Goal: Task Accomplishment & Management: Complete application form

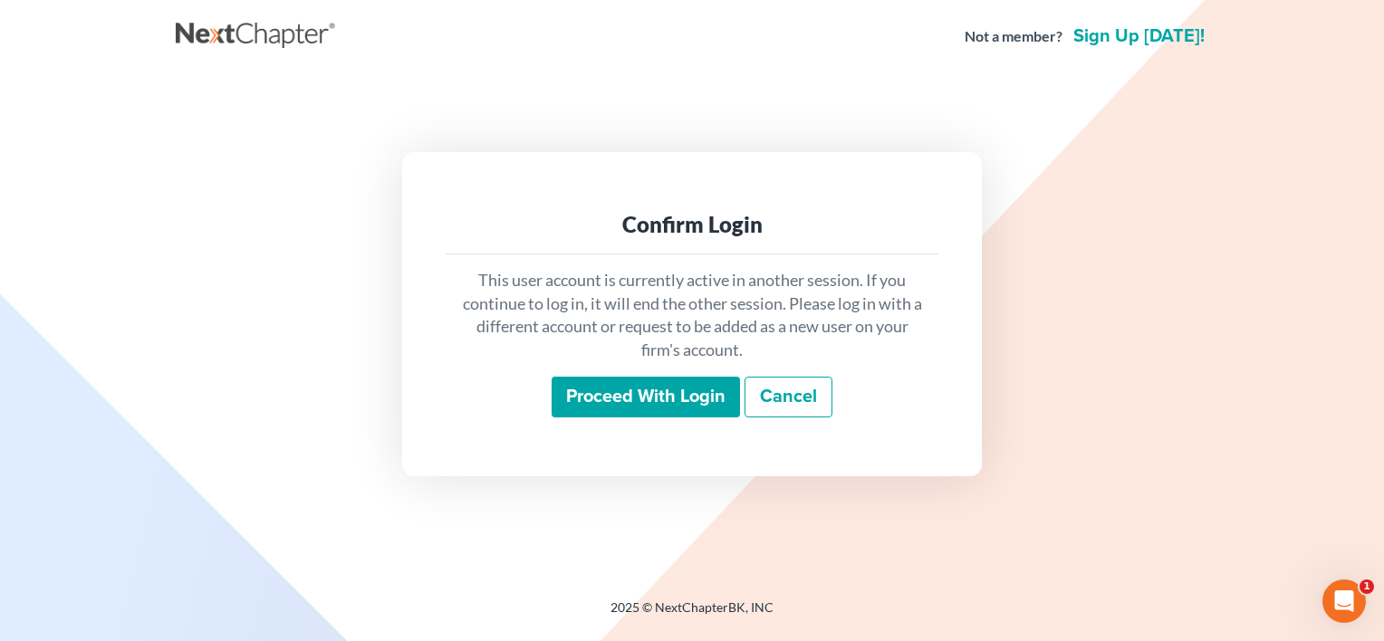
click at [592, 391] on input "Proceed with login" at bounding box center [646, 398] width 188 height 42
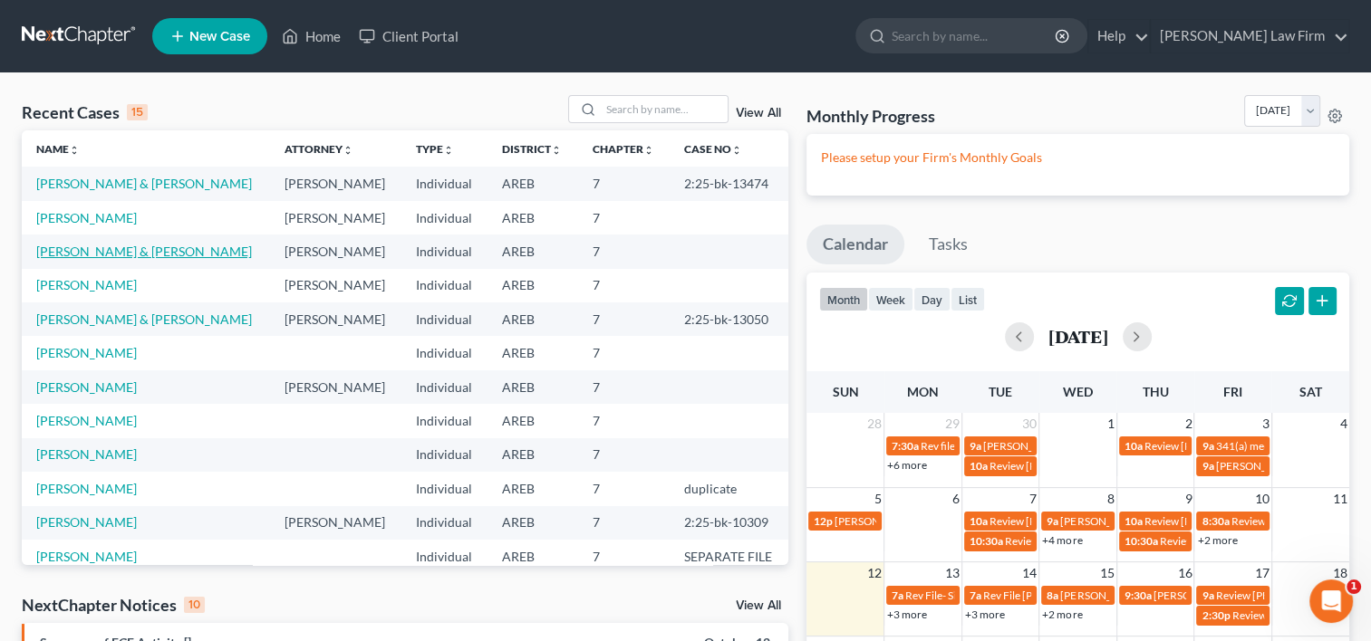
click at [114, 259] on link "[PERSON_NAME] & [PERSON_NAME]" at bounding box center [144, 251] width 216 height 15
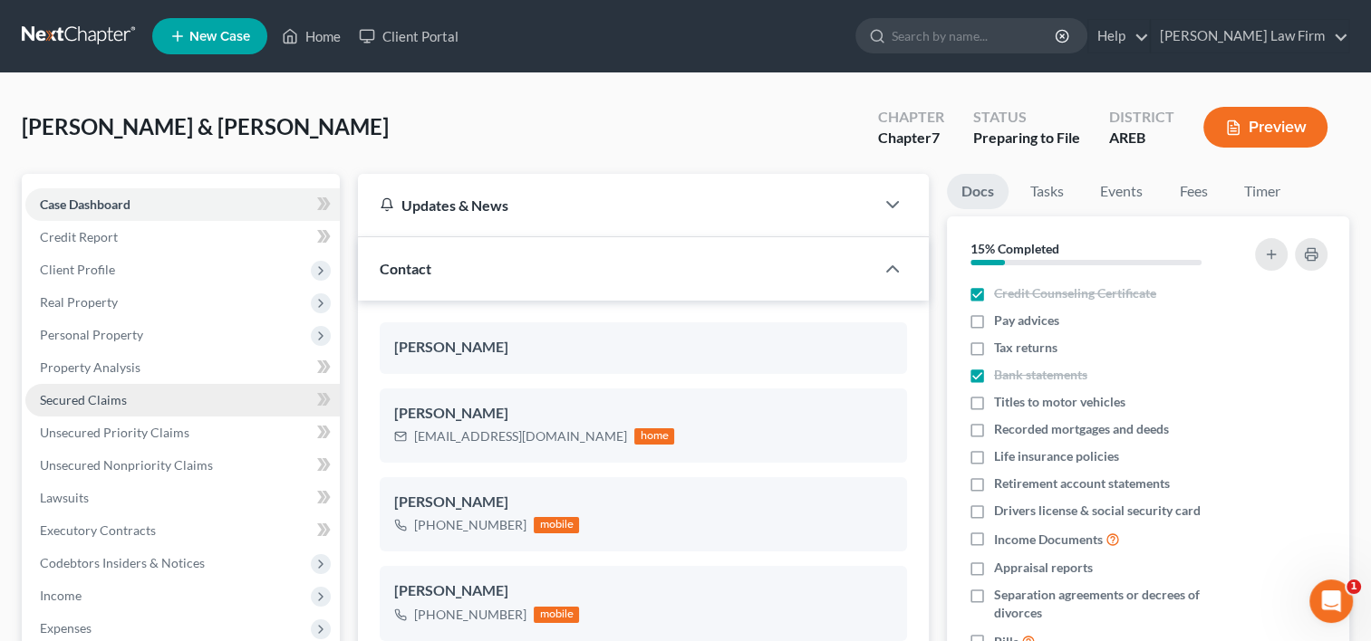
click at [77, 395] on span "Secured Claims" at bounding box center [83, 399] width 87 height 15
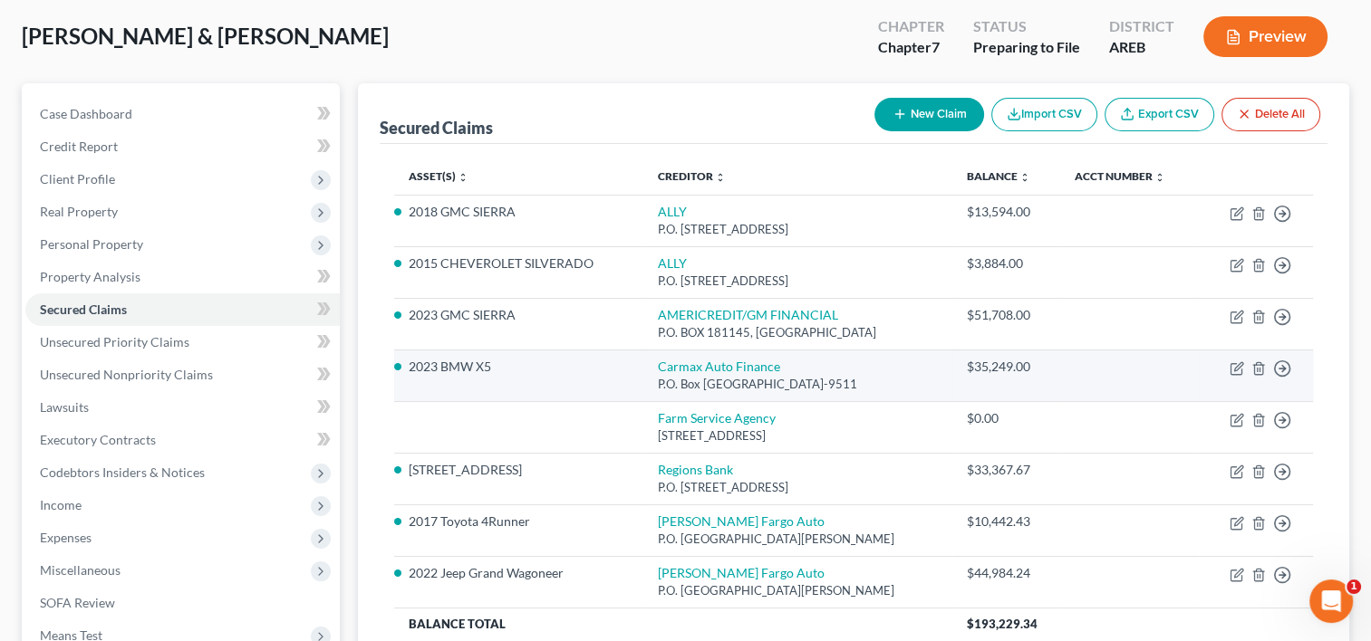
scroll to position [181, 0]
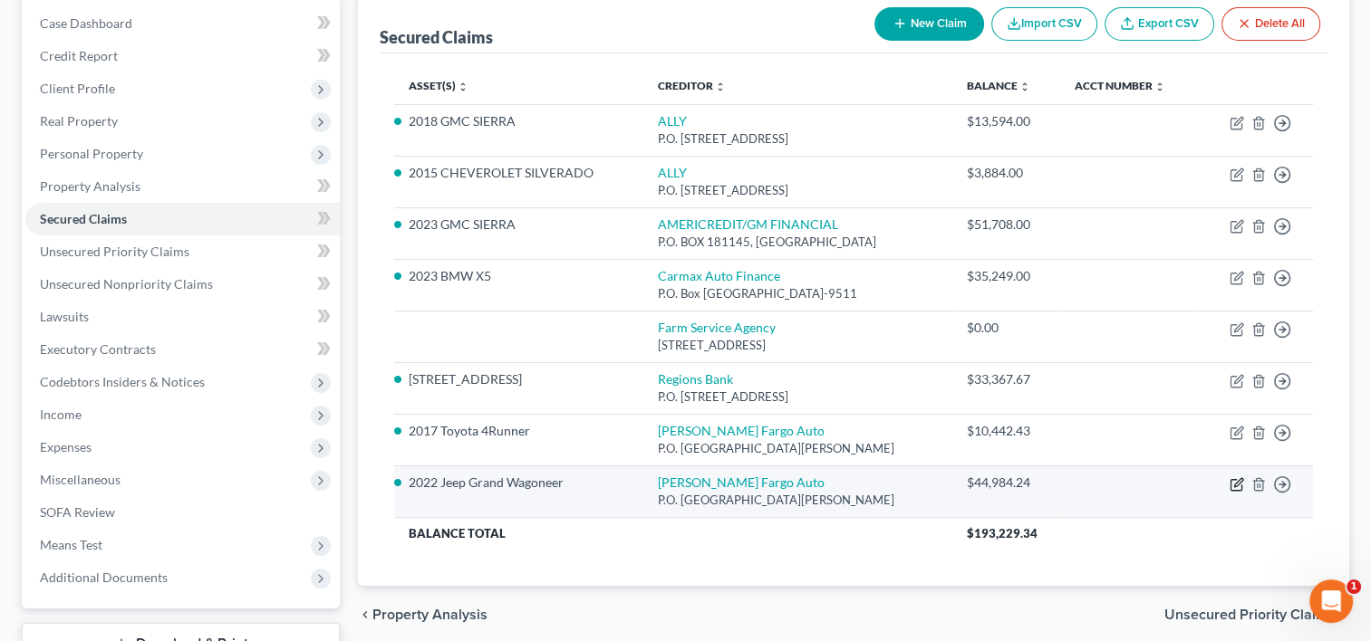
click at [1236, 484] on icon "button" at bounding box center [1238, 482] width 8 height 8
select select "28"
select select "2"
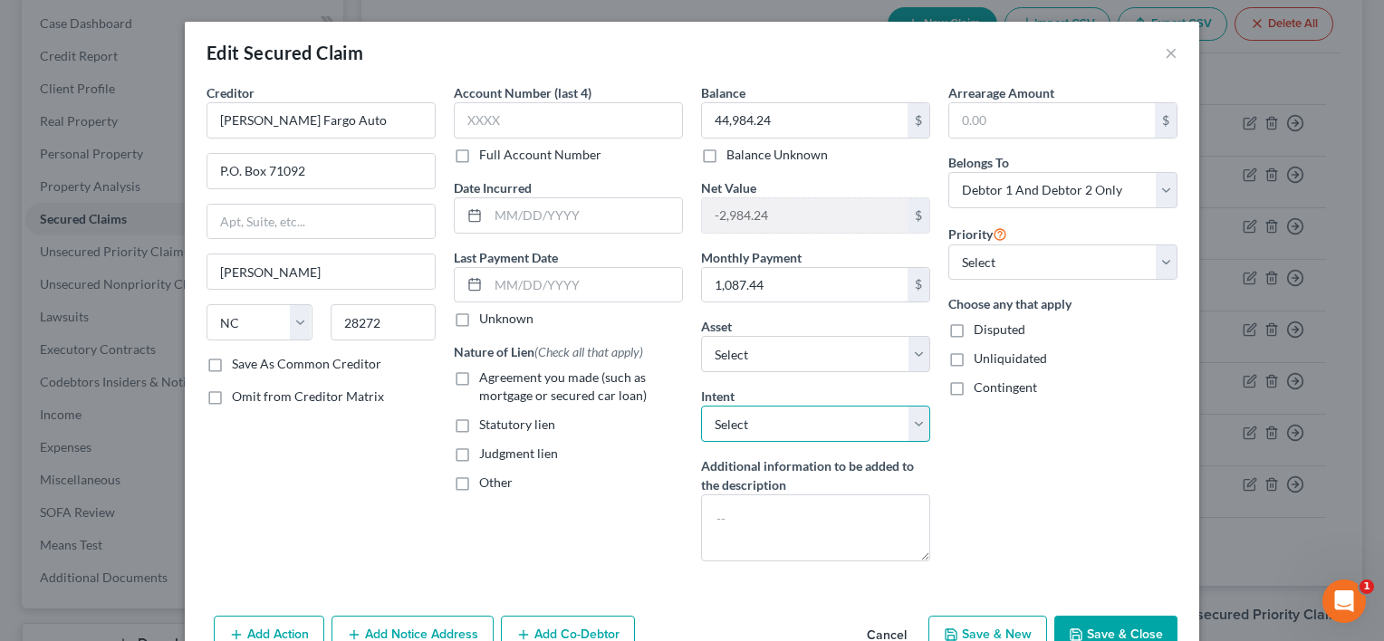
click at [909, 428] on select "Select Surrender Redeem Reaffirm Avoid Other" at bounding box center [815, 424] width 229 height 36
select select "0"
click at [701, 406] on select "Select Surrender Redeem Reaffirm Avoid Other" at bounding box center [815, 424] width 229 height 36
click at [1094, 625] on button "Save & Close" at bounding box center [1115, 635] width 123 height 38
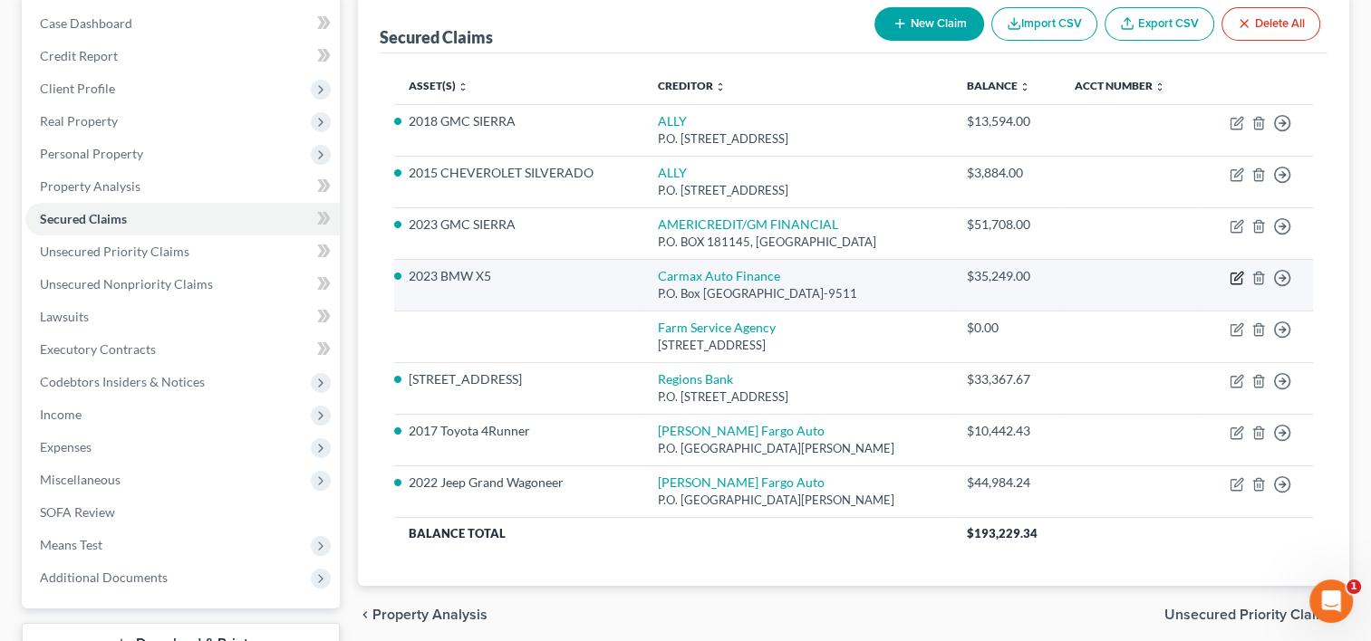
click at [1235, 271] on icon "button" at bounding box center [1236, 278] width 14 height 14
select select "10"
select select "2"
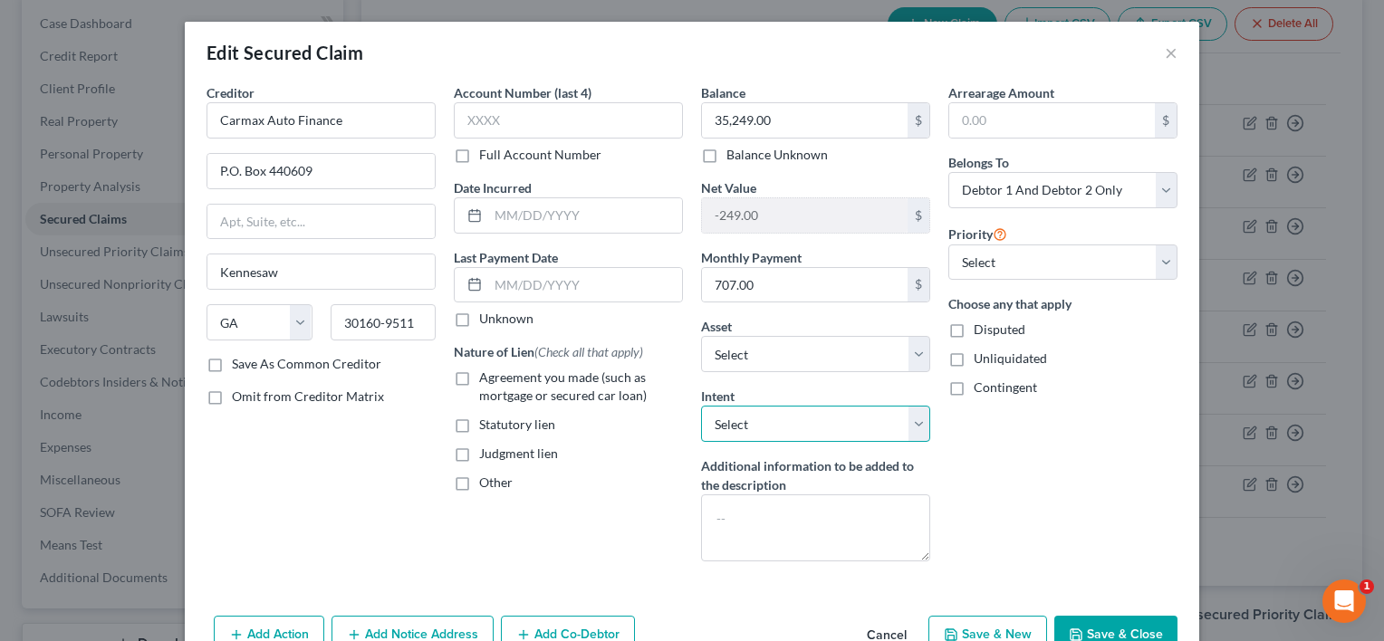
click at [909, 428] on select "Select Surrender Redeem Reaffirm Avoid Other" at bounding box center [815, 424] width 229 height 36
select select "2"
click at [701, 406] on select "Select Surrender Redeem Reaffirm Avoid Other" at bounding box center [815, 424] width 229 height 36
click at [1122, 630] on button "Save & Close" at bounding box center [1115, 635] width 123 height 38
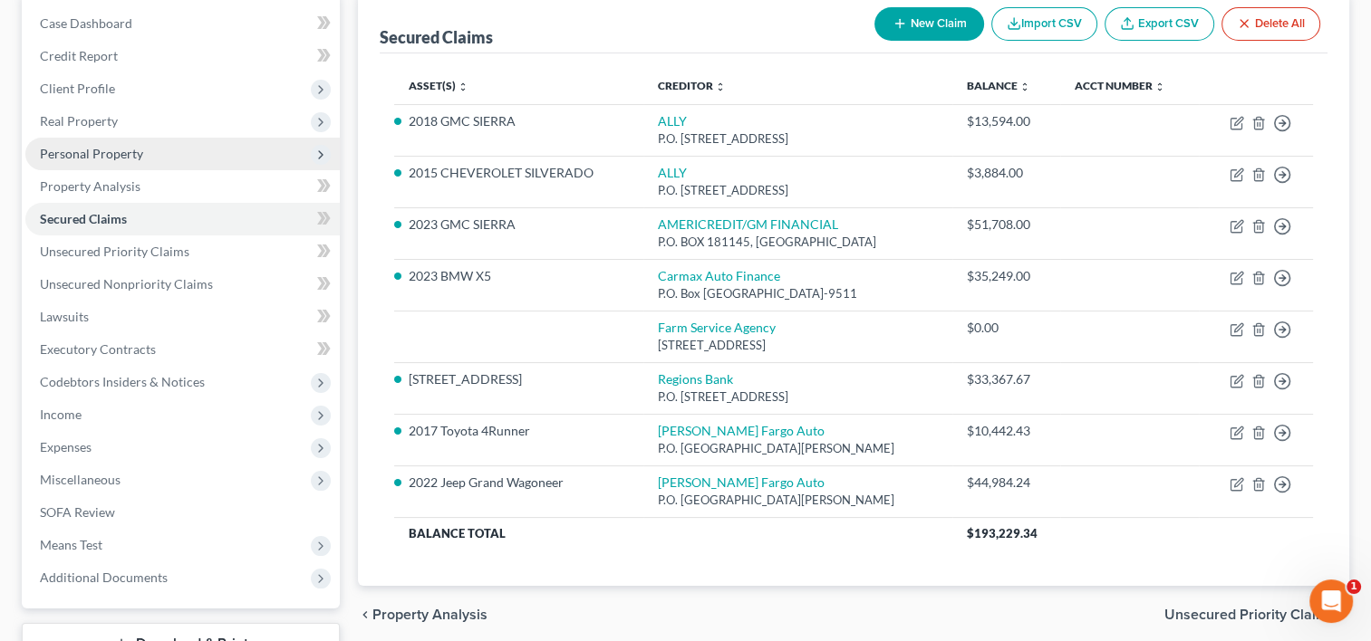
click at [104, 156] on span "Personal Property" at bounding box center [91, 153] width 103 height 15
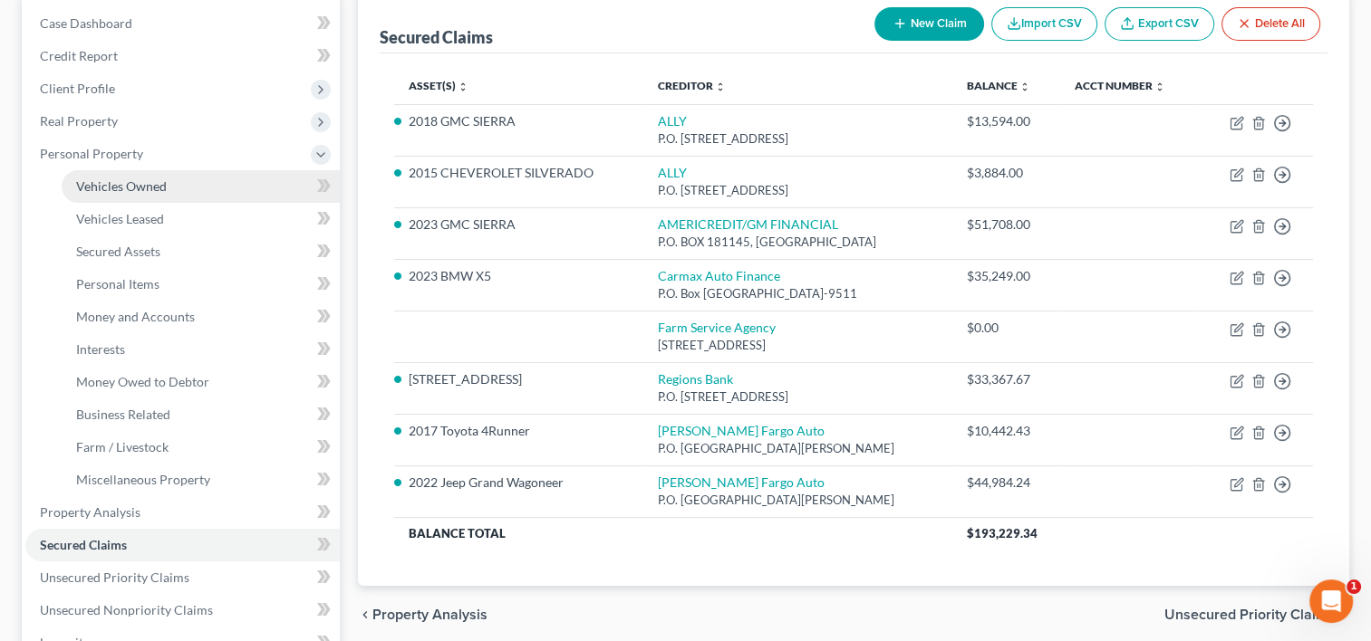
click at [116, 189] on span "Vehicles Owned" at bounding box center [121, 185] width 91 height 15
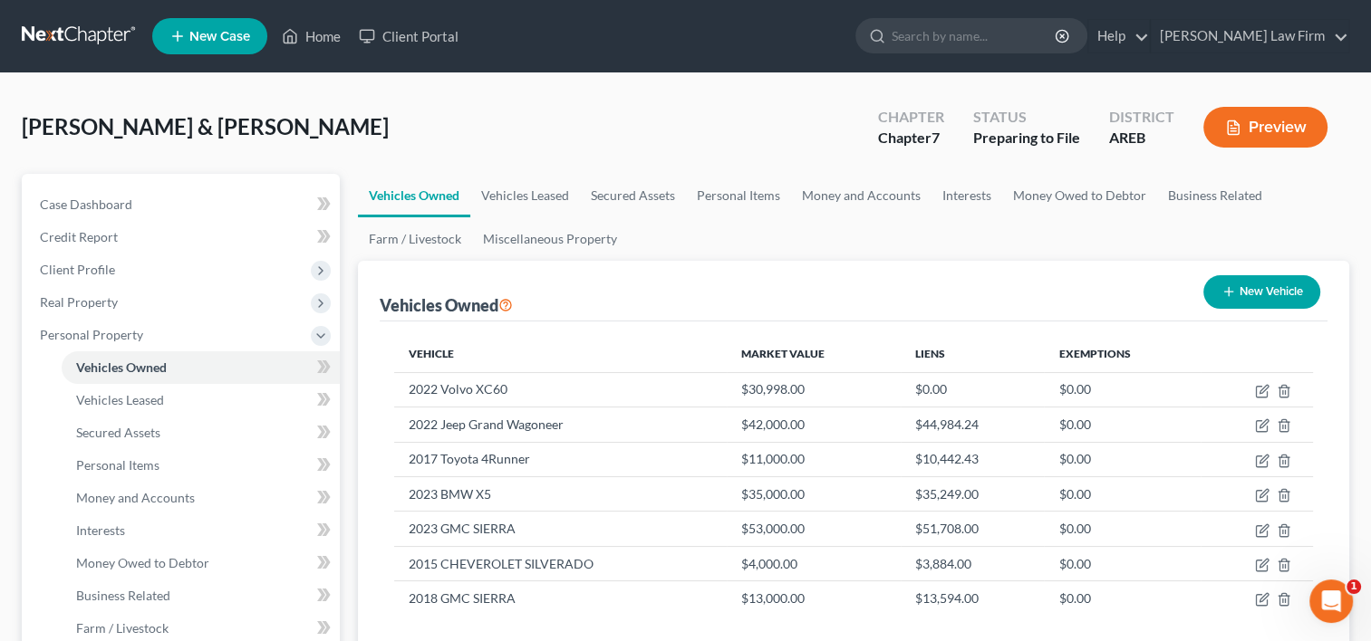
scroll to position [91, 0]
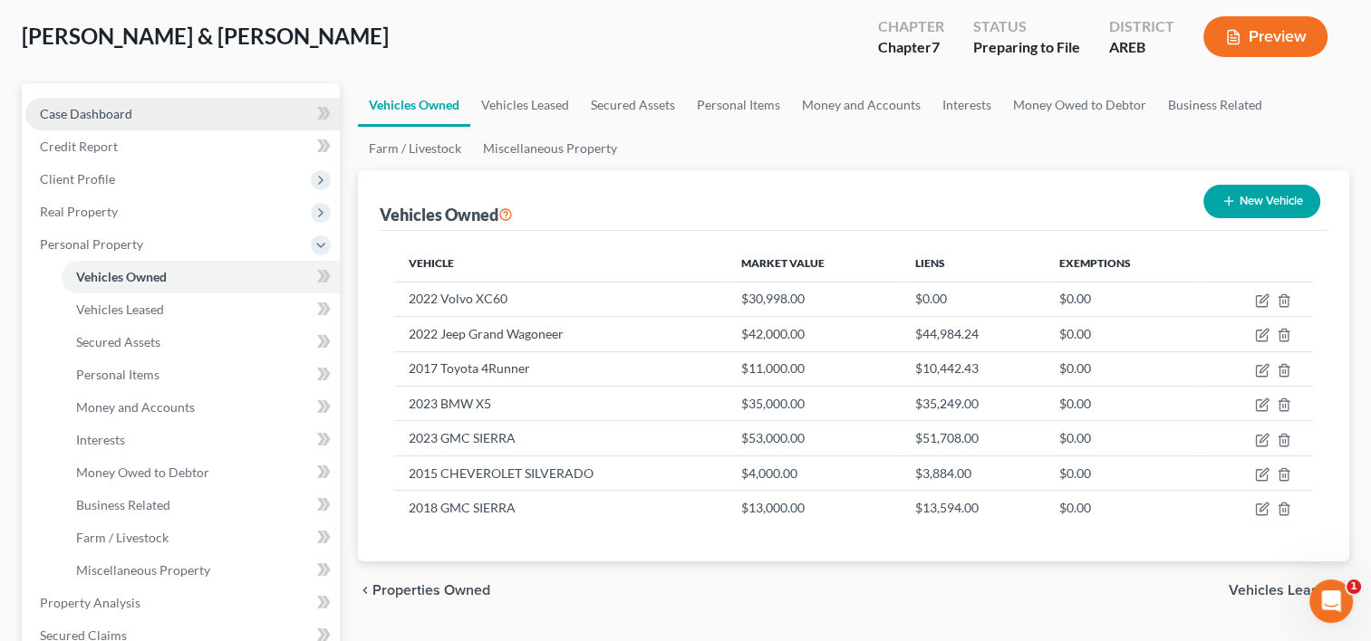
click at [114, 120] on link "Case Dashboard" at bounding box center [182, 114] width 314 height 33
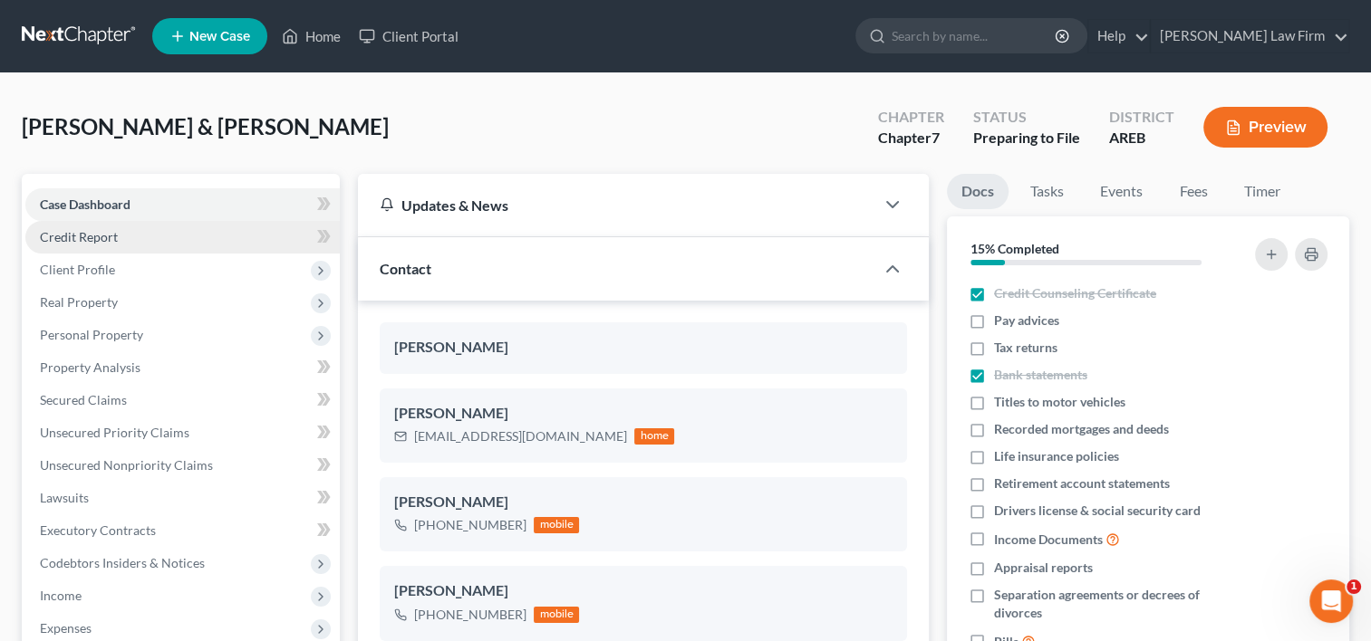
click at [114, 240] on span "Credit Report" at bounding box center [79, 236] width 78 height 15
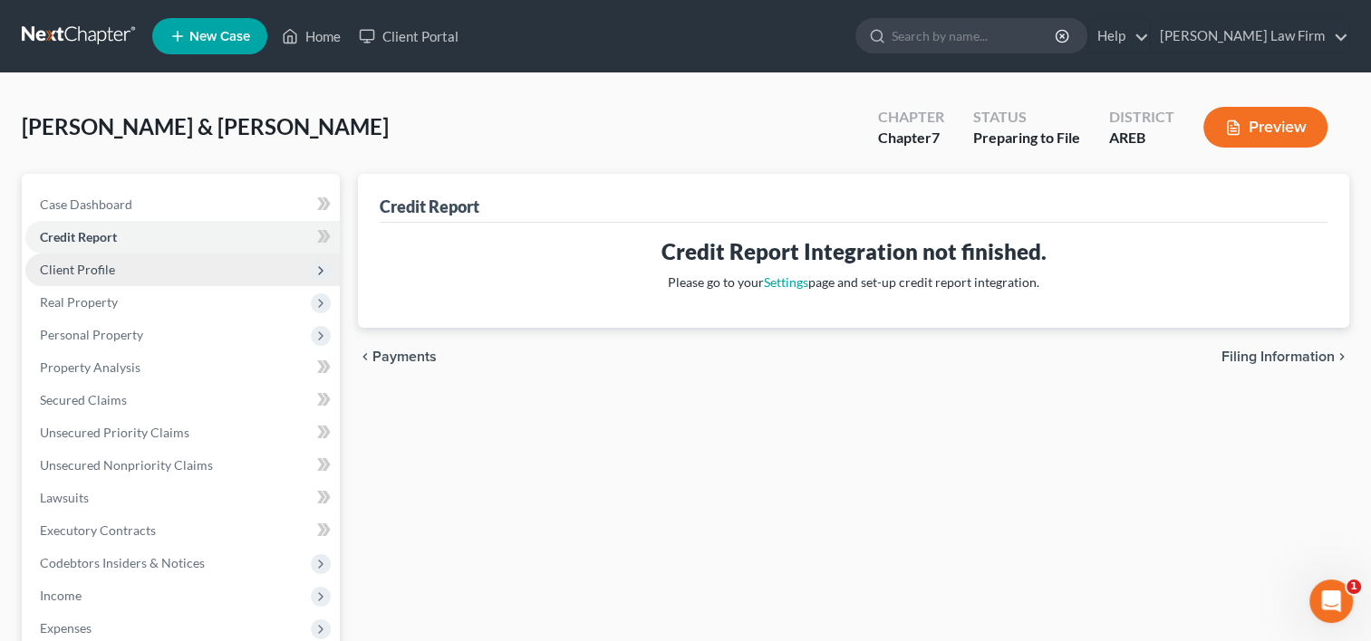
click at [109, 270] on span "Client Profile" at bounding box center [77, 269] width 75 height 15
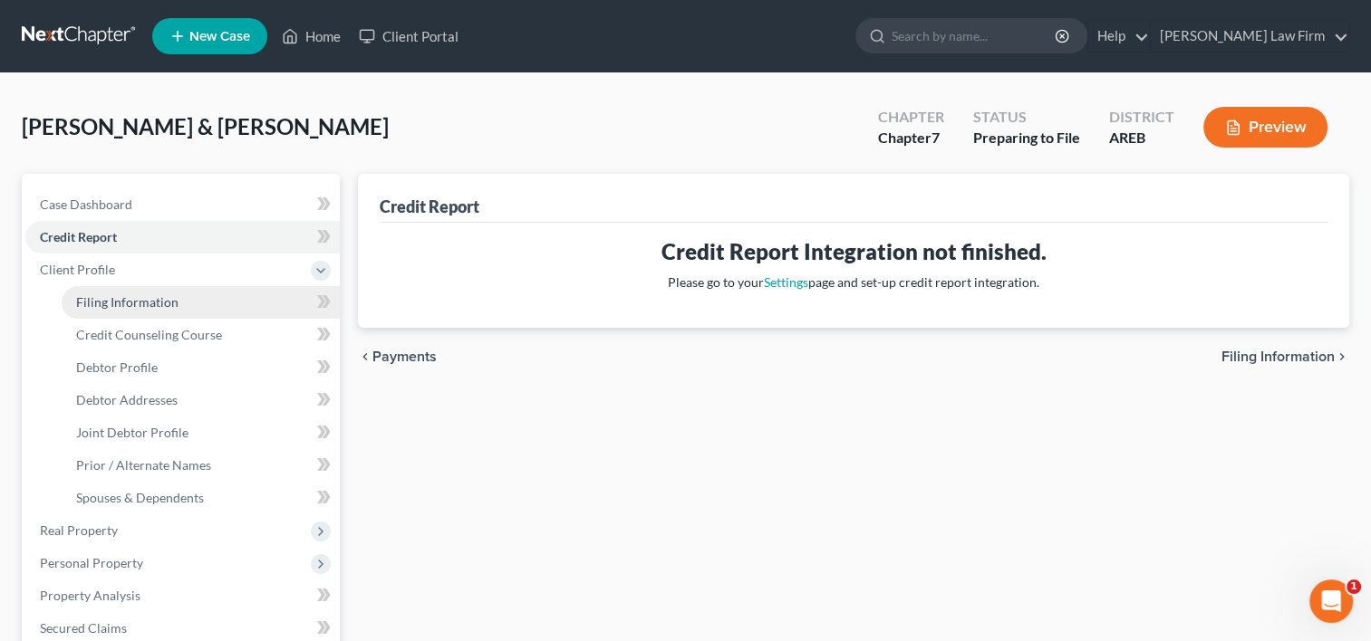
click at [108, 311] on link "Filing Information" at bounding box center [201, 302] width 278 height 33
select select "0"
select select "3"
select select "1"
select select "0"
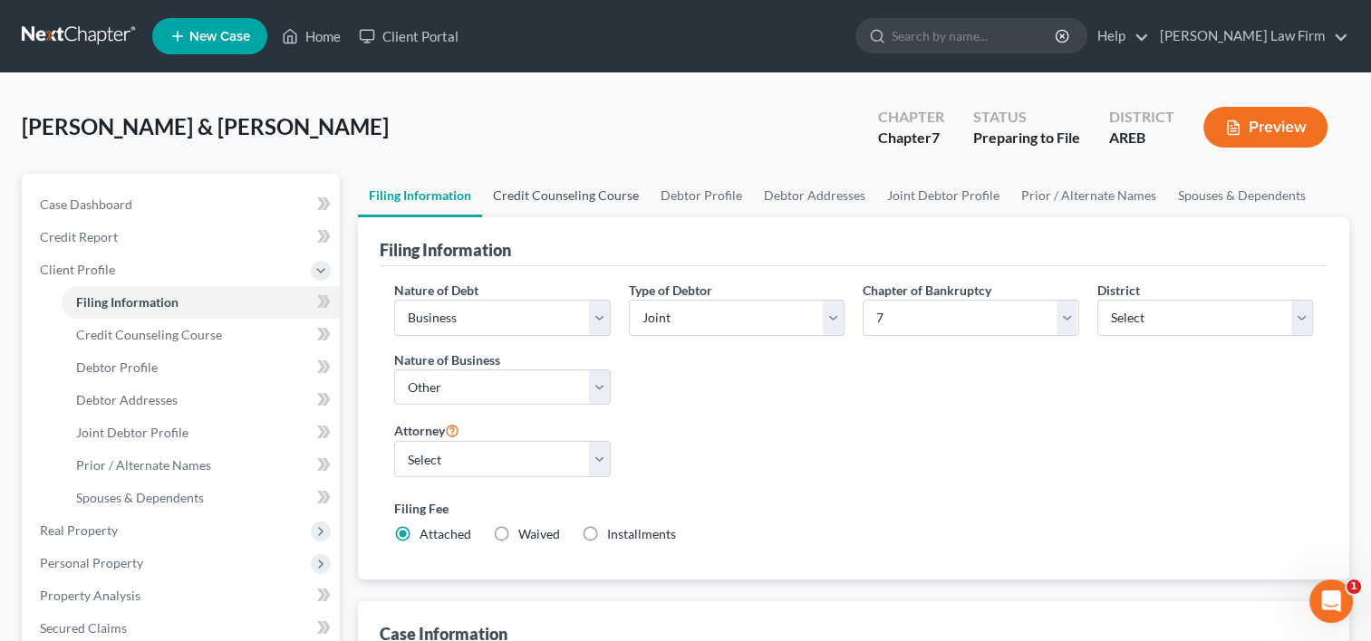
click at [616, 203] on link "Credit Counseling Course" at bounding box center [566, 195] width 168 height 43
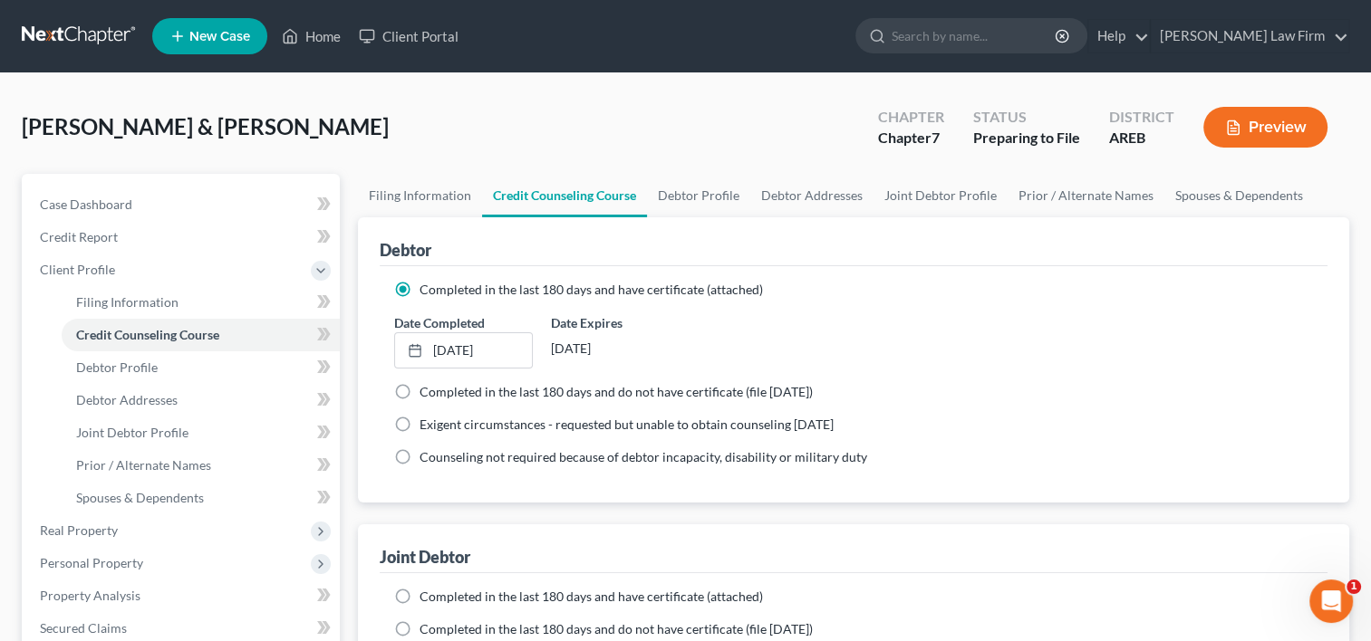
scroll to position [181, 0]
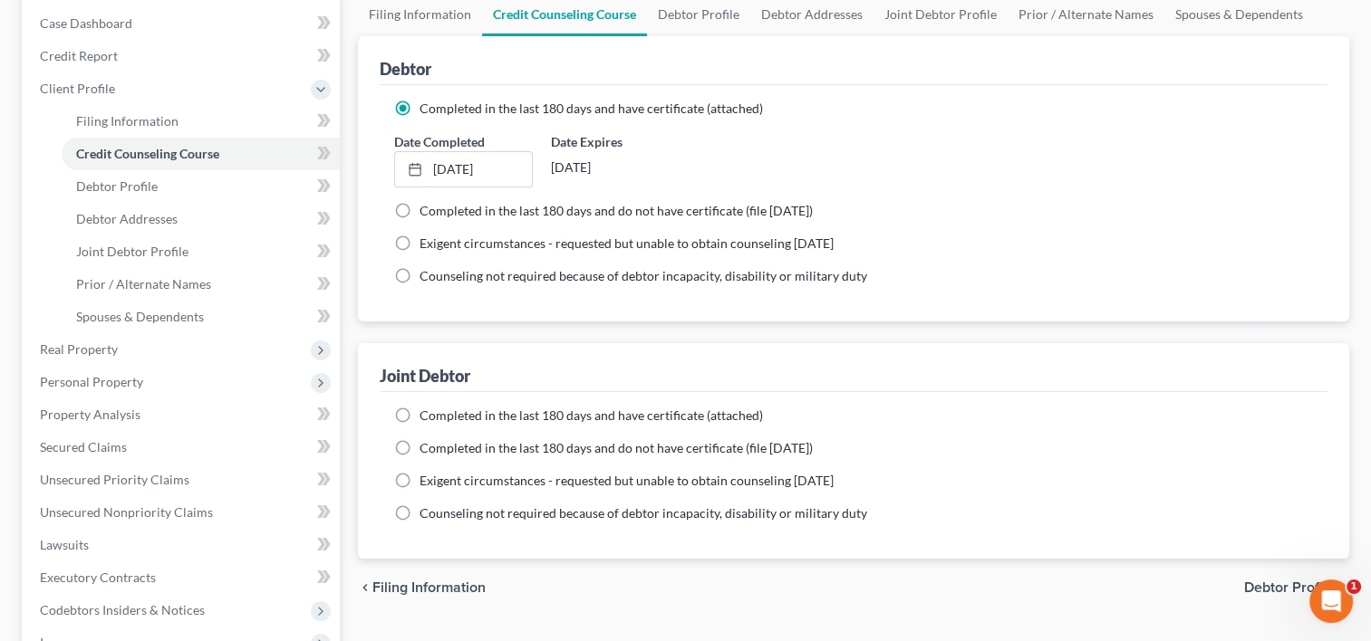
click at [574, 416] on span "Completed in the last 180 days and have certificate (attached)" at bounding box center [590, 415] width 343 height 15
click at [438, 416] on input "Completed in the last 180 days and have certificate (attached)" at bounding box center [433, 413] width 12 height 12
radio input "true"
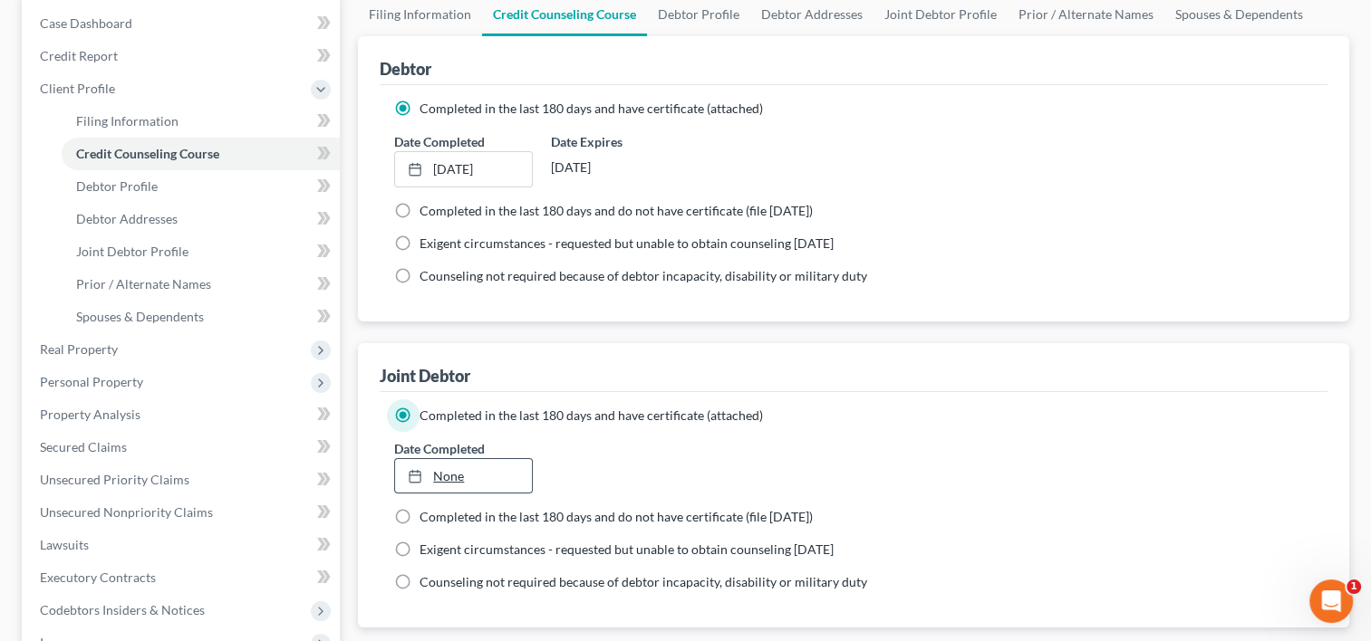
click at [464, 467] on link "None" at bounding box center [463, 476] width 136 height 34
type input "10/12/2025"
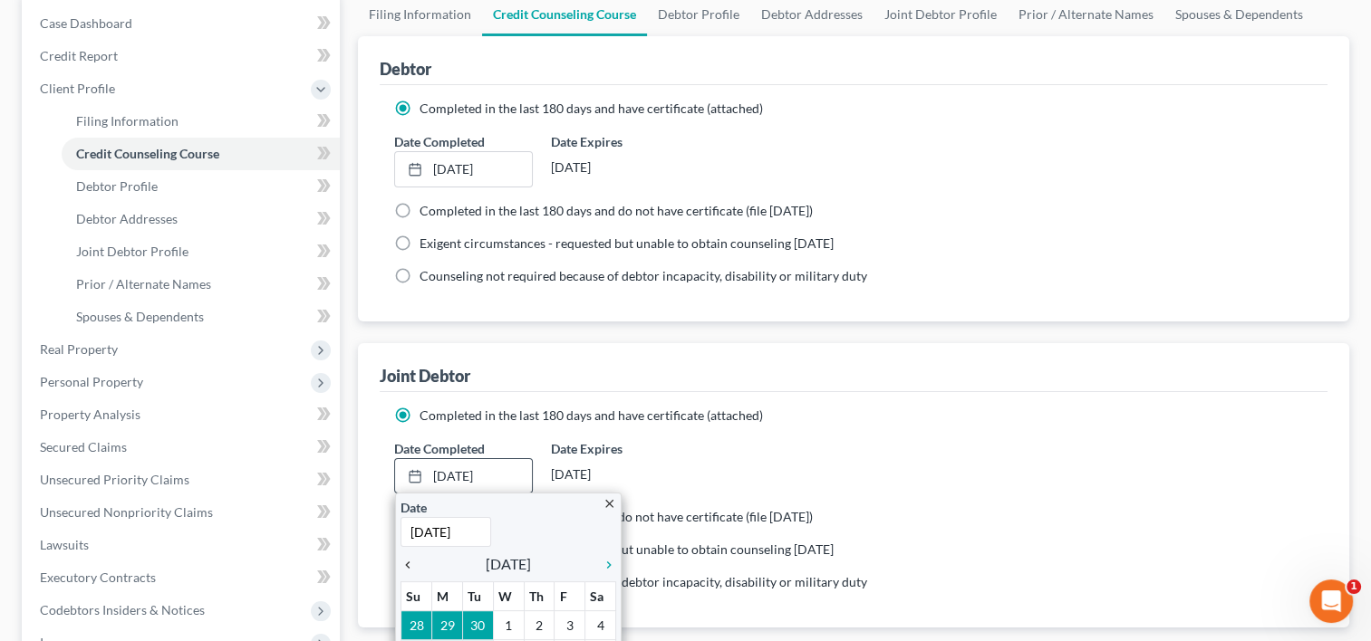
click at [409, 566] on icon "chevron_left" at bounding box center [412, 565] width 24 height 14
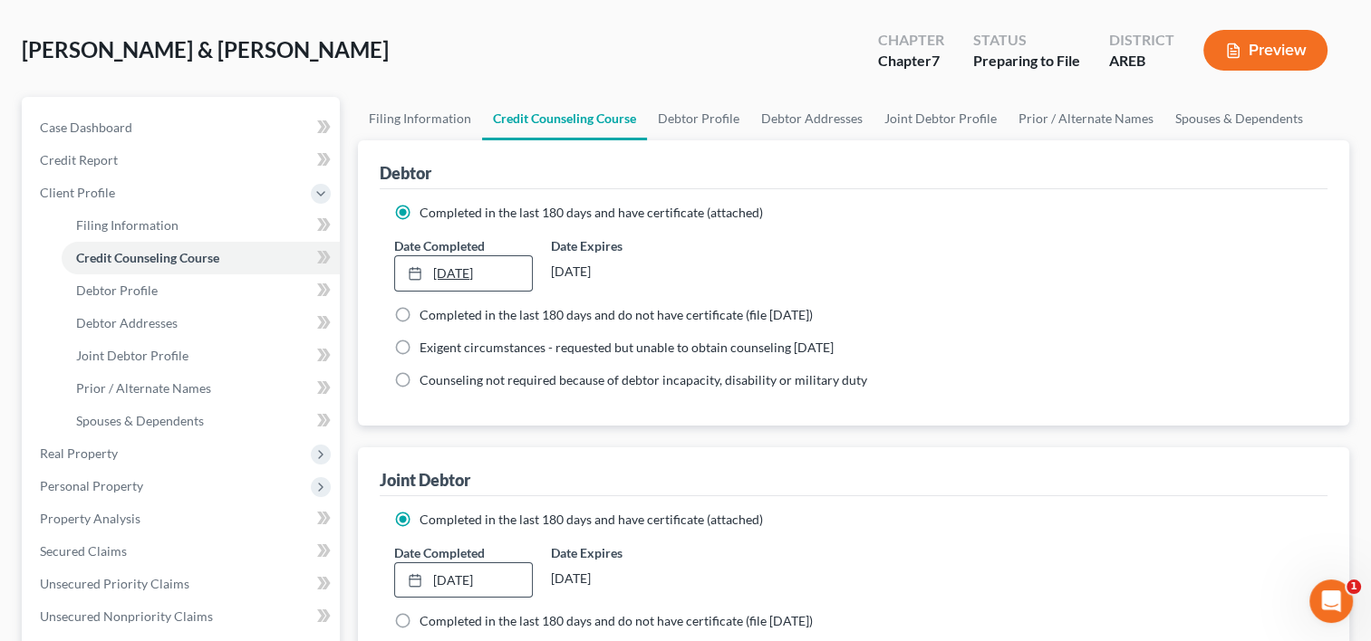
scroll to position [0, 0]
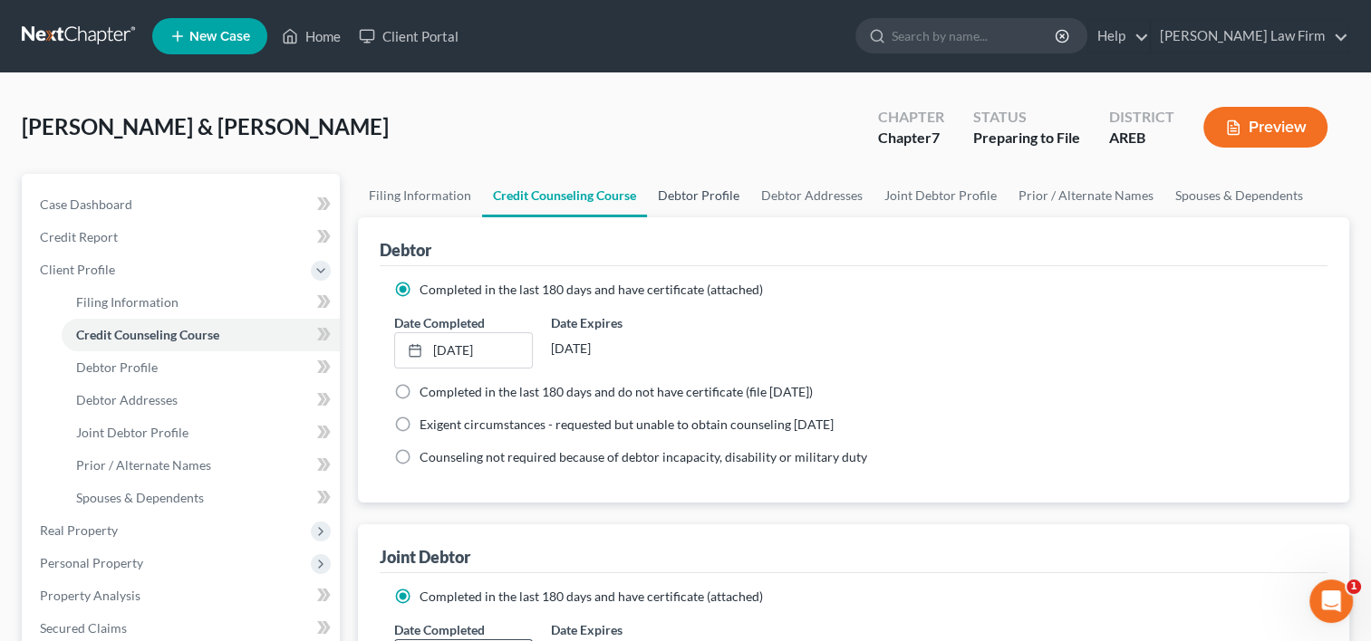
click at [681, 196] on link "Debtor Profile" at bounding box center [698, 195] width 103 height 43
select select "1"
select select "5"
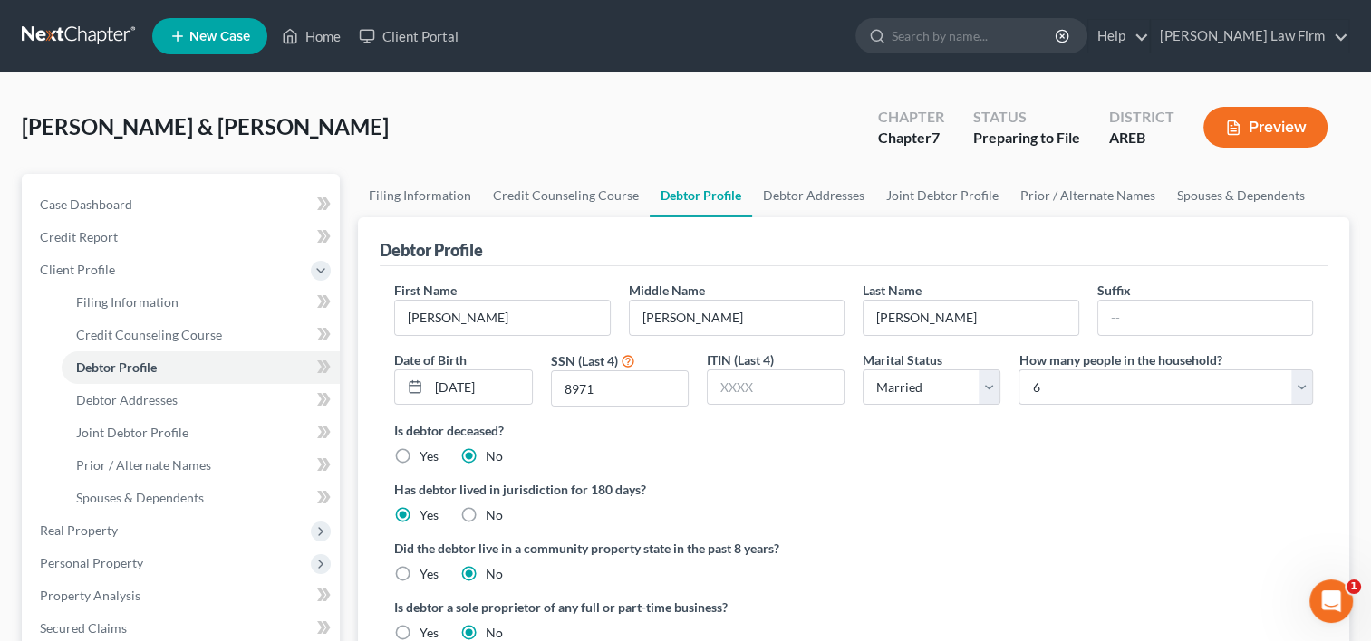
scroll to position [91, 0]
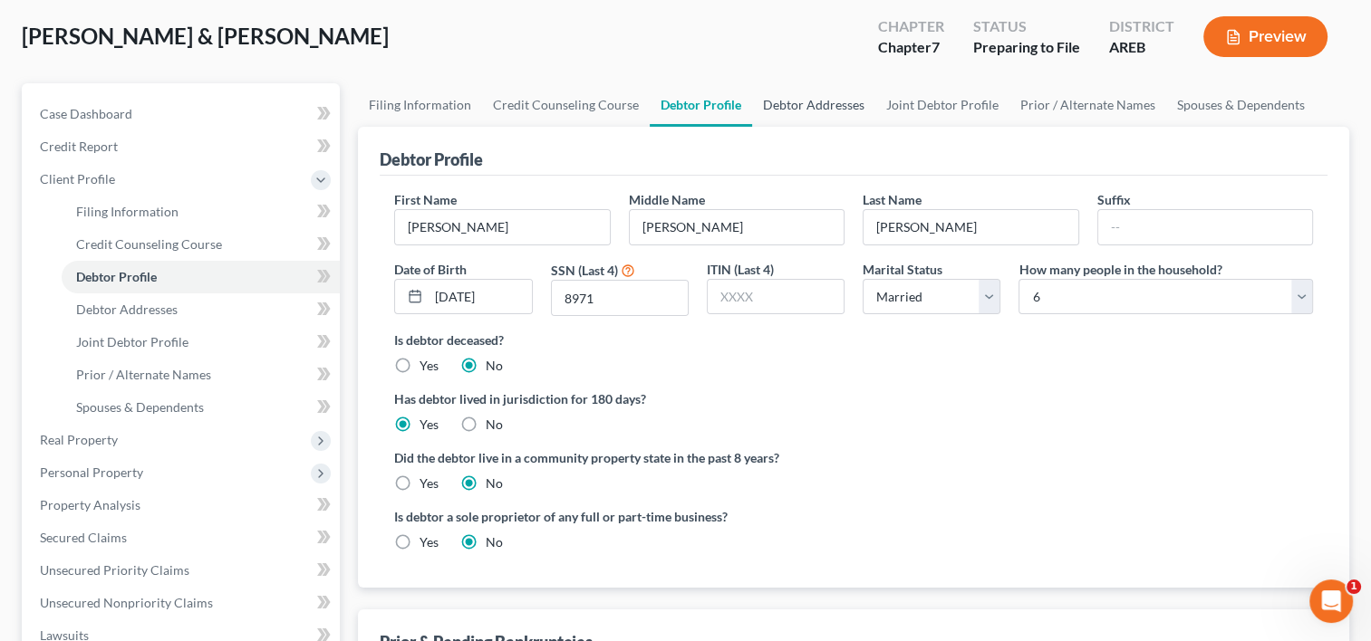
click at [812, 105] on link "Debtor Addresses" at bounding box center [813, 104] width 123 height 43
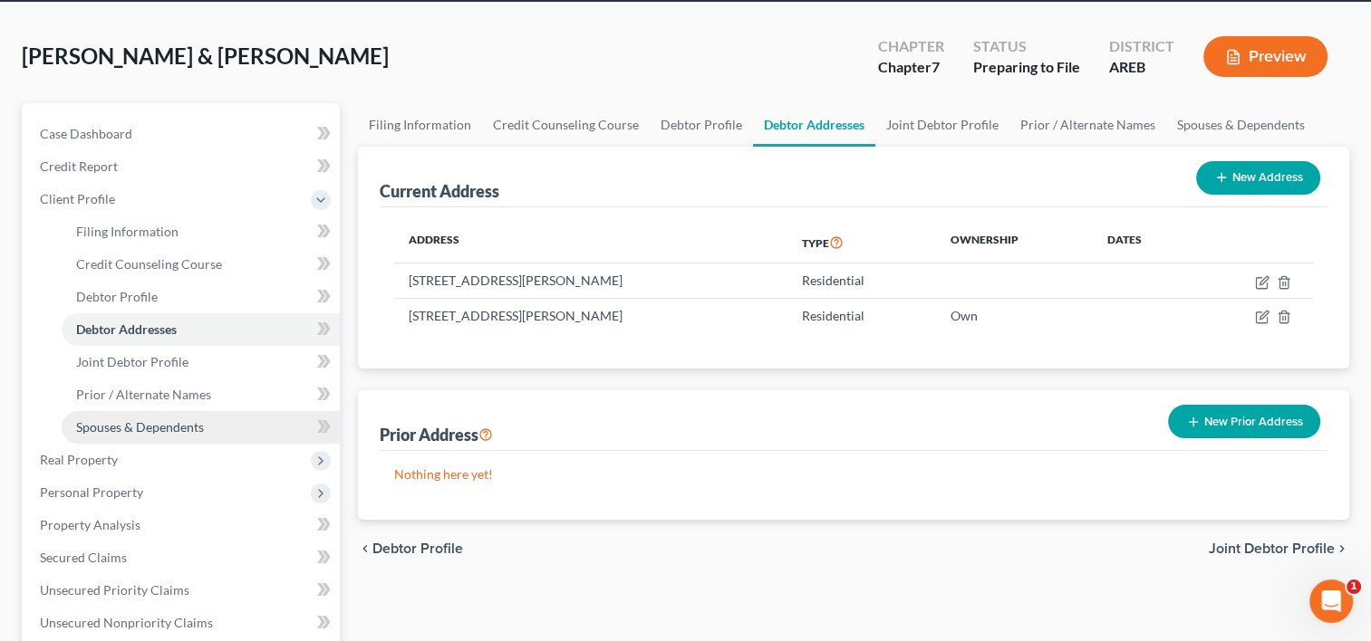
scroll to position [91, 0]
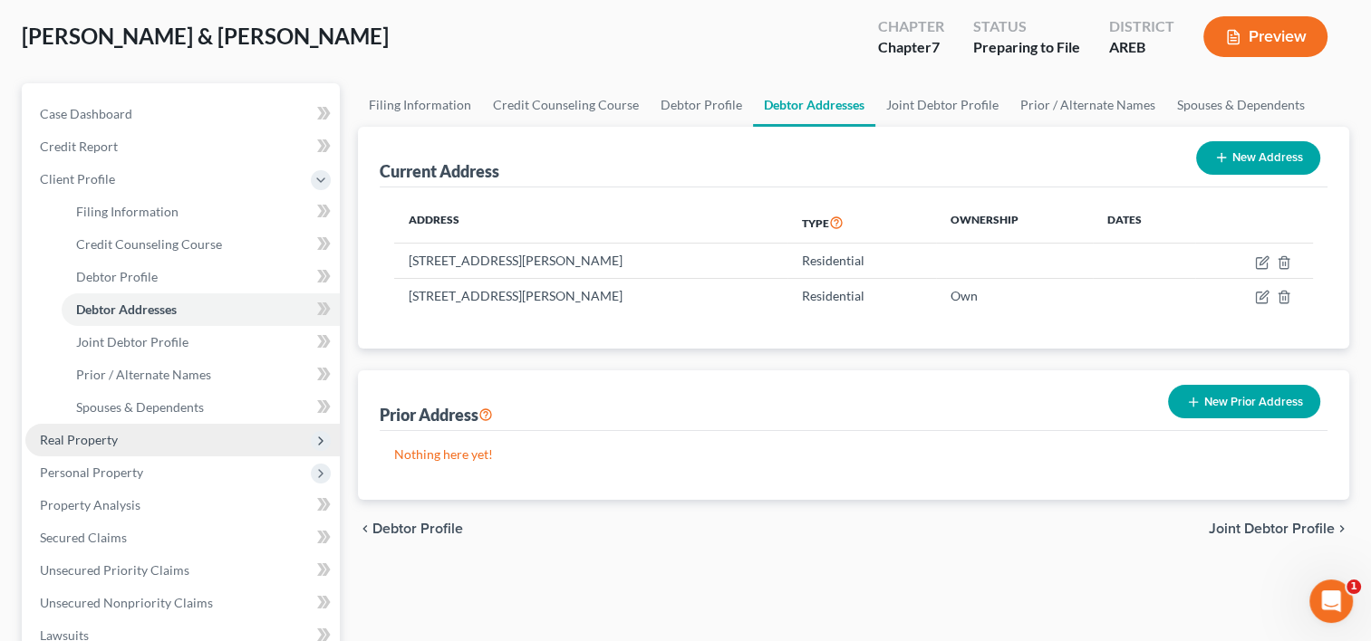
click at [106, 447] on span "Real Property" at bounding box center [182, 440] width 314 height 33
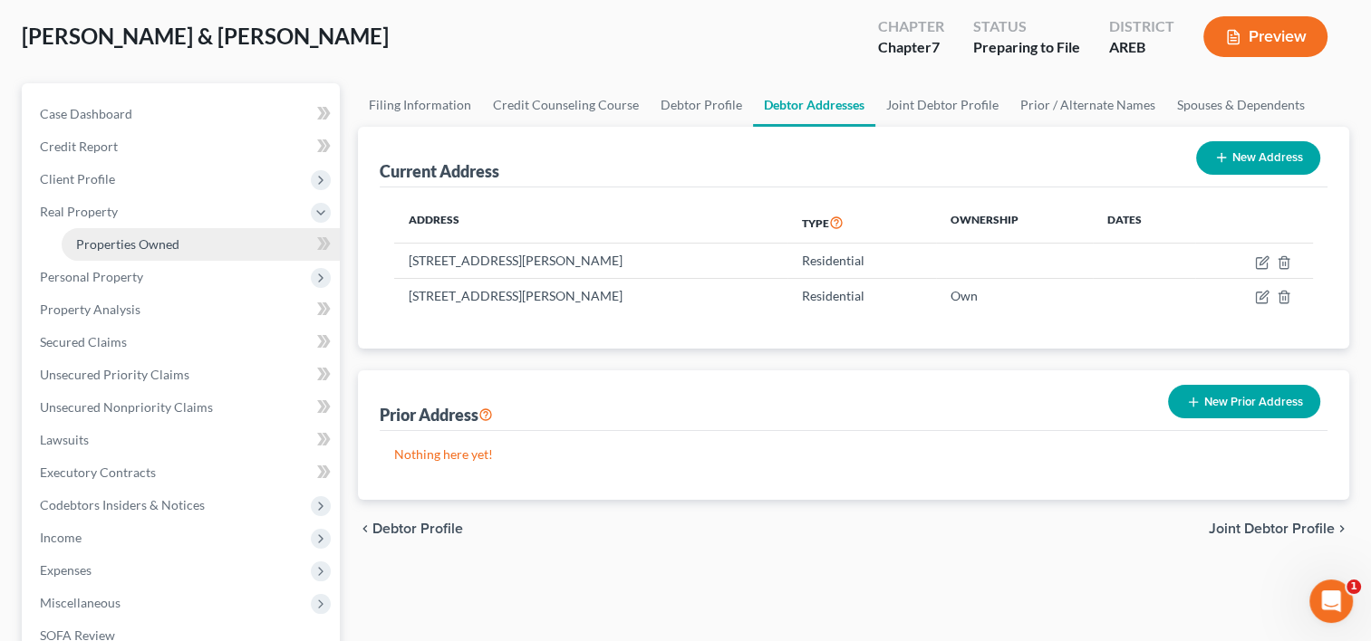
click at [120, 246] on span "Properties Owned" at bounding box center [127, 243] width 103 height 15
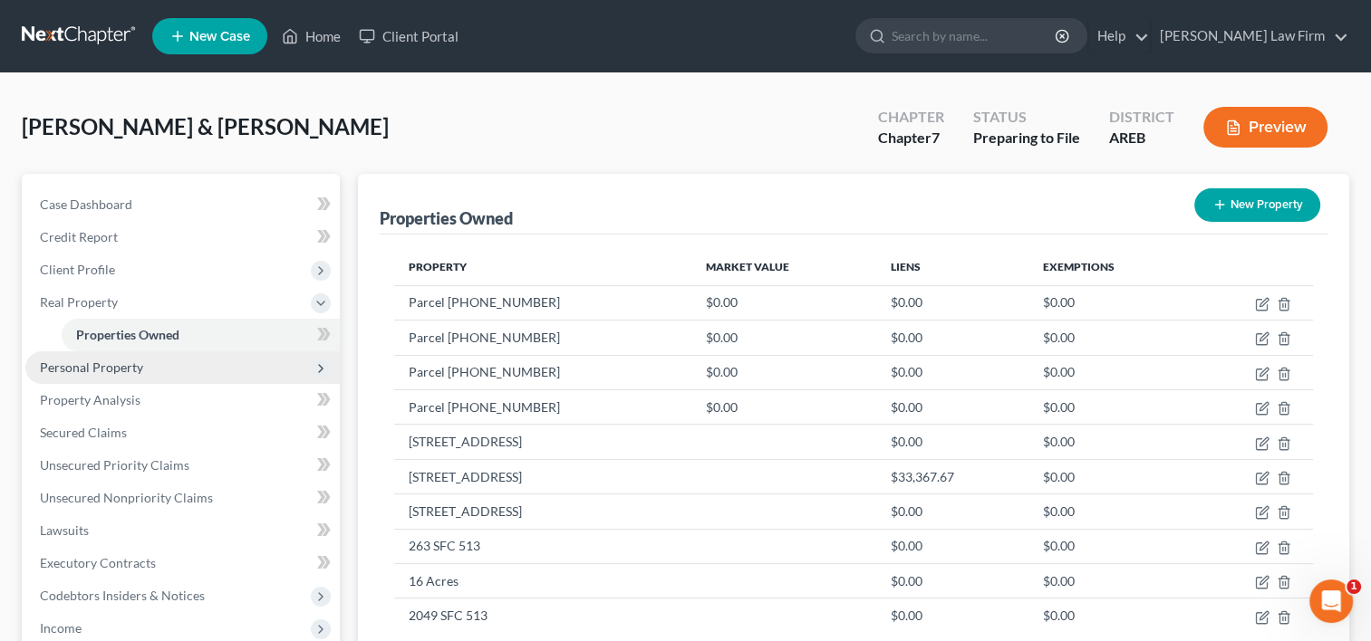
click at [81, 367] on span "Personal Property" at bounding box center [91, 367] width 103 height 15
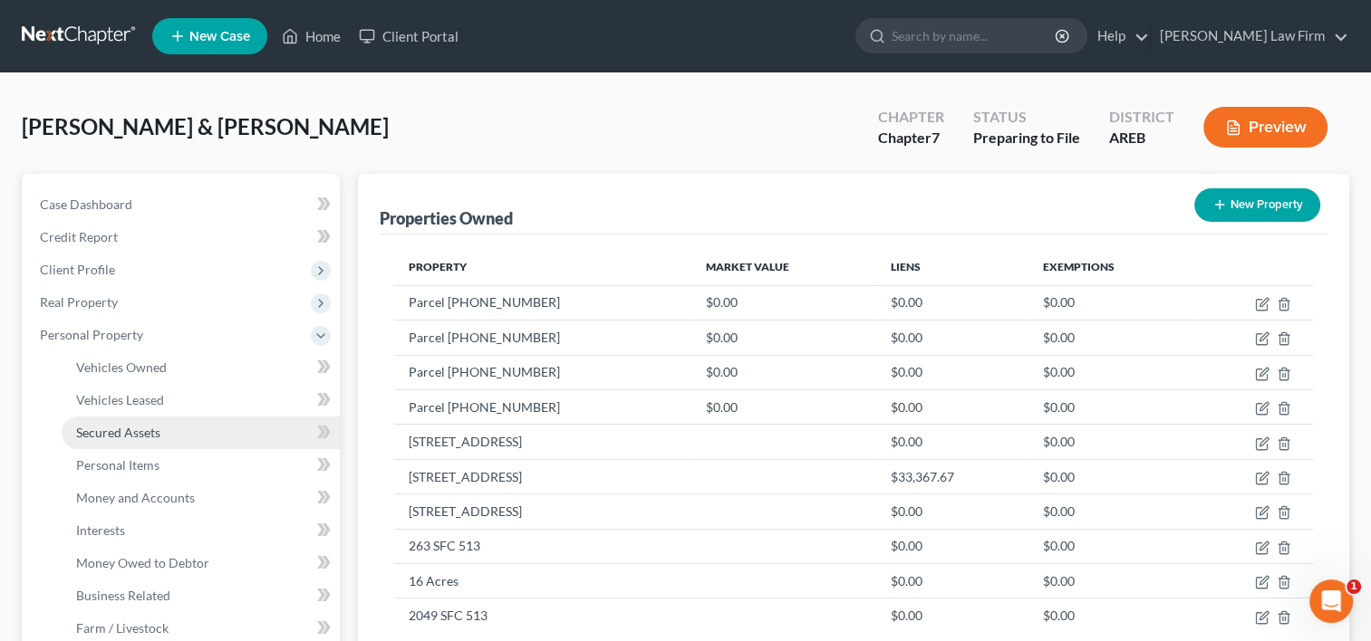
click at [105, 435] on span "Secured Assets" at bounding box center [118, 432] width 84 height 15
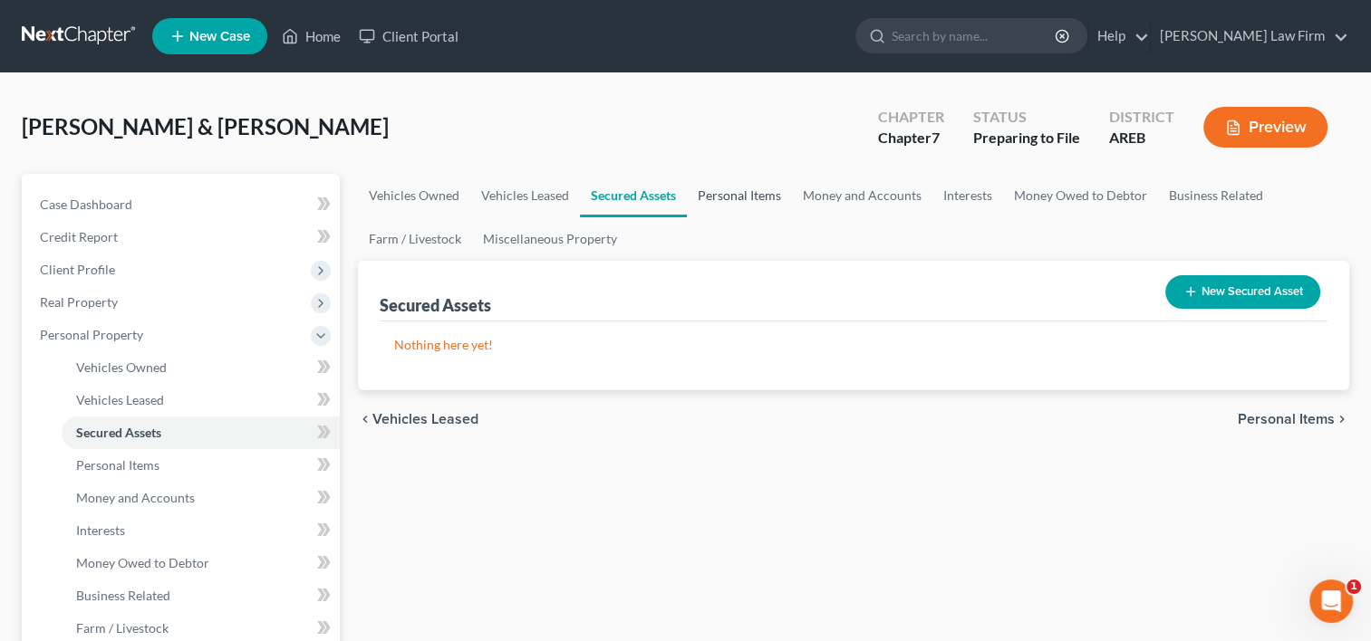
click at [766, 198] on link "Personal Items" at bounding box center [739, 195] width 105 height 43
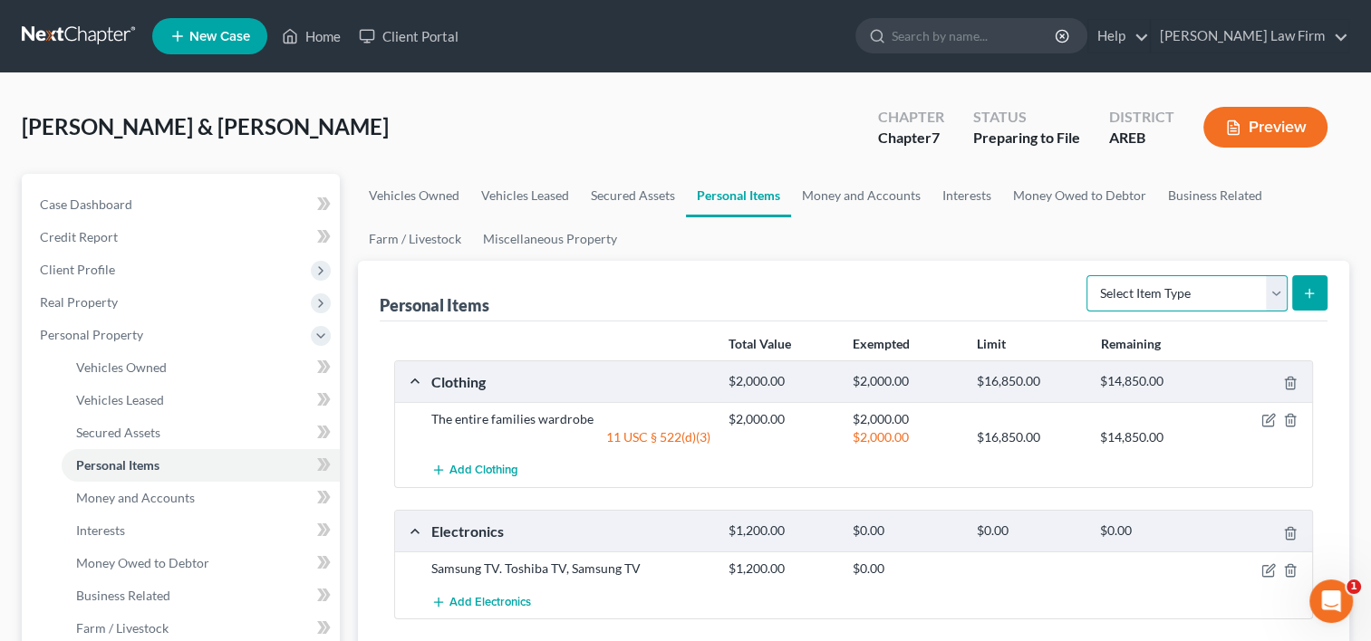
click at [1275, 287] on select "Select Item Type Clothing Collectibles Of Value Electronics Firearms Household …" at bounding box center [1186, 293] width 201 height 36
select select "pets"
click at [1088, 275] on select "Select Item Type Clothing Collectibles Of Value Electronics Firearms Household …" at bounding box center [1186, 293] width 201 height 36
click at [1305, 293] on icon "submit" at bounding box center [1309, 293] width 14 height 14
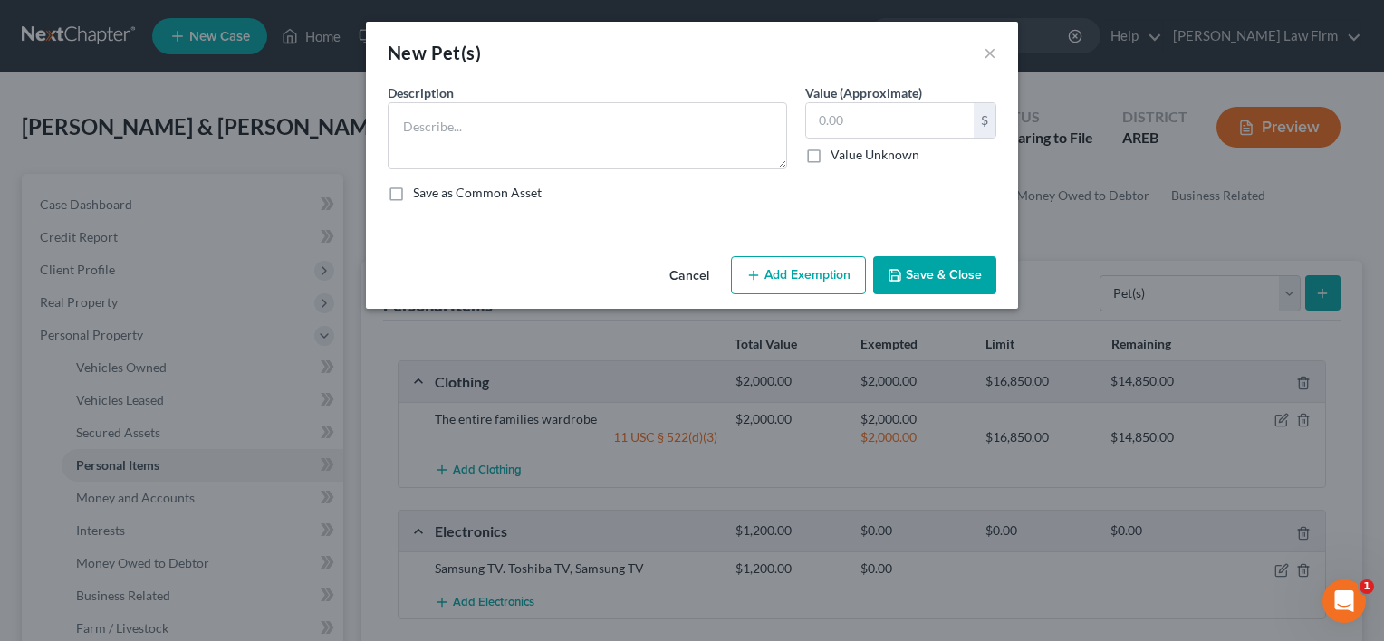
click at [554, 93] on div "Description *" at bounding box center [588, 126] width 418 height 86
click at [541, 134] on textarea at bounding box center [587, 135] width 399 height 67
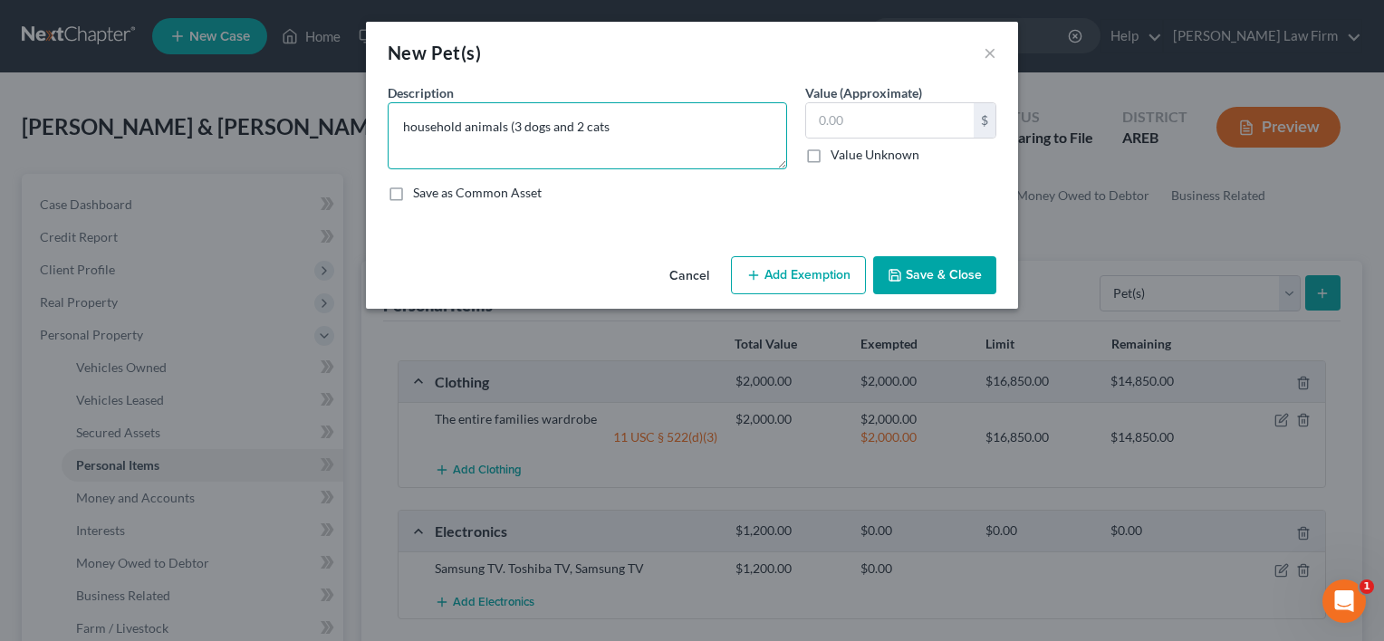
click at [510, 121] on textarea "household animals (3 dogs and 2 cats" at bounding box center [587, 135] width 399 height 67
type textarea "household animals 3 dogs and 2 cats"
click at [853, 123] on input "text" at bounding box center [890, 120] width 168 height 34
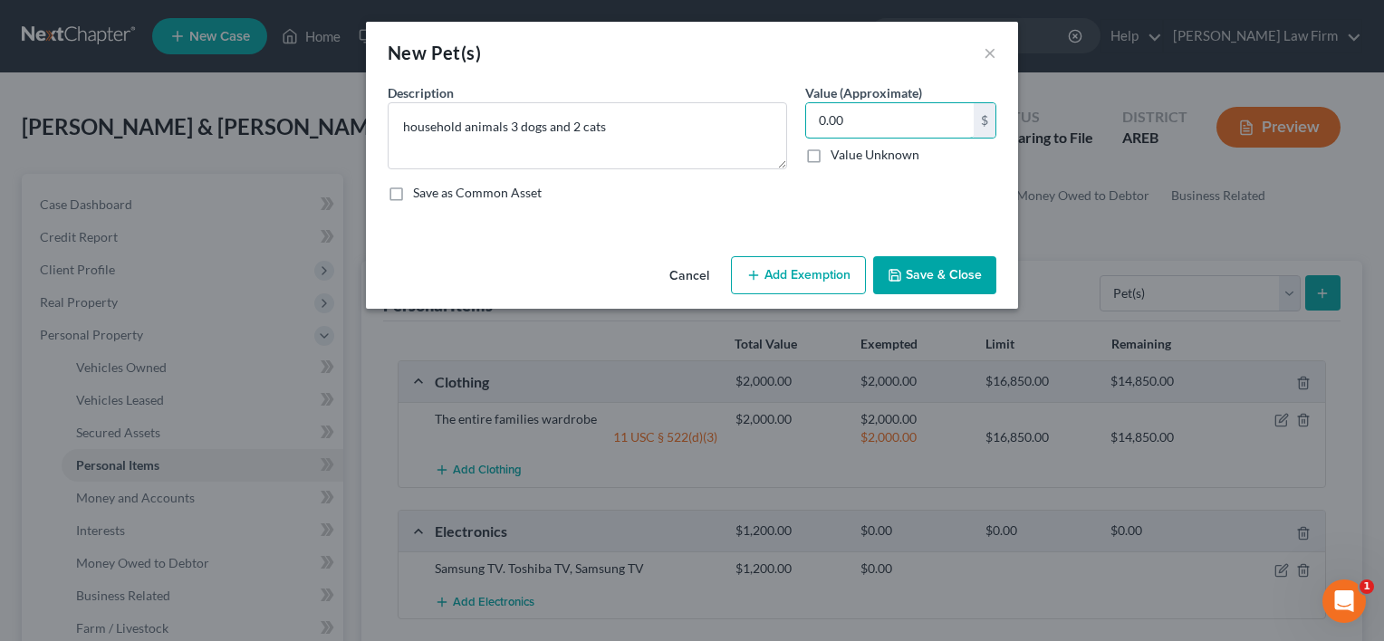
type input "0.00"
click at [936, 283] on button "Save & Close" at bounding box center [934, 275] width 123 height 38
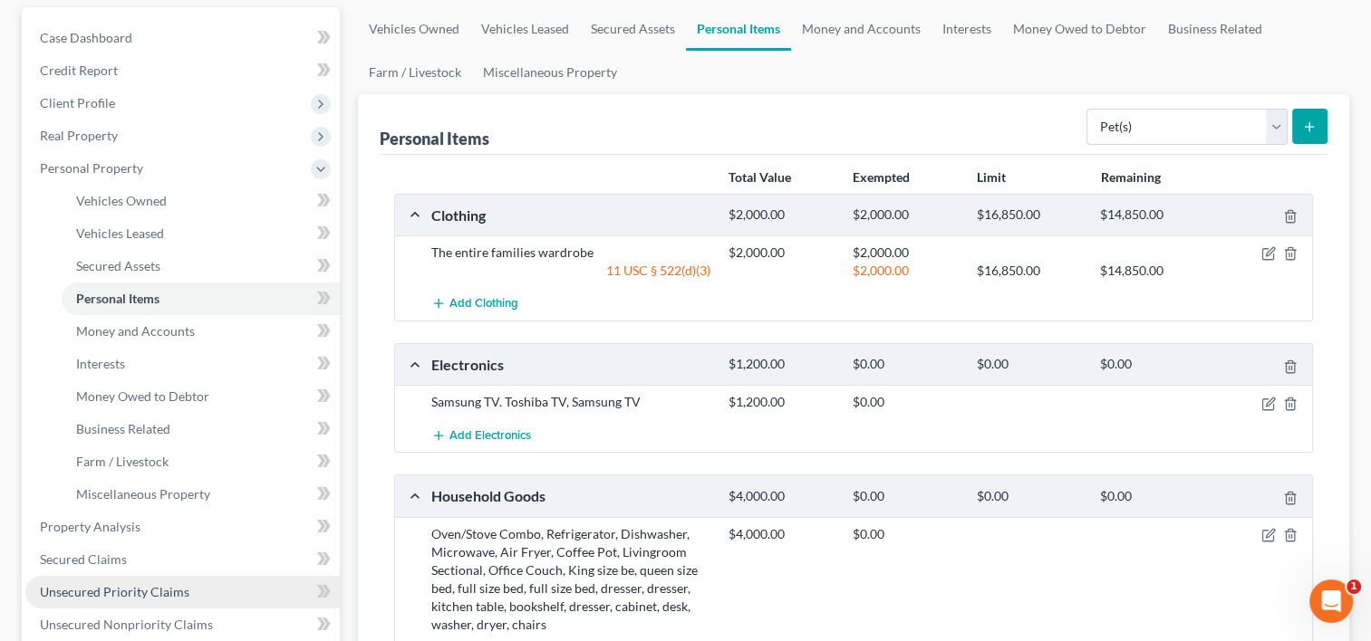
scroll to position [272, 0]
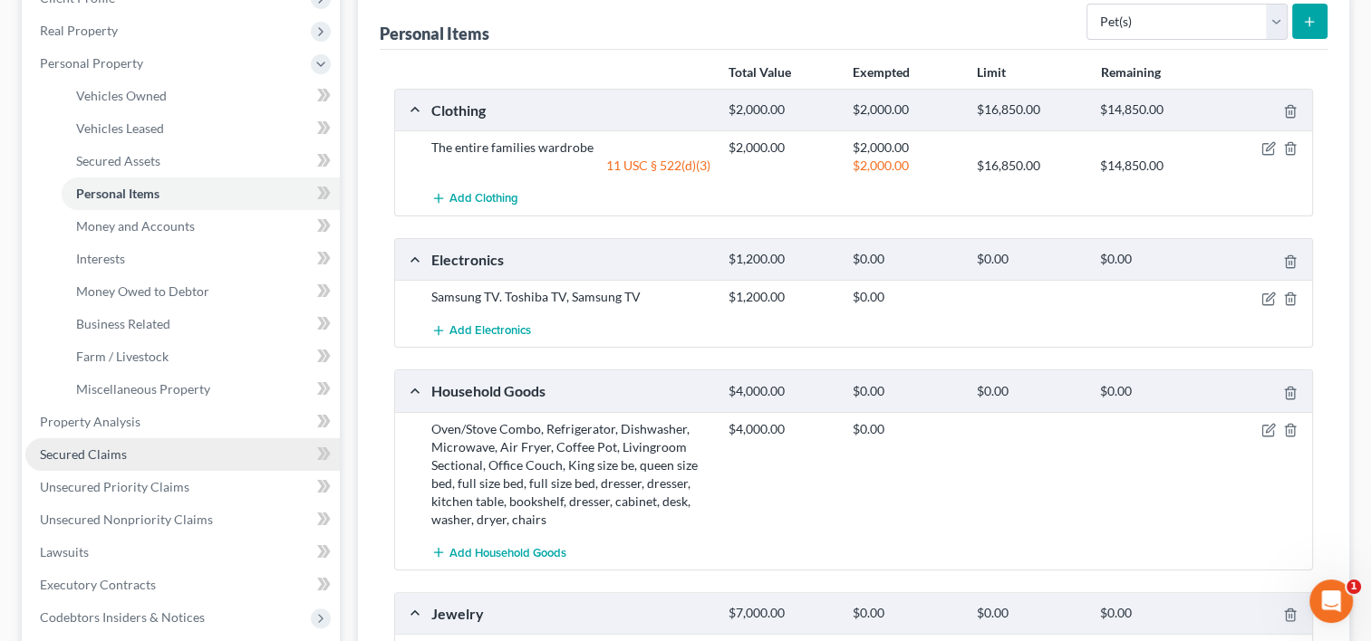
click at [99, 457] on span "Secured Claims" at bounding box center [83, 454] width 87 height 15
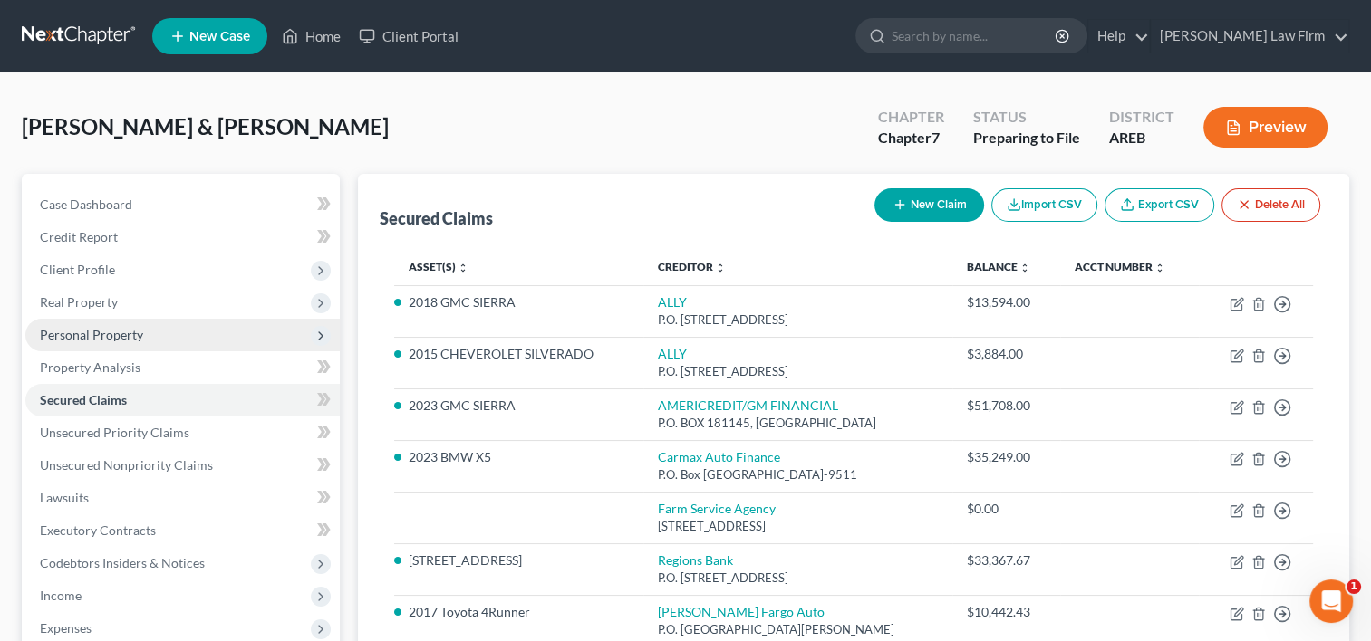
click at [96, 337] on span "Personal Property" at bounding box center [91, 334] width 103 height 15
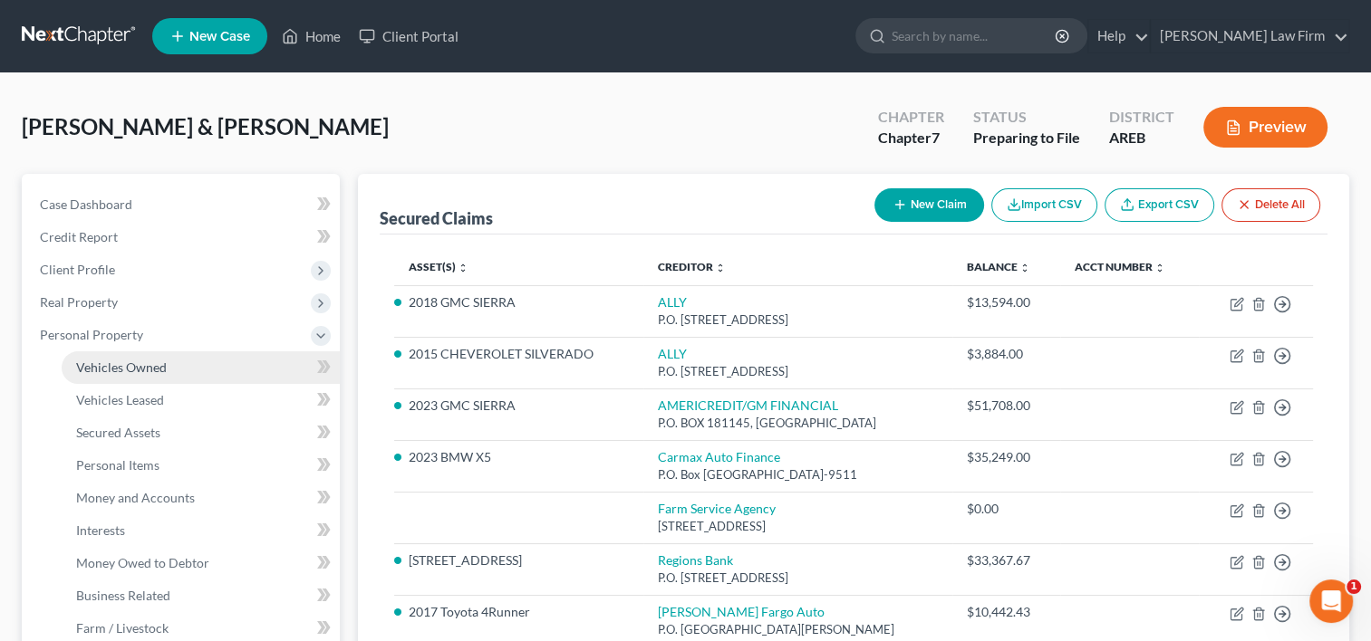
click at [96, 366] on span "Vehicles Owned" at bounding box center [121, 367] width 91 height 15
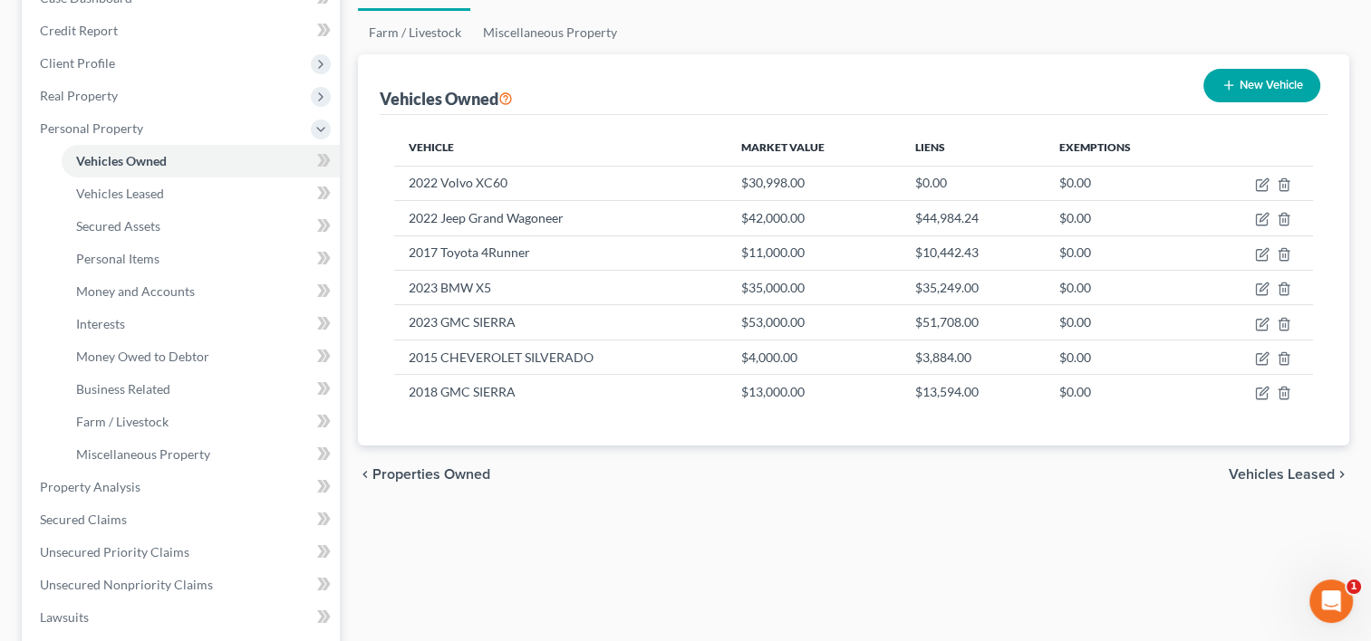
scroll to position [91, 0]
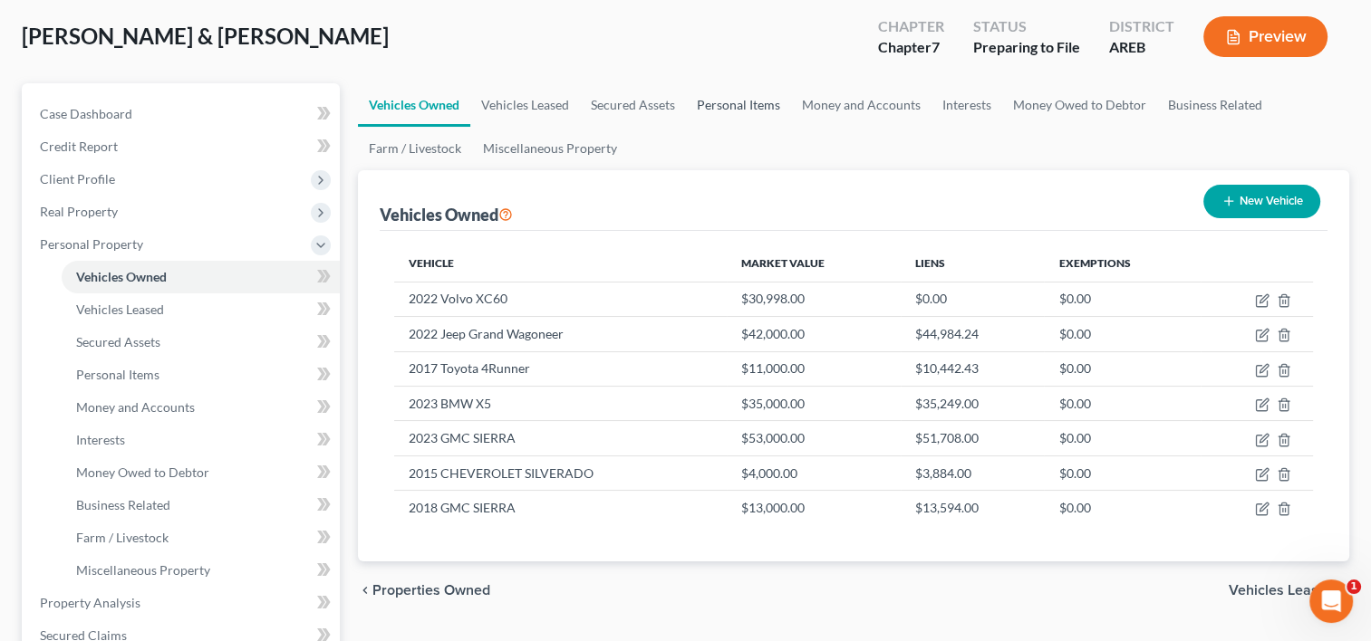
click at [718, 100] on link "Personal Items" at bounding box center [738, 104] width 105 height 43
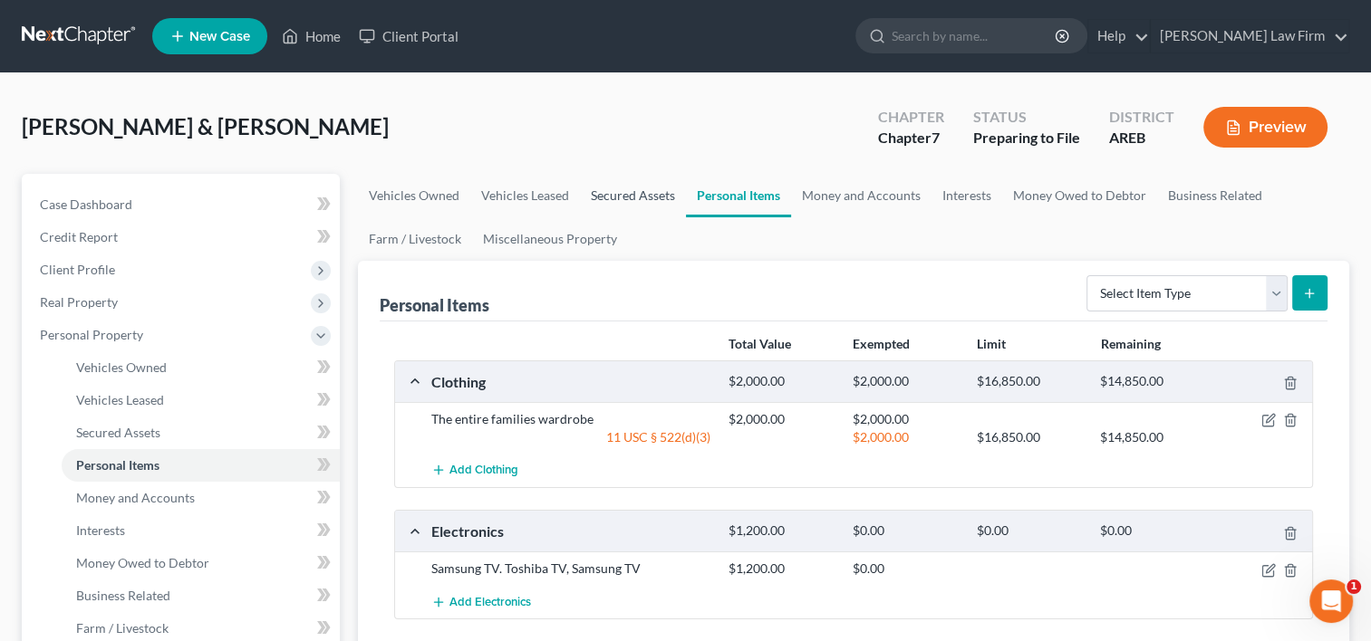
click at [614, 196] on link "Secured Assets" at bounding box center [633, 195] width 106 height 43
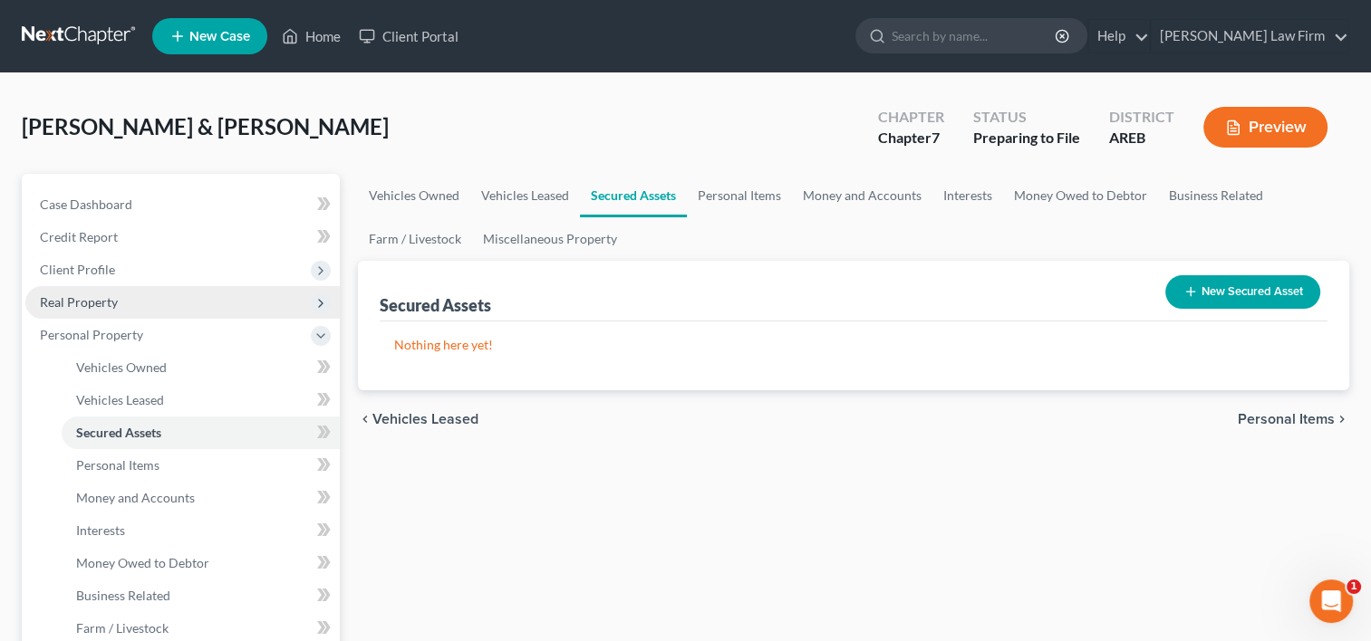
click at [100, 303] on span "Real Property" at bounding box center [79, 301] width 78 height 15
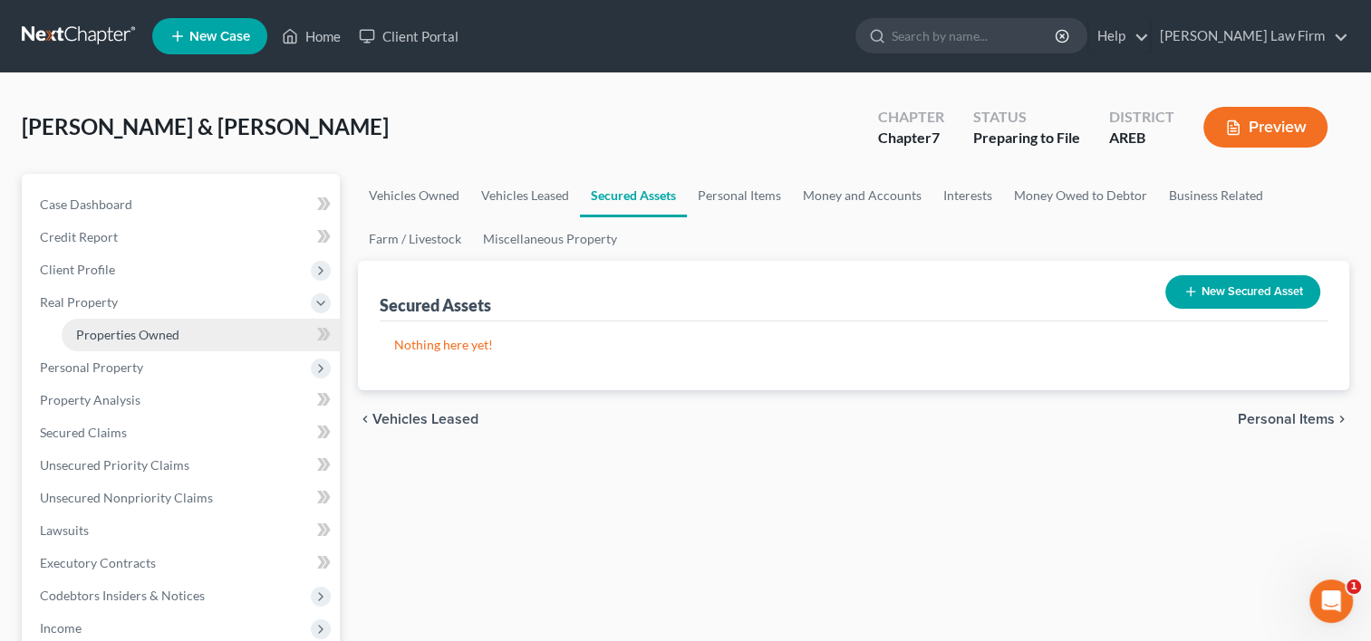
click at [94, 327] on span "Properties Owned" at bounding box center [127, 334] width 103 height 15
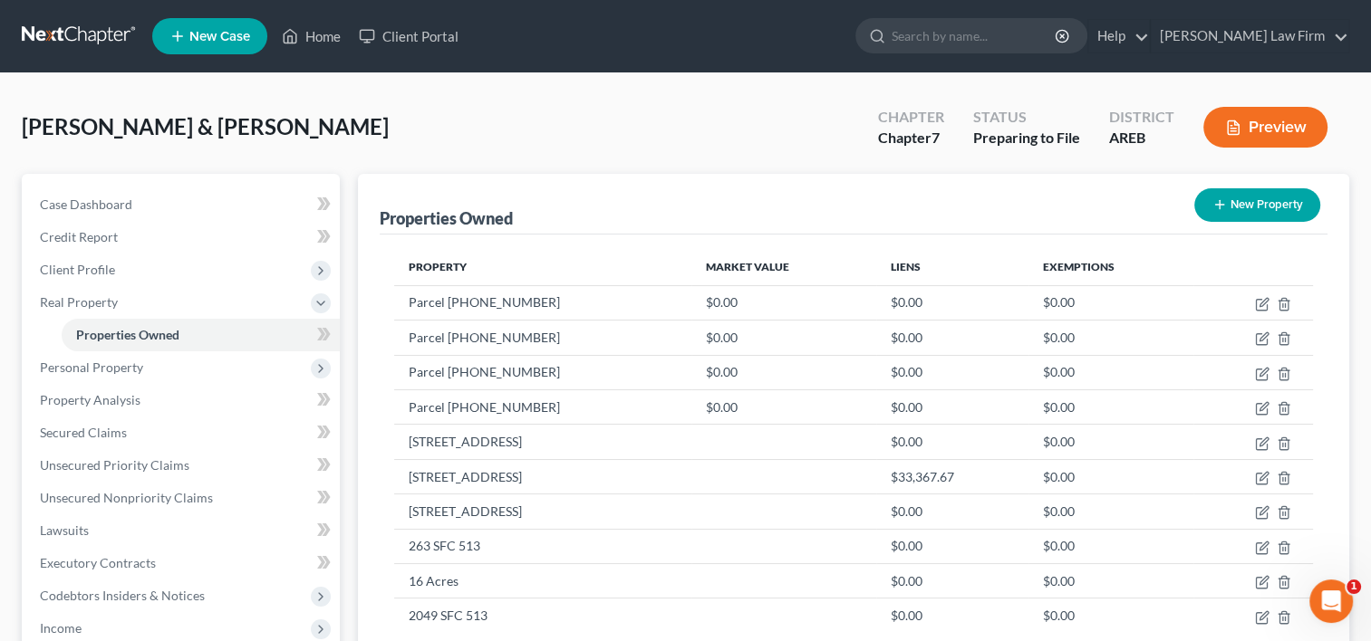
scroll to position [91, 0]
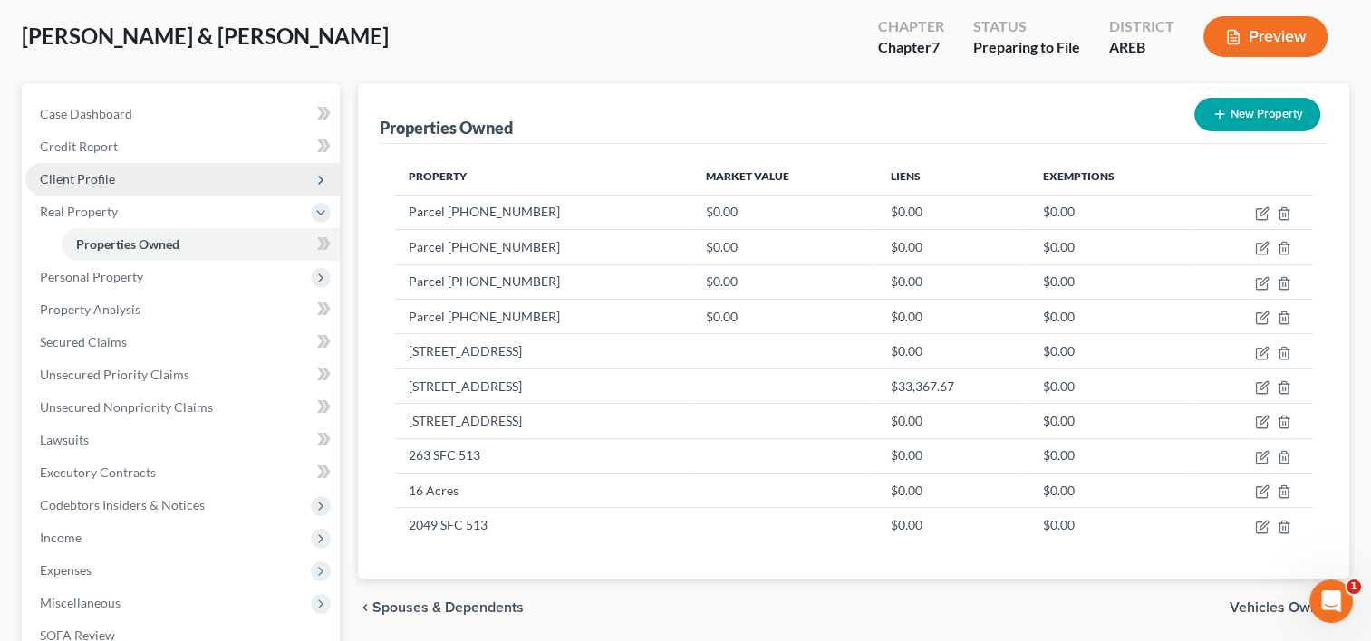
click at [72, 178] on span "Client Profile" at bounding box center [77, 178] width 75 height 15
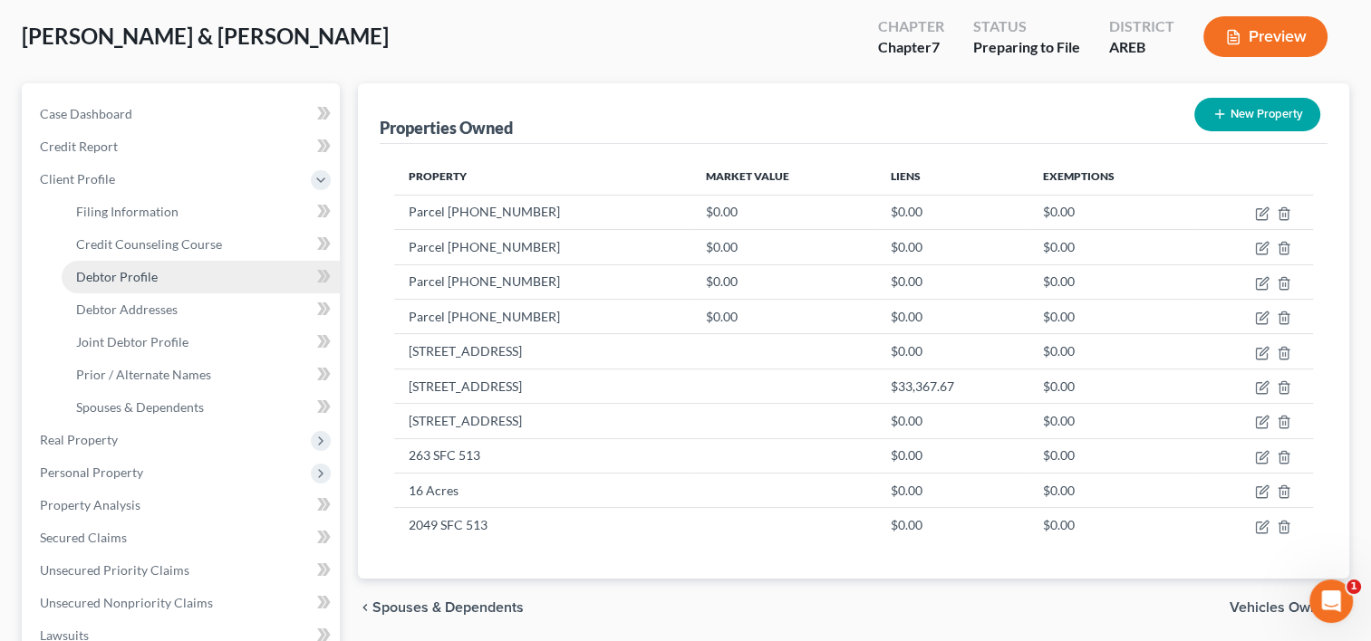
click at [129, 280] on span "Debtor Profile" at bounding box center [117, 276] width 82 height 15
select select "1"
select select "5"
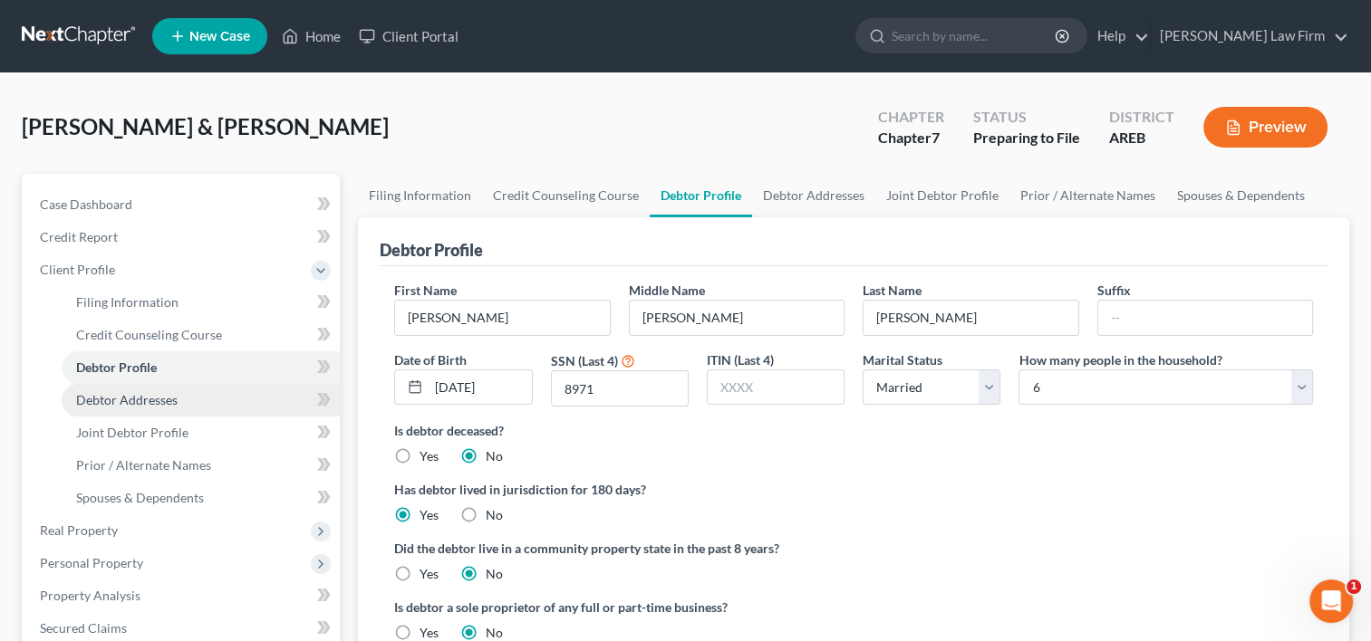
click at [125, 403] on span "Debtor Addresses" at bounding box center [126, 399] width 101 height 15
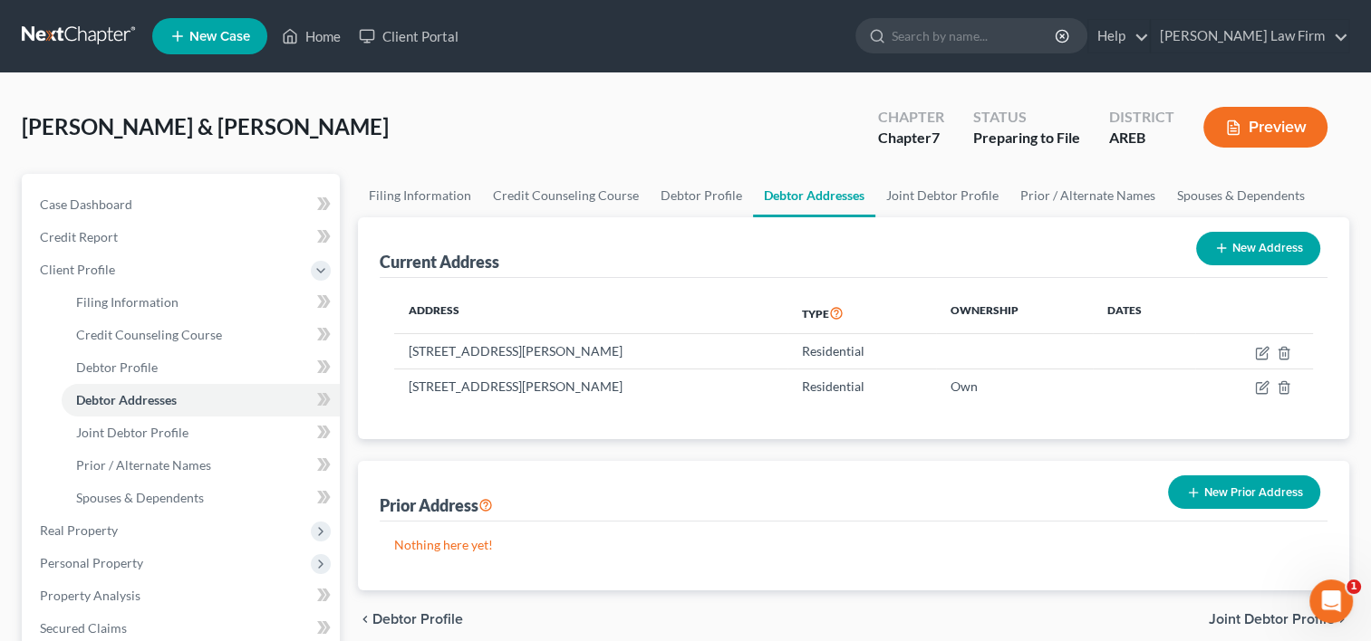
click at [1243, 142] on button "Preview" at bounding box center [1265, 127] width 124 height 41
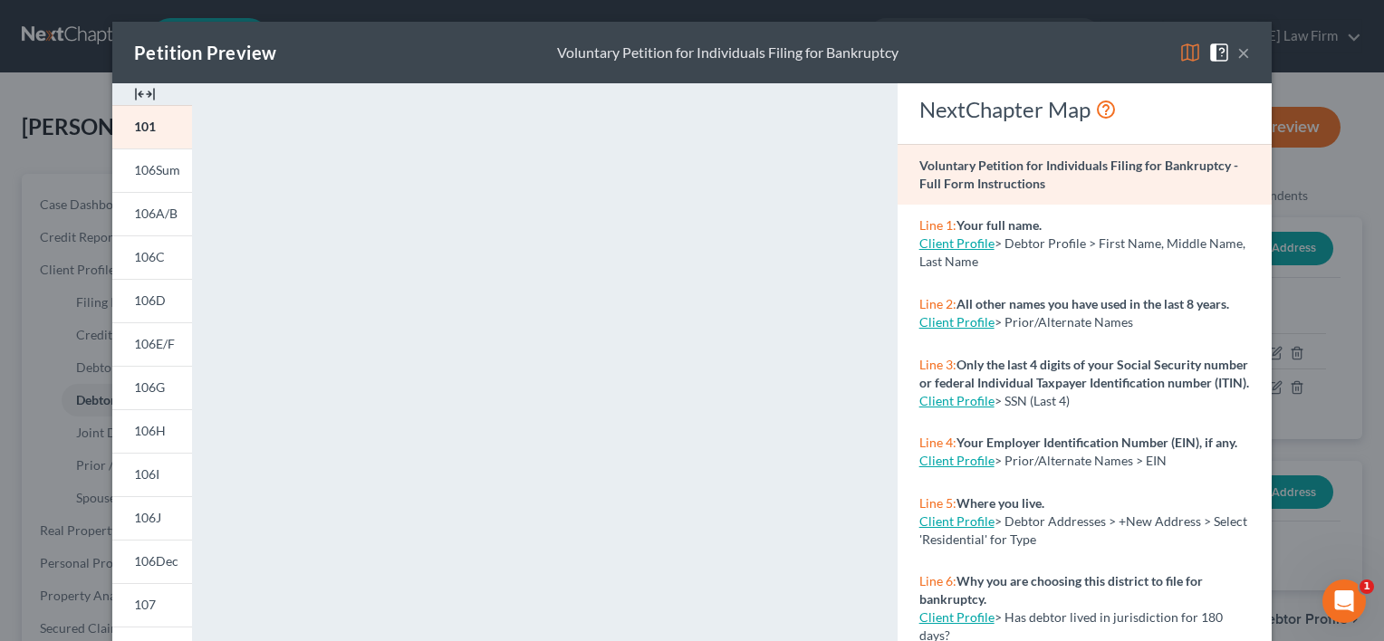
click at [1237, 54] on button "×" at bounding box center [1243, 53] width 13 height 22
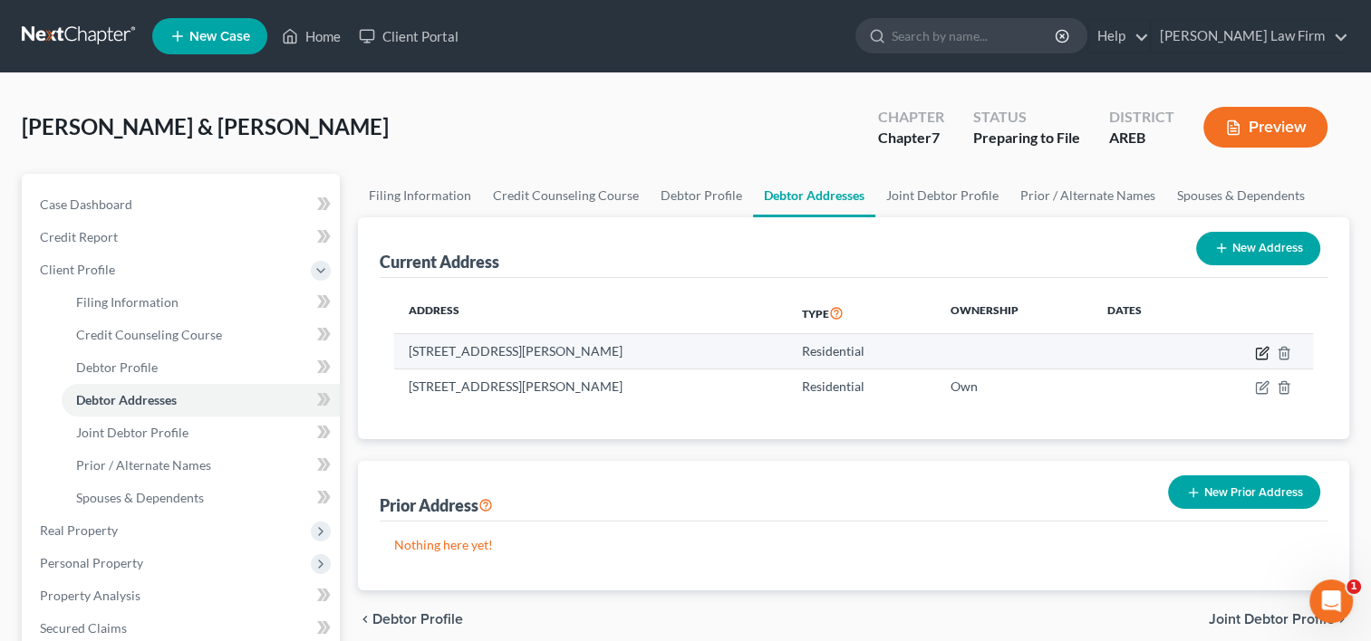
click at [1259, 355] on icon "button" at bounding box center [1262, 353] width 14 height 14
select select "2"
select select "0"
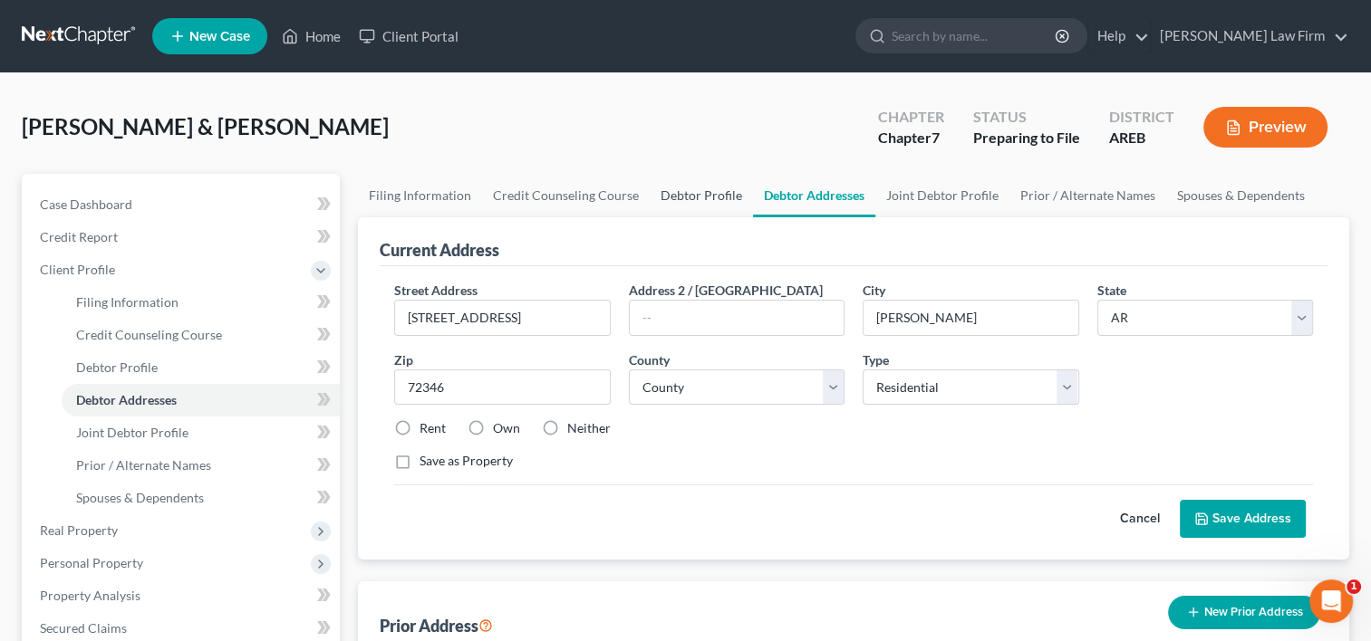
click at [678, 193] on link "Debtor Profile" at bounding box center [700, 195] width 103 height 43
select select "1"
select select "5"
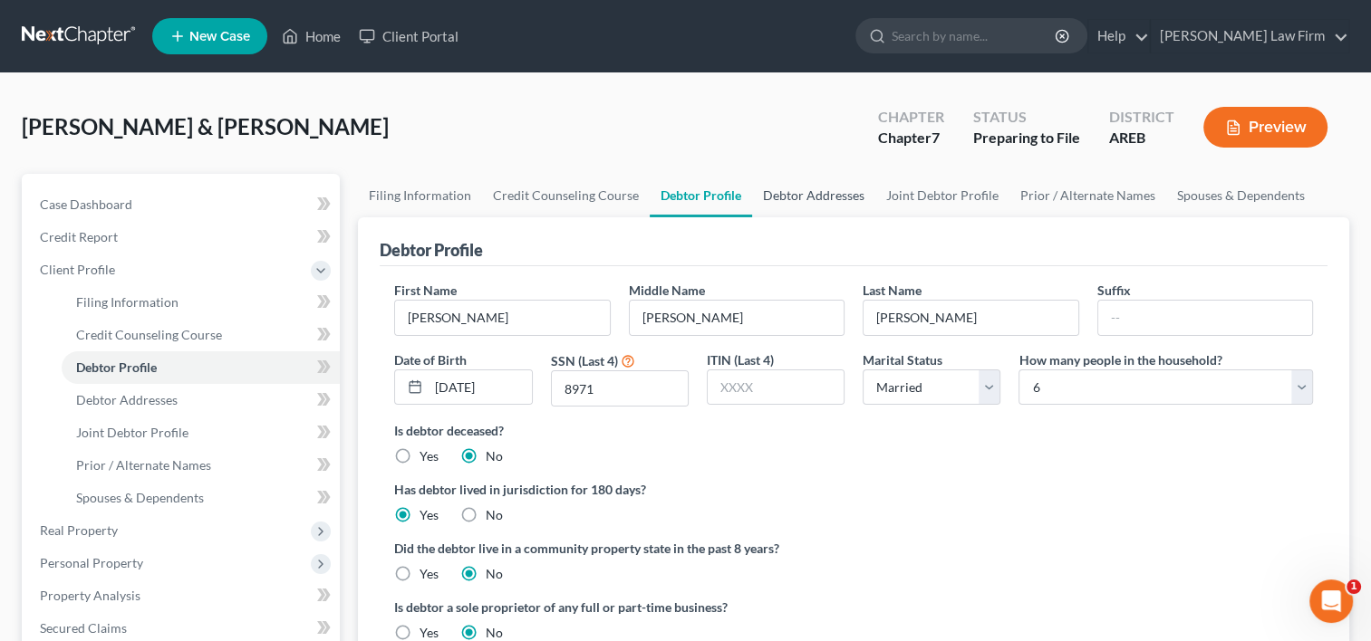
click at [793, 199] on link "Debtor Addresses" at bounding box center [813, 195] width 123 height 43
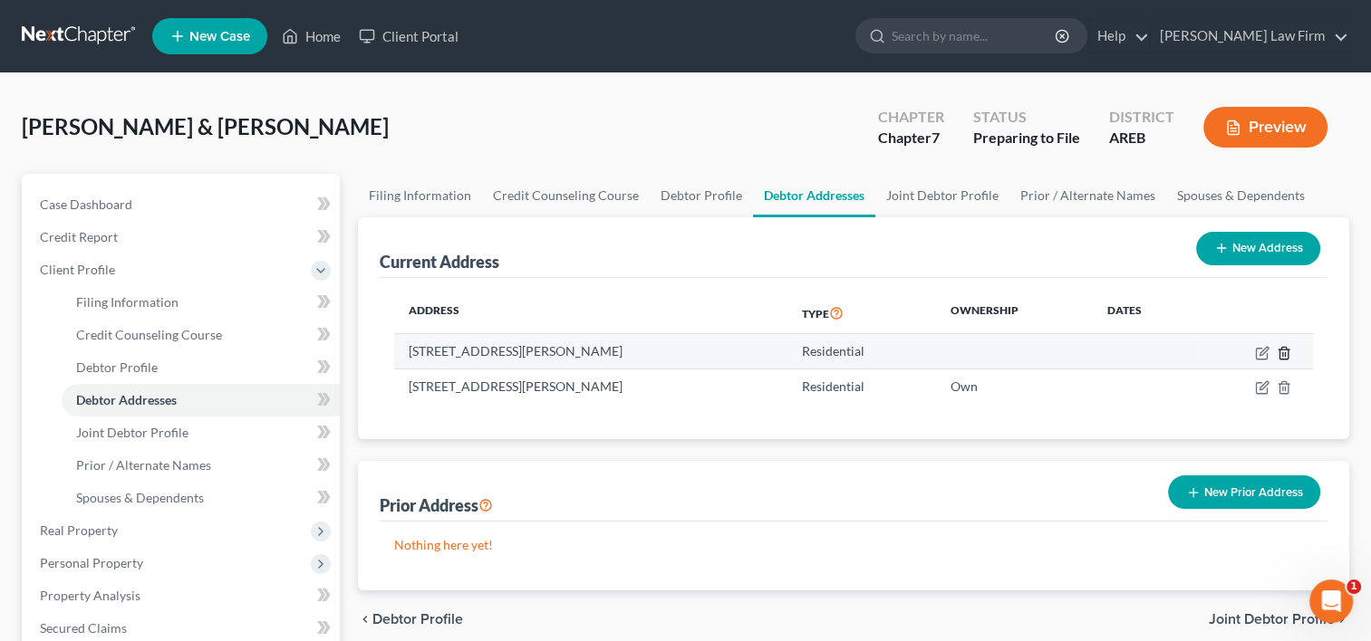
click at [1279, 350] on icon "button" at bounding box center [1283, 353] width 8 height 12
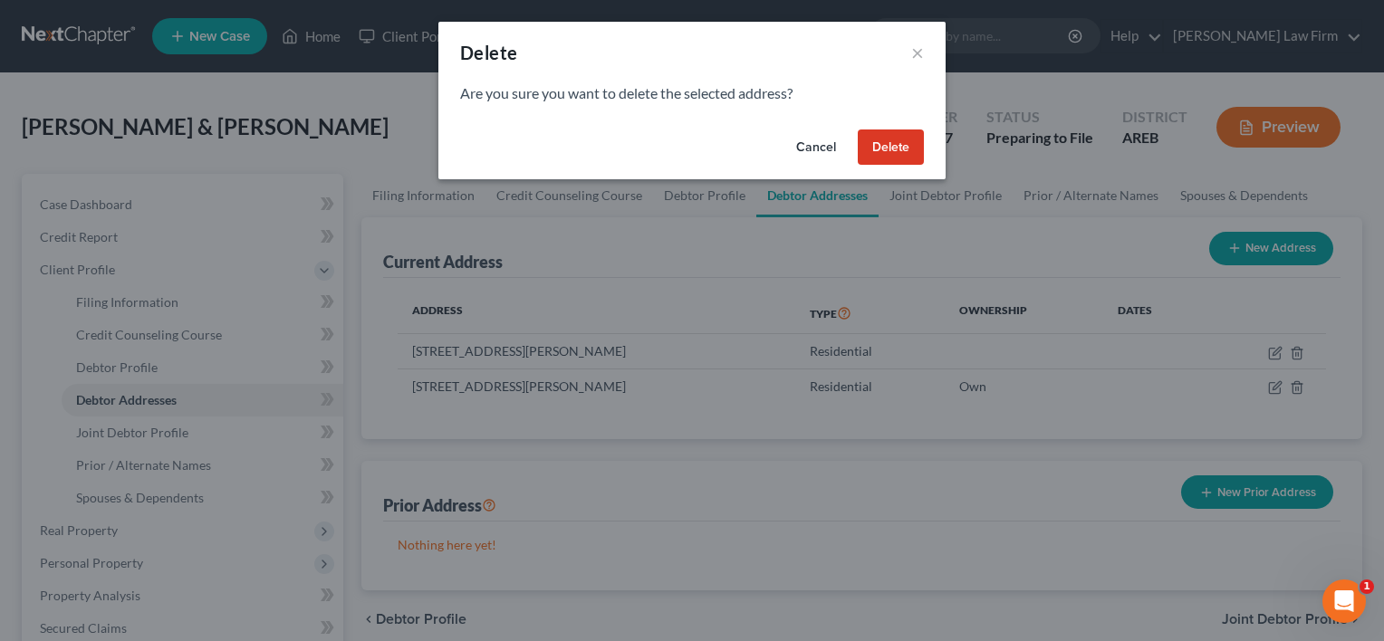
click at [890, 150] on button "Delete" at bounding box center [891, 148] width 66 height 36
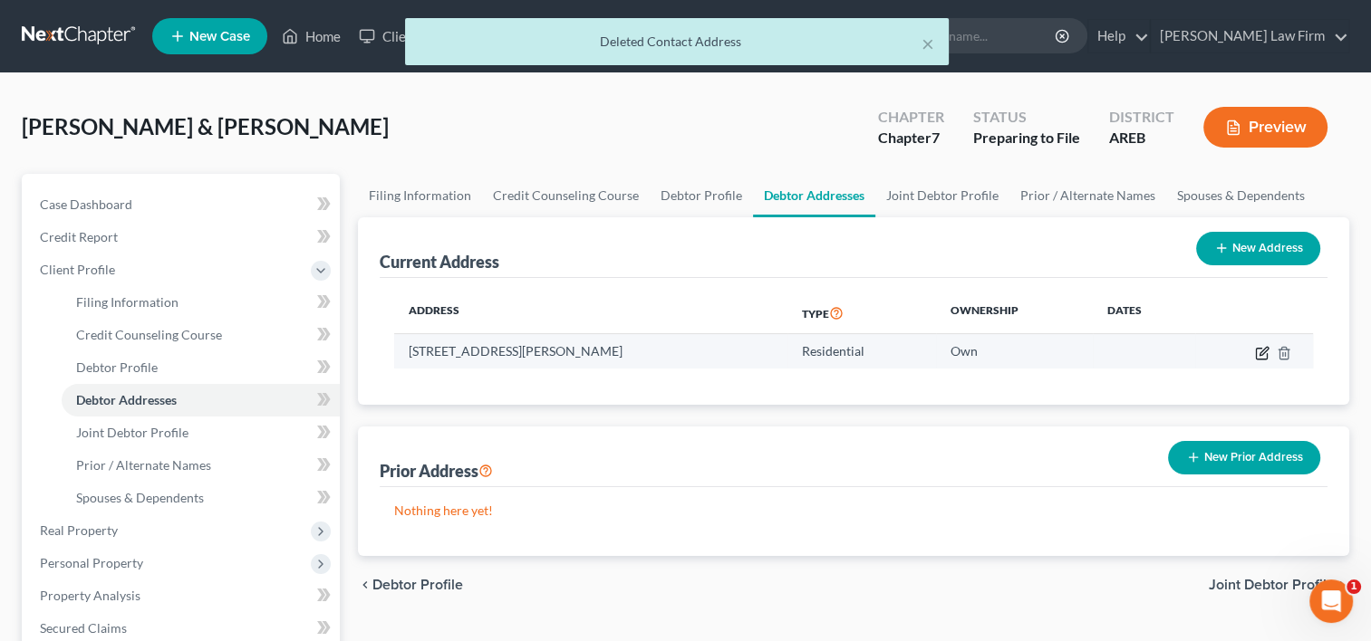
click at [1262, 347] on icon "button" at bounding box center [1262, 353] width 14 height 14
select select "2"
select select "67"
select select "0"
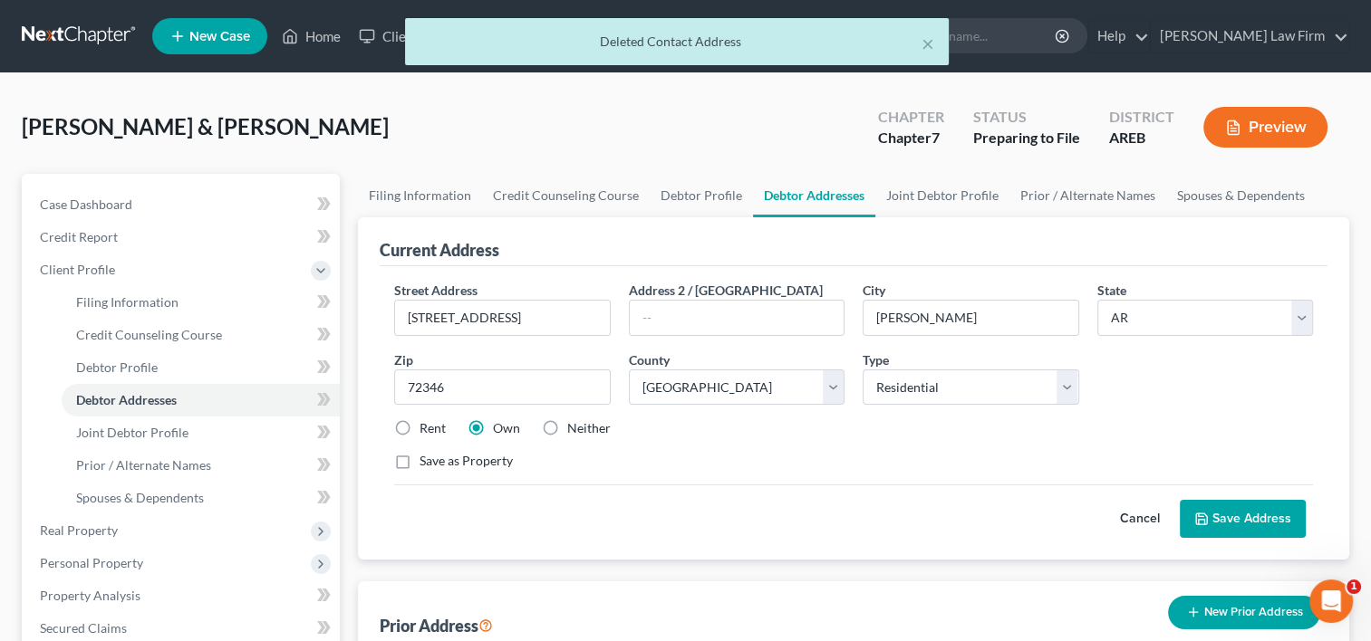
click at [1236, 515] on button "Save Address" at bounding box center [1242, 519] width 126 height 38
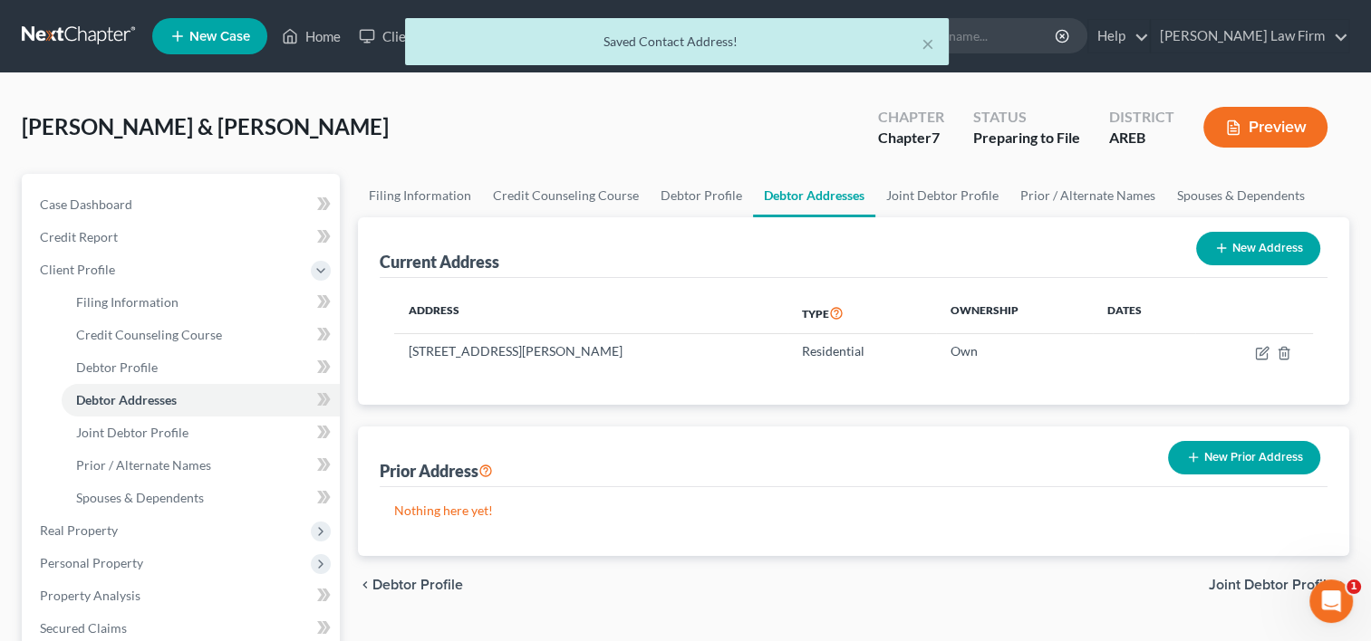
click at [1256, 120] on button "Preview" at bounding box center [1265, 127] width 124 height 41
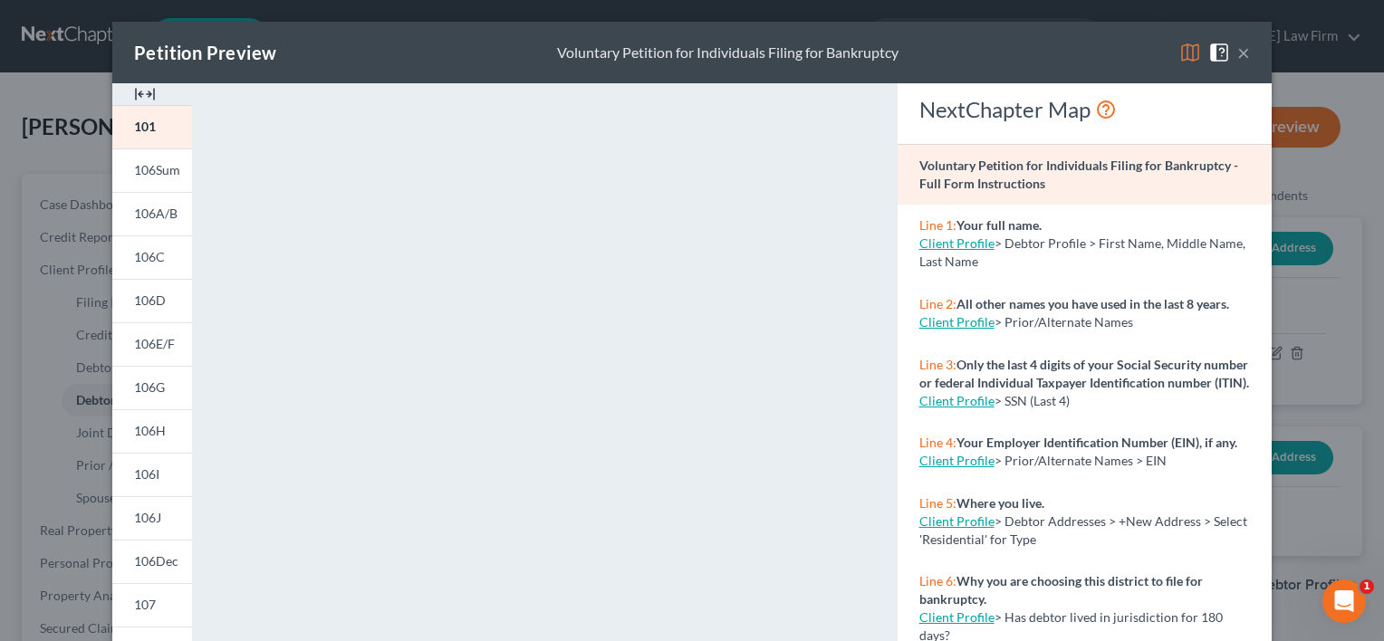
click at [1237, 58] on button "×" at bounding box center [1243, 53] width 13 height 22
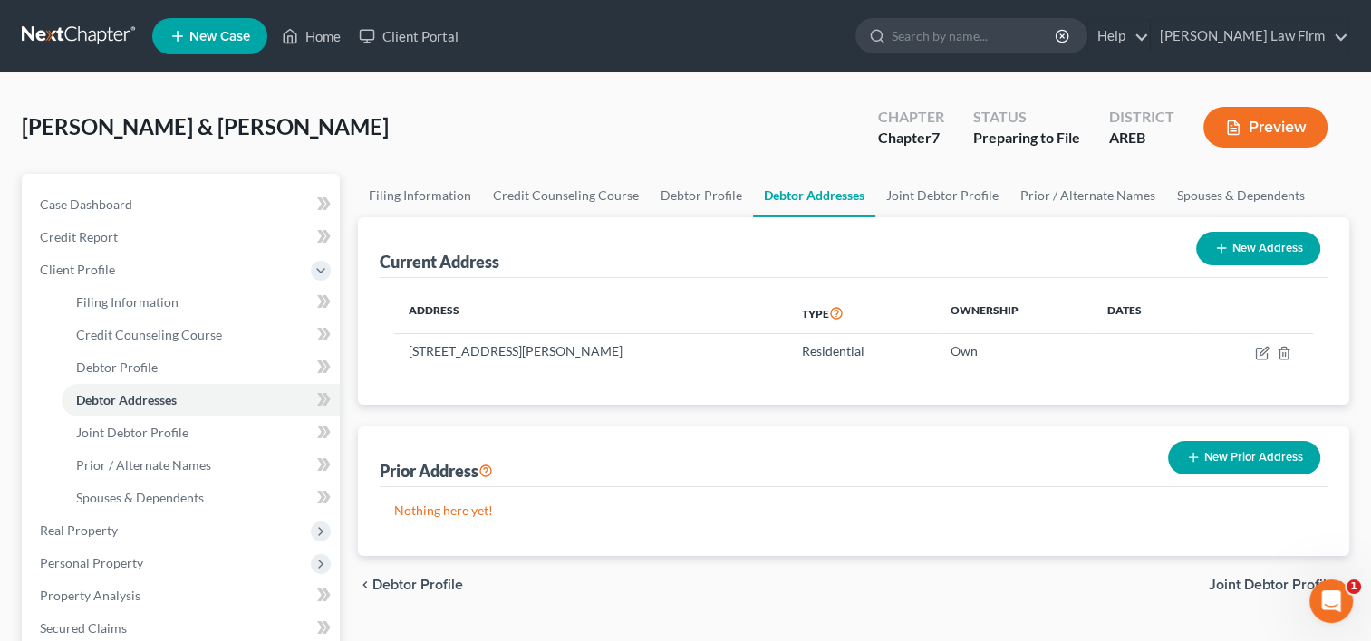
click at [1290, 132] on button "Preview" at bounding box center [1265, 127] width 124 height 41
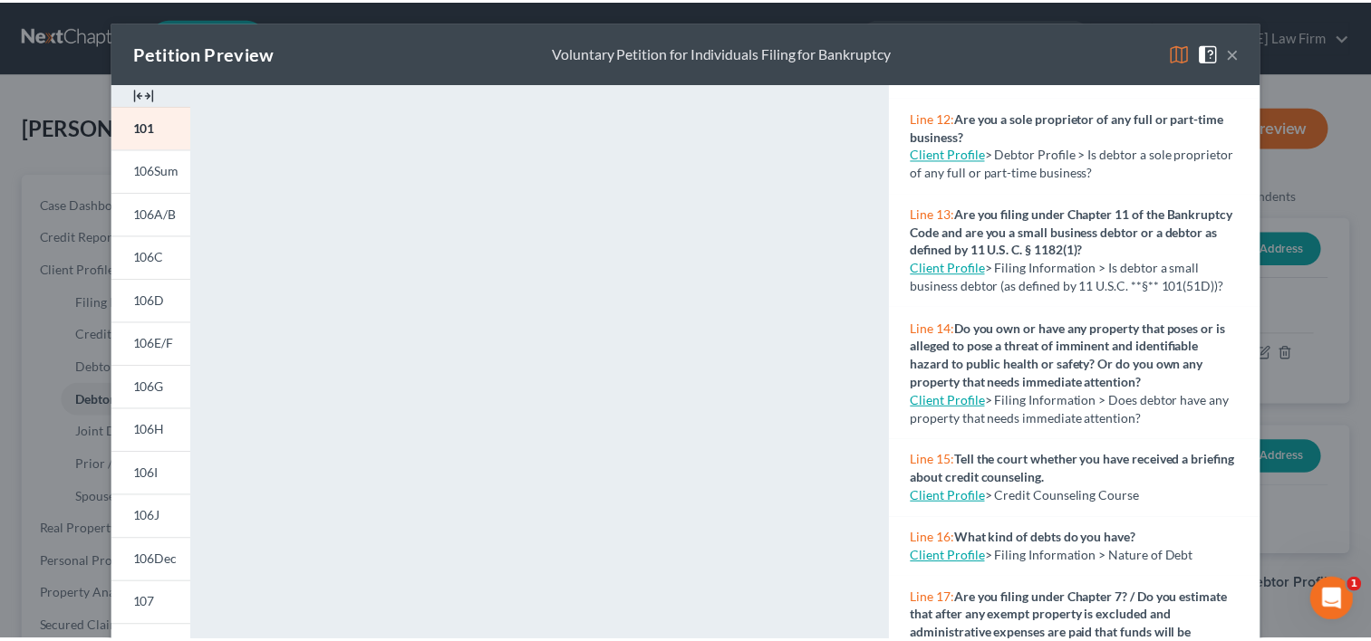
scroll to position [1062, 0]
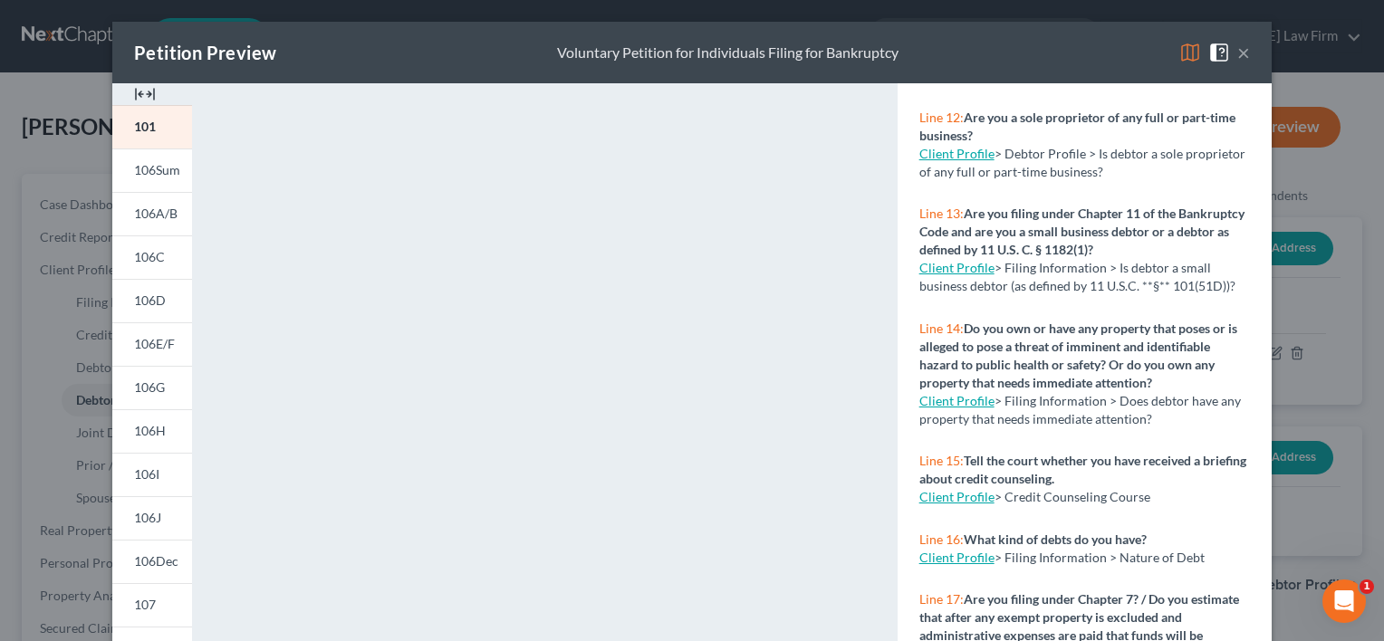
click at [963, 489] on link "Client Profile" at bounding box center [956, 496] width 75 height 15
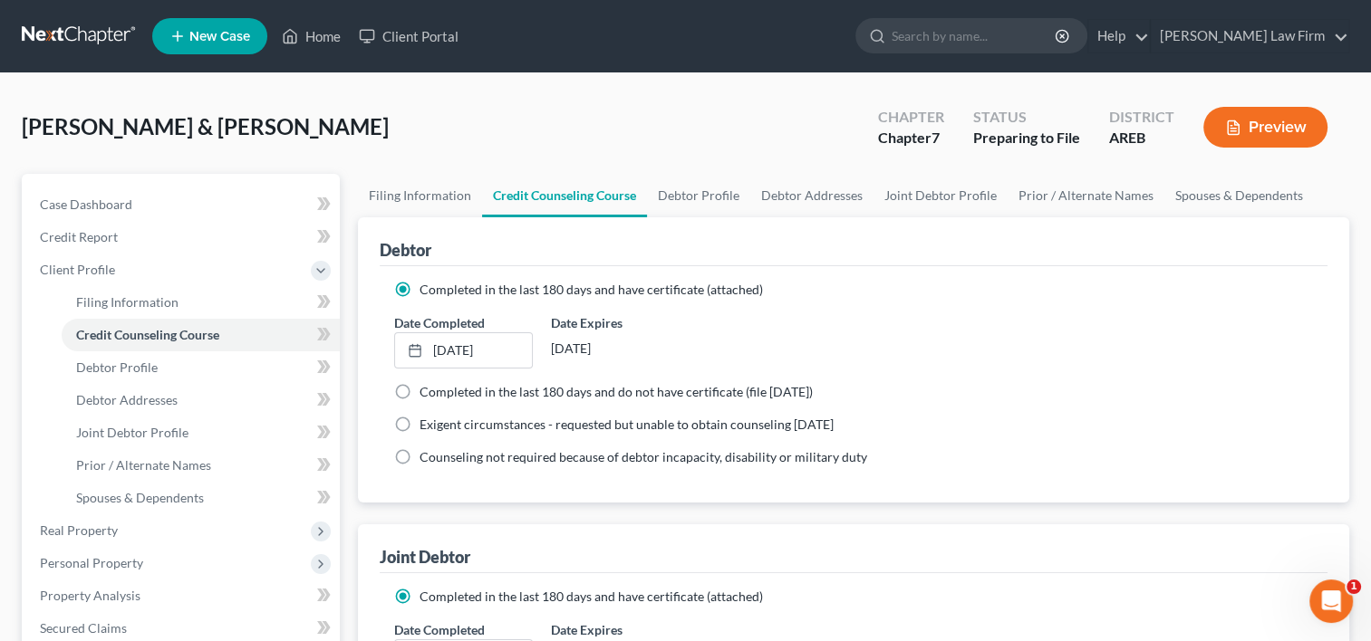
click at [1256, 138] on button "Preview" at bounding box center [1265, 127] width 124 height 41
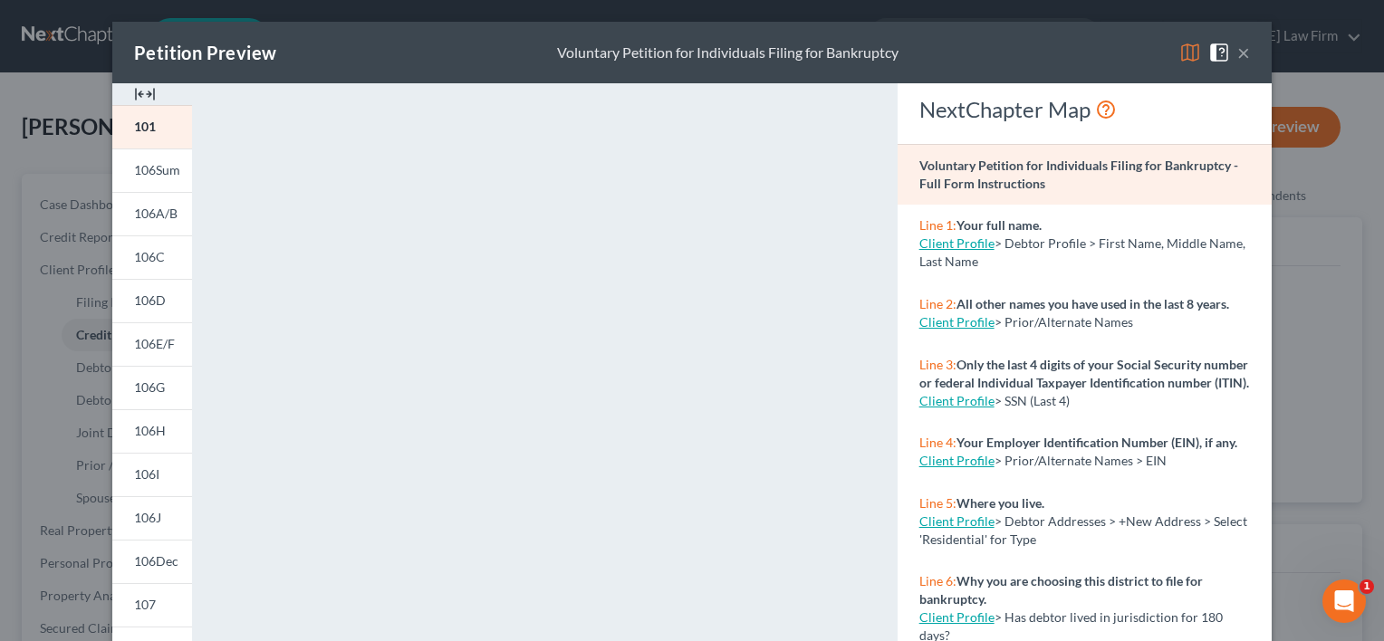
click at [1237, 50] on button "×" at bounding box center [1243, 53] width 13 height 22
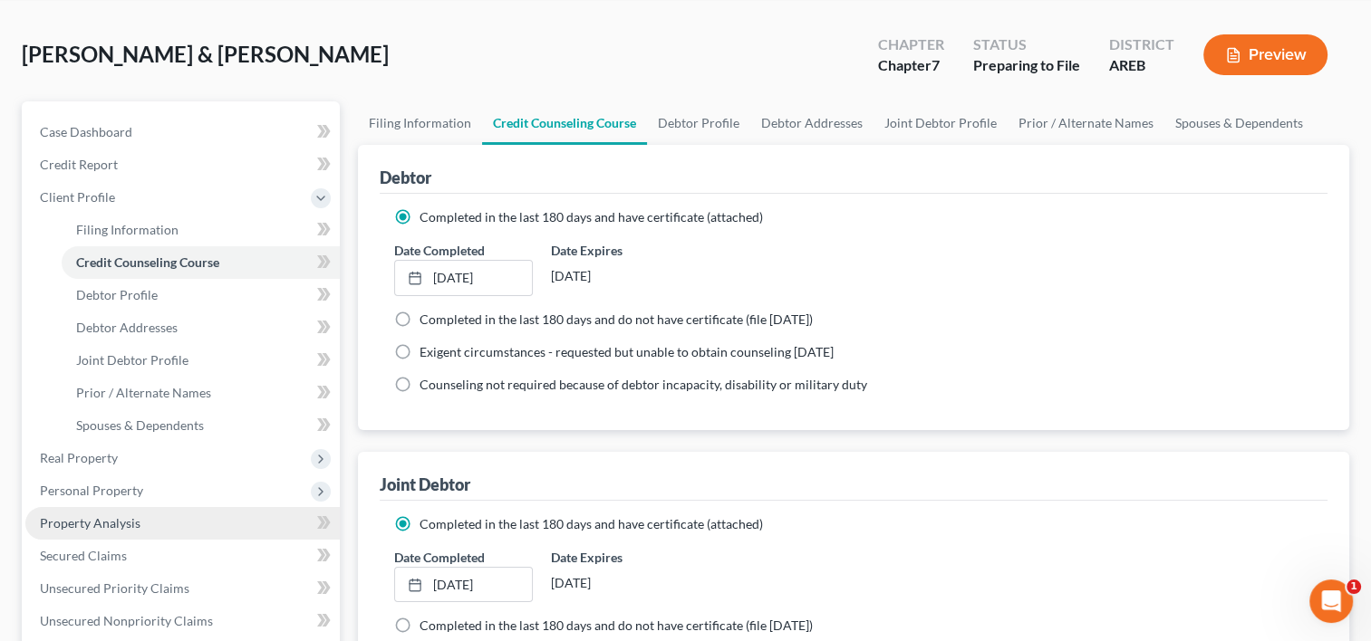
scroll to position [181, 0]
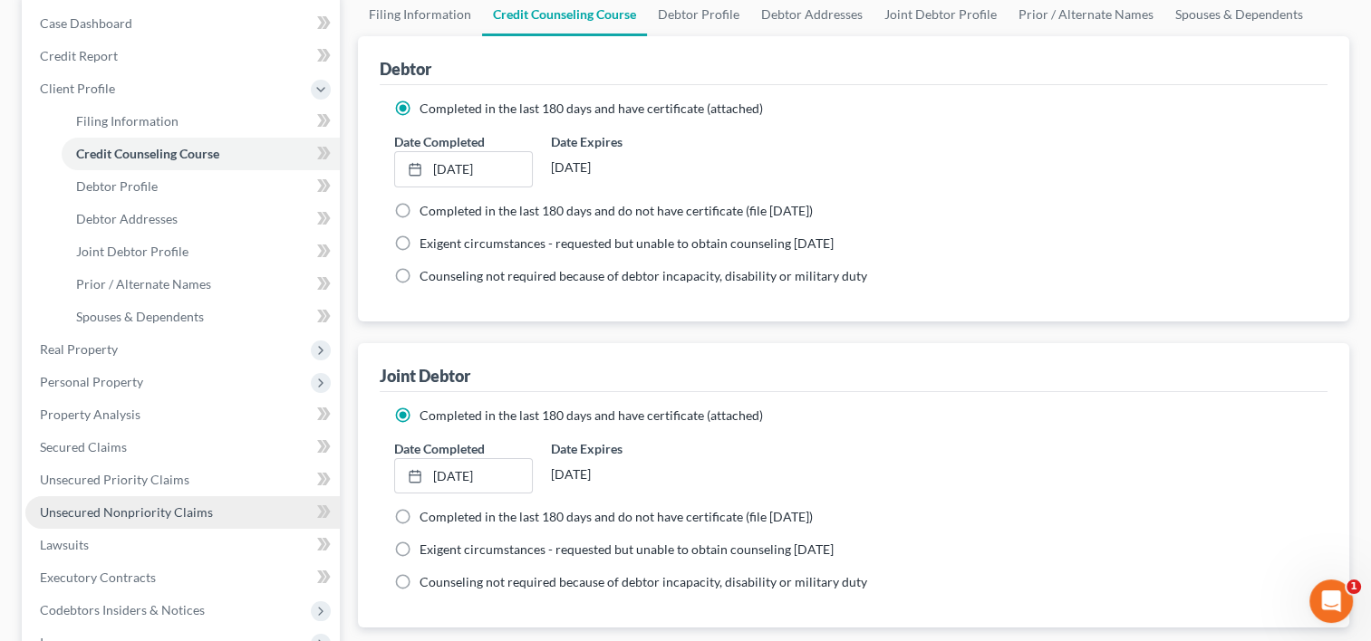
click at [94, 509] on span "Unsecured Nonpriority Claims" at bounding box center [126, 512] width 173 height 15
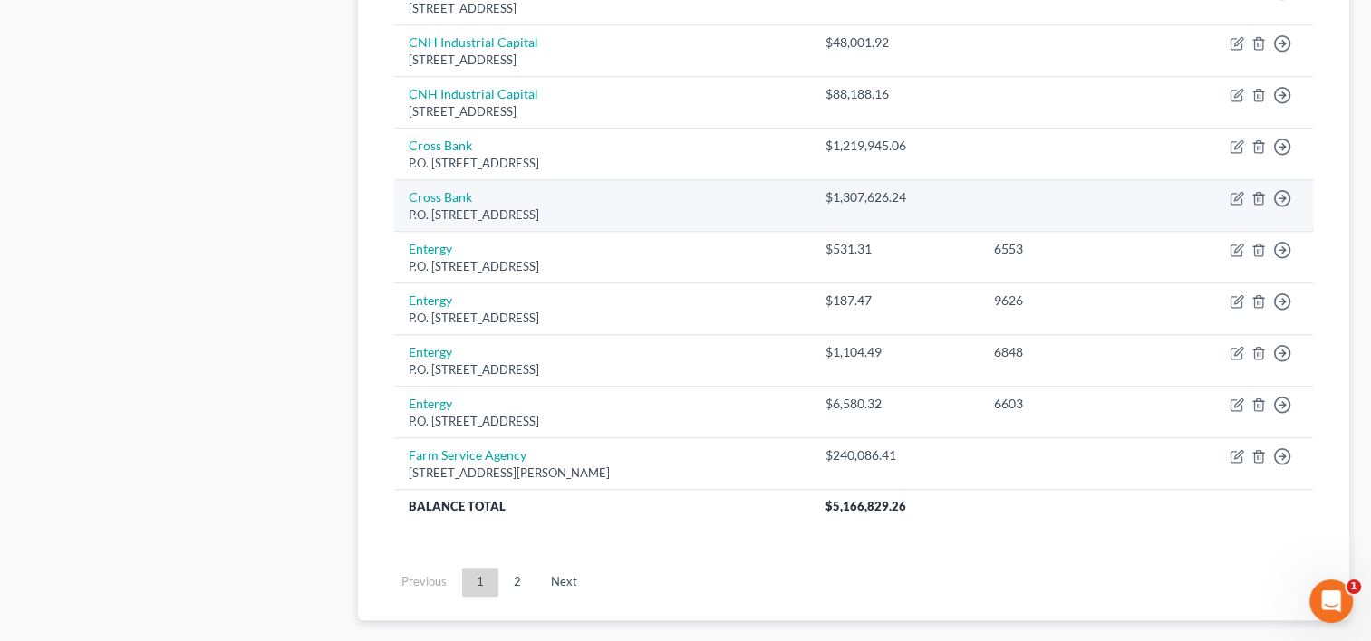
scroll to position [1444, 0]
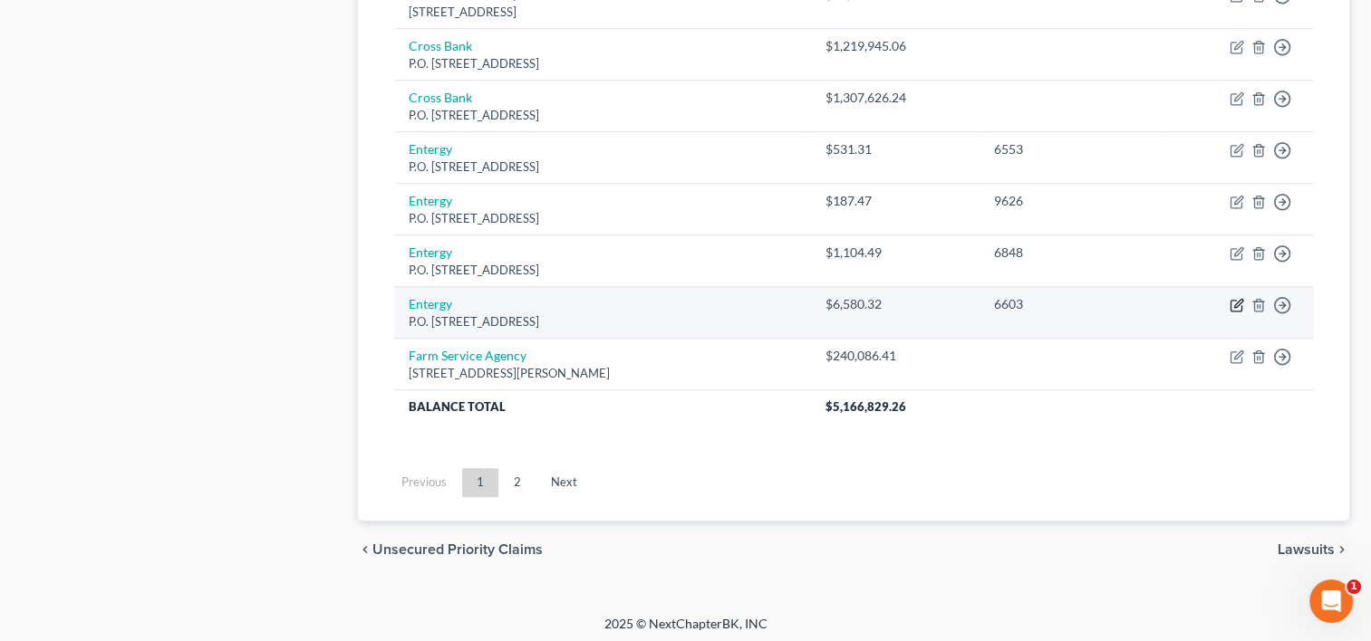
click at [1232, 298] on icon "button" at bounding box center [1236, 305] width 14 height 14
select select "19"
select select "20"
select select "0"
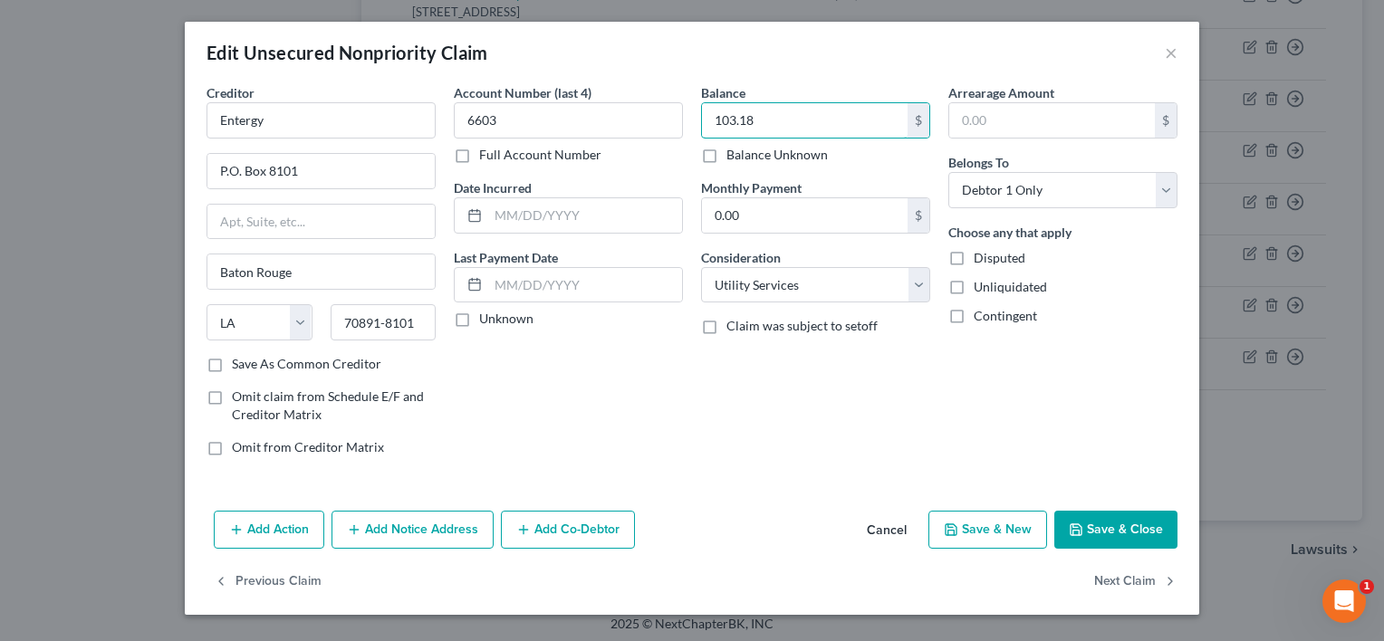
type input "103.18"
click at [1118, 536] on button "Save & Close" at bounding box center [1115, 530] width 123 height 38
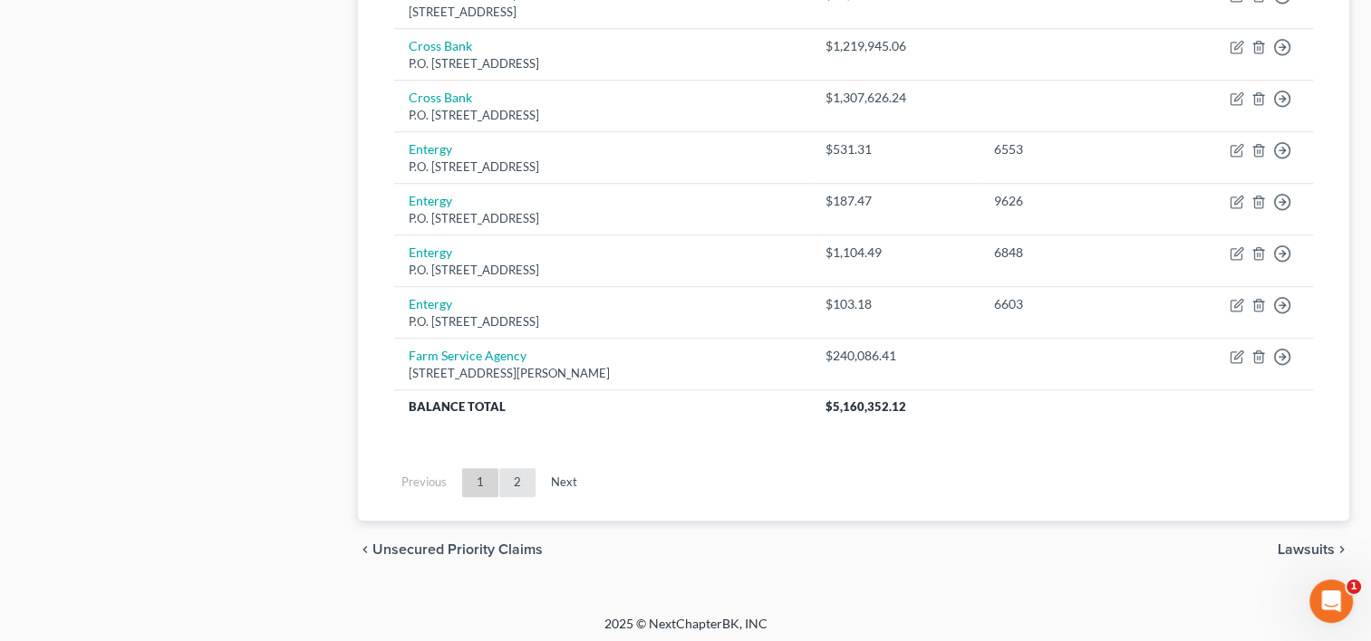
click at [516, 489] on link "2" at bounding box center [517, 482] width 36 height 29
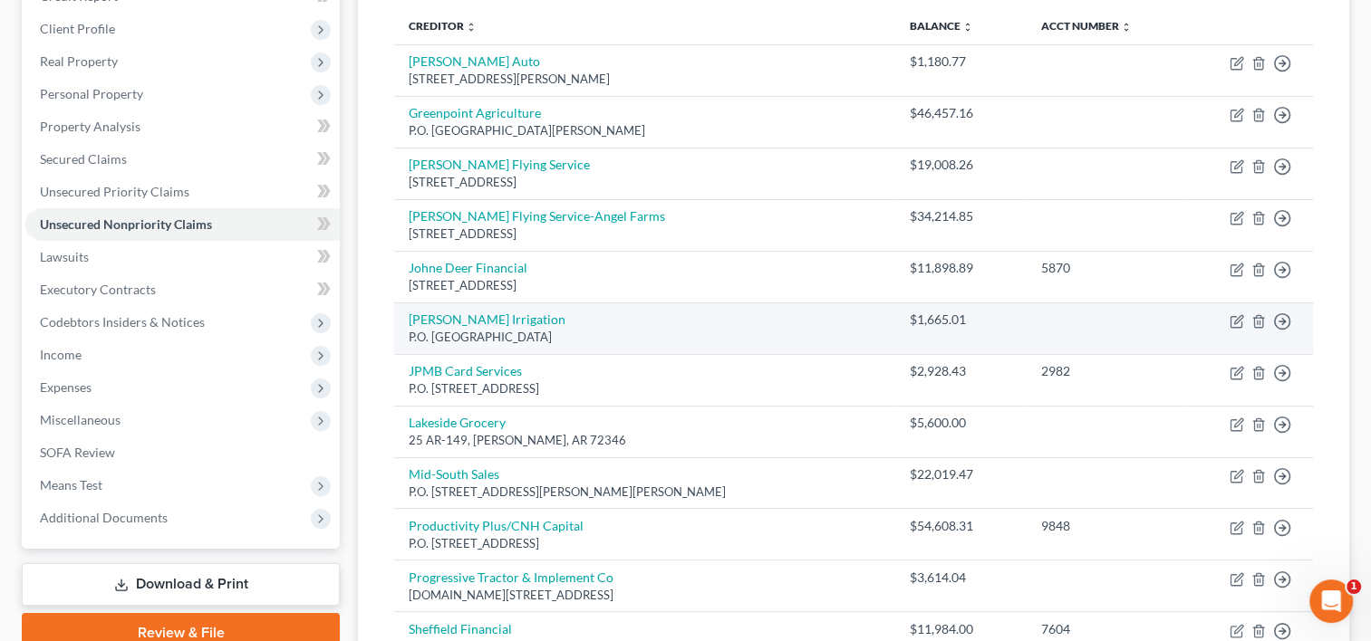
scroll to position [332, 0]
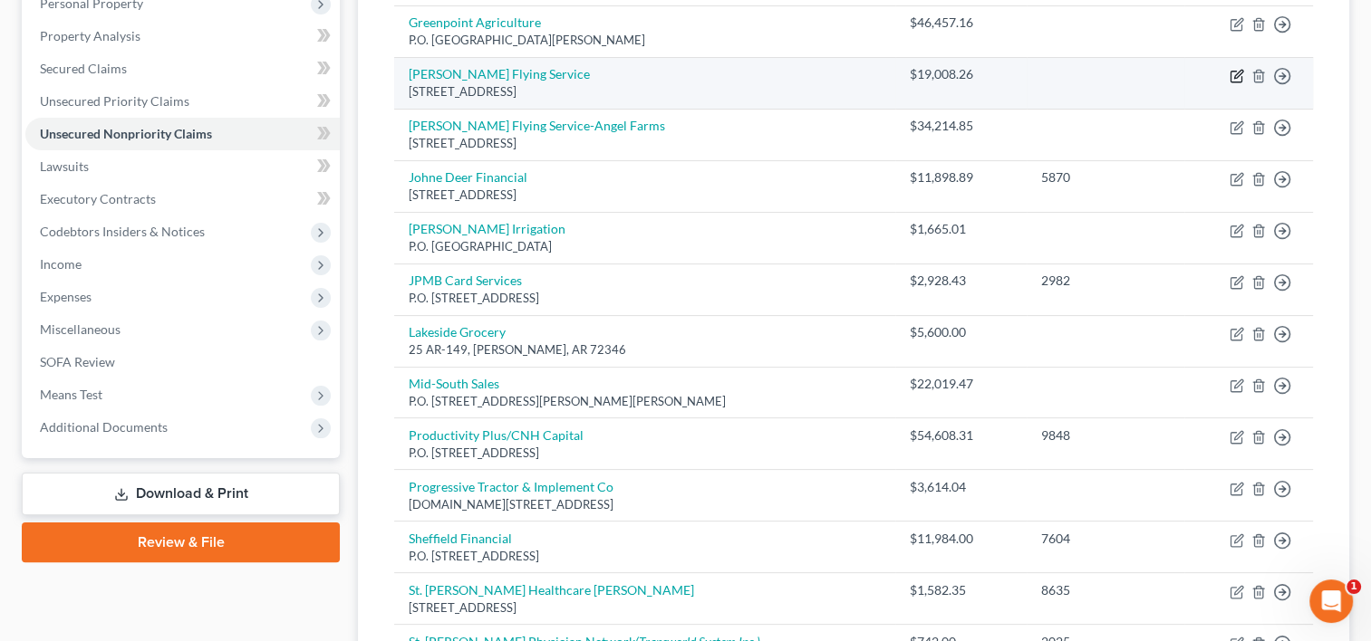
click at [1235, 73] on icon "button" at bounding box center [1238, 74] width 8 height 8
select select "2"
select select "14"
select select "0"
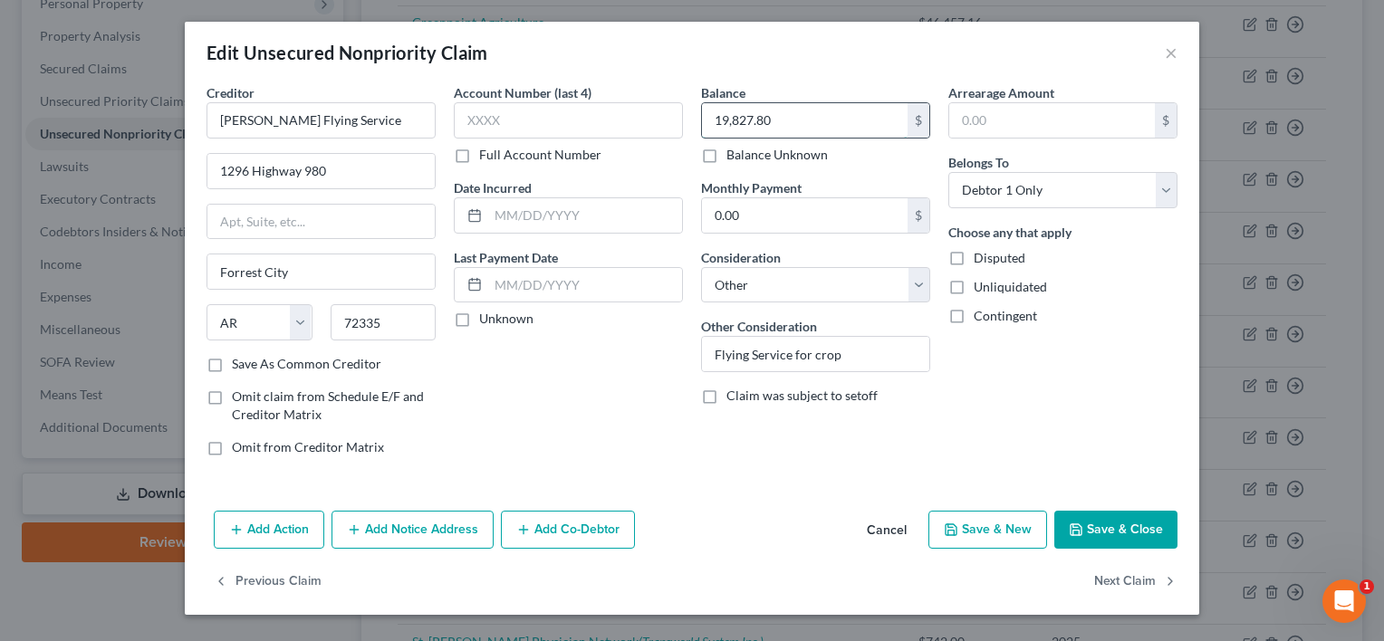
type input "19,827.80"
click at [1103, 536] on button "Save & Close" at bounding box center [1115, 530] width 123 height 38
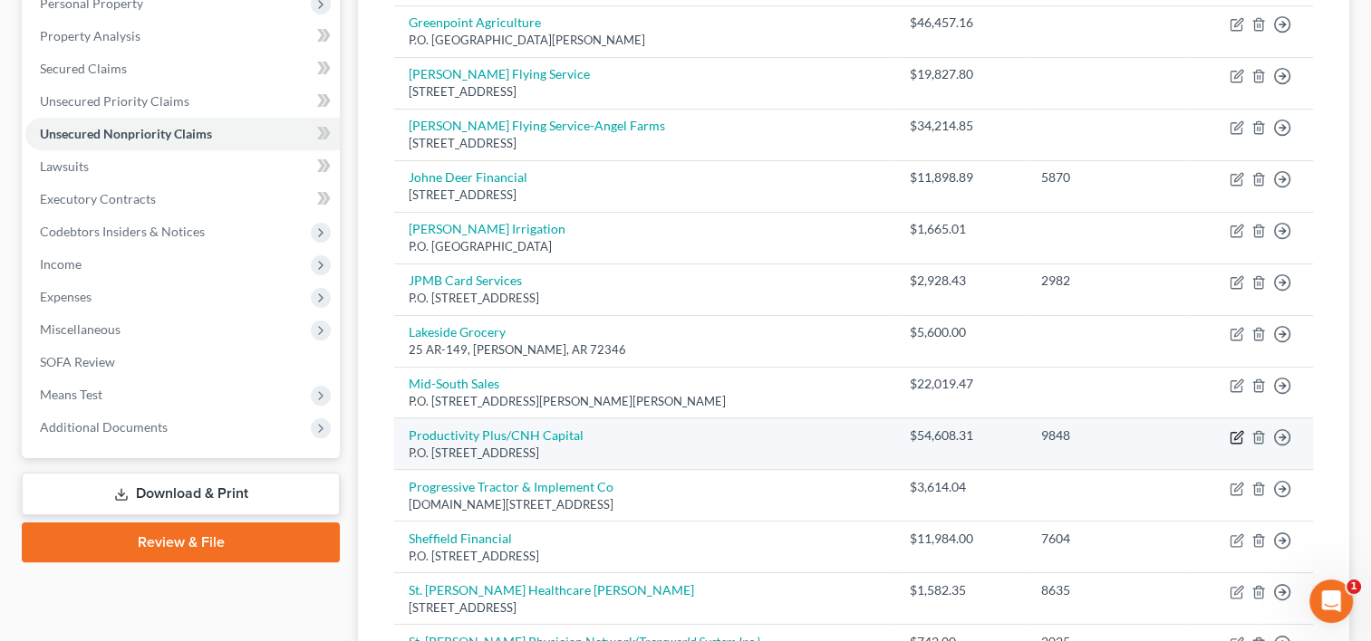
click at [1232, 433] on icon "button" at bounding box center [1236, 437] width 14 height 14
select select "14"
select select "0"
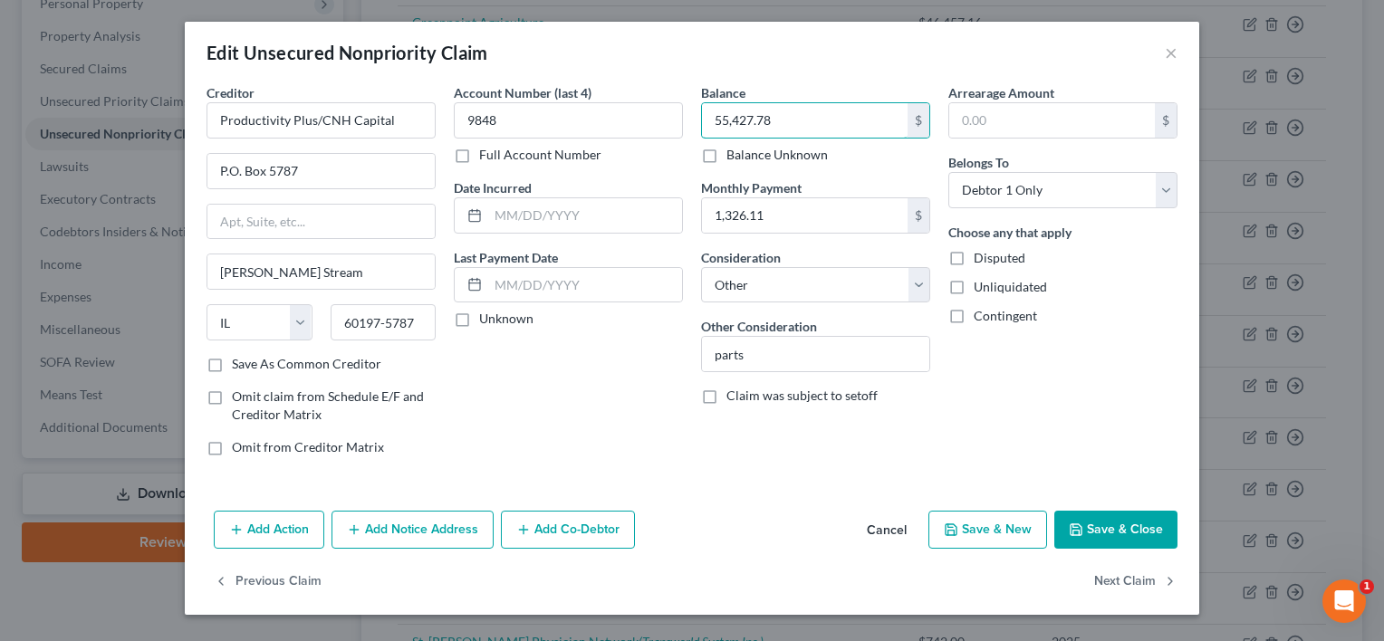
type input "55,427.78"
click at [1132, 528] on button "Save & Close" at bounding box center [1115, 530] width 123 height 38
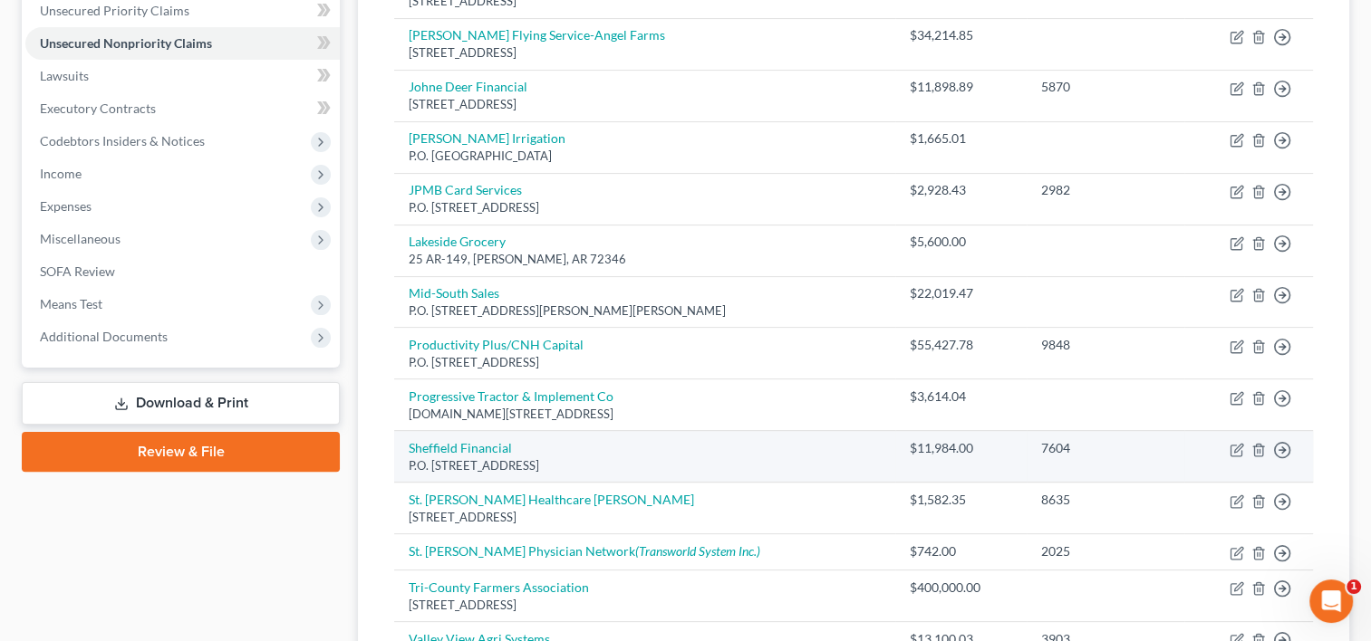
scroll to position [513, 0]
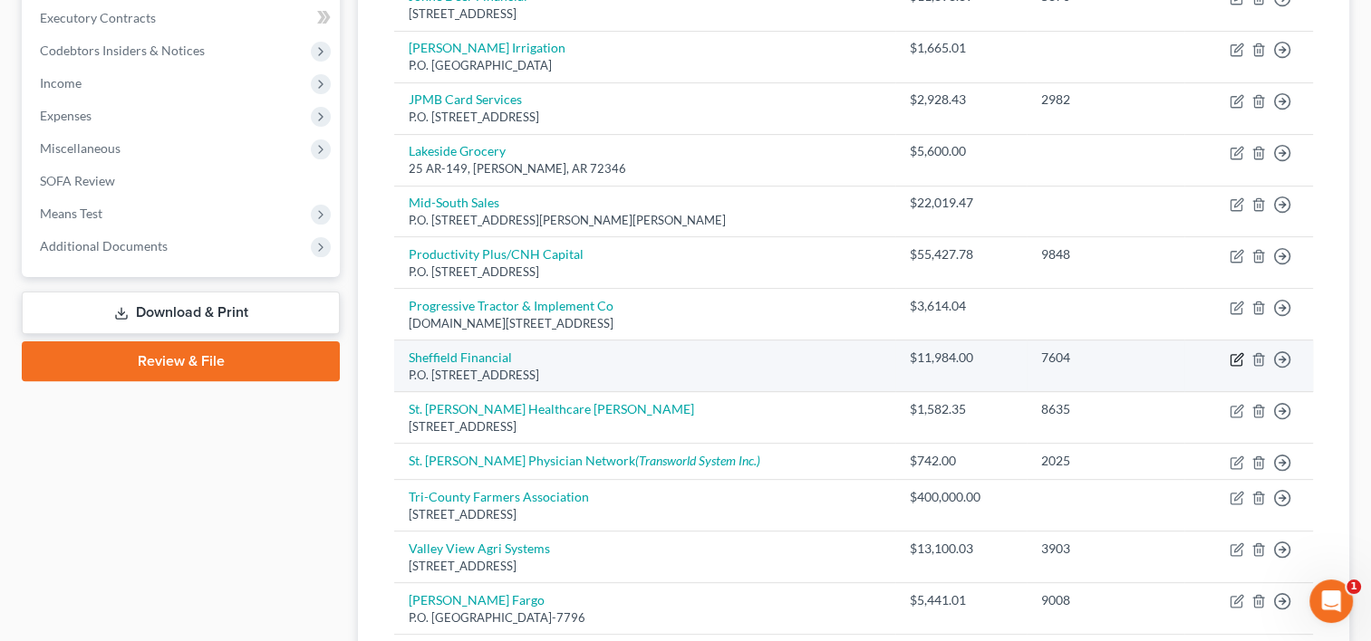
click at [1233, 356] on icon "button" at bounding box center [1236, 359] width 14 height 14
select select "28"
select select "14"
select select "0"
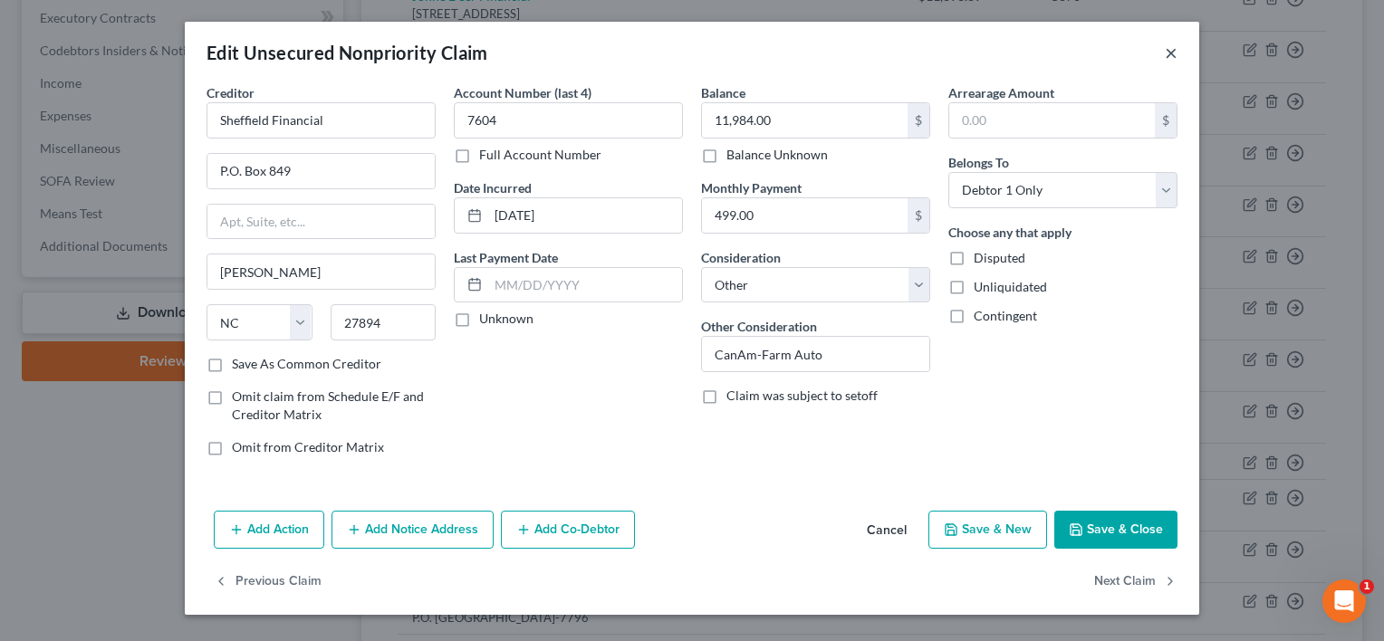
click at [1171, 56] on button "×" at bounding box center [1171, 53] width 13 height 22
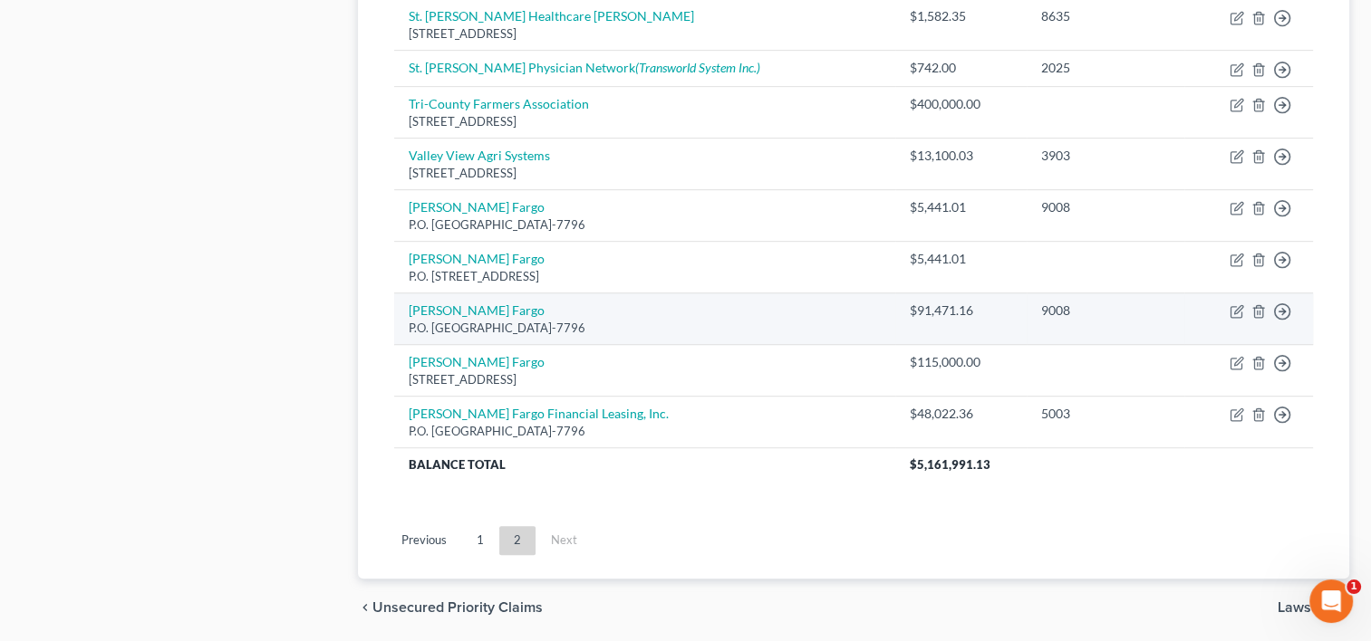
scroll to position [966, 0]
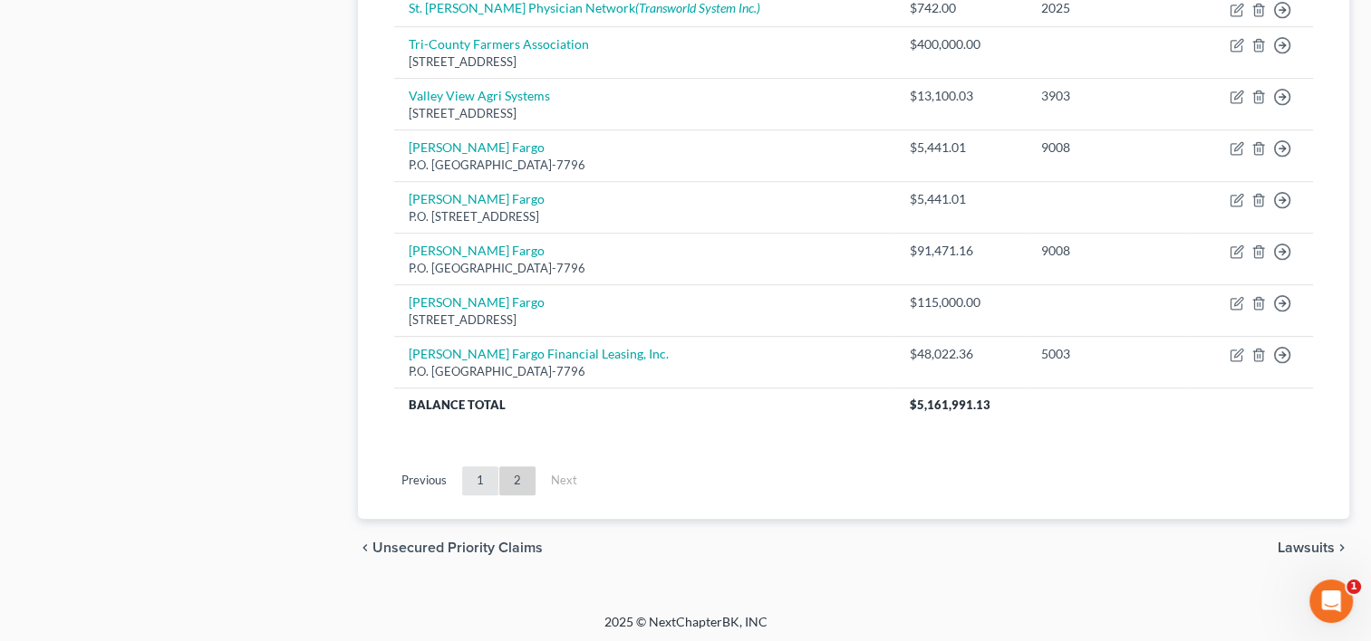
click at [485, 474] on link "1" at bounding box center [480, 481] width 36 height 29
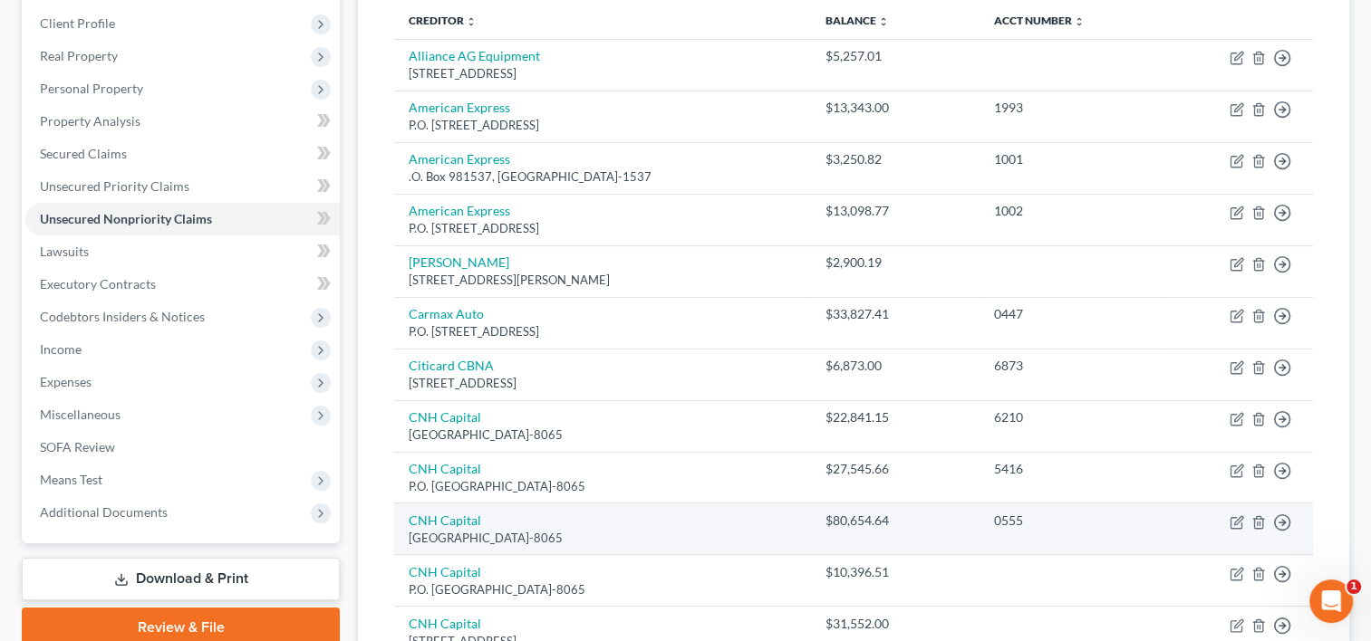
scroll to position [150, 0]
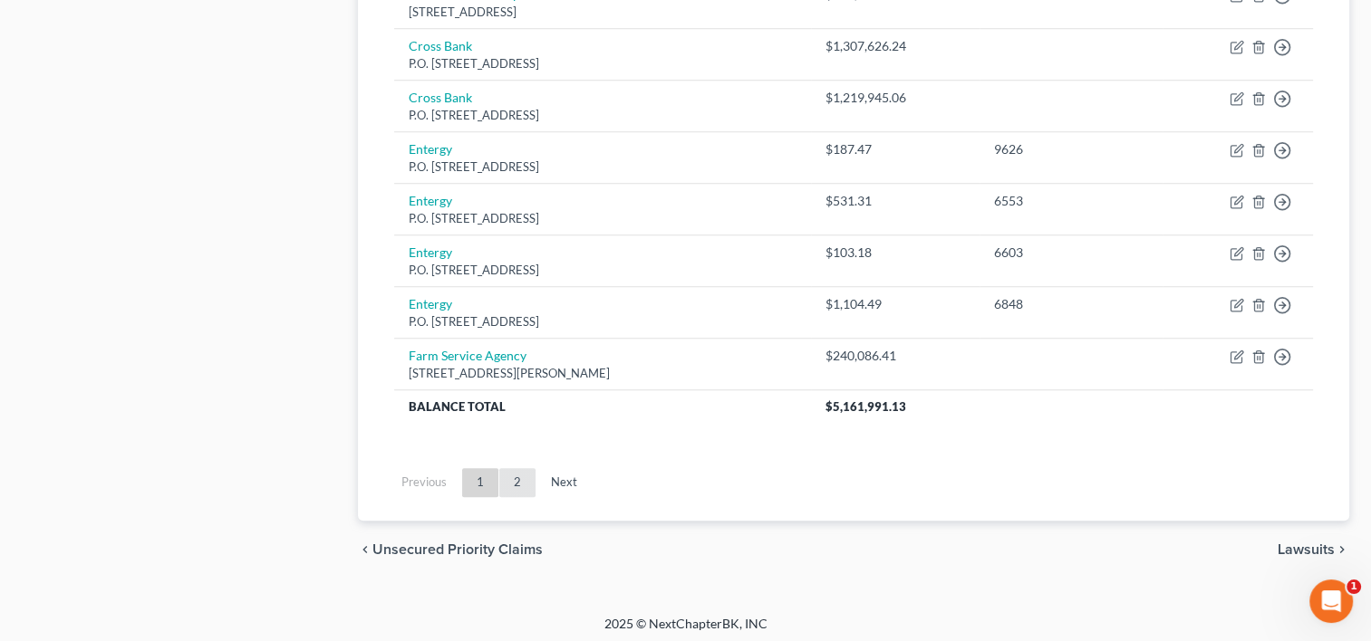
click at [517, 469] on link "2" at bounding box center [517, 482] width 36 height 29
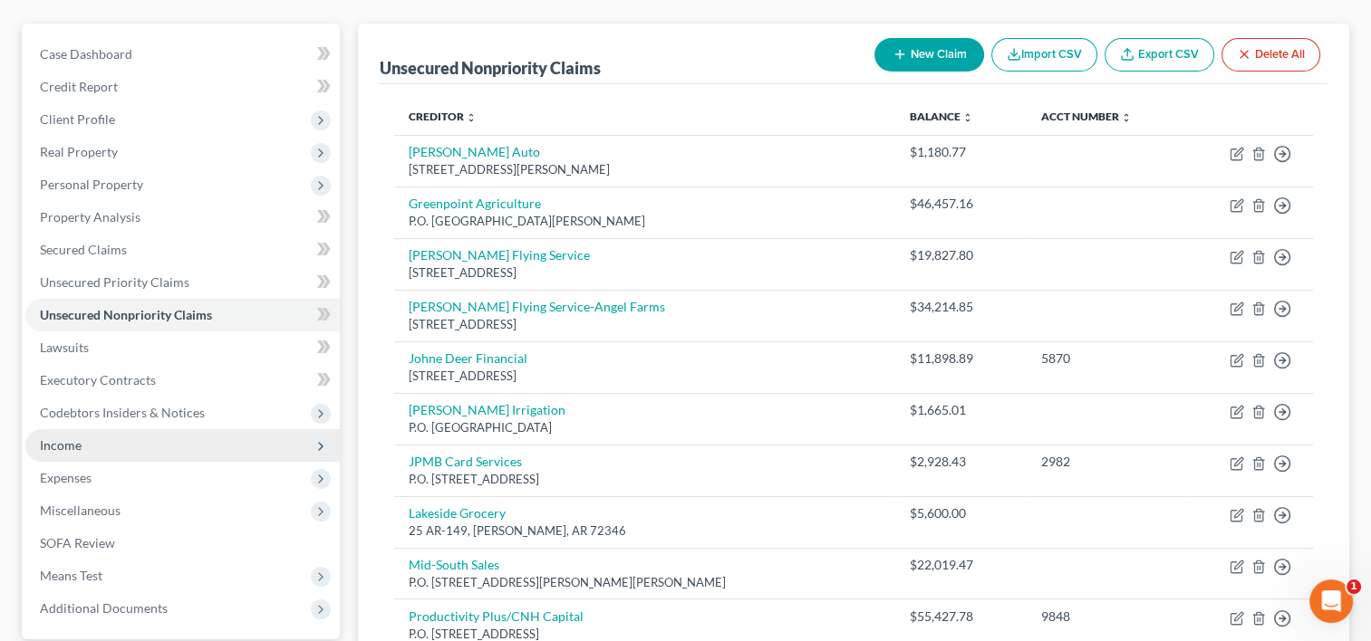
click at [68, 446] on span "Income" at bounding box center [61, 445] width 42 height 15
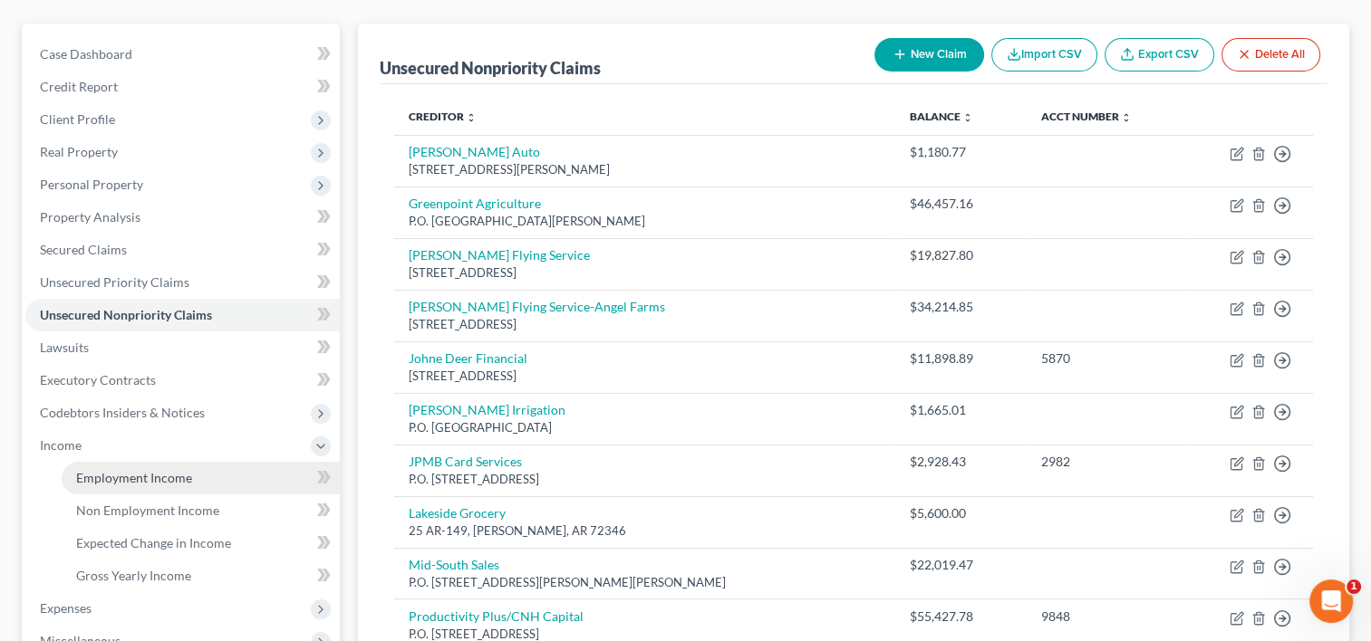
click at [96, 479] on span "Employment Income" at bounding box center [134, 477] width 116 height 15
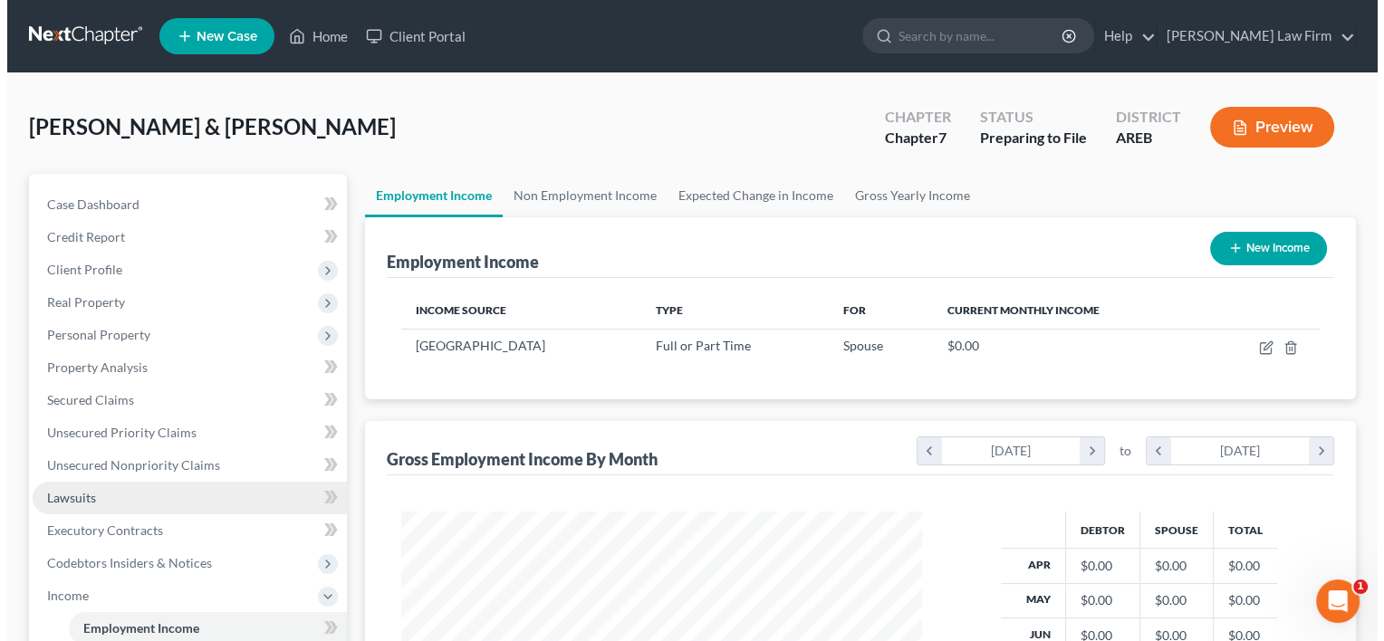
scroll to position [322, 557]
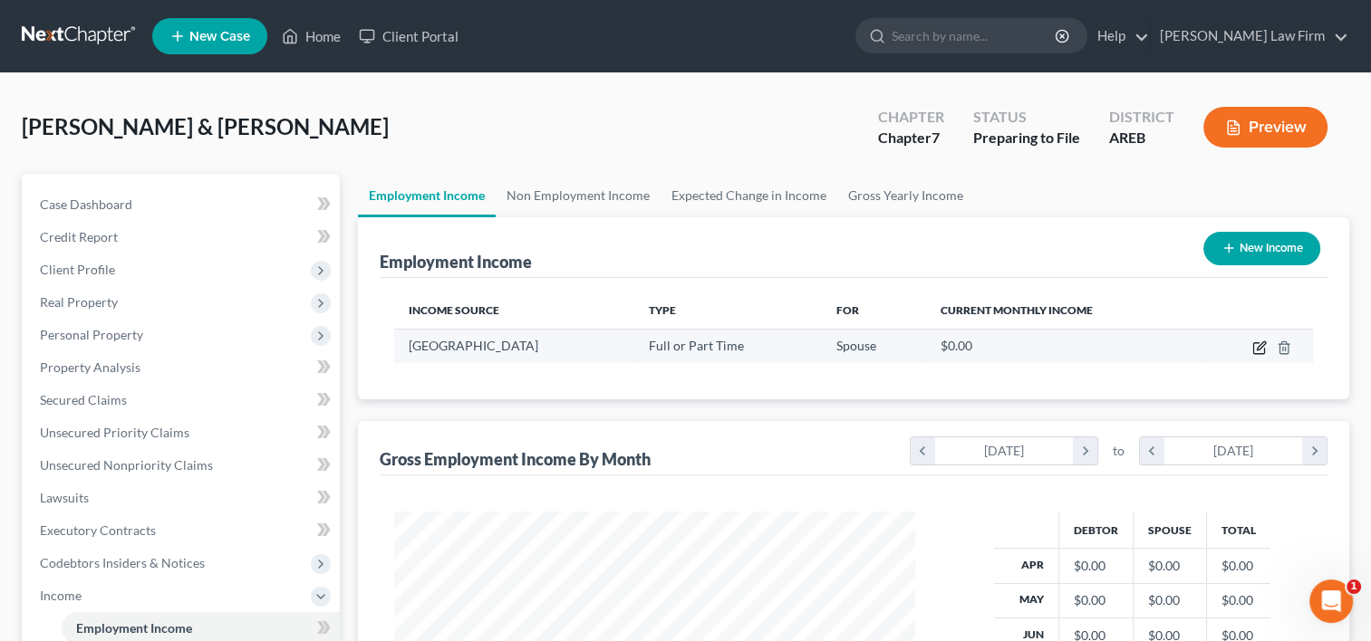
click at [1261, 351] on icon "button" at bounding box center [1259, 348] width 14 height 14
select select "0"
select select "2"
select select "1"
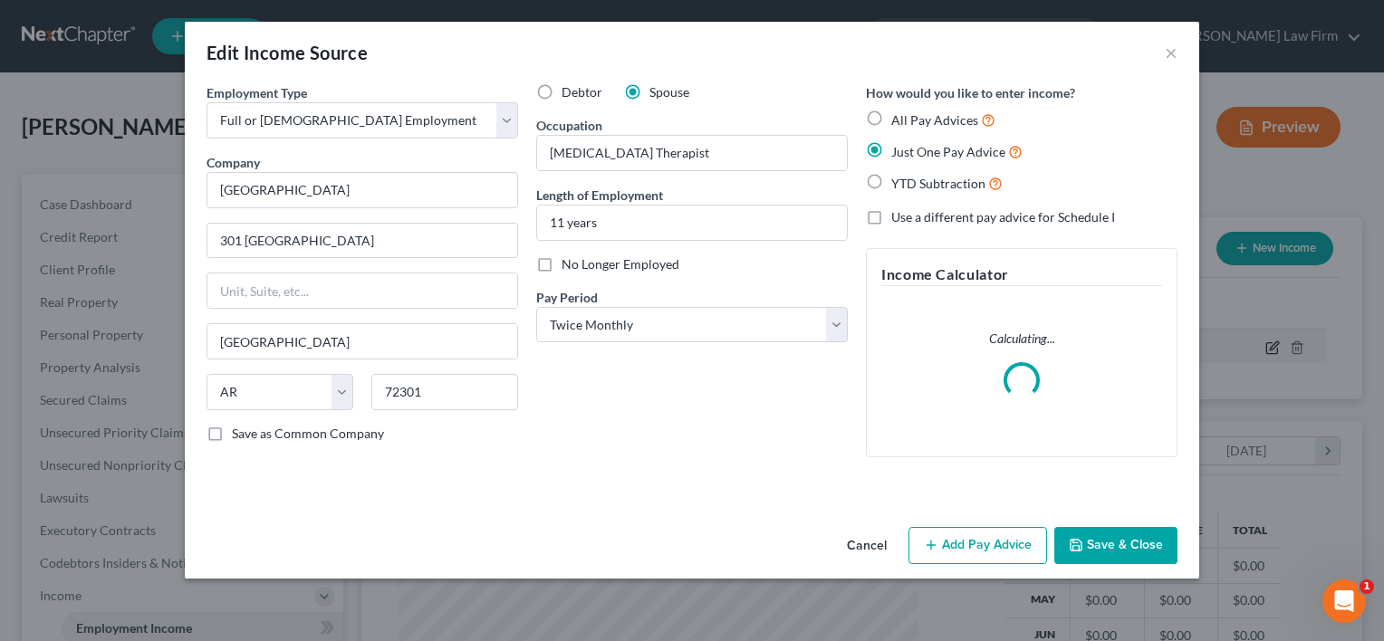
scroll to position [322, 562]
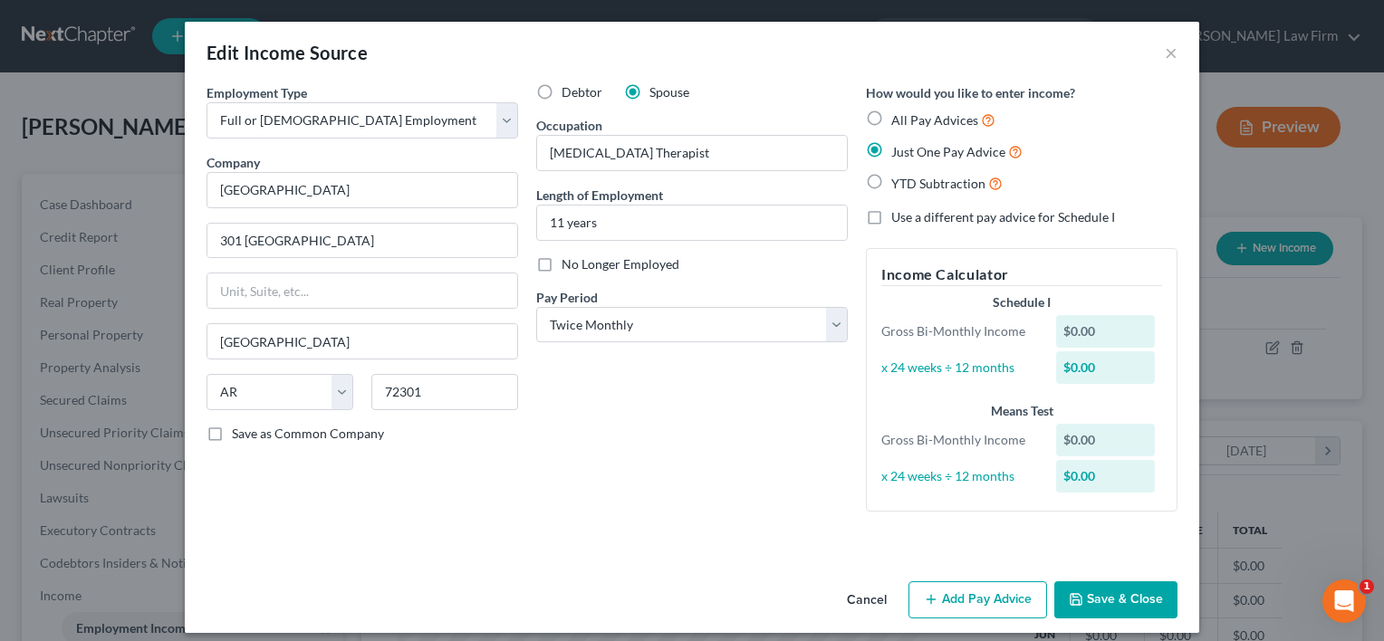
click at [1000, 591] on button "Add Pay Advice" at bounding box center [978, 601] width 139 height 38
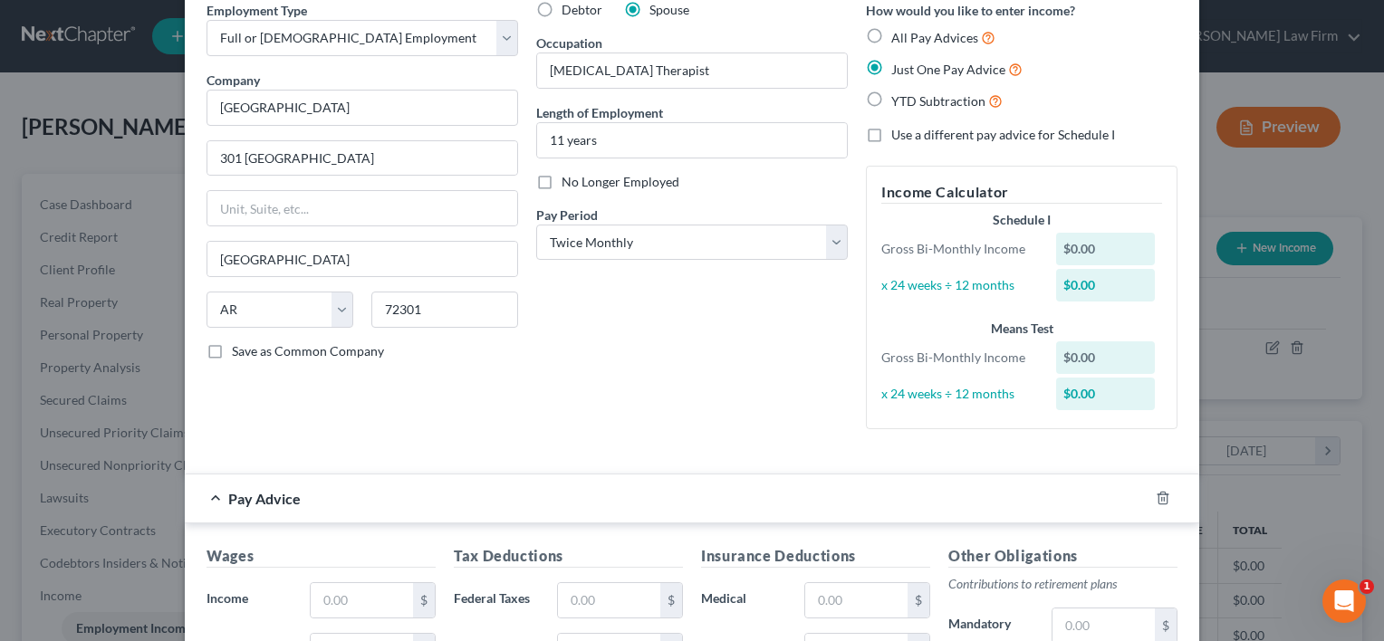
scroll to position [181, 0]
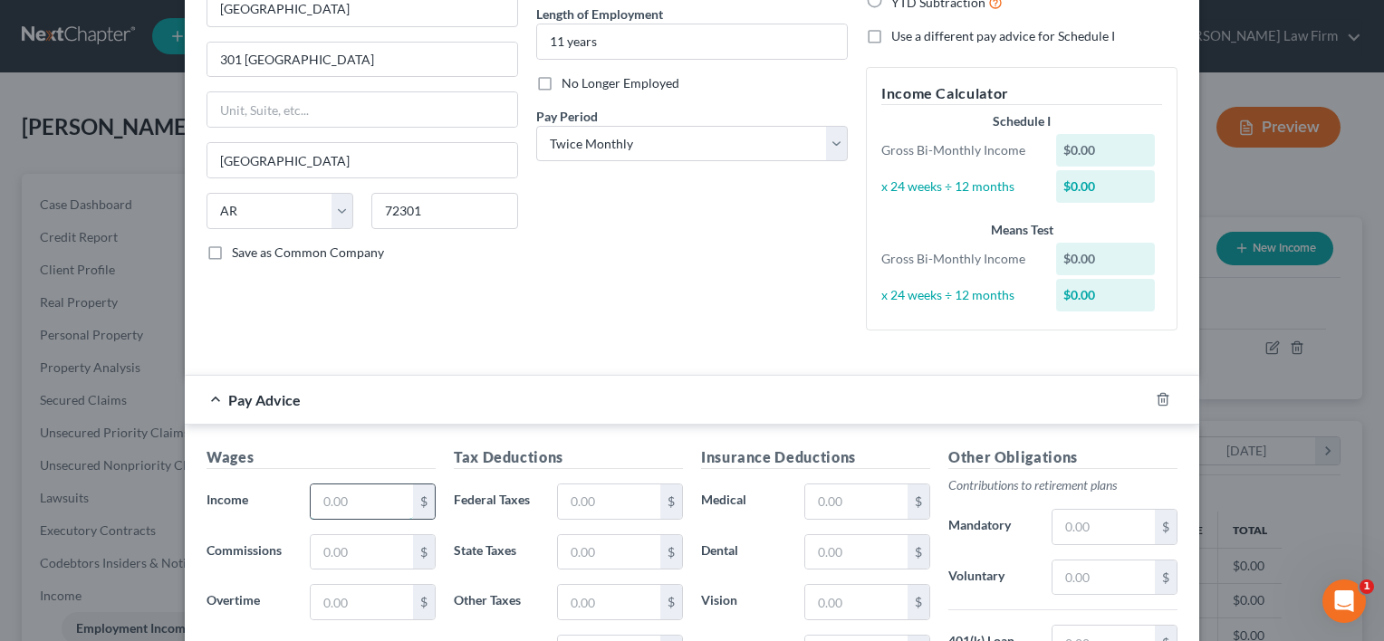
click at [345, 496] on input "text" at bounding box center [362, 502] width 102 height 34
type input "4,241.66"
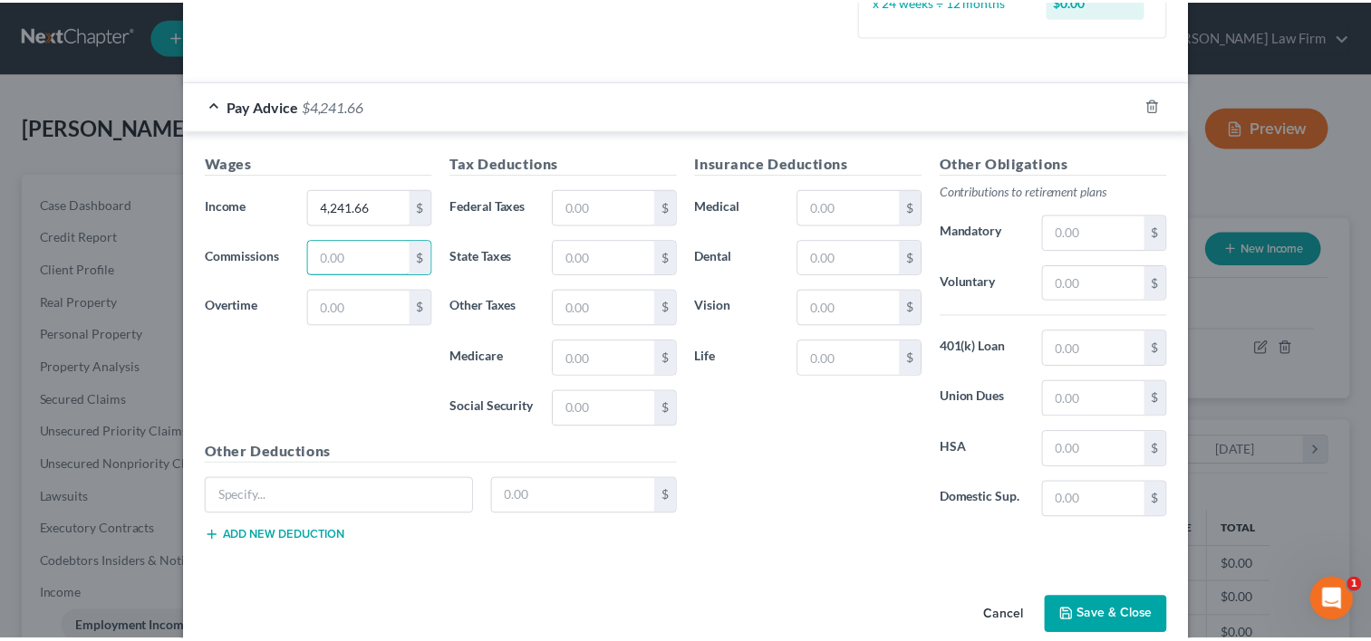
scroll to position [503, 0]
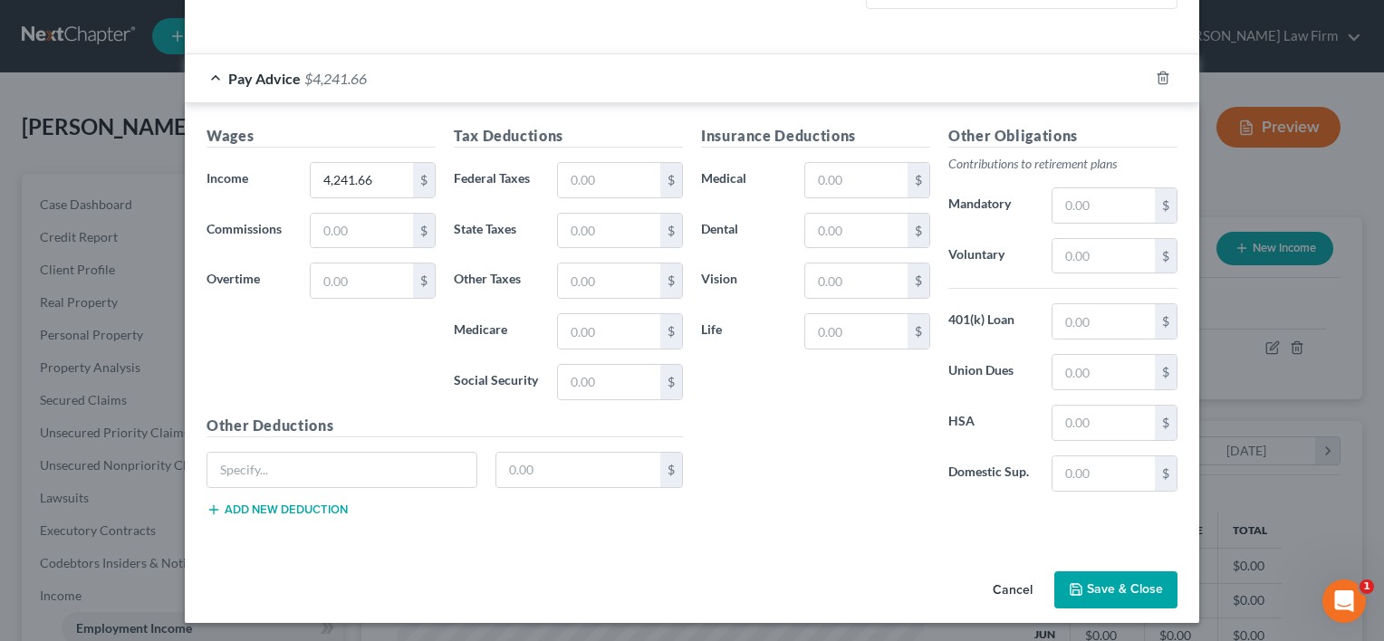
click at [1115, 582] on button "Save & Close" at bounding box center [1115, 591] width 123 height 38
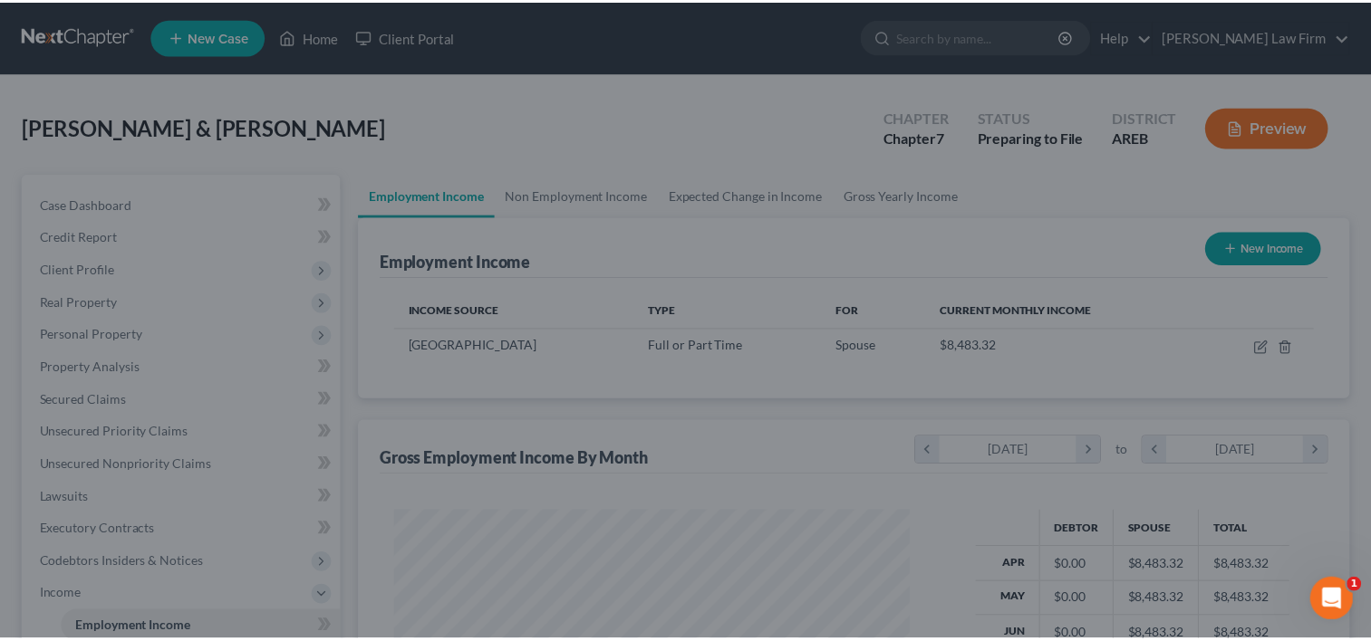
scroll to position [905523, 905290]
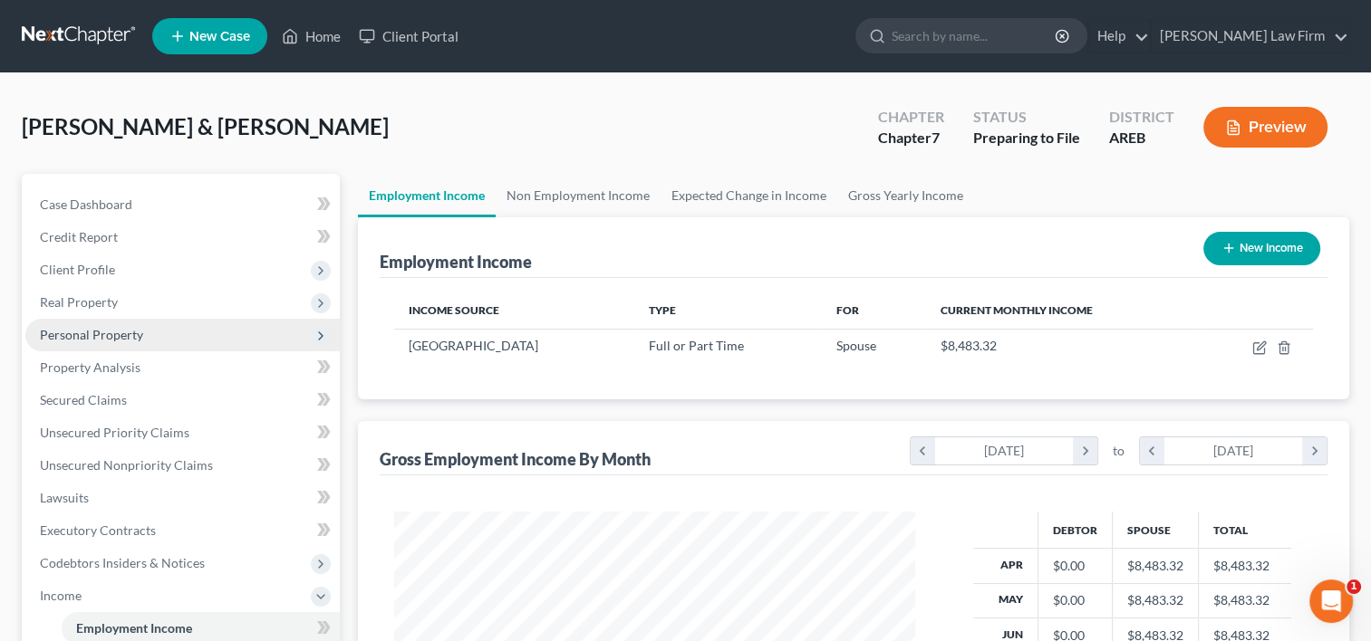
click at [149, 337] on span "Personal Property" at bounding box center [182, 335] width 314 height 33
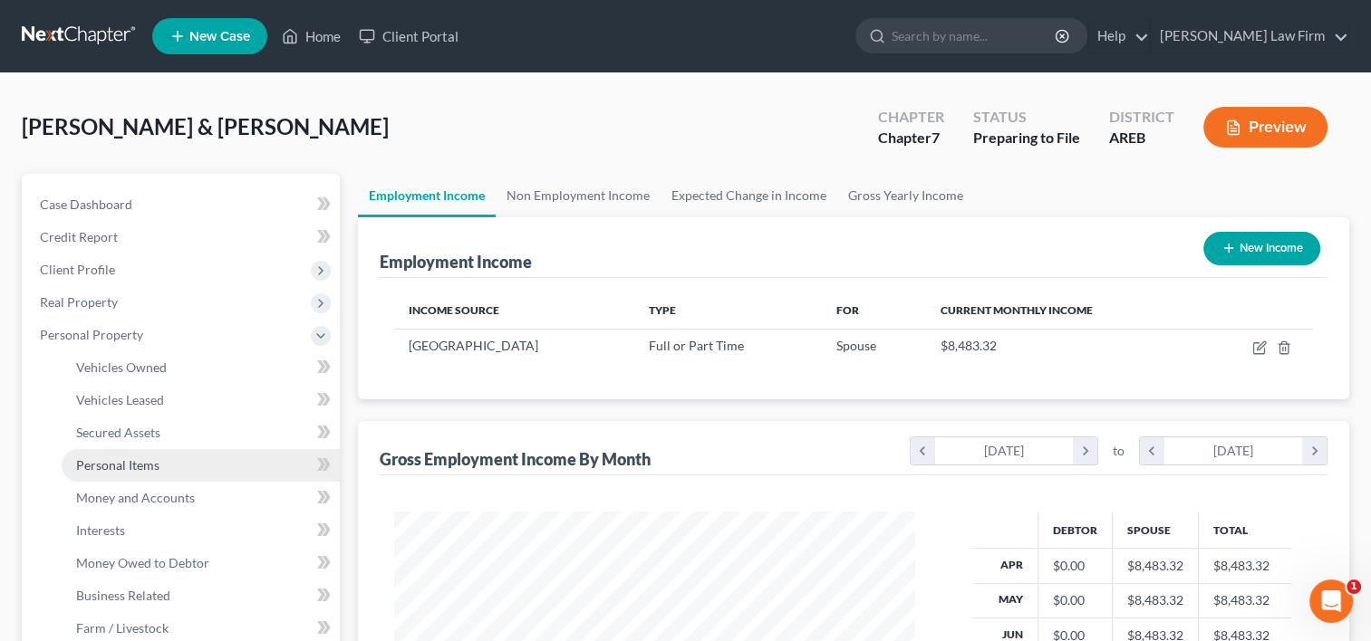
click at [142, 471] on span "Personal Items" at bounding box center [117, 464] width 83 height 15
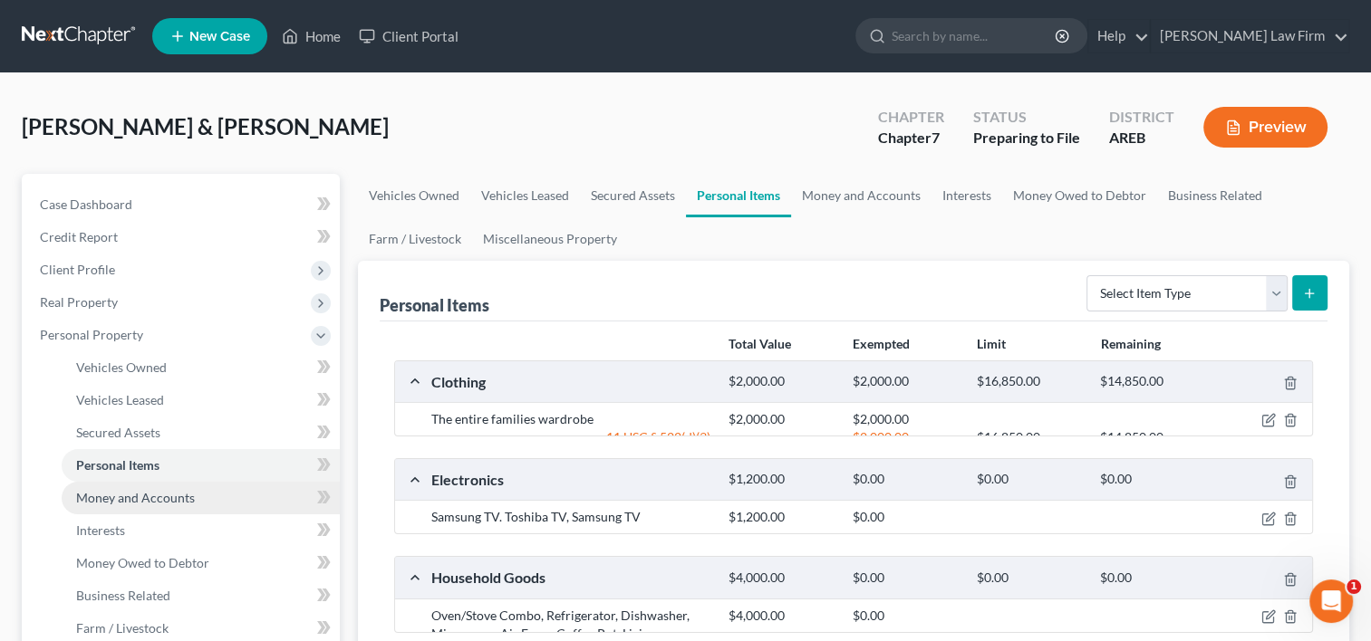
click at [138, 499] on span "Money and Accounts" at bounding box center [135, 497] width 119 height 15
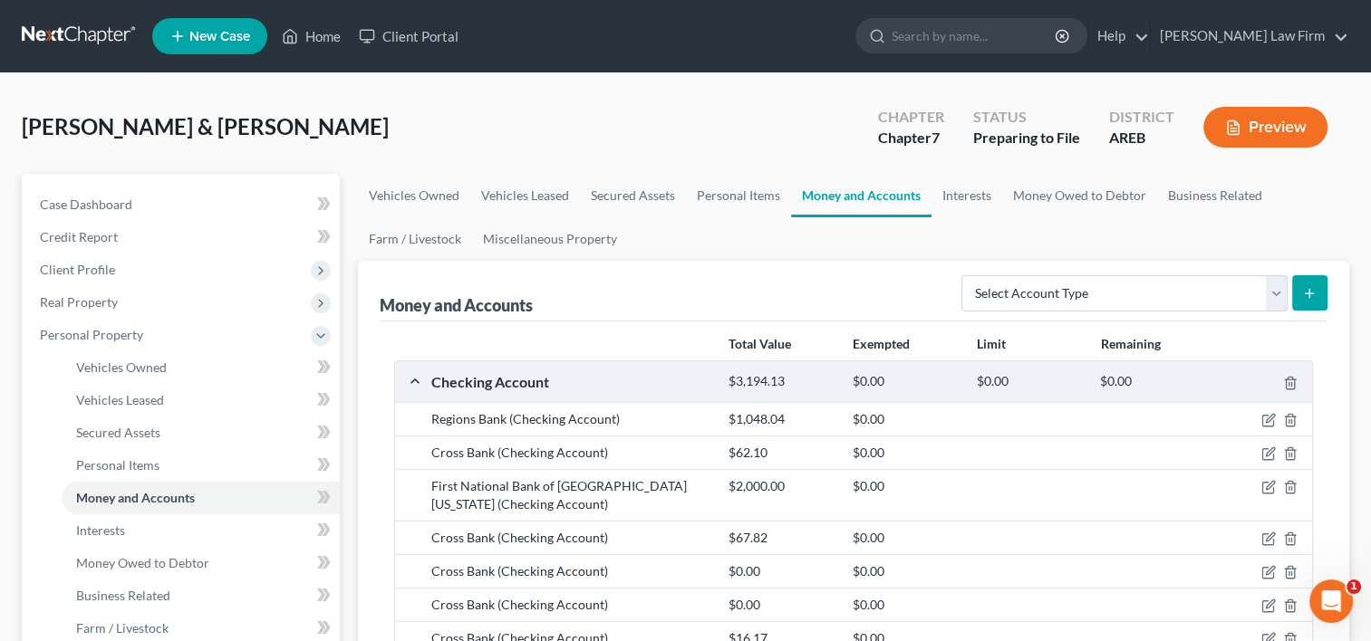
scroll to position [181, 0]
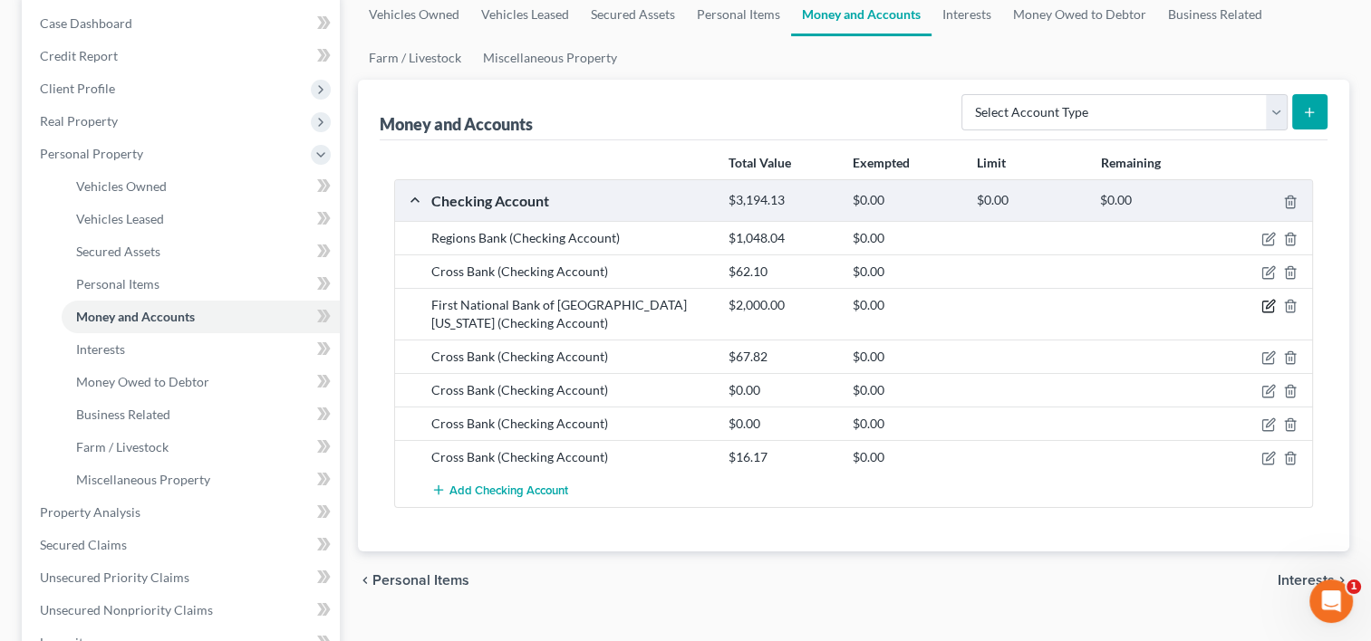
click at [1267, 301] on icon "button" at bounding box center [1268, 306] width 14 height 14
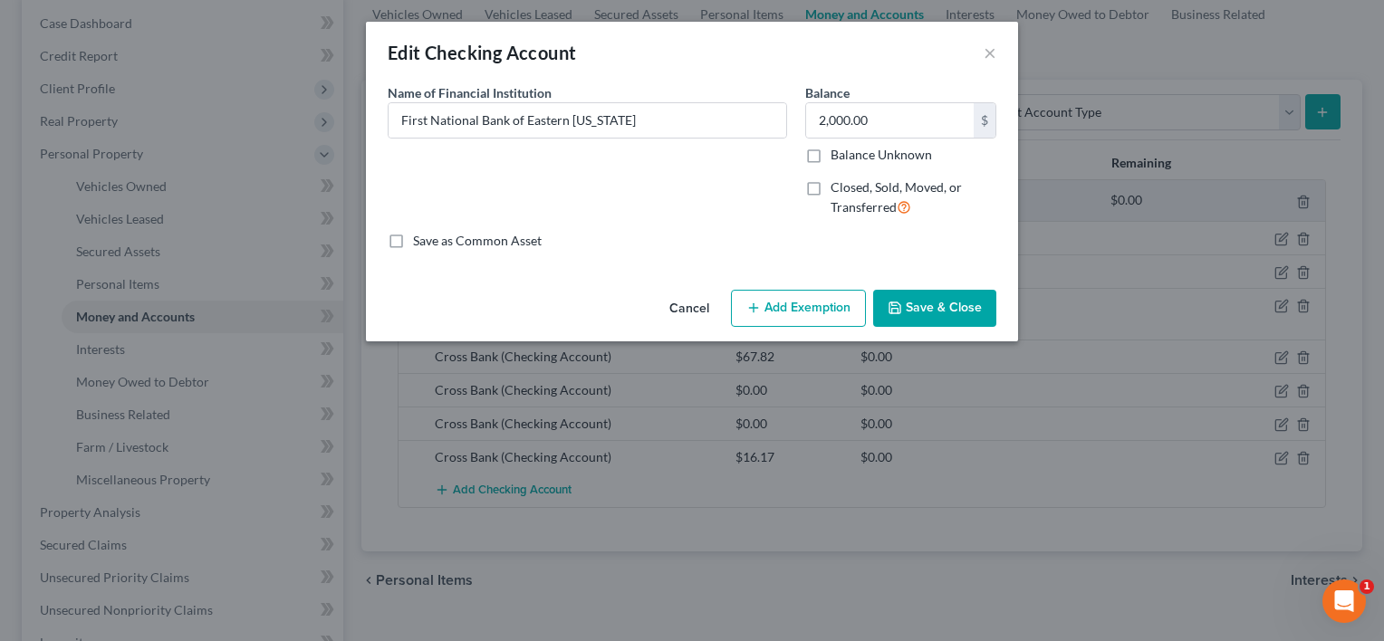
click at [689, 310] on button "Cancel" at bounding box center [689, 310] width 69 height 36
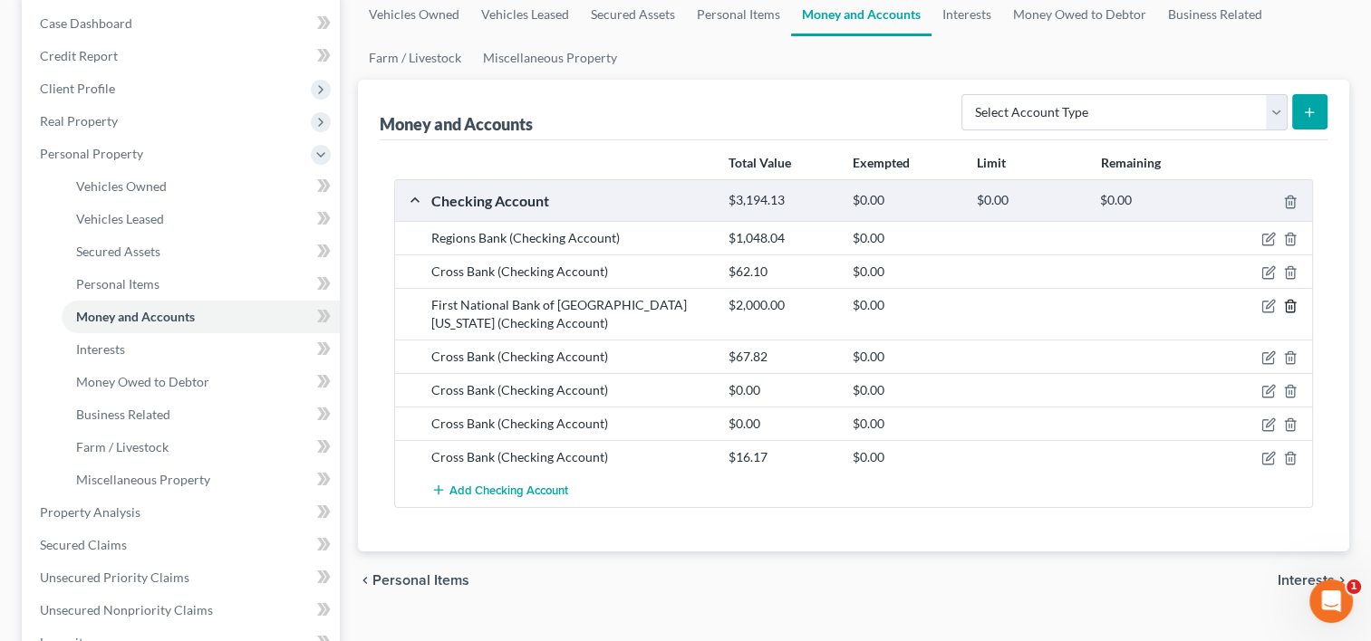
click at [1291, 303] on polyline "button" at bounding box center [1289, 303] width 11 height 0
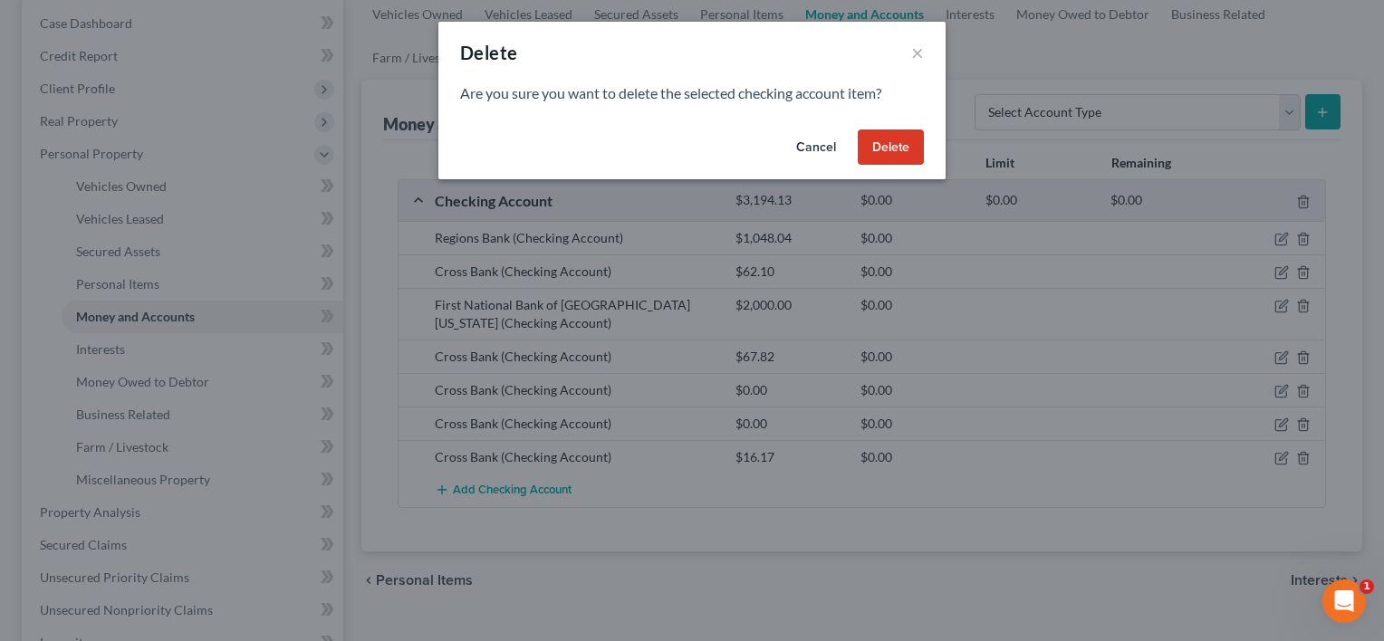
click at [900, 156] on button "Delete" at bounding box center [891, 148] width 66 height 36
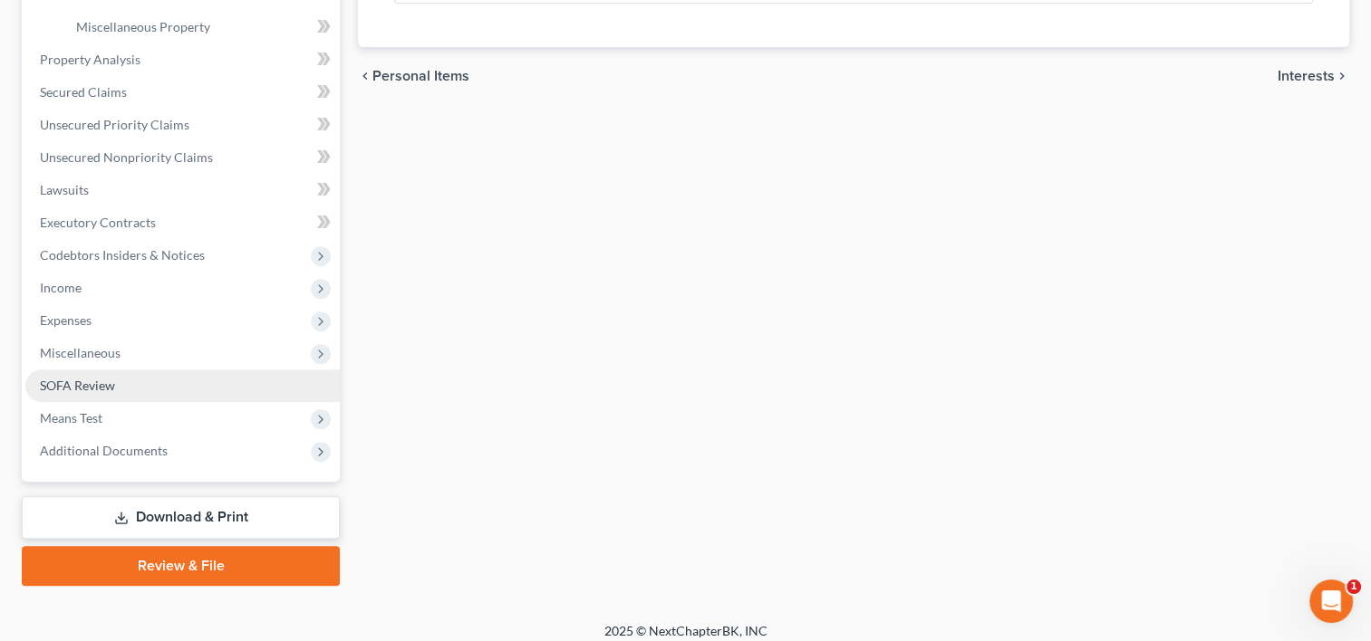
click at [78, 384] on span "SOFA Review" at bounding box center [77, 385] width 75 height 15
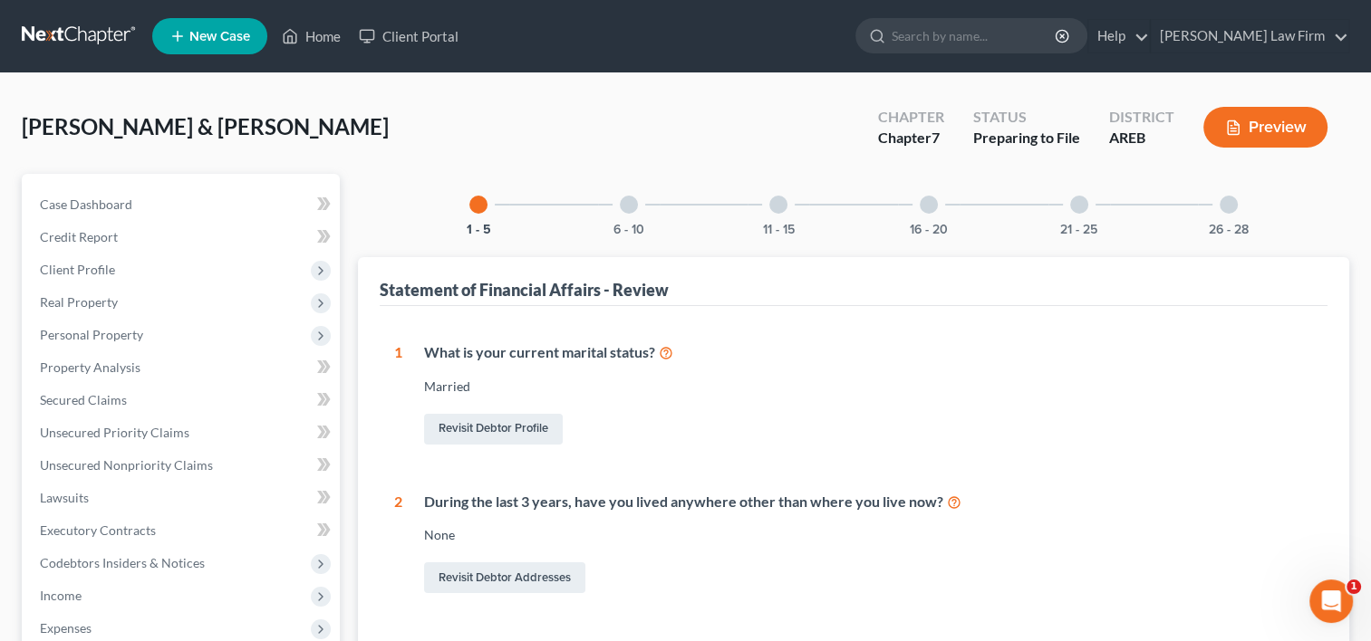
click at [623, 199] on div at bounding box center [629, 205] width 18 height 18
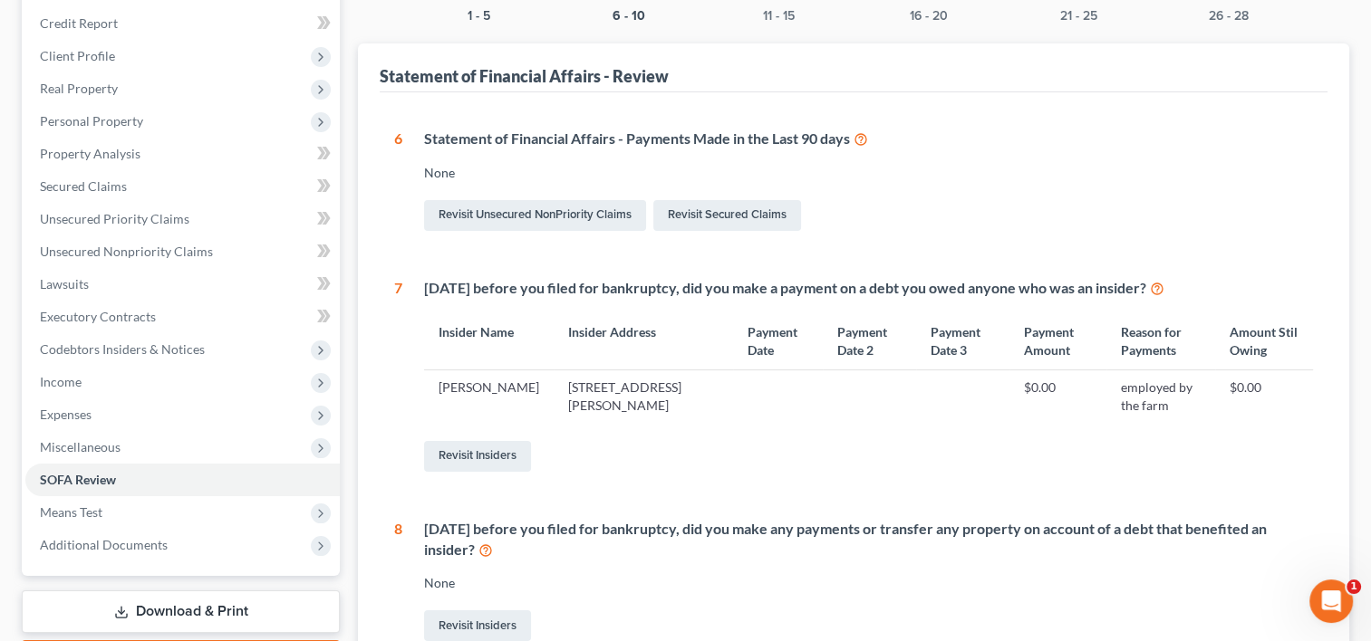
scroll to position [57, 0]
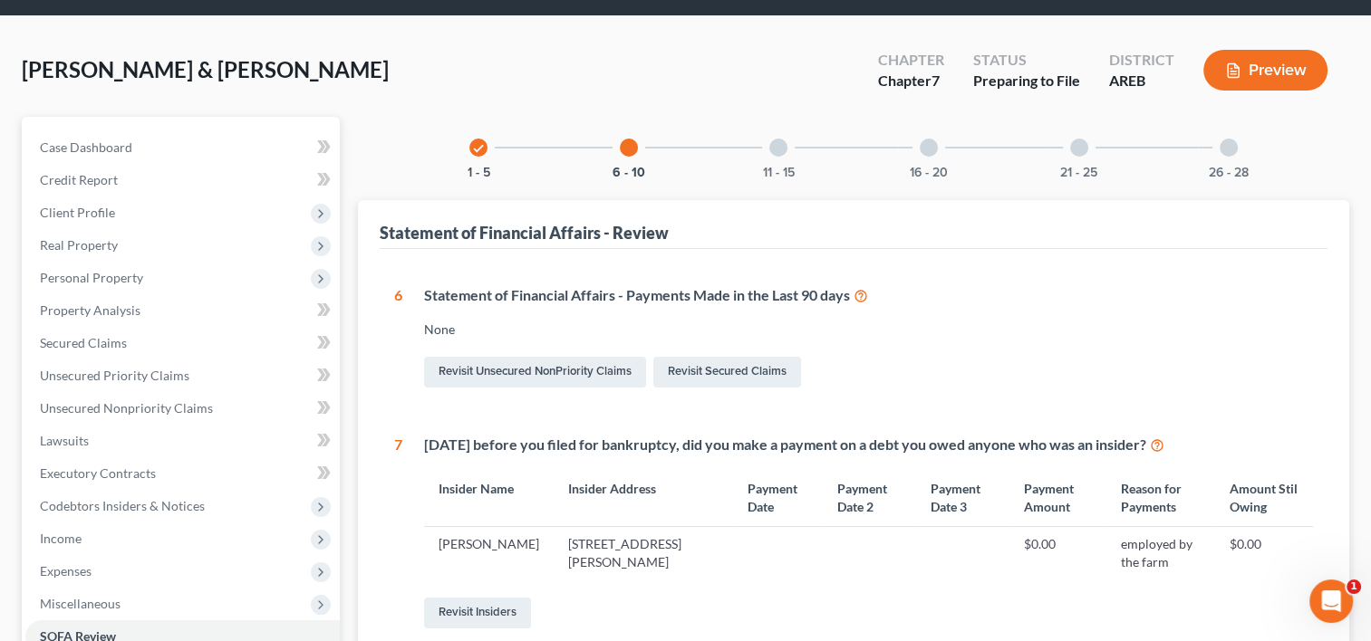
click at [774, 147] on div at bounding box center [778, 148] width 18 height 18
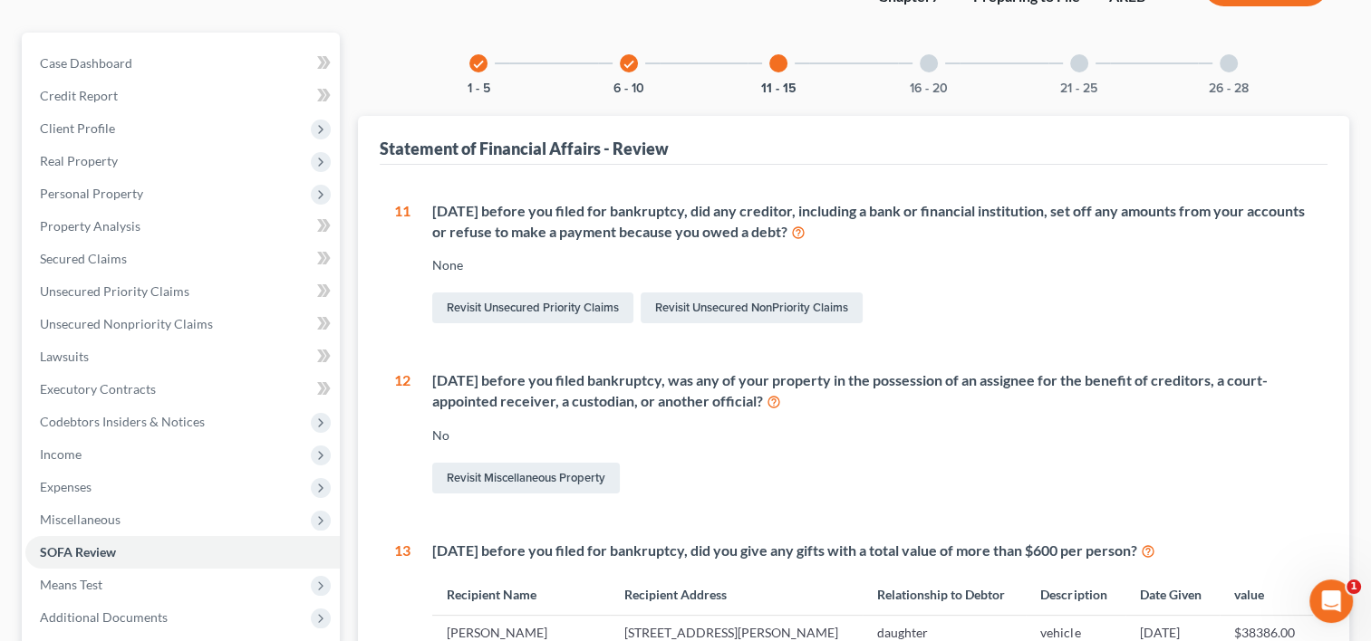
scroll to position [0, 0]
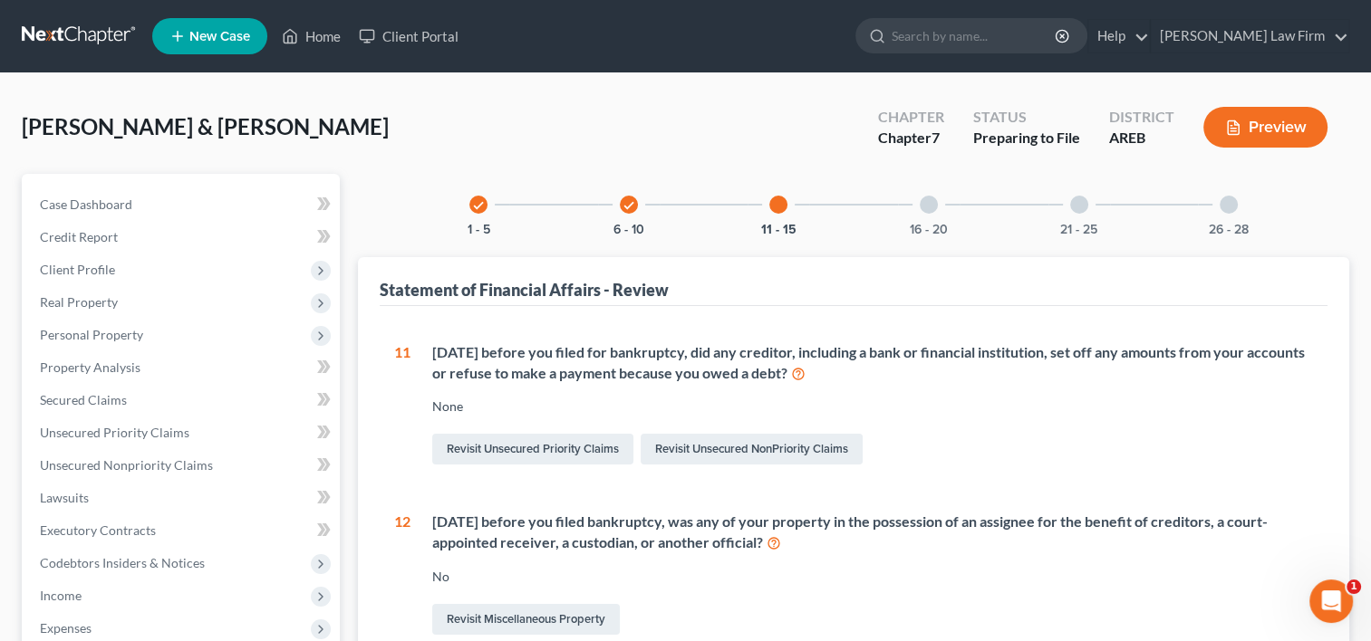
click at [929, 215] on div "16 - 20" at bounding box center [929, 205] width 62 height 62
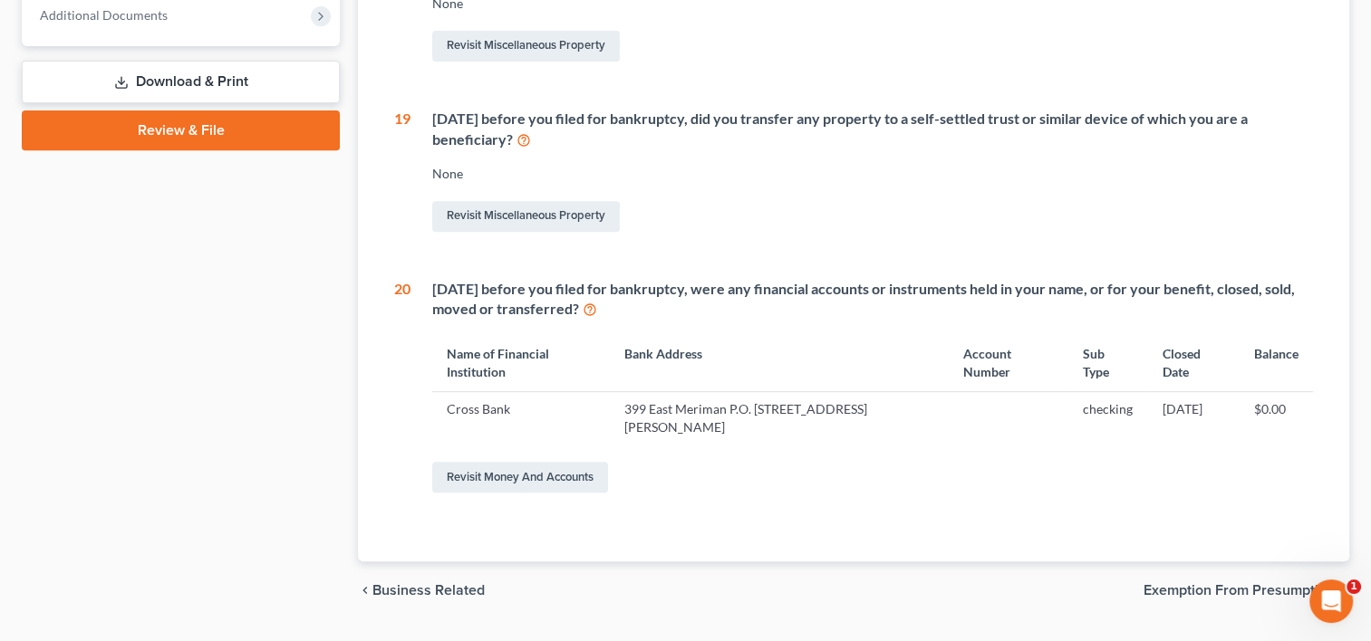
scroll to position [754, 0]
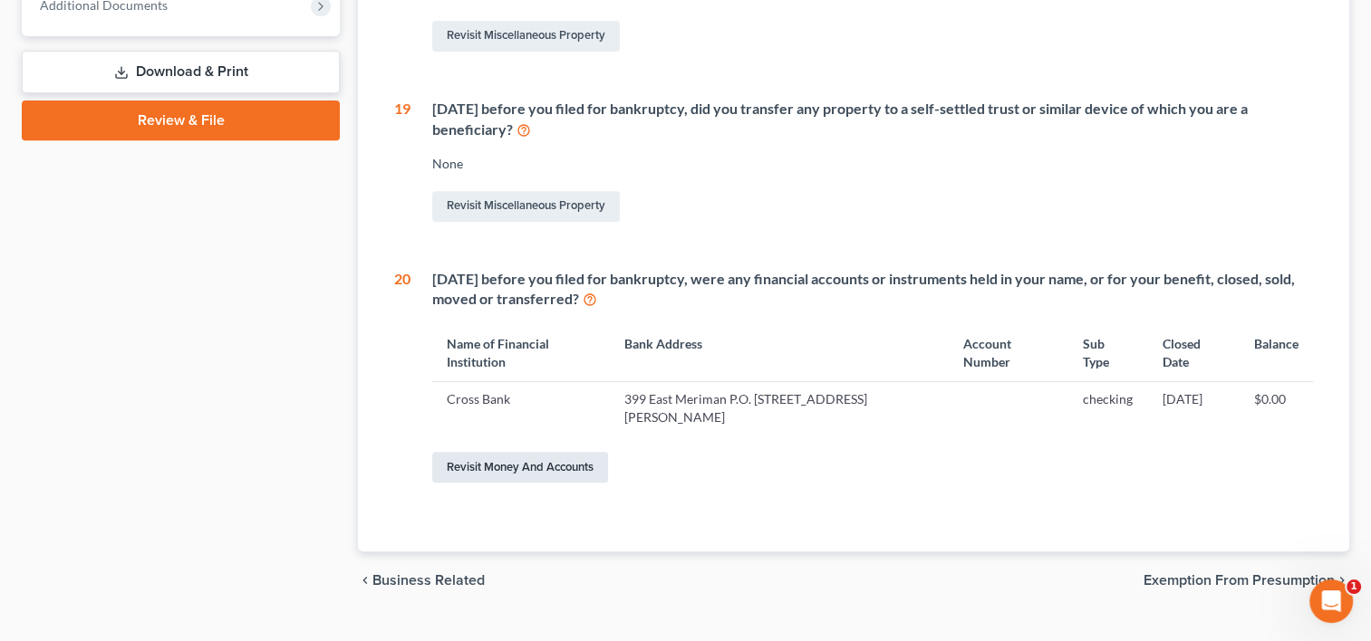
click at [554, 452] on link "Revisit Money and Accounts" at bounding box center [520, 467] width 176 height 31
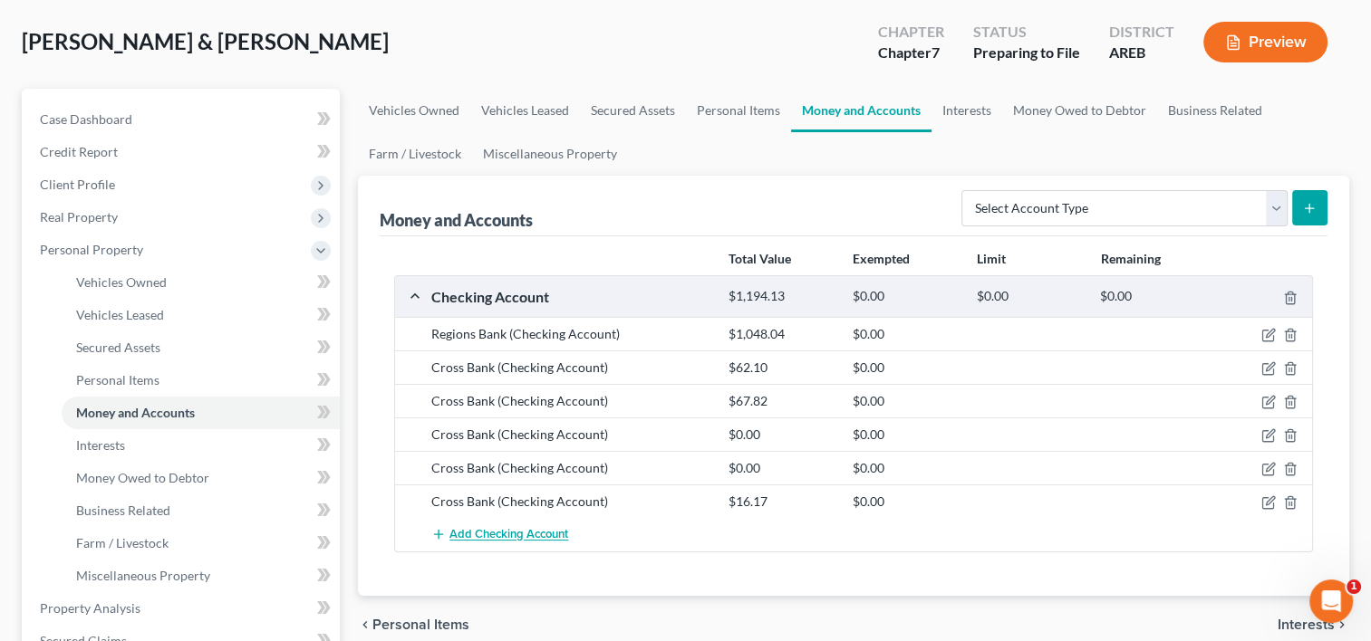
scroll to position [181, 0]
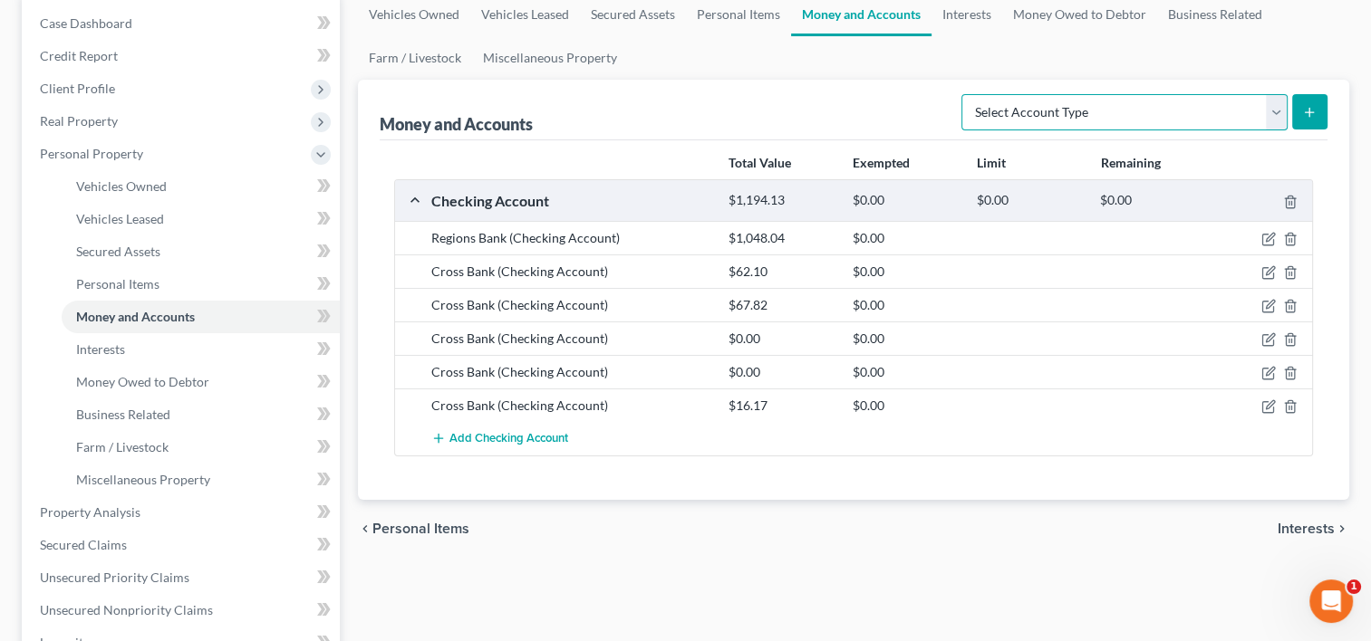
click at [1284, 109] on select "Select Account Type Brokerage Cash on Hand Certificates of Deposit Checking Acc…" at bounding box center [1124, 112] width 326 height 36
select select "checking"
click at [965, 94] on select "Select Account Type Brokerage Cash on Hand Certificates of Deposit Checking Acc…" at bounding box center [1124, 112] width 326 height 36
click at [1307, 112] on line "submit" at bounding box center [1309, 112] width 8 height 0
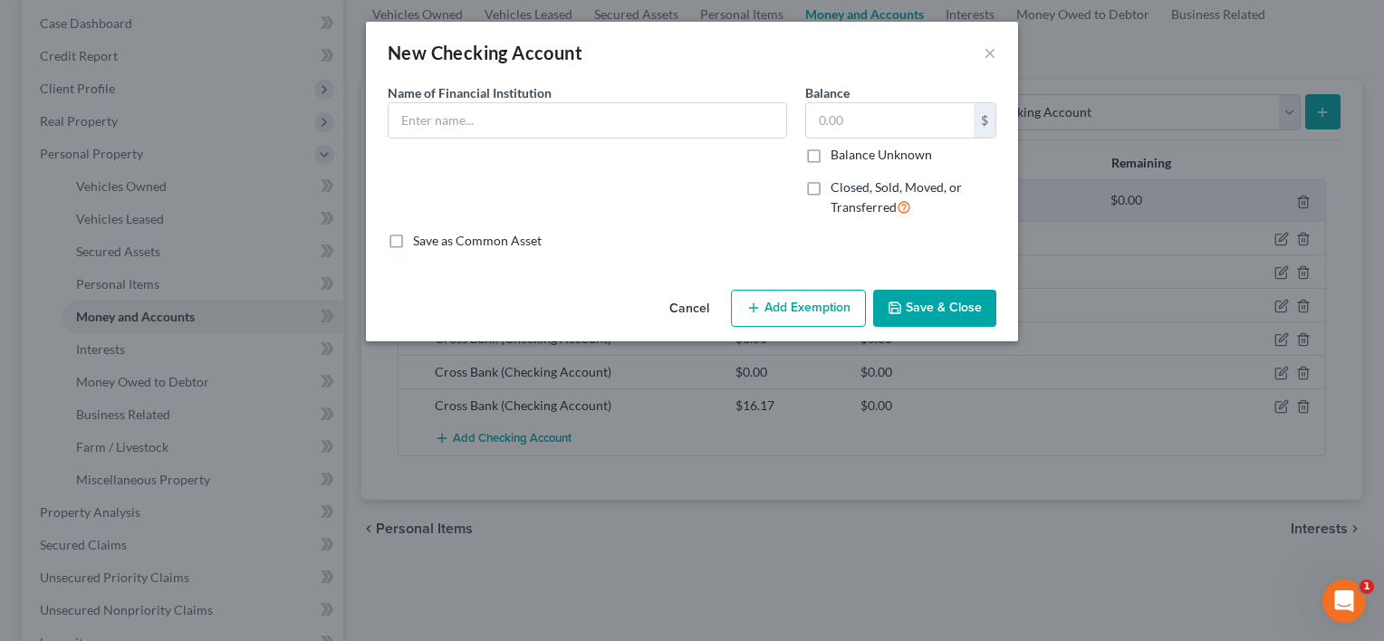
click at [831, 185] on label "Closed, Sold, Moved, or Transferred" at bounding box center [914, 197] width 166 height 39
click at [838, 185] on input "Closed, Sold, Moved, or Transferred" at bounding box center [844, 184] width 12 height 12
checkbox input "true"
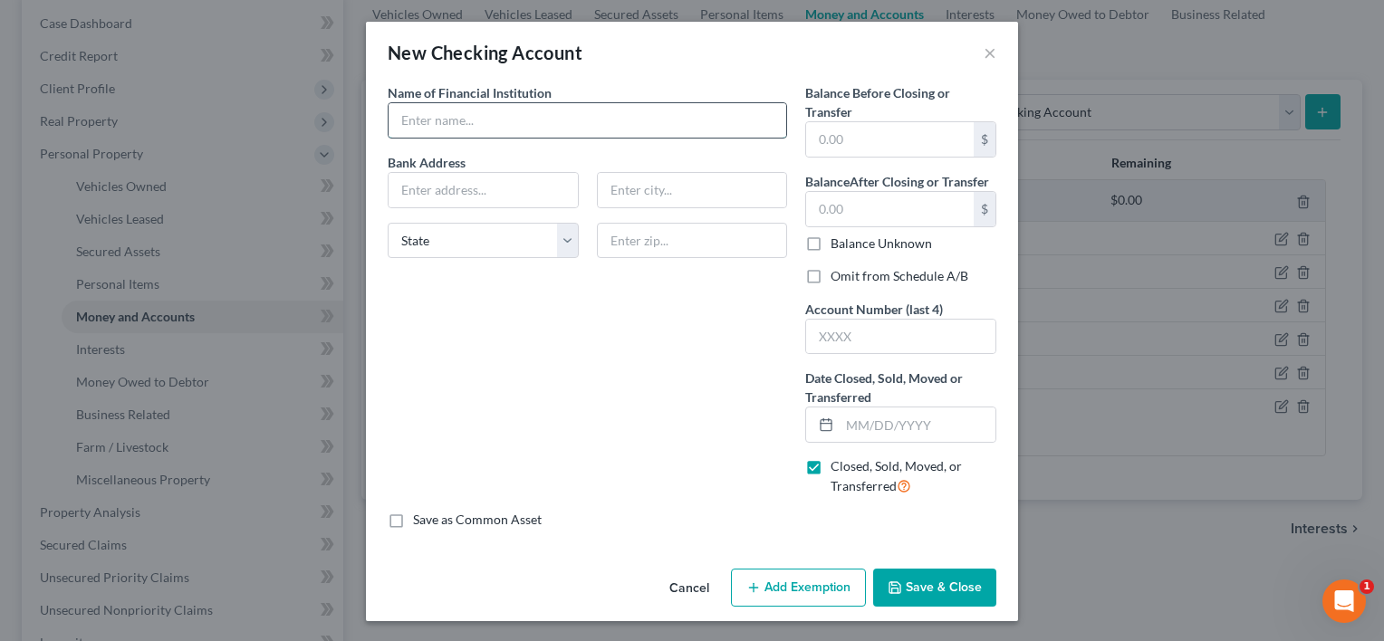
click at [610, 125] on input "text" at bounding box center [588, 120] width 398 height 34
type input "First National Bank of Eastern Arkansas"
type input "2,000.00"
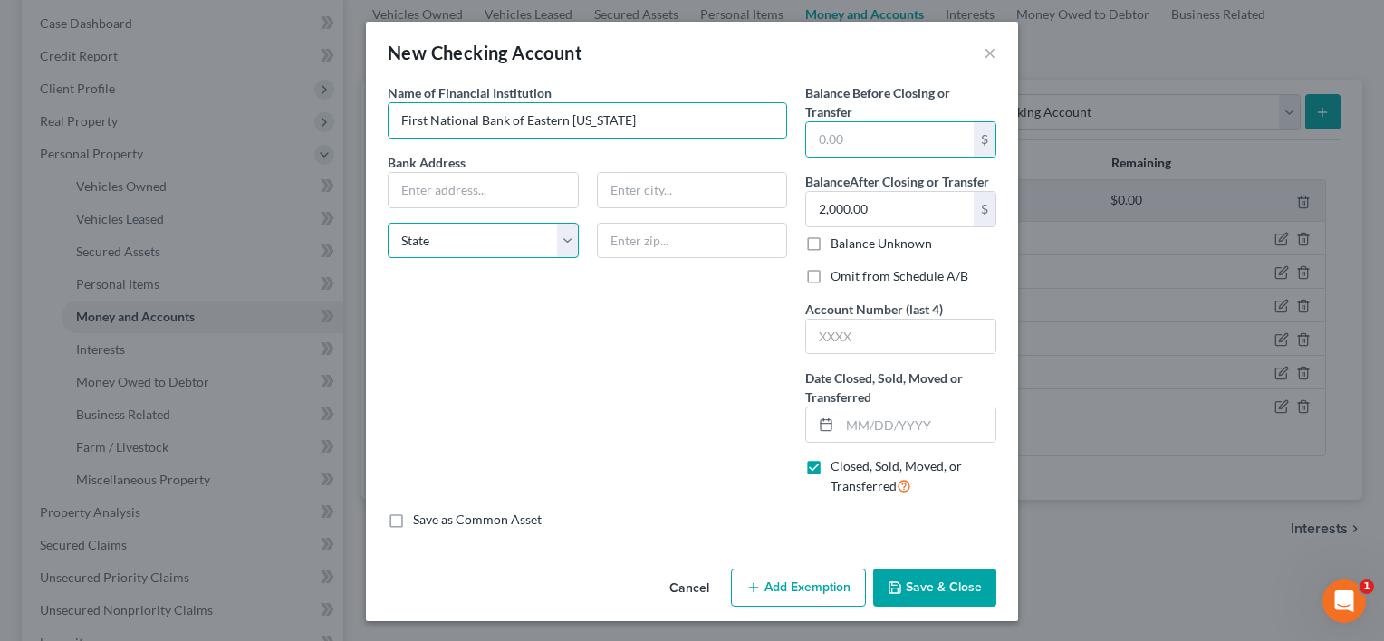
click at [572, 245] on select "State AL AK AR AZ CA CO CT DE DC FL GA GU HI ID IL IN IA KS KY LA ME MD MA MI M…" at bounding box center [483, 241] width 191 height 36
select select "2"
click at [388, 223] on select "State AL AK AR AZ CA CO CT DE DC FL GA GU HI ID IL IN IA KS KY LA ME MD MA MI M…" at bounding box center [483, 241] width 191 height 36
click at [942, 592] on button "Save & Close" at bounding box center [934, 588] width 123 height 38
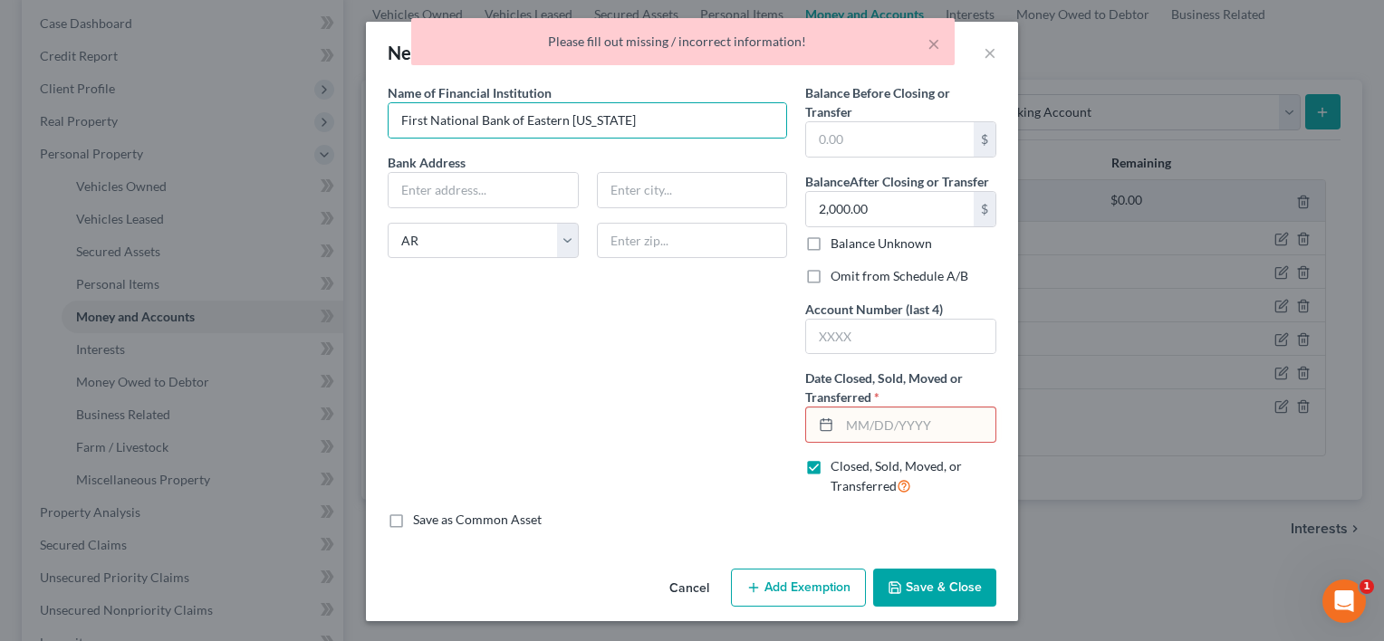
click at [903, 418] on input "text" at bounding box center [918, 425] width 156 height 34
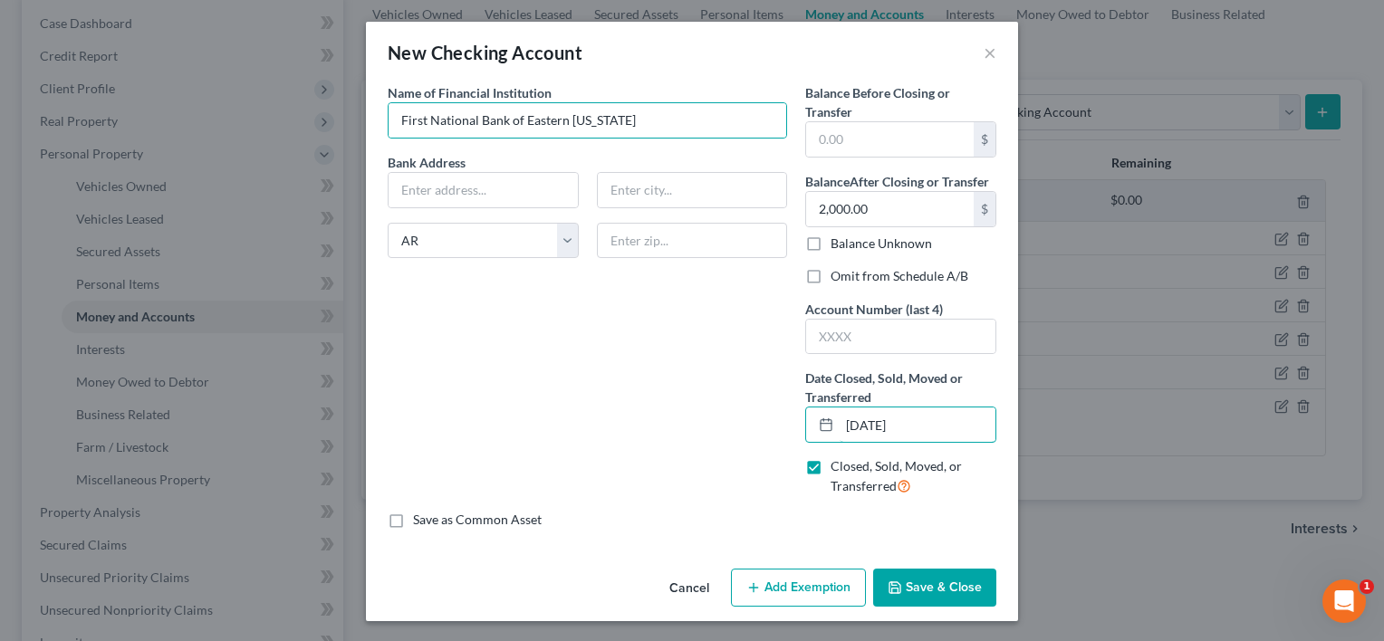
type input "10/12/2025"
click at [931, 591] on button "Save & Close" at bounding box center [934, 588] width 123 height 38
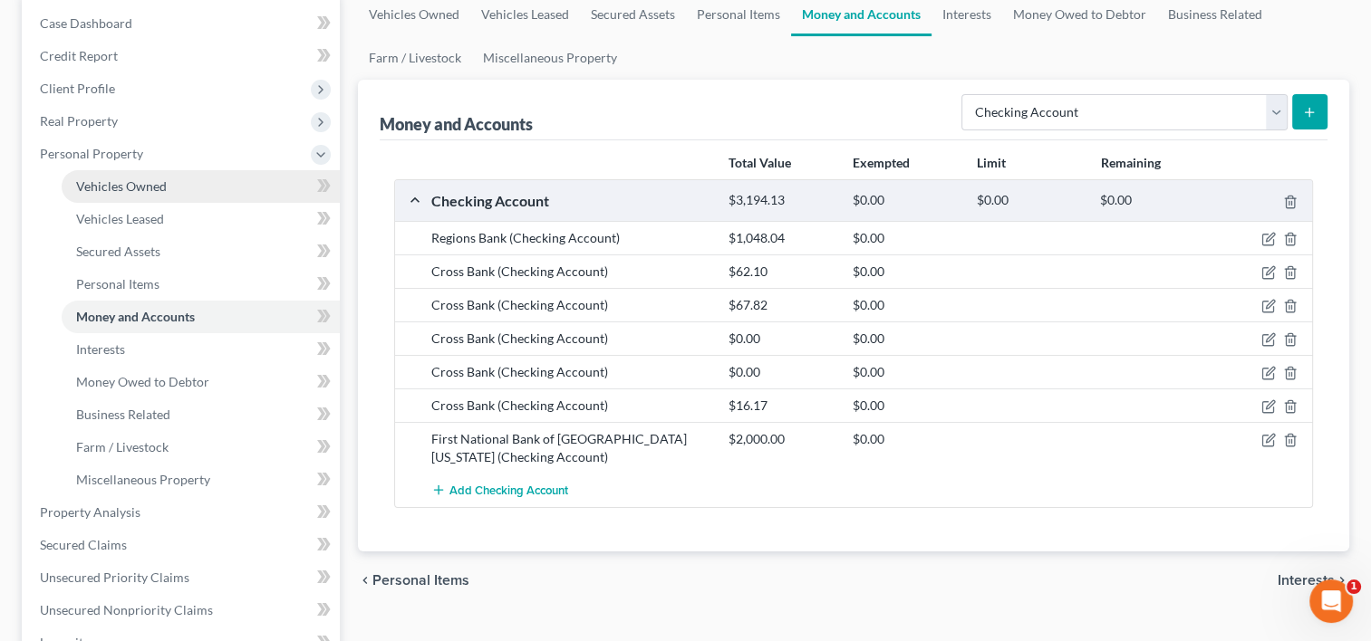
click at [132, 193] on link "Vehicles Owned" at bounding box center [201, 186] width 278 height 33
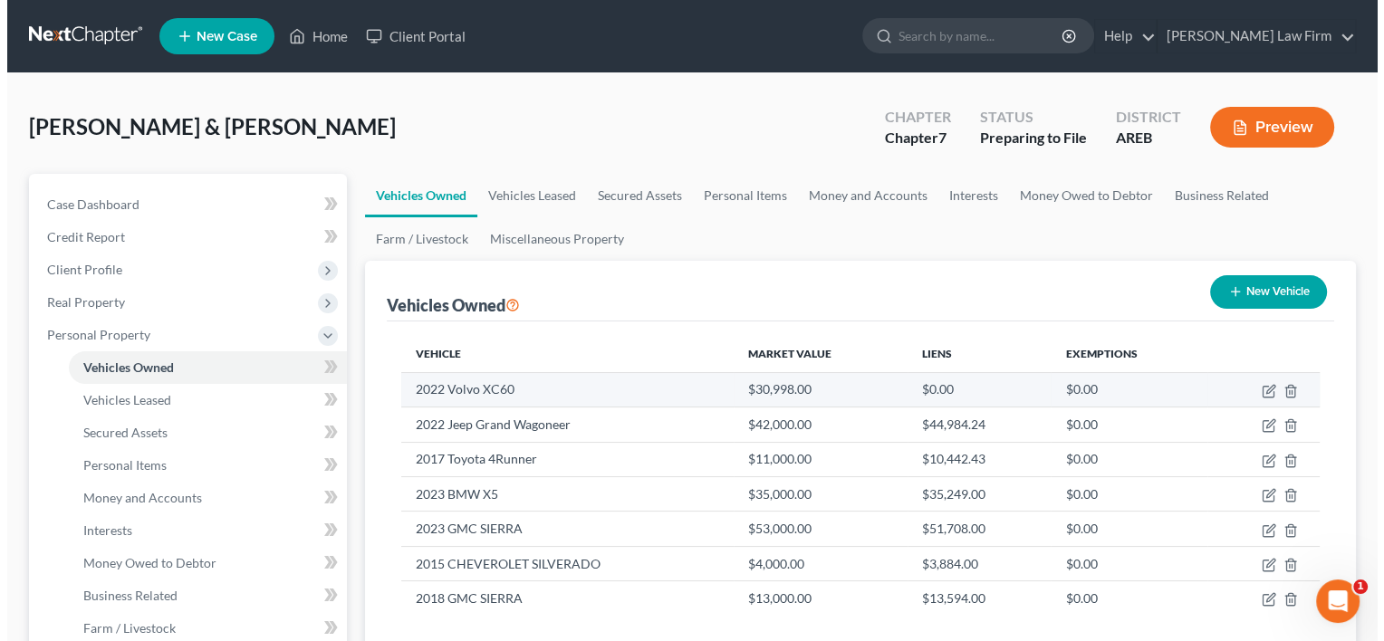
scroll to position [91, 0]
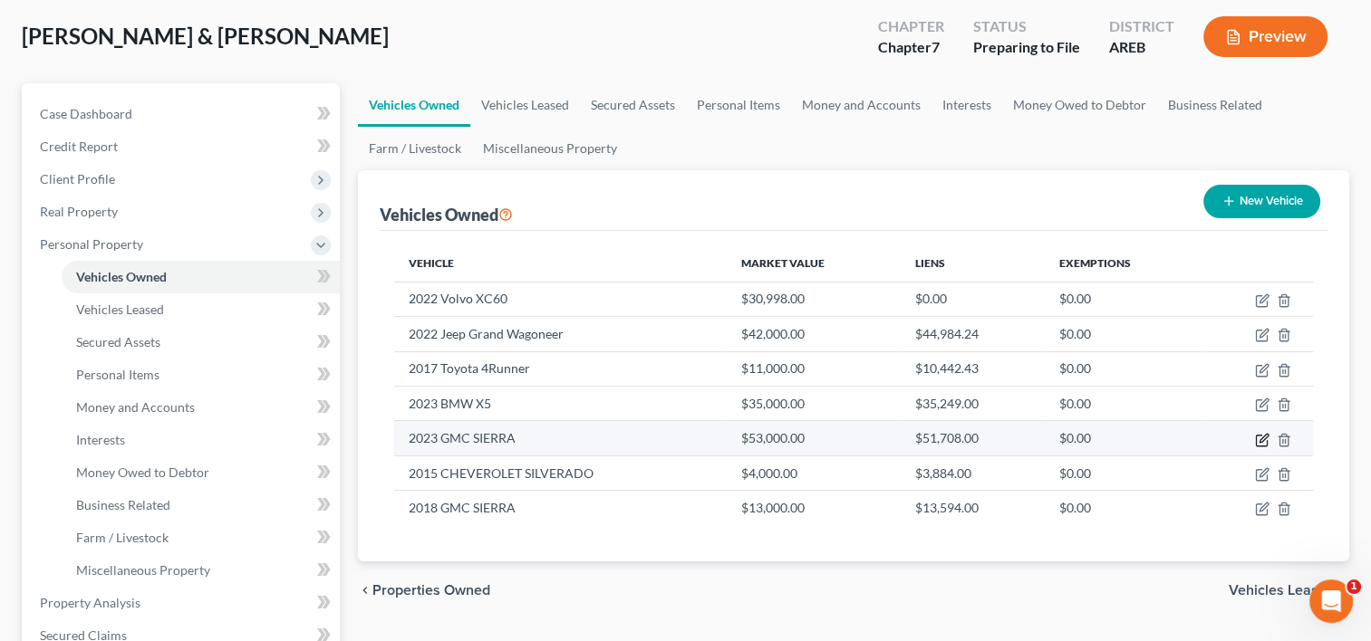
click at [1262, 441] on icon "button" at bounding box center [1262, 440] width 14 height 14
select select "0"
select select "3"
select select "2"
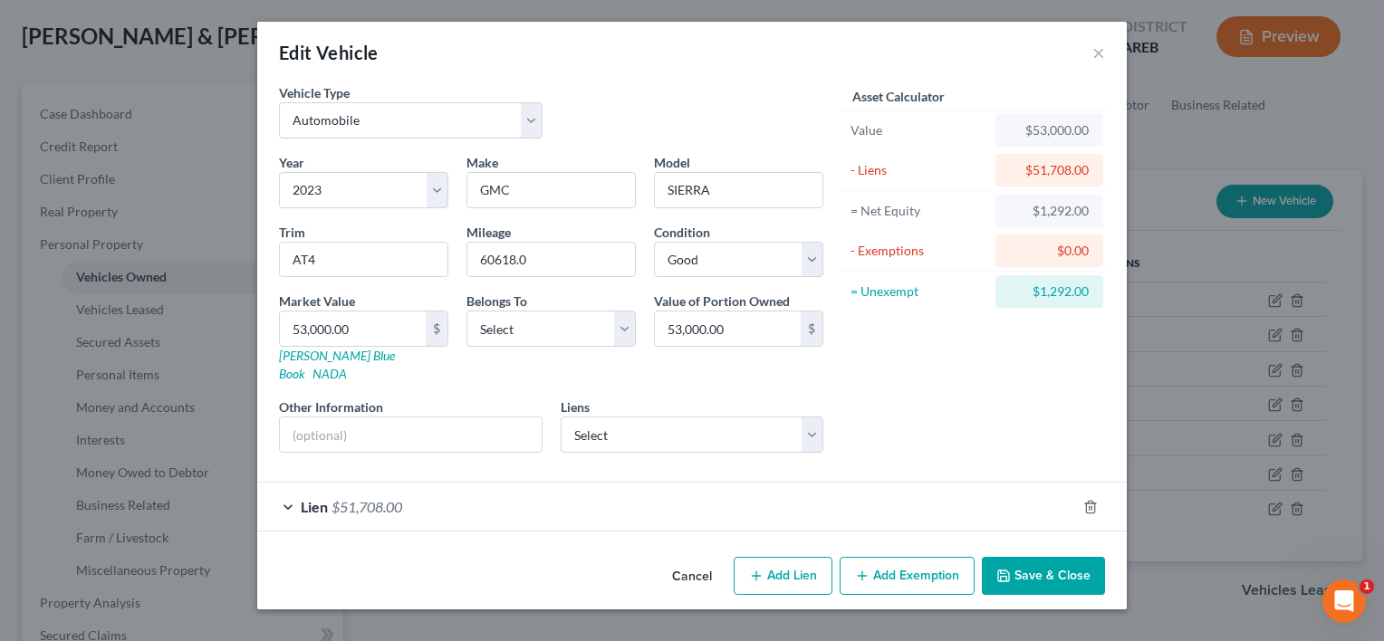
click at [325, 498] on span "Lien" at bounding box center [314, 506] width 27 height 17
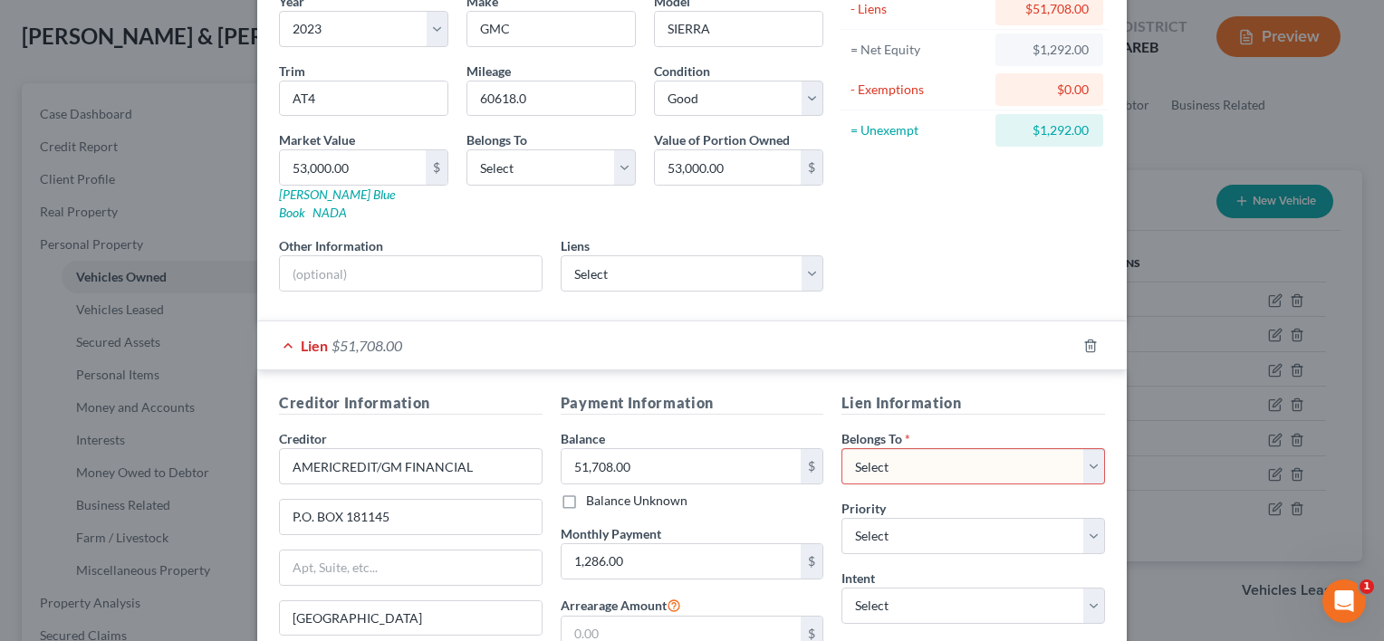
scroll to position [181, 0]
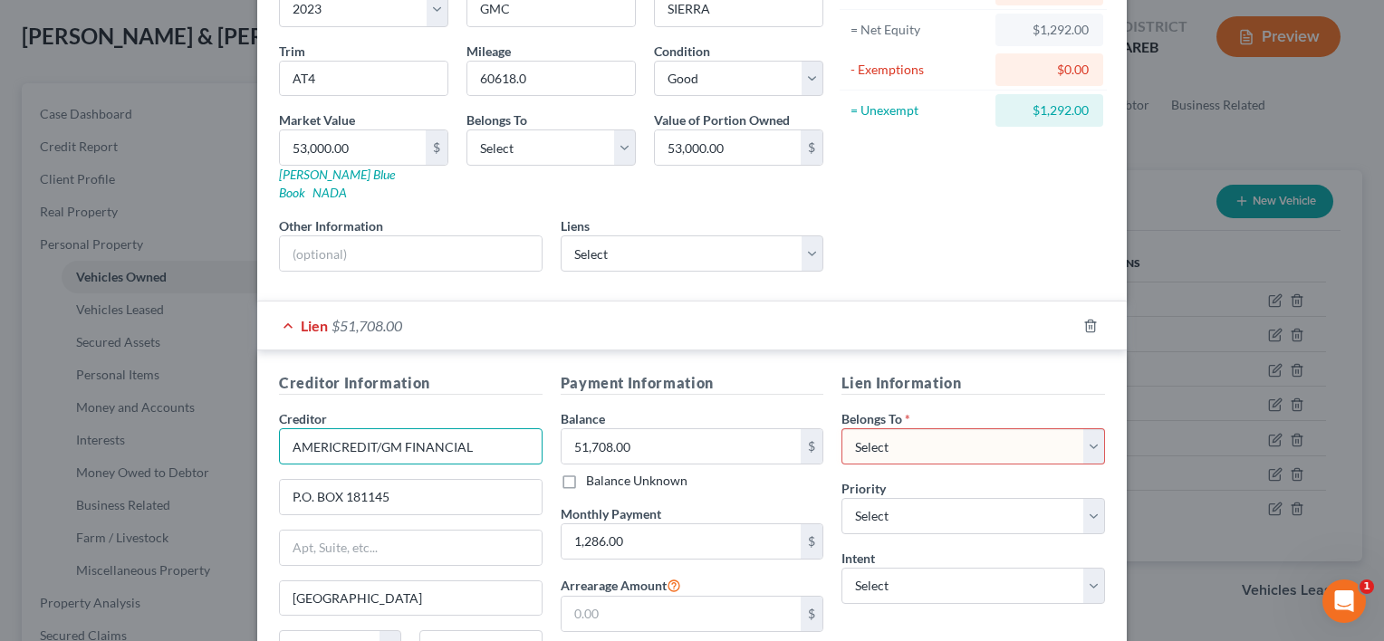
drag, startPoint x: 467, startPoint y: 428, endPoint x: 270, endPoint y: 438, distance: 196.8
click at [270, 438] on div "Creditor Information Creditor * AMERICREDIT/GM FINANCIAL P.O. BOX 181145 Arling…" at bounding box center [411, 543] width 282 height 342
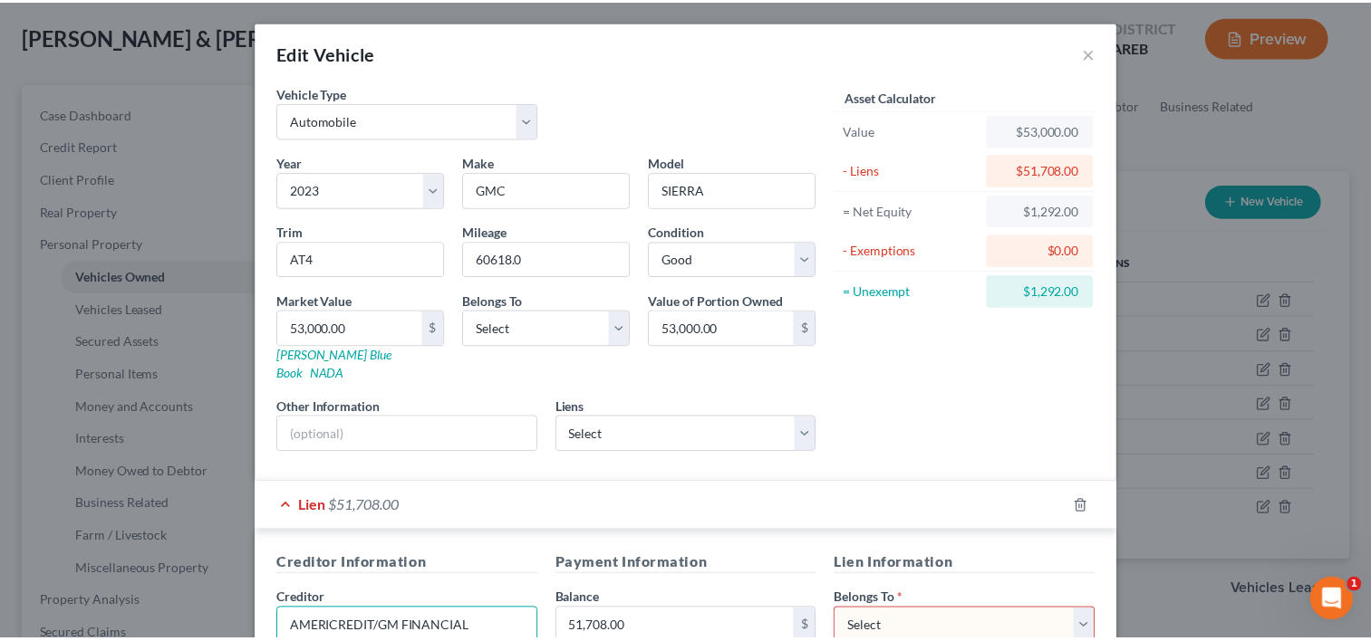
scroll to position [0, 0]
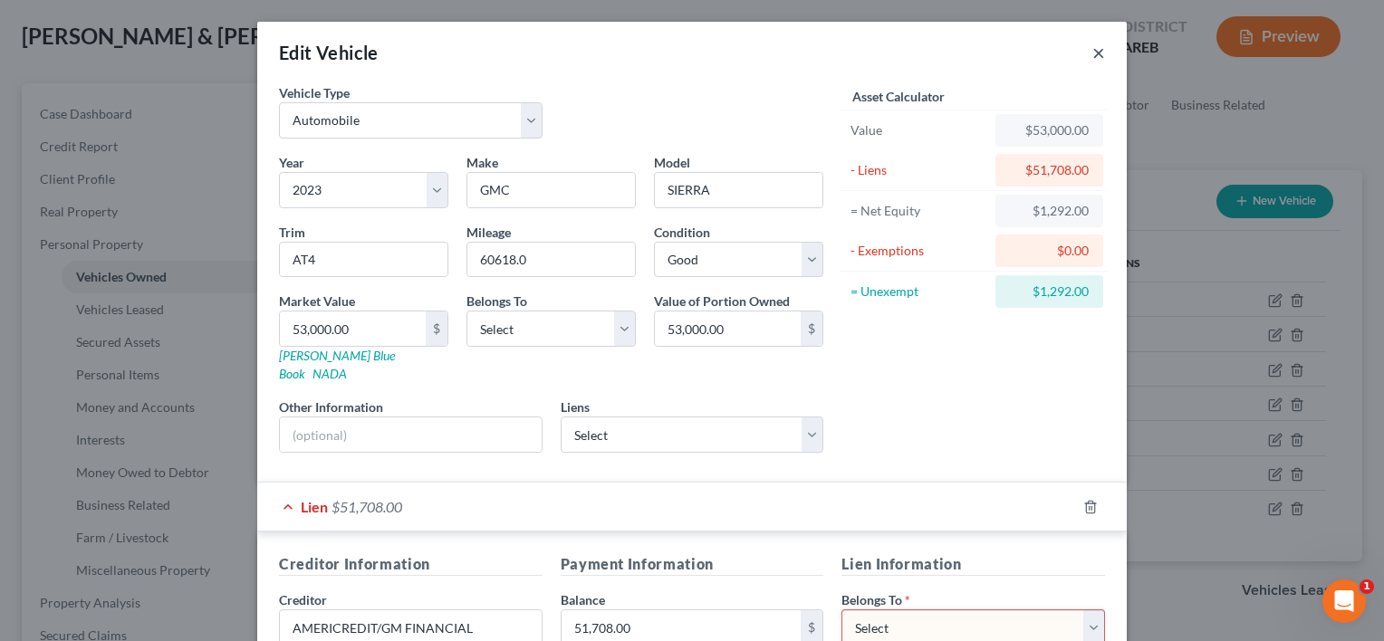
click at [1092, 53] on button "×" at bounding box center [1098, 53] width 13 height 22
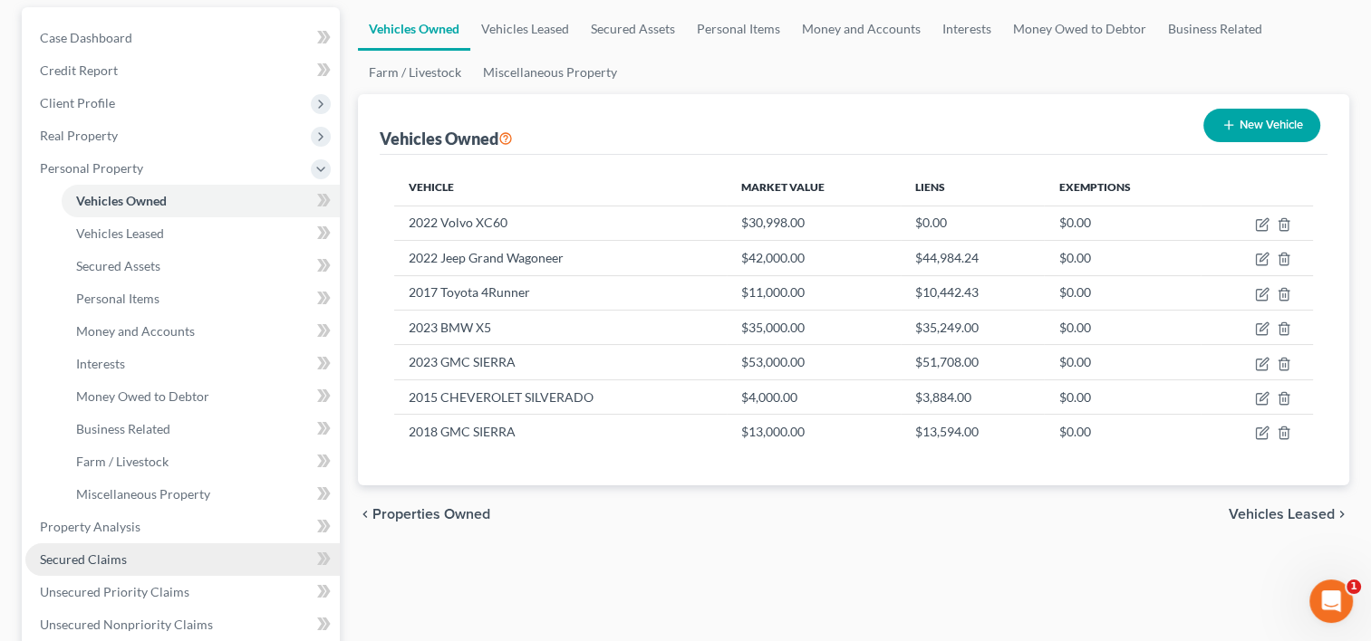
scroll to position [272, 0]
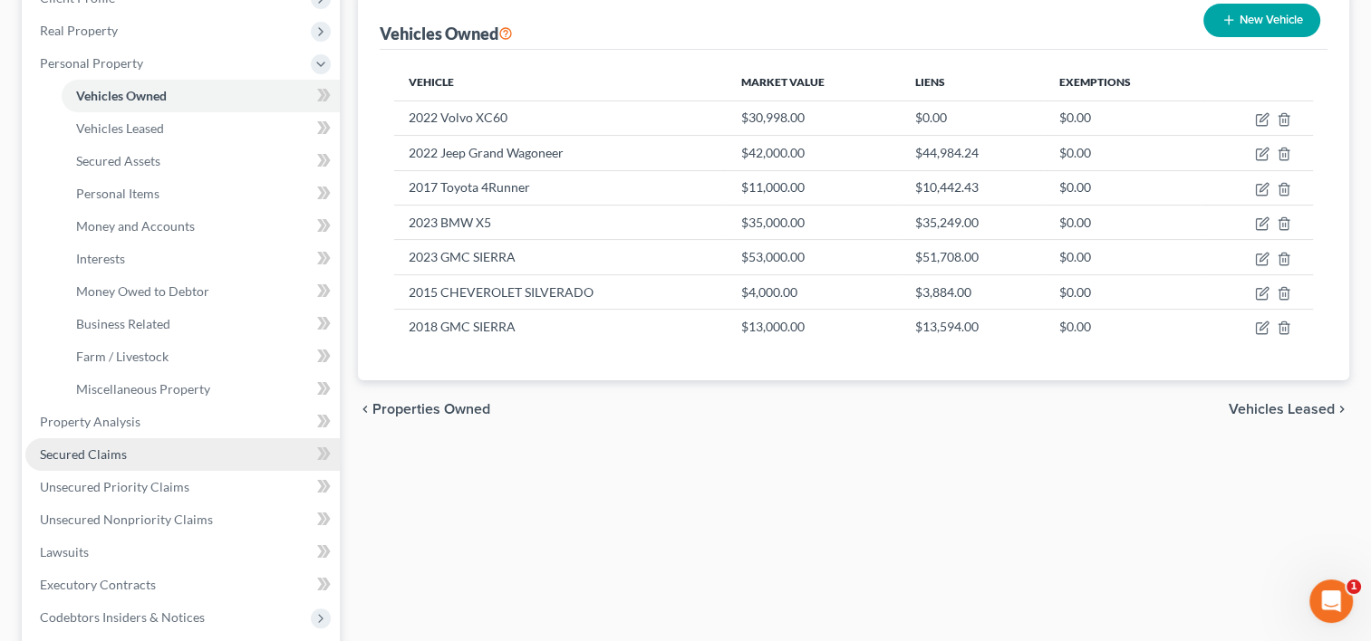
click at [125, 456] on link "Secured Claims" at bounding box center [182, 454] width 314 height 33
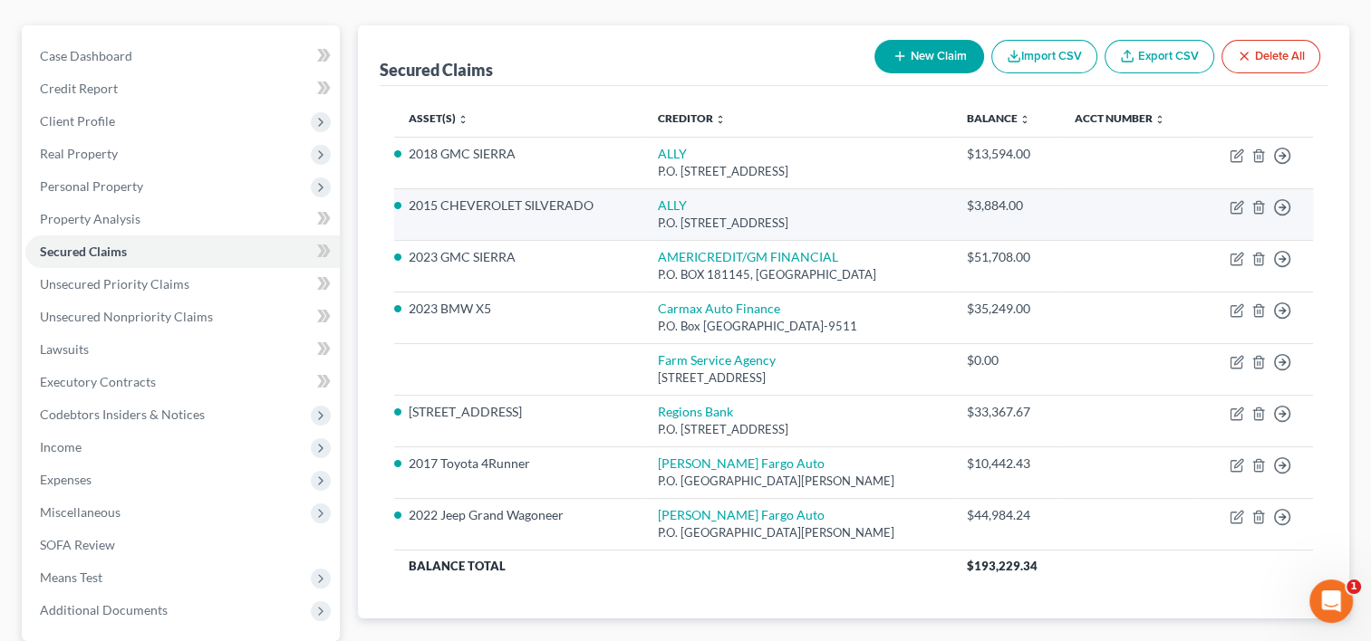
scroll to position [181, 0]
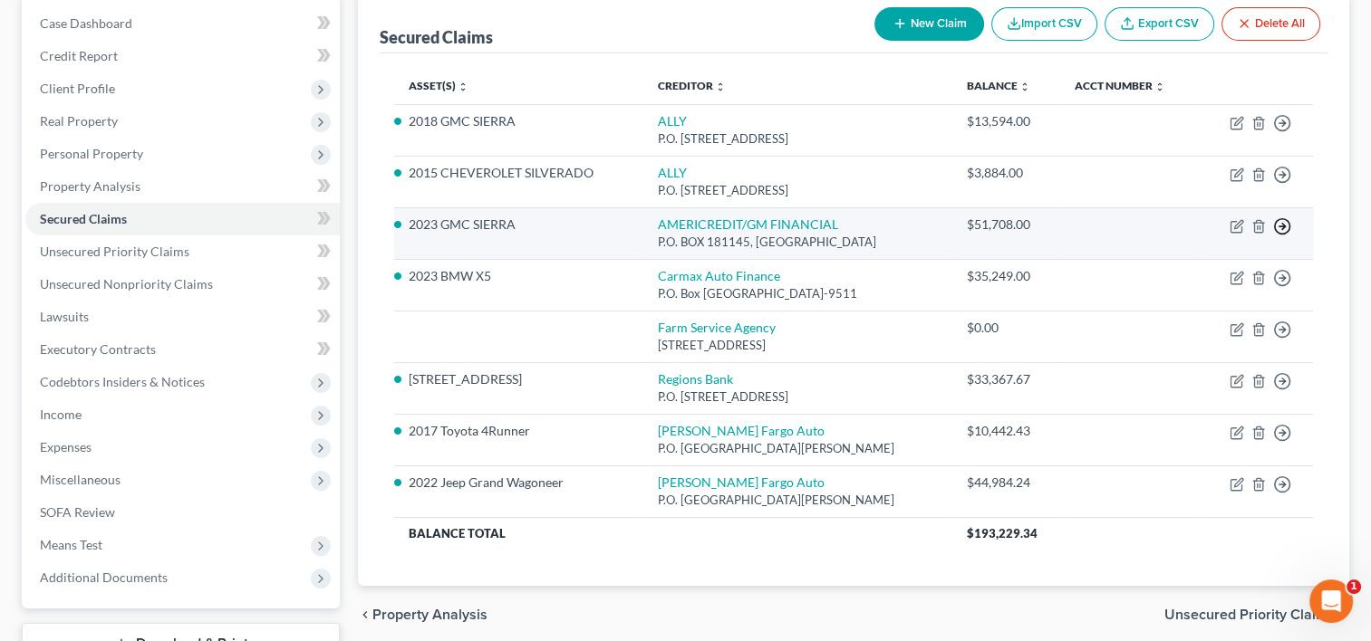
click at [1284, 226] on line "button" at bounding box center [1282, 226] width 6 height 0
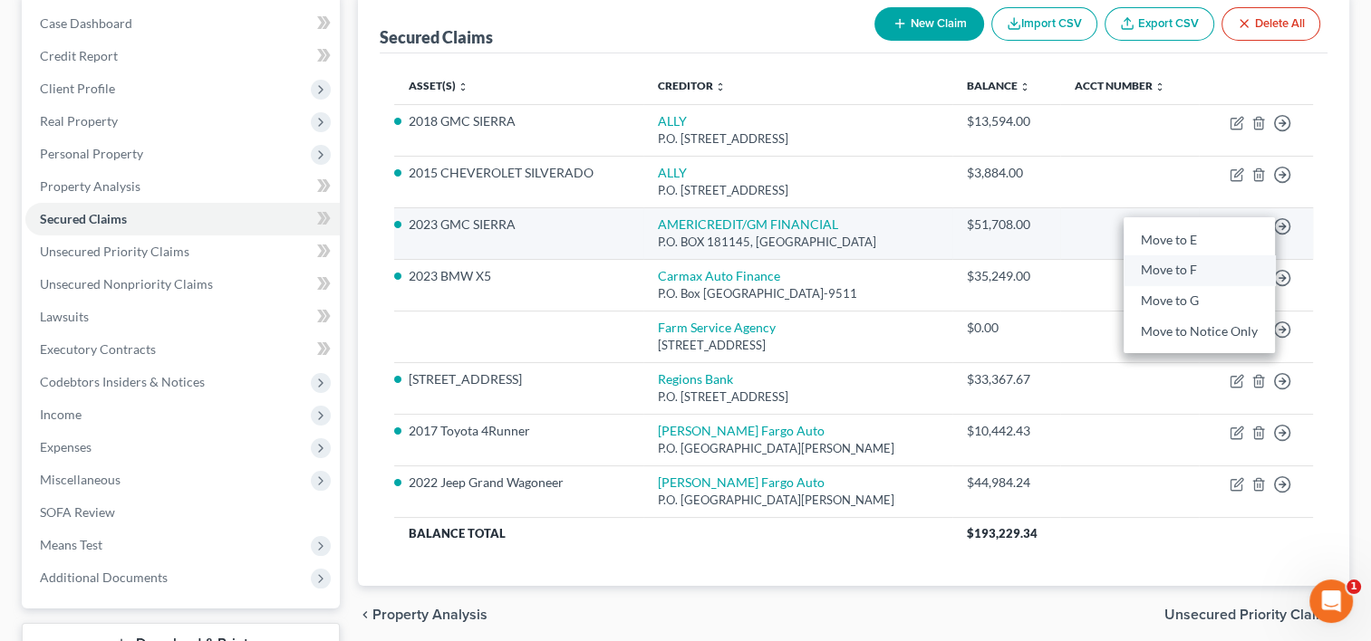
click at [1231, 264] on link "Move to F" at bounding box center [1198, 270] width 151 height 31
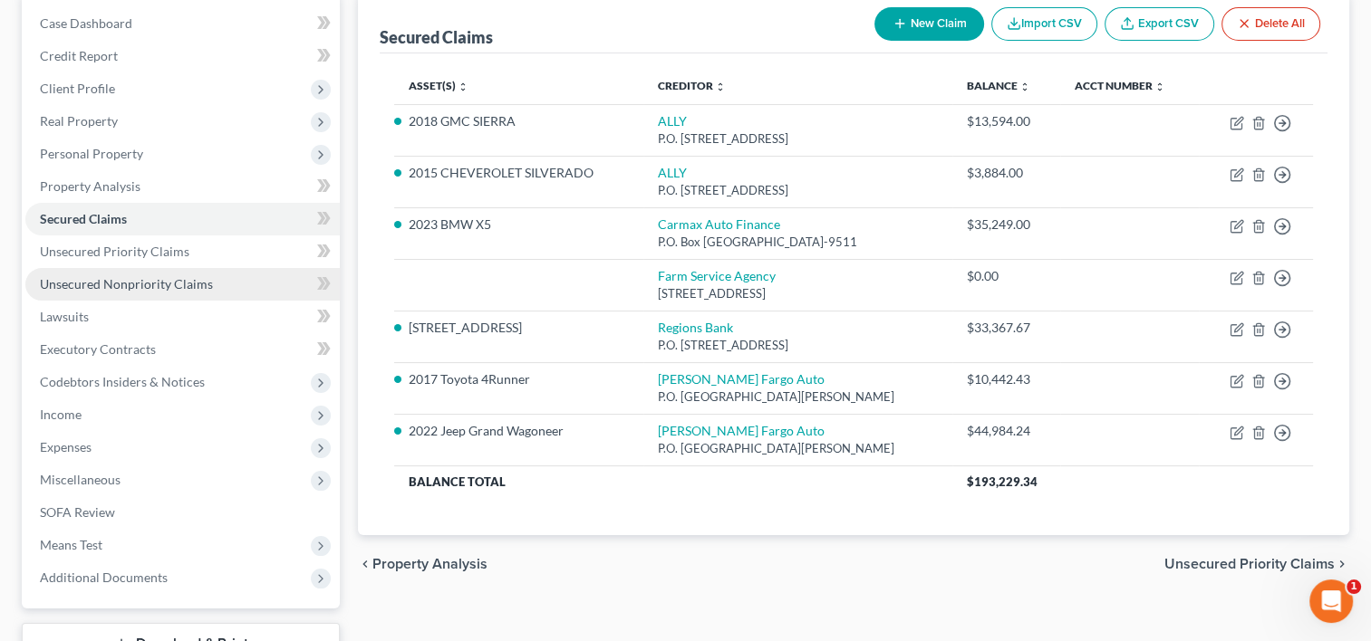
click at [94, 276] on span "Unsecured Nonpriority Claims" at bounding box center [126, 283] width 173 height 15
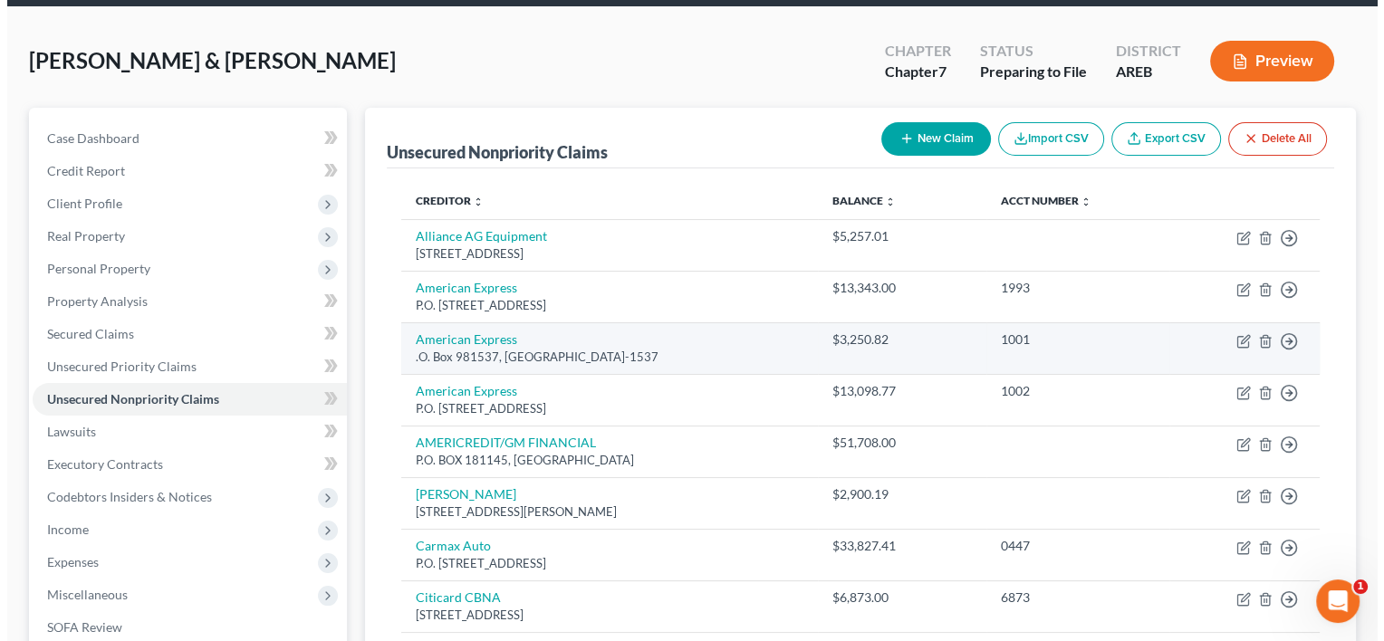
scroll to position [91, 0]
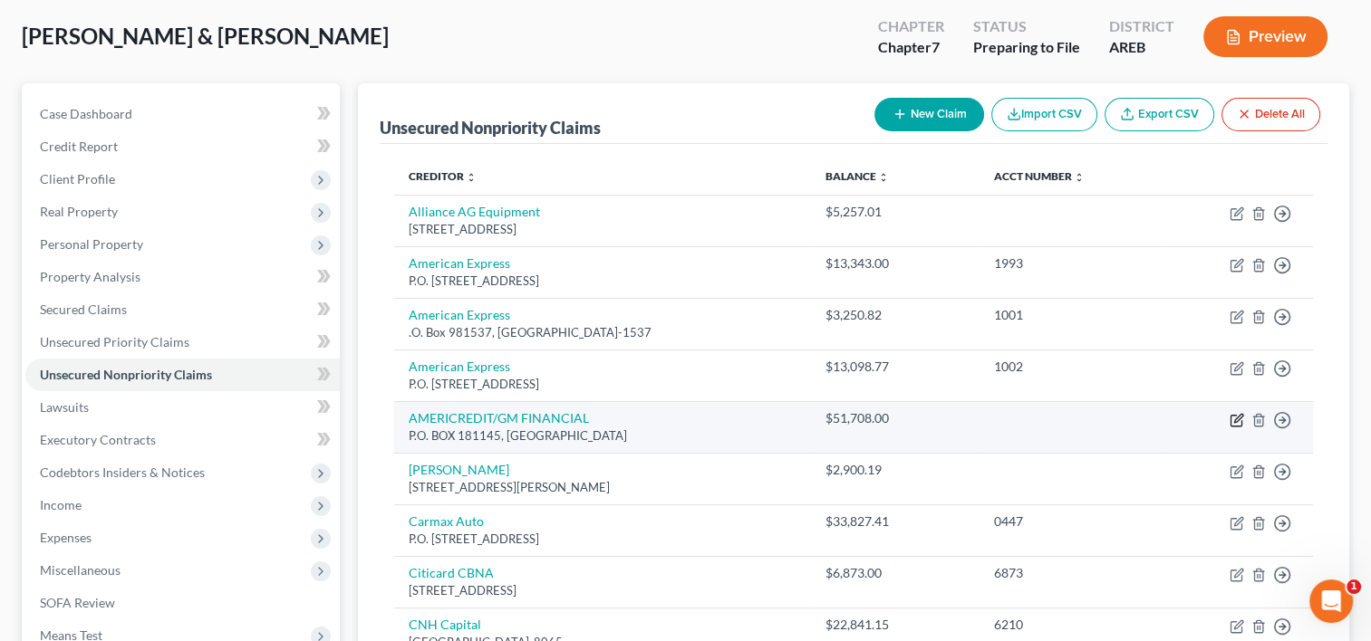
click at [1231, 419] on icon "button" at bounding box center [1236, 420] width 14 height 14
select select "45"
select select "2"
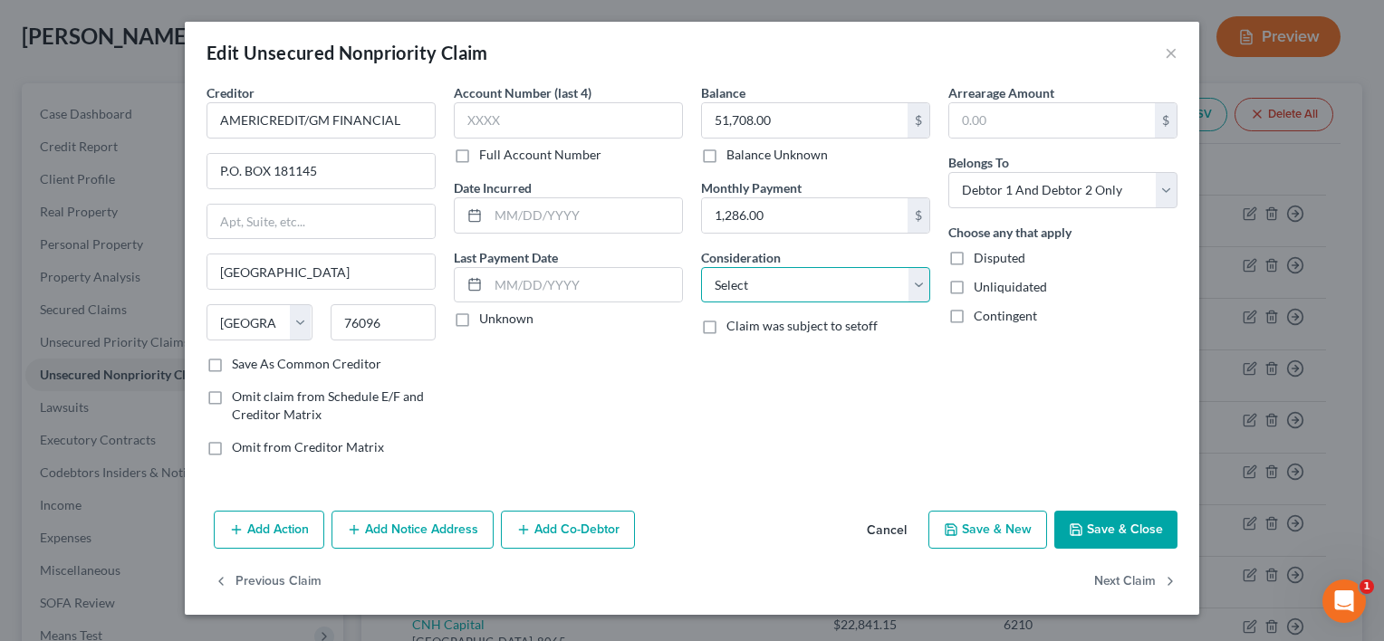
click at [919, 283] on select "Select Cable / Satellite Services Collection Agency Credit Card Debt Debt Couns…" at bounding box center [815, 285] width 229 height 36
select select "4"
click at [701, 267] on select "Select Cable / Satellite Services Collection Agency Credit Card Debt Debt Couns…" at bounding box center [815, 285] width 229 height 36
type input "1,286.00"
click at [286, 536] on button "Add Action" at bounding box center [269, 530] width 111 height 38
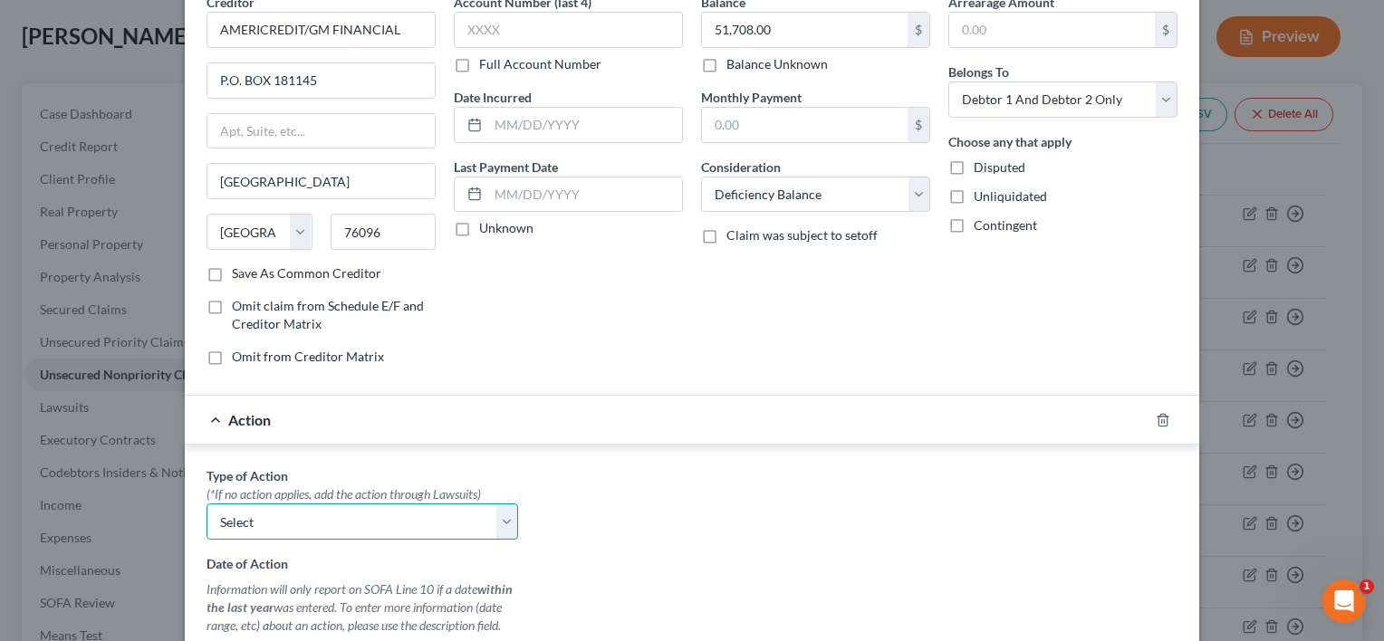
click at [494, 521] on select "Select Repossession Garnishment Foreclosure Personal Injury Attached, Seized, O…" at bounding box center [363, 522] width 312 height 36
select select "0"
click at [207, 504] on select "Select Repossession Garnishment Foreclosure Personal Injury Attached, Seized, O…" at bounding box center [363, 522] width 312 height 36
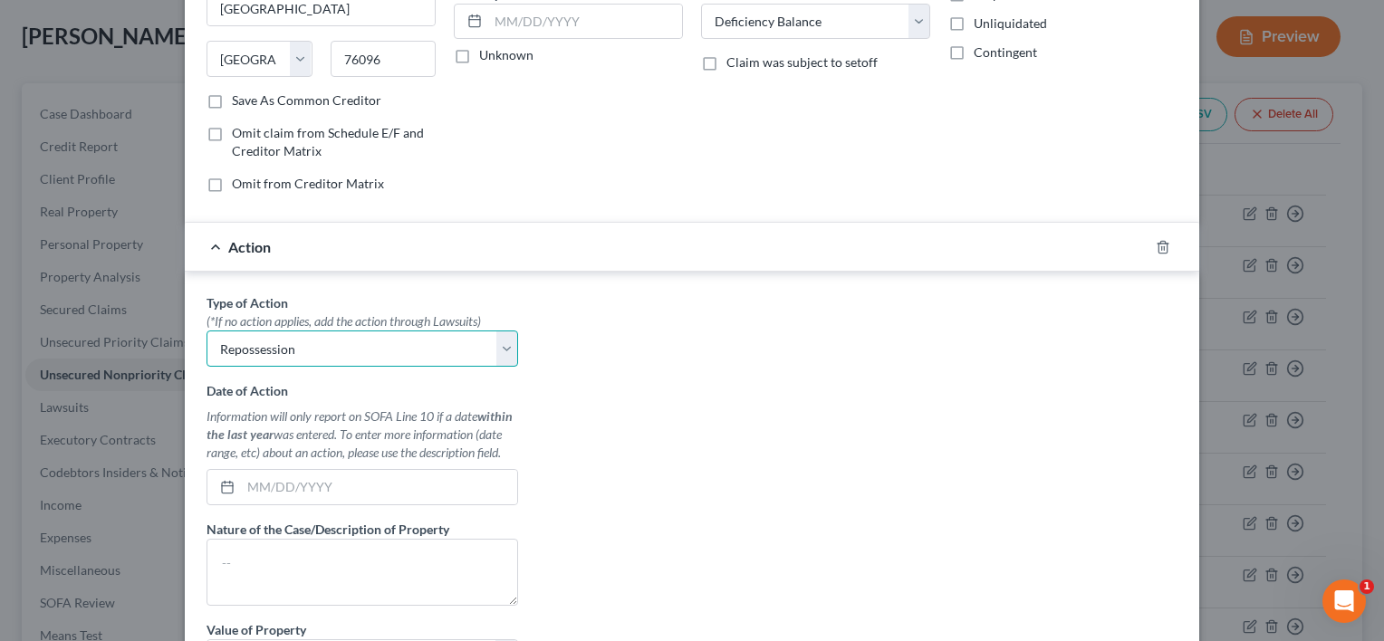
scroll to position [272, 0]
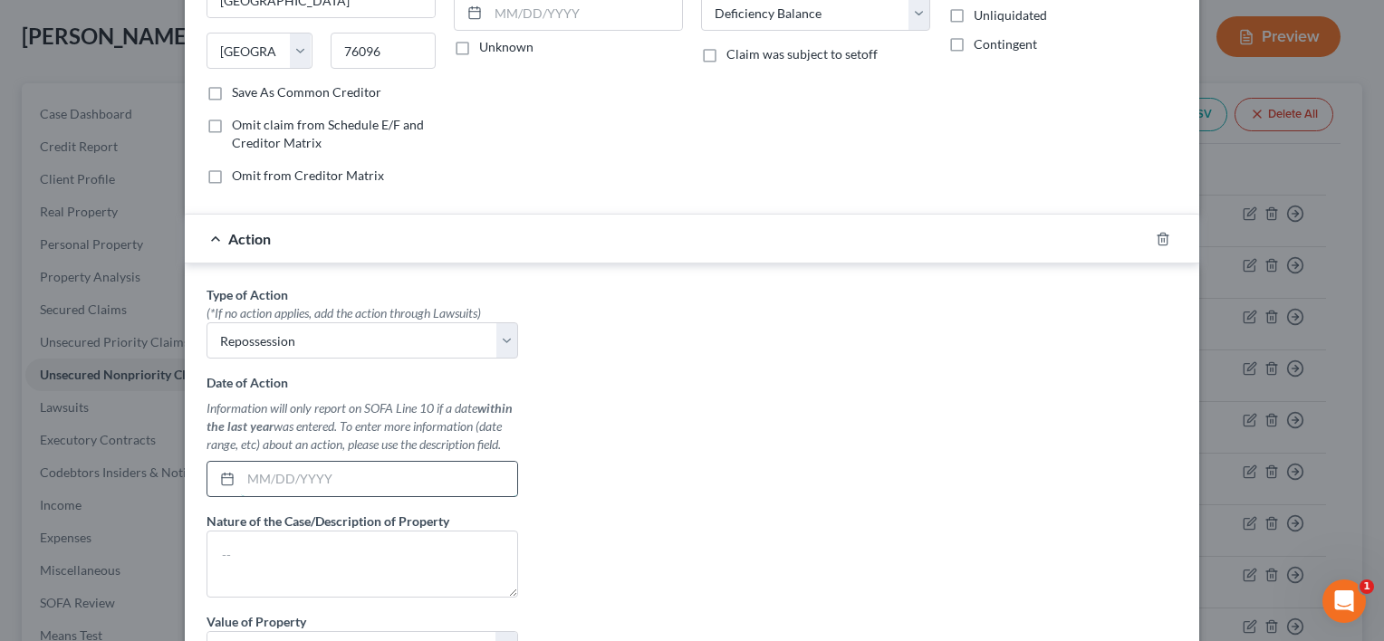
click at [293, 475] on input "text" at bounding box center [379, 479] width 276 height 34
type input "10/07/2025"
click at [258, 563] on textarea at bounding box center [363, 564] width 312 height 67
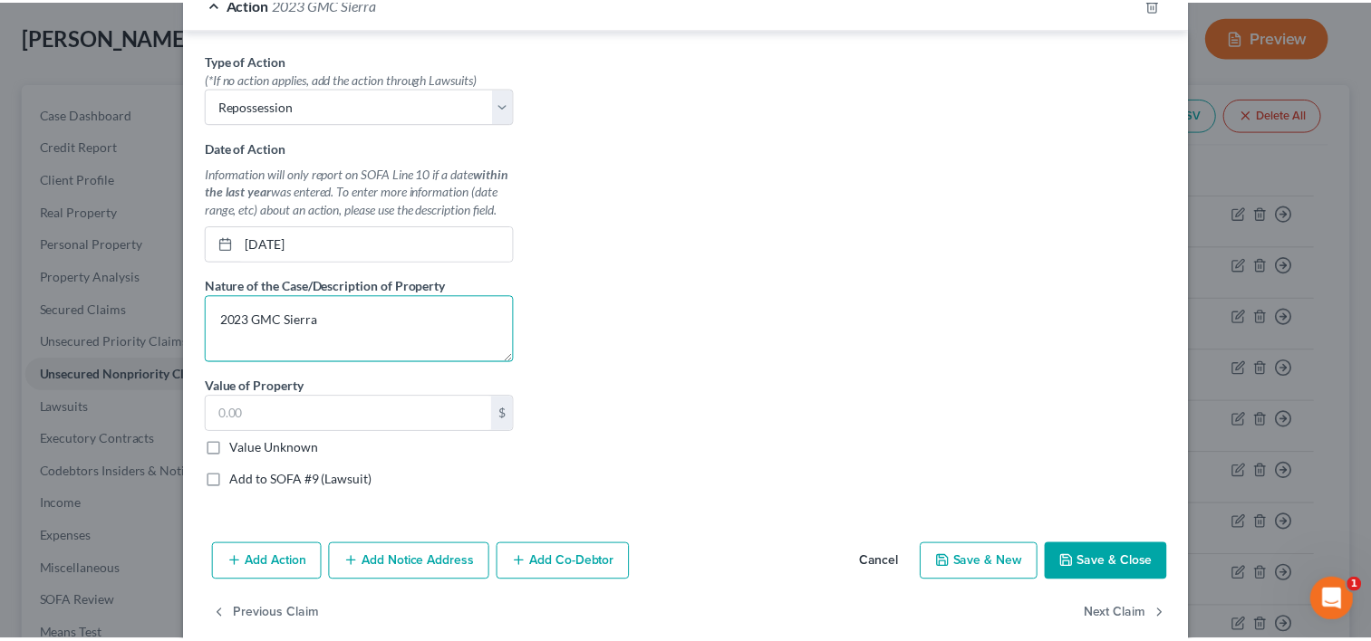
scroll to position [533, 0]
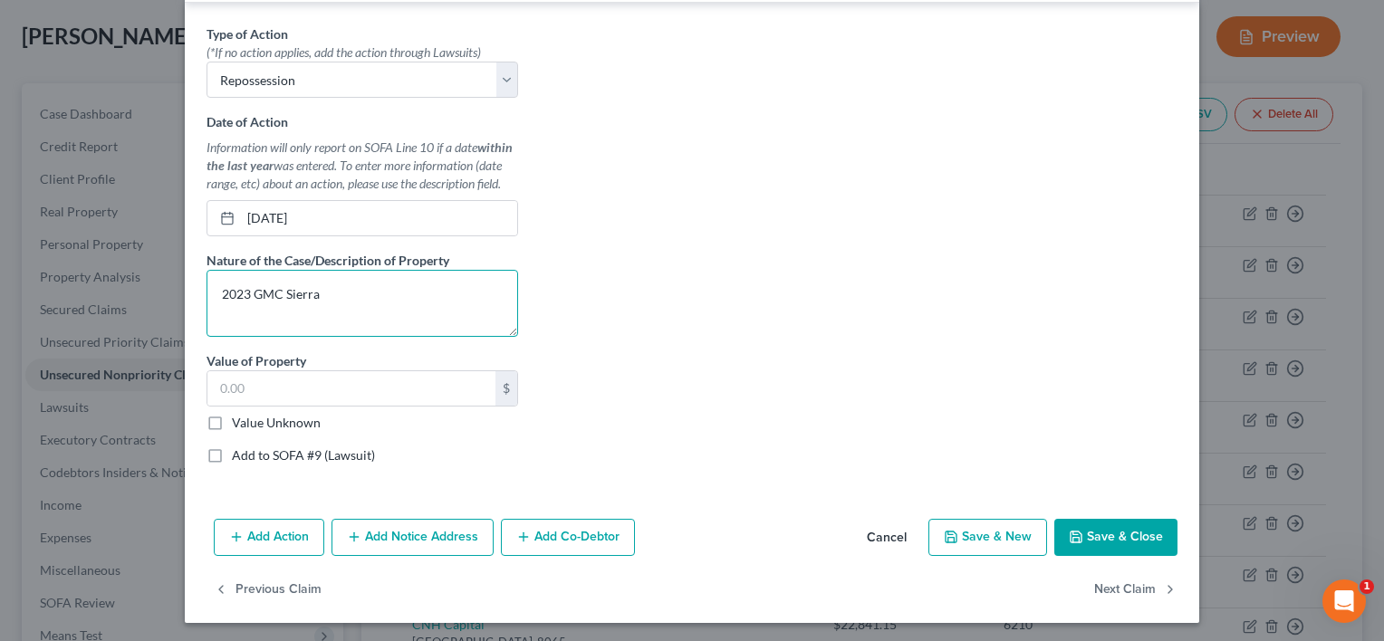
type textarea "2023 GMC Sierra"
click at [1121, 533] on button "Save & Close" at bounding box center [1115, 538] width 123 height 38
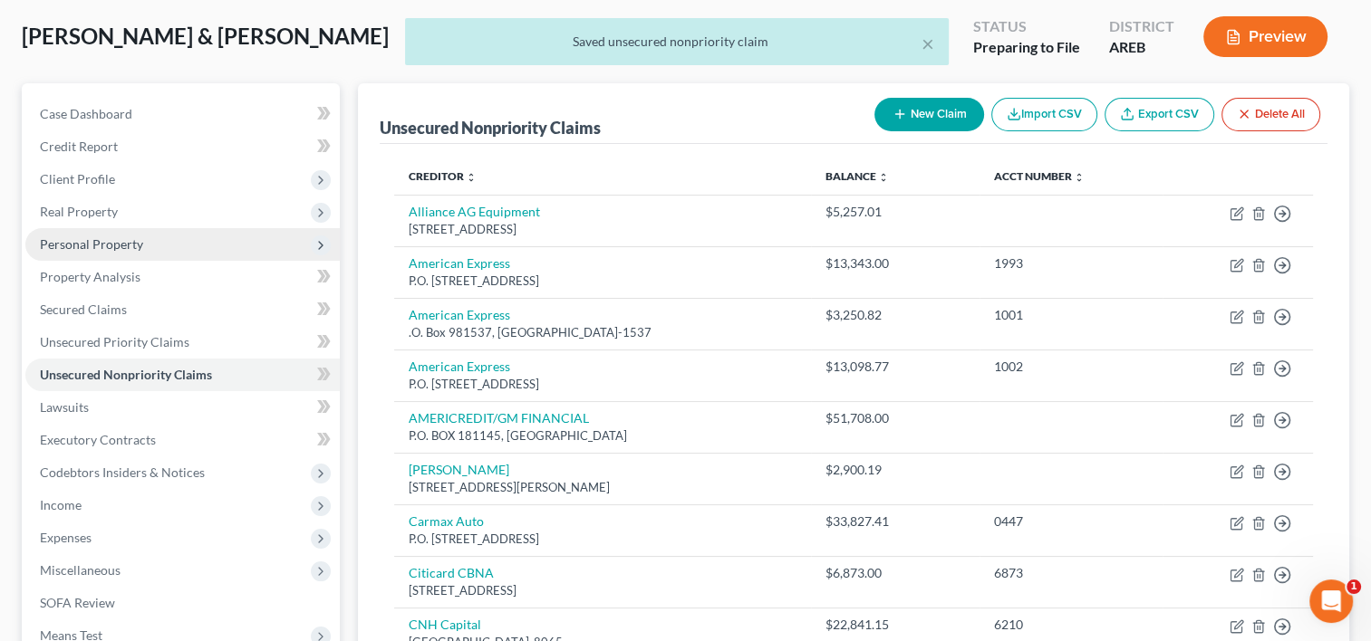
click at [73, 238] on span "Personal Property" at bounding box center [91, 243] width 103 height 15
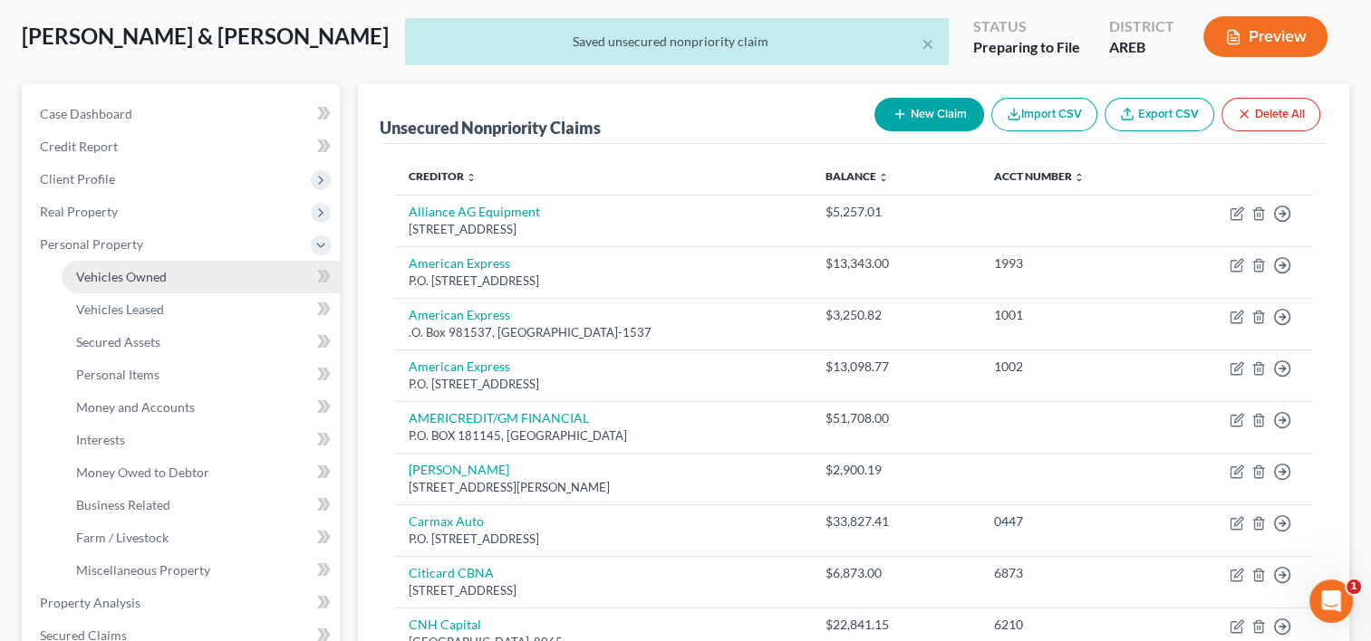
click at [83, 275] on span "Vehicles Owned" at bounding box center [121, 276] width 91 height 15
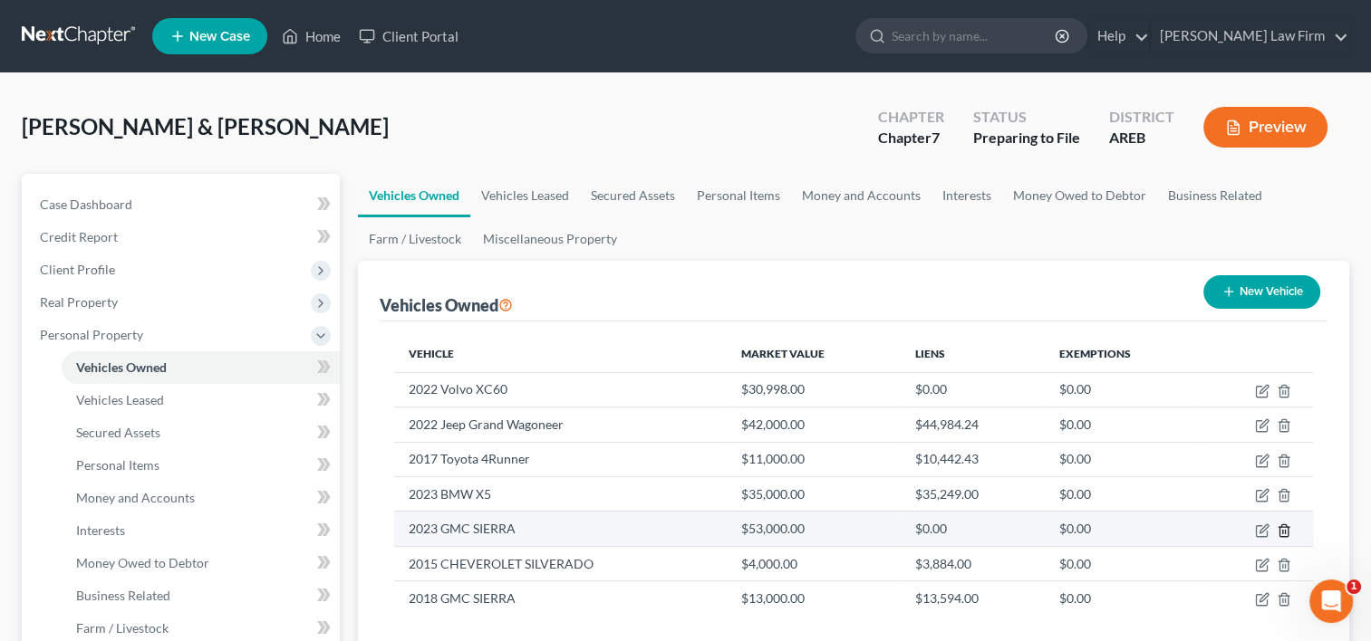
click at [1286, 524] on icon "button" at bounding box center [1283, 531] width 14 height 14
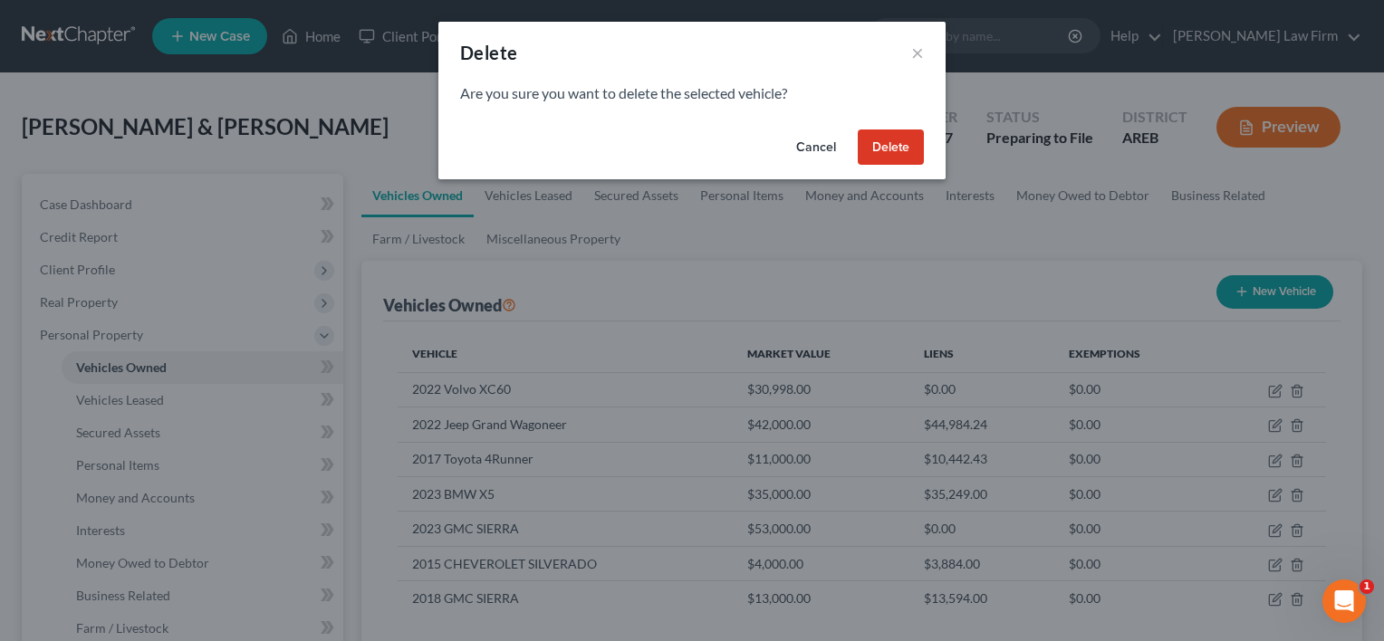
click at [893, 152] on button "Delete" at bounding box center [891, 148] width 66 height 36
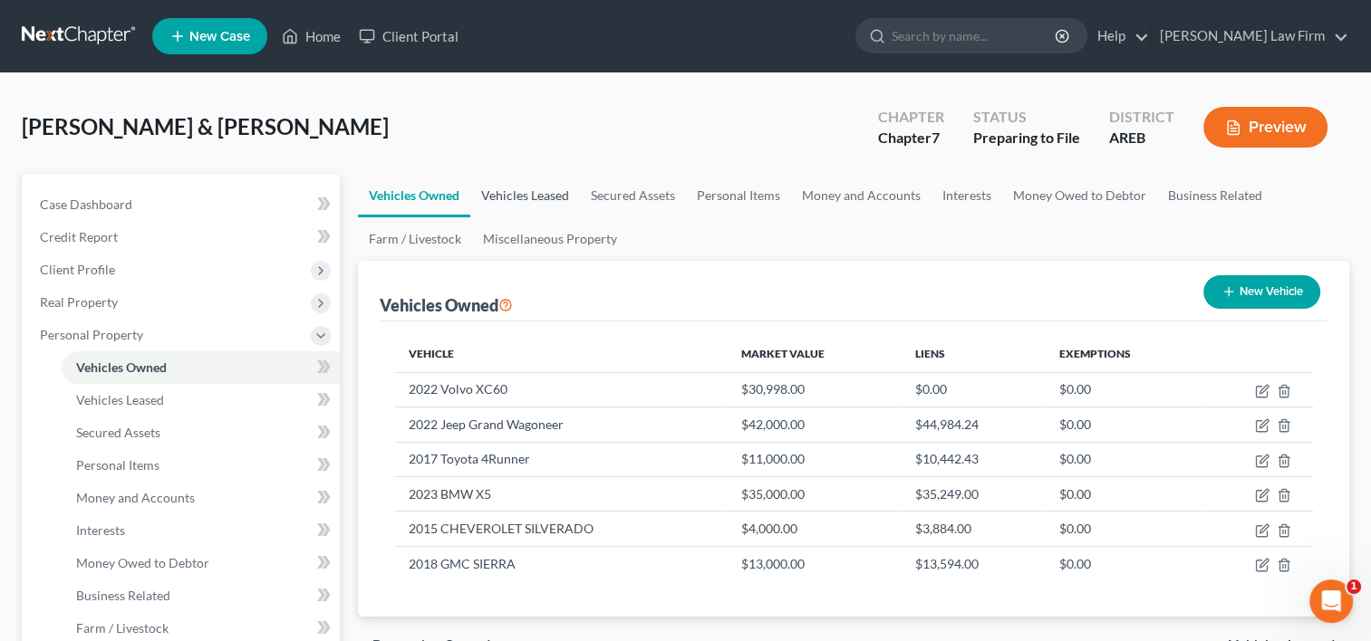
click at [533, 198] on link "Vehicles Leased" at bounding box center [525, 195] width 110 height 43
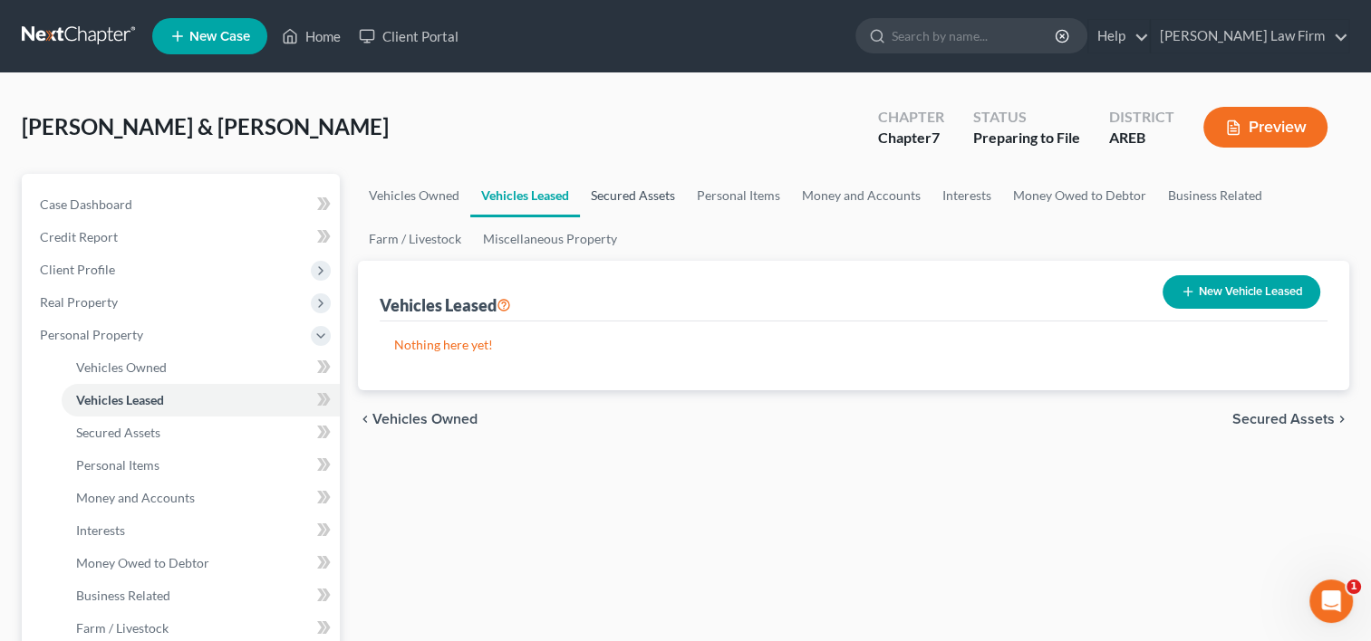
click at [616, 199] on link "Secured Assets" at bounding box center [633, 195] width 106 height 43
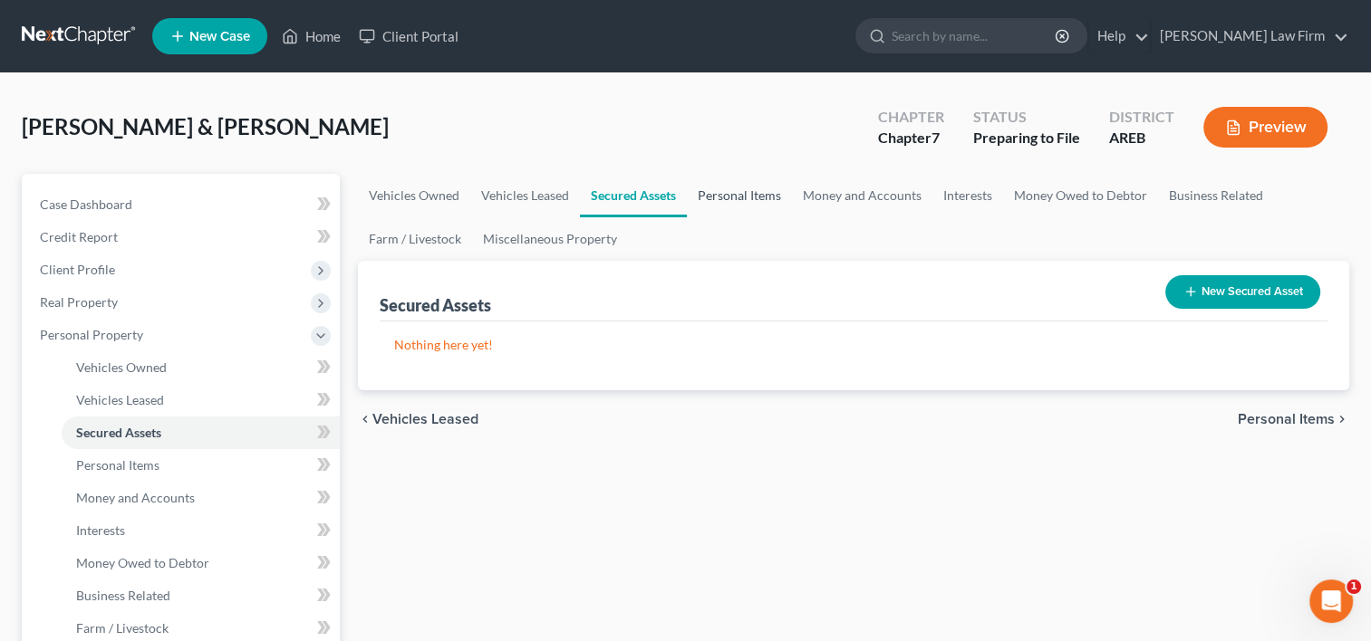
click at [743, 196] on link "Personal Items" at bounding box center [739, 195] width 105 height 43
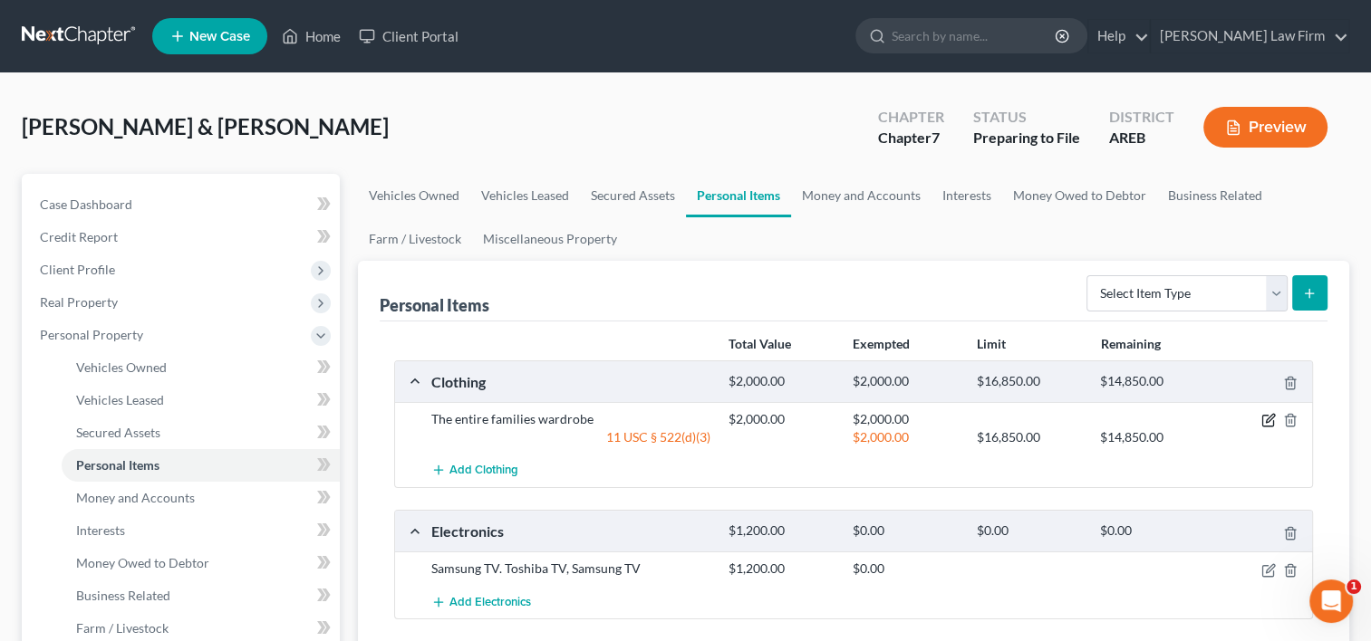
click at [1267, 419] on icon "button" at bounding box center [1268, 420] width 14 height 14
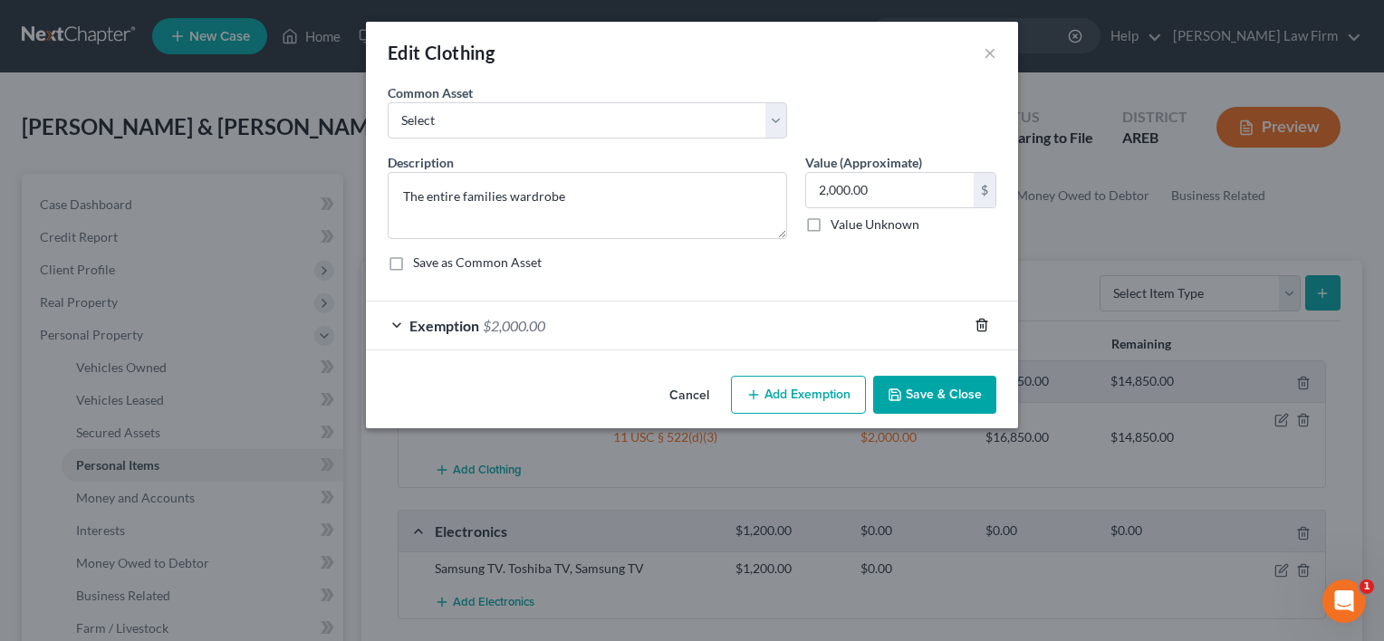
click at [981, 327] on line "button" at bounding box center [981, 327] width 0 height 4
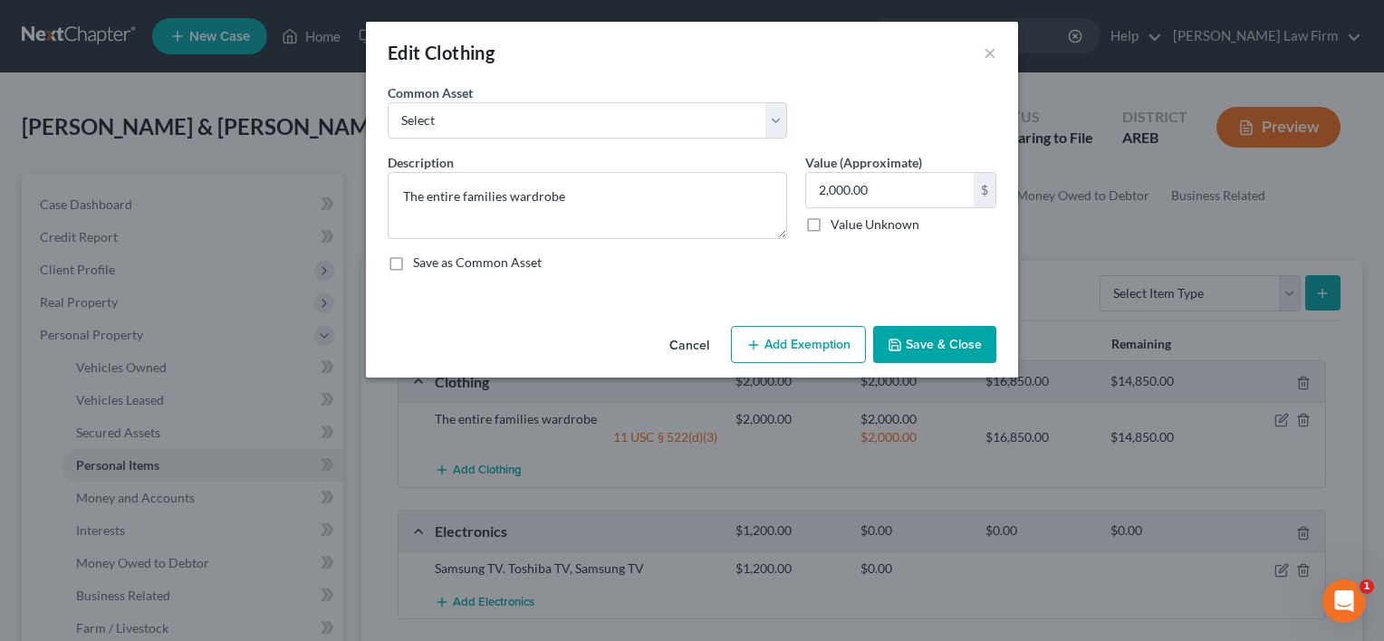
click at [928, 339] on button "Save & Close" at bounding box center [934, 345] width 123 height 38
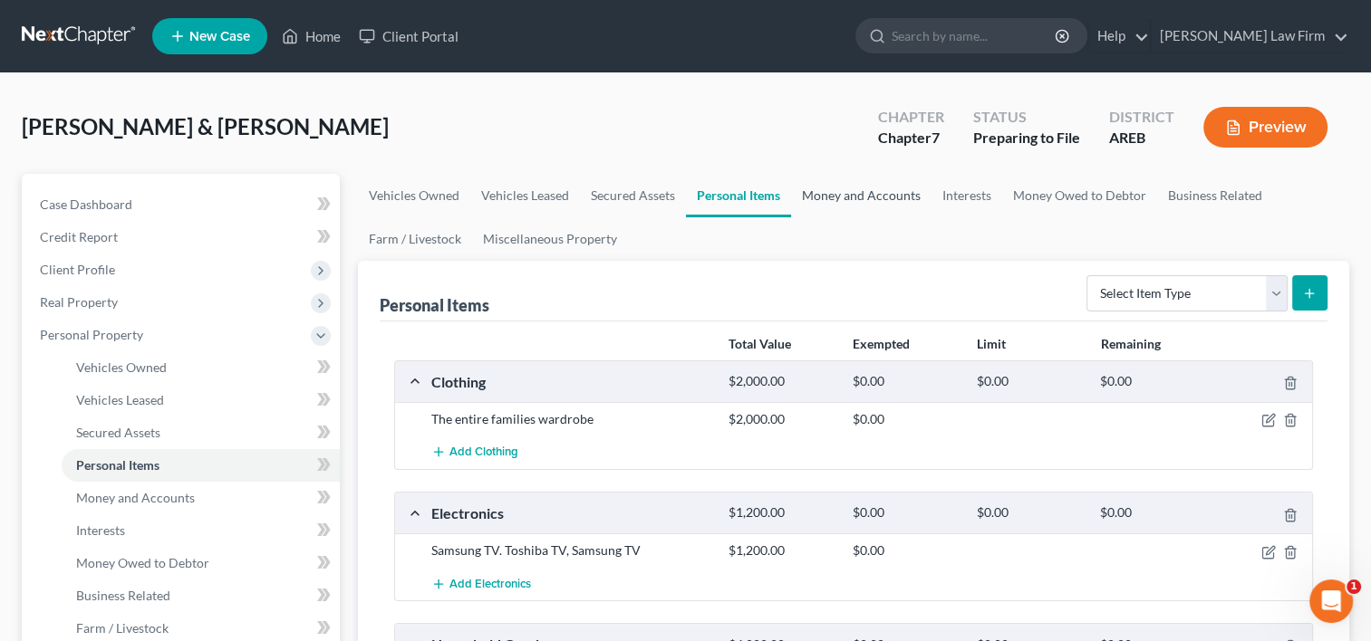
click at [878, 190] on link "Money and Accounts" at bounding box center [861, 195] width 140 height 43
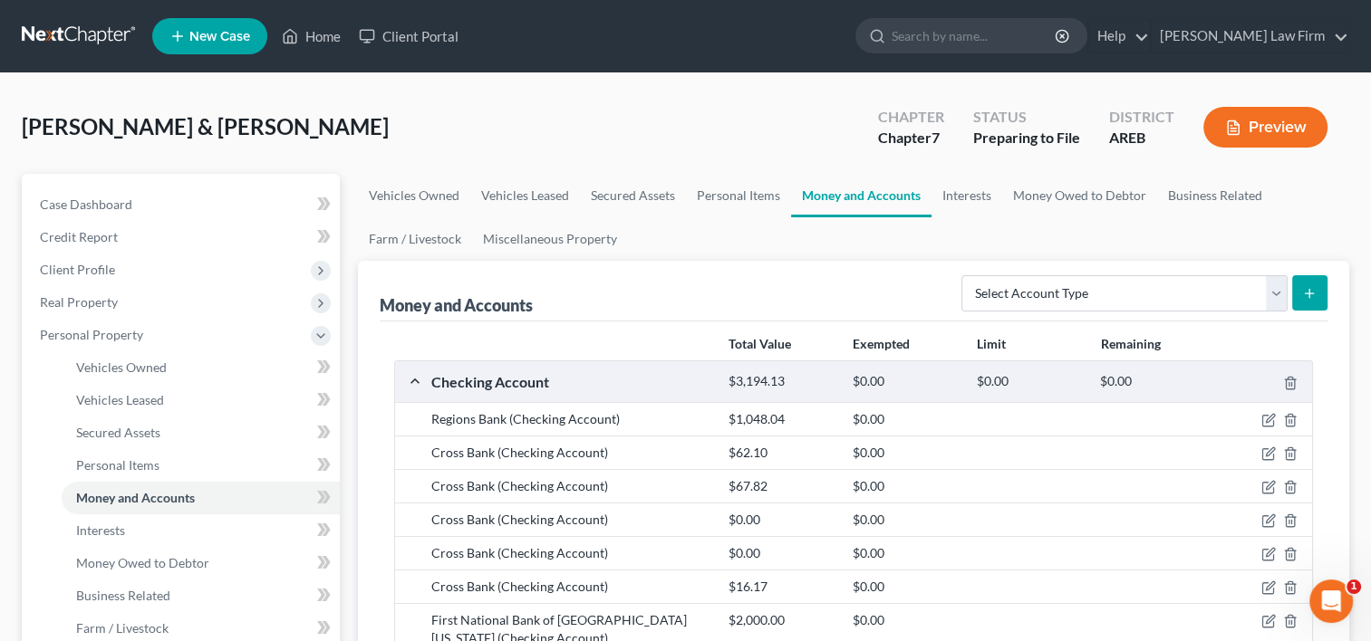
scroll to position [272, 0]
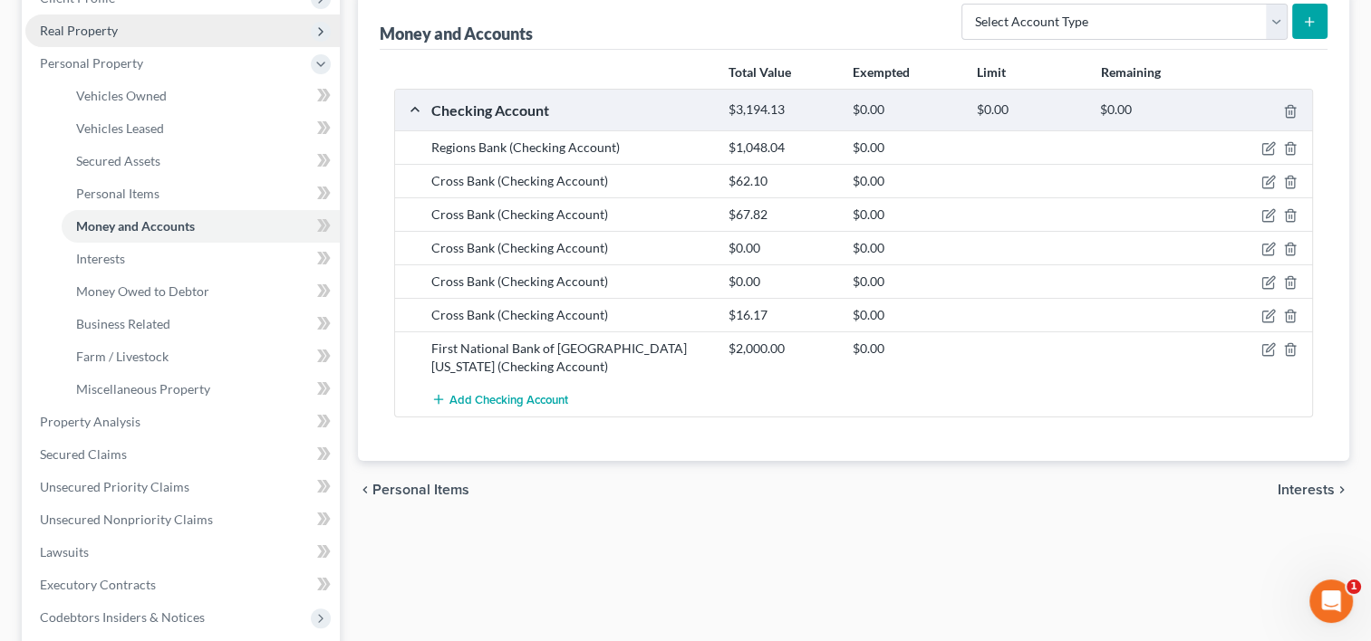
click at [86, 27] on span "Real Property" at bounding box center [79, 30] width 78 height 15
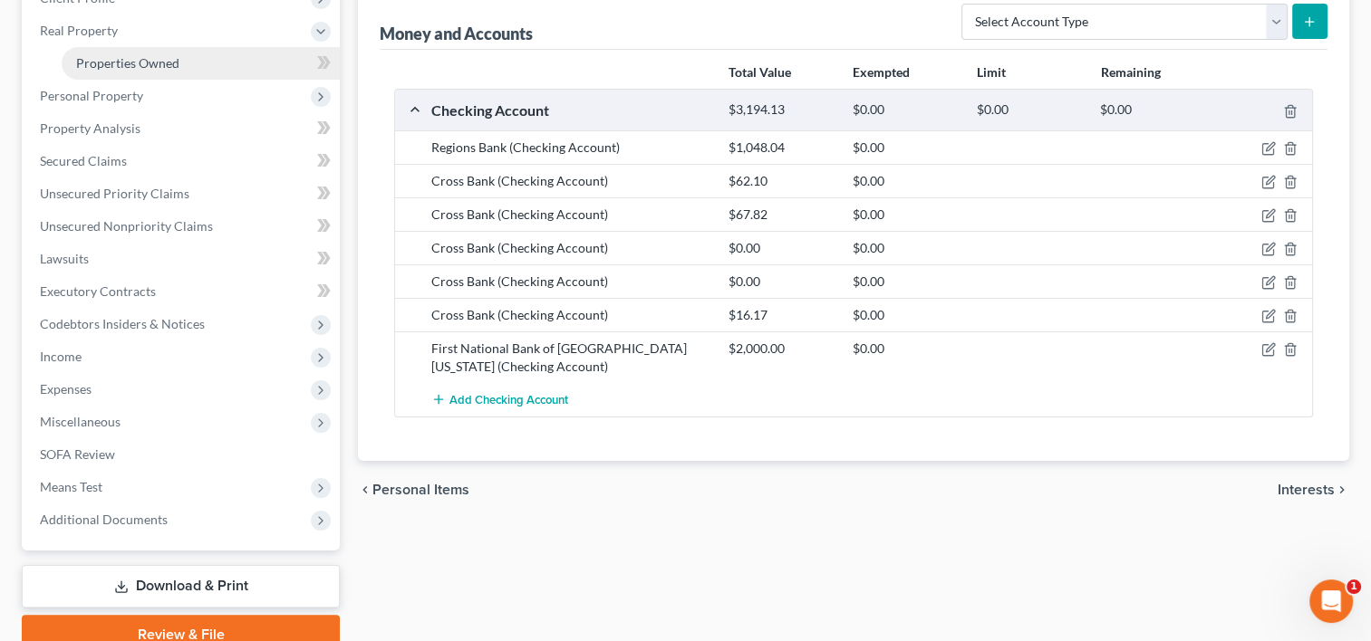
click at [93, 69] on span "Properties Owned" at bounding box center [127, 62] width 103 height 15
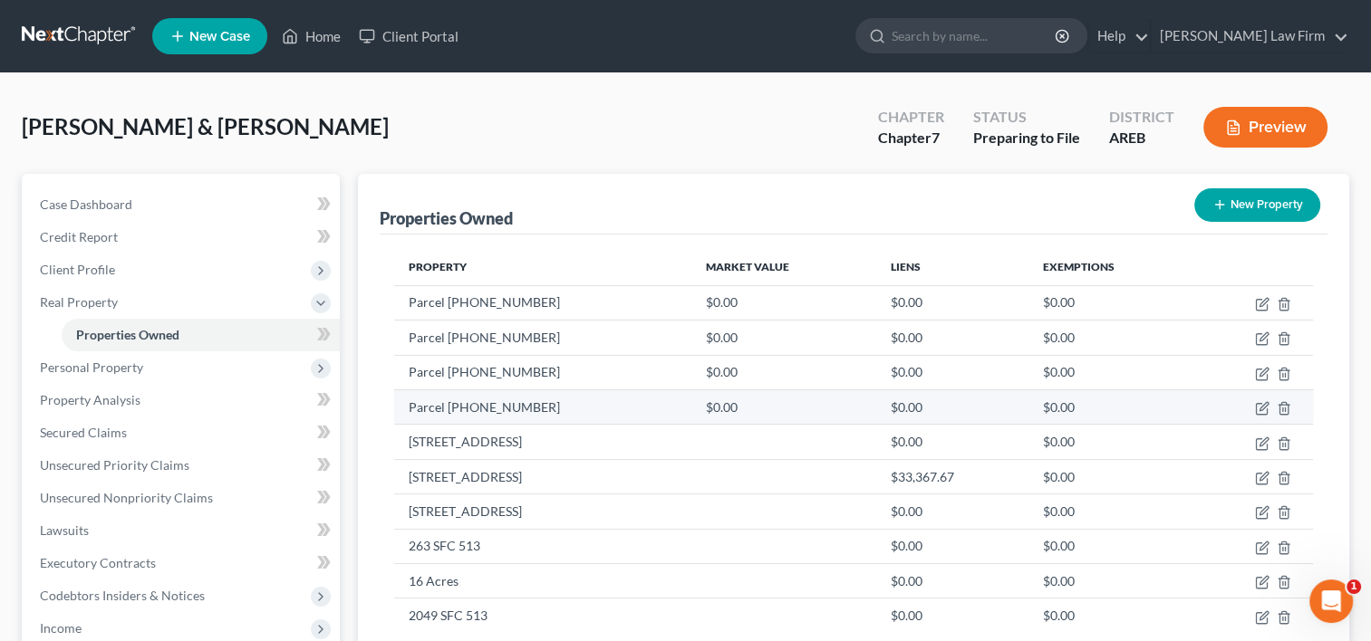
scroll to position [181, 0]
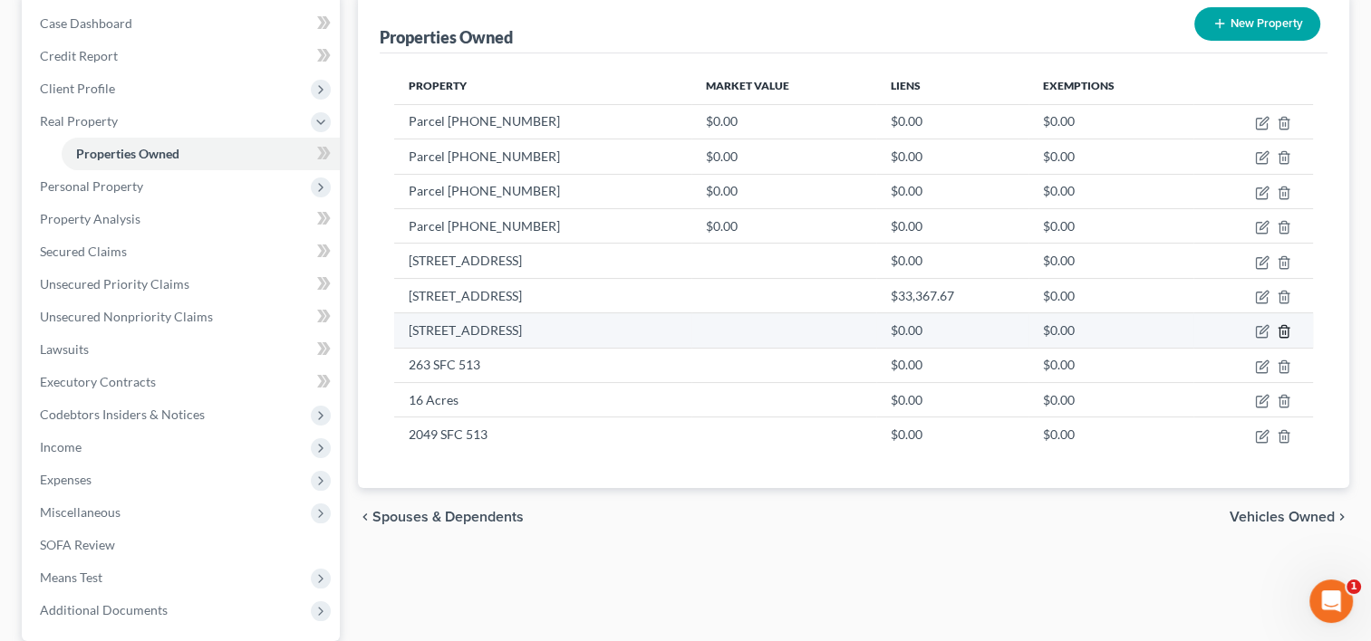
click at [1286, 329] on icon "button" at bounding box center [1283, 332] width 8 height 12
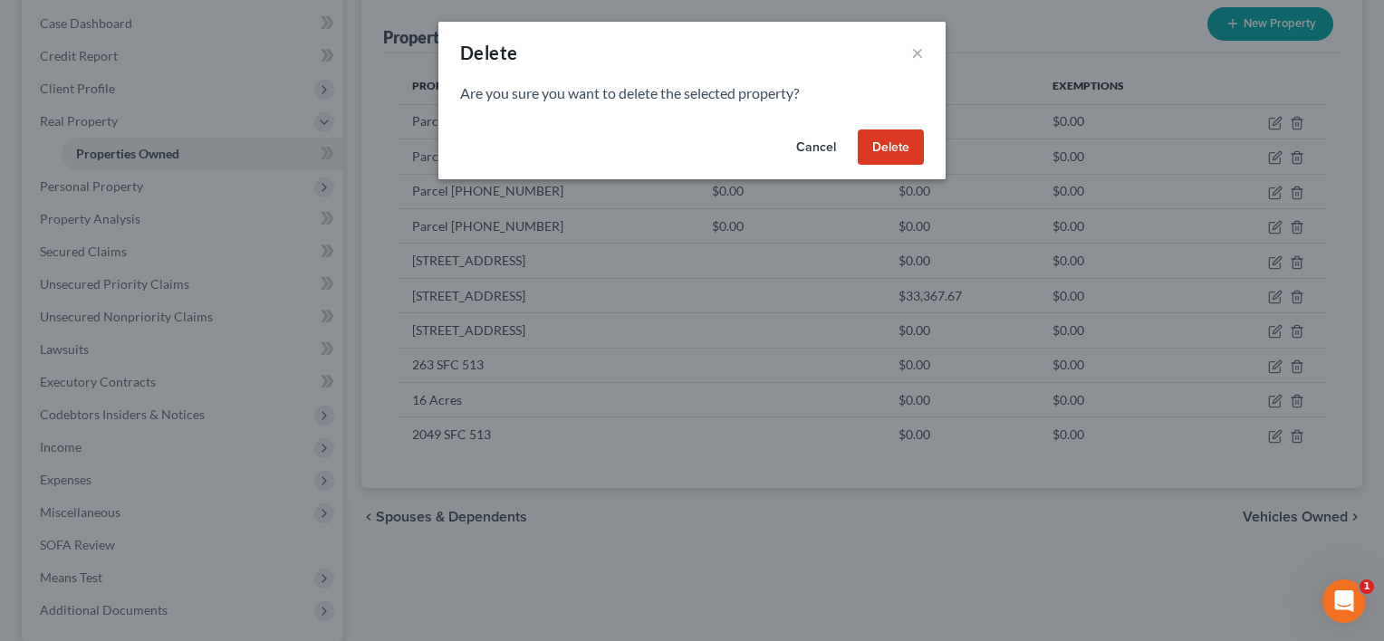
click at [892, 151] on button "Delete" at bounding box center [891, 148] width 66 height 36
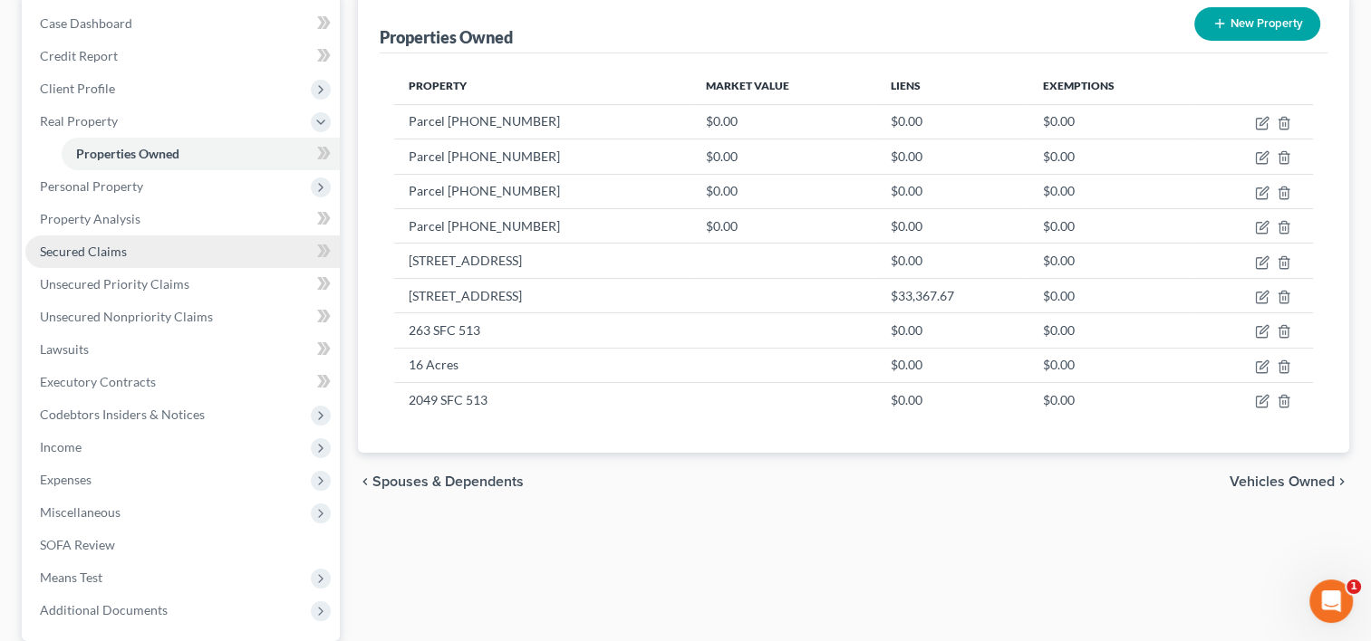
click at [111, 255] on span "Secured Claims" at bounding box center [83, 251] width 87 height 15
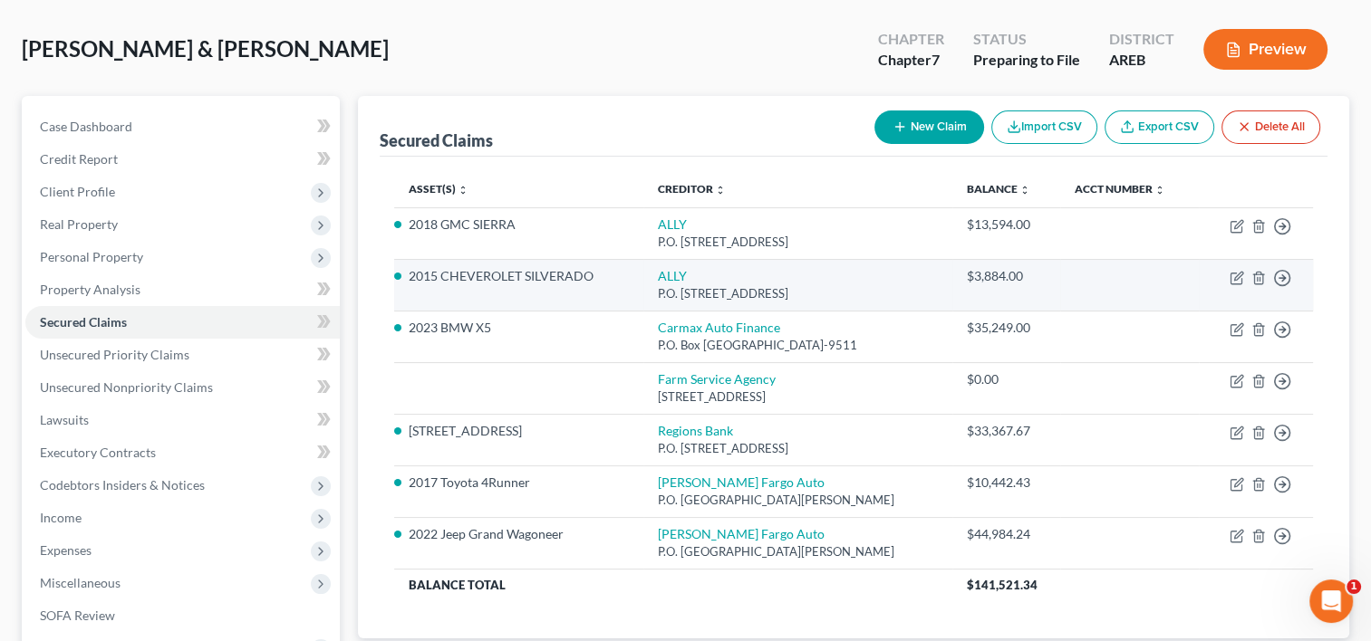
scroll to position [181, 0]
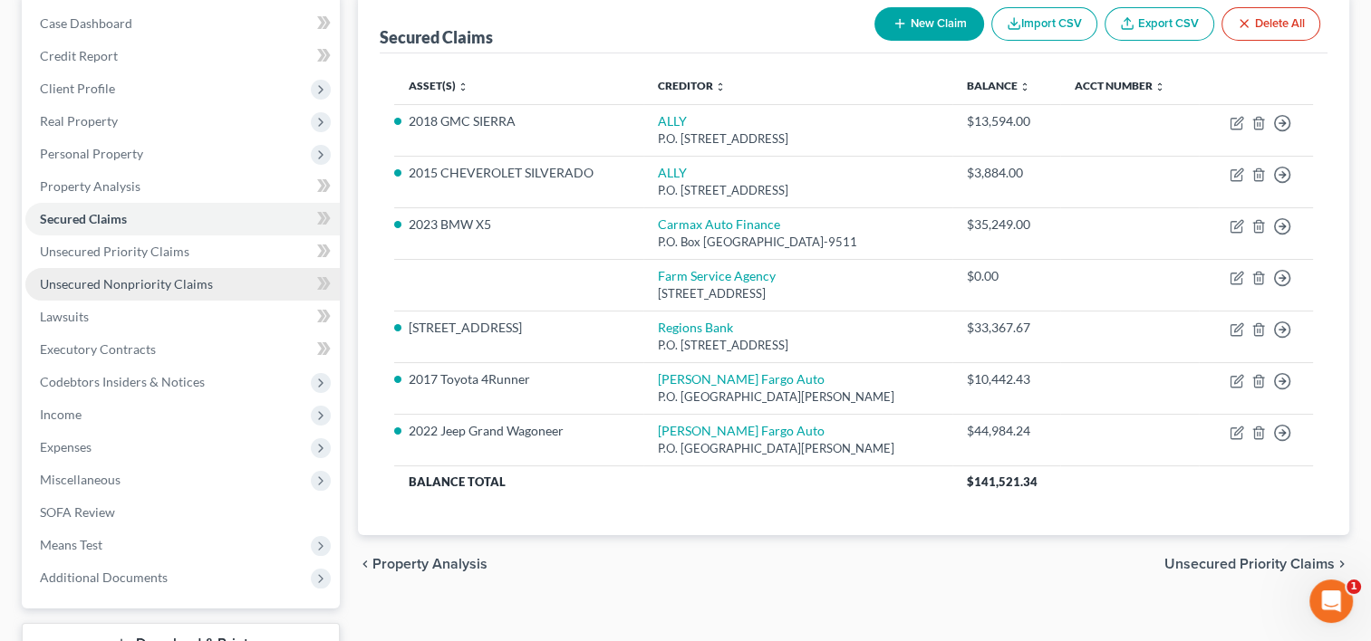
click at [102, 285] on span "Unsecured Nonpriority Claims" at bounding box center [126, 283] width 173 height 15
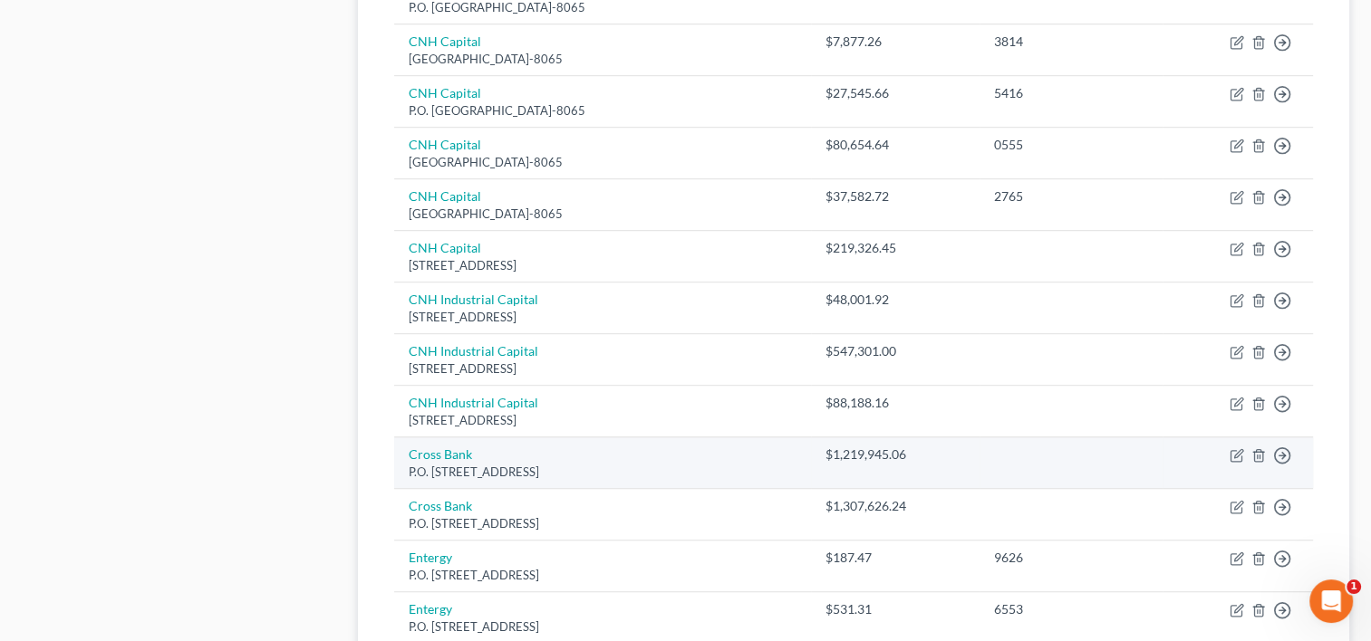
scroll to position [1178, 0]
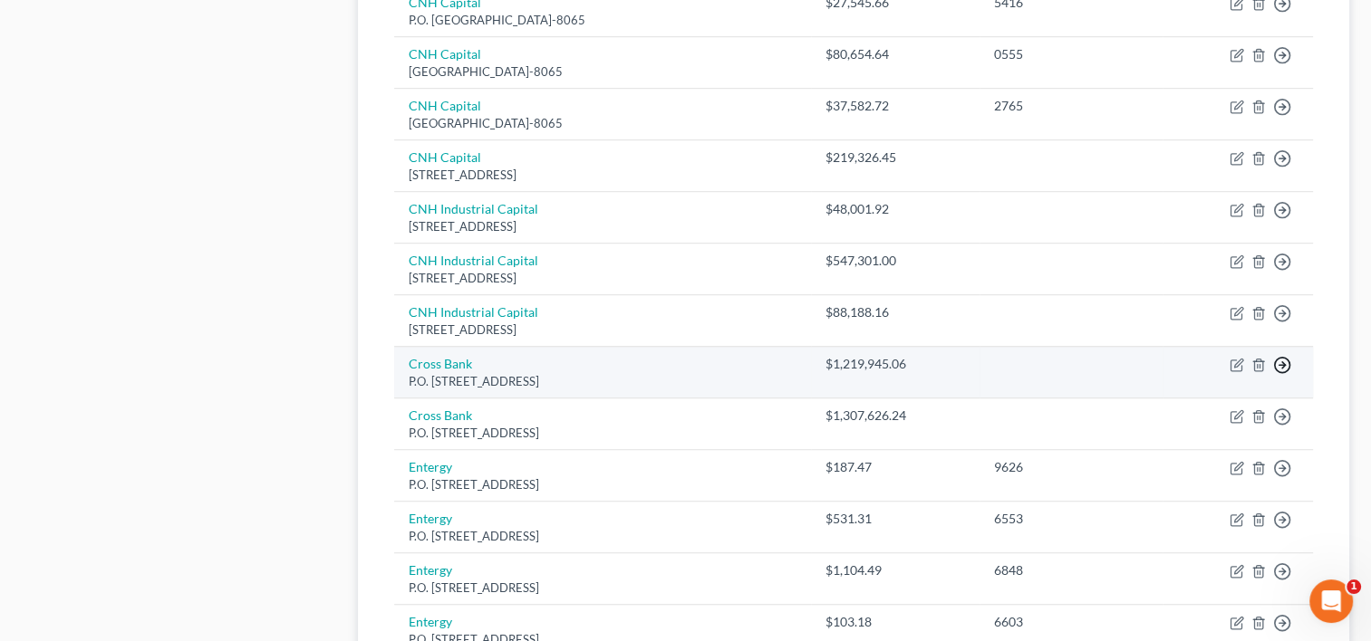
click at [1285, 361] on icon "button" at bounding box center [1282, 365] width 18 height 18
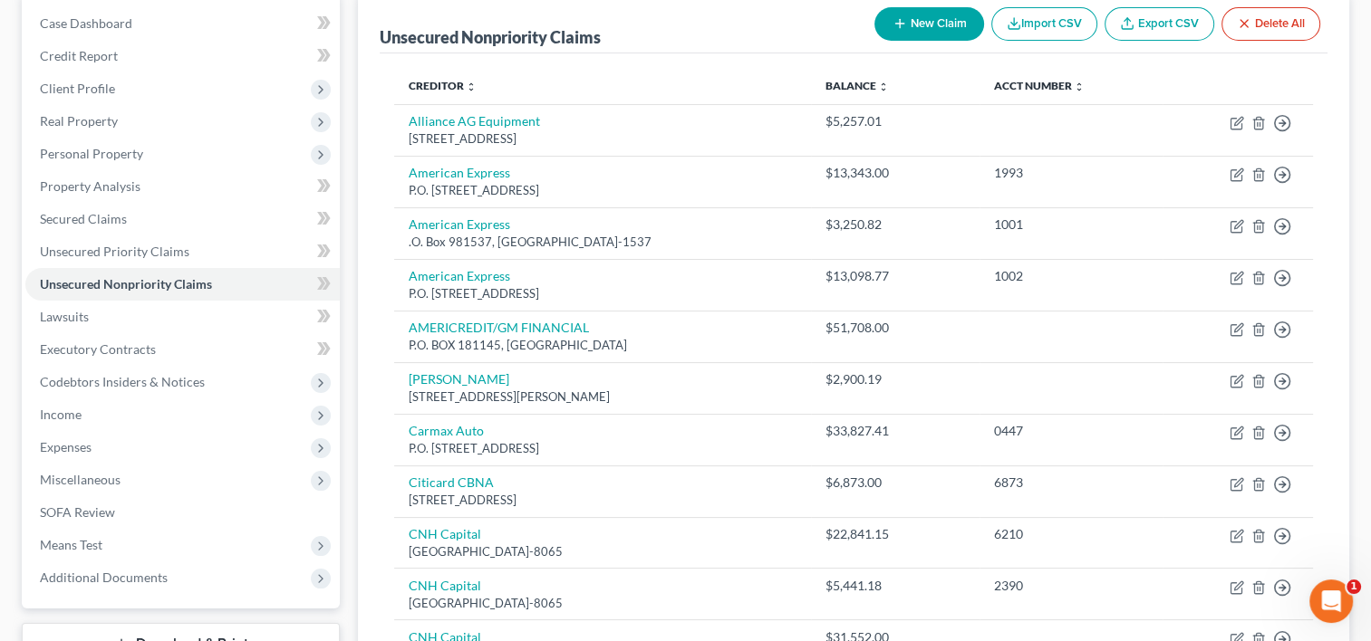
scroll to position [0, 0]
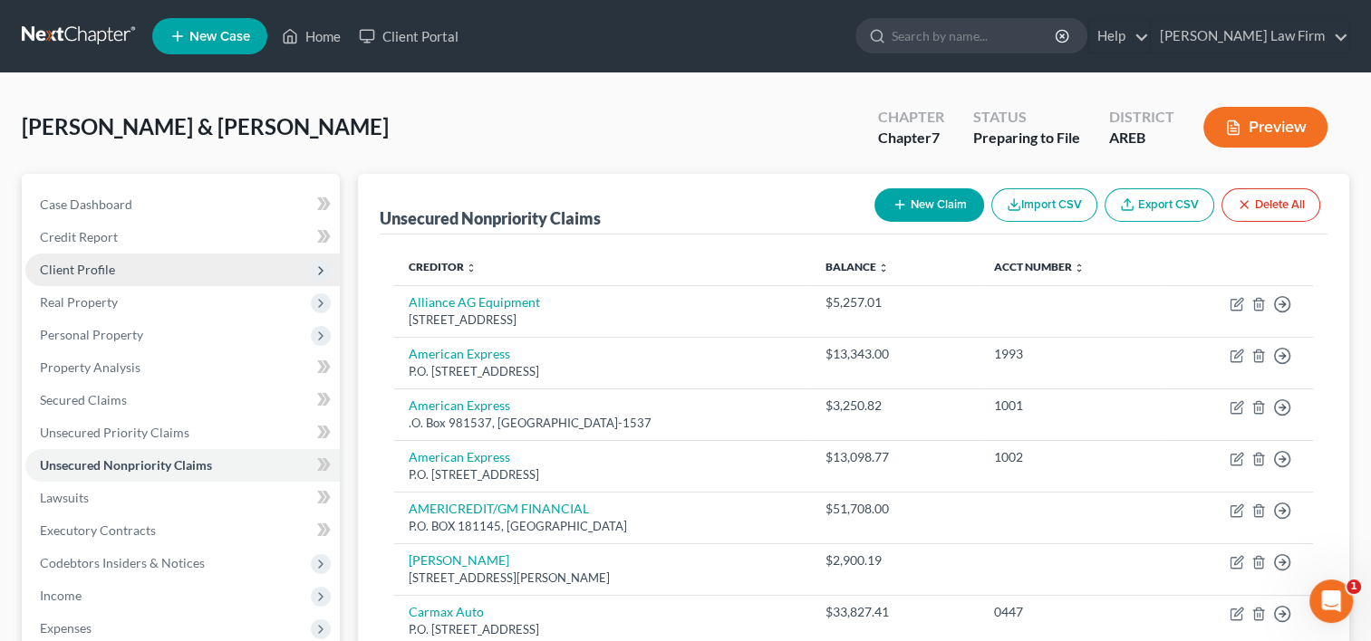
click at [101, 272] on span "Client Profile" at bounding box center [77, 269] width 75 height 15
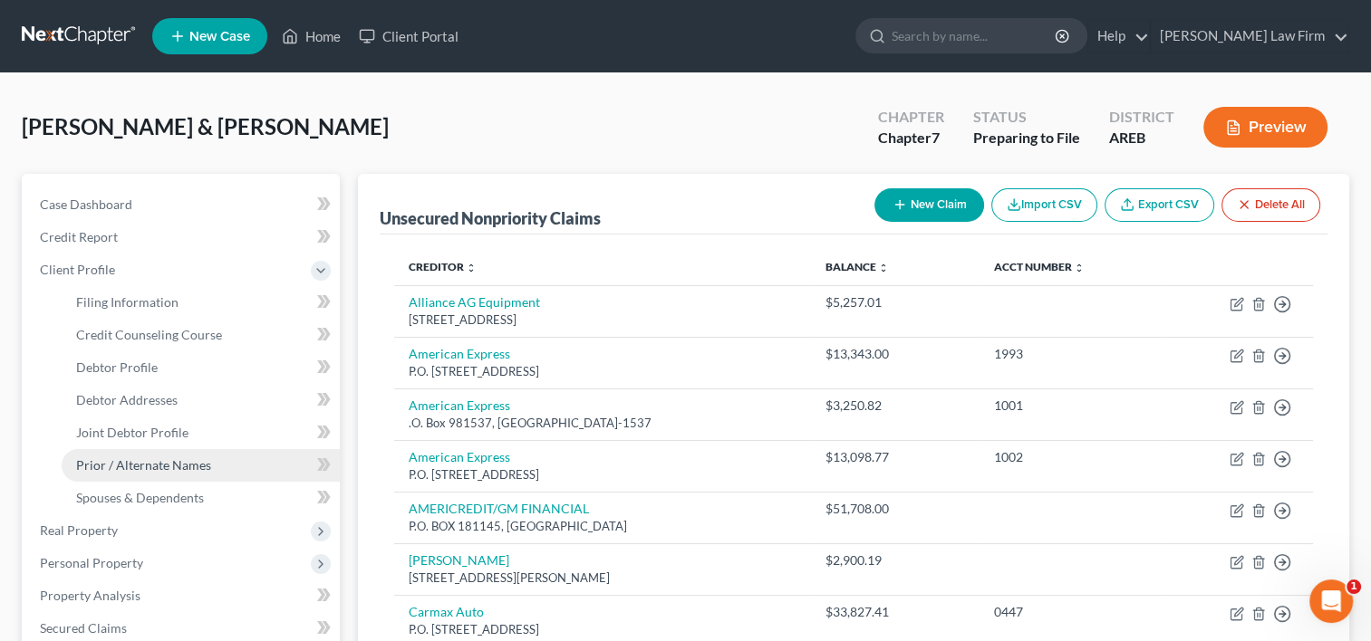
click at [143, 471] on span "Prior / Alternate Names" at bounding box center [143, 464] width 135 height 15
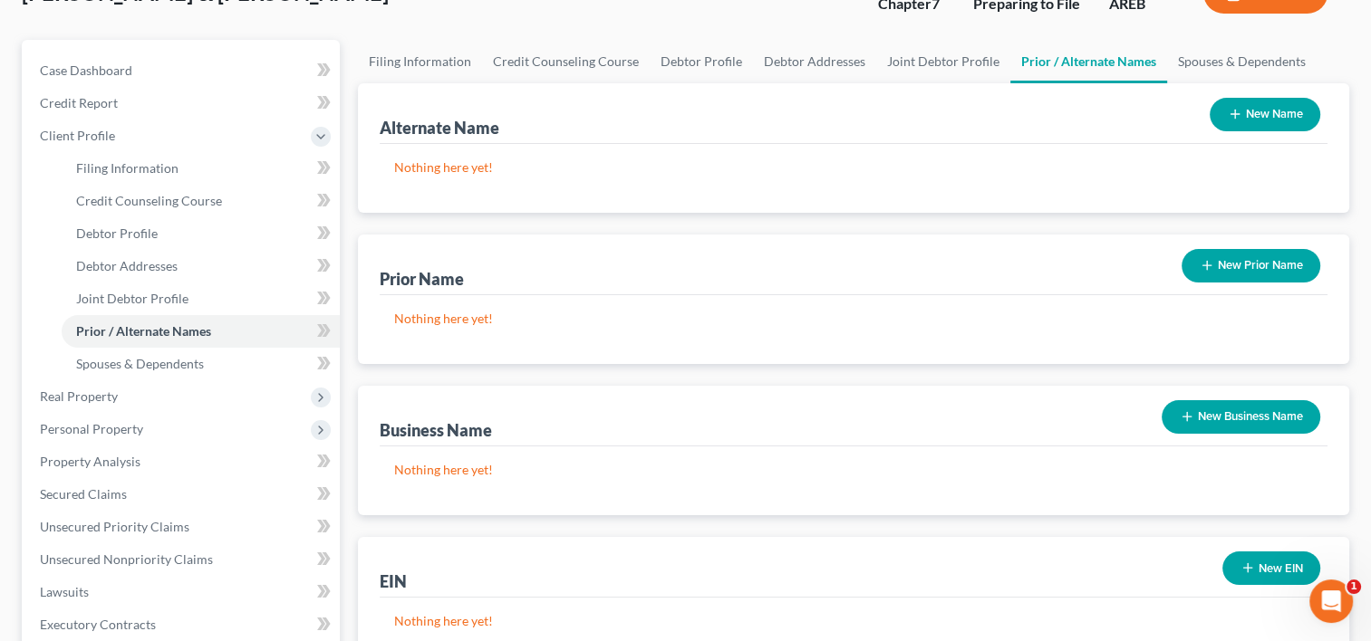
scroll to position [181, 0]
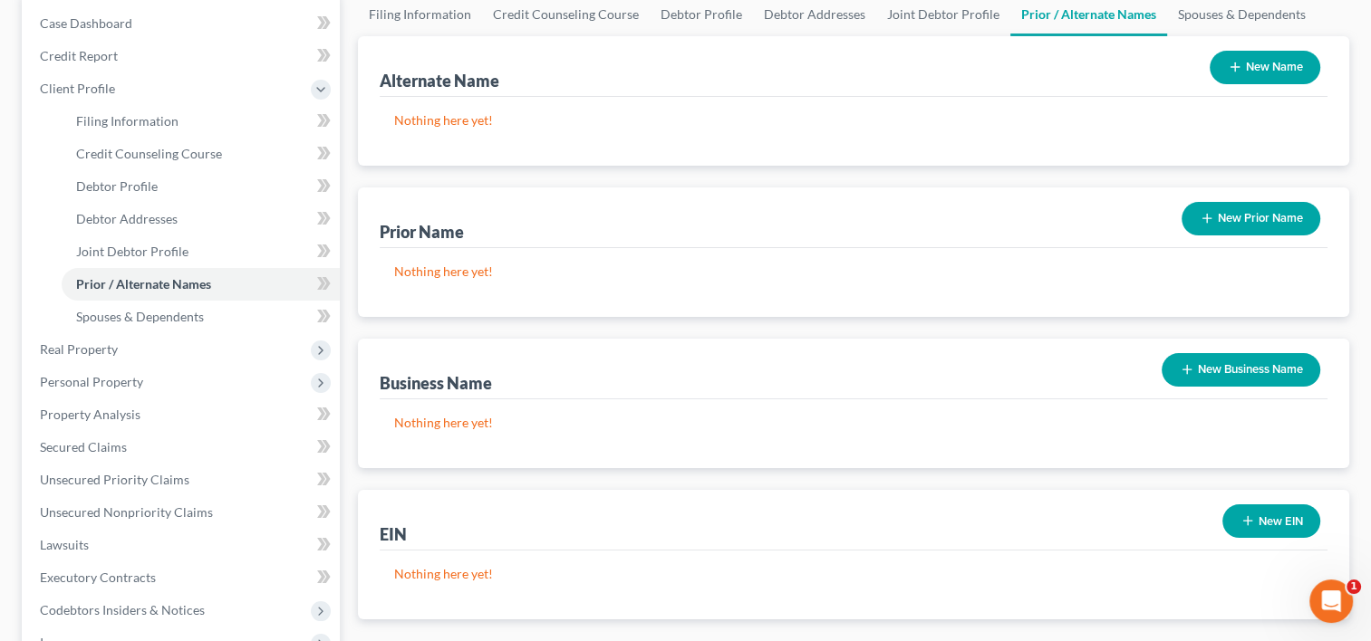
click at [1252, 370] on button "New Business Name" at bounding box center [1240, 370] width 159 height 34
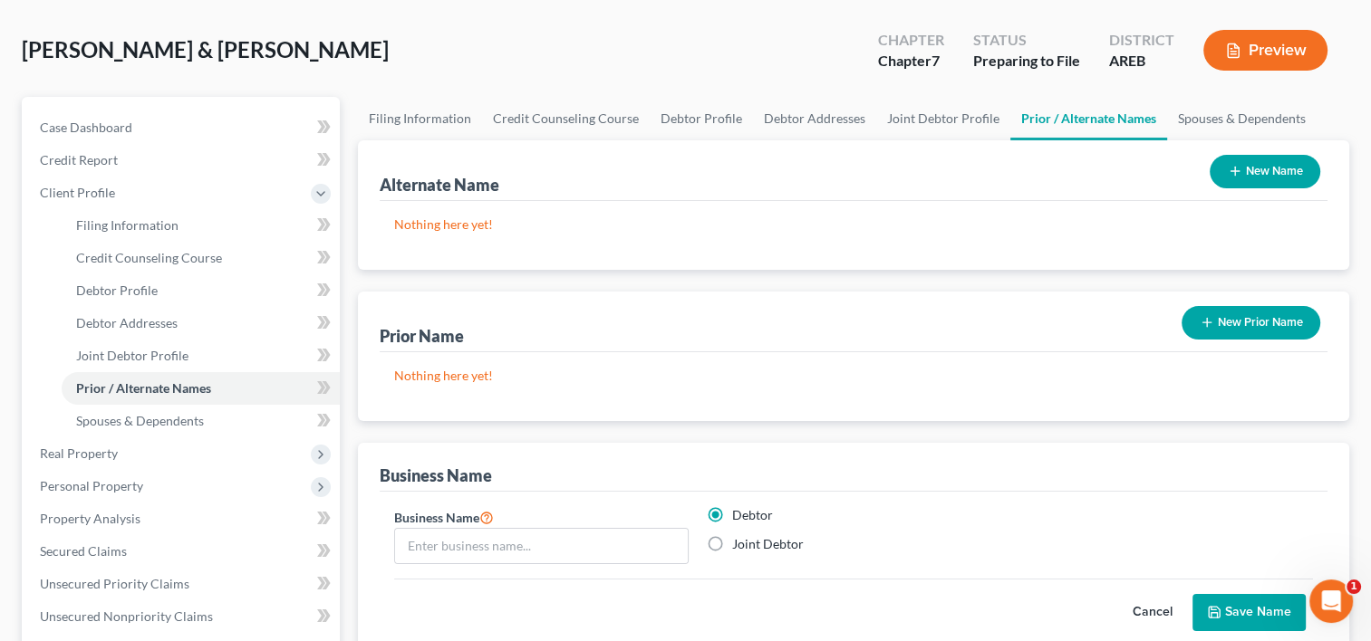
scroll to position [0, 0]
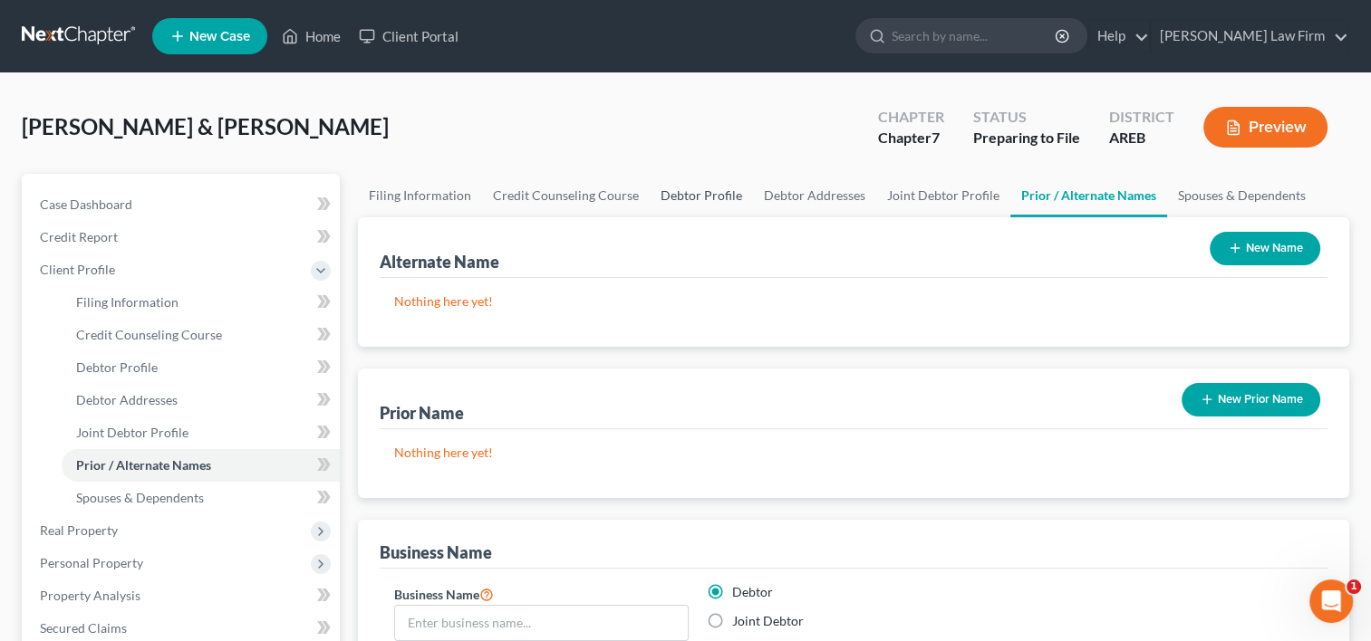
click at [696, 192] on link "Debtor Profile" at bounding box center [700, 195] width 103 height 43
select select "1"
select select "5"
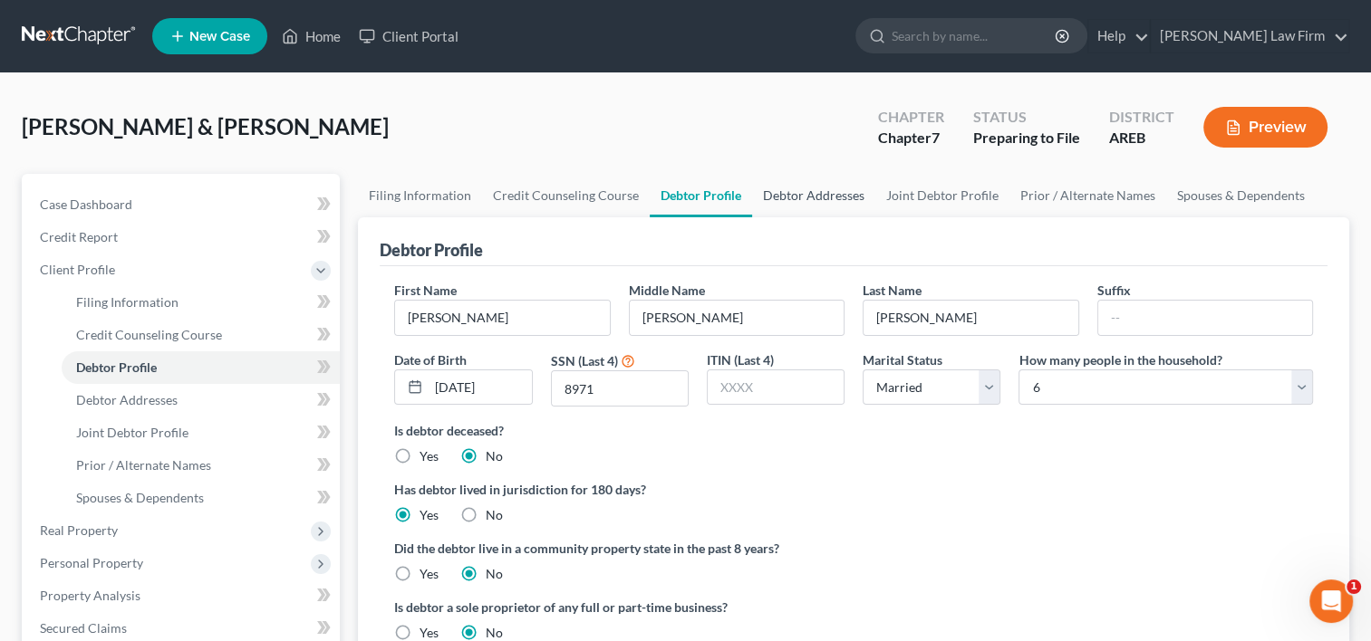
click at [794, 192] on link "Debtor Addresses" at bounding box center [813, 195] width 123 height 43
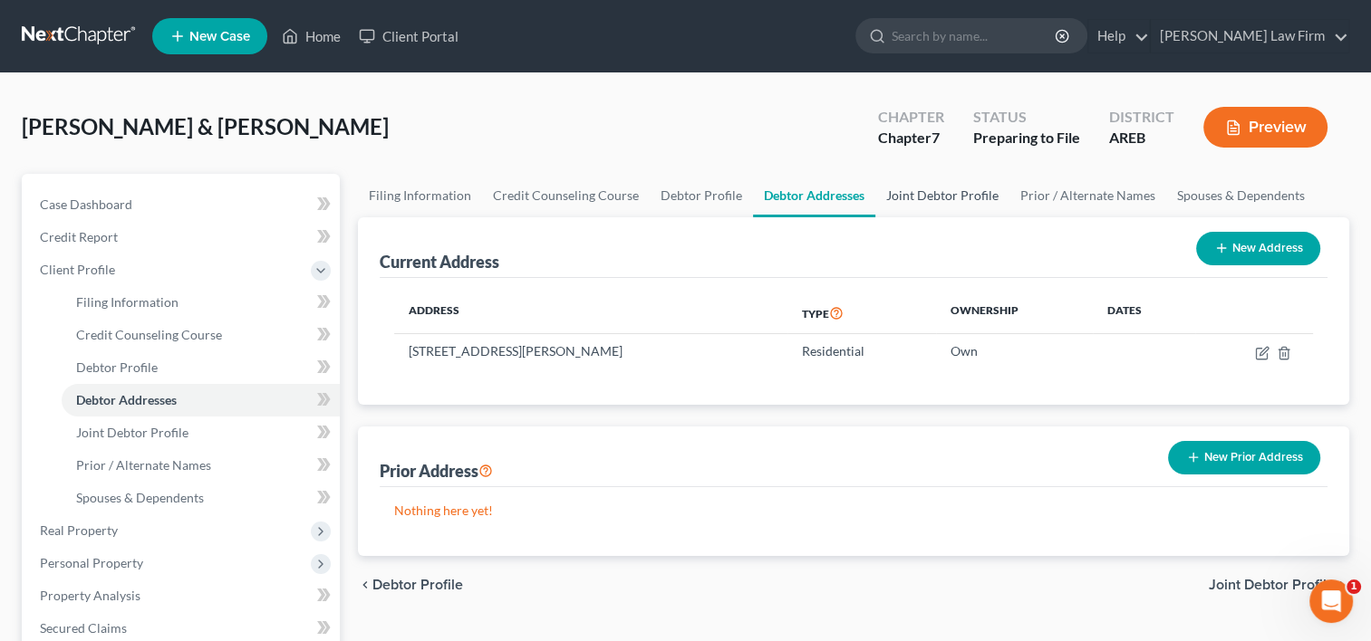
click at [937, 200] on link "Joint Debtor Profile" at bounding box center [942, 195] width 134 height 43
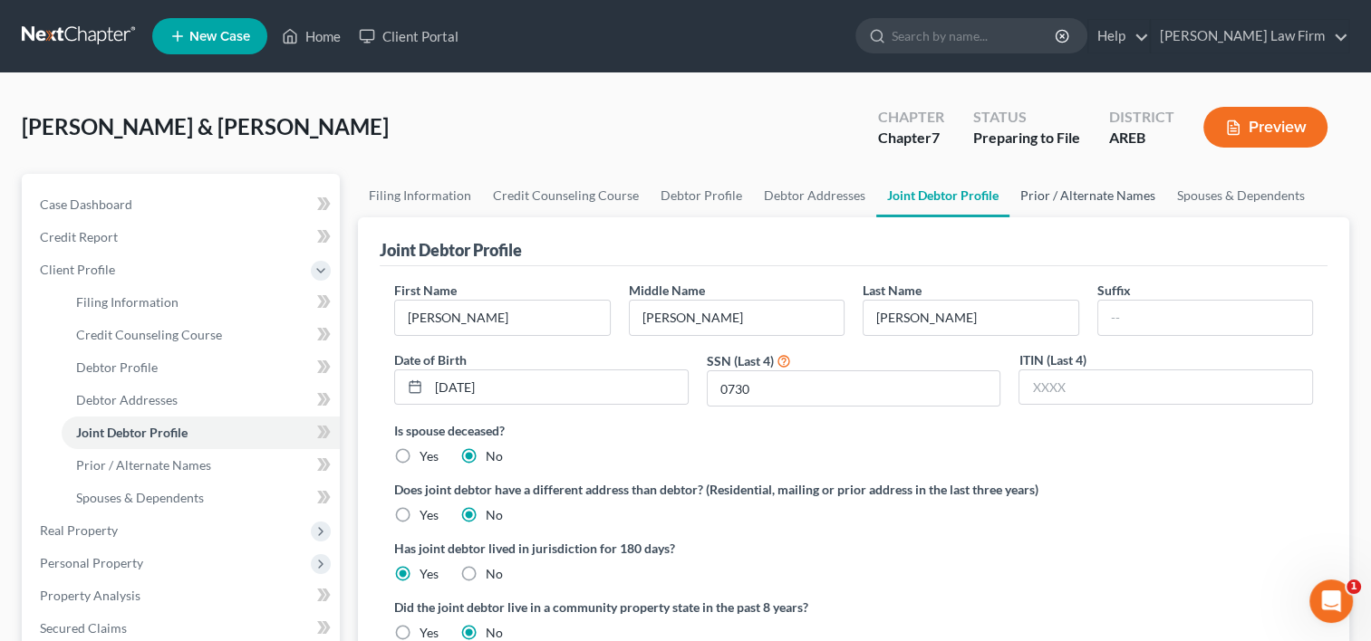
click at [1062, 196] on link "Prior / Alternate Names" at bounding box center [1087, 195] width 157 height 43
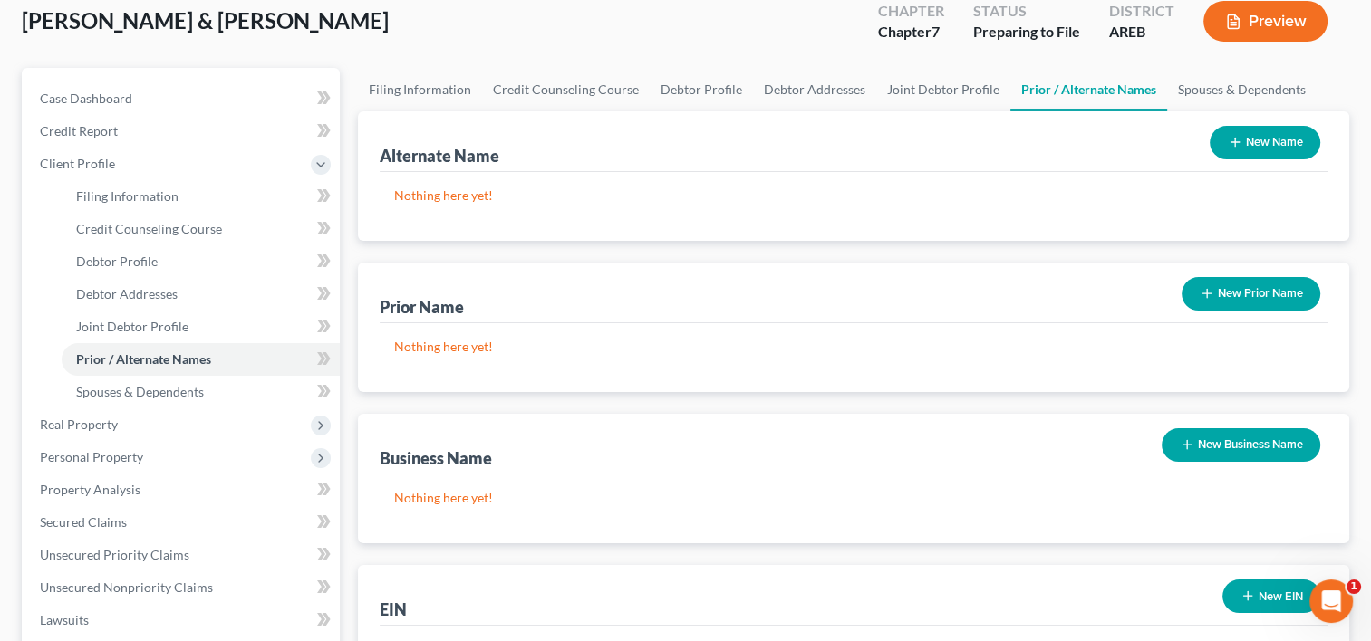
scroll to position [272, 0]
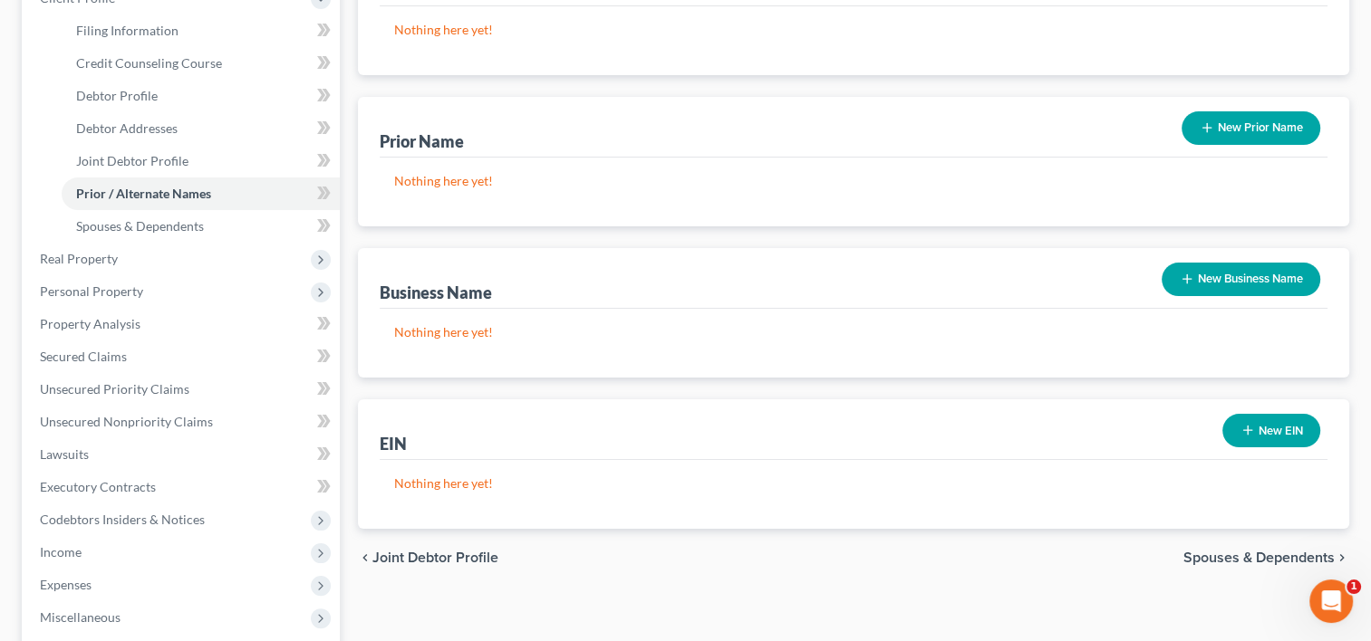
click at [1246, 276] on button "New Business Name" at bounding box center [1240, 280] width 159 height 34
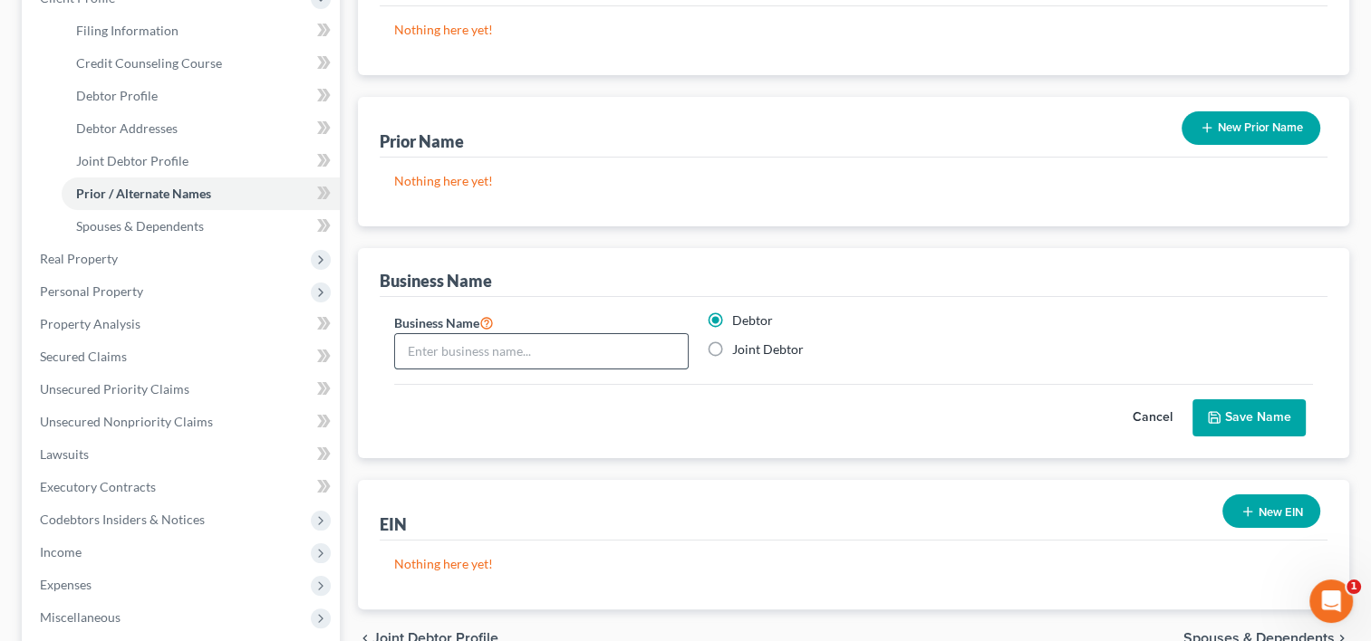
click at [432, 355] on input "text" at bounding box center [541, 351] width 293 height 34
click at [432, 355] on input "H" at bounding box center [541, 351] width 293 height 34
type input "Hinze Farms"
click at [1235, 423] on button "Save Name" at bounding box center [1248, 418] width 113 height 38
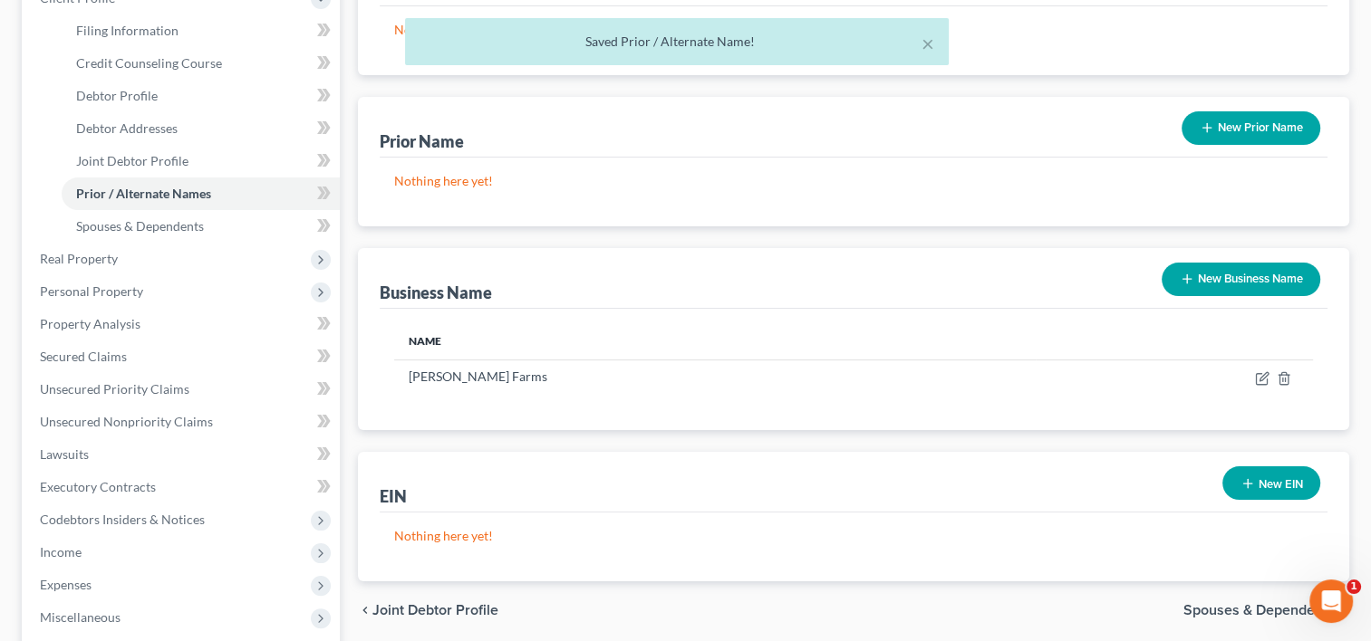
click at [1229, 284] on button "New Business Name" at bounding box center [1240, 280] width 159 height 34
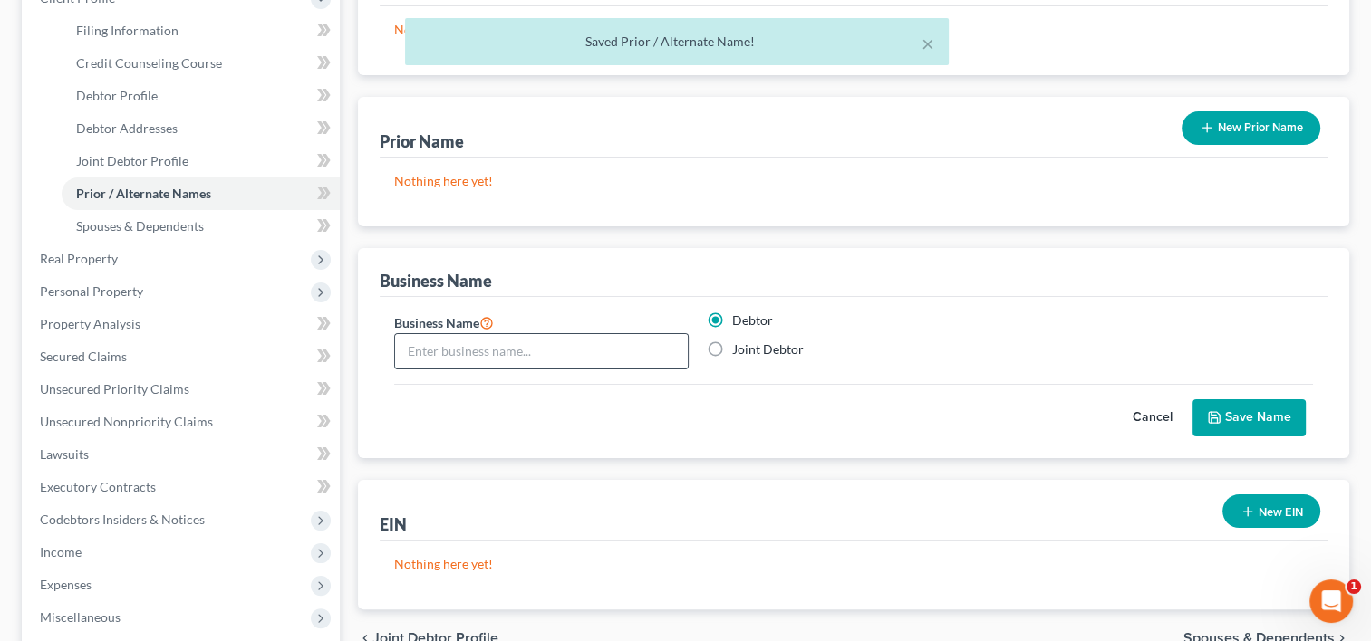
click at [433, 346] on input "text" at bounding box center [541, 351] width 293 height 34
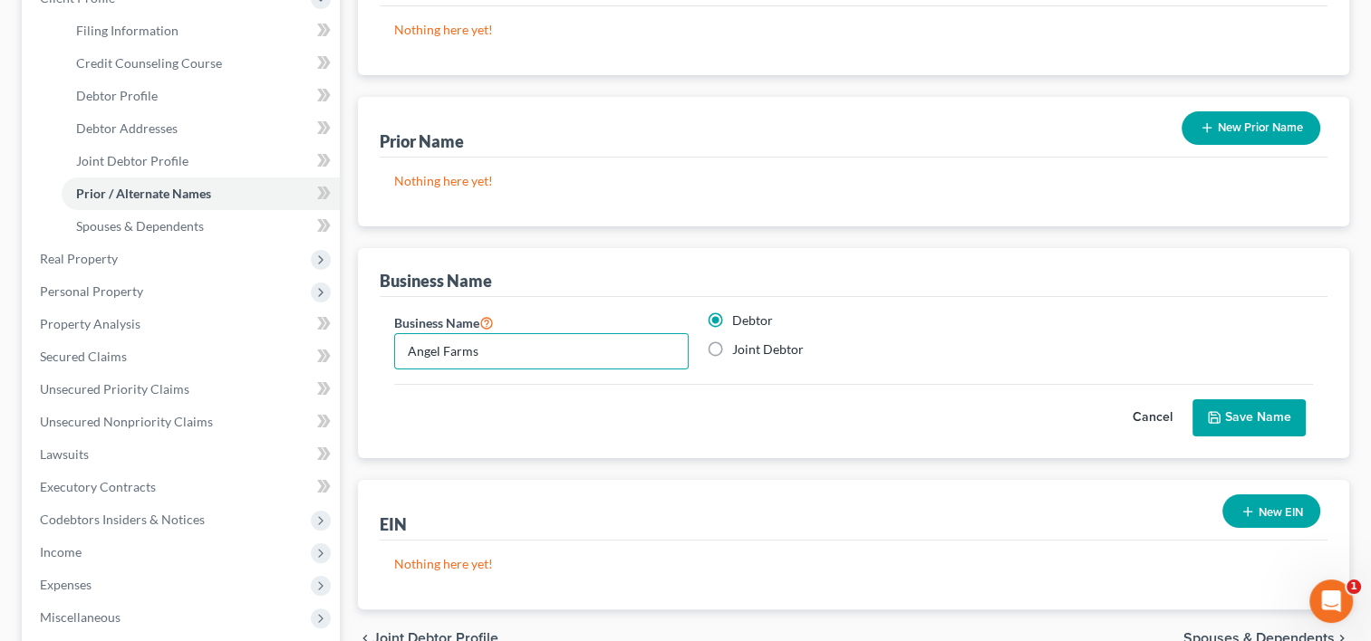
type input "Angel Farms"
click at [770, 348] on label "Joint Debtor" at bounding box center [768, 350] width 72 height 18
click at [751, 348] on input "Joint Debtor" at bounding box center [745, 347] width 12 height 12
radio input "true"
radio input "false"
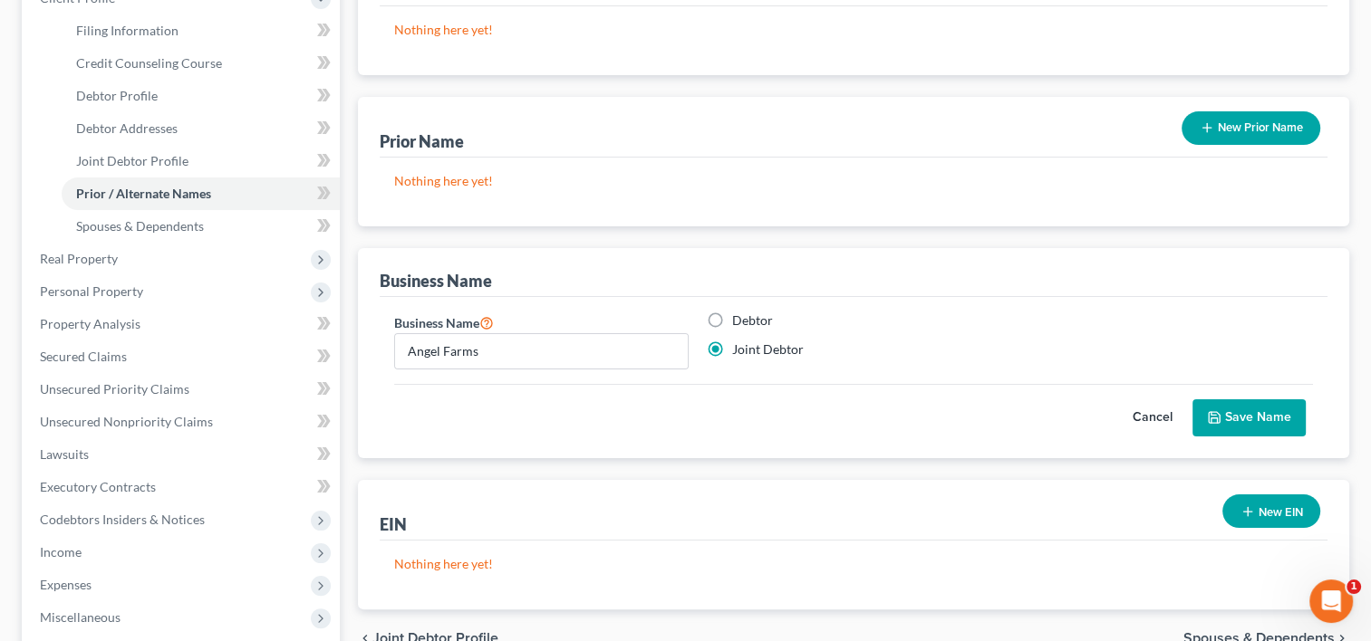
click at [1264, 420] on button "Save Name" at bounding box center [1248, 418] width 113 height 38
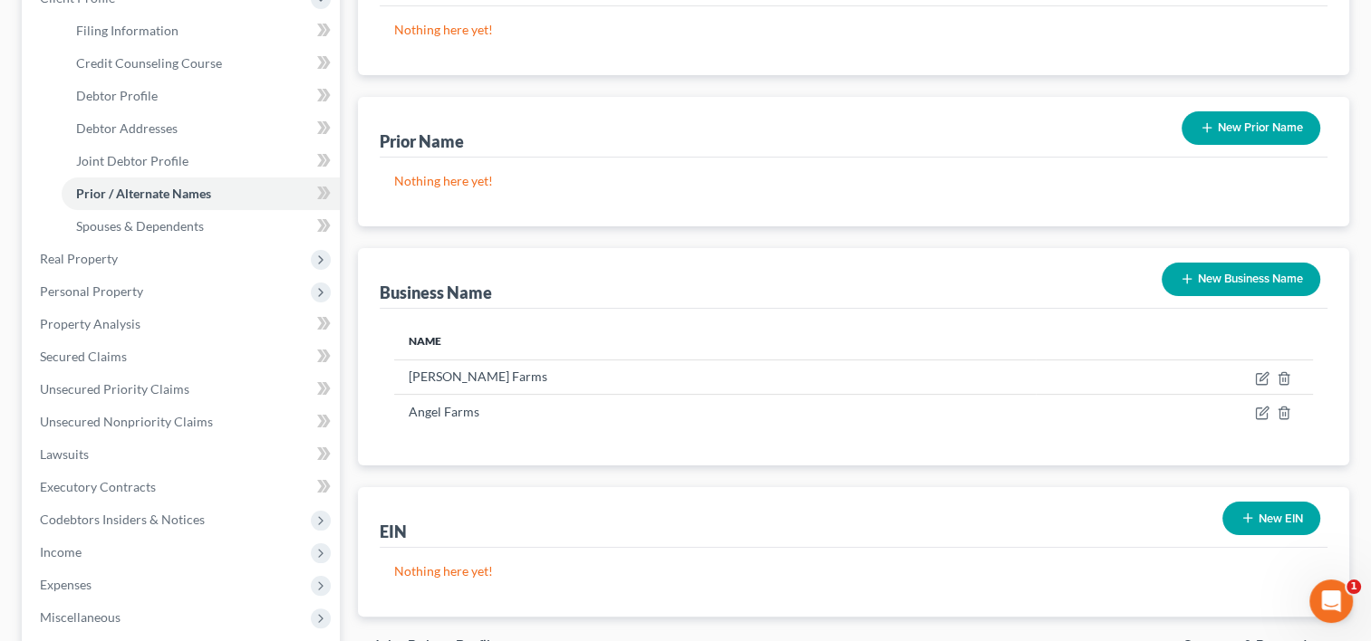
click at [1256, 263] on button "New Business Name" at bounding box center [1240, 280] width 159 height 34
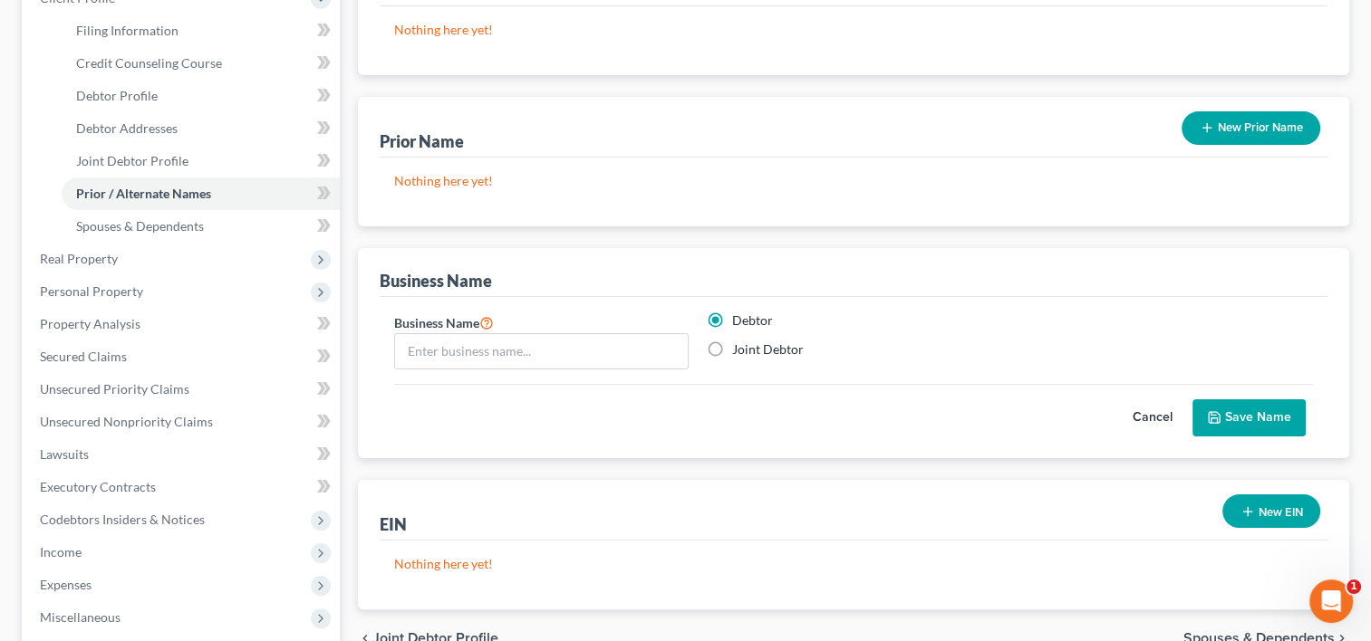
click at [732, 354] on label "Joint Debtor" at bounding box center [768, 350] width 72 height 18
click at [739, 352] on input "Joint Debtor" at bounding box center [745, 347] width 12 height 12
radio input "true"
click at [732, 321] on label "Debtor" at bounding box center [752, 321] width 41 height 18
click at [739, 321] on input "Debtor" at bounding box center [745, 318] width 12 height 12
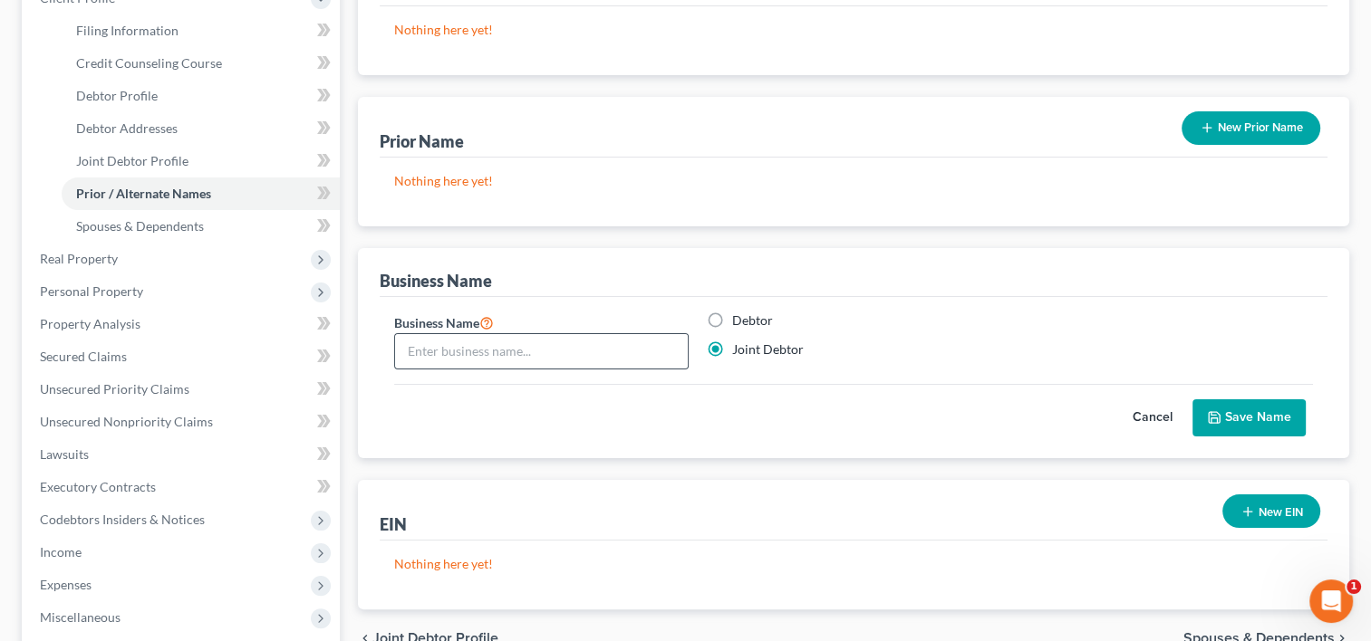
radio input "true"
radio input "false"
click at [627, 352] on input "text" at bounding box center [541, 351] width 293 height 34
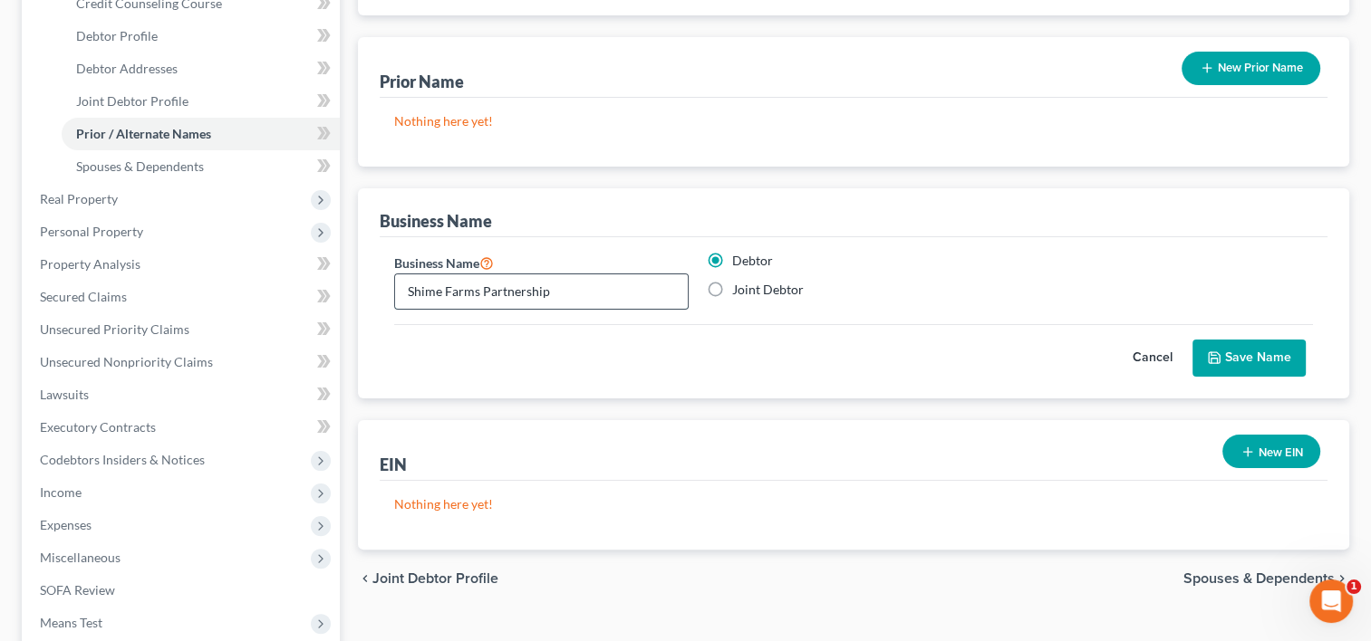
scroll to position [362, 0]
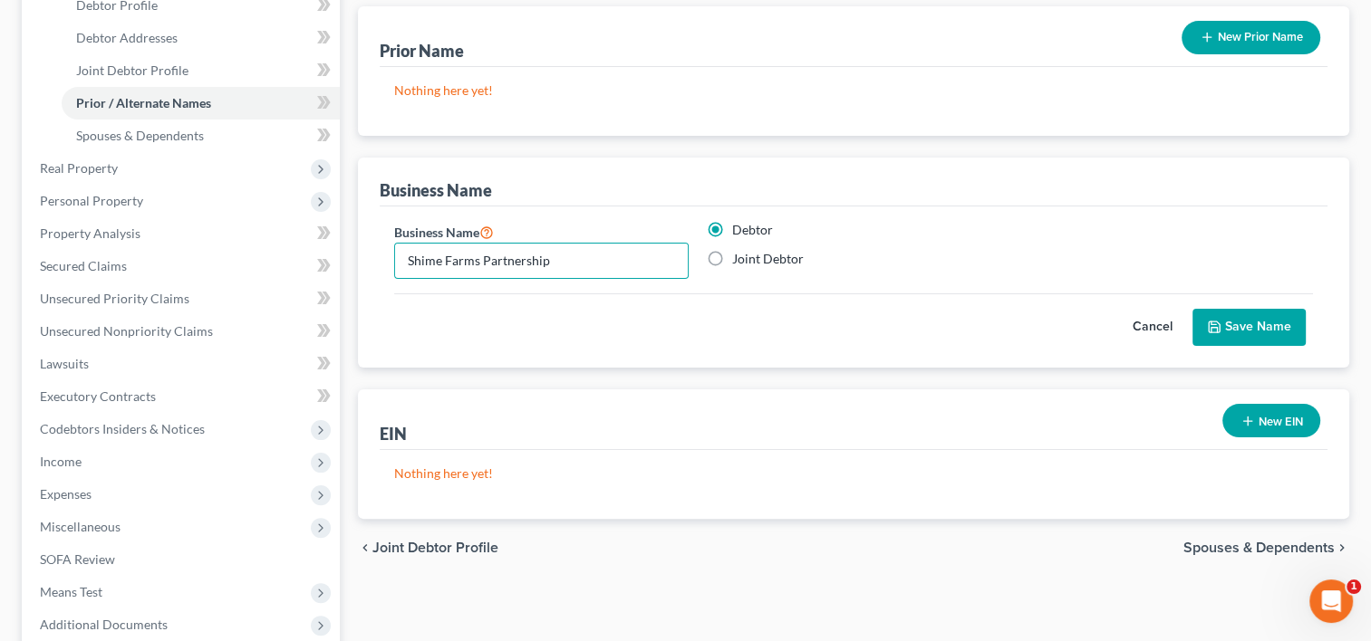
type input "Shime Farms Partnership"
click at [1262, 329] on button "Save Name" at bounding box center [1248, 328] width 113 height 38
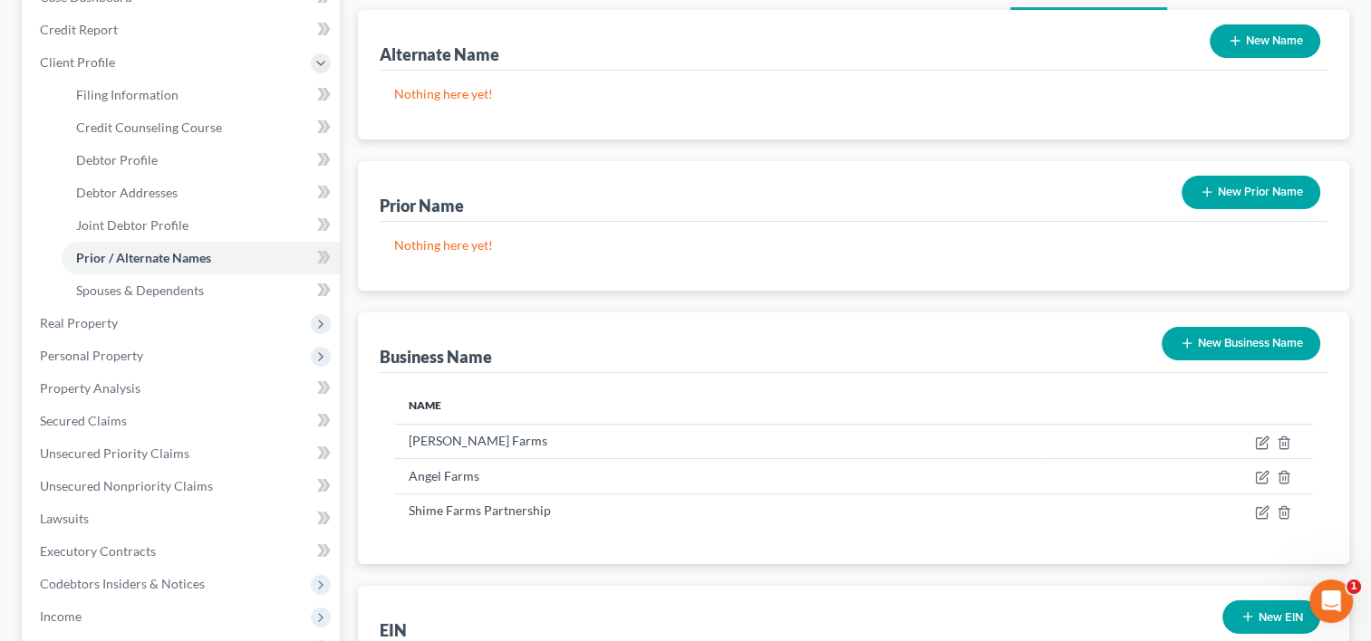
scroll to position [0, 0]
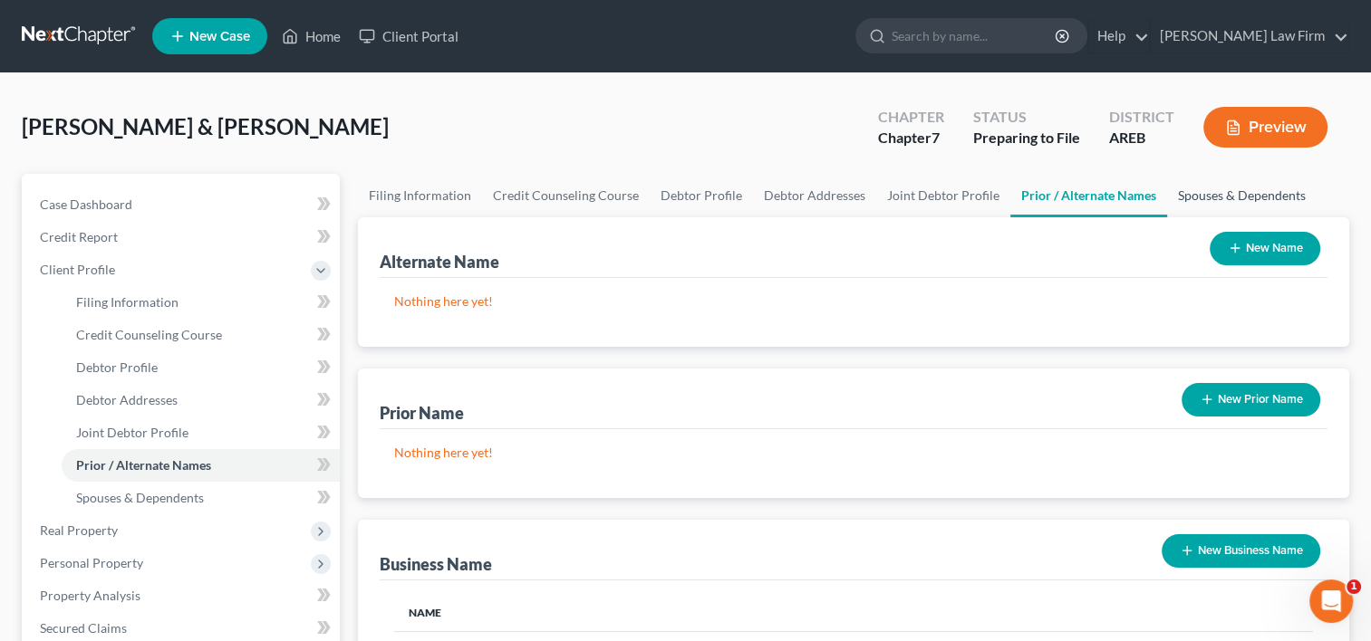
click at [1194, 196] on link "Spouses & Dependents" at bounding box center [1241, 195] width 149 height 43
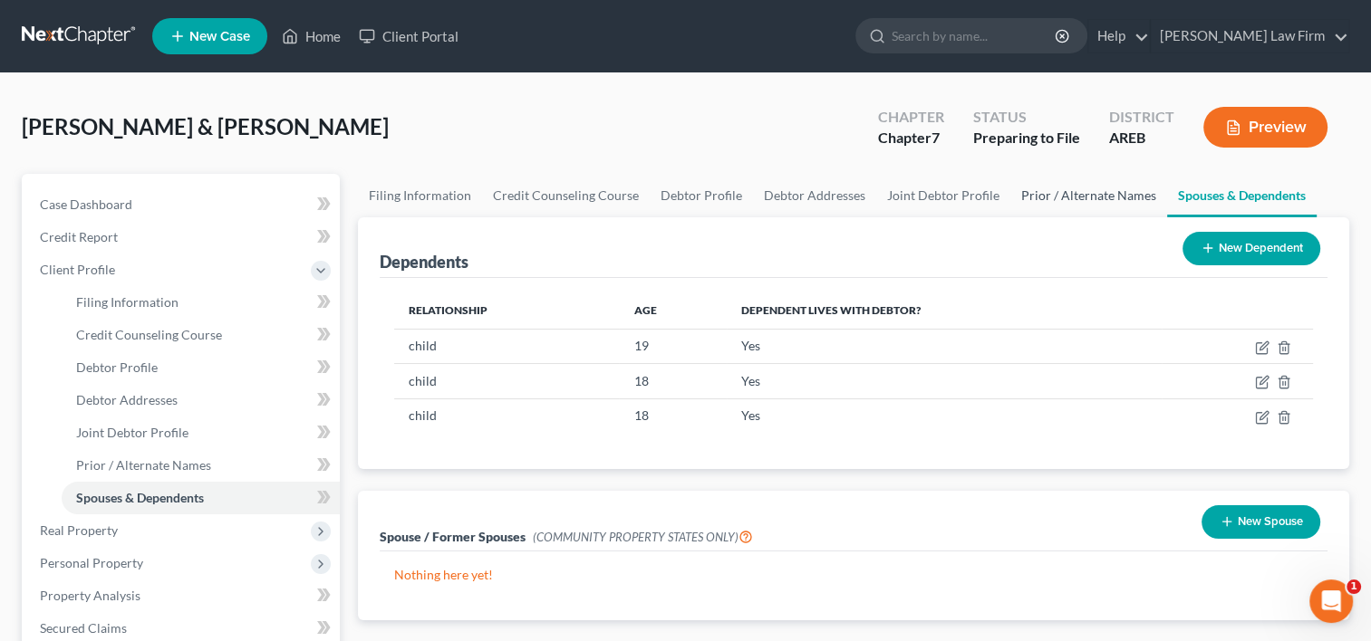
click at [1063, 192] on link "Prior / Alternate Names" at bounding box center [1088, 195] width 157 height 43
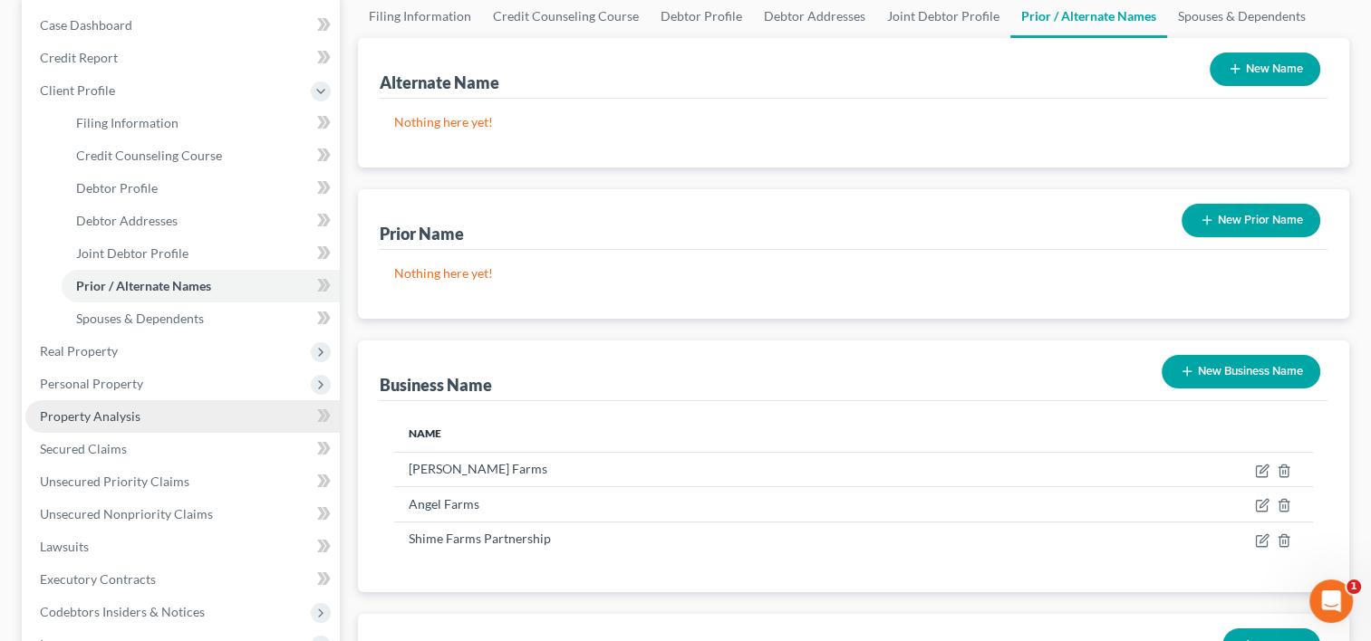
scroll to position [181, 0]
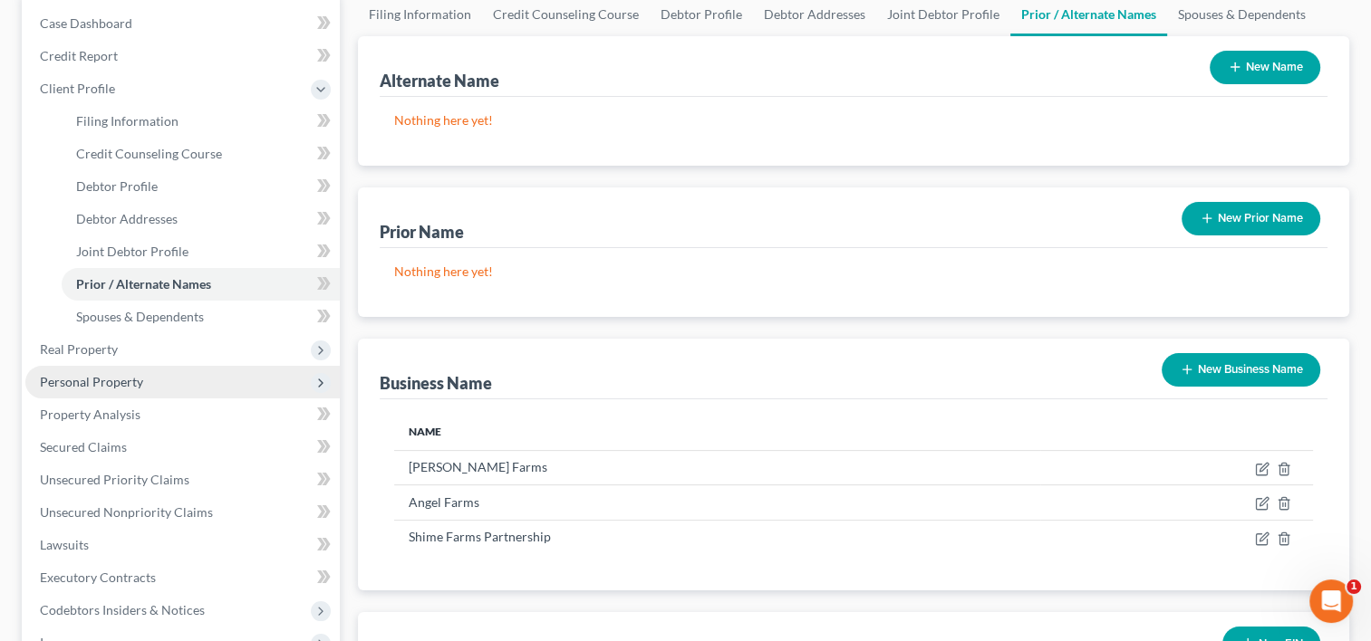
click at [143, 390] on span "Personal Property" at bounding box center [182, 382] width 314 height 33
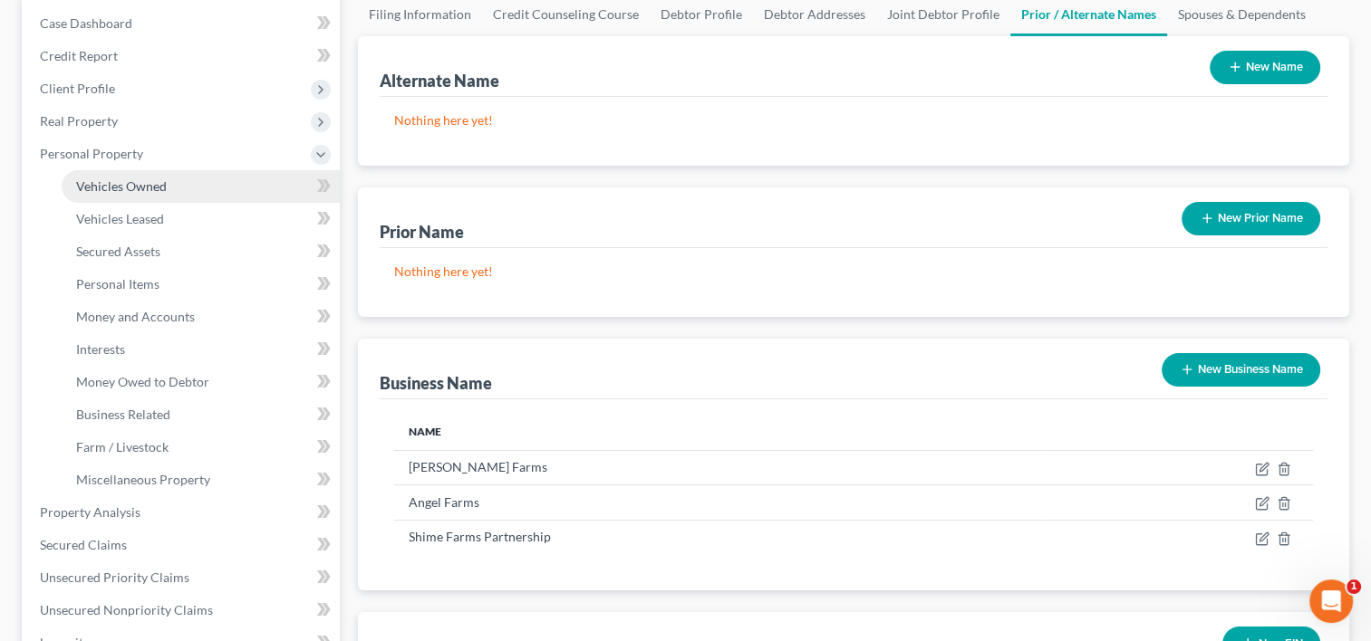
click at [164, 188] on span "Vehicles Owned" at bounding box center [121, 185] width 91 height 15
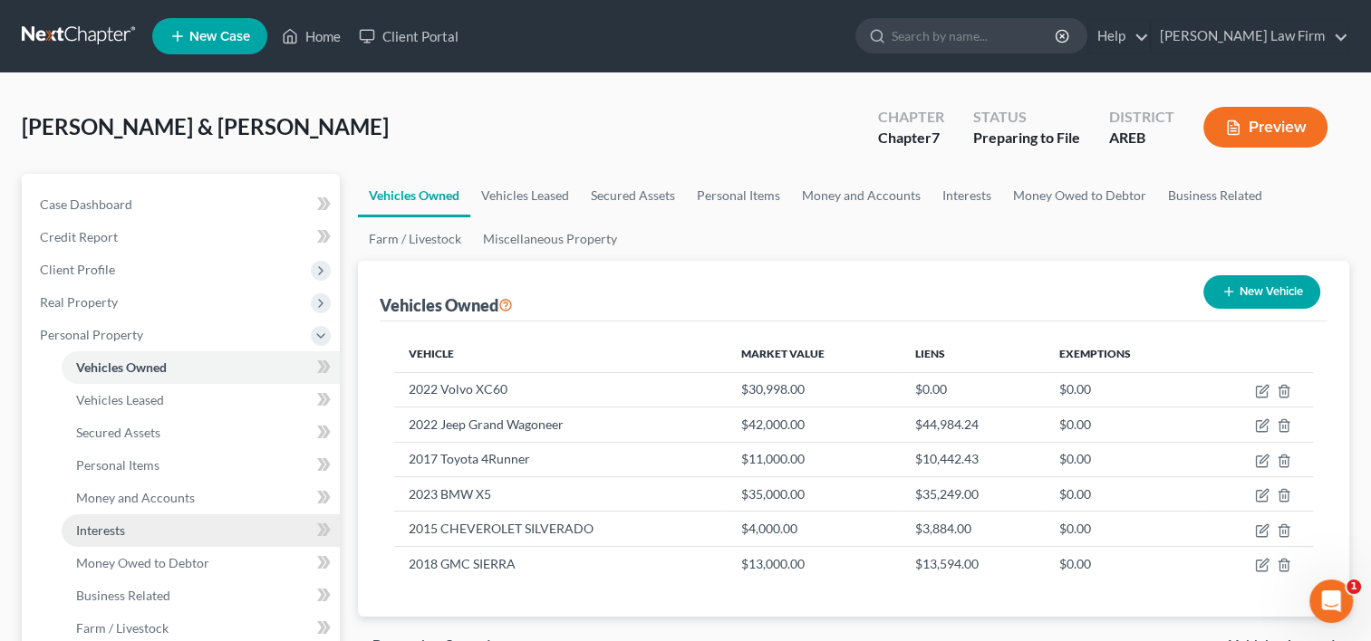
scroll to position [272, 0]
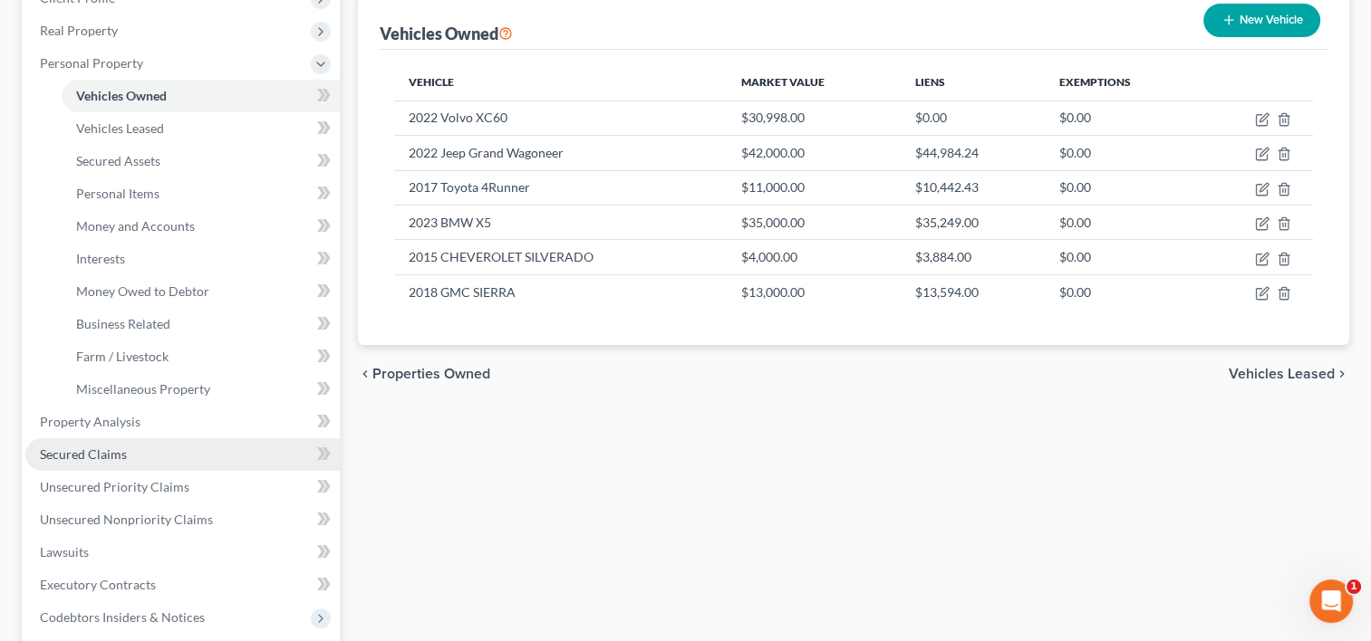
click at [173, 461] on link "Secured Claims" at bounding box center [182, 454] width 314 height 33
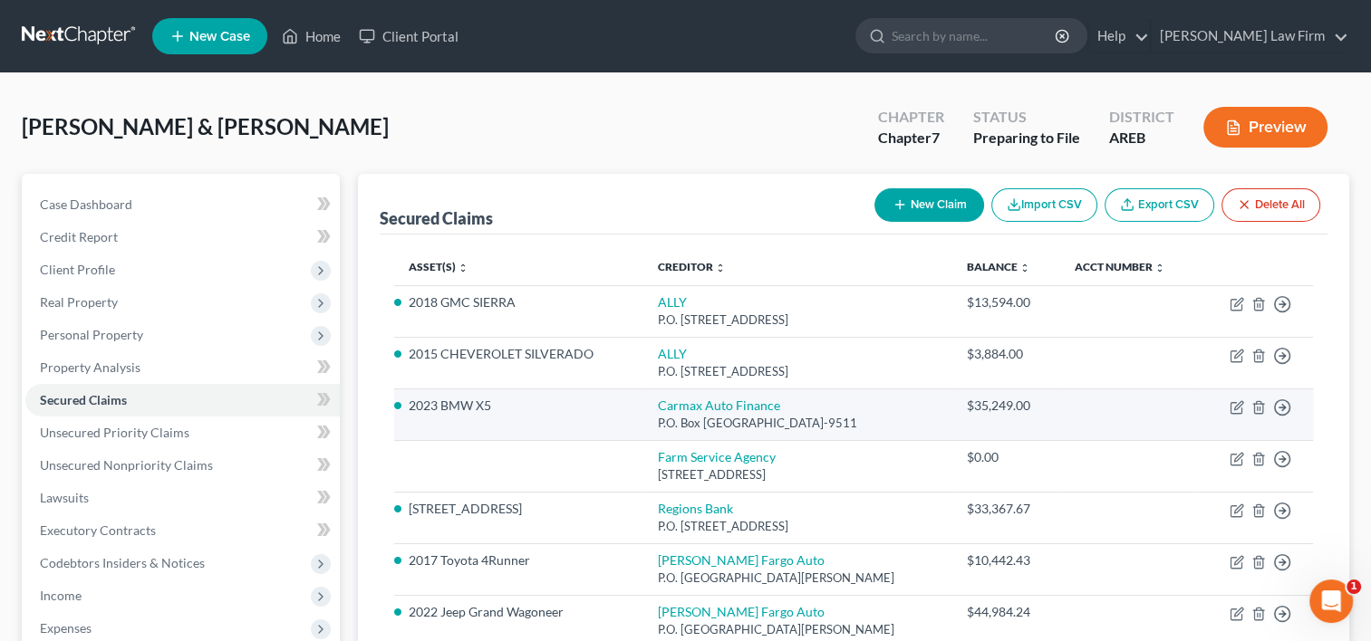
scroll to position [91, 0]
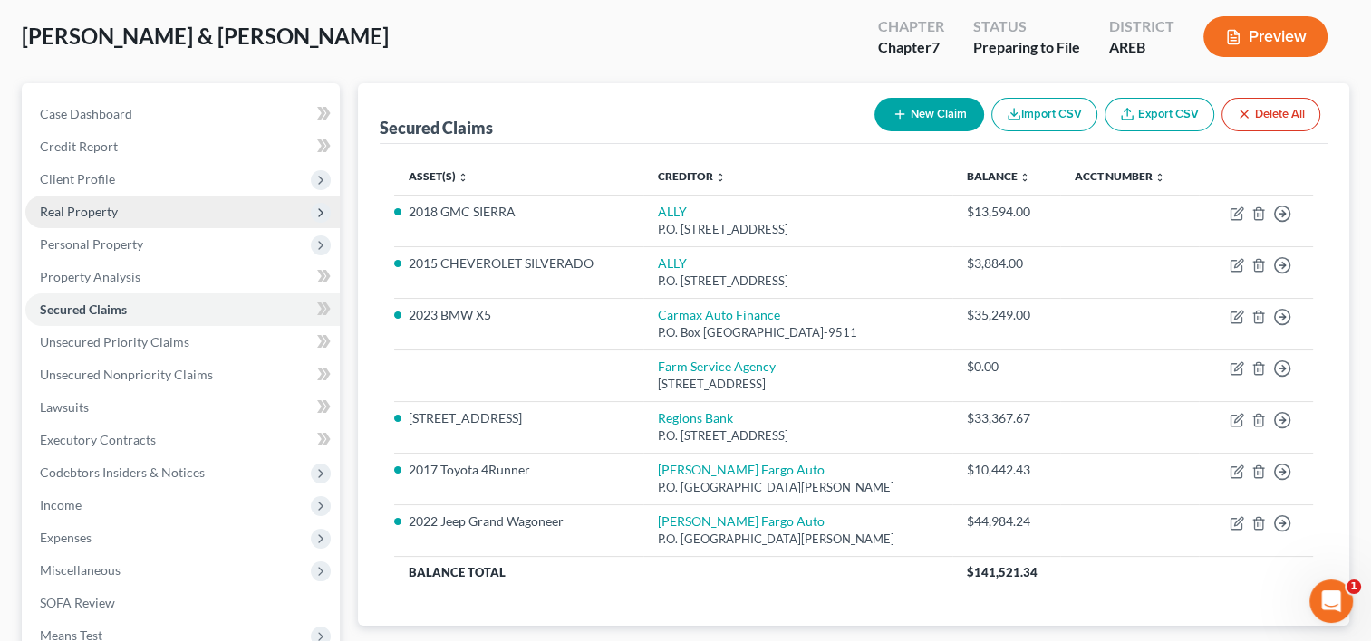
click at [91, 210] on span "Real Property" at bounding box center [79, 211] width 78 height 15
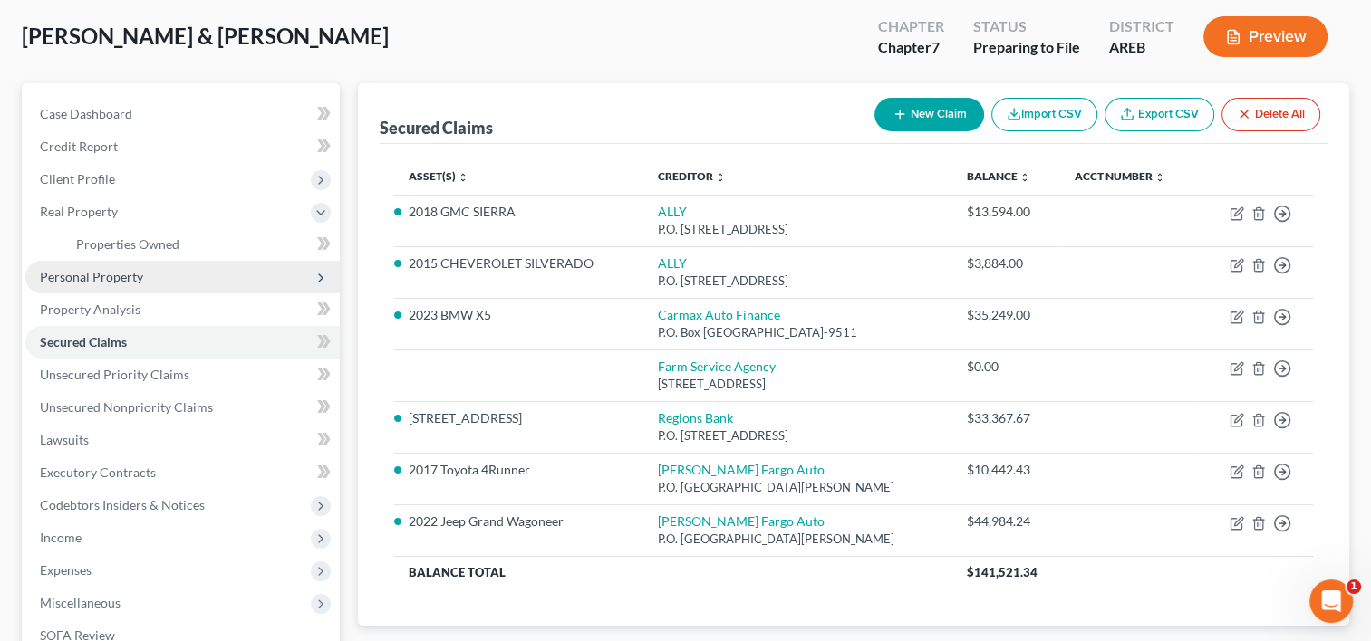
click at [84, 273] on span "Personal Property" at bounding box center [91, 276] width 103 height 15
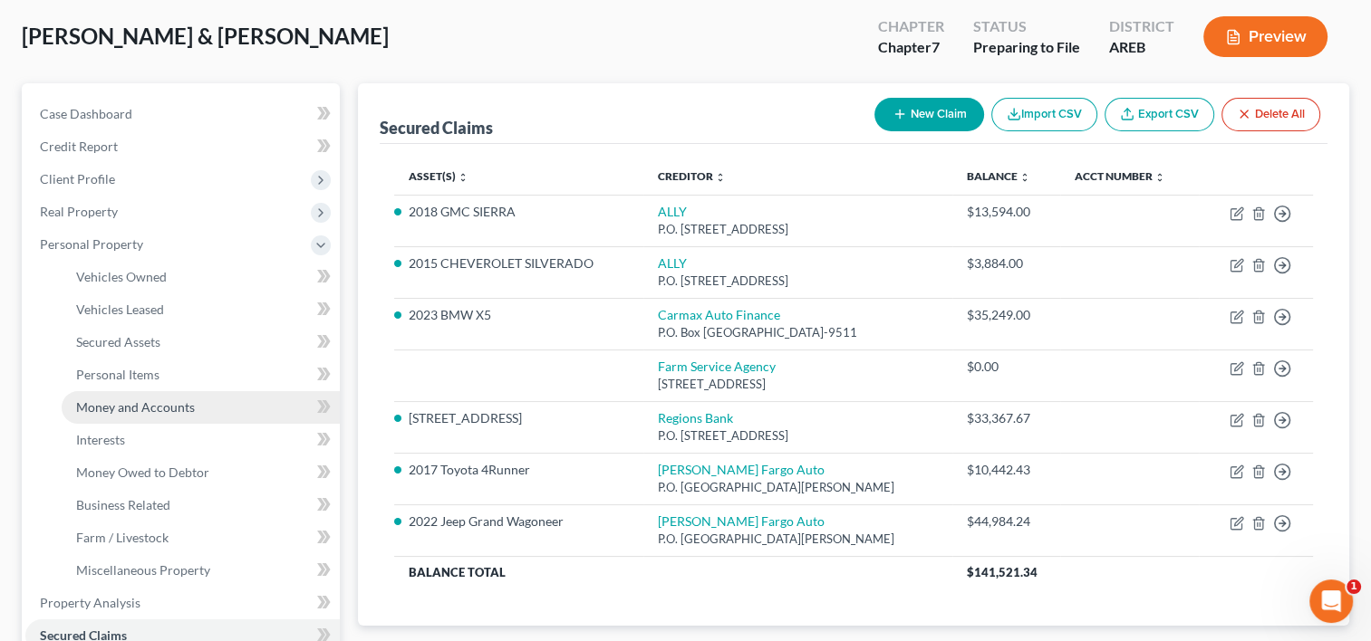
click at [149, 409] on span "Money and Accounts" at bounding box center [135, 406] width 119 height 15
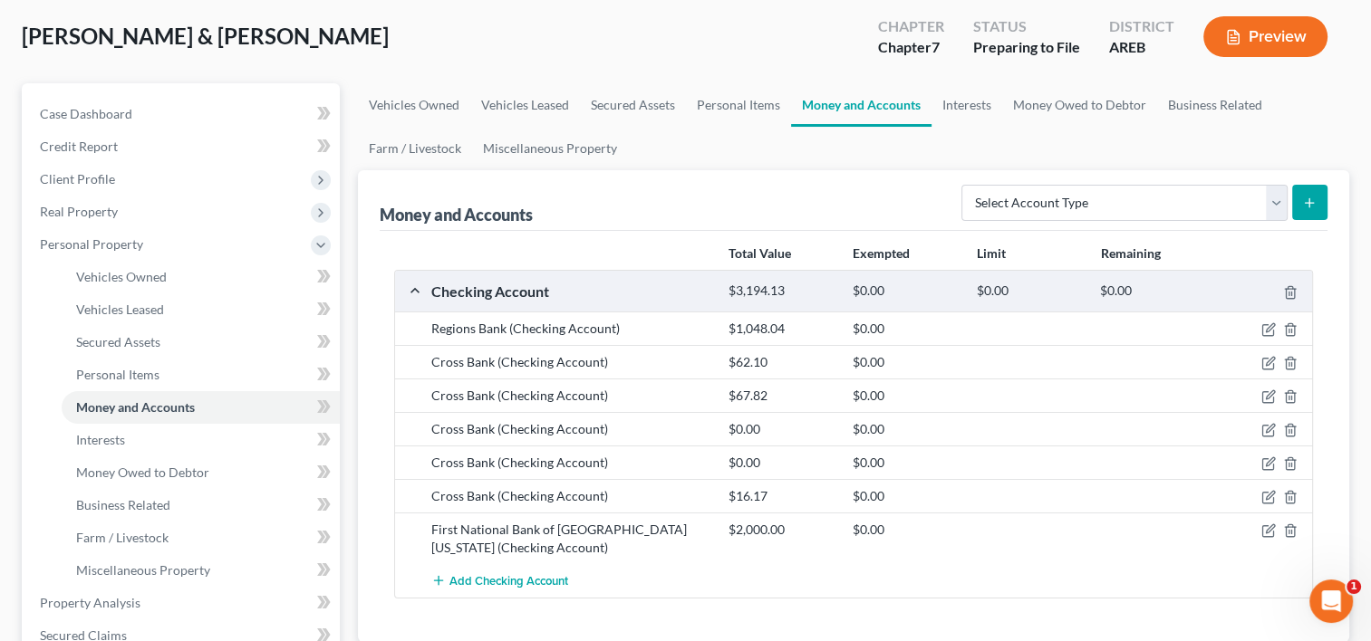
scroll to position [181, 0]
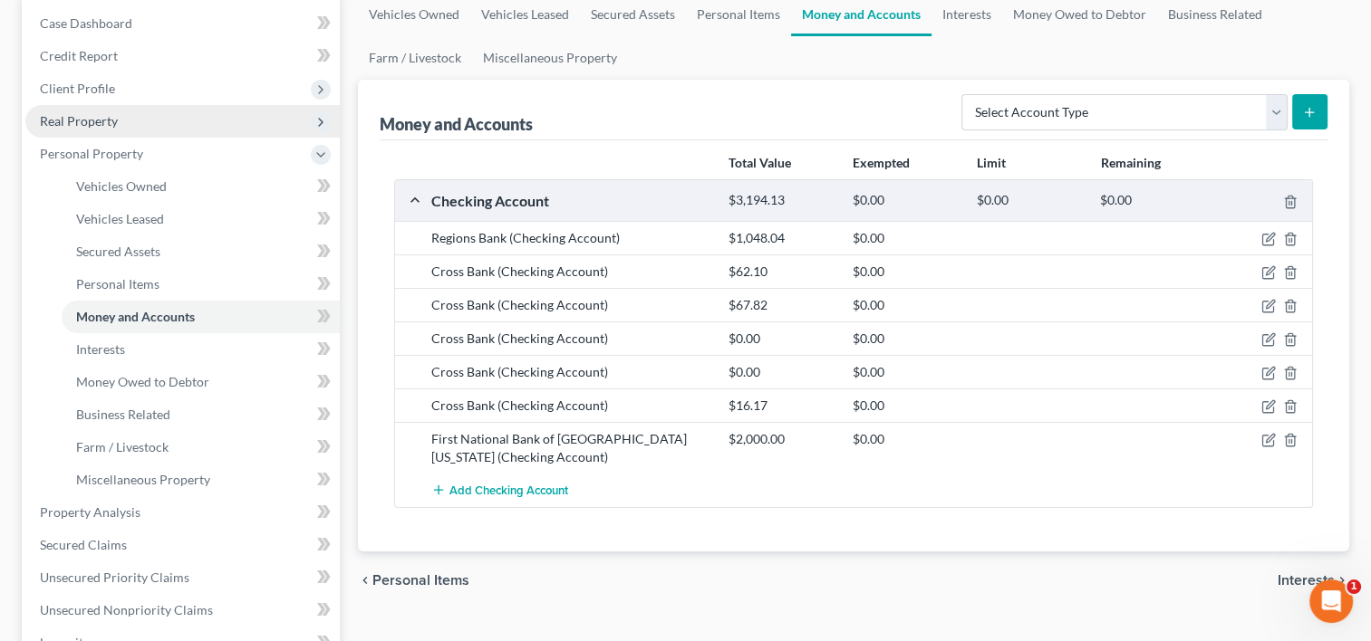
click at [114, 117] on span "Real Property" at bounding box center [79, 120] width 78 height 15
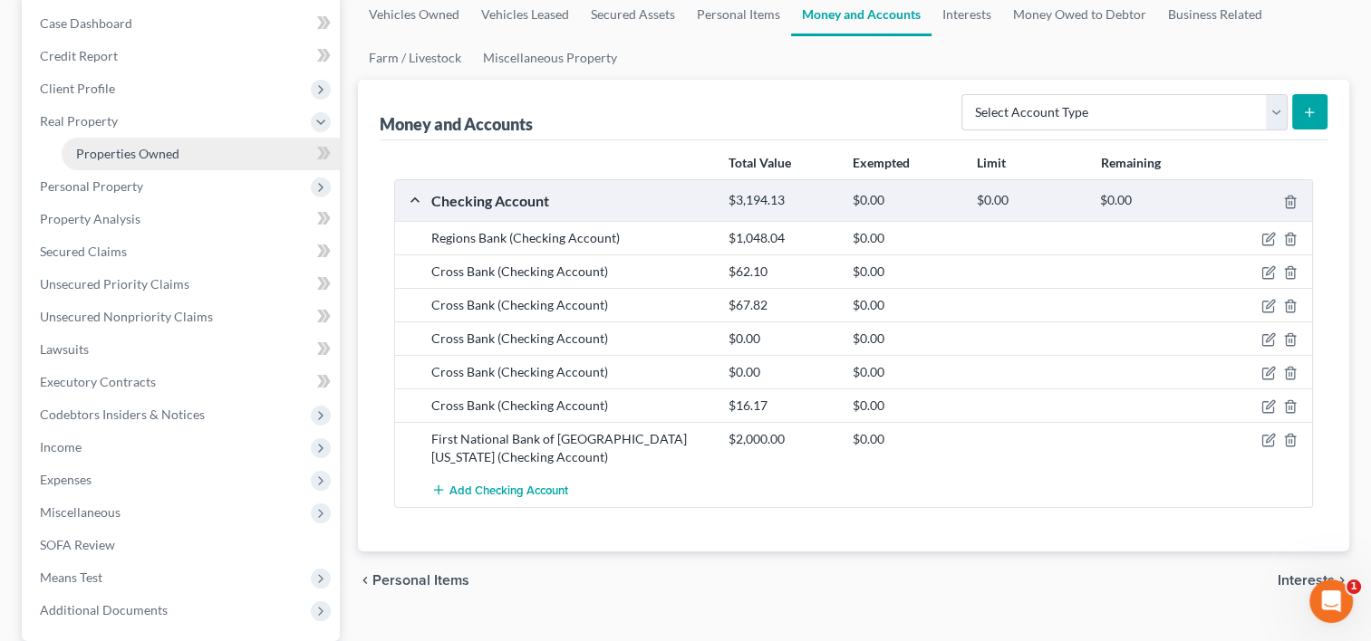
click at [130, 156] on span "Properties Owned" at bounding box center [127, 153] width 103 height 15
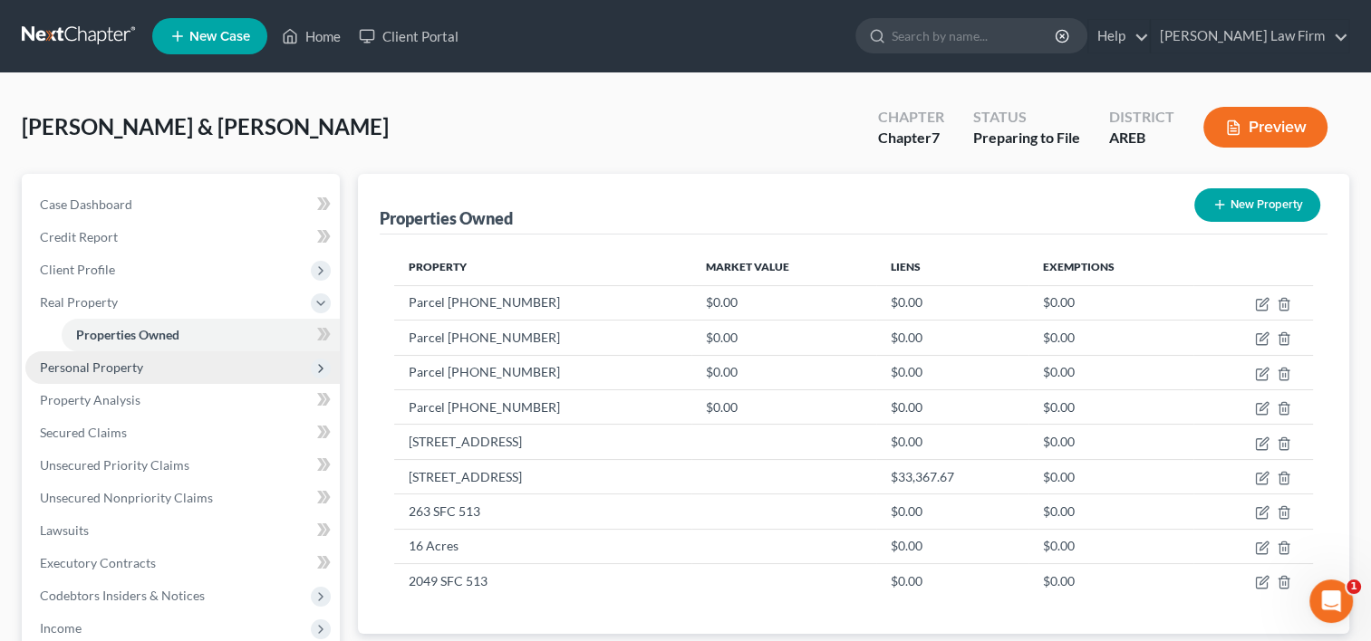
click at [112, 368] on span "Personal Property" at bounding box center [91, 367] width 103 height 15
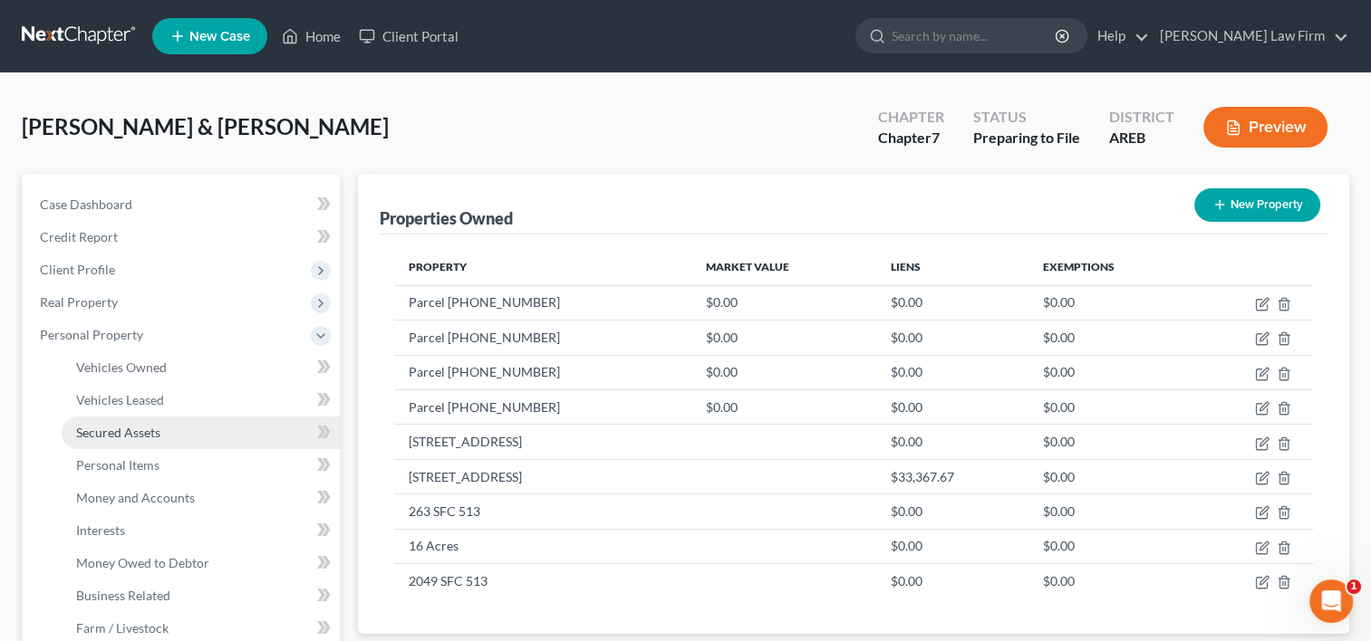
click at [116, 438] on span "Secured Assets" at bounding box center [118, 432] width 84 height 15
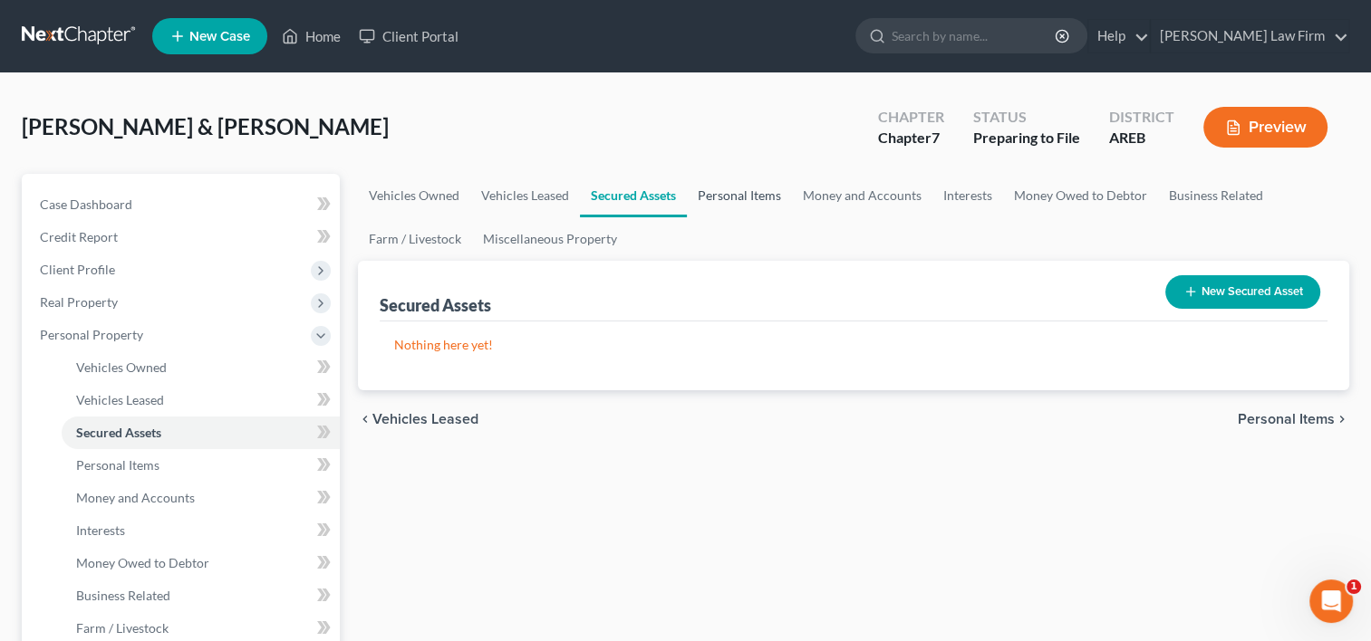
click at [755, 199] on link "Personal Items" at bounding box center [739, 195] width 105 height 43
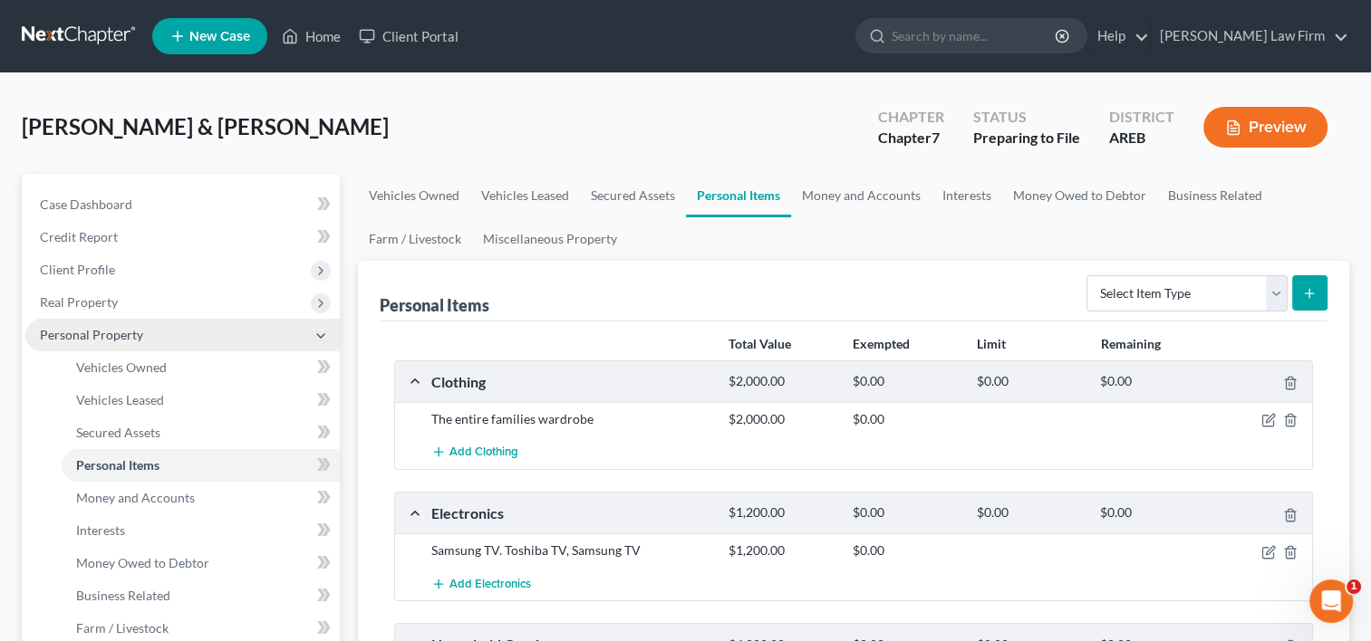
click at [58, 333] on span "Personal Property" at bounding box center [91, 334] width 103 height 15
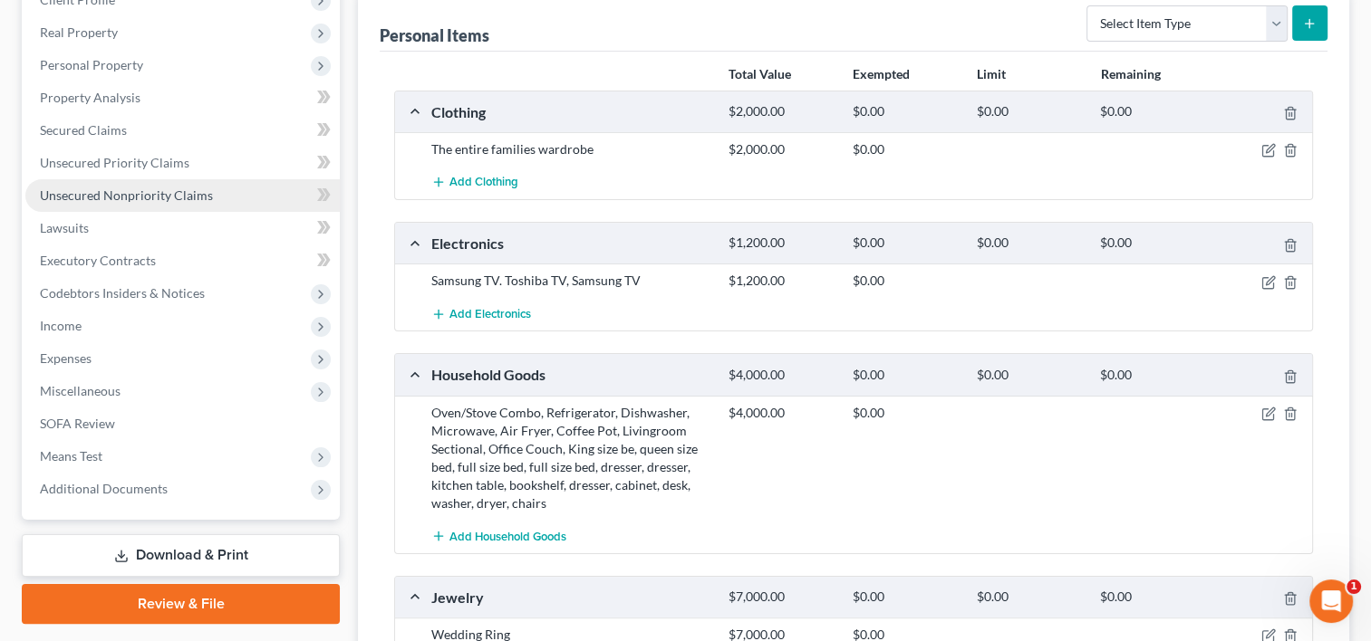
scroll to position [272, 0]
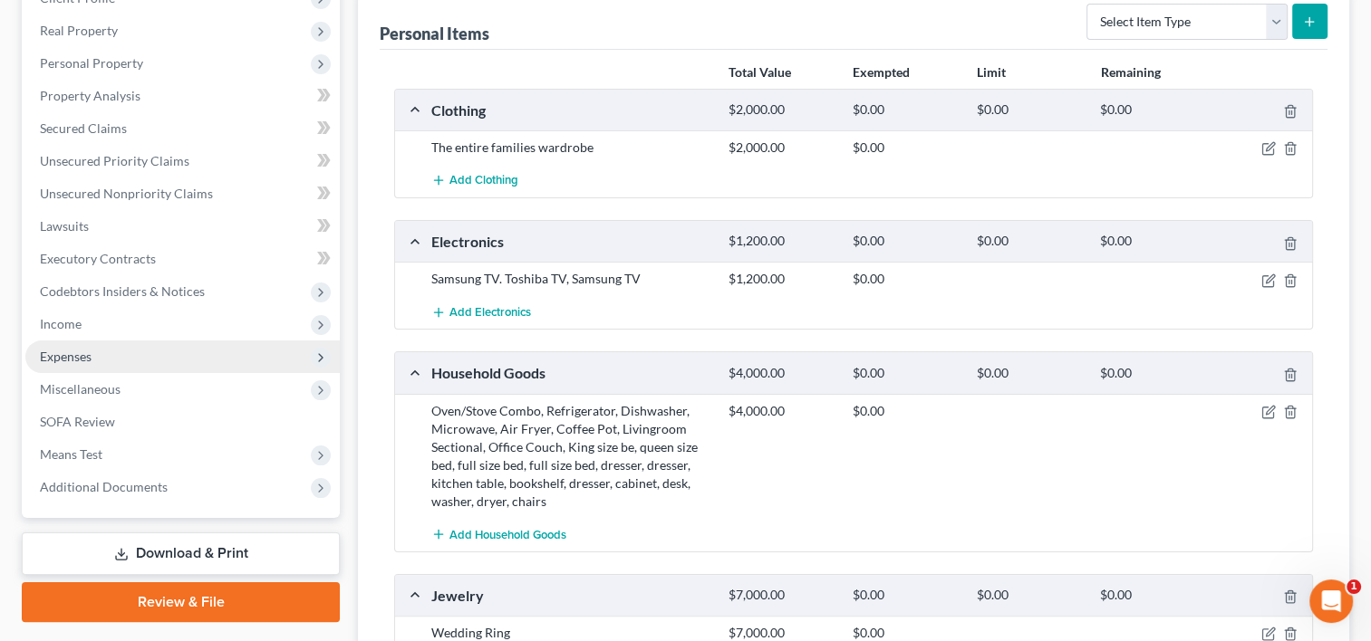
click at [87, 352] on span "Expenses" at bounding box center [66, 356] width 52 height 15
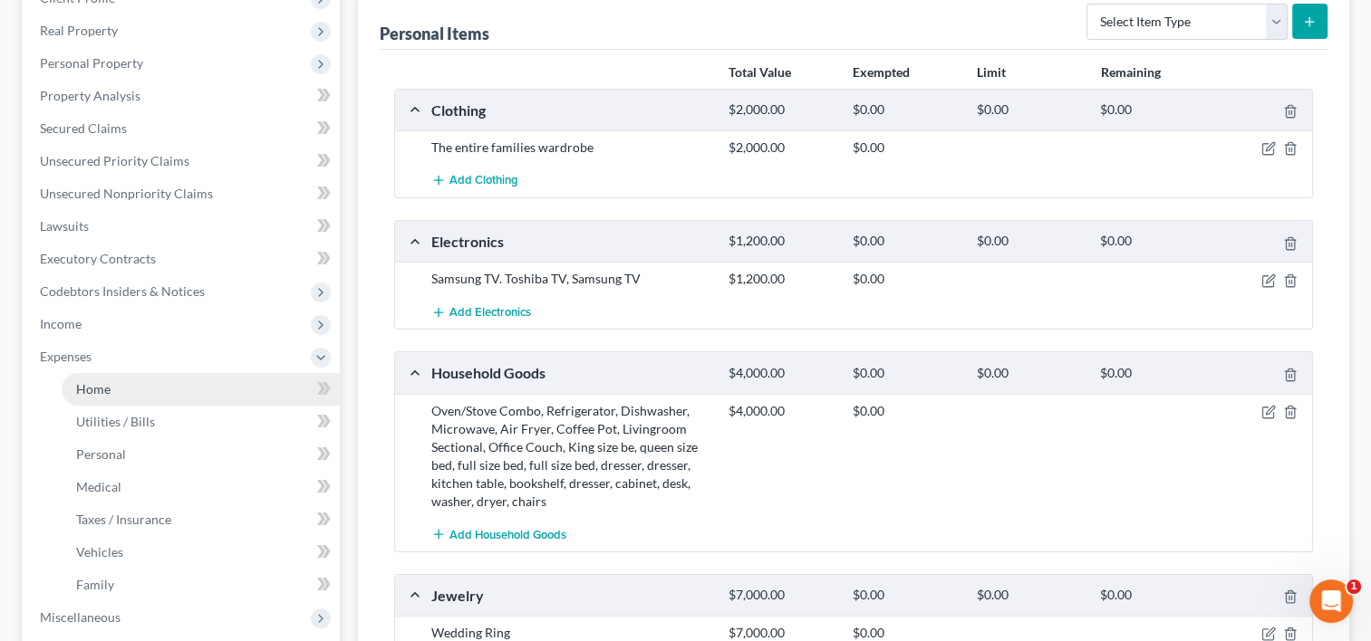
click at [88, 391] on span "Home" at bounding box center [93, 388] width 34 height 15
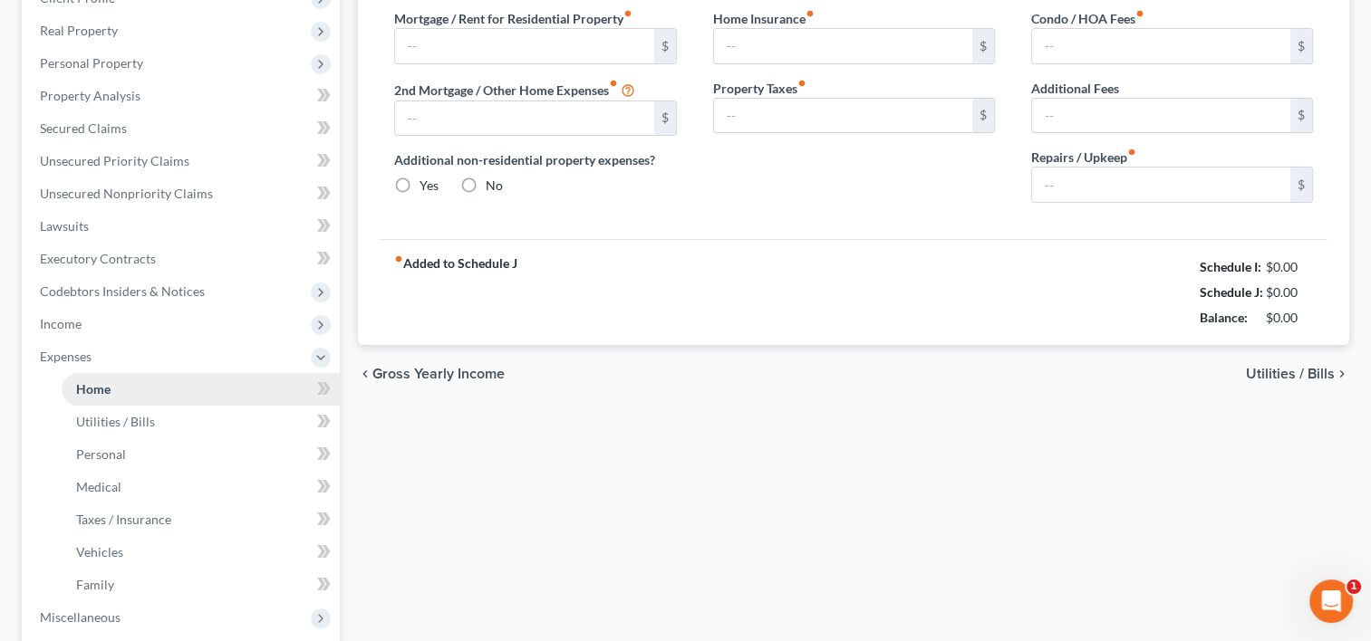
scroll to position [43, 0]
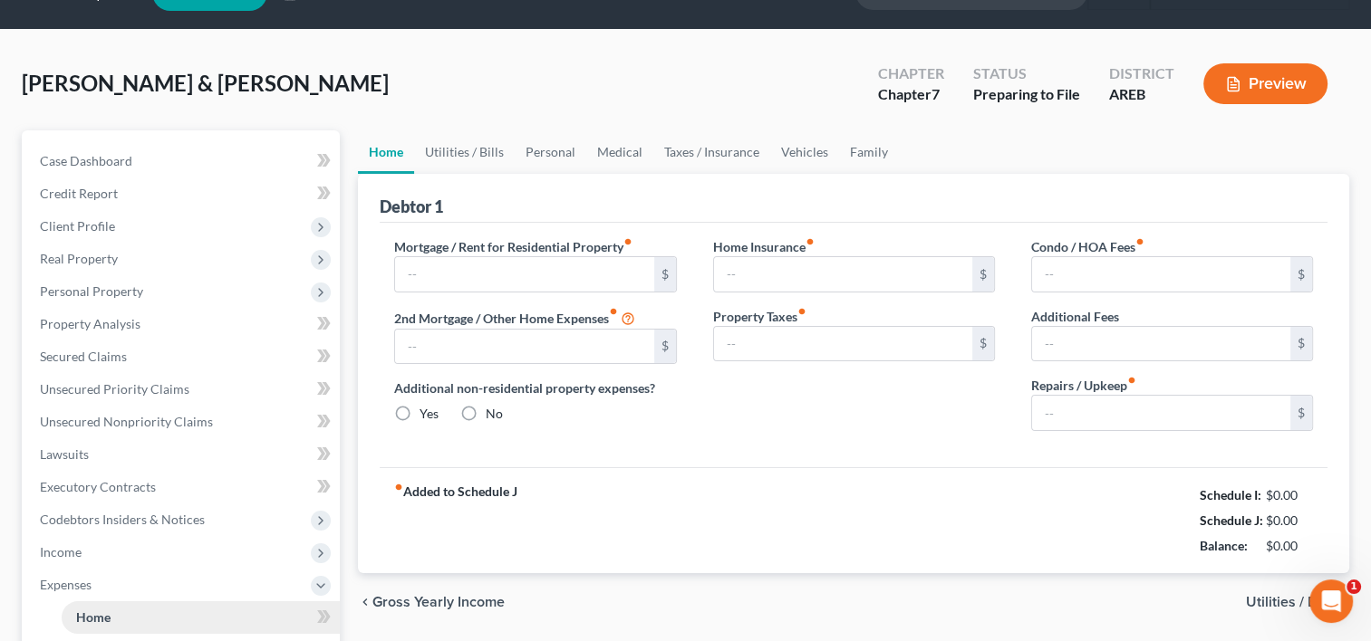
type input "1,412.00"
type input "0.00"
radio input "true"
type input "281.83"
type input "200.00"
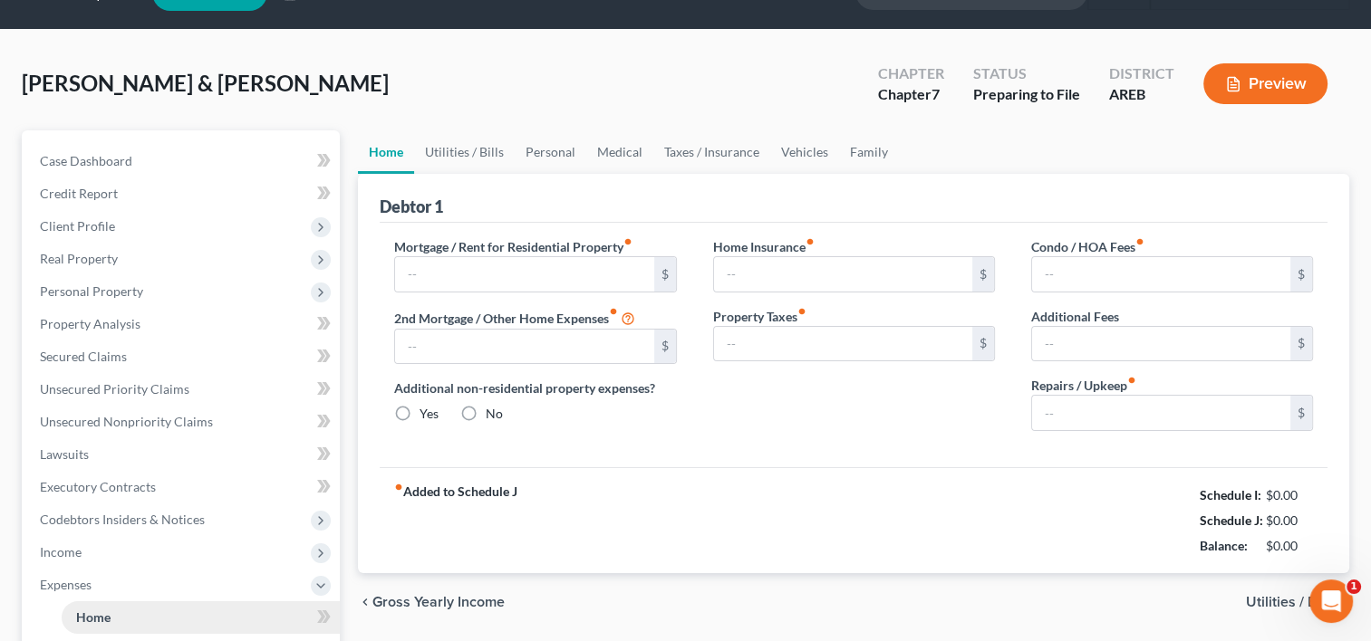
type input "0.00"
type input "500.00"
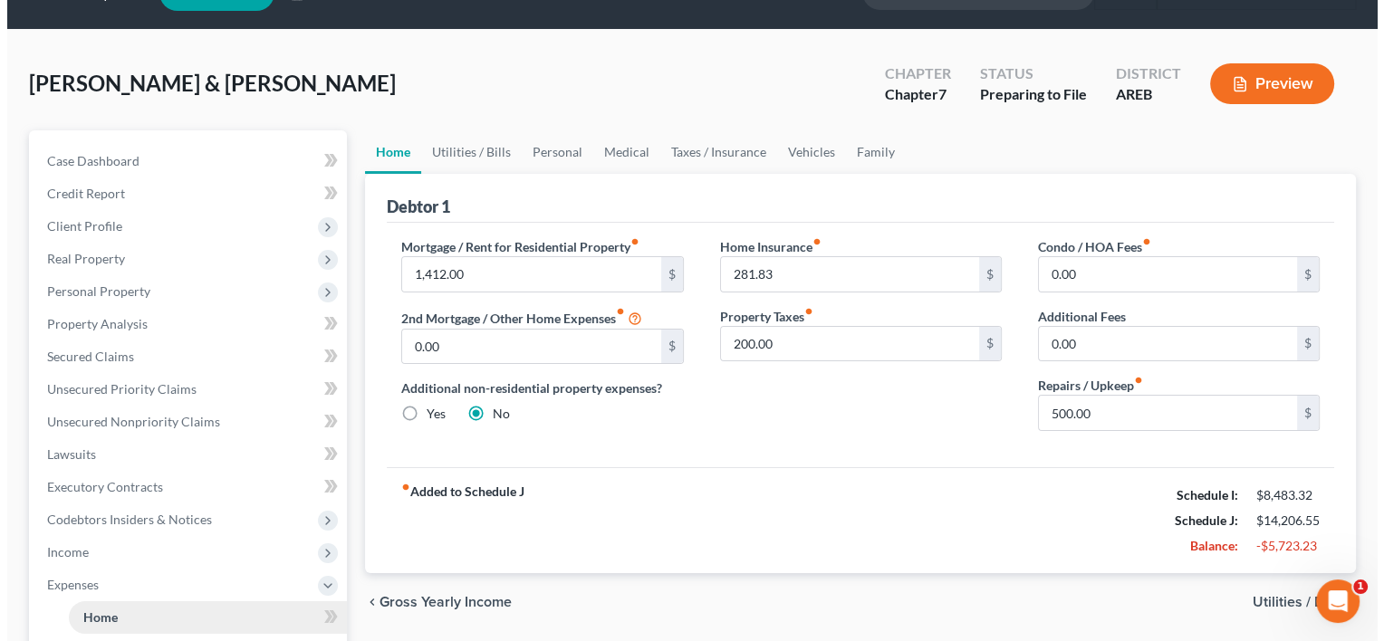
scroll to position [0, 0]
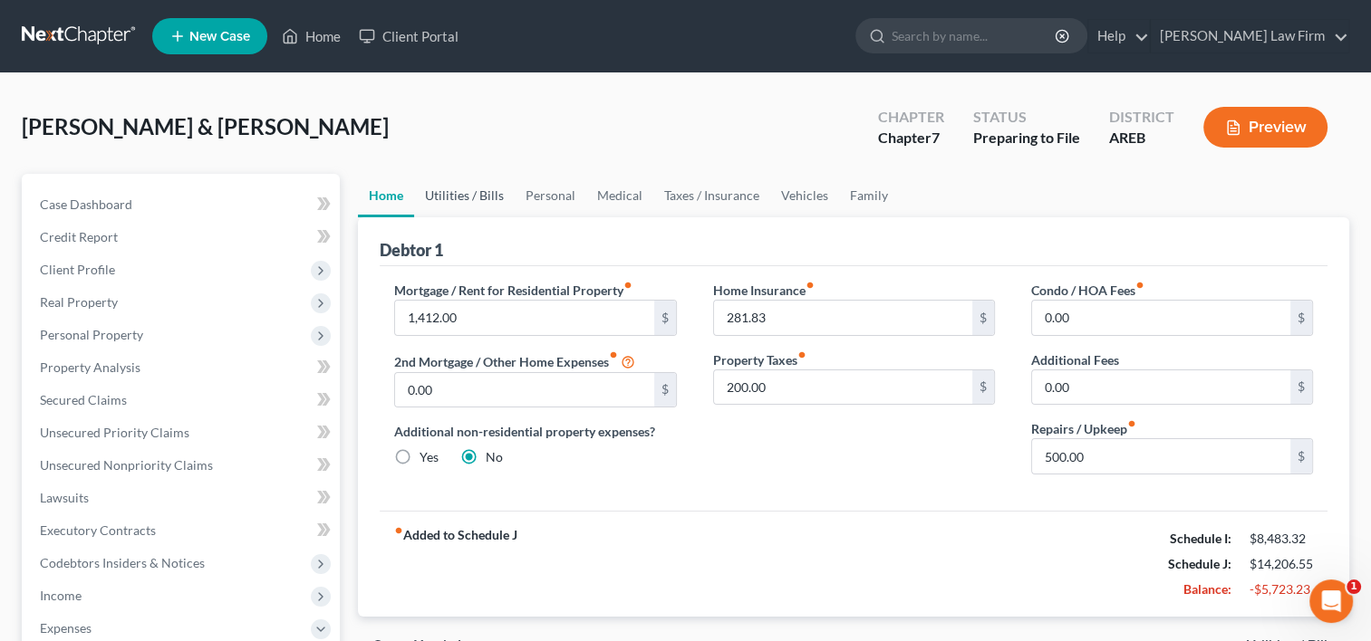
click at [487, 185] on link "Utilities / Bills" at bounding box center [464, 195] width 101 height 43
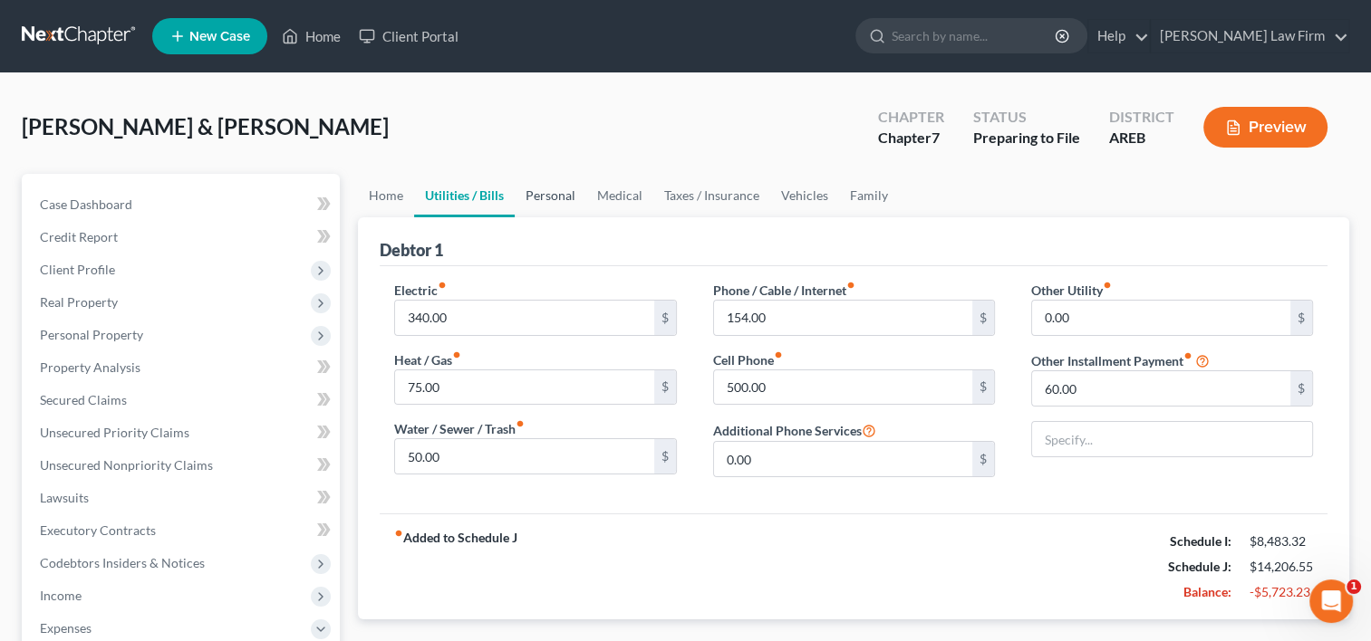
click at [556, 193] on link "Personal" at bounding box center [551, 195] width 72 height 43
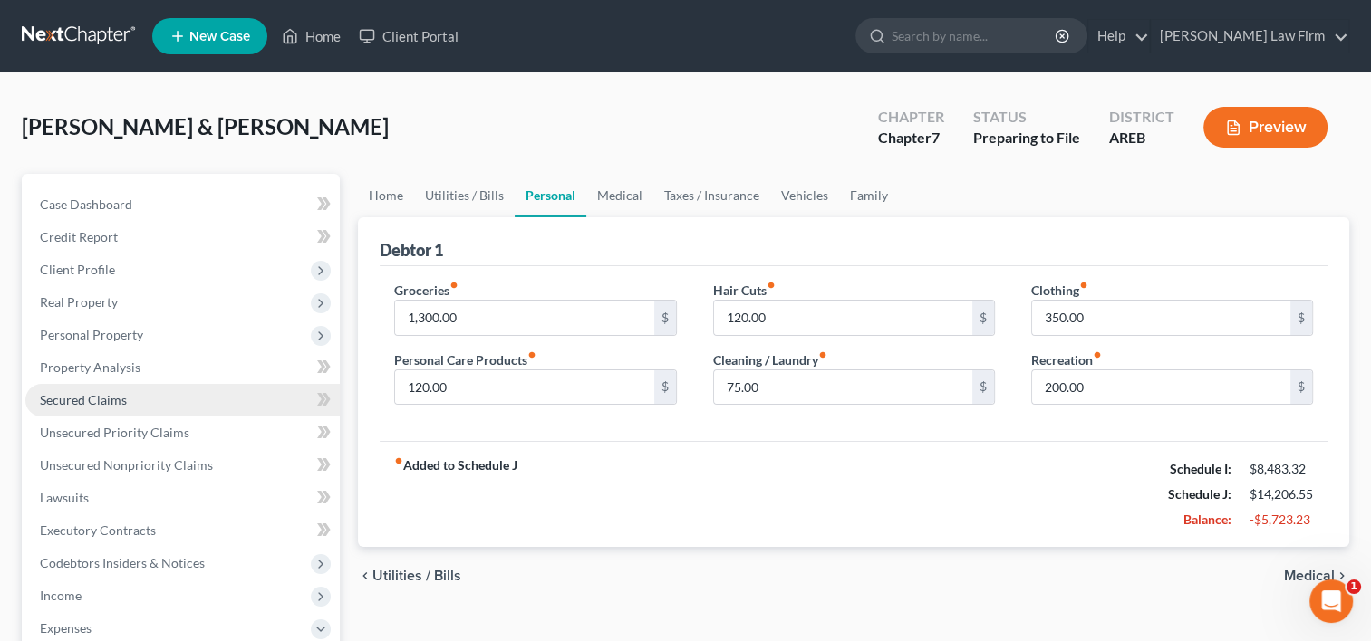
click at [122, 400] on span "Secured Claims" at bounding box center [83, 399] width 87 height 15
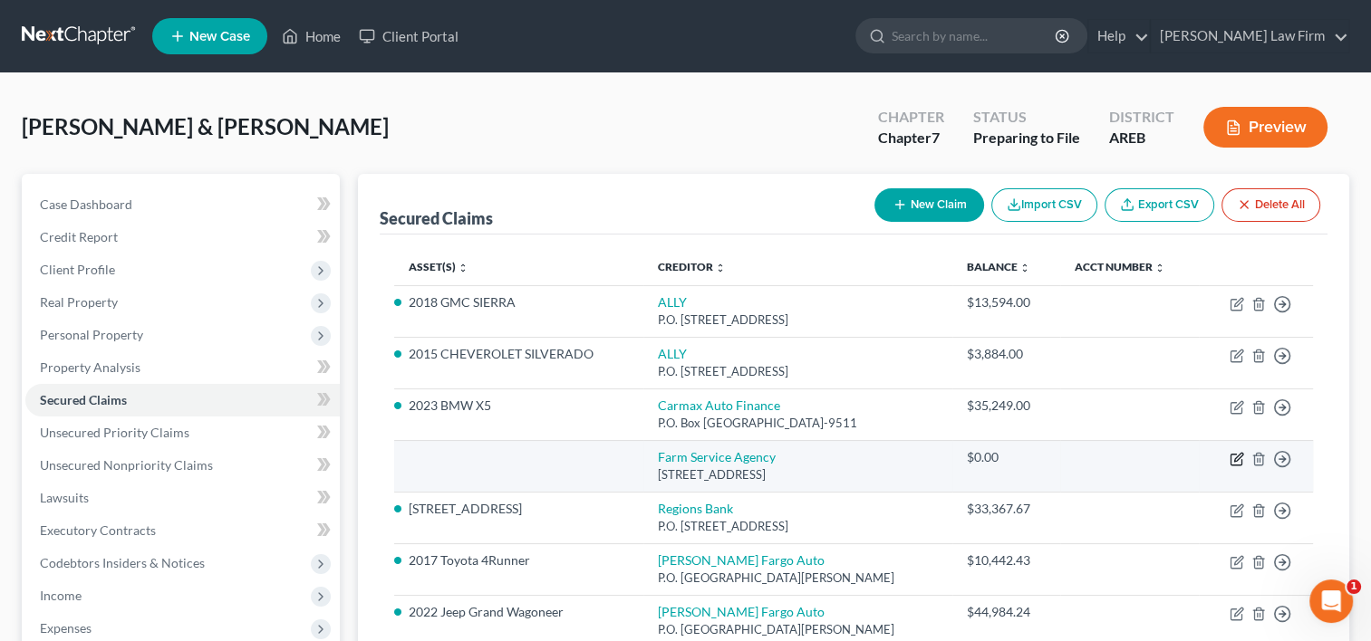
click at [1236, 459] on icon "button" at bounding box center [1238, 457] width 8 height 8
select select "2"
select select "0"
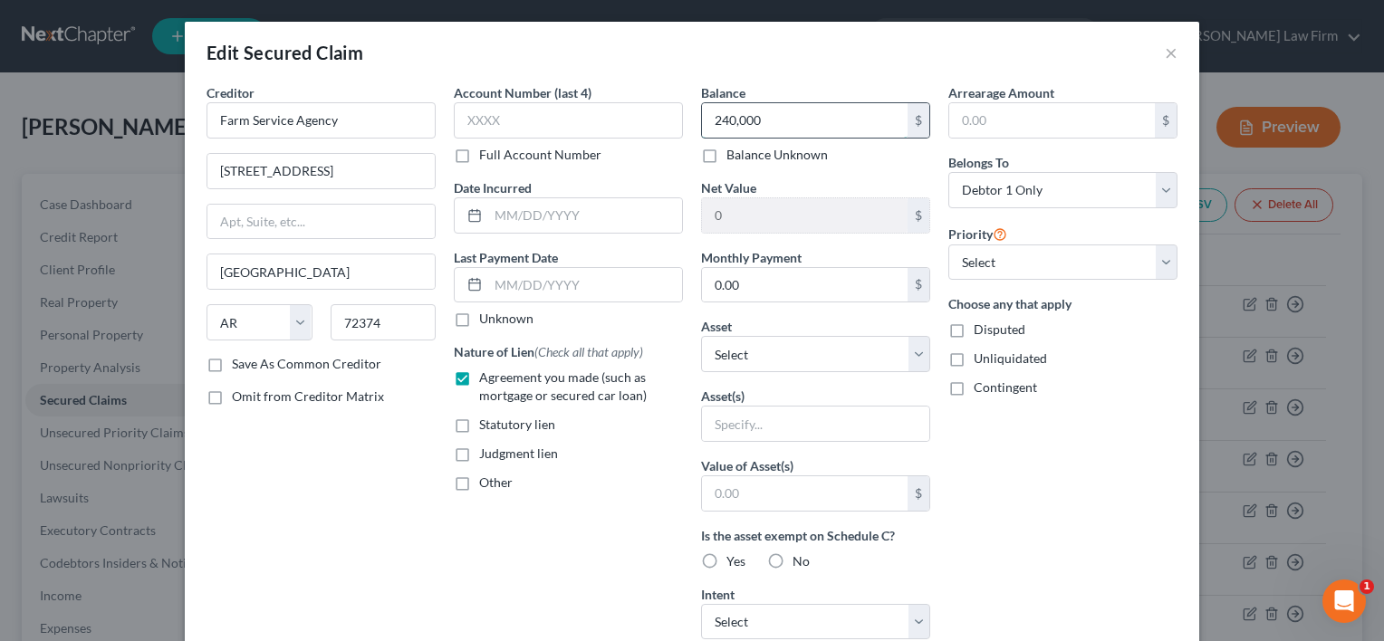
type input "240,000"
click at [911, 357] on select "Select Other Multiple Assets Parcel 001-07209-0000 - $0.0 Parcel 001-07209-0001…" at bounding box center [815, 354] width 229 height 36
click at [753, 419] on input "text" at bounding box center [815, 424] width 227 height 34
click at [984, 257] on select "Select 1st 2nd 3rd 4th 5th 6th 7th 8th 9th 10th 11th 12th 13th 14th 15th 16th 1…" at bounding box center [1062, 263] width 229 height 36
select select "1"
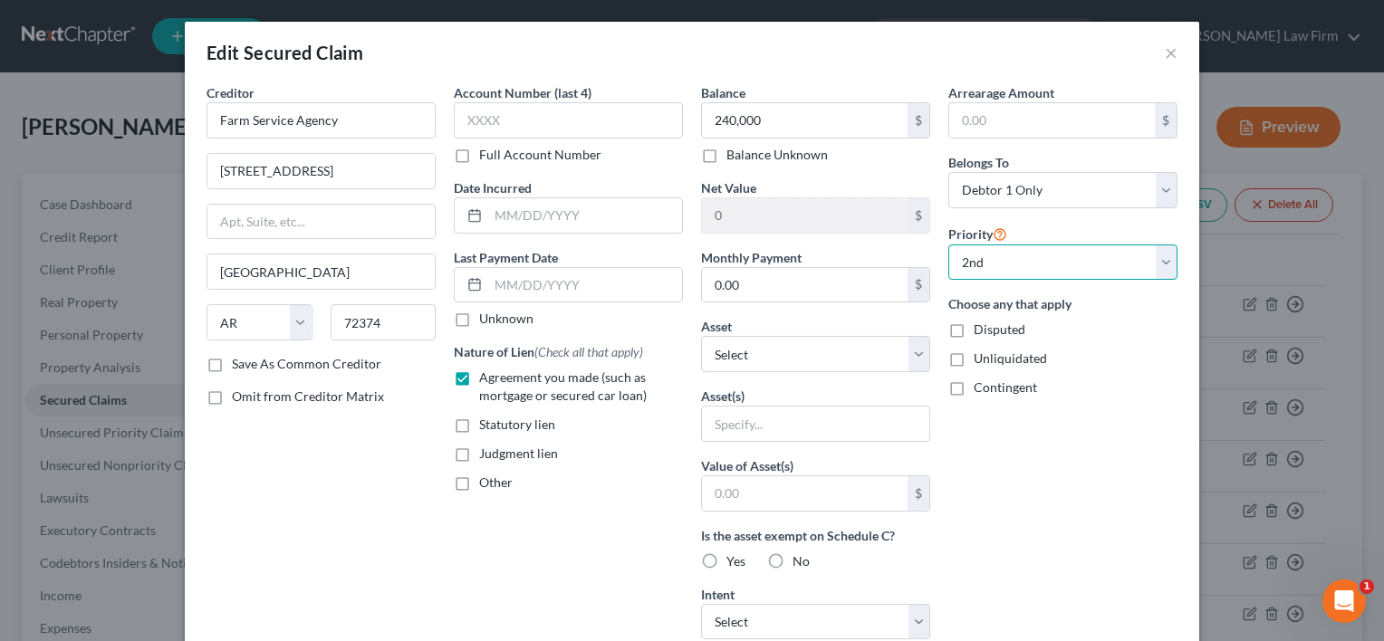
click at [948, 245] on select "Select 1st 2nd 3rd 4th 5th 6th 7th 8th 9th 10th 11th 12th 13th 14th 15th 16th 1…" at bounding box center [1062, 263] width 229 height 36
click at [732, 616] on select "Select Surrender Redeem Reaffirm Avoid Other" at bounding box center [815, 622] width 229 height 36
select select "2"
click at [701, 604] on select "Select Surrender Redeem Reaffirm Avoid Other" at bounding box center [815, 622] width 229 height 36
click at [961, 547] on div "Arrearage Amount $ Belongs To * Select Debtor 1 Only Debtor 2 Only Debtor 1 And…" at bounding box center [1062, 487] width 247 height 808
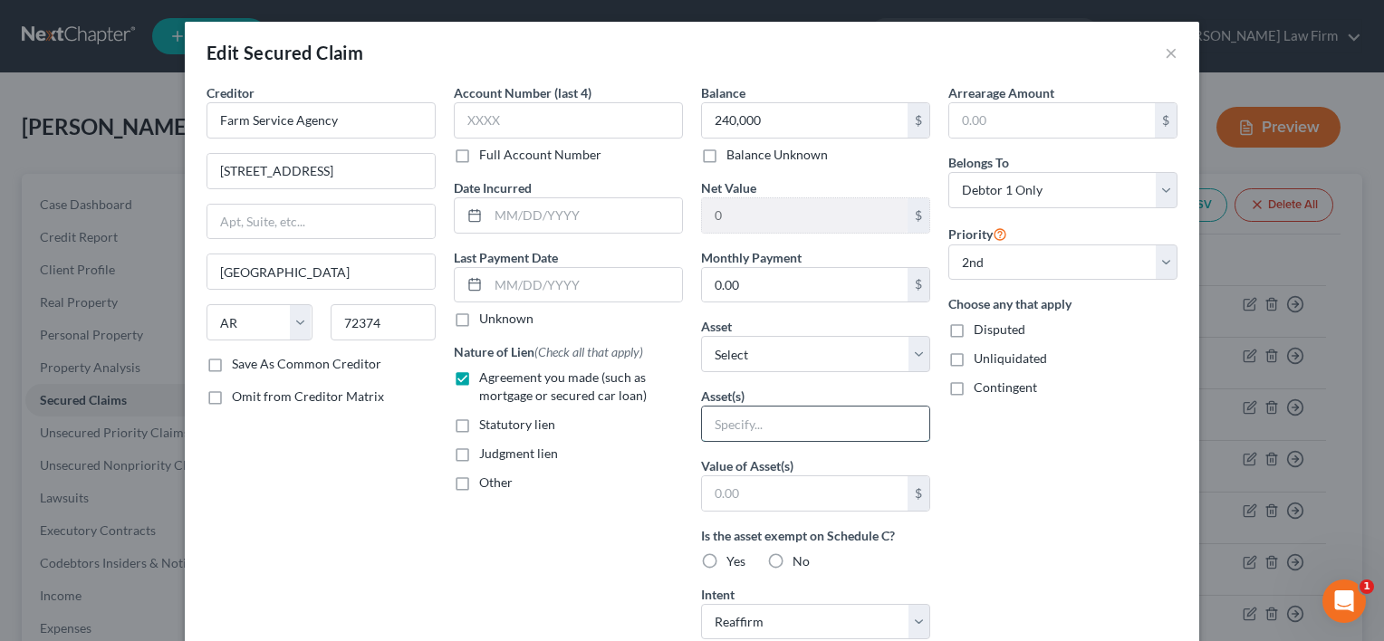
click at [790, 419] on input "text" at bounding box center [815, 424] width 227 height 34
type input "2nd on Home;"
click at [976, 261] on select "Select 1st 2nd 3rd 4th 5th 6th 7th 8th 9th 10th 11th 12th 13th 14th 15th 16th 1…" at bounding box center [1062, 263] width 229 height 36
click at [555, 546] on div "Account Number (last 4) Full Account Number Date Incurred Last Payment Date Unk…" at bounding box center [568, 487] width 247 height 808
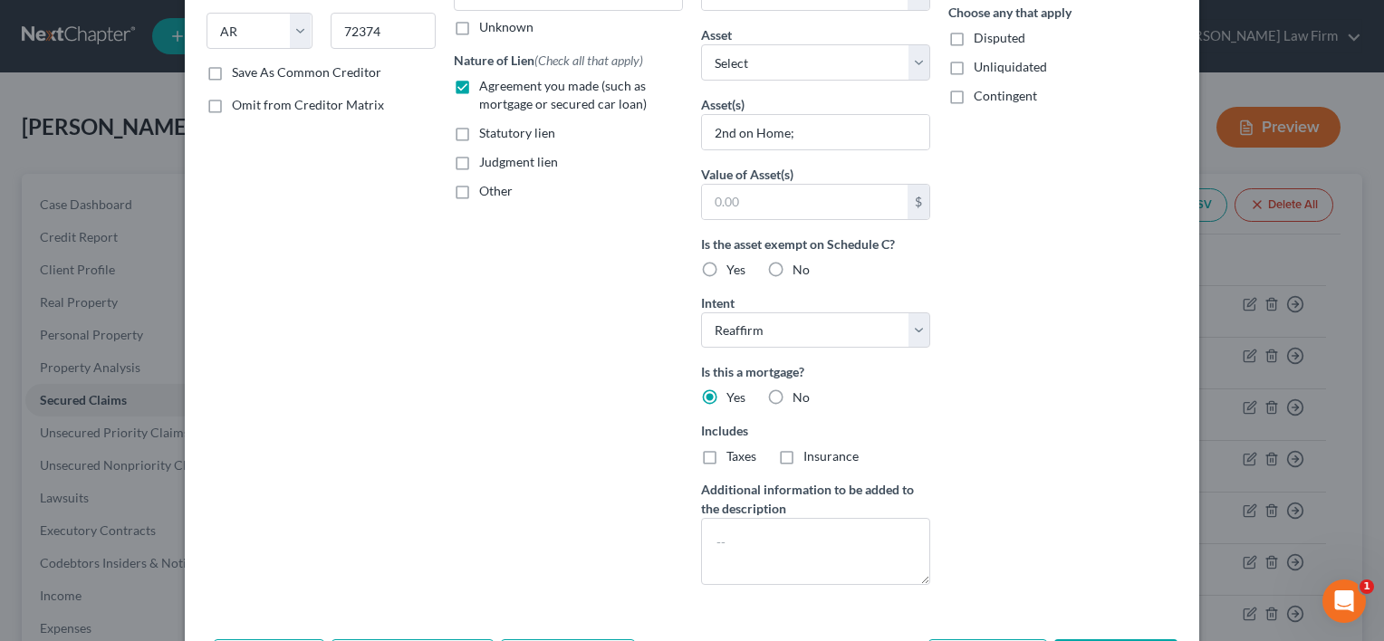
scroll to position [362, 0]
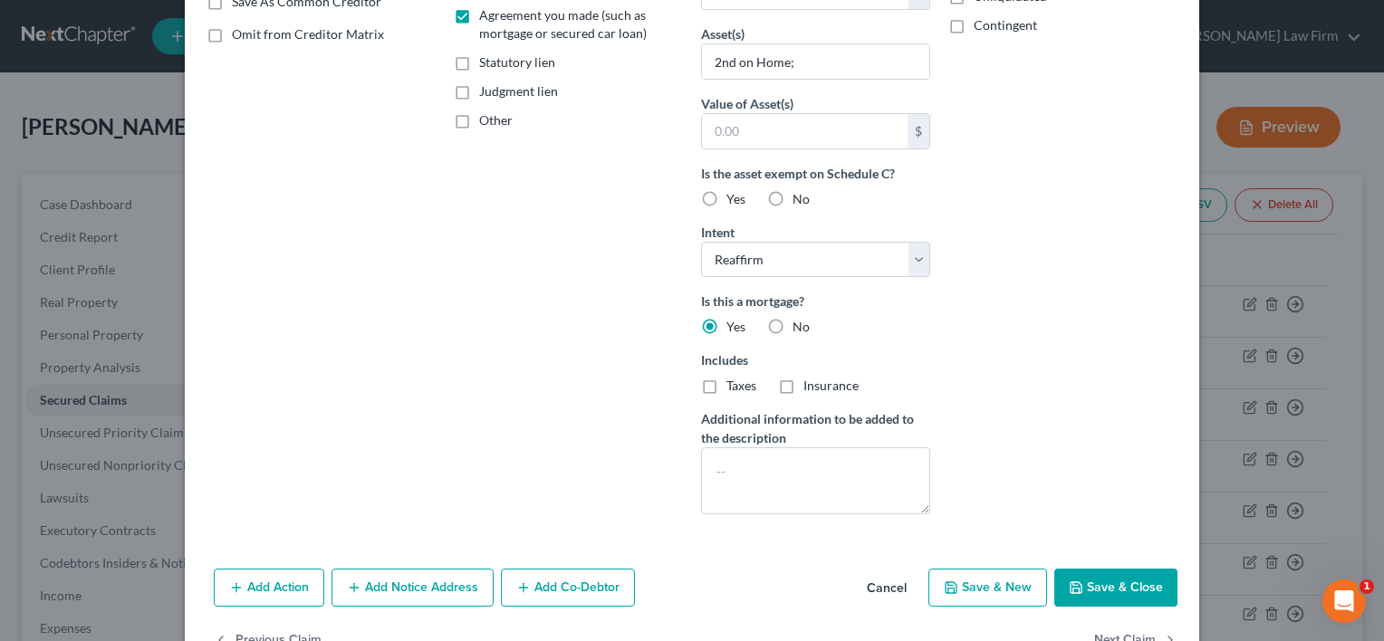
click at [1130, 586] on button "Save & Close" at bounding box center [1115, 588] width 123 height 38
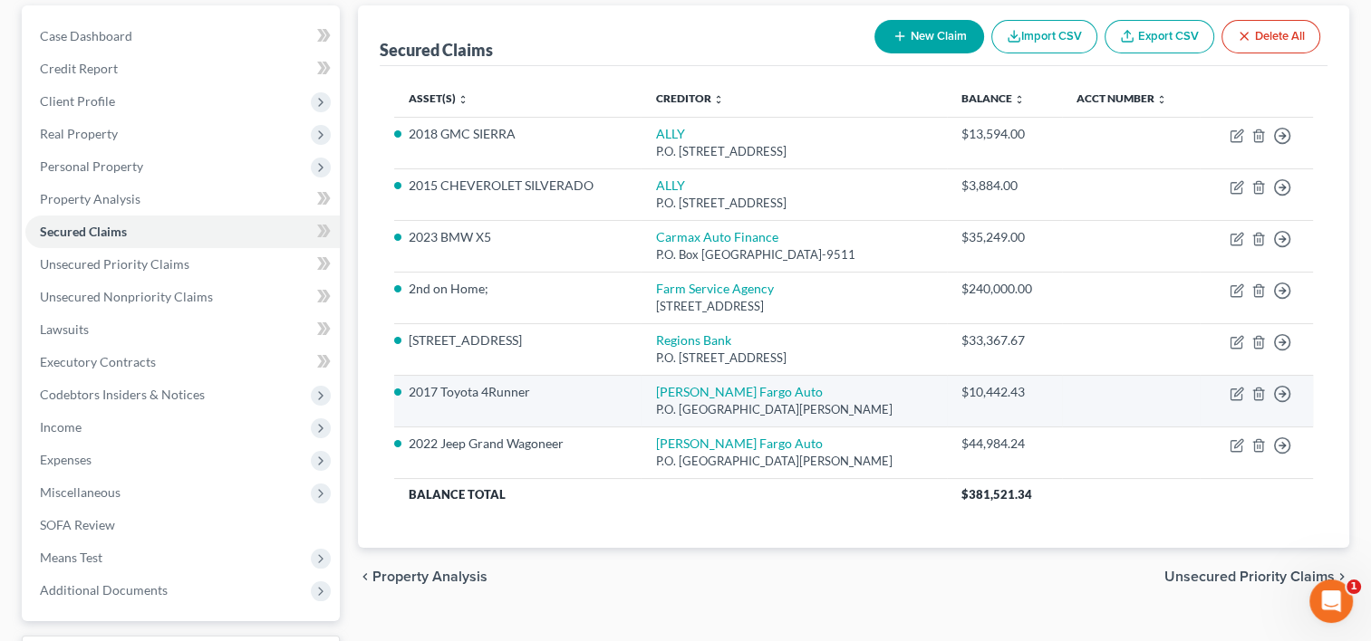
scroll to position [181, 0]
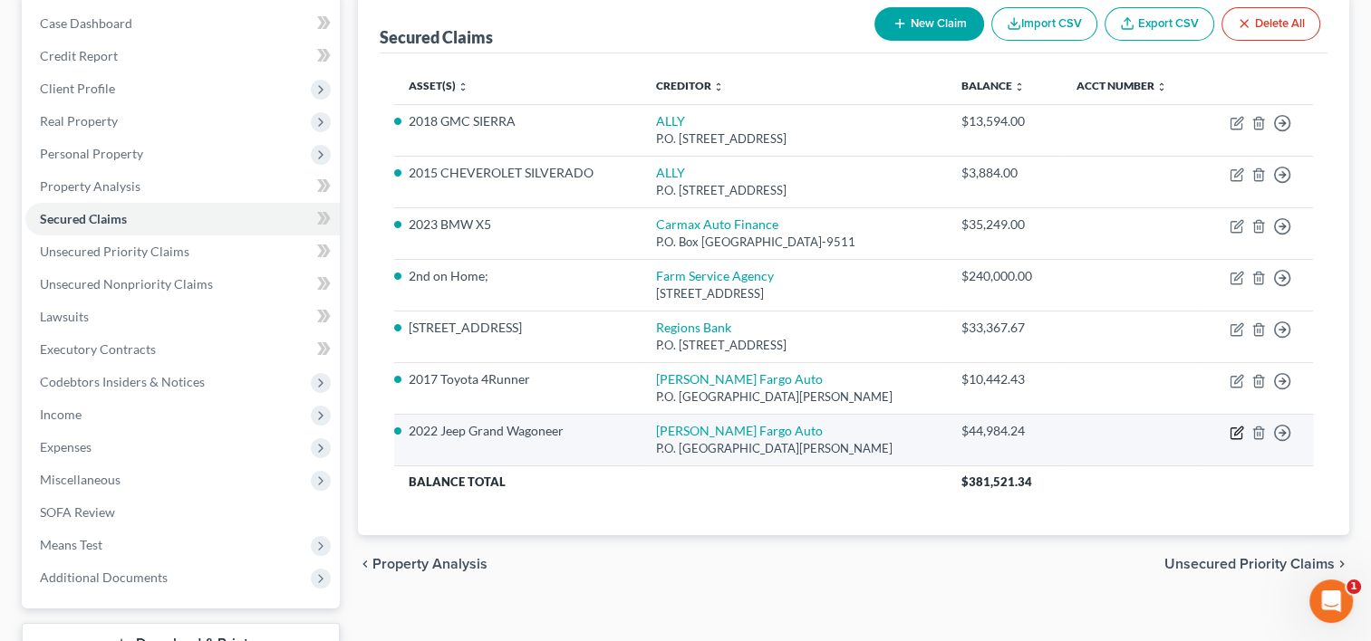
click at [1236, 431] on icon "button" at bounding box center [1238, 431] width 8 height 8
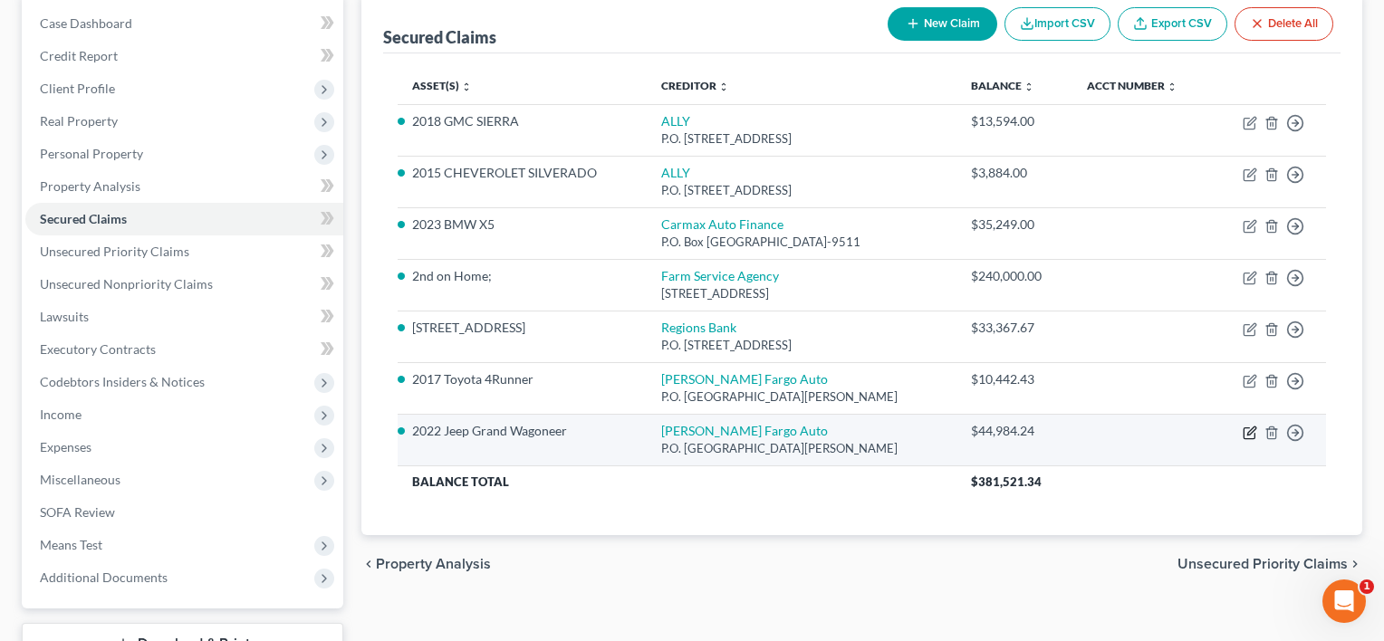
select select "28"
select select "0"
select select "2"
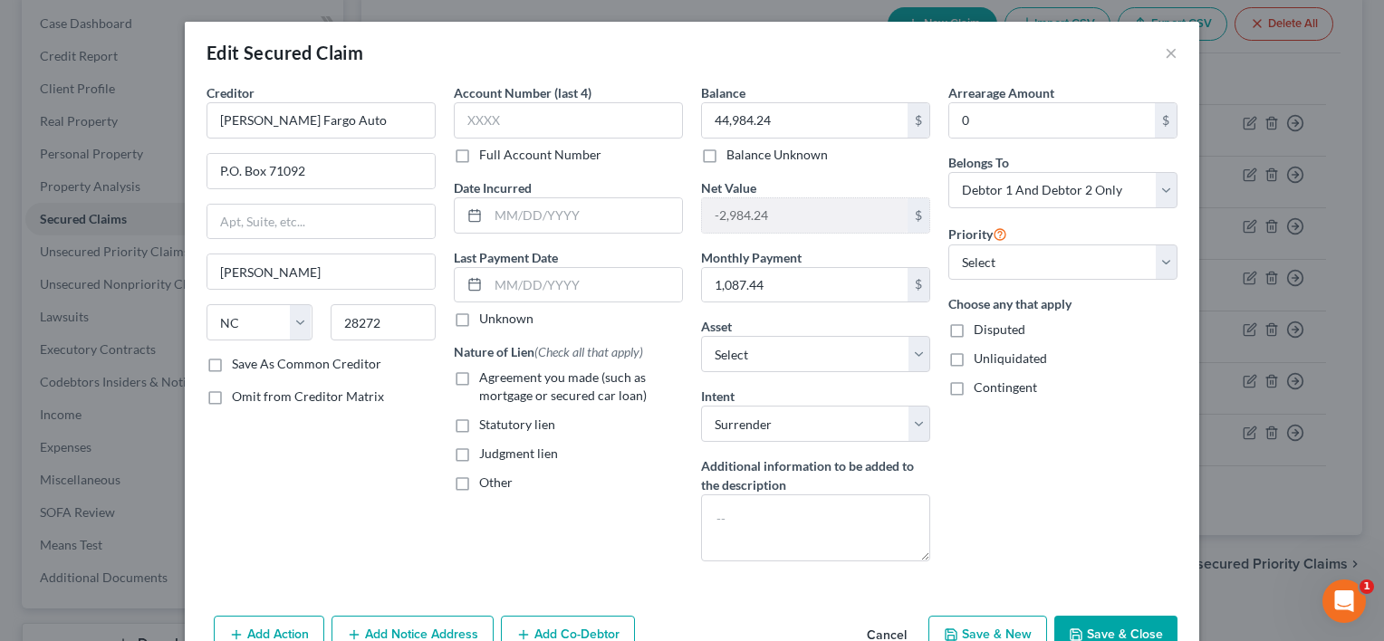
click at [1097, 634] on button "Save & Close" at bounding box center [1115, 635] width 123 height 38
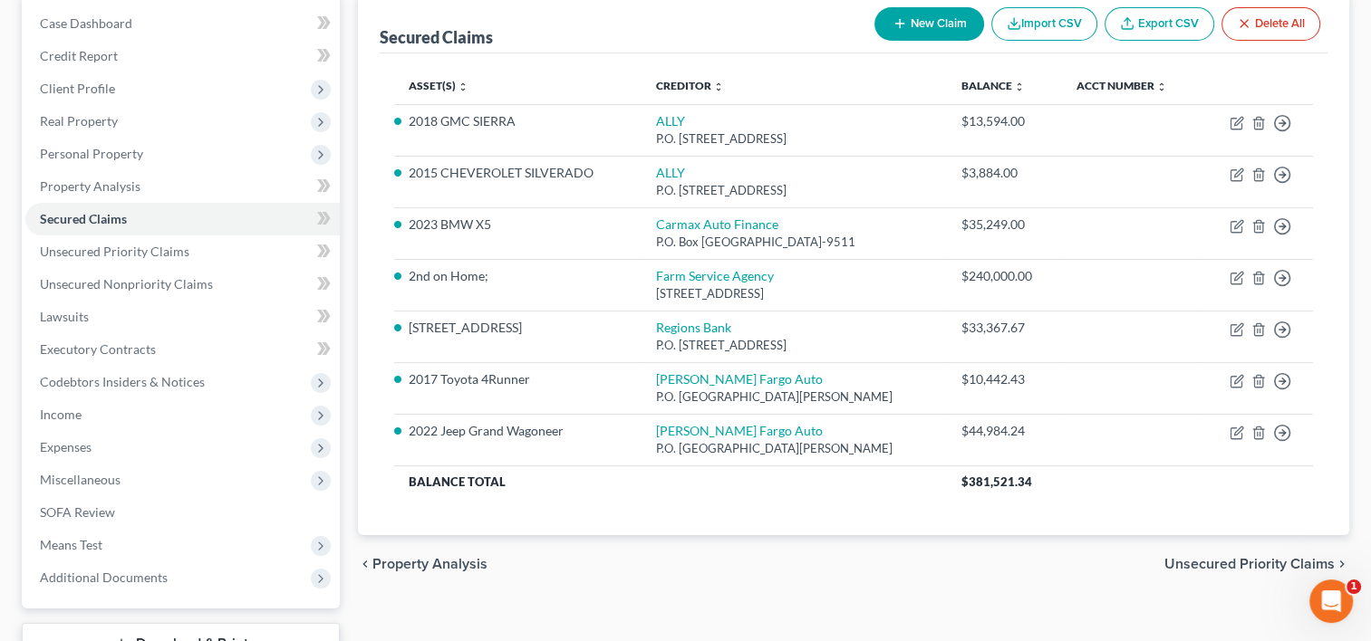
click at [932, 19] on button "New Claim" at bounding box center [929, 24] width 110 height 34
select select "2"
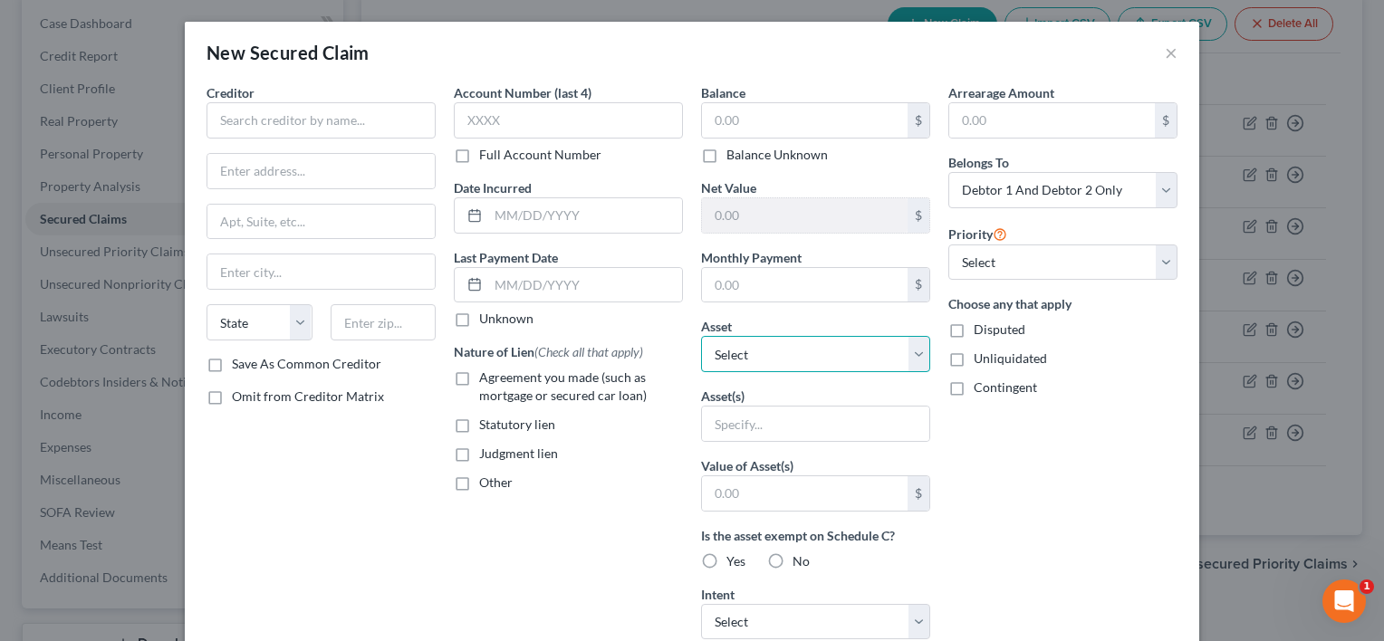
click at [904, 358] on select "Select Other Multiple Assets Parcel 001-07209-0000 - $0.0 Parcel 001-07209-0001…" at bounding box center [815, 354] width 229 height 36
click at [994, 525] on div "Arrearage Amount $ Belongs To * Select Debtor 1 Only Debtor 2 Only Debtor 1 And…" at bounding box center [1062, 487] width 247 height 808
click at [1165, 53] on button "×" at bounding box center [1171, 53] width 13 height 22
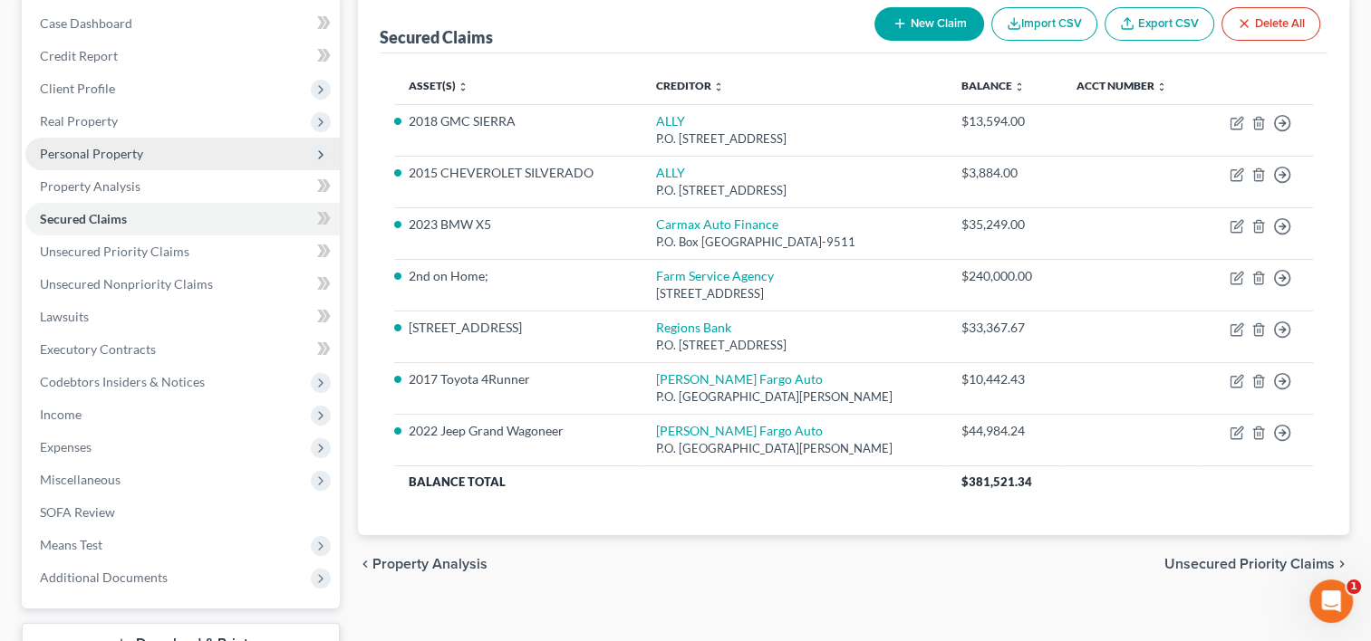
click at [99, 159] on span "Personal Property" at bounding box center [91, 153] width 103 height 15
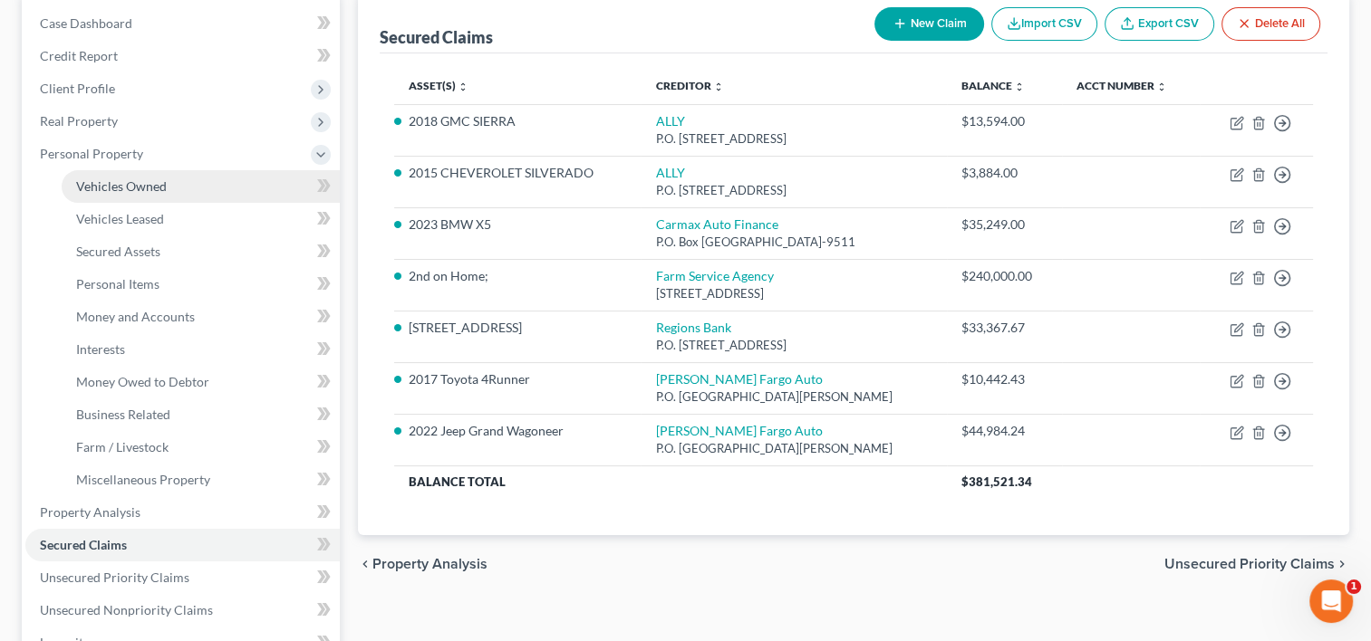
click at [119, 194] on link "Vehicles Owned" at bounding box center [201, 186] width 278 height 33
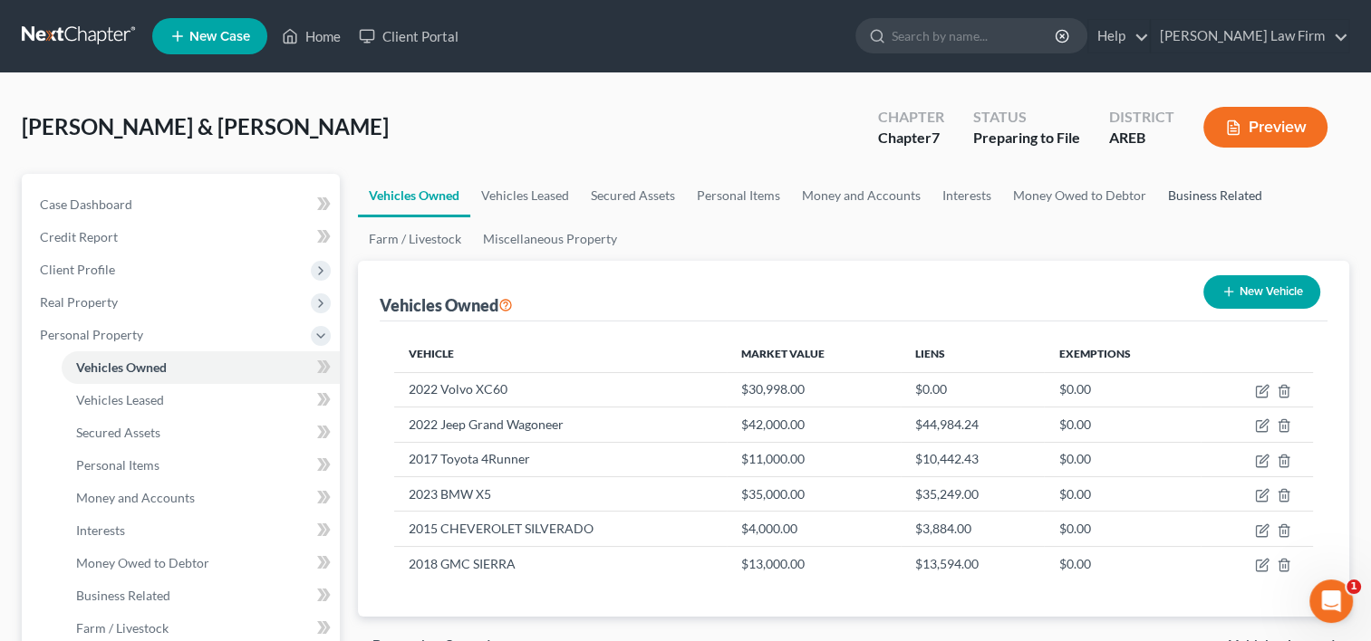
click at [1242, 192] on link "Business Related" at bounding box center [1215, 195] width 116 height 43
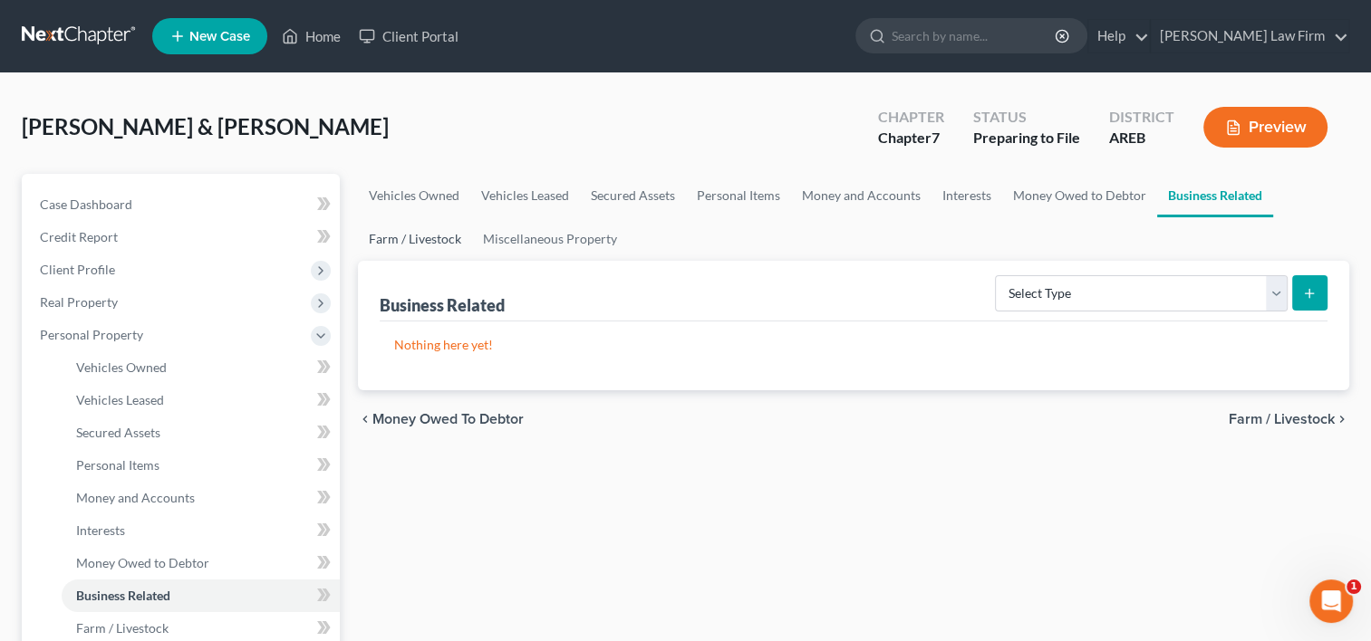
click at [441, 242] on link "Farm / Livestock" at bounding box center [415, 238] width 114 height 43
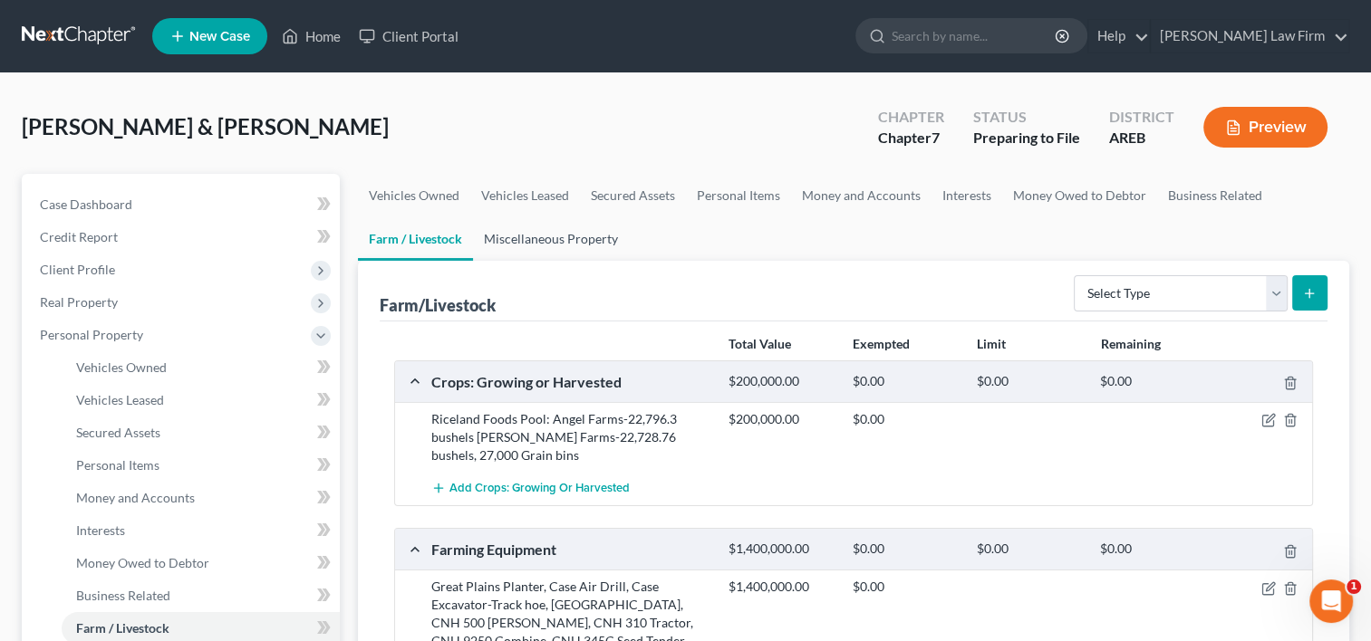
click at [543, 242] on link "Miscellaneous Property" at bounding box center [551, 238] width 156 height 43
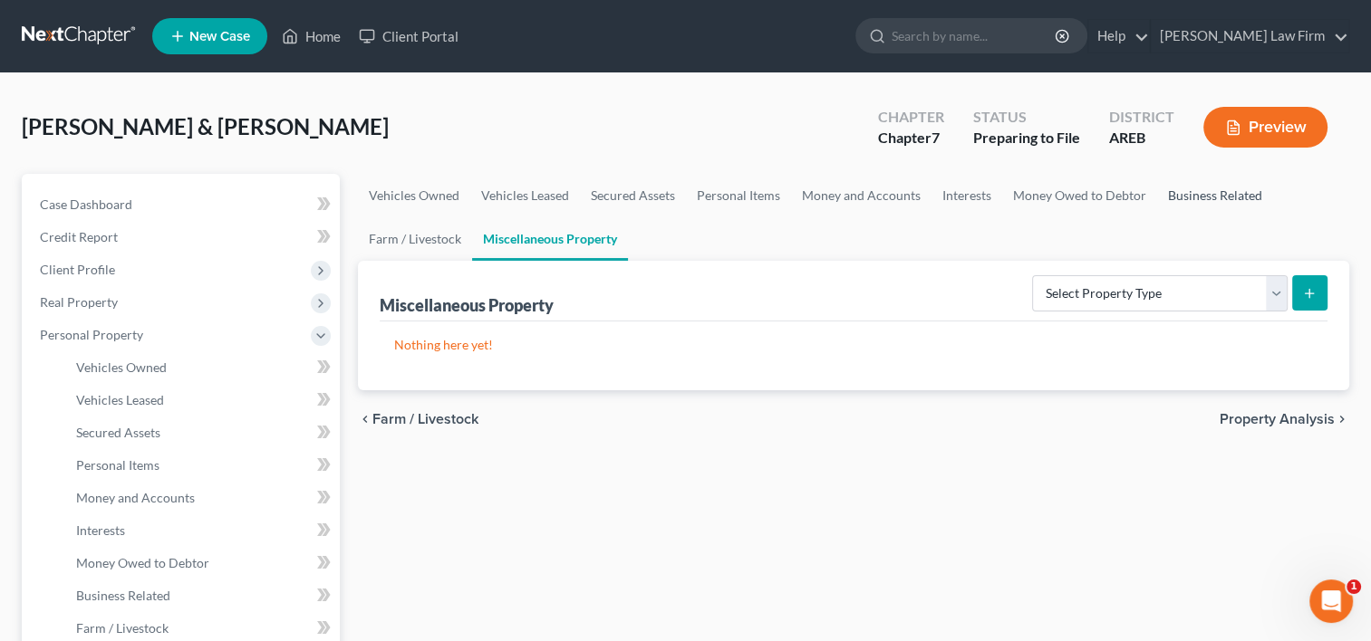
click at [1172, 195] on link "Business Related" at bounding box center [1215, 195] width 116 height 43
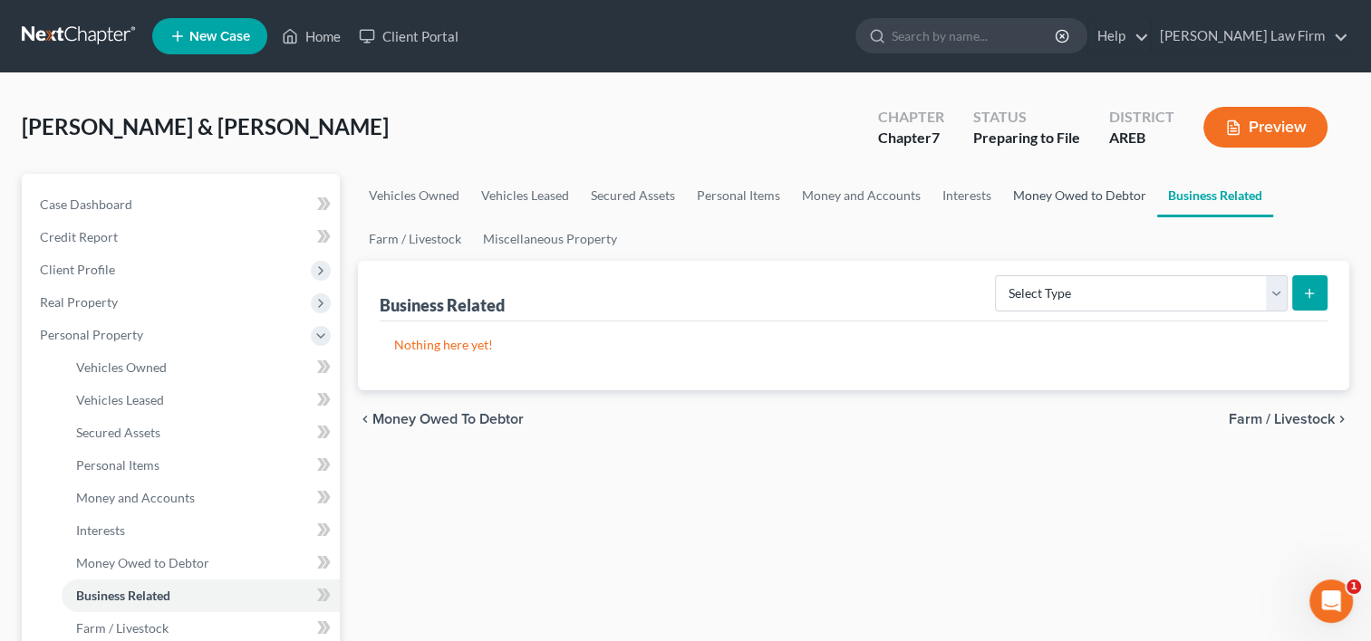
click at [1096, 196] on link "Money Owed to Debtor" at bounding box center [1079, 195] width 155 height 43
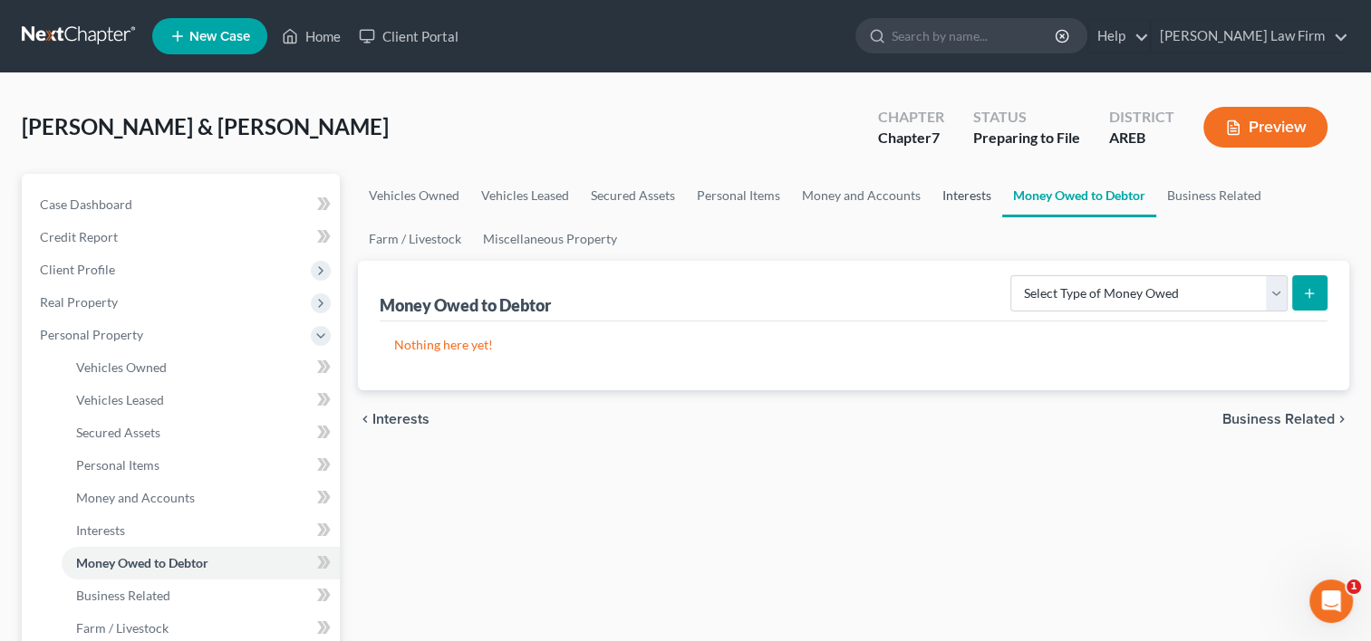
click at [956, 203] on link "Interests" at bounding box center [966, 195] width 71 height 43
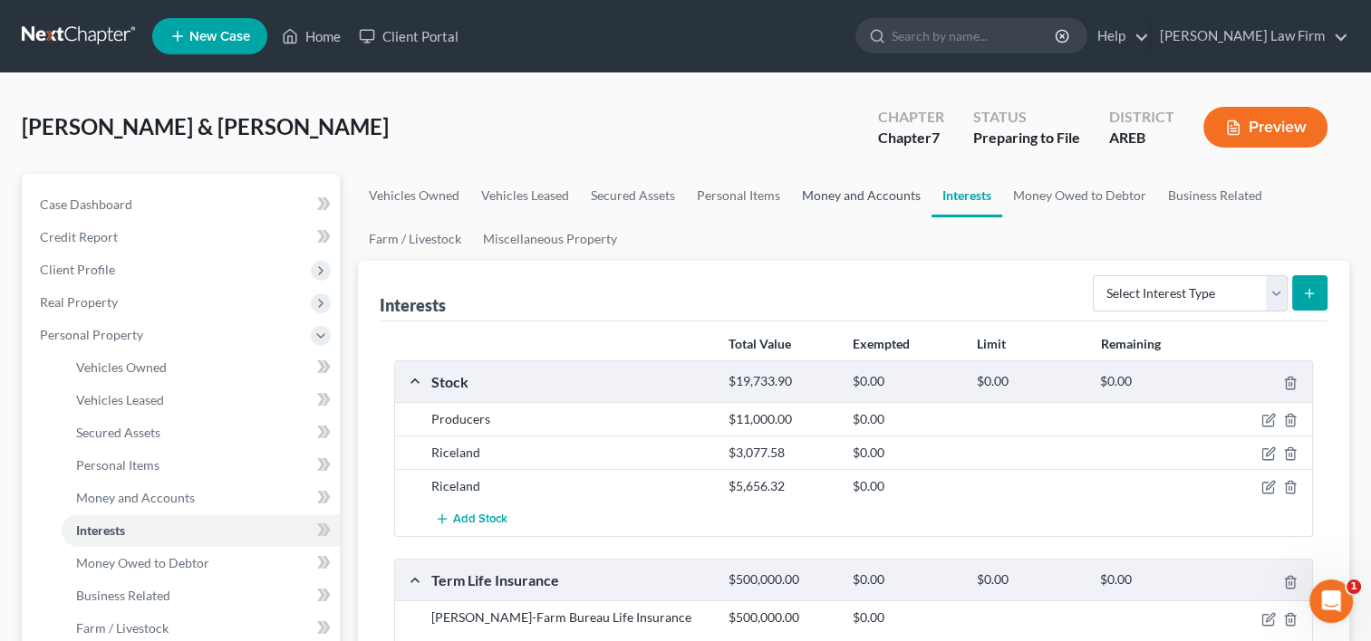
click at [831, 196] on link "Money and Accounts" at bounding box center [861, 195] width 140 height 43
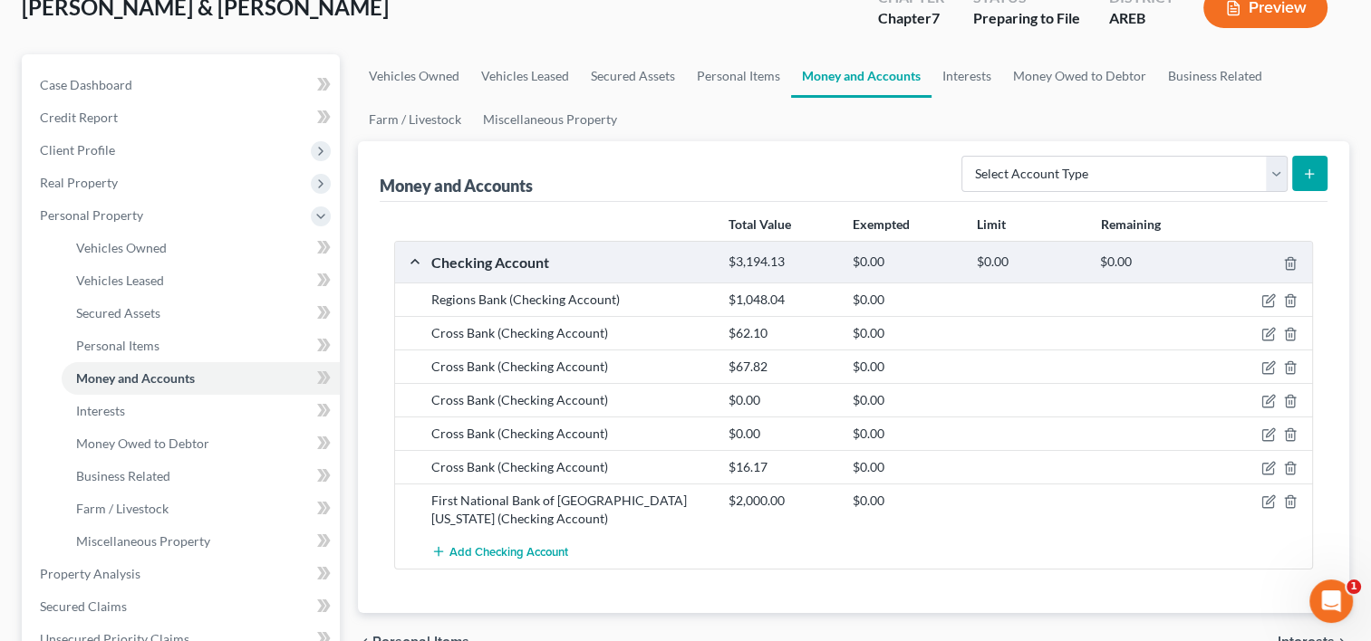
scroll to position [91, 0]
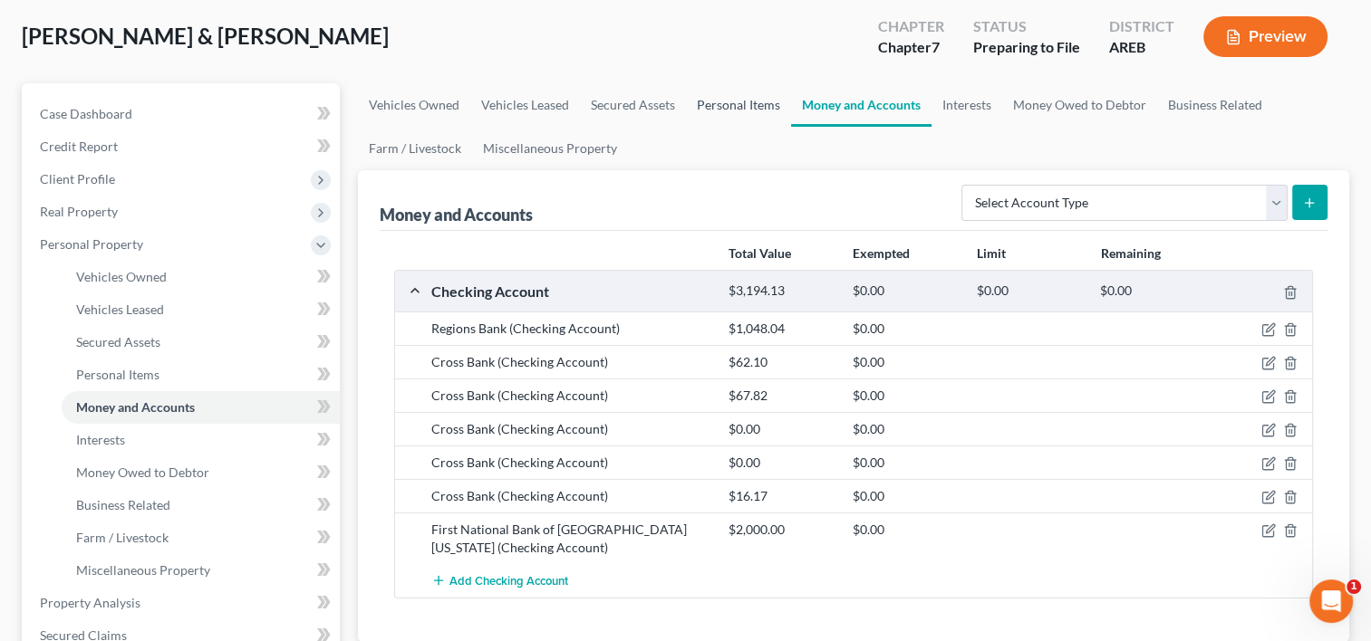
click at [736, 112] on link "Personal Items" at bounding box center [738, 104] width 105 height 43
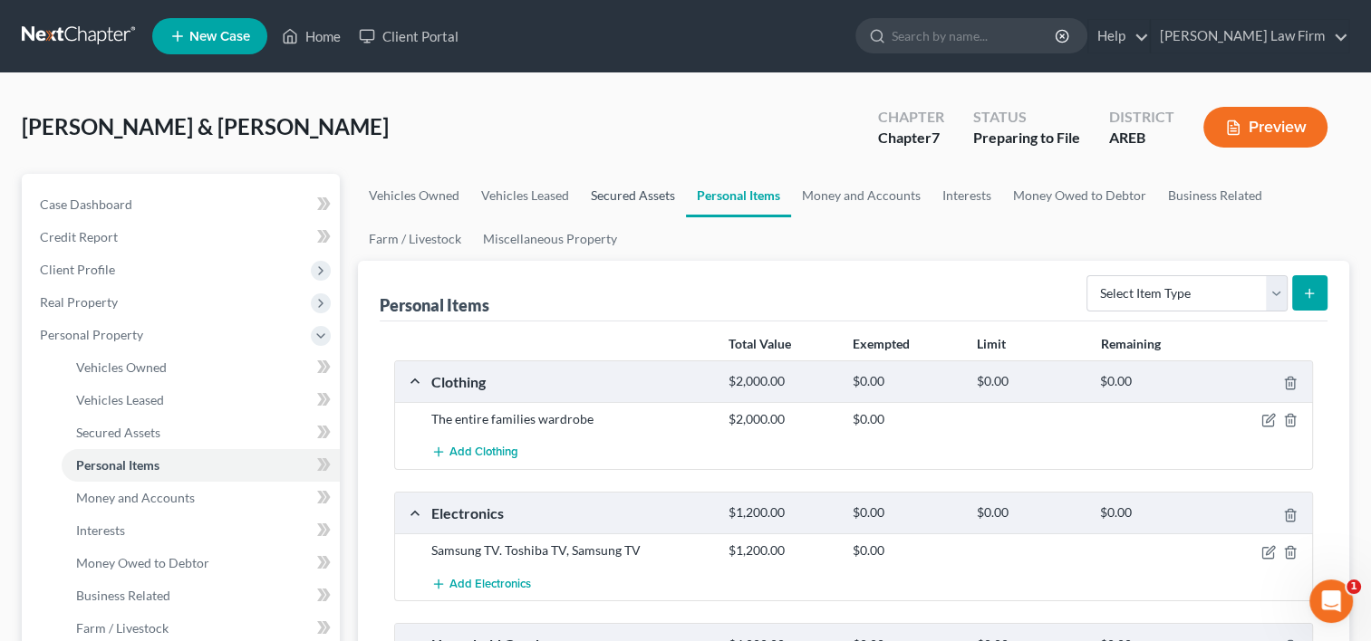
click at [651, 197] on link "Secured Assets" at bounding box center [633, 195] width 106 height 43
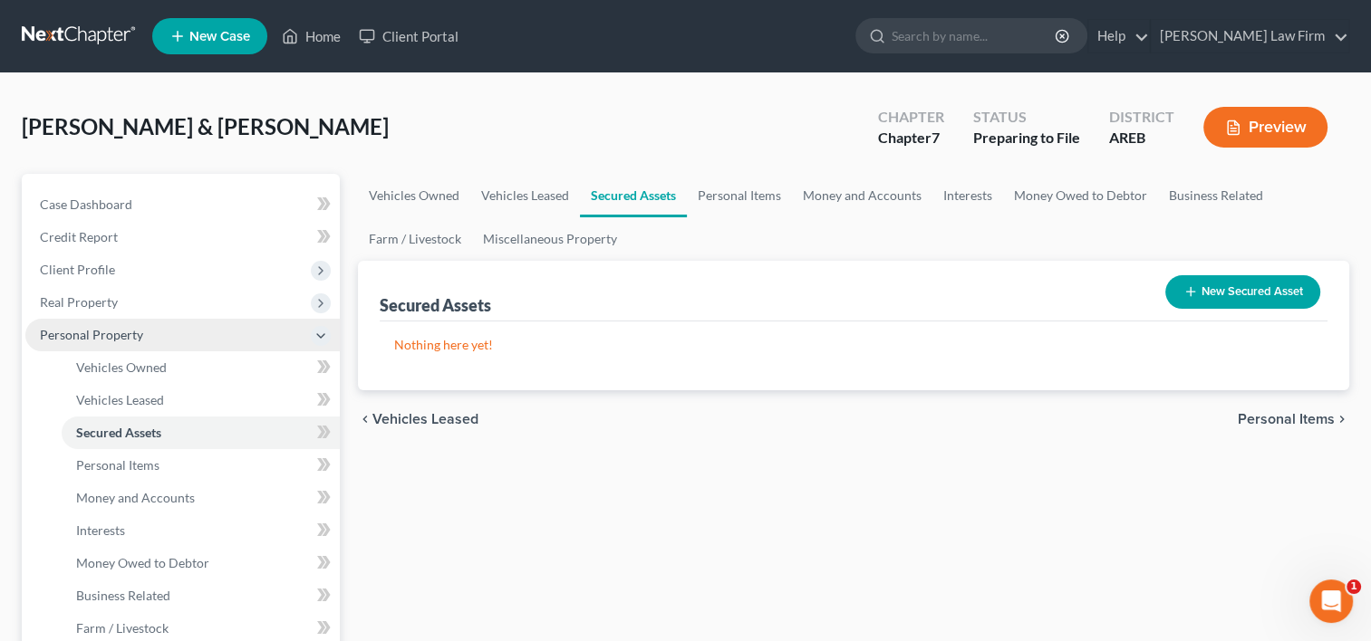
click at [52, 335] on span "Personal Property" at bounding box center [91, 334] width 103 height 15
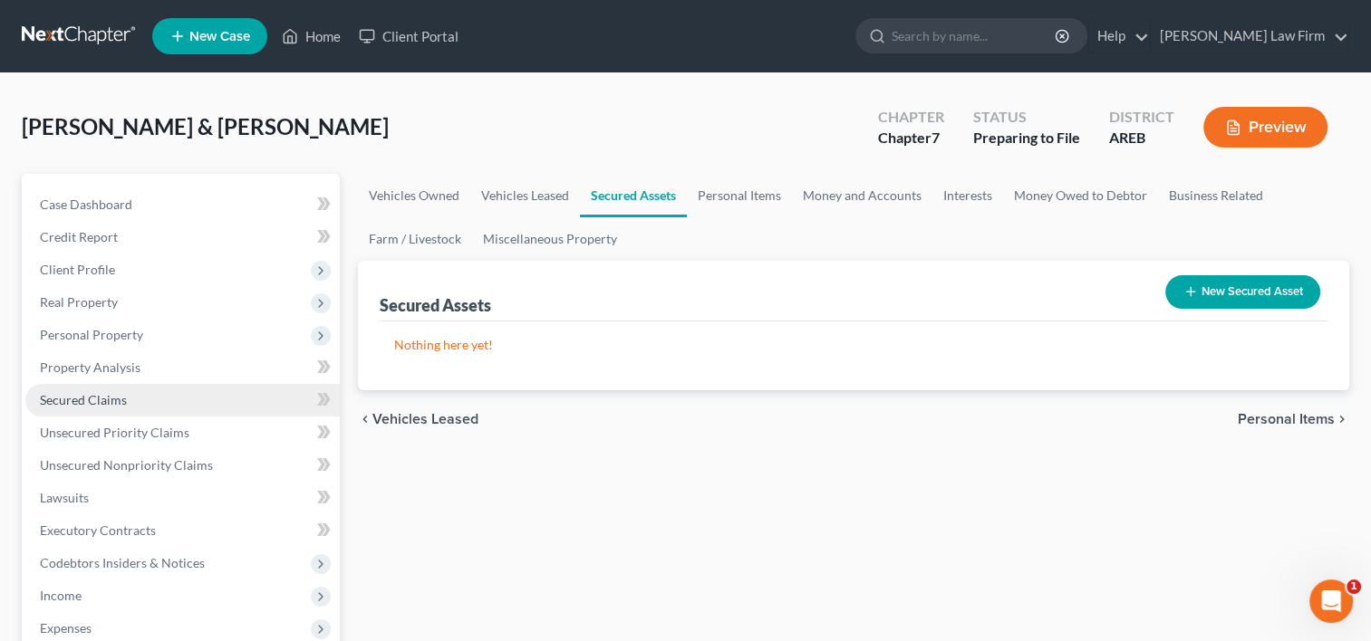
click at [71, 398] on span "Secured Claims" at bounding box center [83, 399] width 87 height 15
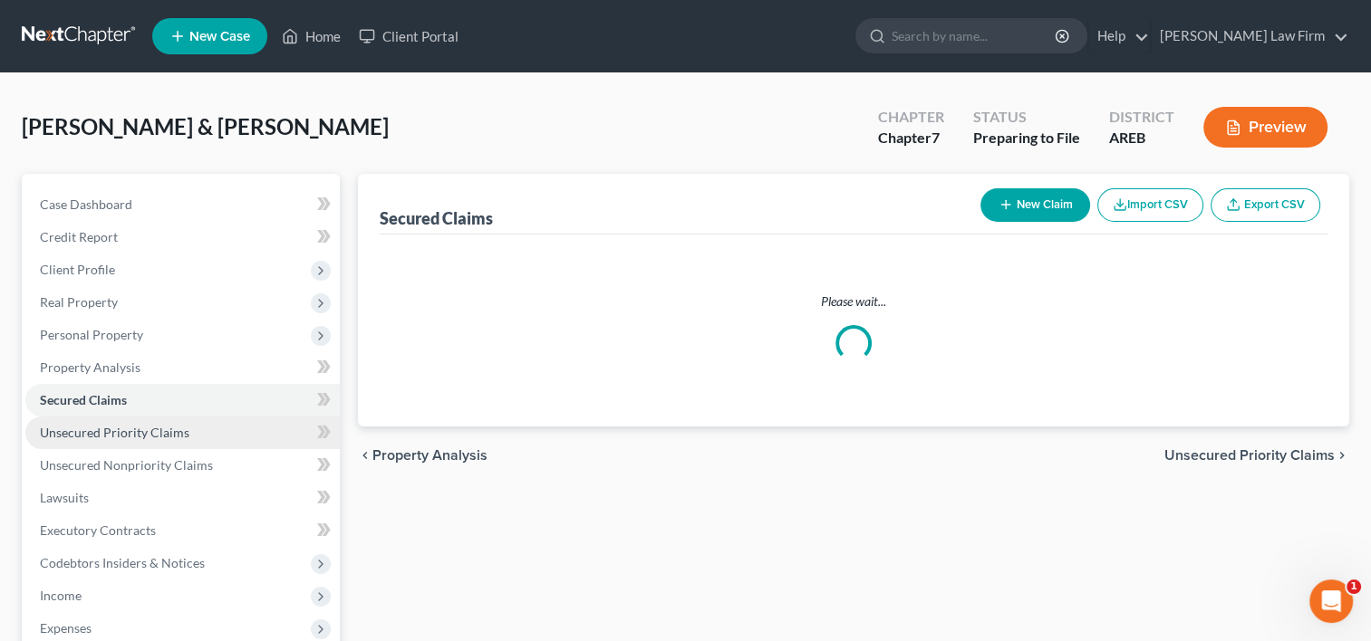
click at [81, 438] on span "Unsecured Priority Claims" at bounding box center [114, 432] width 149 height 15
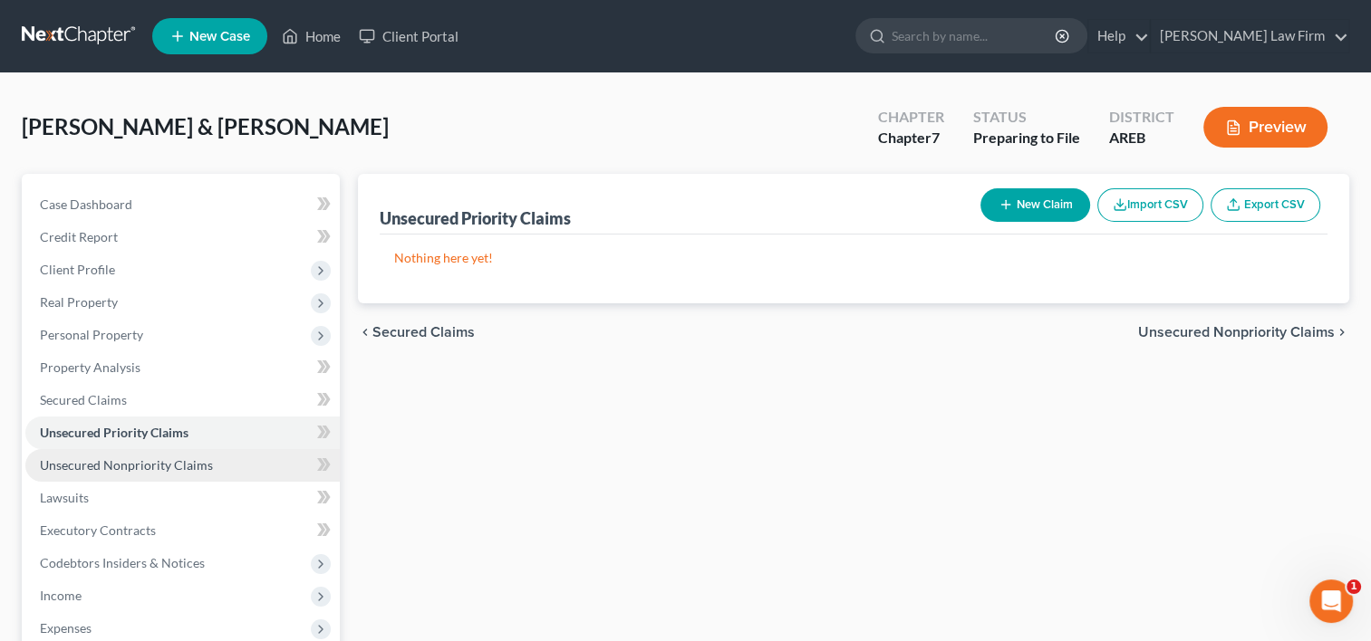
click at [82, 460] on span "Unsecured Nonpriority Claims" at bounding box center [126, 464] width 173 height 15
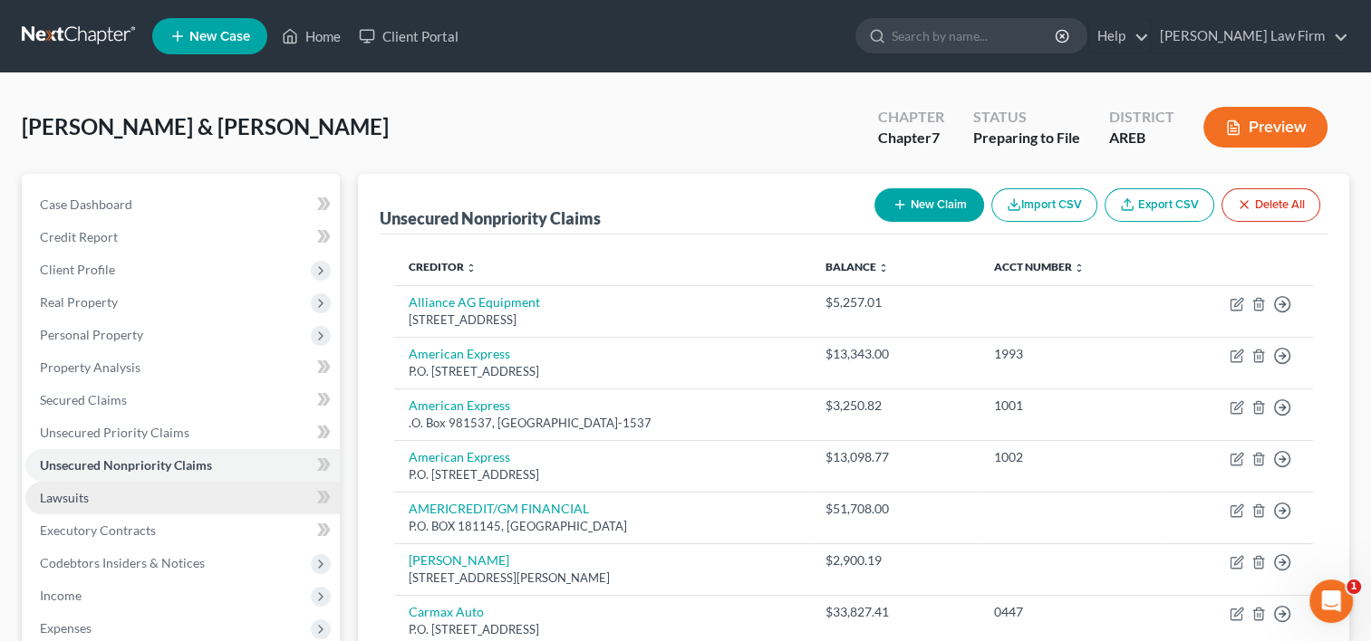
click at [77, 495] on span "Lawsuits" at bounding box center [64, 497] width 49 height 15
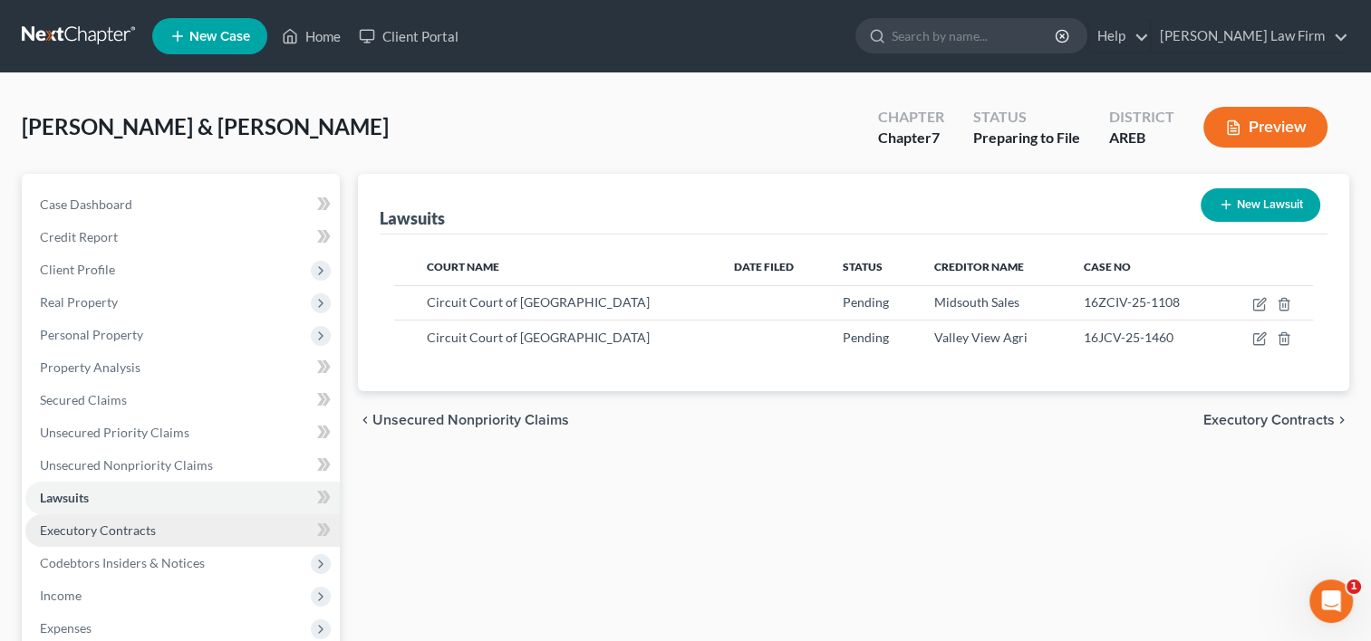
click at [74, 534] on span "Executory Contracts" at bounding box center [98, 530] width 116 height 15
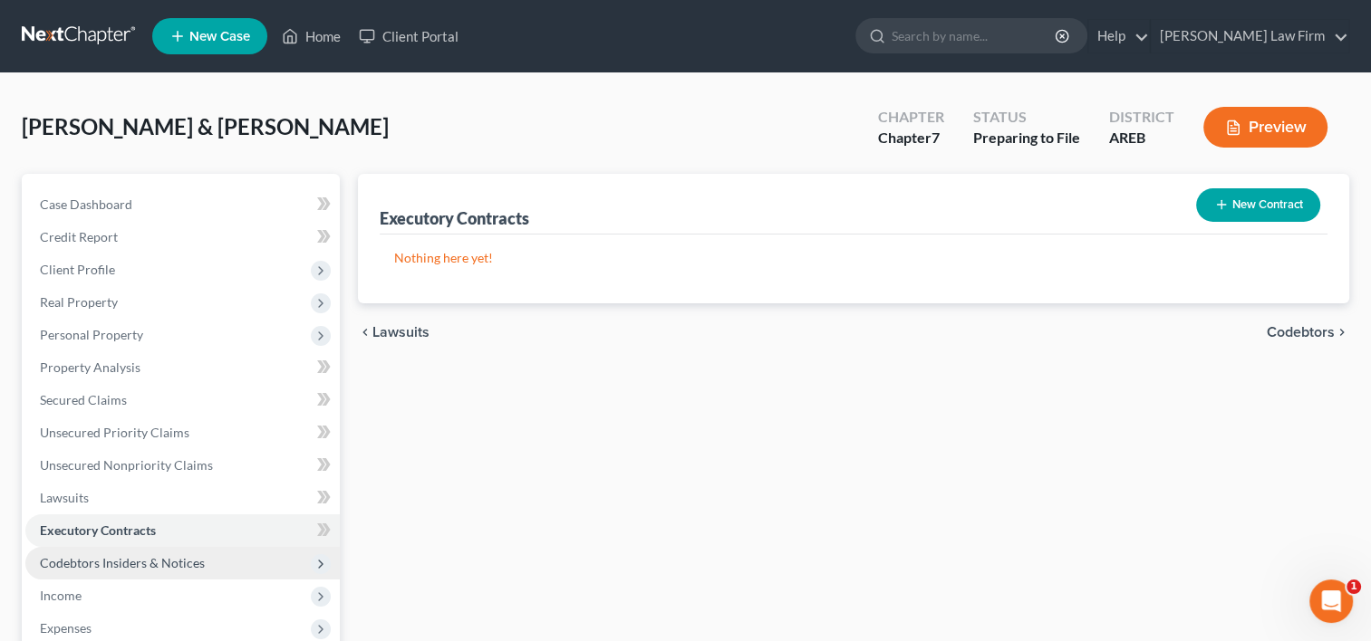
click at [80, 562] on span "Codebtors Insiders & Notices" at bounding box center [122, 562] width 165 height 15
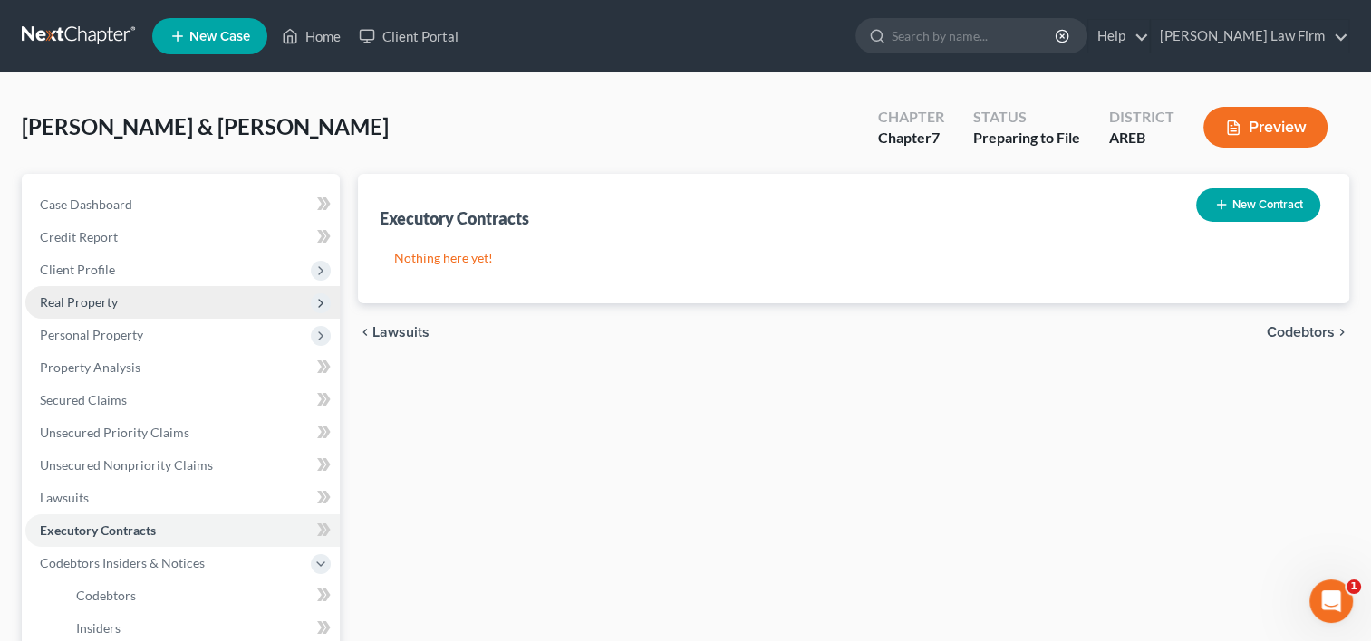
click at [91, 308] on span "Real Property" at bounding box center [79, 301] width 78 height 15
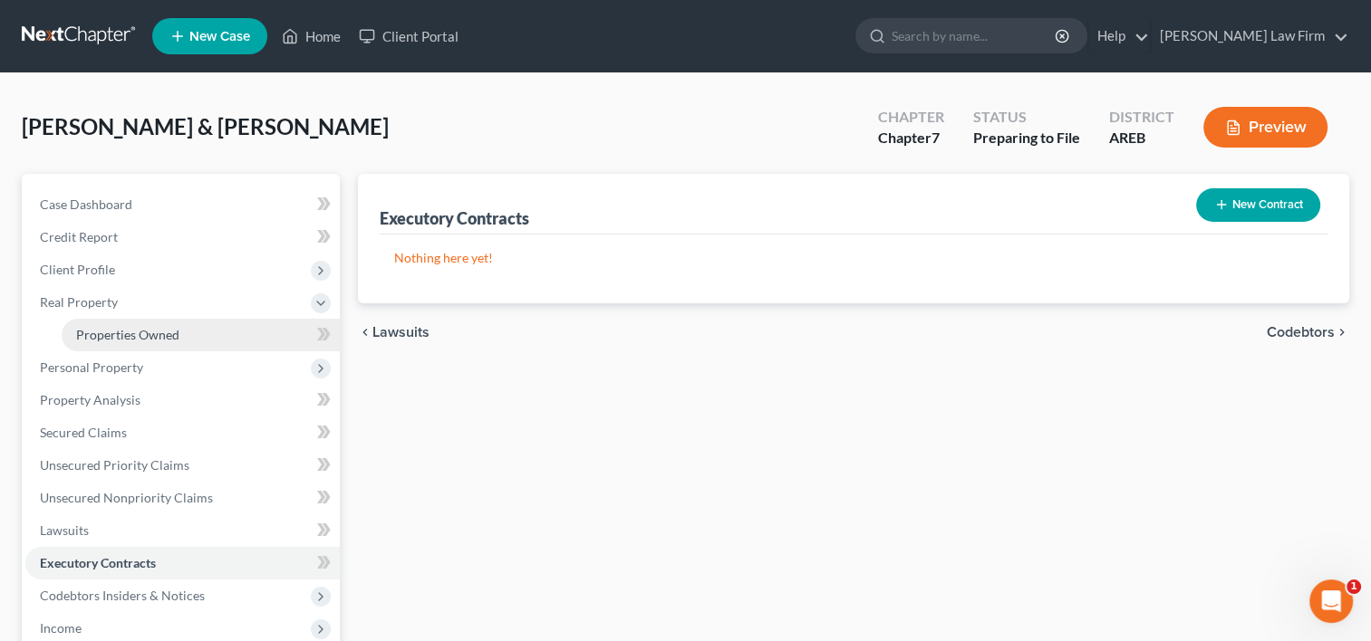
click at [109, 325] on link "Properties Owned" at bounding box center [201, 335] width 278 height 33
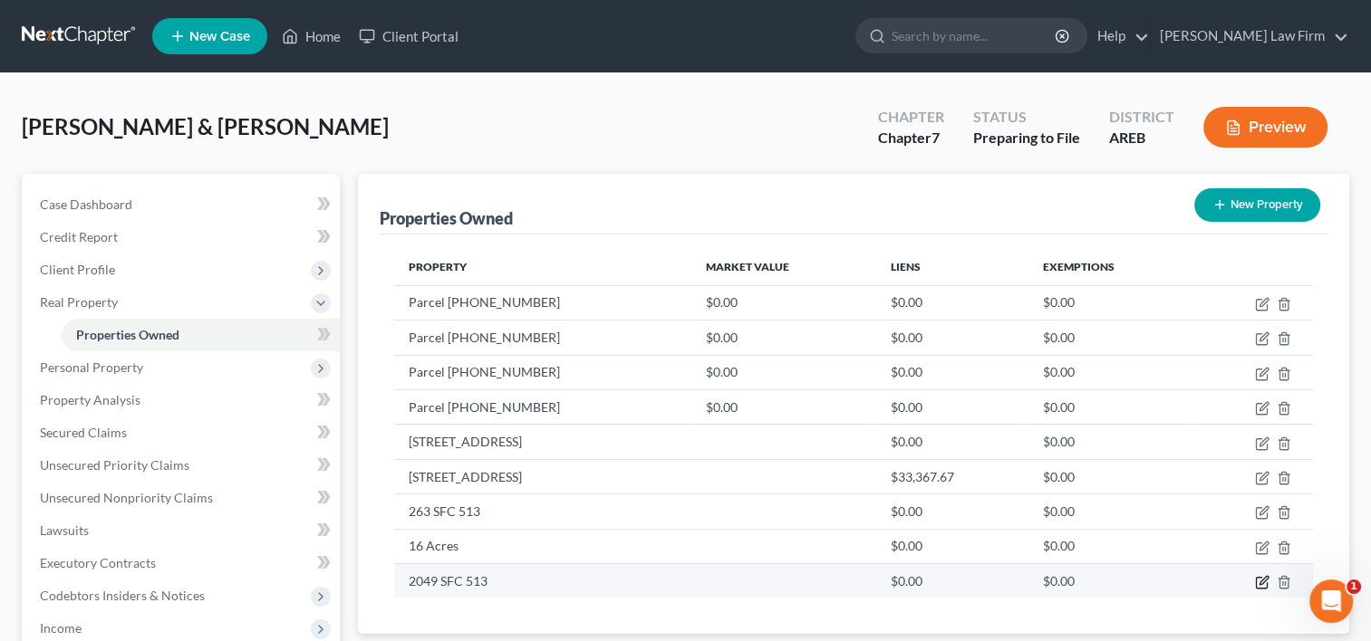
click at [1265, 576] on icon "button" at bounding box center [1262, 582] width 14 height 14
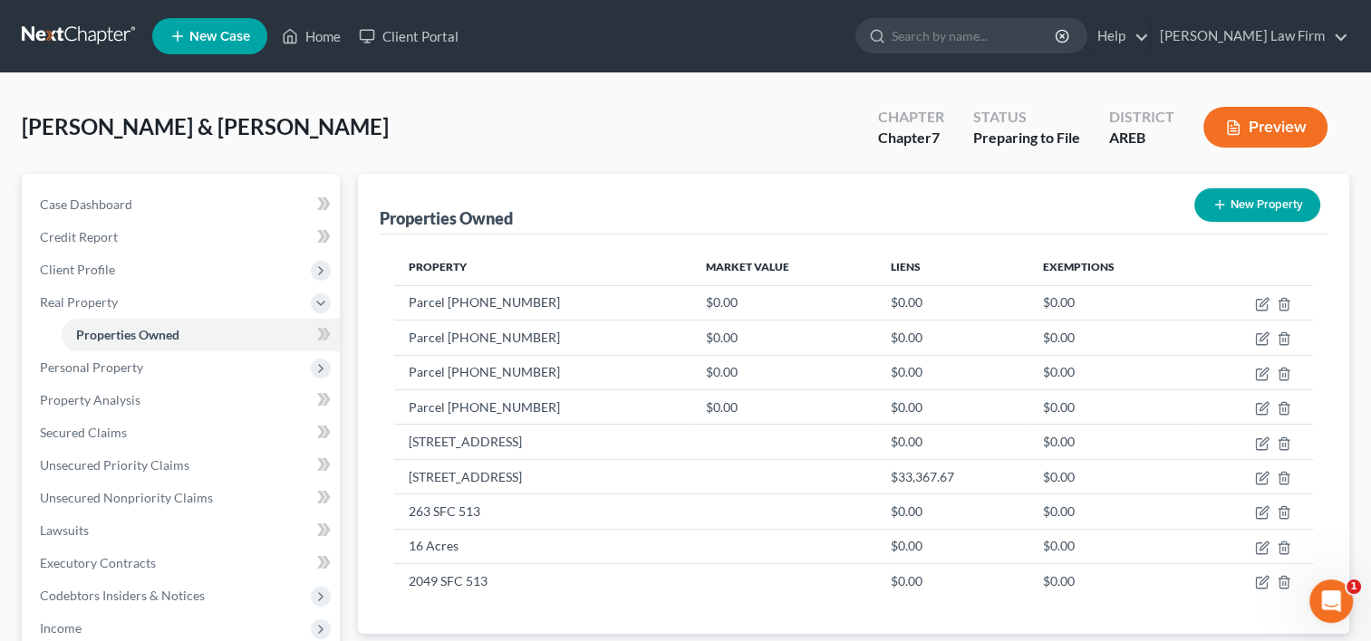
select select "2"
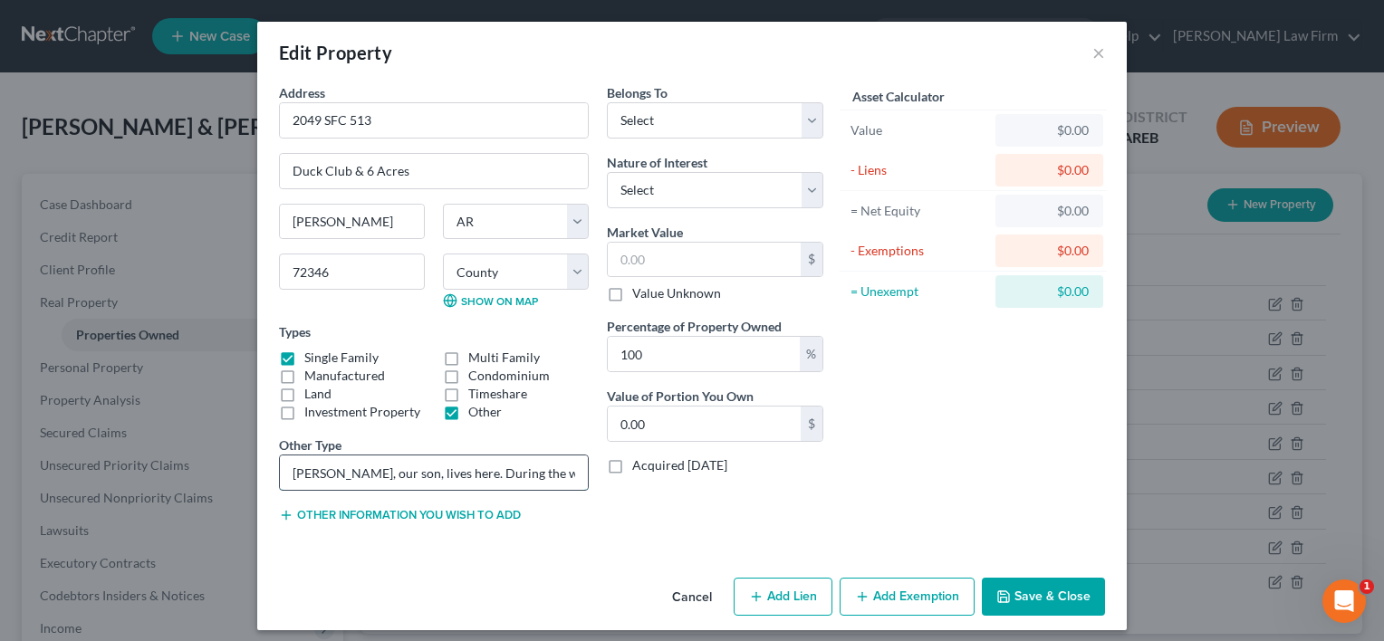
click at [507, 464] on input "Ethan Hinze, our son, lives here. During the winter this house is a duck club. …" at bounding box center [434, 473] width 308 height 34
drag, startPoint x: 571, startPoint y: 472, endPoint x: 227, endPoint y: 460, distance: 343.5
click at [227, 467] on div "Edit Property × Address * 2049 SFC 513 Duck Club & 6 Acres Heth State AL AK AR …" at bounding box center [692, 320] width 1384 height 641
type input "Duck Club"
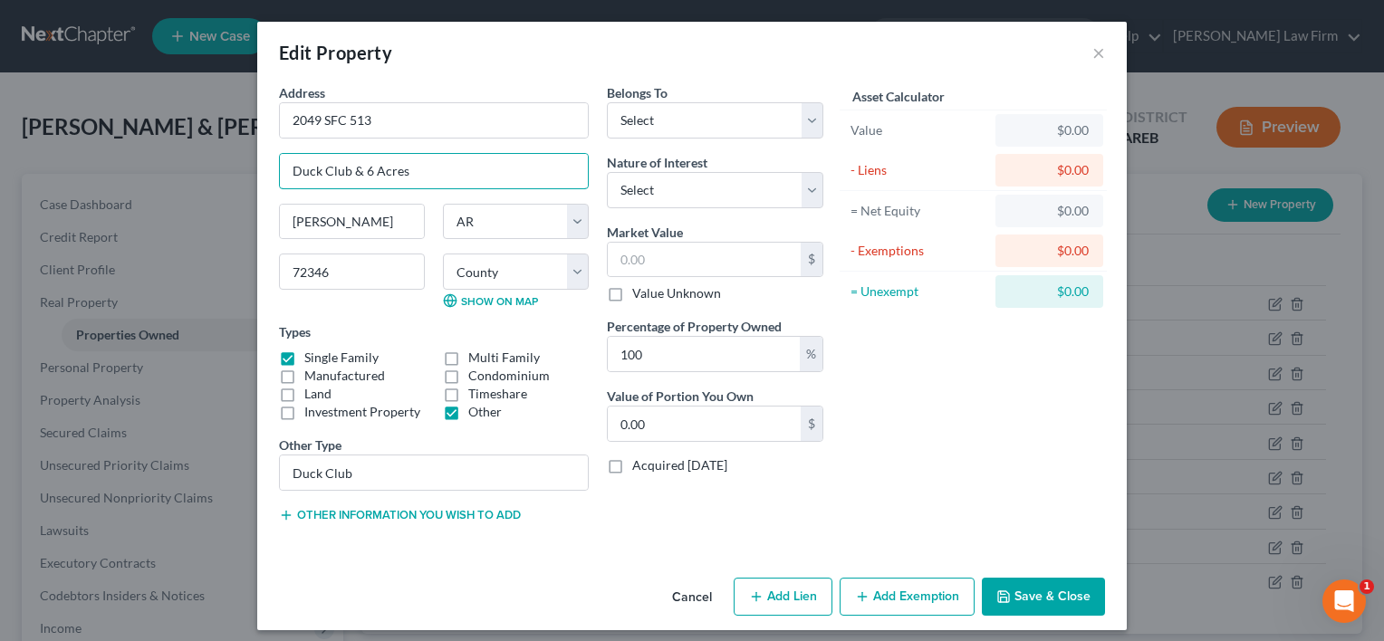
drag, startPoint x: 408, startPoint y: 176, endPoint x: 245, endPoint y: 159, distance: 163.1
click at [246, 162] on div "Edit Property × Address * 2049 SFC 513 Duck Club & 6 Acres Heth State AL AK AR …" at bounding box center [692, 320] width 1384 height 641
click at [801, 192] on select "Select Fee Simple Joint Tenant Life Estate Equitable Interest Future Interest T…" at bounding box center [715, 190] width 216 height 36
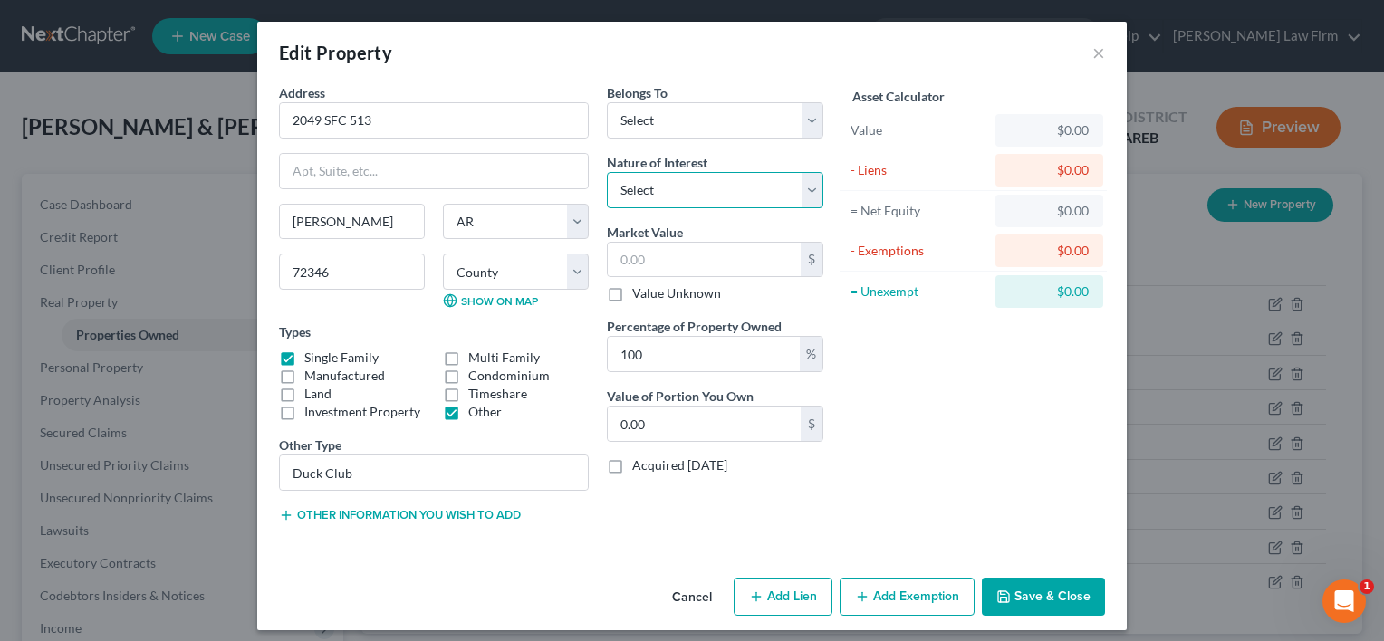
select select "0"
click at [607, 172] on select "Select Fee Simple Joint Tenant Life Estate Equitable Interest Future Interest T…" at bounding box center [715, 190] width 216 height 36
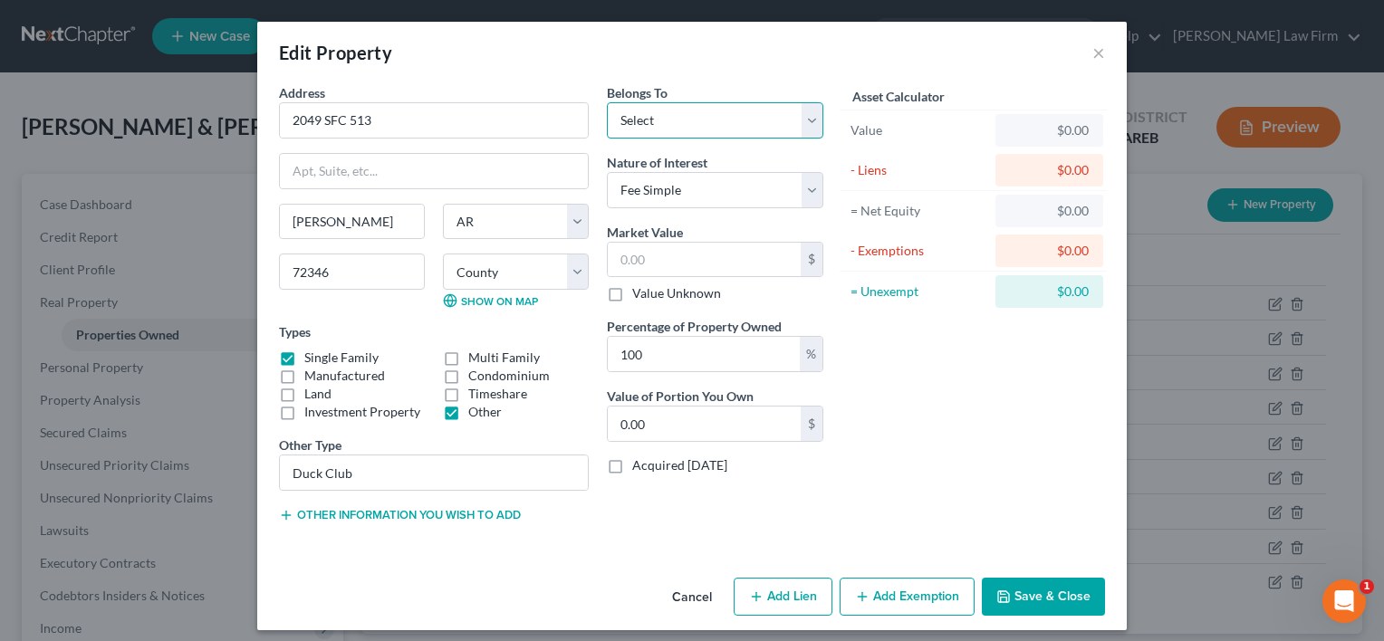
click at [806, 120] on select "Select Debtor 1 Only Debtor 2 Only Debtor 1 And Debtor 2 Only At Least One Of T…" at bounding box center [715, 120] width 216 height 36
click at [607, 102] on select "Select Debtor 1 Only Debtor 2 Only Debtor 1 And Debtor 2 Only At Least One Of T…" at bounding box center [715, 120] width 216 height 36
drag, startPoint x: 807, startPoint y: 123, endPoint x: 792, endPoint y: 135, distance: 19.4
click at [807, 123] on select "Select Debtor 1 Only Debtor 2 Only Debtor 1 And Debtor 2 Only At Least One Of T…" at bounding box center [715, 120] width 216 height 36
select select "0"
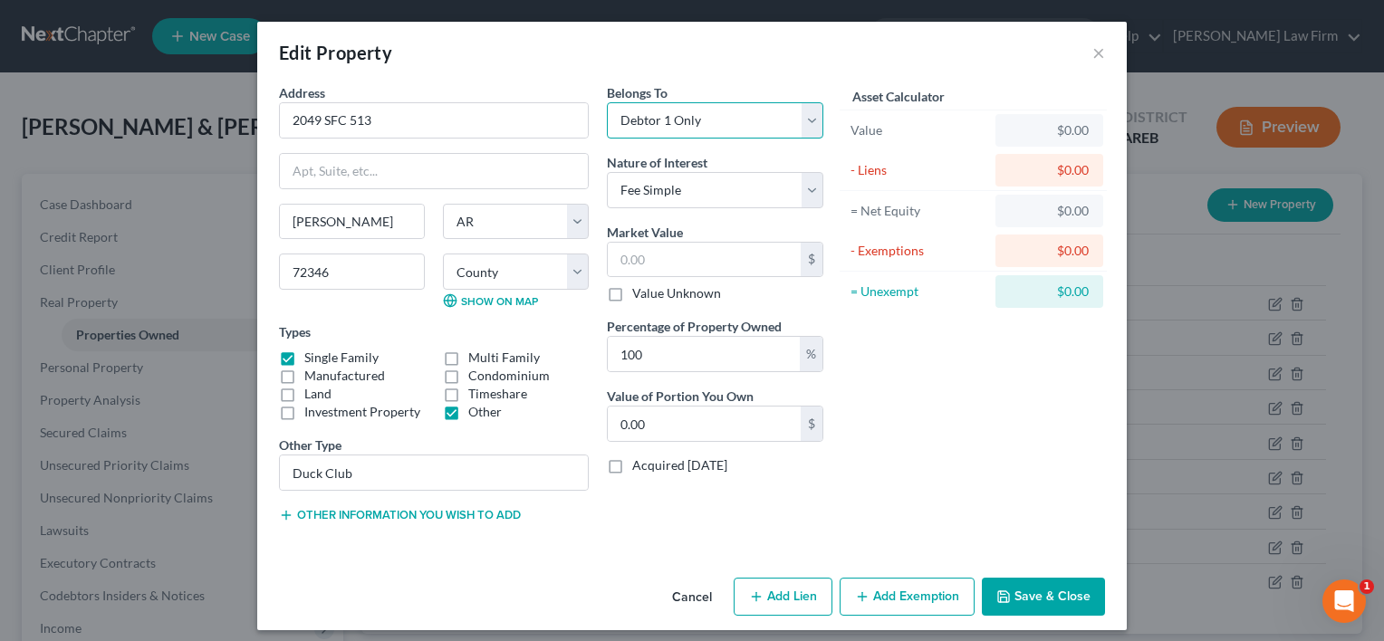
click at [607, 102] on select "Select Debtor 1 Only Debtor 2 Only Debtor 1 And Debtor 2 Only At Least One Of T…" at bounding box center [715, 120] width 216 height 36
click at [304, 391] on label "Land" at bounding box center [317, 394] width 27 height 18
click at [312, 391] on input "Land" at bounding box center [318, 391] width 12 height 12
checkbox input "true"
click at [1042, 591] on button "Save & Close" at bounding box center [1043, 597] width 123 height 38
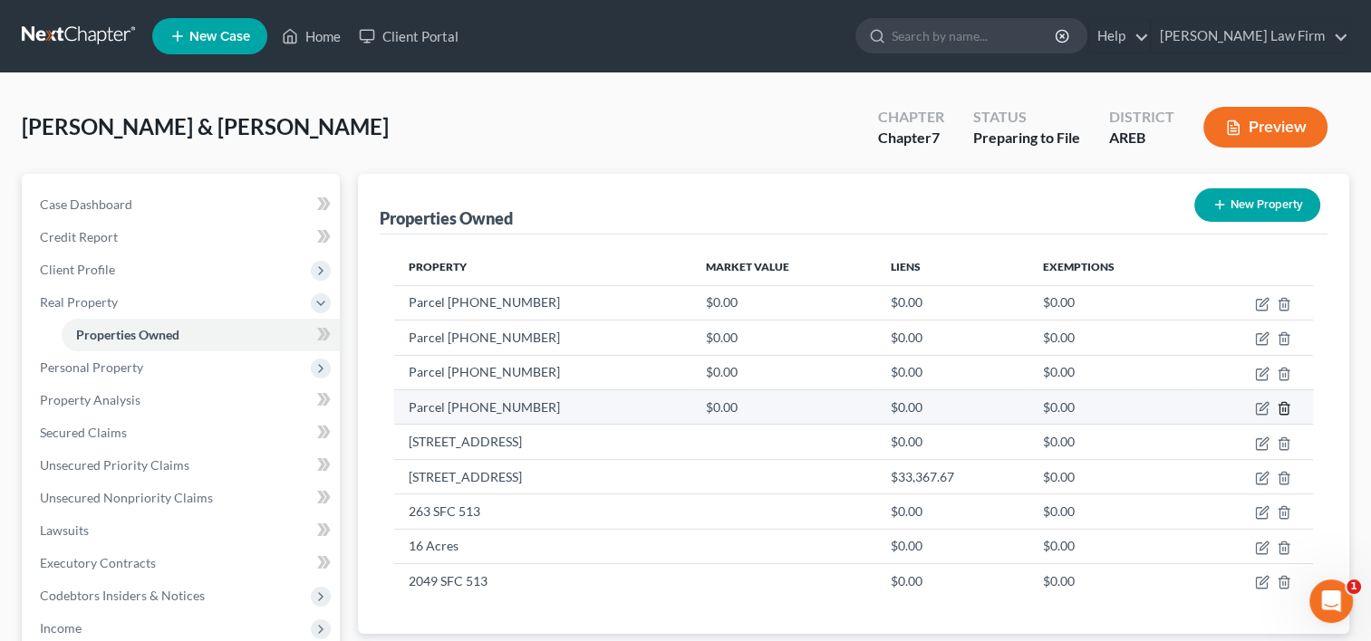
click at [1289, 408] on icon "button" at bounding box center [1283, 408] width 14 height 14
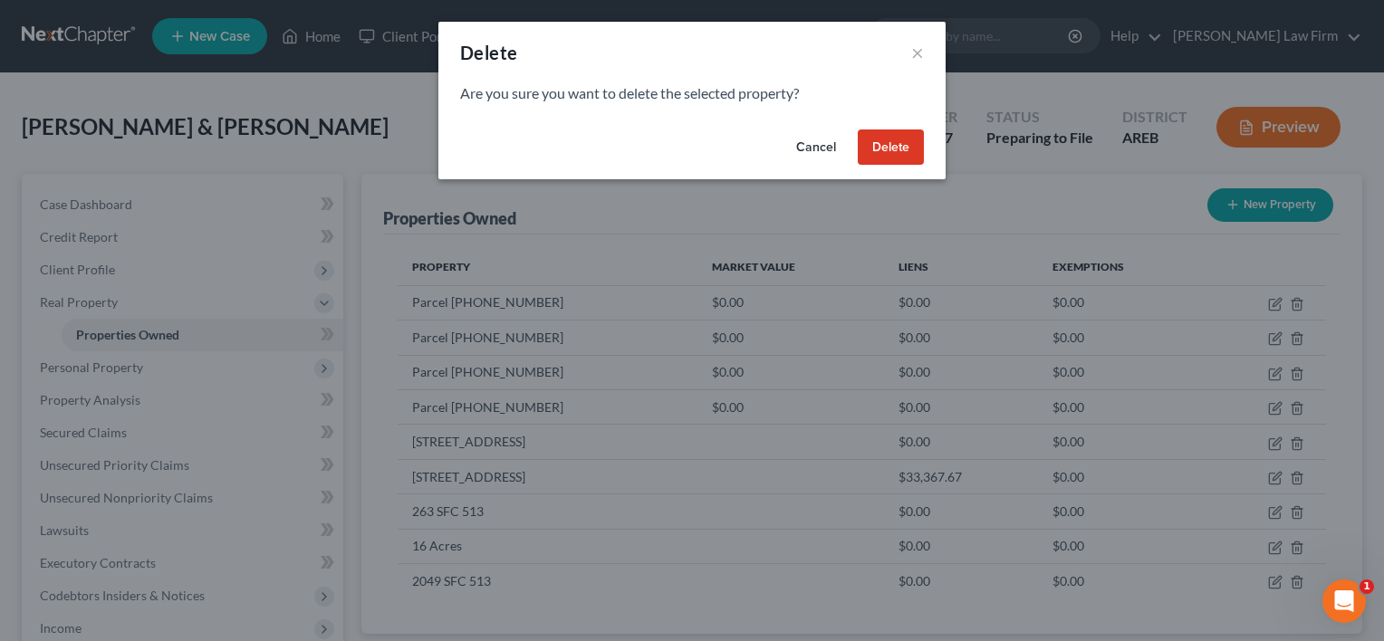
click at [895, 138] on button "Delete" at bounding box center [891, 148] width 66 height 36
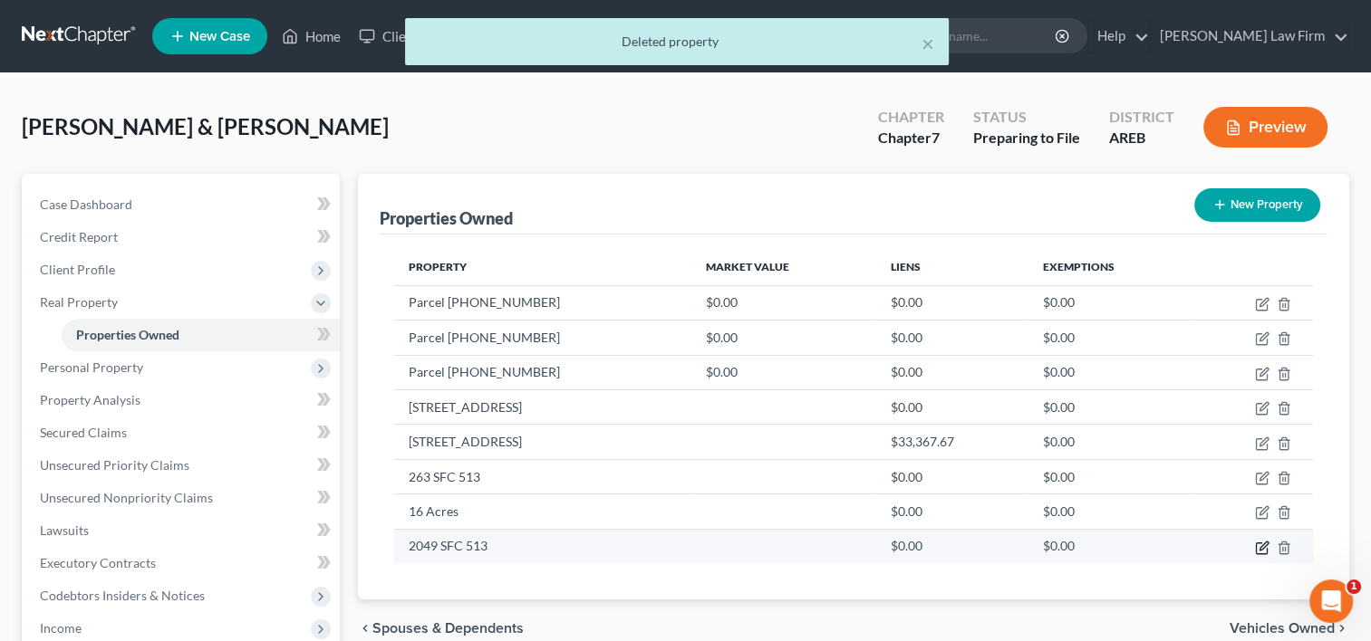
click at [1263, 543] on icon "button" at bounding box center [1263, 546] width 8 height 8
select select "2"
select select "0"
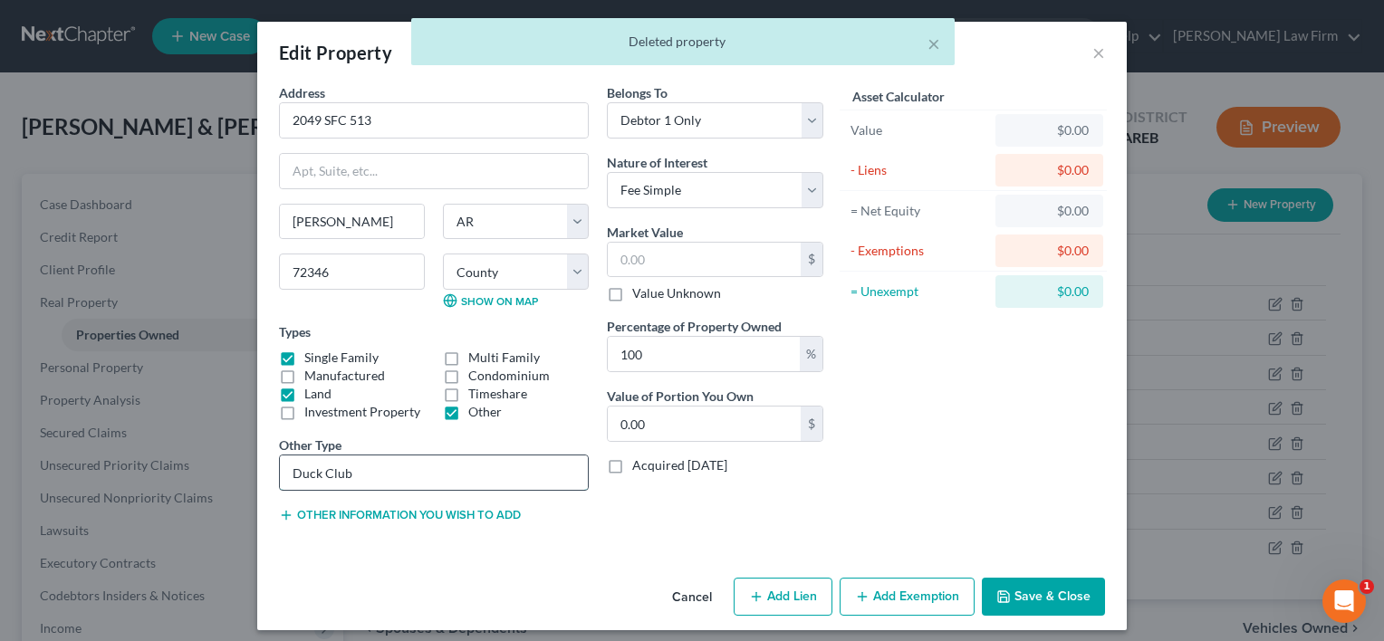
click at [464, 465] on input "Duck Club" at bounding box center [434, 473] width 308 height 34
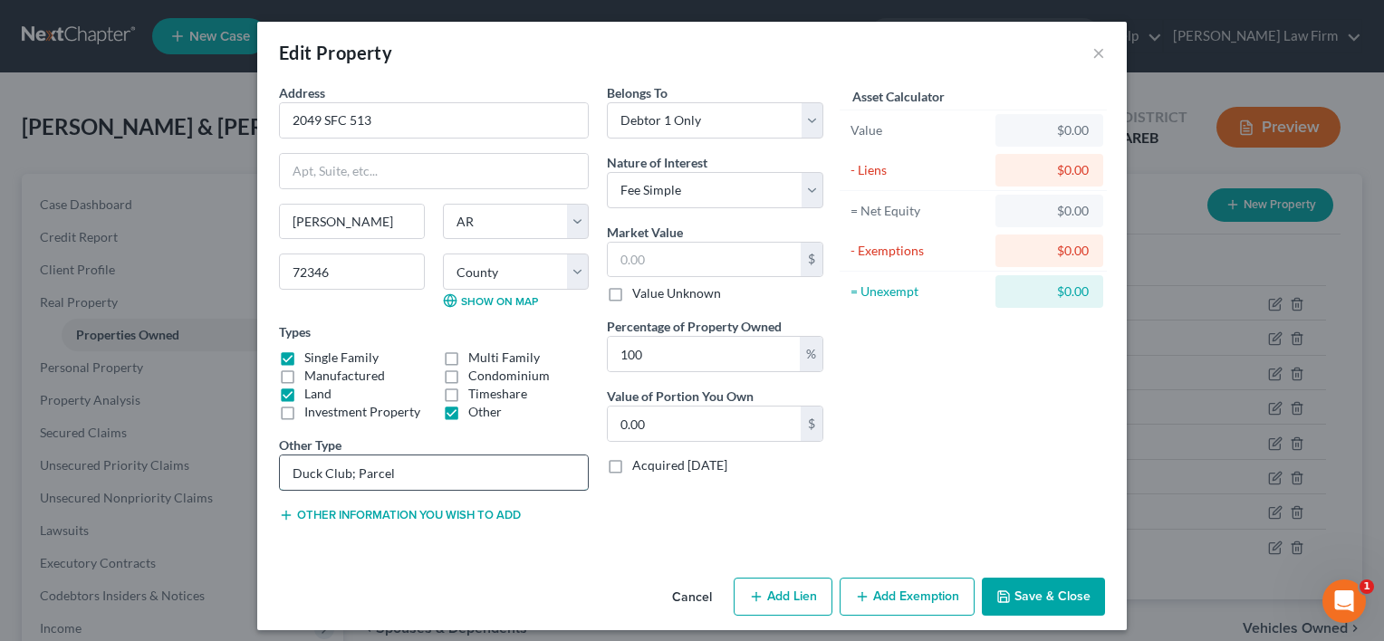
paste input "0001-07327-0001"
drag, startPoint x: 348, startPoint y: 469, endPoint x: 524, endPoint y: 459, distance: 176.9
click at [524, 459] on input "Duck Club; Parcel 0001-07327-0001" at bounding box center [434, 473] width 308 height 34
type input "Duck Club;"
click at [352, 522] on div "Address * 2049 SFC 513 Heth State AL AK AR AZ CA CO CT DE DC FL GA GU HI ID IL …" at bounding box center [434, 310] width 328 height 455
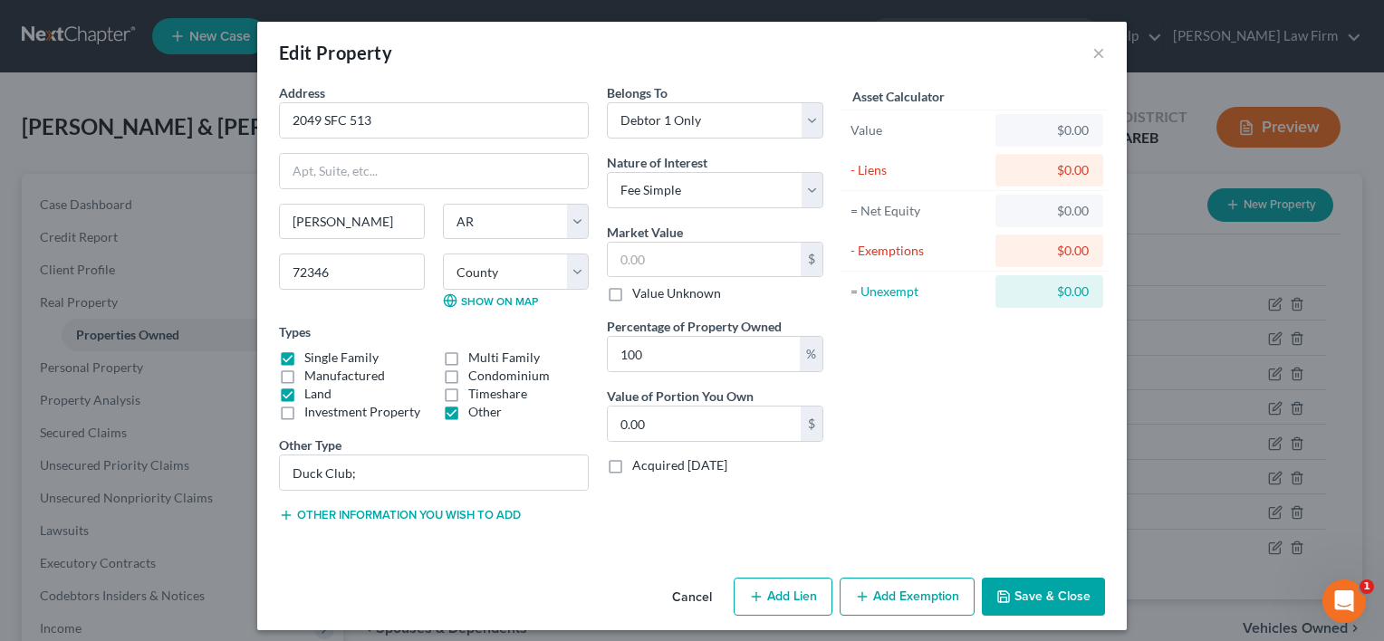
click at [348, 511] on button "Other information you wish to add" at bounding box center [400, 515] width 242 height 14
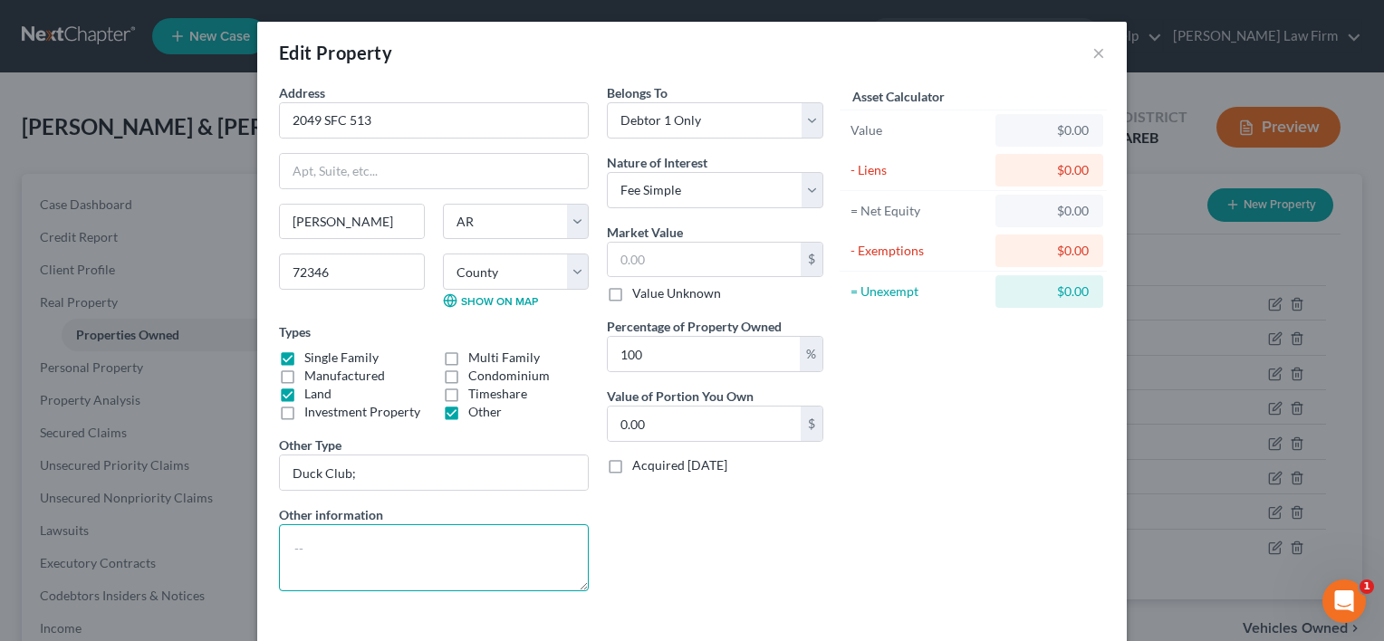
click at [336, 558] on textarea at bounding box center [434, 557] width 310 height 67
paste textarea "Parcel 0001-07327-0001"
type textarea "Parcel 0001-07327-0001"
click at [359, 461] on input "Duck Club;" at bounding box center [434, 473] width 308 height 34
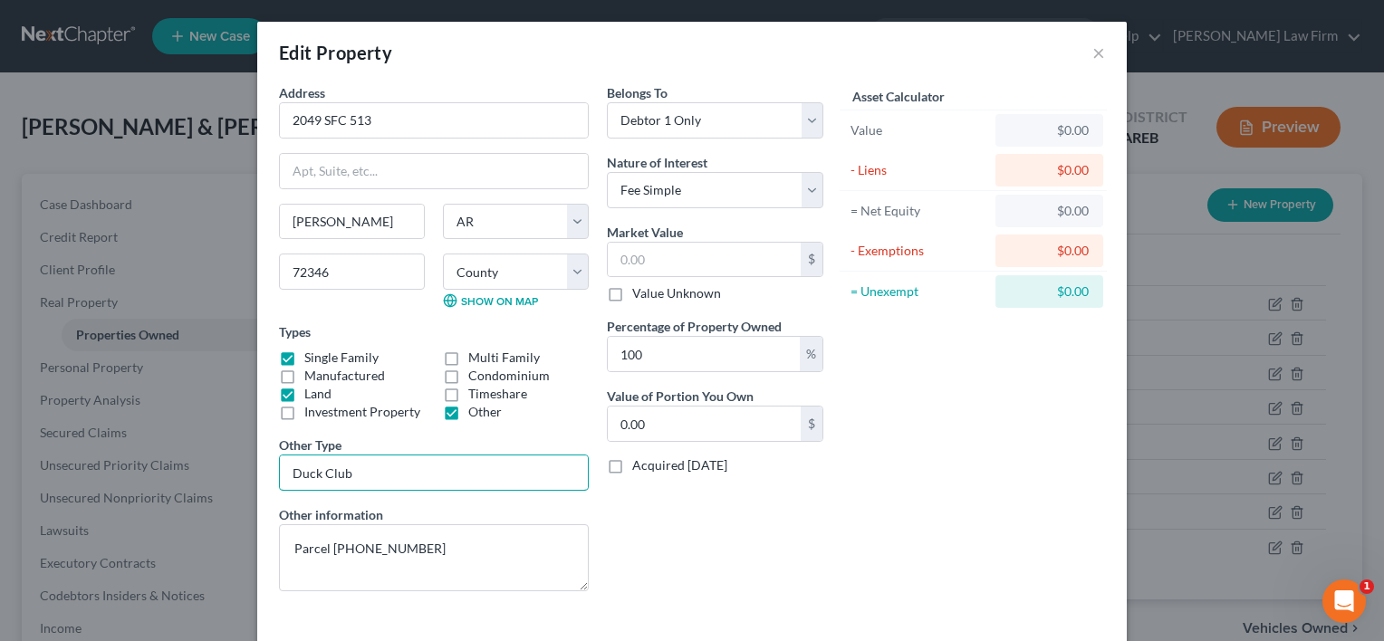
type input "Duck Club"
click at [648, 517] on div "Belongs To * Select Debtor 1 Only Debtor 2 Only Debtor 1 And Debtor 2 Only At L…" at bounding box center [715, 344] width 235 height 523
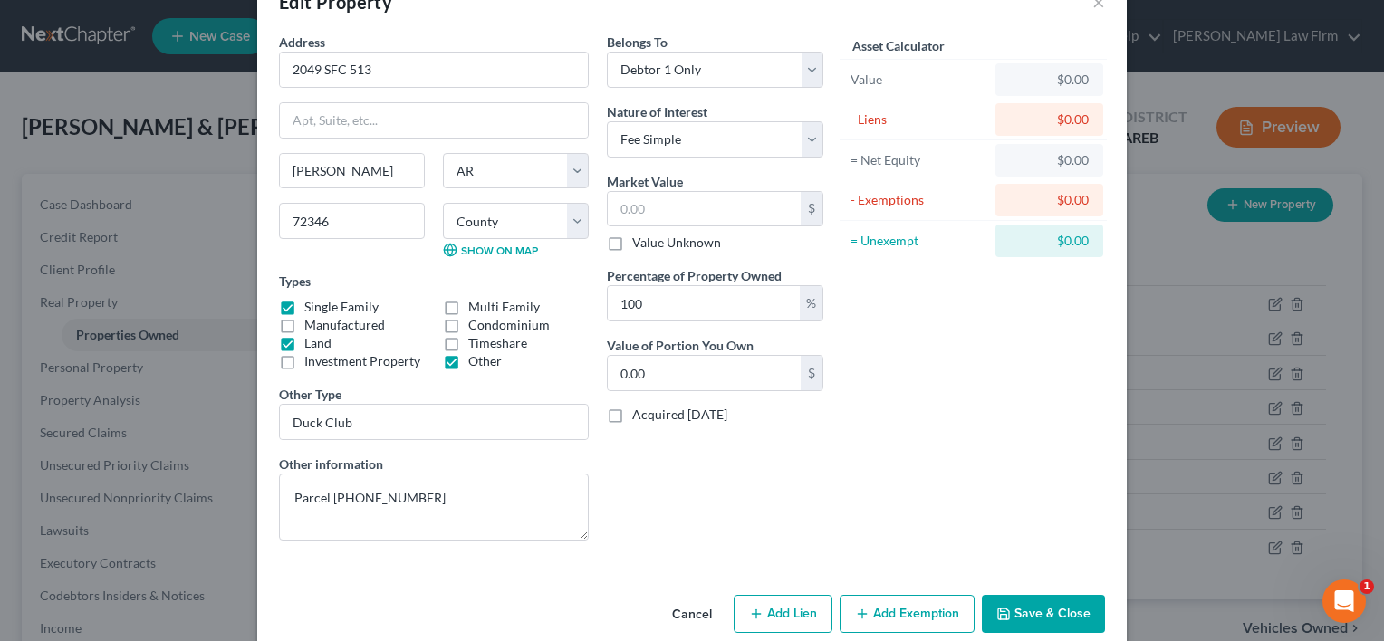
scroll to position [76, 0]
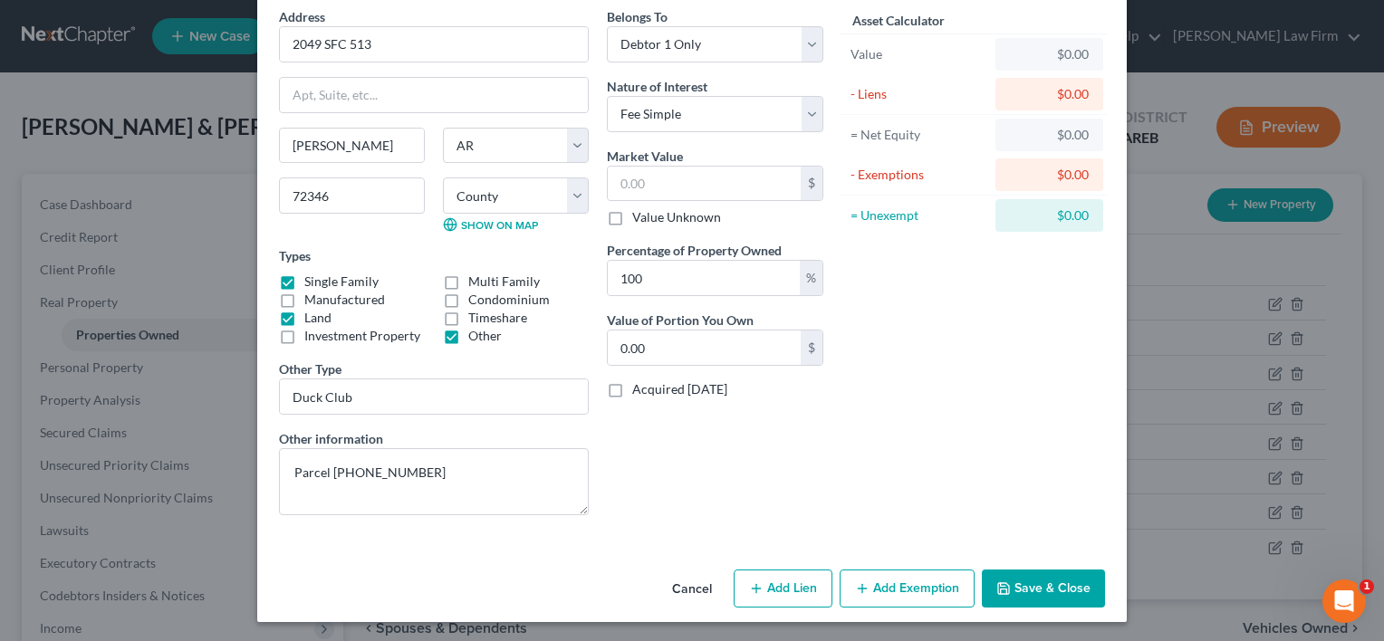
click at [1036, 585] on button "Save & Close" at bounding box center [1043, 589] width 123 height 38
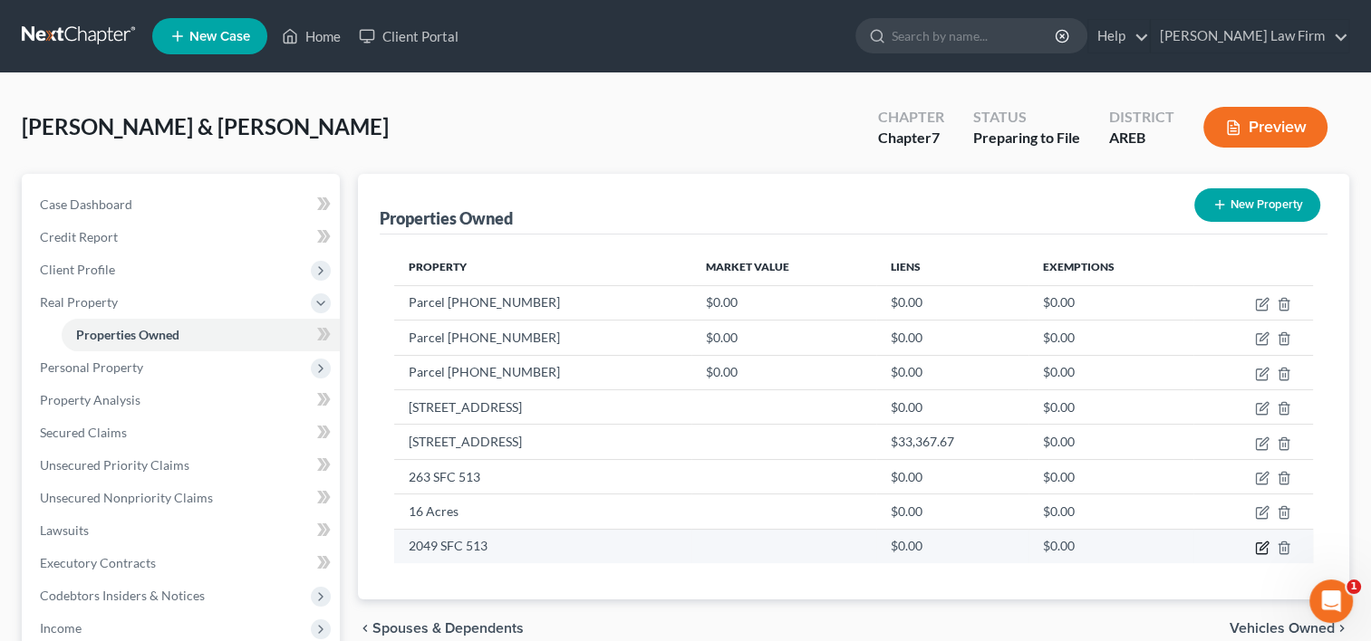
click at [1261, 545] on icon "button" at bounding box center [1262, 548] width 14 height 14
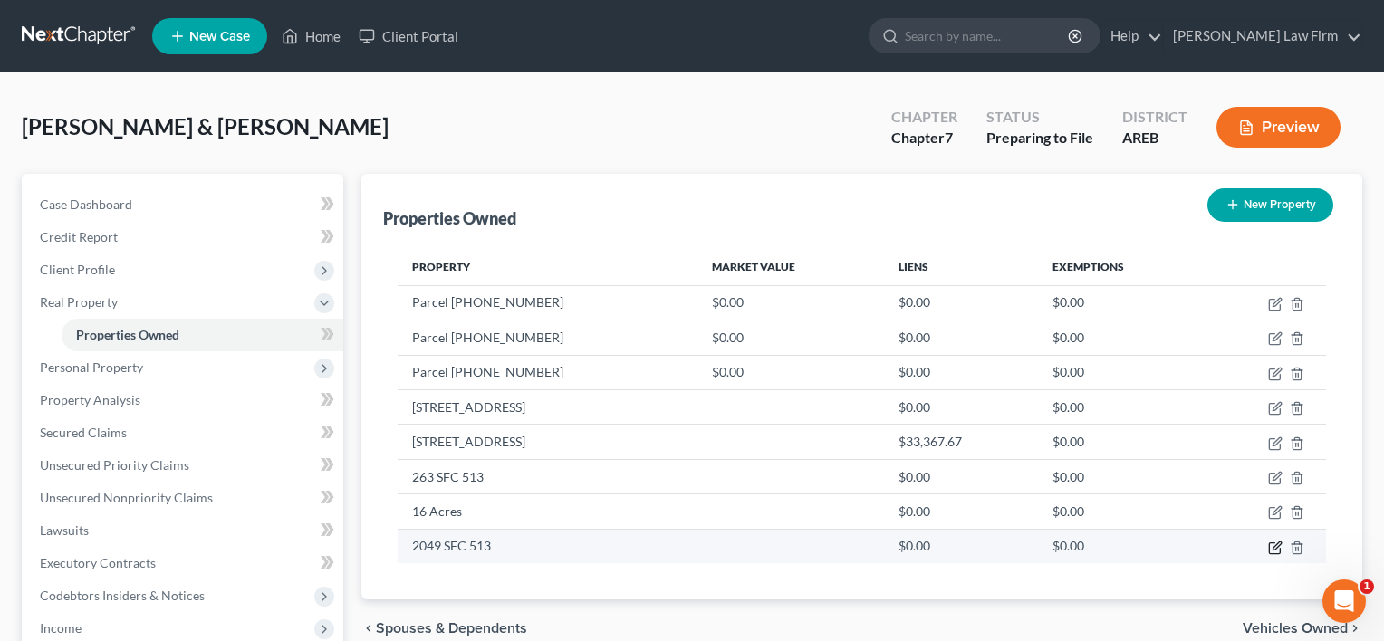
select select "2"
select select "0"
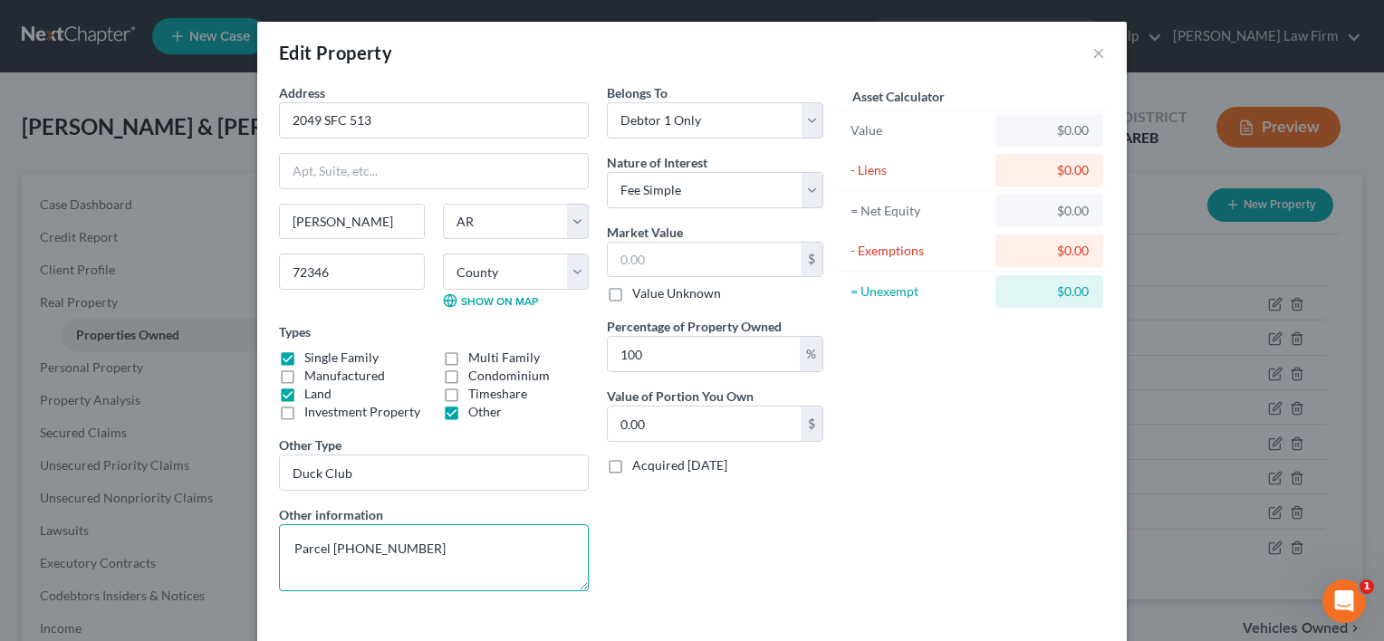
click at [449, 545] on textarea "Parcel 0001-07327-0001" at bounding box center [434, 557] width 310 height 67
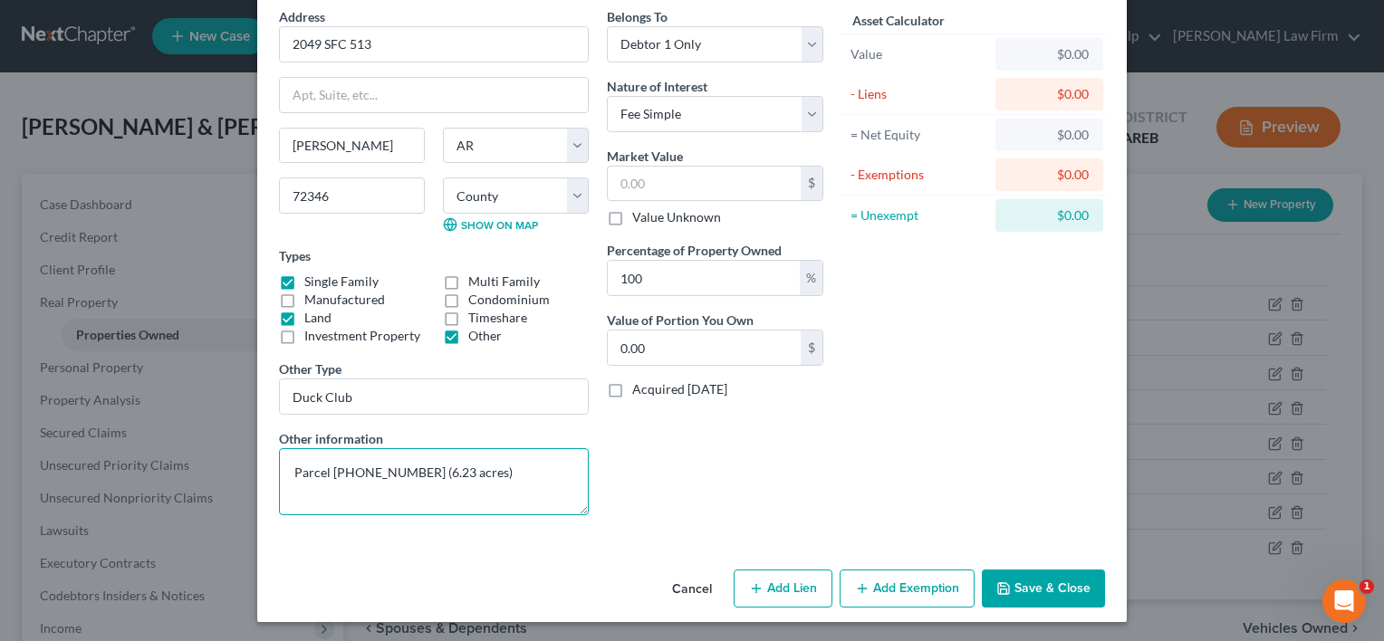
type textarea "Parcel 0001-07327-0001 (6.23 acres)"
click at [1012, 585] on button "Save & Close" at bounding box center [1043, 589] width 123 height 38
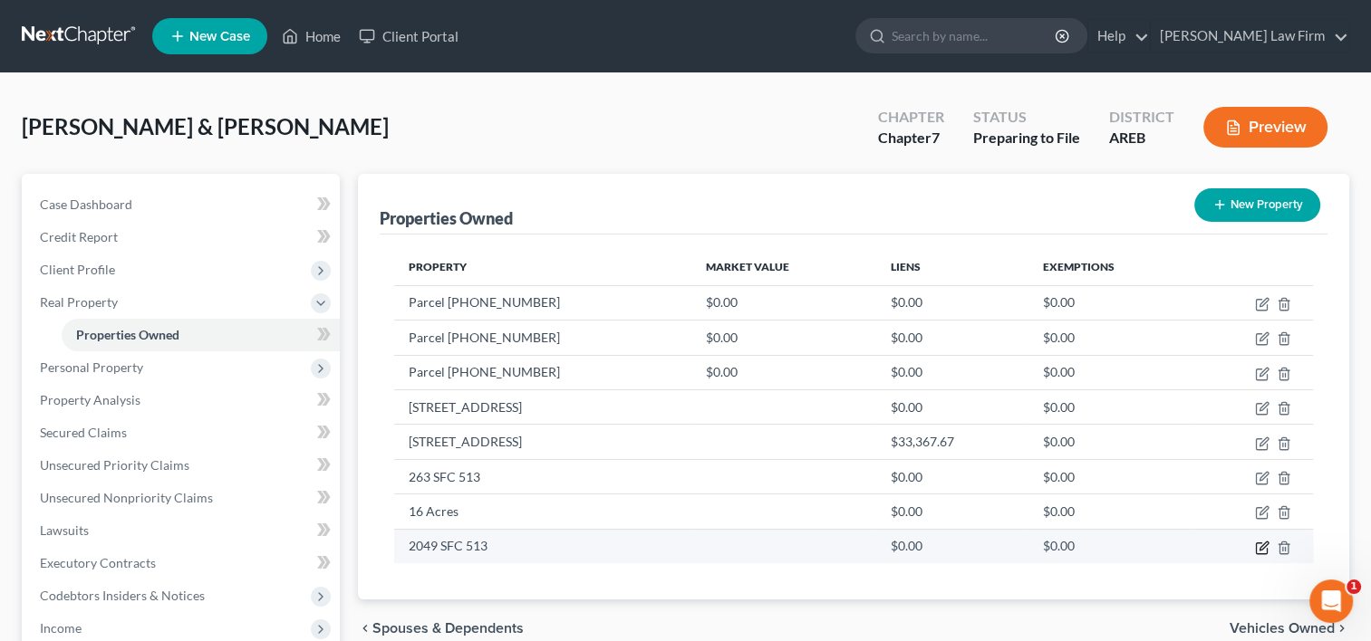
click at [1265, 549] on icon "button" at bounding box center [1261, 548] width 11 height 11
select select "2"
select select "0"
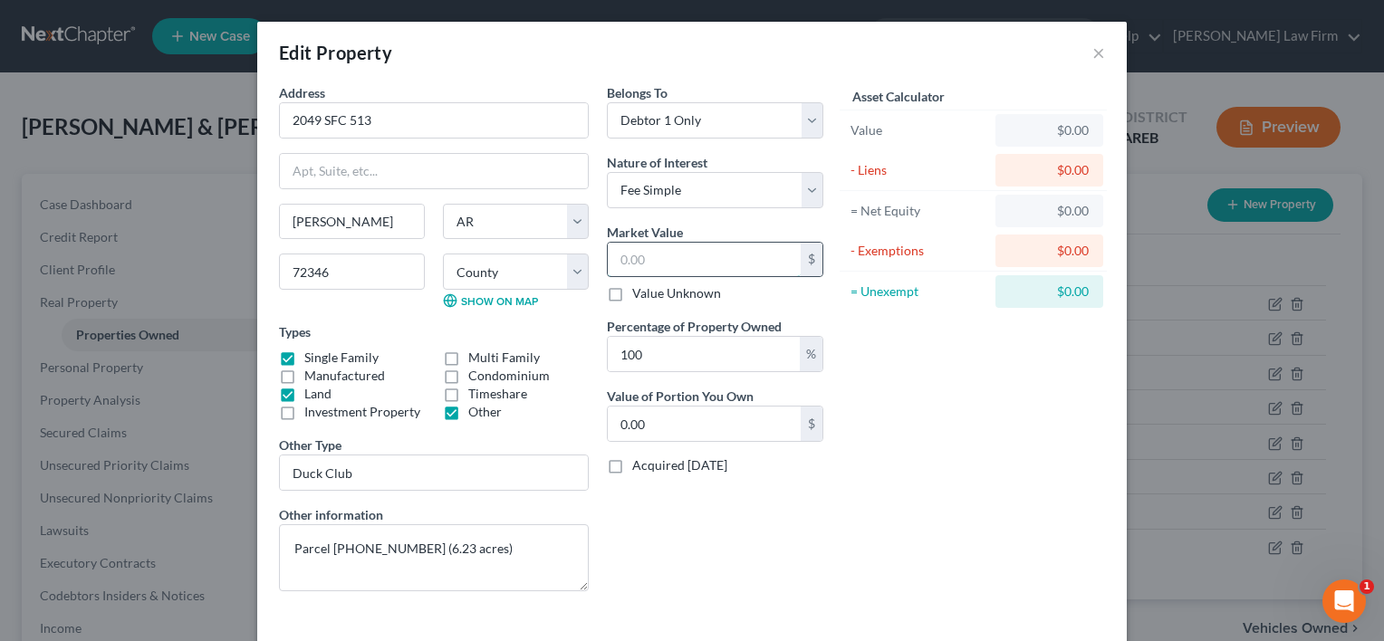
click at [629, 255] on input "text" at bounding box center [704, 260] width 193 height 34
paste input "103,450"
type input "103,450"
type input "103,450.00"
type input "103,450"
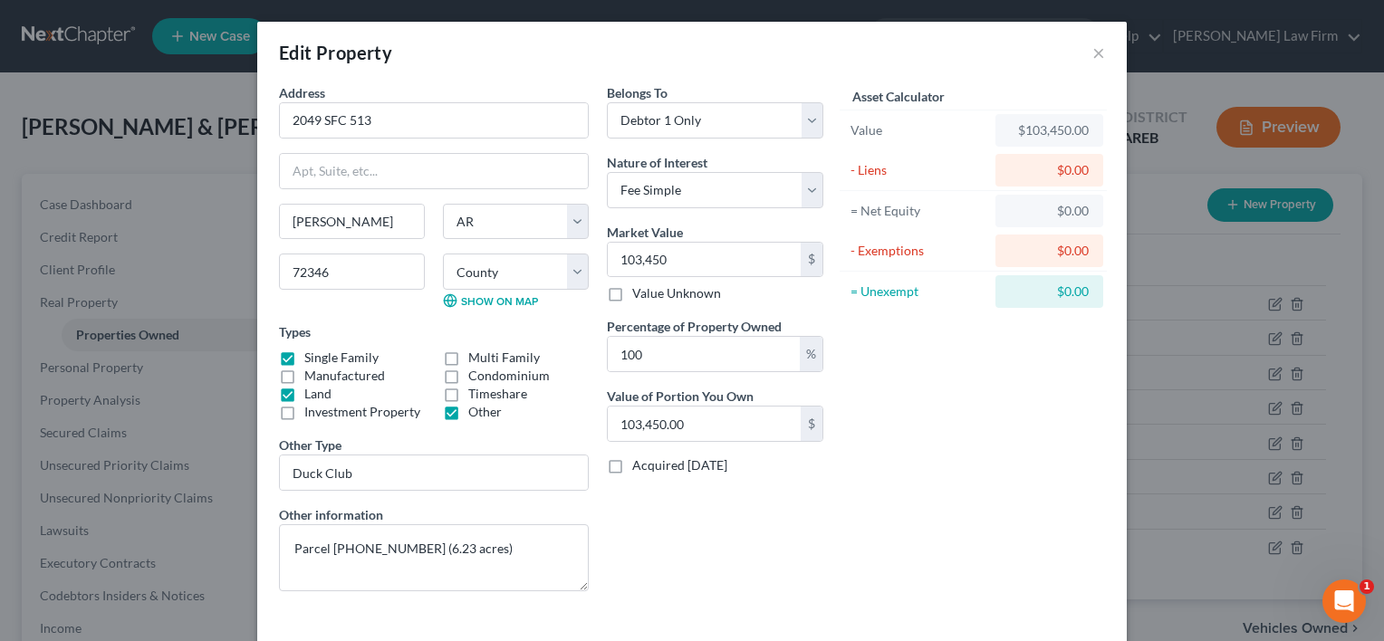
click at [957, 460] on div "Asset Calculator Value $103,450.00 - Liens $0.00 = Net Equity $0.00 - Exemption…" at bounding box center [973, 344] width 282 height 523
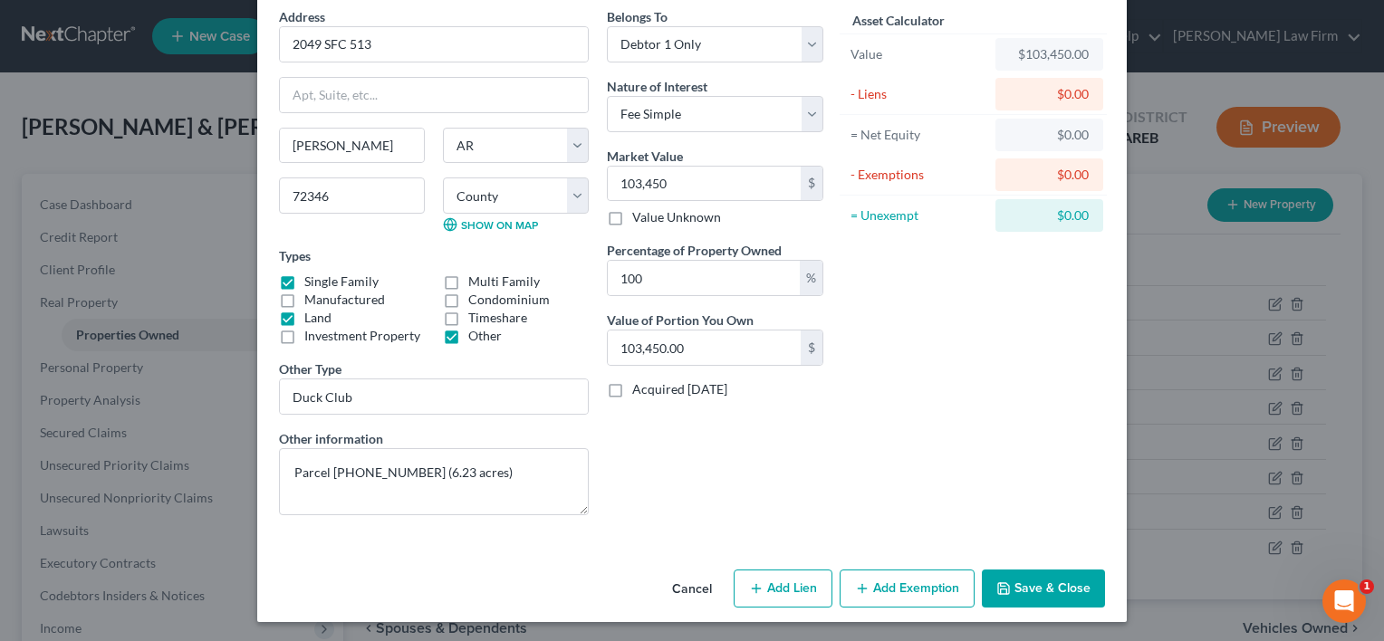
click at [1029, 587] on button "Save & Close" at bounding box center [1043, 589] width 123 height 38
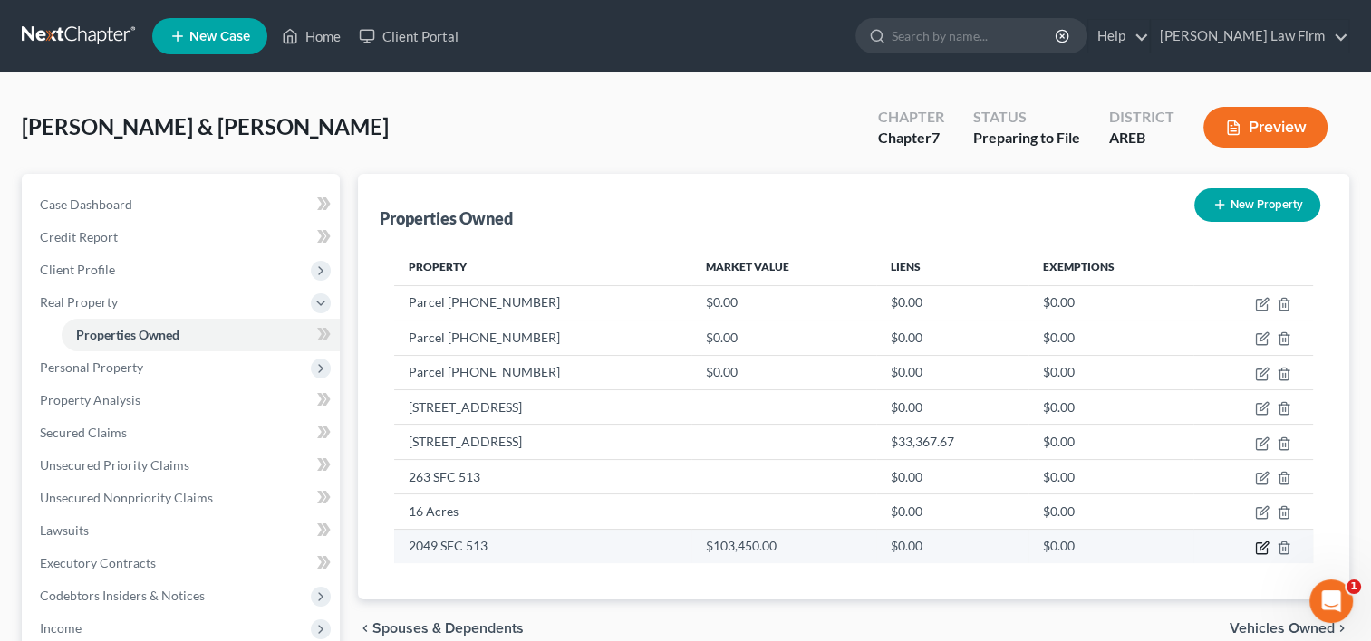
click at [1257, 545] on icon "button" at bounding box center [1262, 548] width 14 height 14
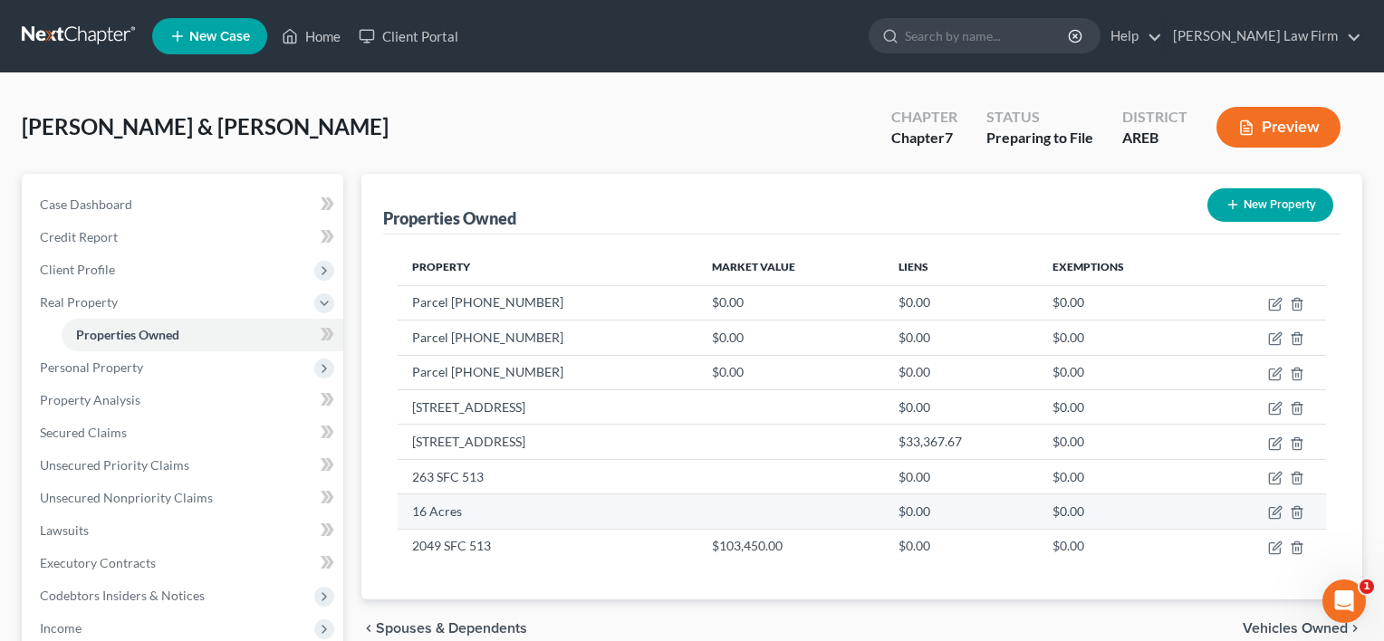
select select "2"
select select "0"
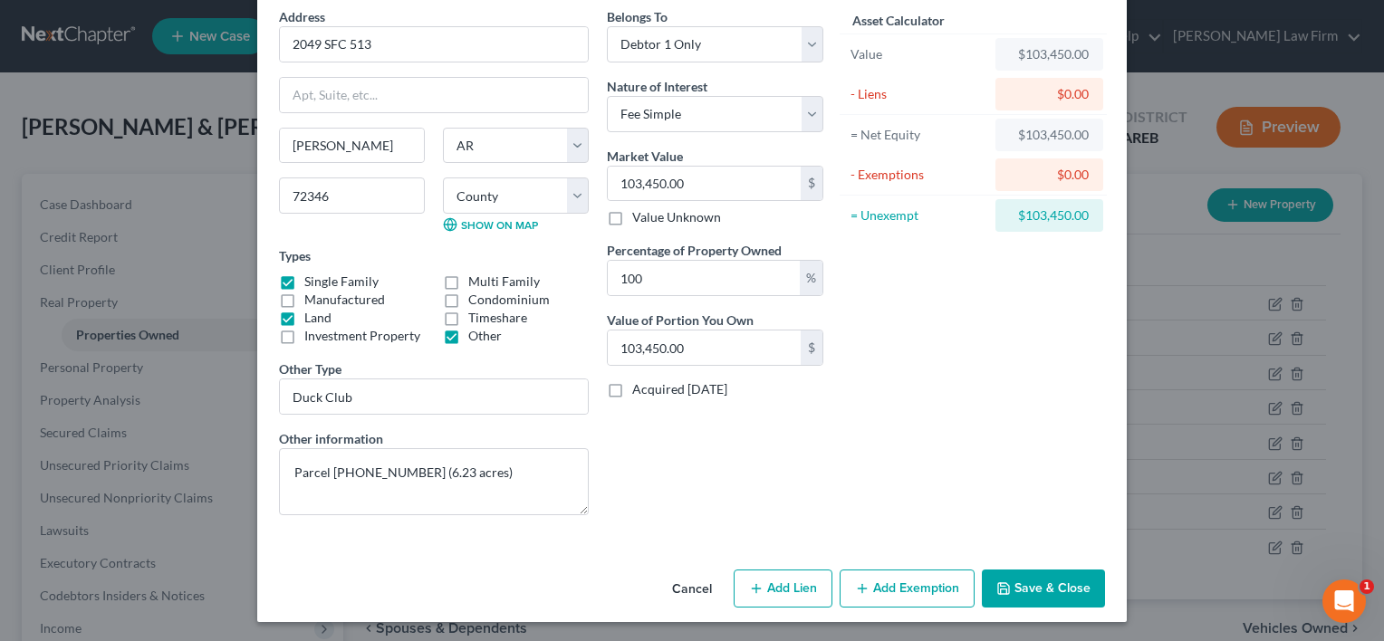
click at [1018, 586] on button "Save & Close" at bounding box center [1043, 589] width 123 height 38
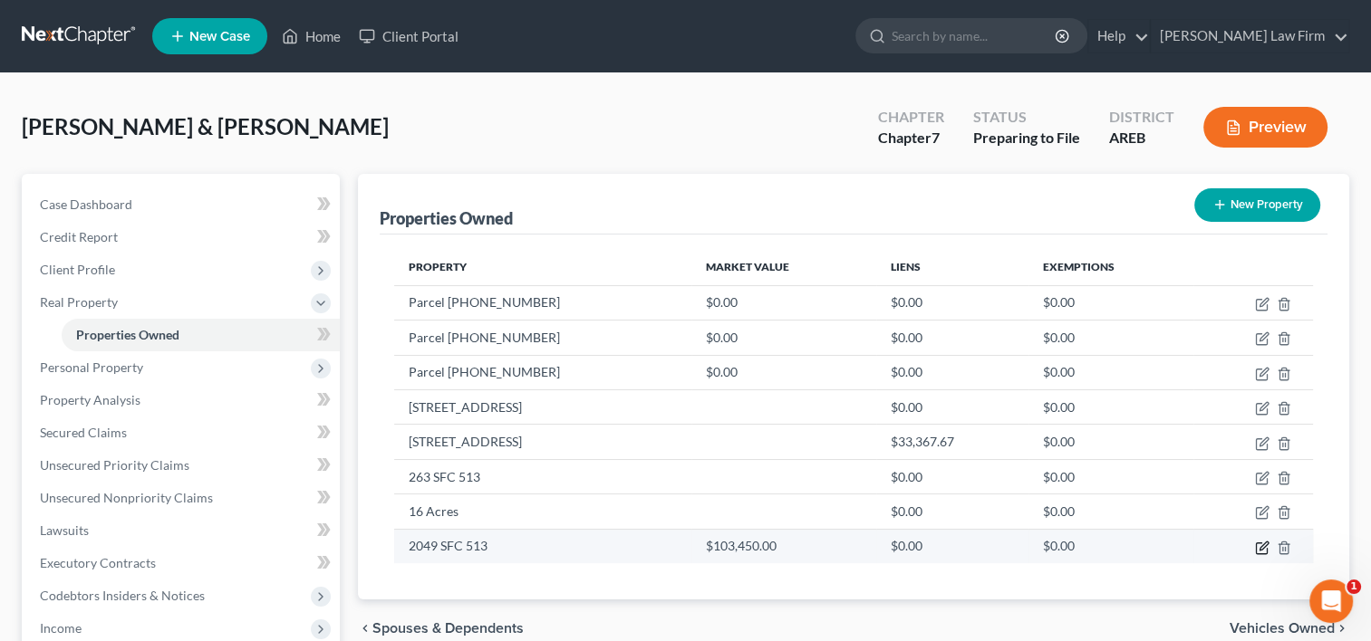
click at [1261, 543] on icon "button" at bounding box center [1261, 548] width 11 height 11
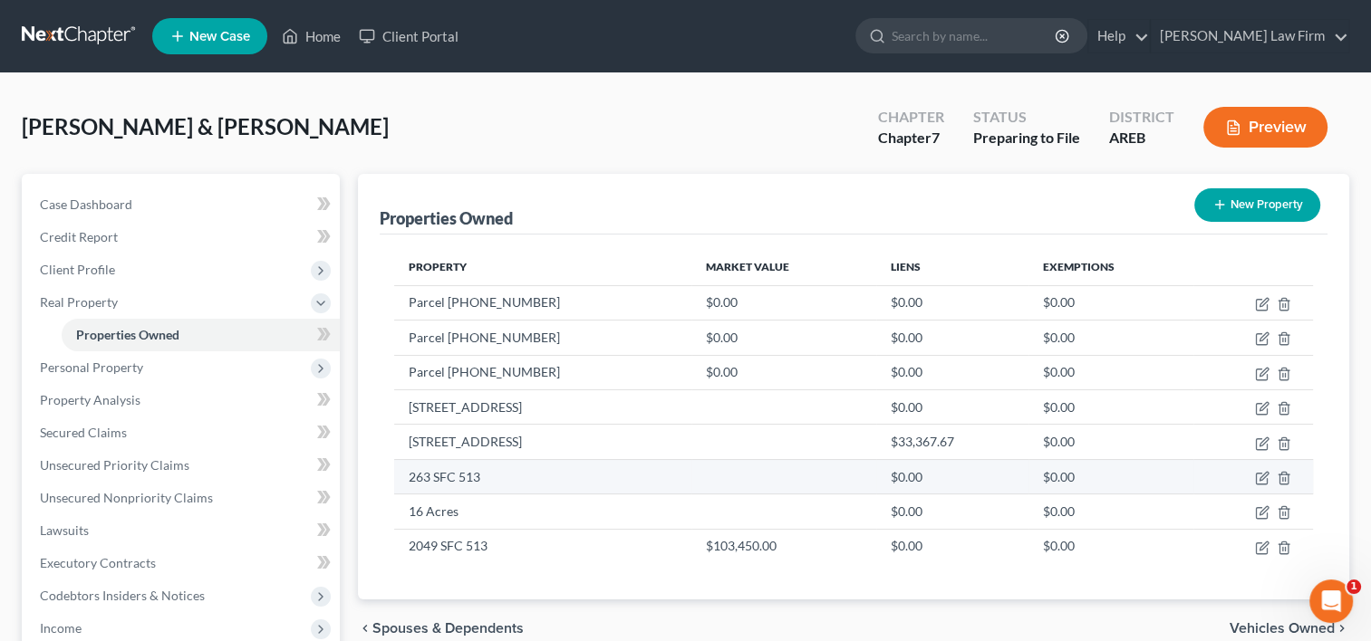
select select "2"
select select "0"
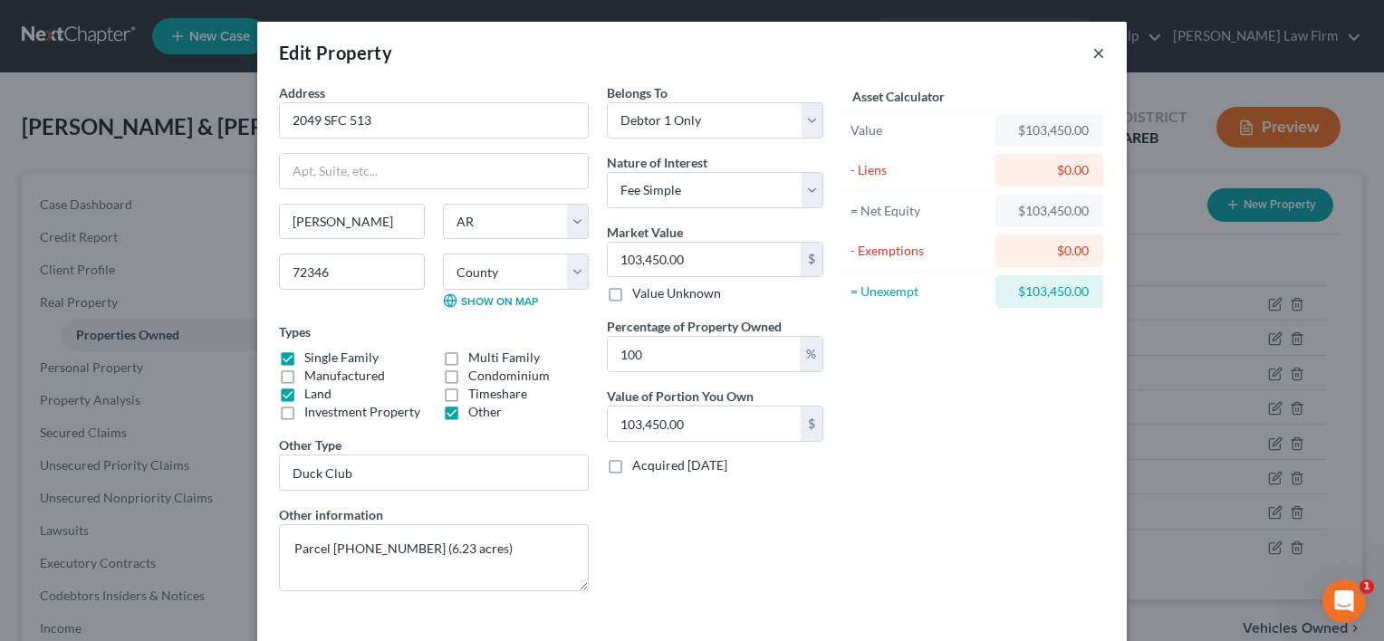
click at [1093, 55] on button "×" at bounding box center [1098, 53] width 13 height 22
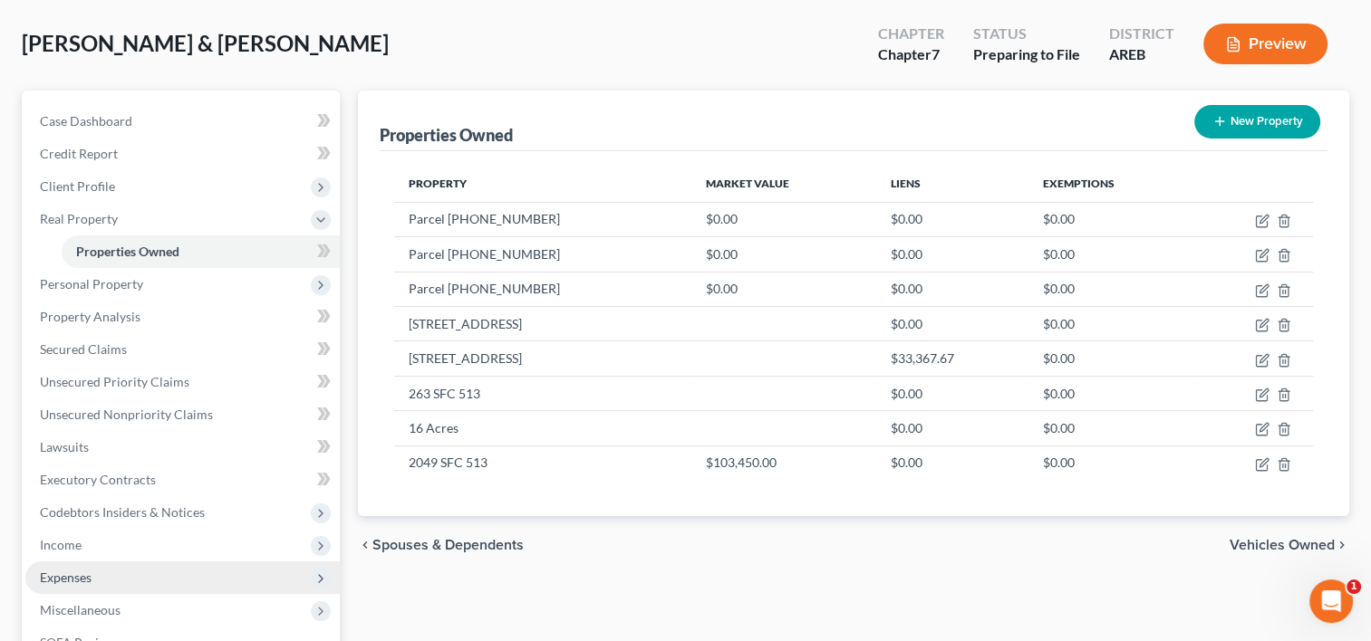
scroll to position [181, 0]
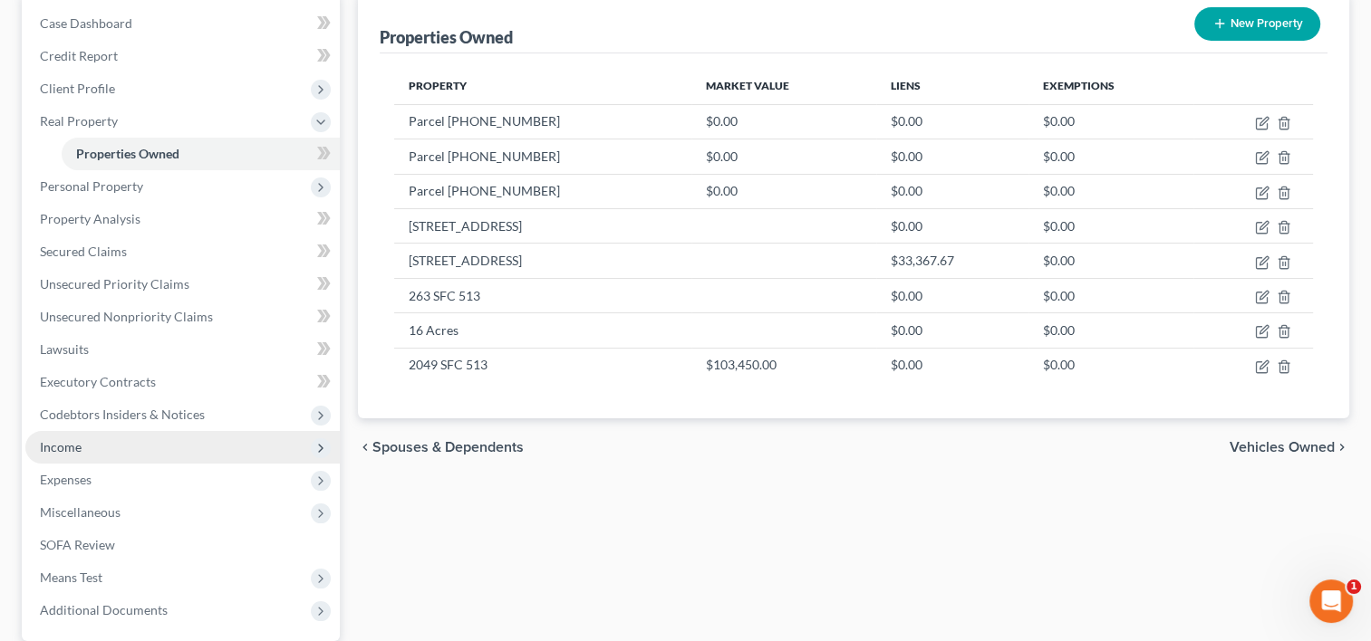
click at [87, 450] on span "Income" at bounding box center [182, 447] width 314 height 33
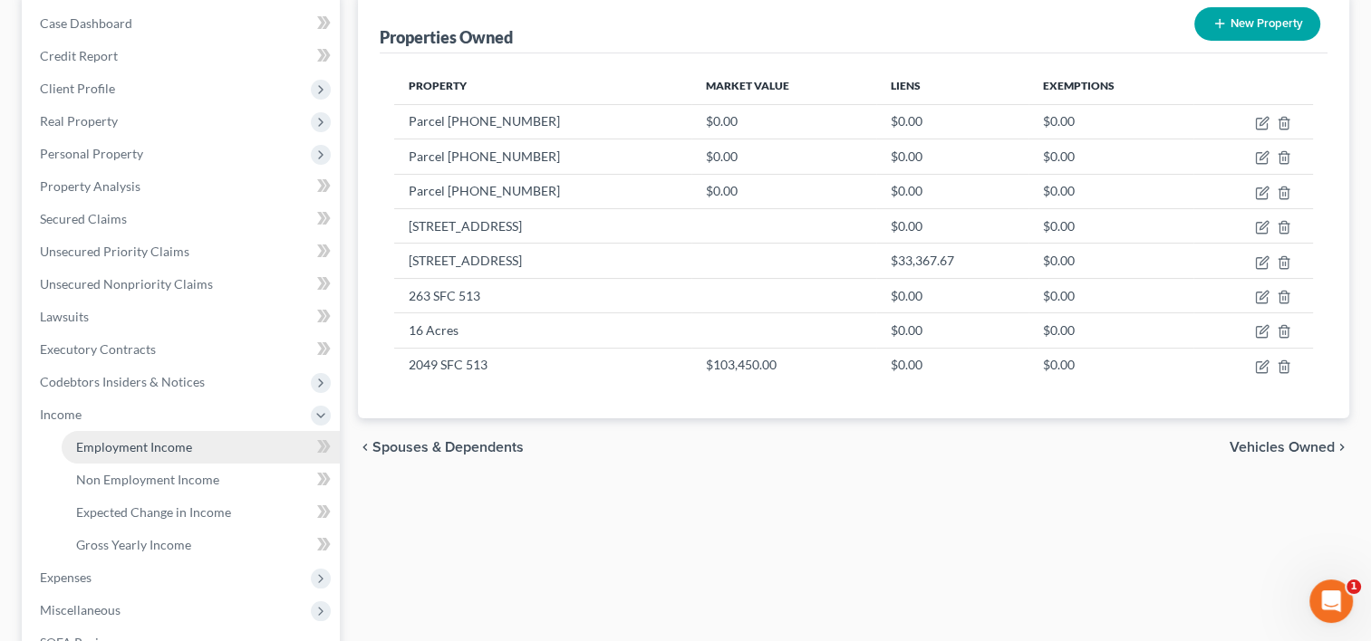
click at [113, 452] on span "Employment Income" at bounding box center [134, 446] width 116 height 15
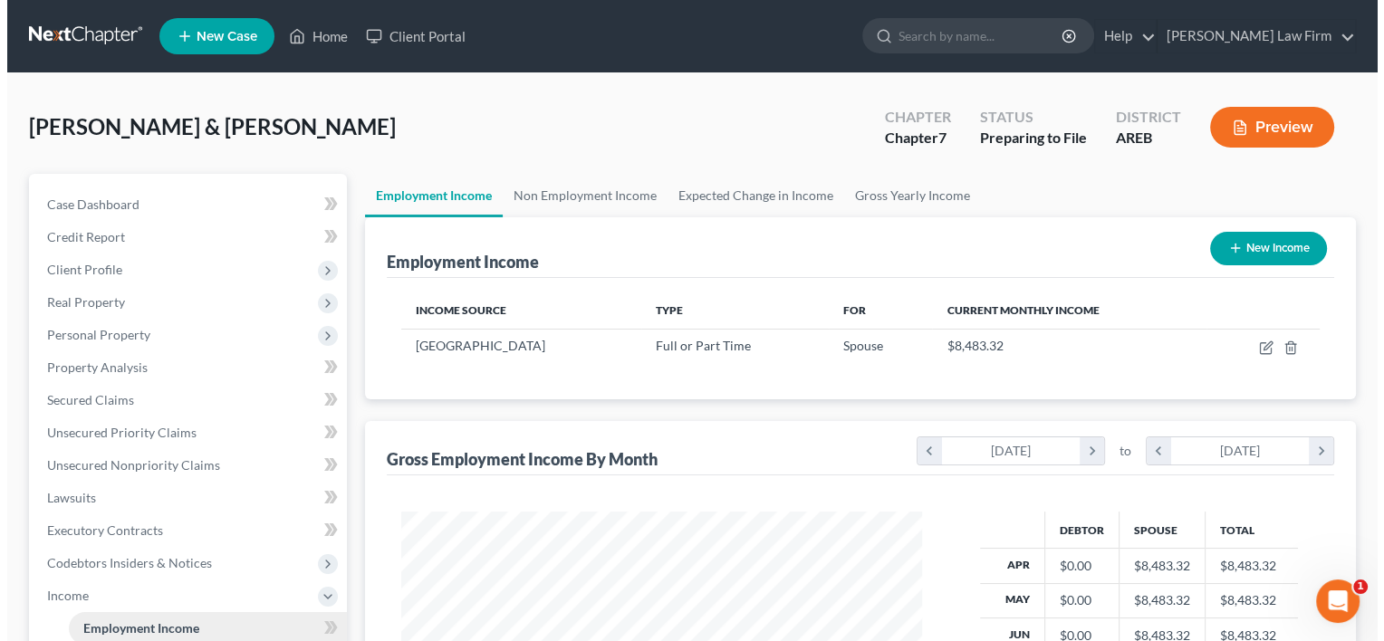
scroll to position [322, 557]
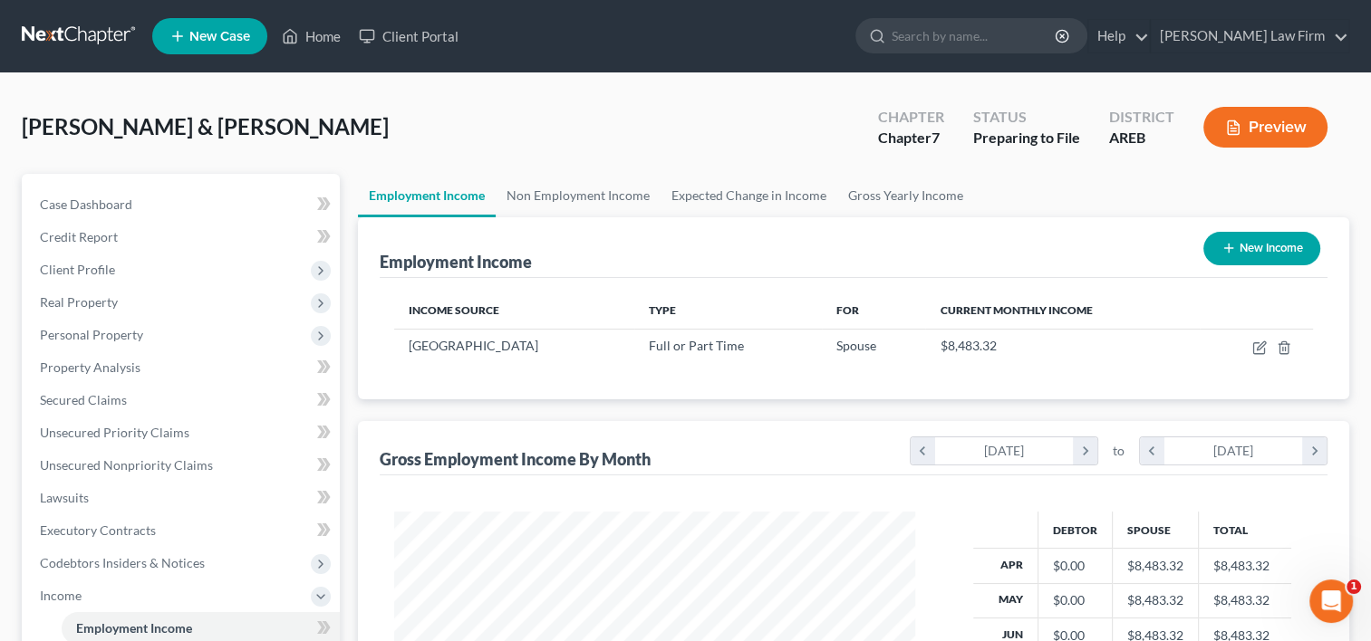
click at [1244, 250] on button "New Income" at bounding box center [1261, 249] width 117 height 34
select select "0"
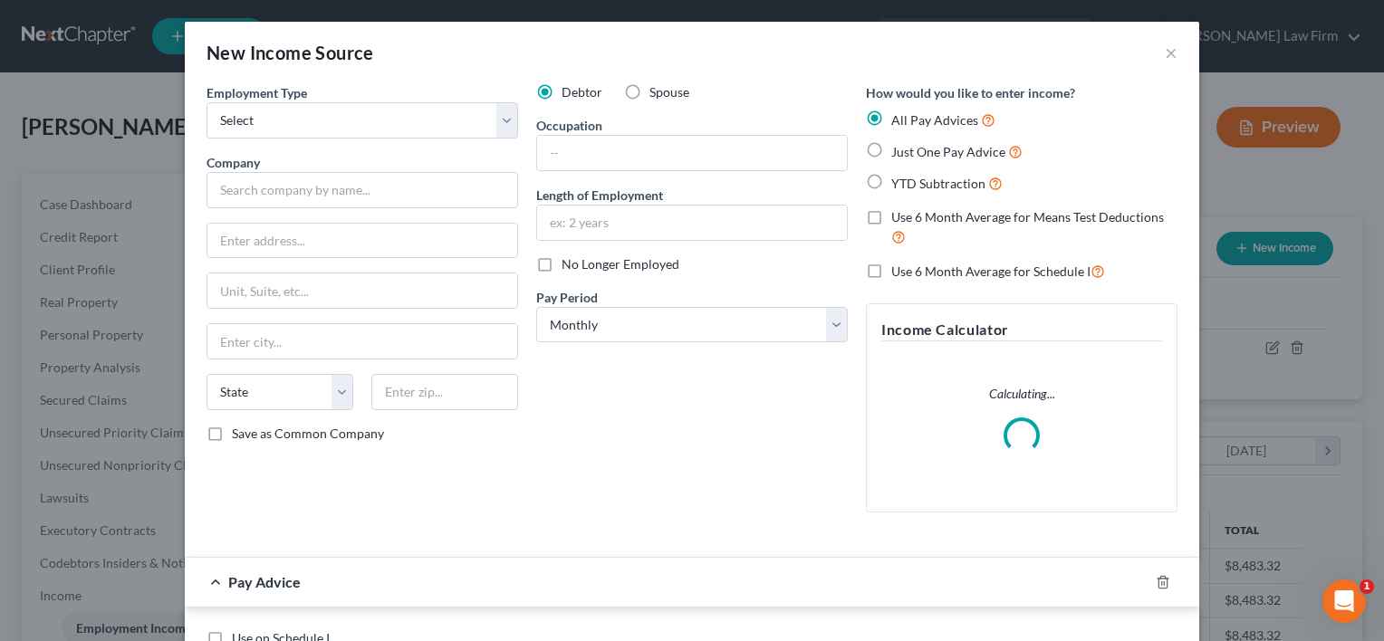
scroll to position [322, 562]
click at [500, 114] on select "Select Full or Part Time Employment Self Employment" at bounding box center [363, 120] width 312 height 36
select select "1"
click at [207, 102] on select "Select Full or Part Time Employment Self Employment" at bounding box center [363, 120] width 312 height 36
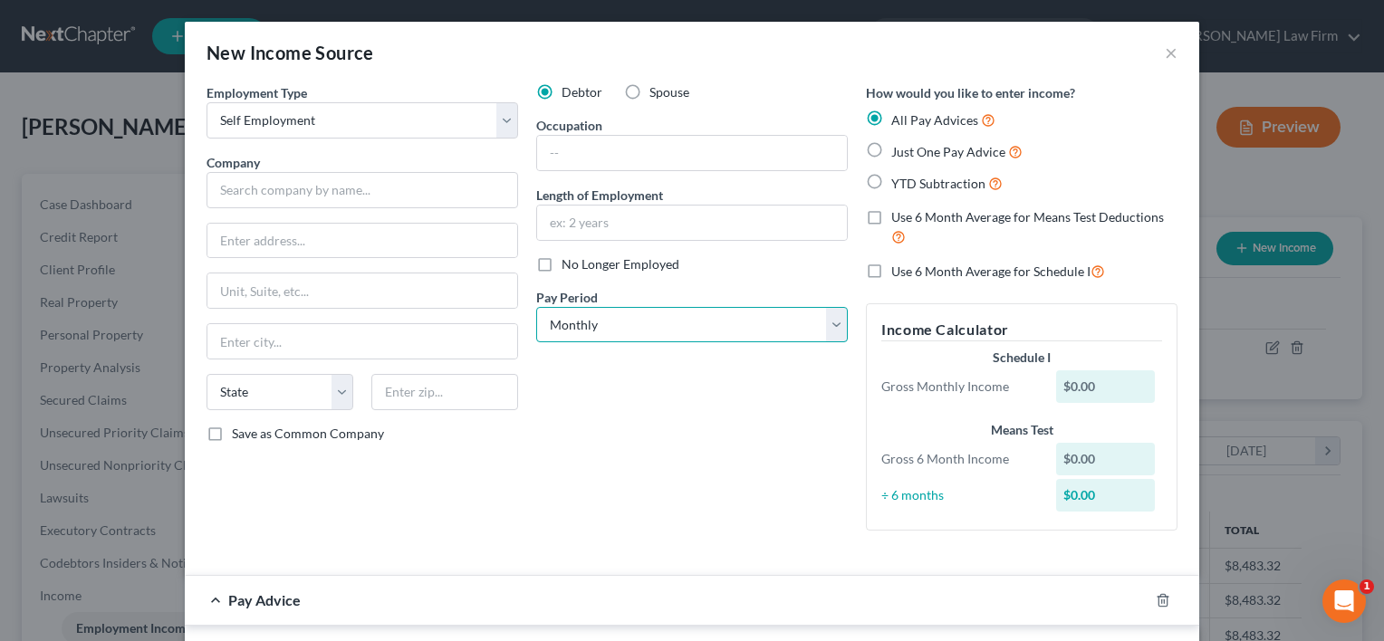
click at [565, 322] on select "Select Monthly Twice Monthly Every Other Week Weekly" at bounding box center [692, 325] width 312 height 36
click at [536, 307] on select "Select Monthly Twice Monthly Every Other Week Weekly" at bounding box center [692, 325] width 312 height 36
click at [563, 311] on select "Select Monthly Twice Monthly Every Other Week Weekly" at bounding box center [692, 325] width 312 height 36
select select "2"
click at [536, 307] on select "Select Monthly Twice Monthly Every Other Week Weekly" at bounding box center [692, 325] width 312 height 36
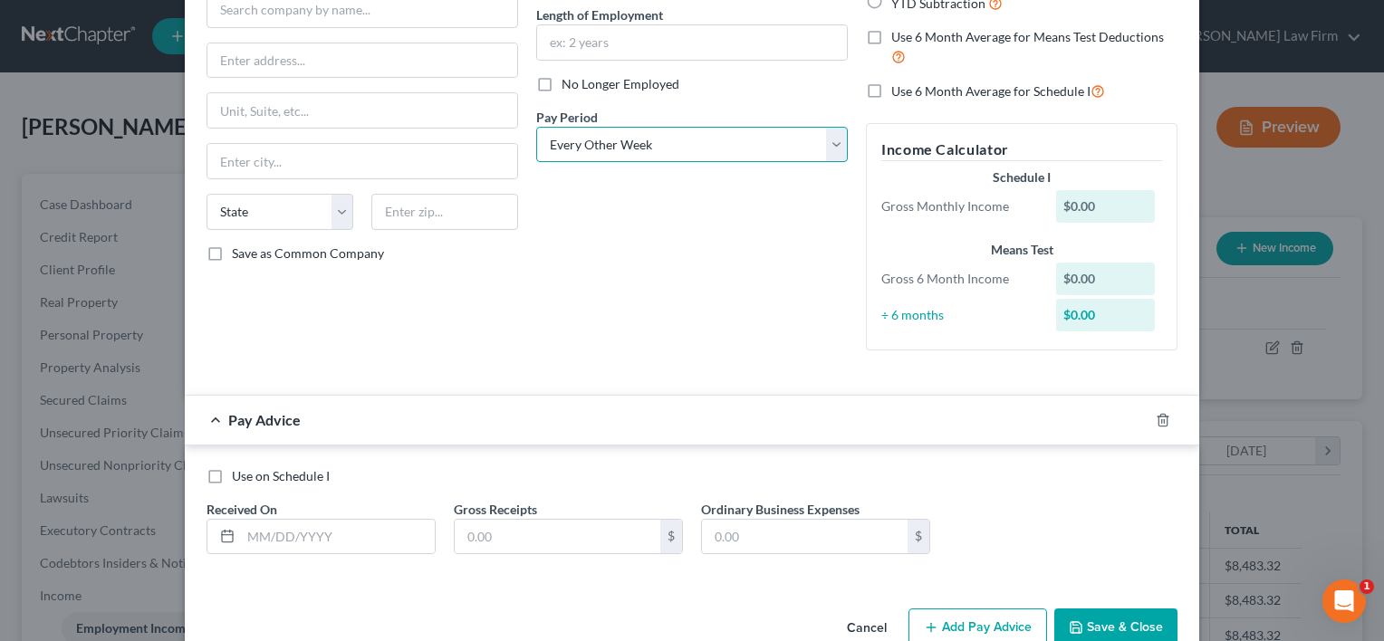
scroll to position [181, 0]
click at [246, 475] on span "Use on Schedule I" at bounding box center [281, 474] width 98 height 15
click at [246, 475] on input "Use on Schedule I" at bounding box center [245, 473] width 12 height 12
checkbox input "true"
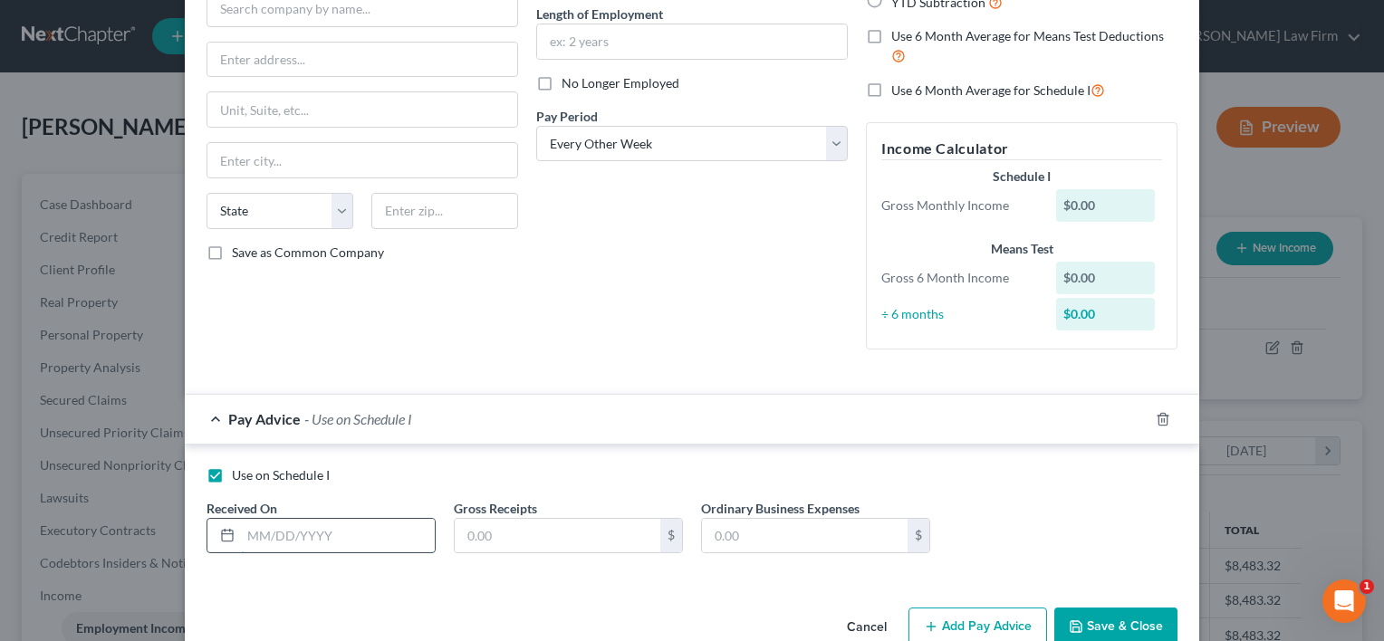
click at [249, 530] on input "text" at bounding box center [338, 536] width 194 height 34
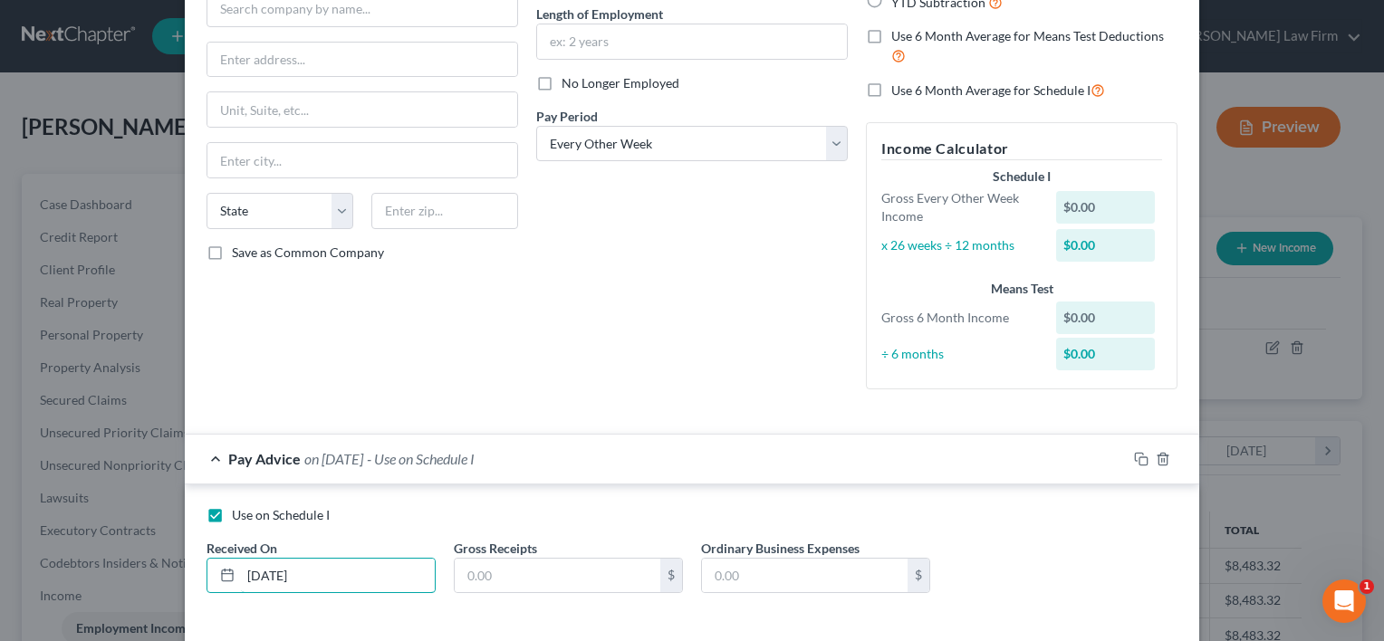
type input "09/01/2025"
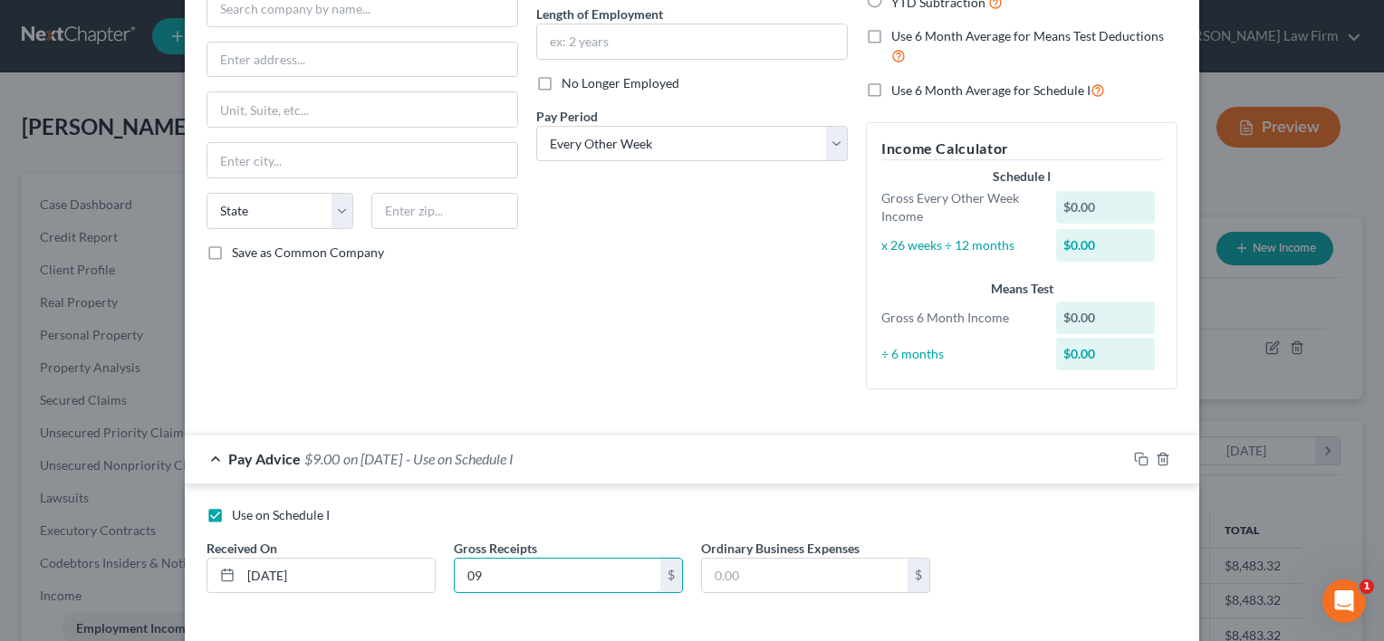
type input "0"
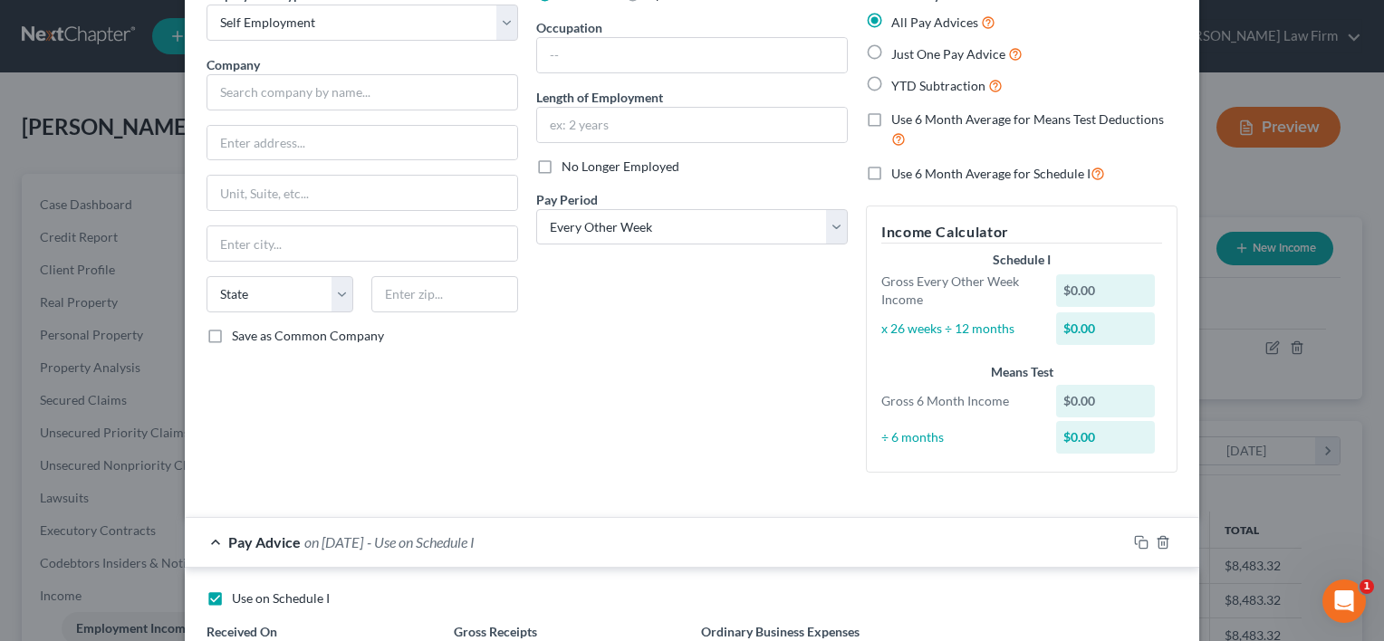
scroll to position [0, 0]
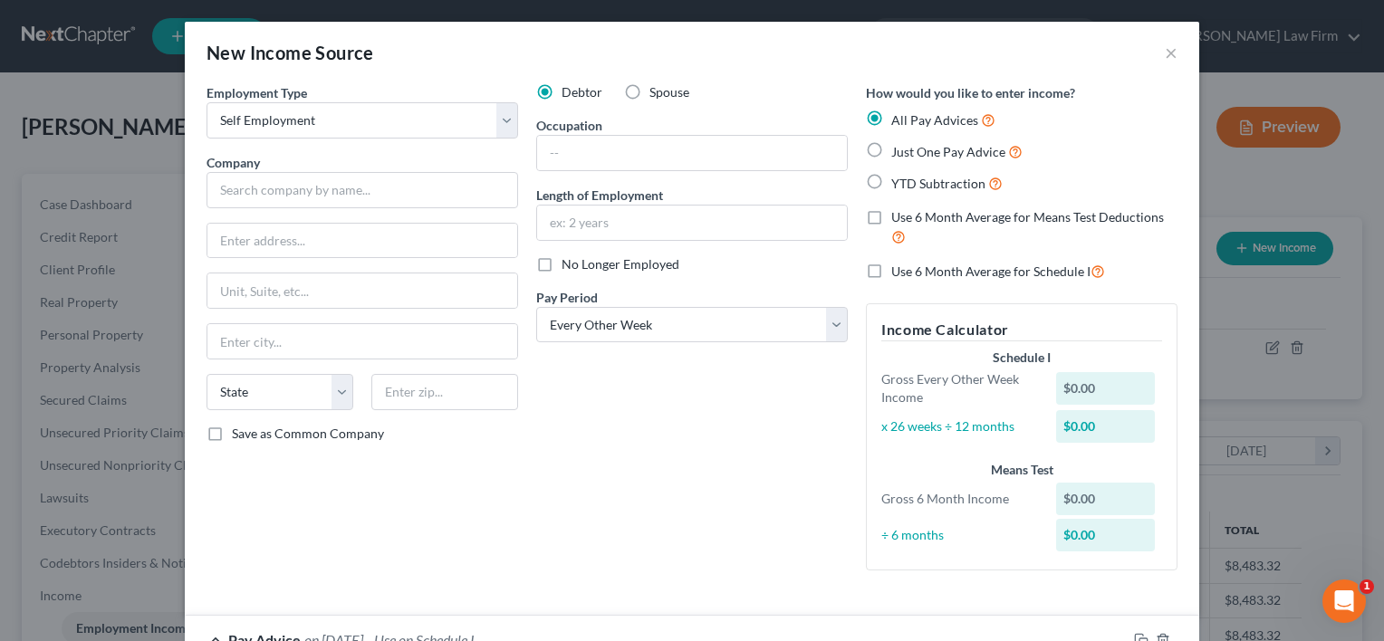
click at [891, 150] on label "Just One Pay Advice" at bounding box center [956, 151] width 131 height 21
click at [899, 150] on input "Just One Pay Advice" at bounding box center [905, 147] width 12 height 12
radio input "true"
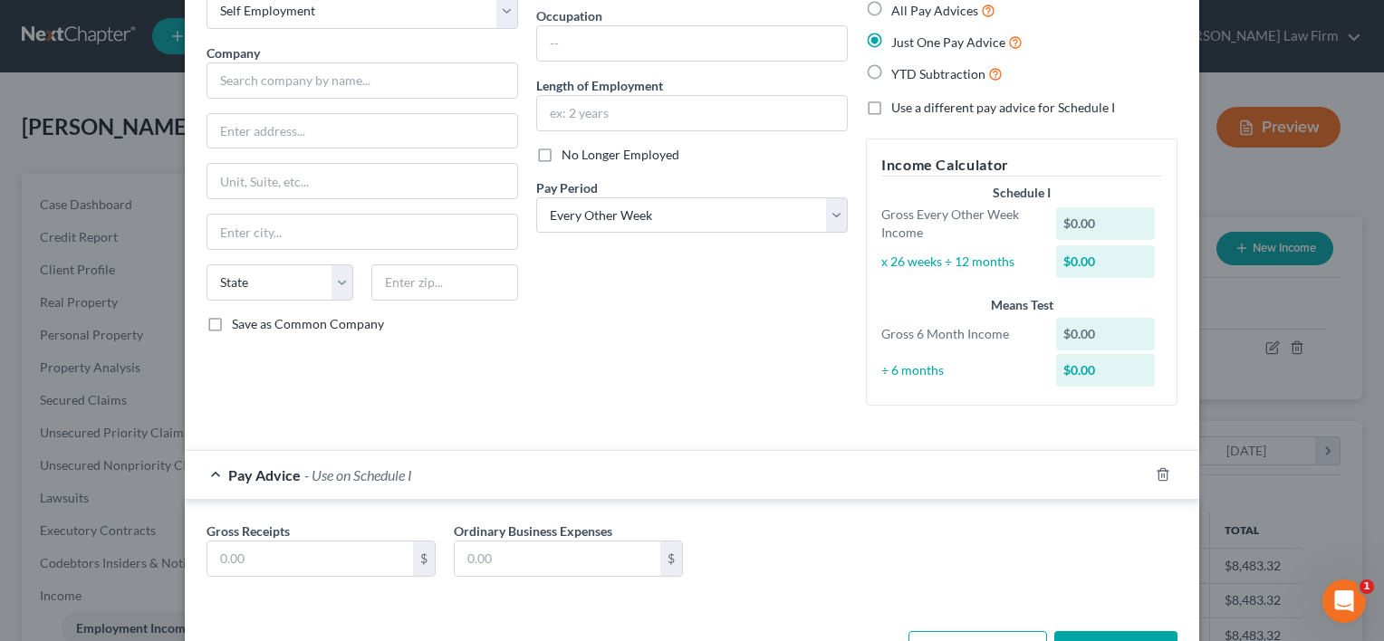
scroll to position [171, 0]
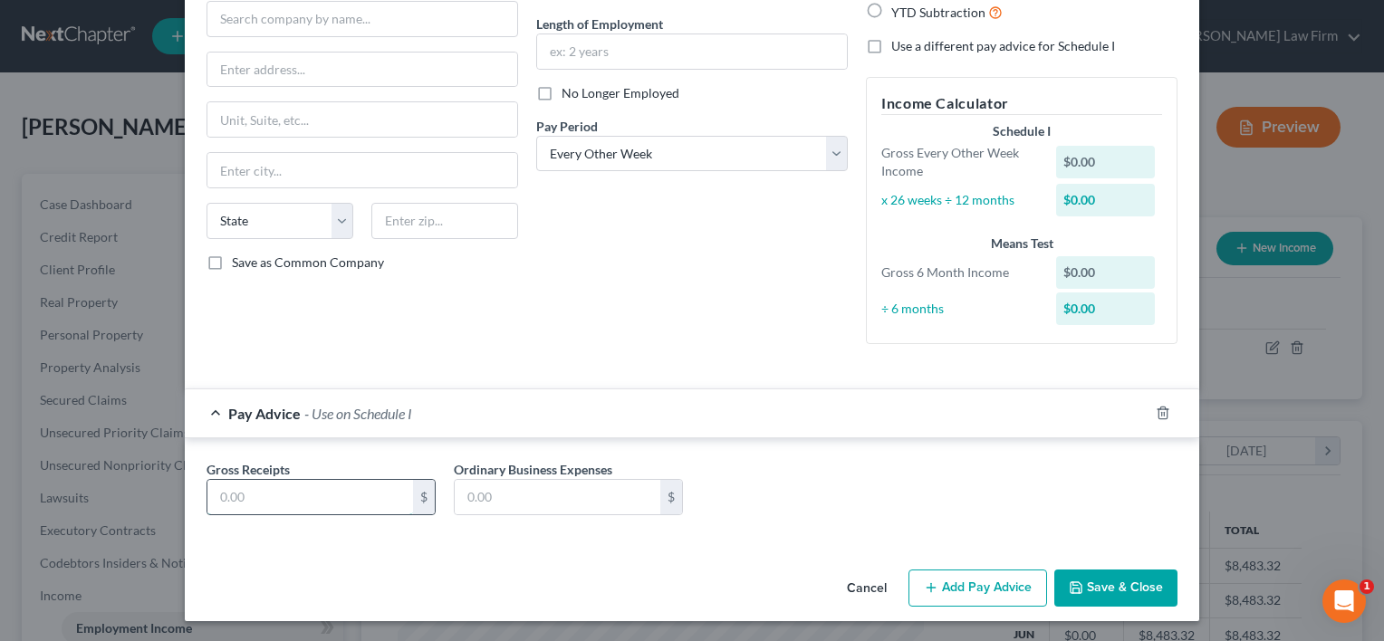
click at [375, 496] on input "text" at bounding box center [310, 497] width 206 height 34
click at [565, 554] on div "Employment Type * Select Full or Part Time Employment Self Employment Company *…" at bounding box center [692, 237] width 1015 height 650
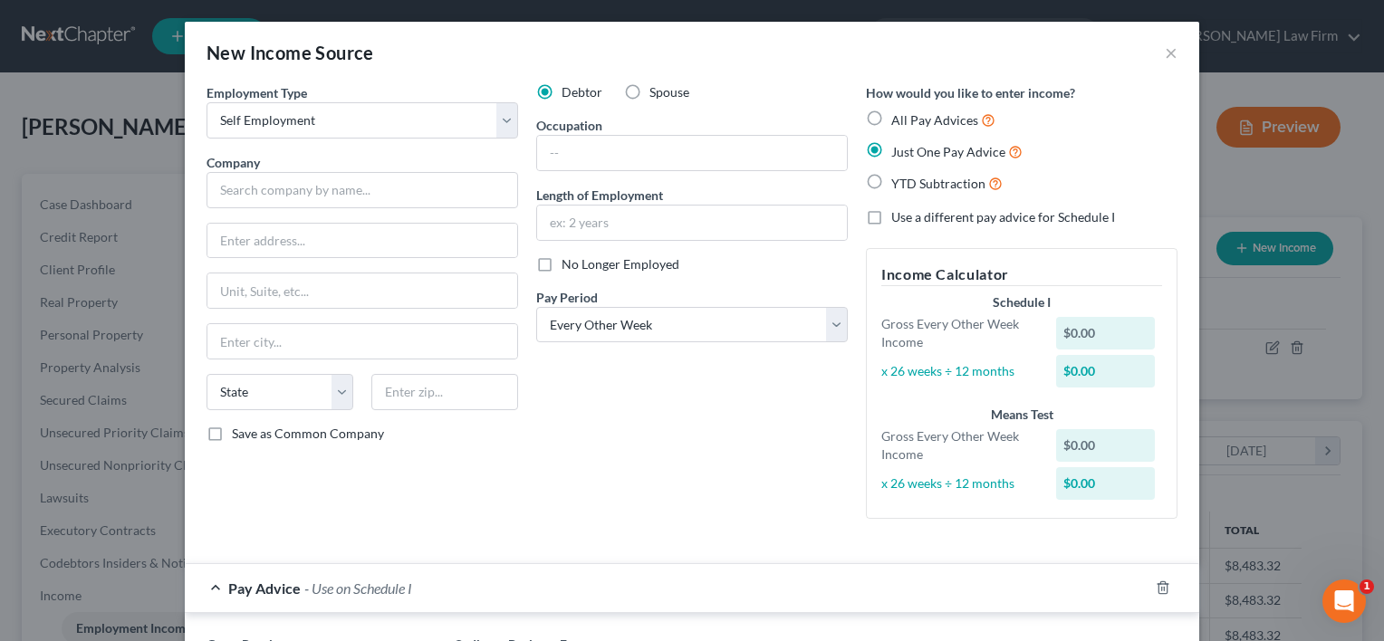
scroll to position [175, 0]
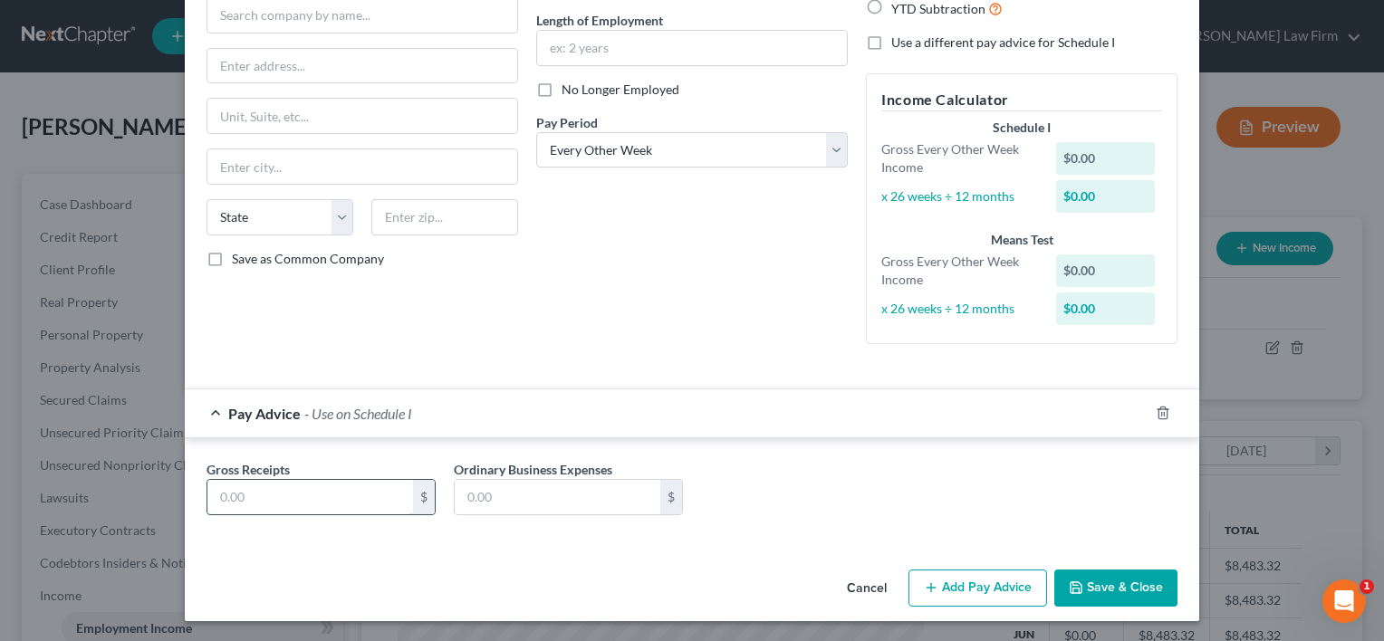
click at [285, 494] on input "text" at bounding box center [310, 497] width 206 height 34
click at [761, 465] on div "Gross Receipts $ Ordinary Business Expenses $" at bounding box center [691, 495] width 989 height 70
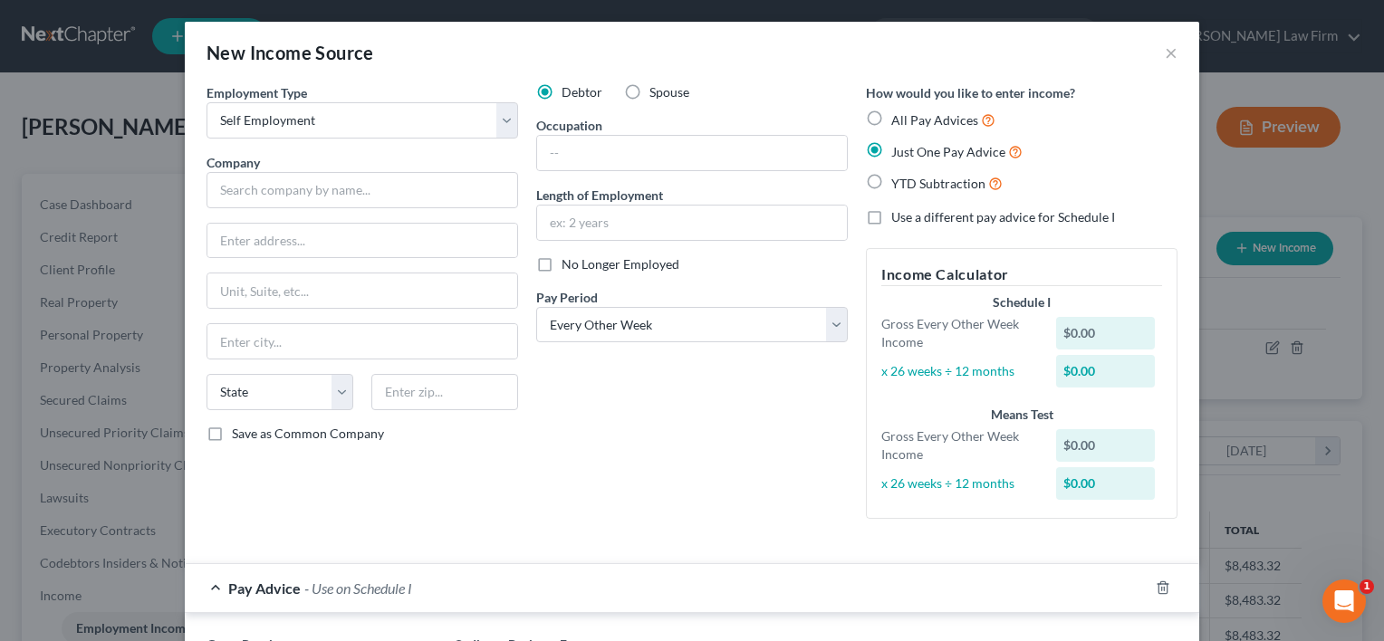
click at [932, 120] on span "All Pay Advices" at bounding box center [934, 119] width 87 height 15
click at [910, 120] on input "All Pay Advices" at bounding box center [905, 116] width 12 height 12
radio input "true"
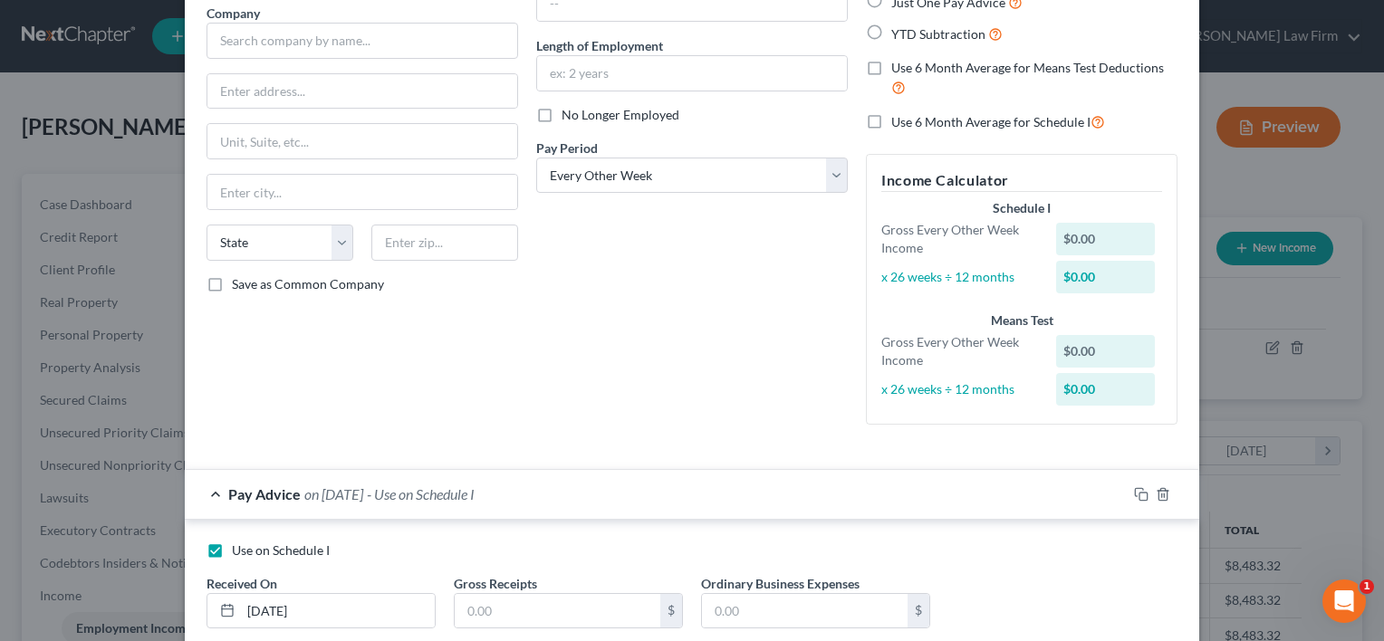
scroll to position [264, 0]
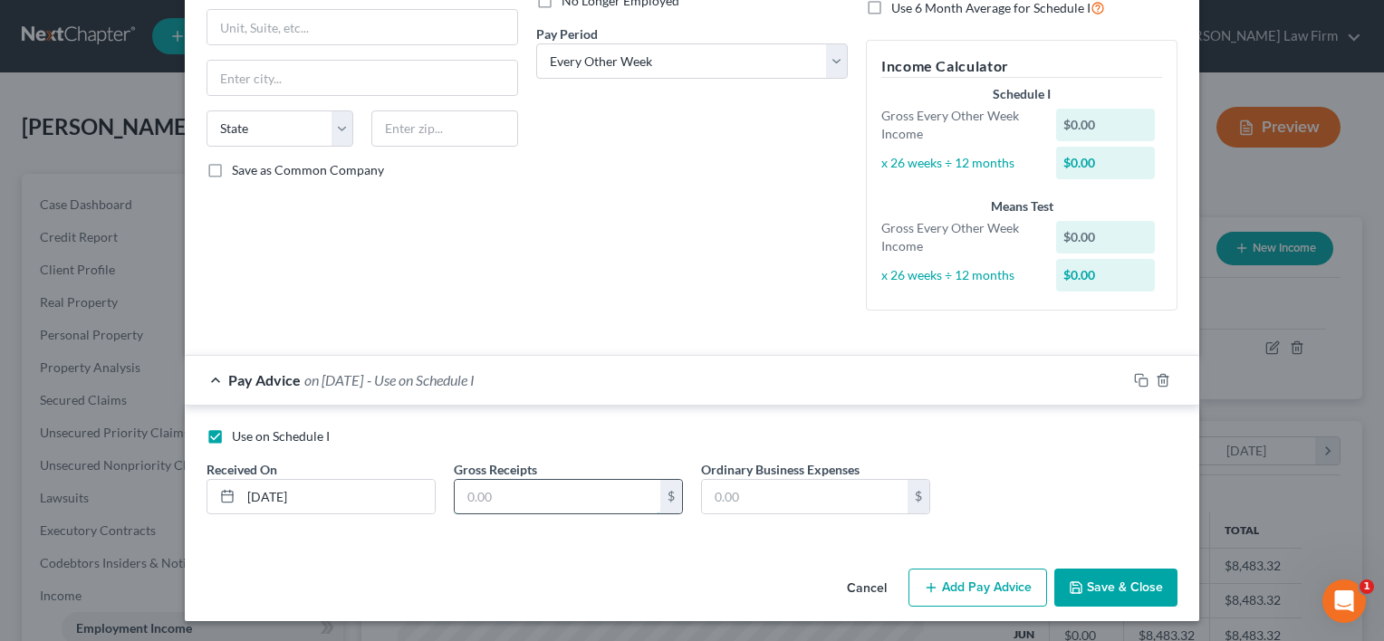
click at [554, 503] on input "text" at bounding box center [558, 497] width 206 height 34
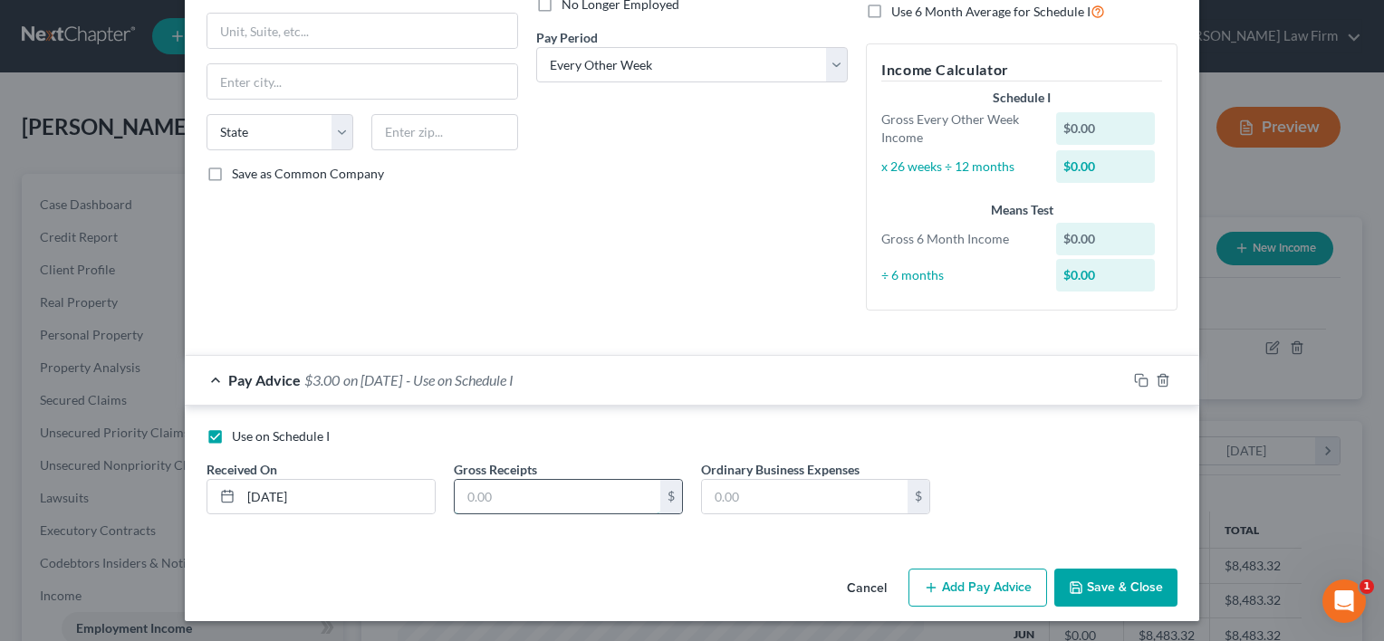
type input "3"
type input "5,600.00"
click at [1109, 584] on button "Save & Close" at bounding box center [1115, 588] width 123 height 38
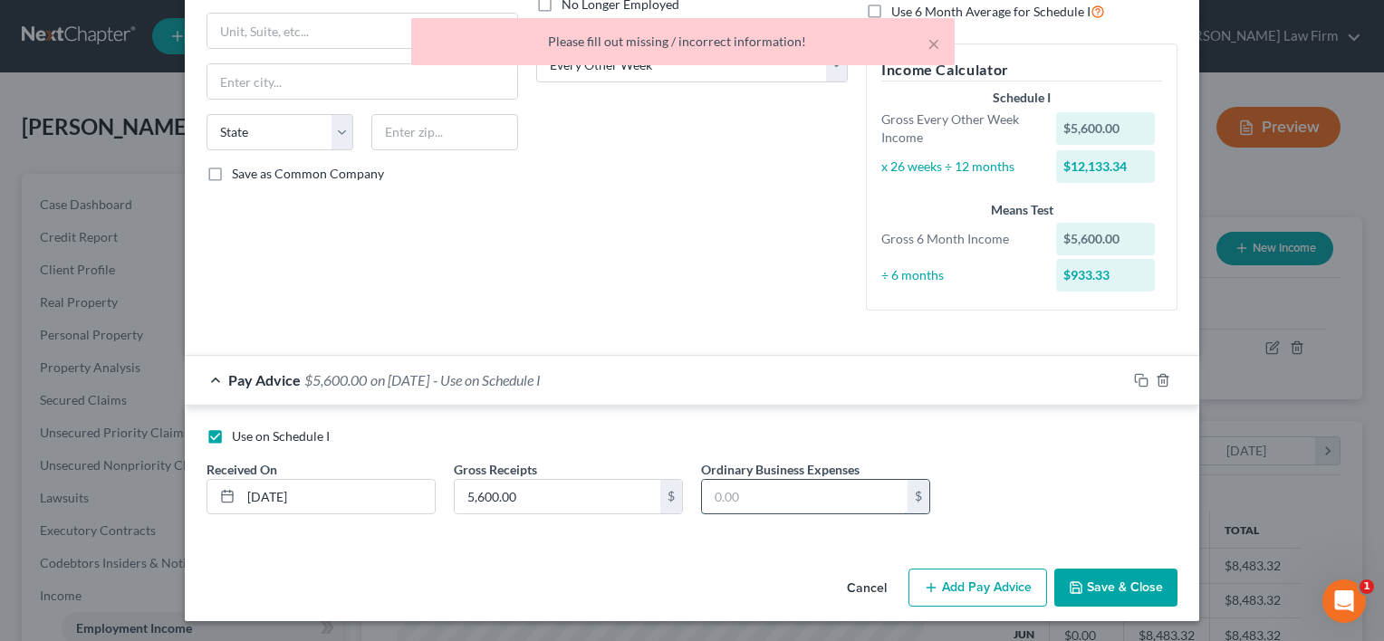
click at [746, 492] on input "text" at bounding box center [805, 497] width 206 height 34
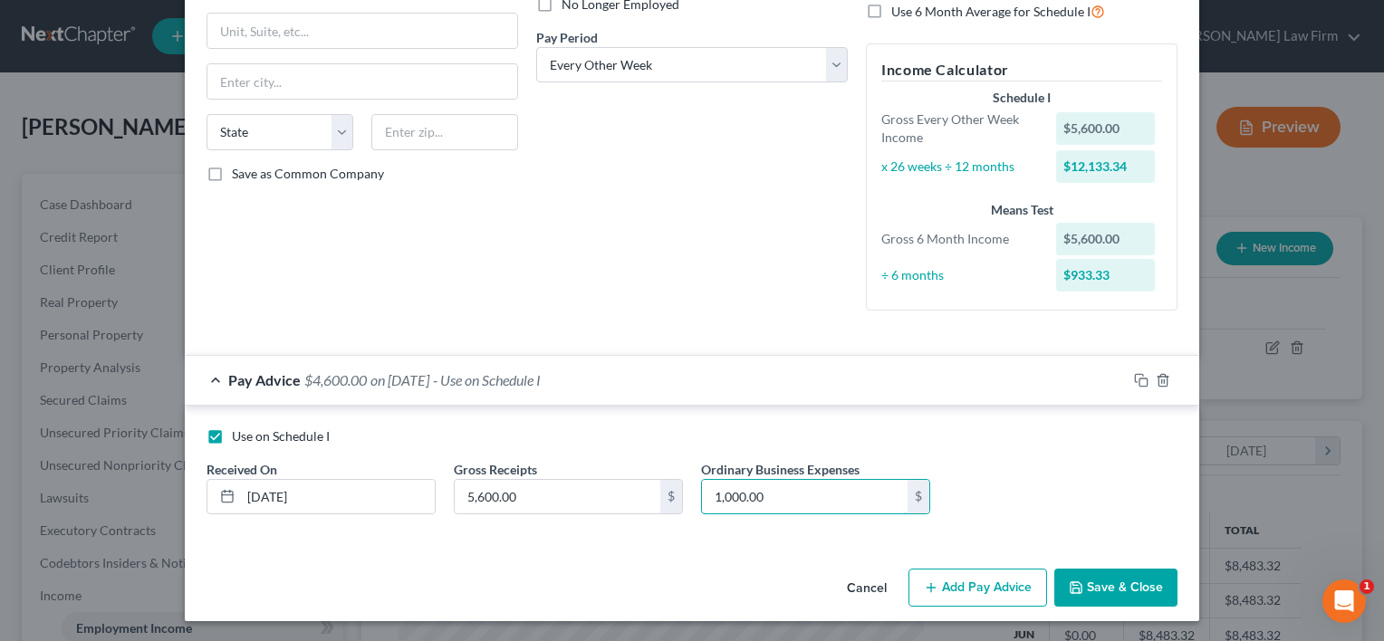
type input "1,000.00"
click at [1094, 585] on button "Save & Close" at bounding box center [1115, 588] width 123 height 38
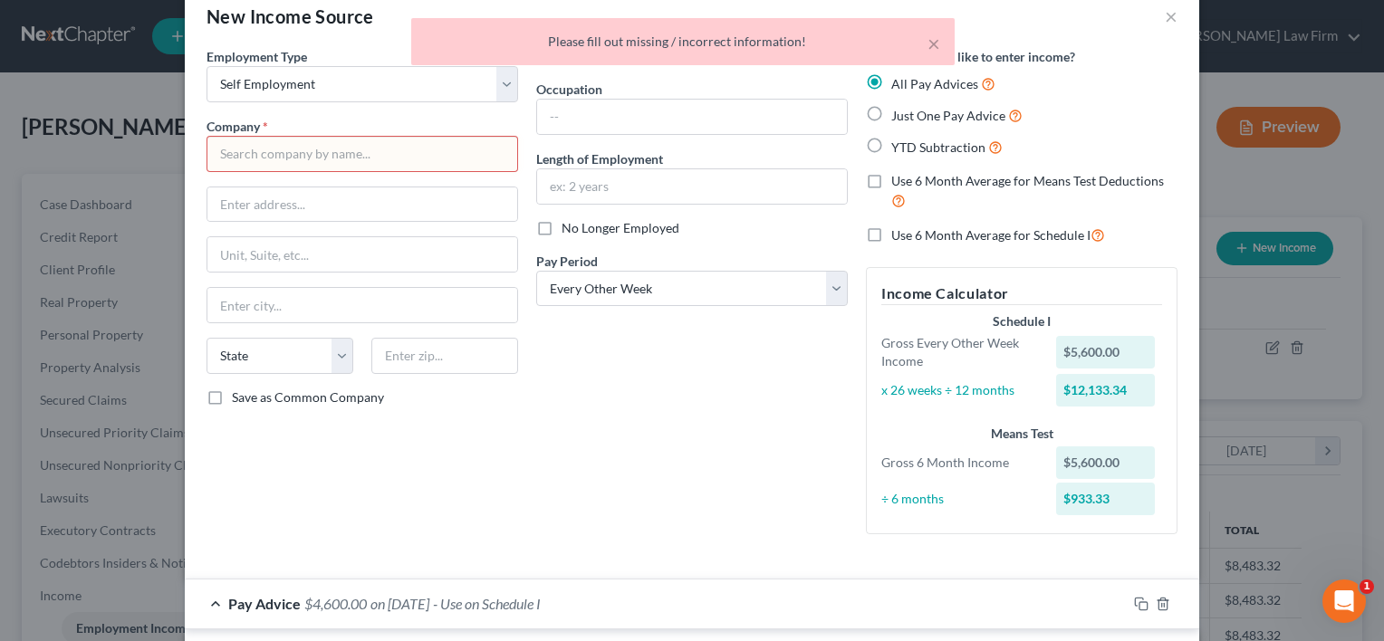
scroll to position [0, 0]
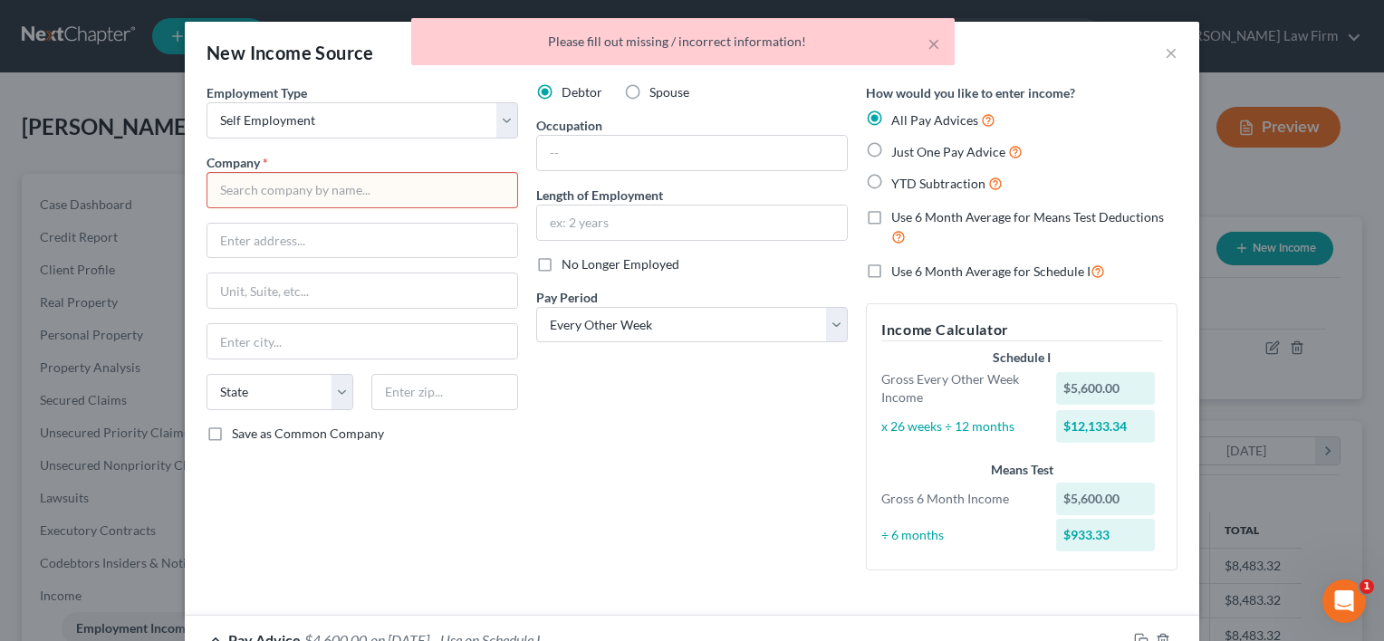
click at [249, 185] on input "text" at bounding box center [363, 190] width 312 height 36
click at [249, 185] on input "H" at bounding box center [363, 190] width 312 height 36
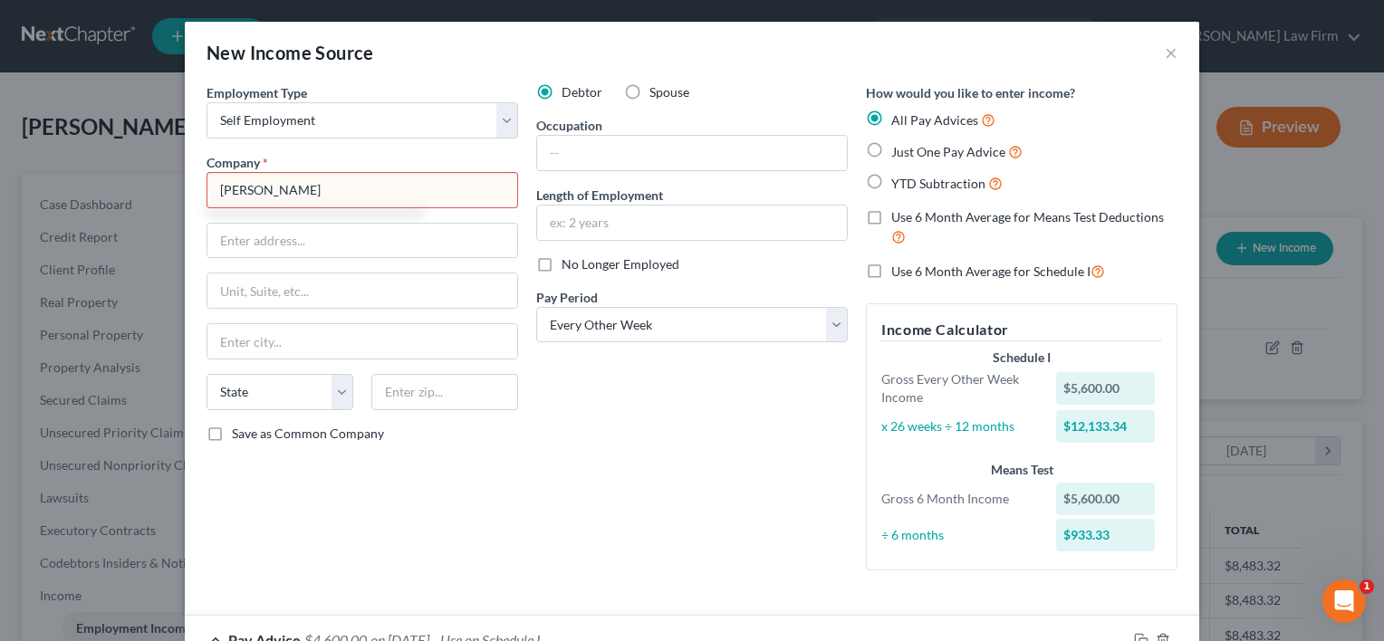
type input "Hinze"
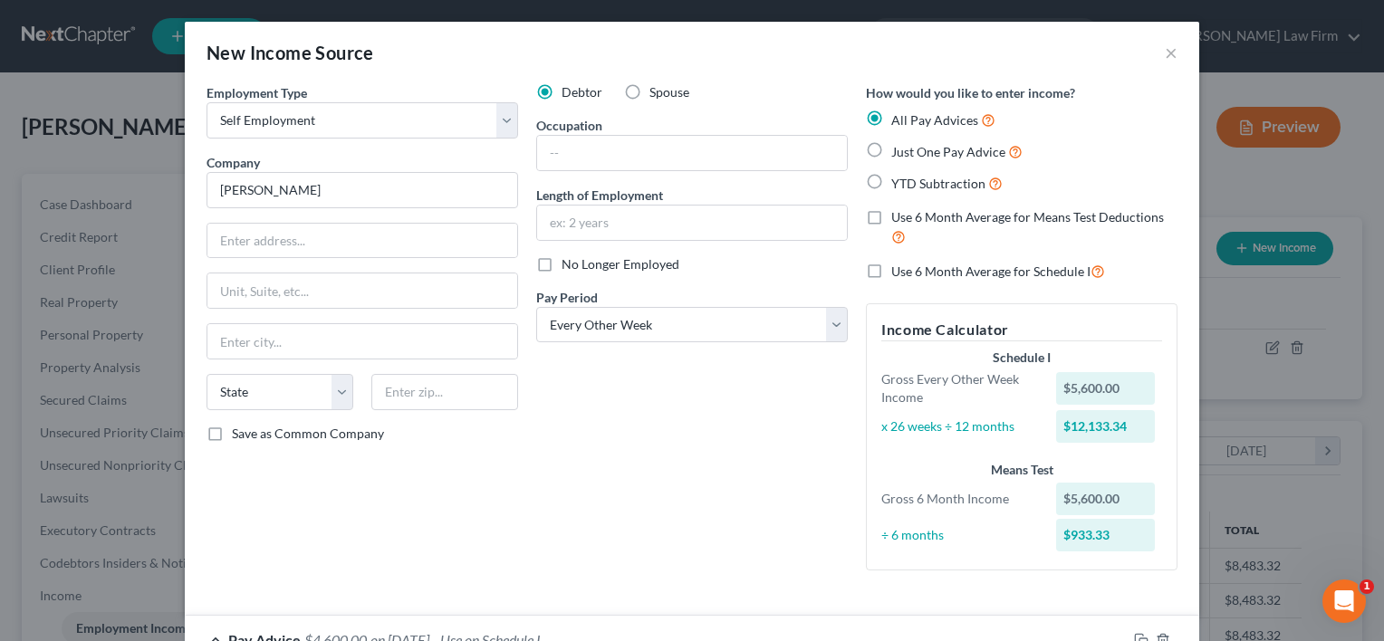
click at [638, 447] on div "Debtor Spouse Occupation Length of Employment No Longer Employed Pay Period * S…" at bounding box center [692, 334] width 330 height 502
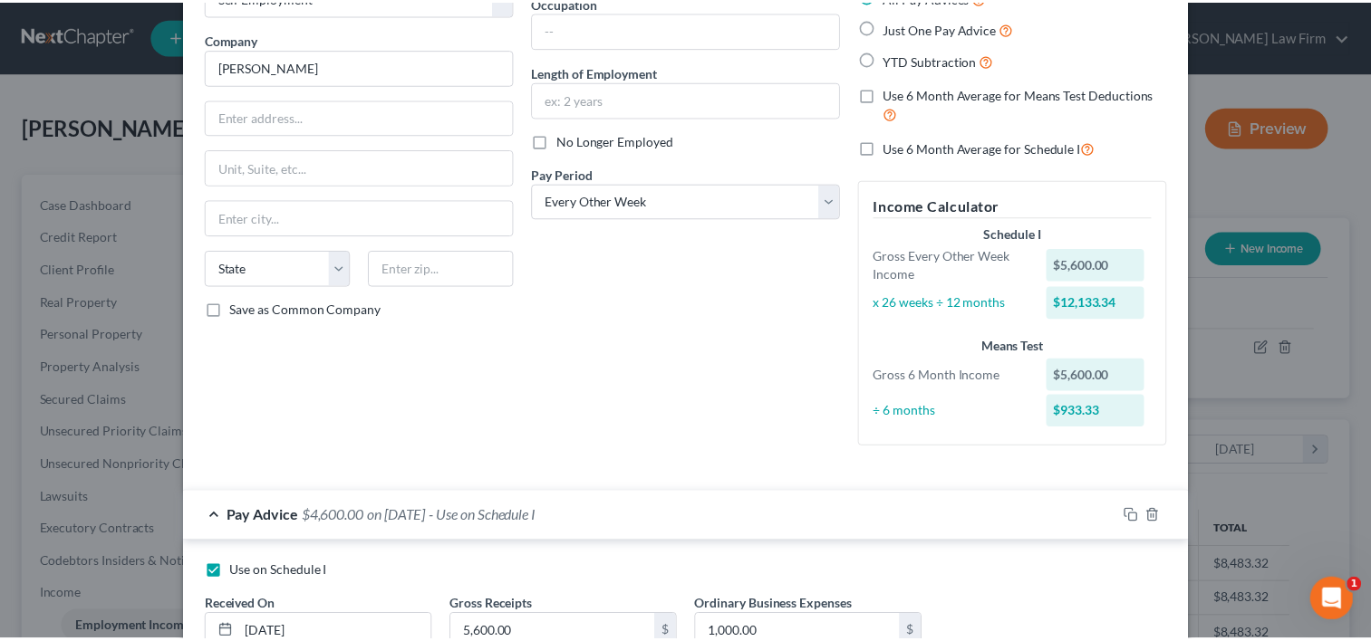
scroll to position [260, 0]
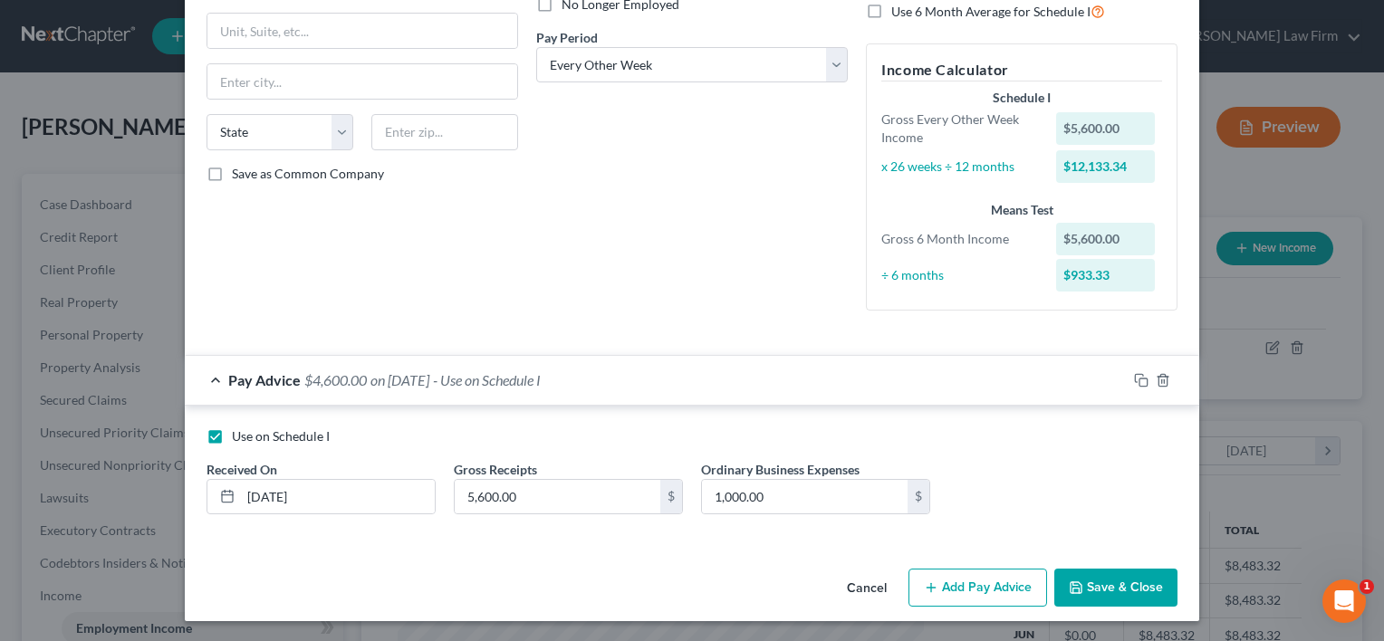
click at [1152, 592] on button "Save & Close" at bounding box center [1115, 588] width 123 height 38
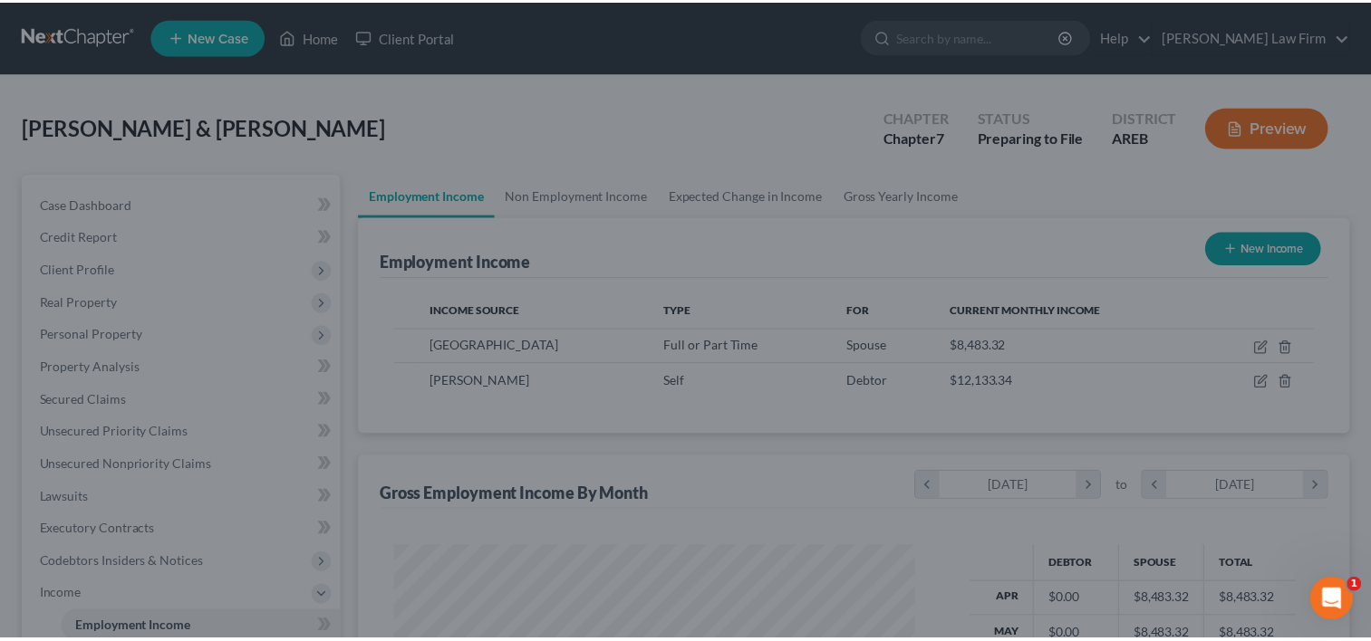
scroll to position [905523, 905290]
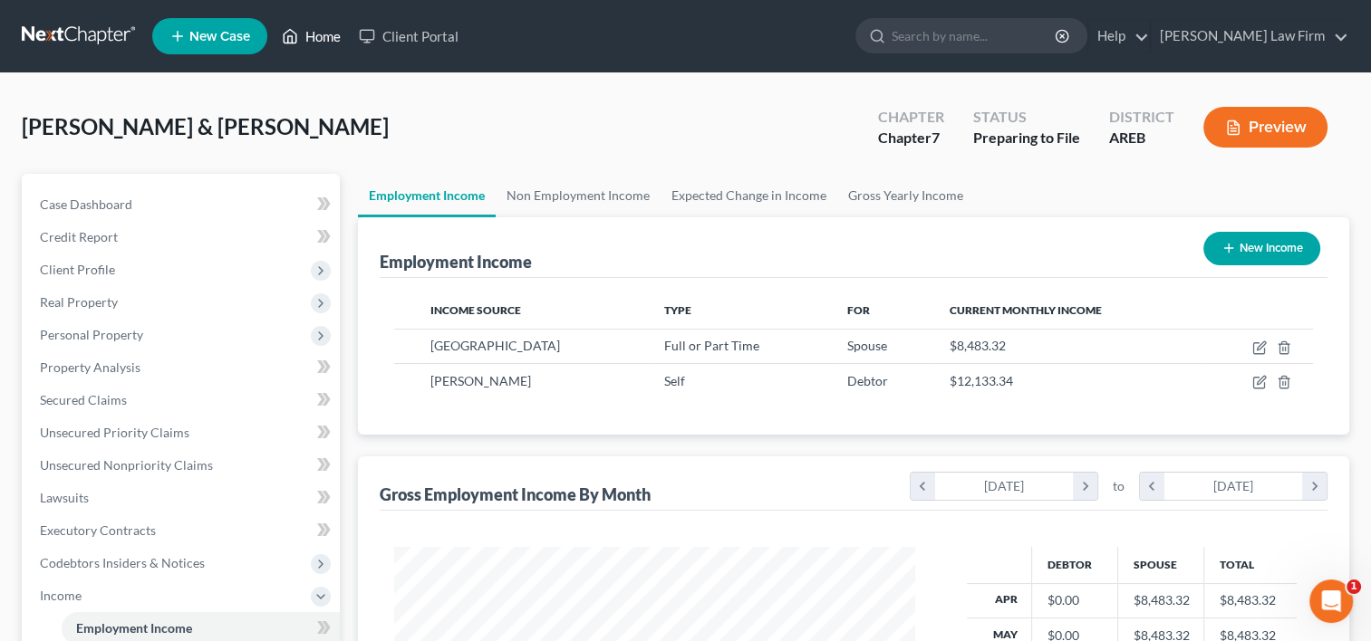
click at [325, 36] on link "Home" at bounding box center [311, 36] width 77 height 33
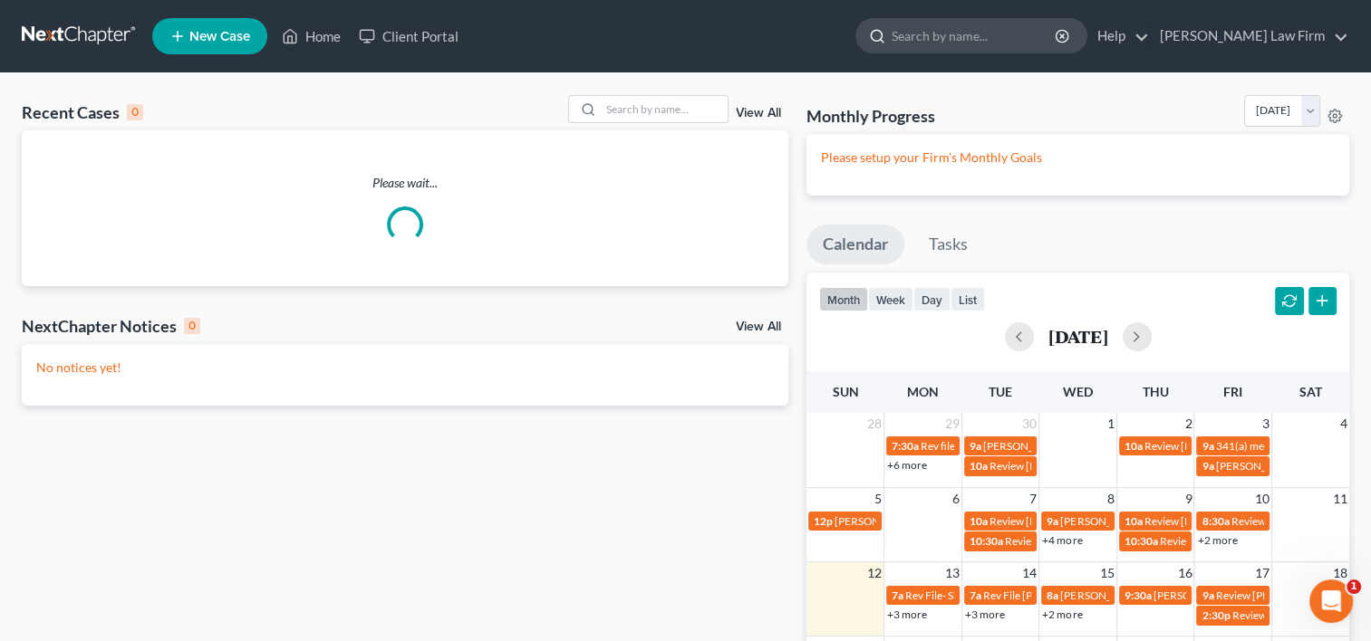
click at [982, 29] on input "search" at bounding box center [974, 36] width 166 height 34
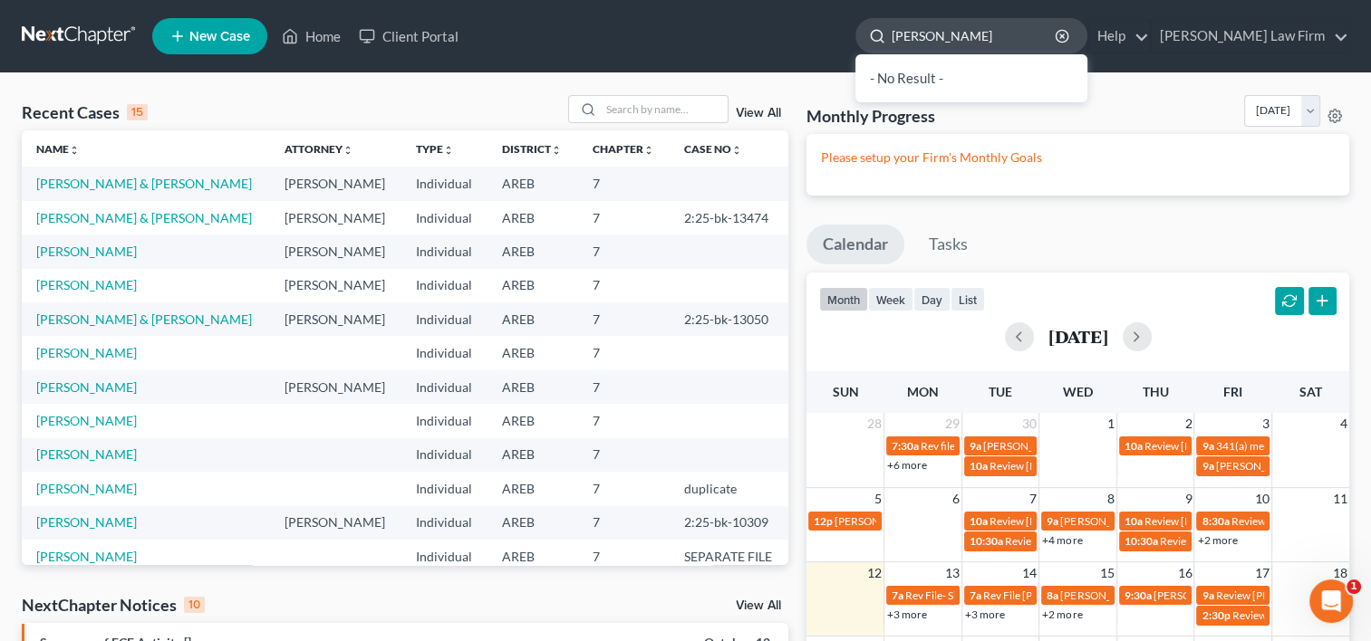
drag, startPoint x: 959, startPoint y: 37, endPoint x: 923, endPoint y: 43, distance: 36.6
click at [923, 43] on div "rhonda webb" at bounding box center [971, 35] width 232 height 35
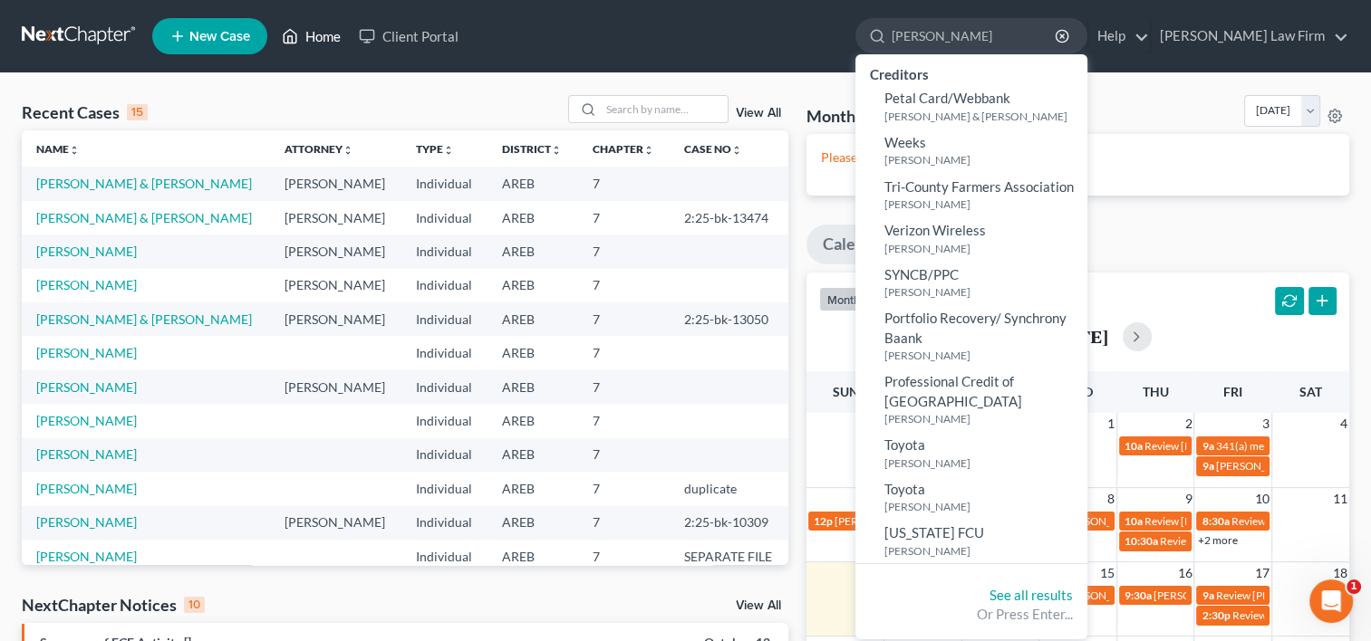
type input "Webb"
click at [304, 25] on link "Home" at bounding box center [311, 36] width 77 height 33
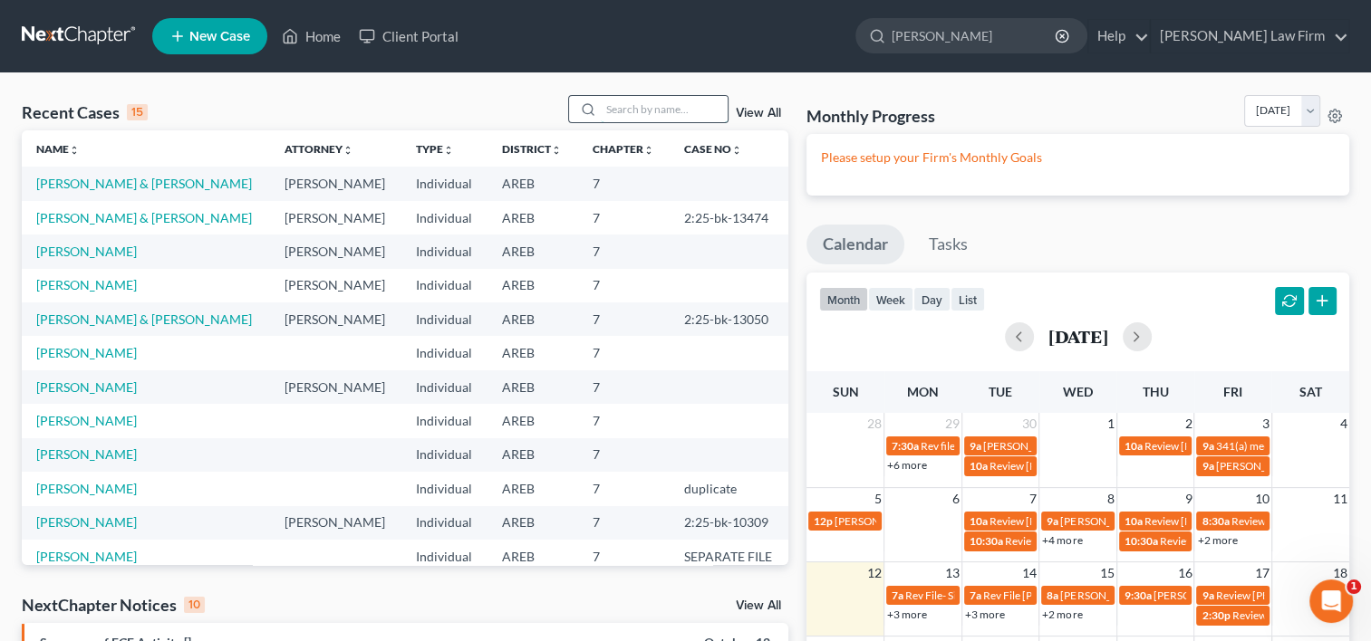
click at [632, 112] on input "search" at bounding box center [664, 109] width 127 height 26
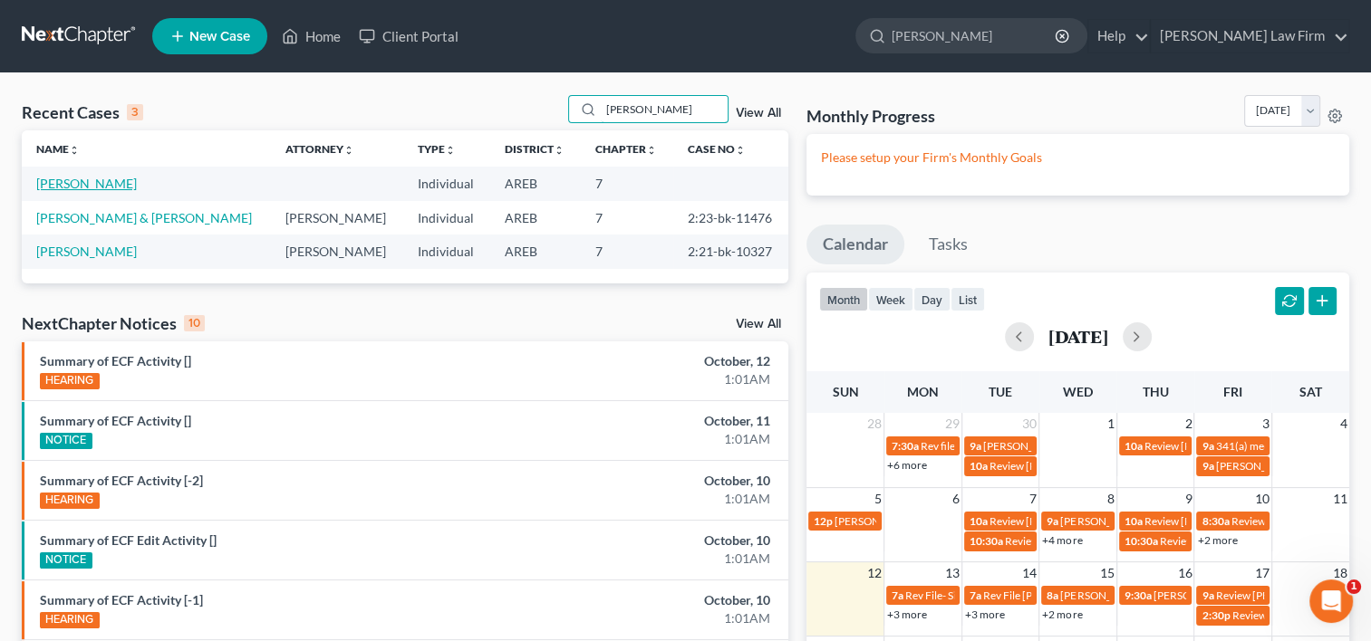
type input "webb"
click at [94, 180] on link "Webb, Rhonda" at bounding box center [86, 183] width 101 height 15
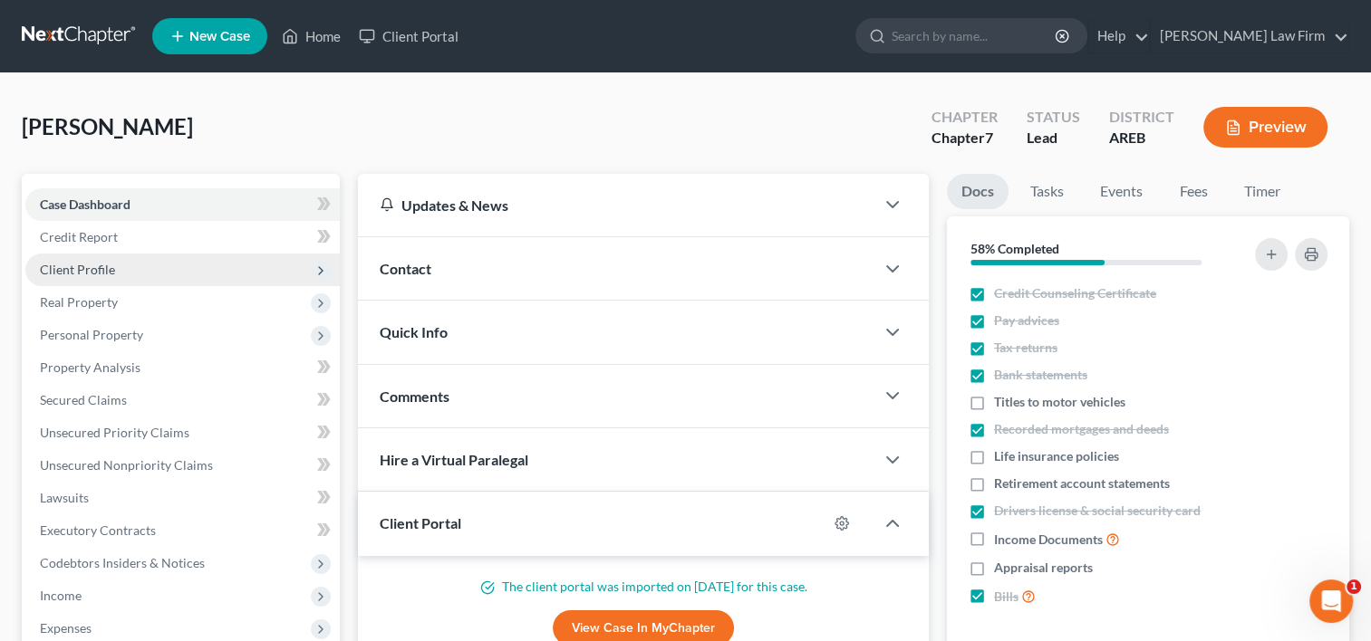
click at [63, 263] on span "Client Profile" at bounding box center [77, 269] width 75 height 15
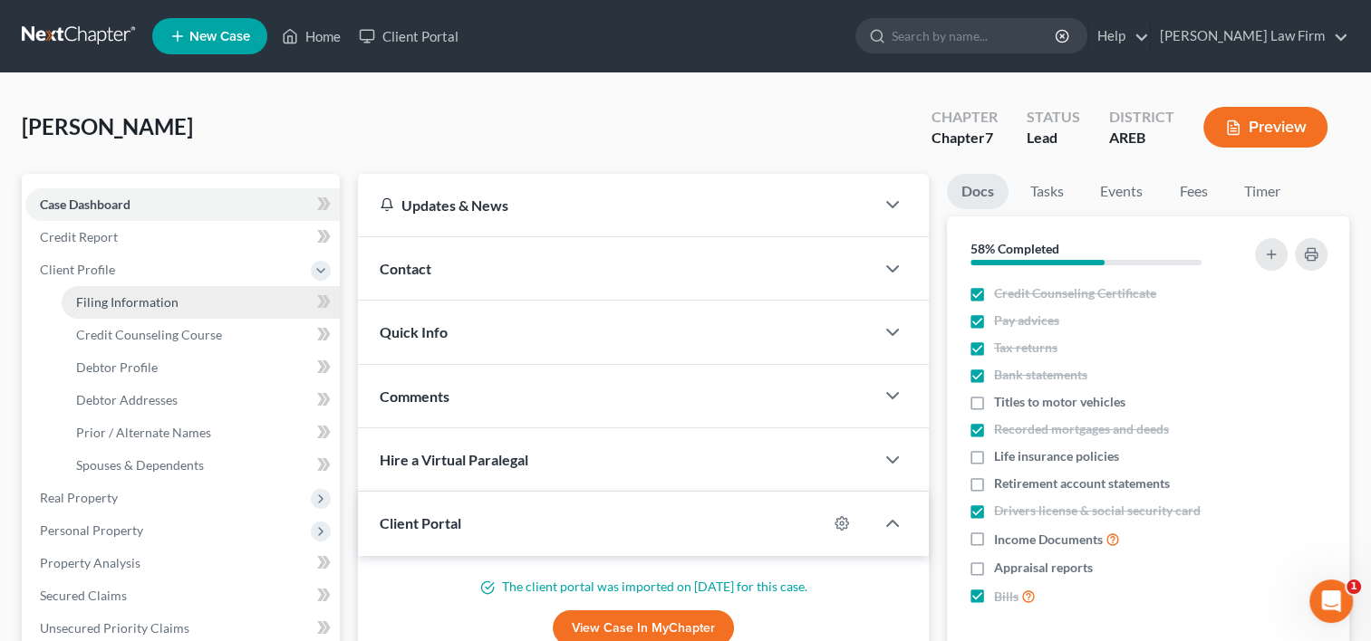
click at [80, 294] on span "Filing Information" at bounding box center [127, 301] width 102 height 15
select select "1"
select select "0"
select select "5"
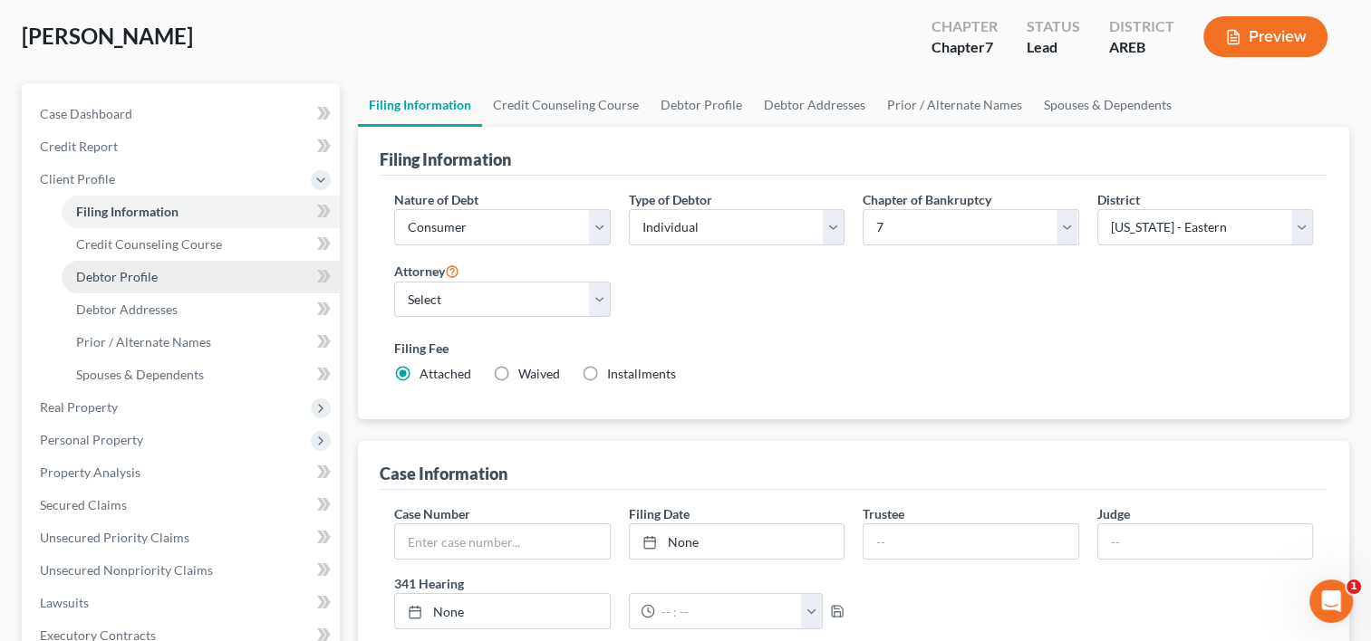
click at [116, 278] on span "Debtor Profile" at bounding box center [117, 276] width 82 height 15
select select "4"
select select "0"
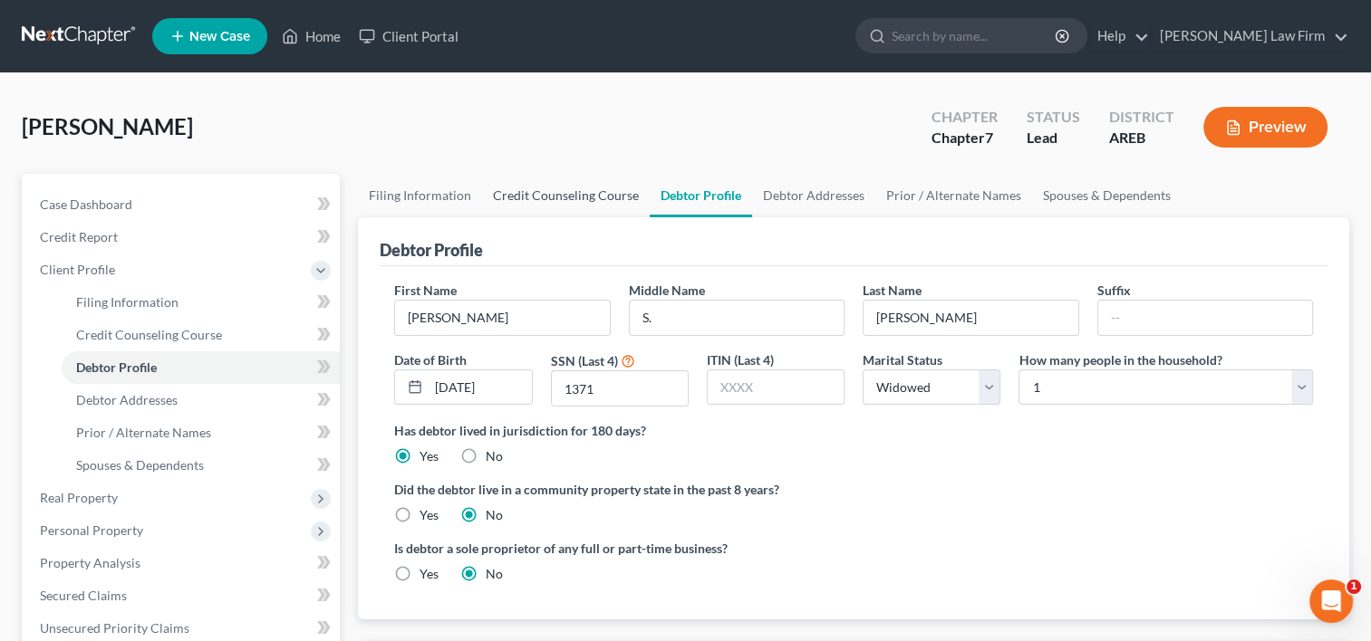
click at [580, 196] on link "Credit Counseling Course" at bounding box center [566, 195] width 168 height 43
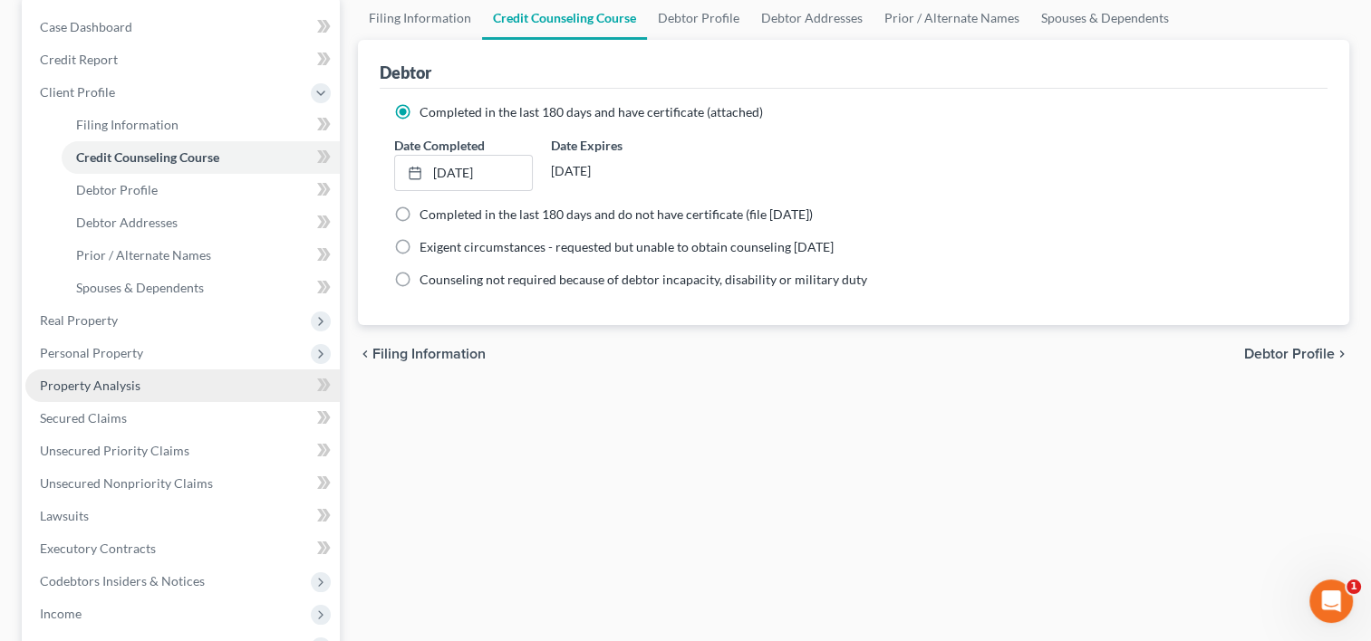
scroll to position [181, 0]
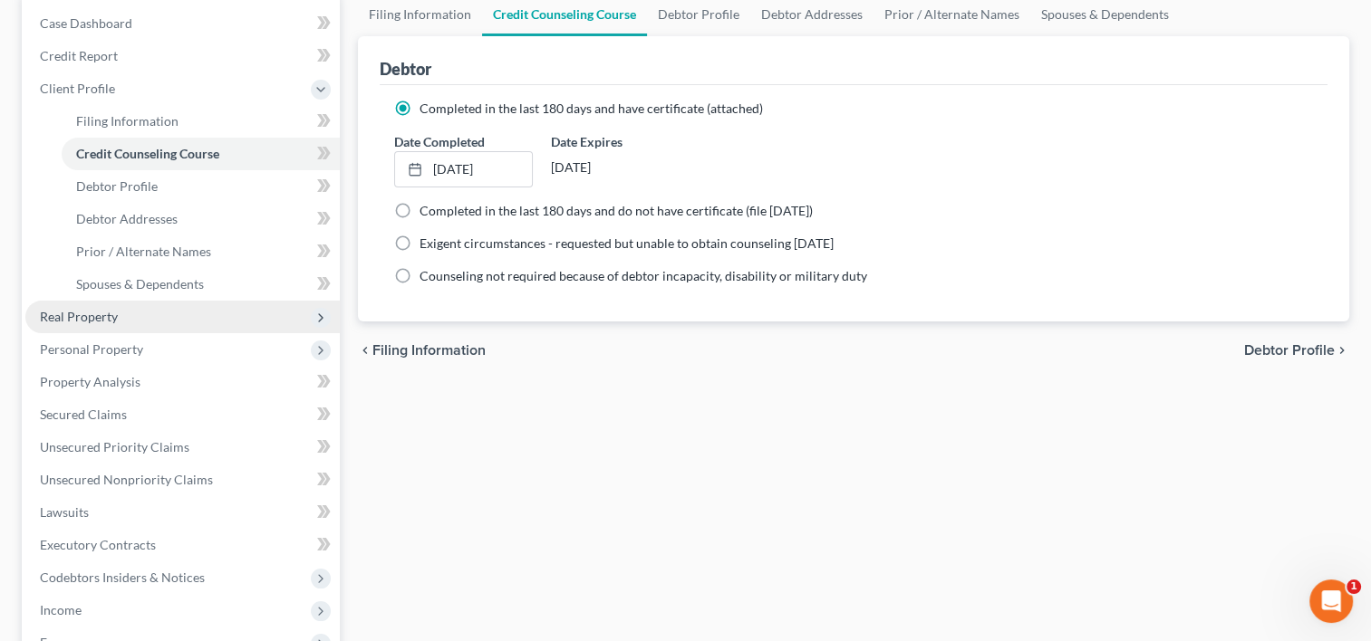
click at [110, 322] on span "Real Property" at bounding box center [79, 316] width 78 height 15
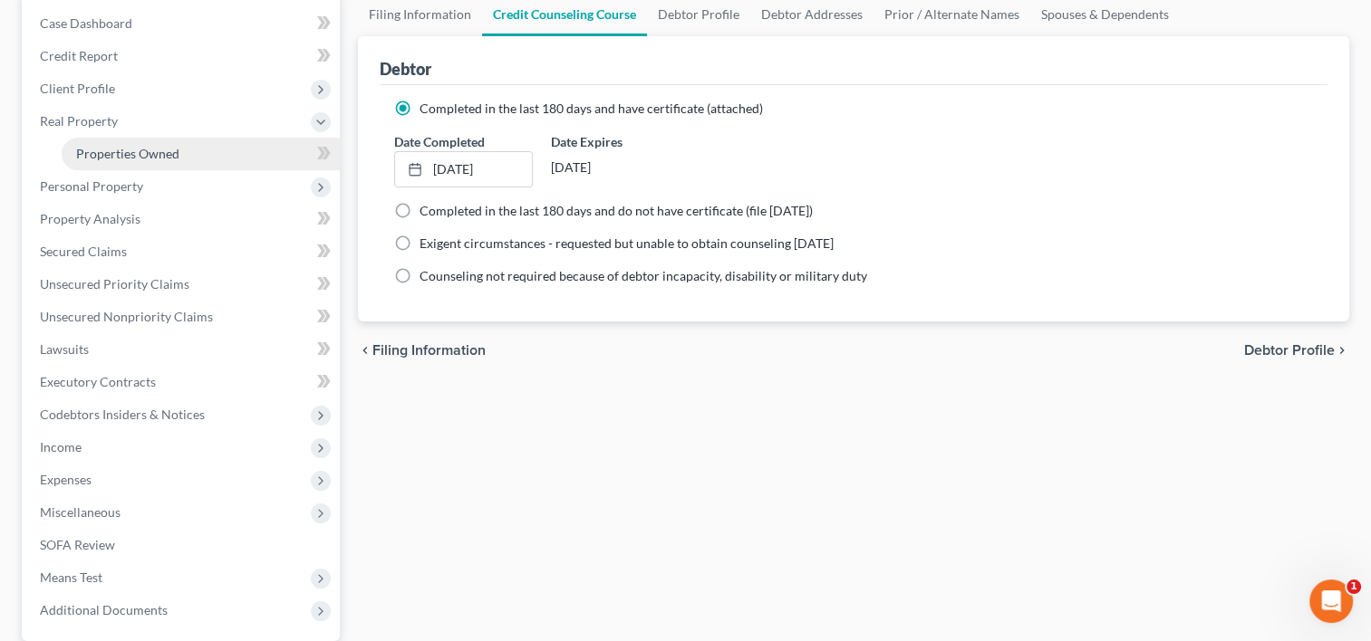
click at [120, 159] on span "Properties Owned" at bounding box center [127, 153] width 103 height 15
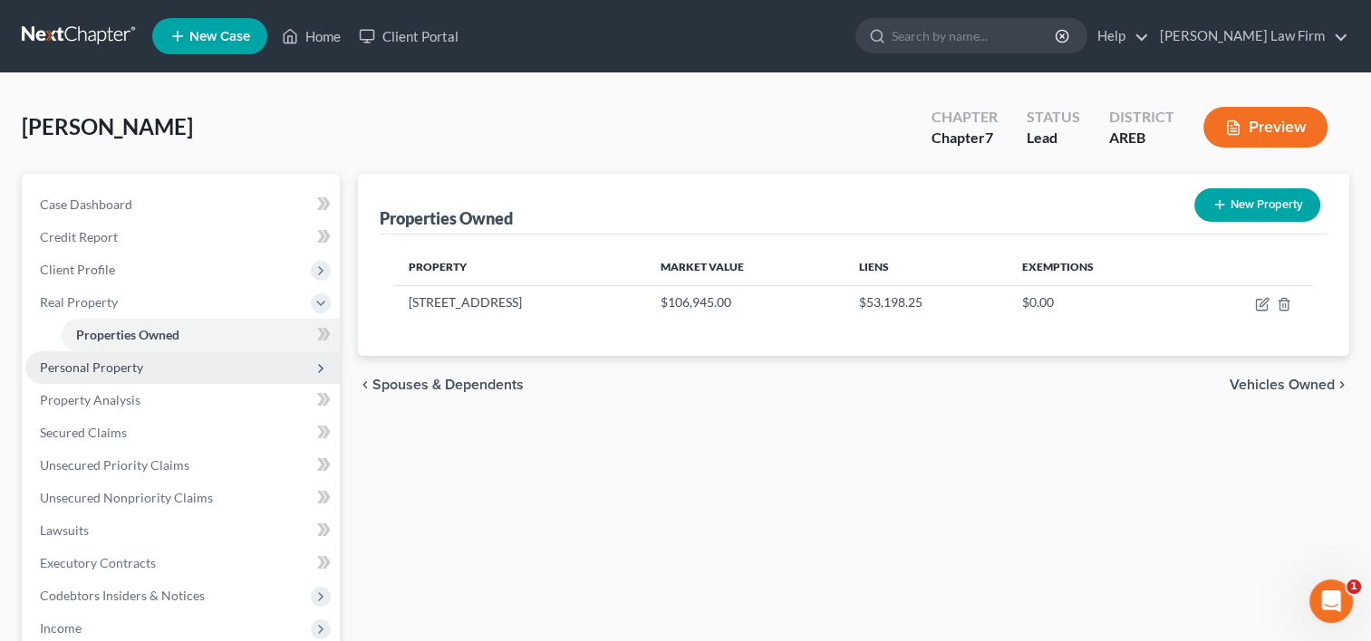
click at [115, 373] on span "Personal Property" at bounding box center [91, 367] width 103 height 15
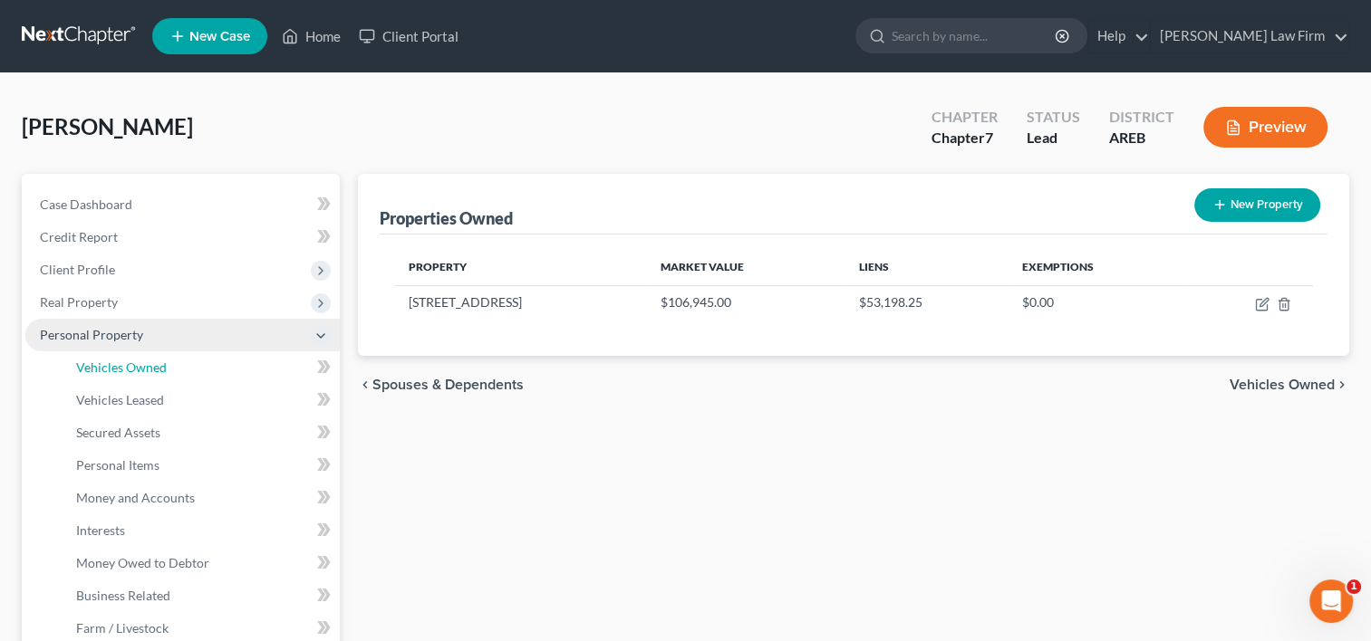
click at [115, 373] on span "Vehicles Owned" at bounding box center [121, 367] width 91 height 15
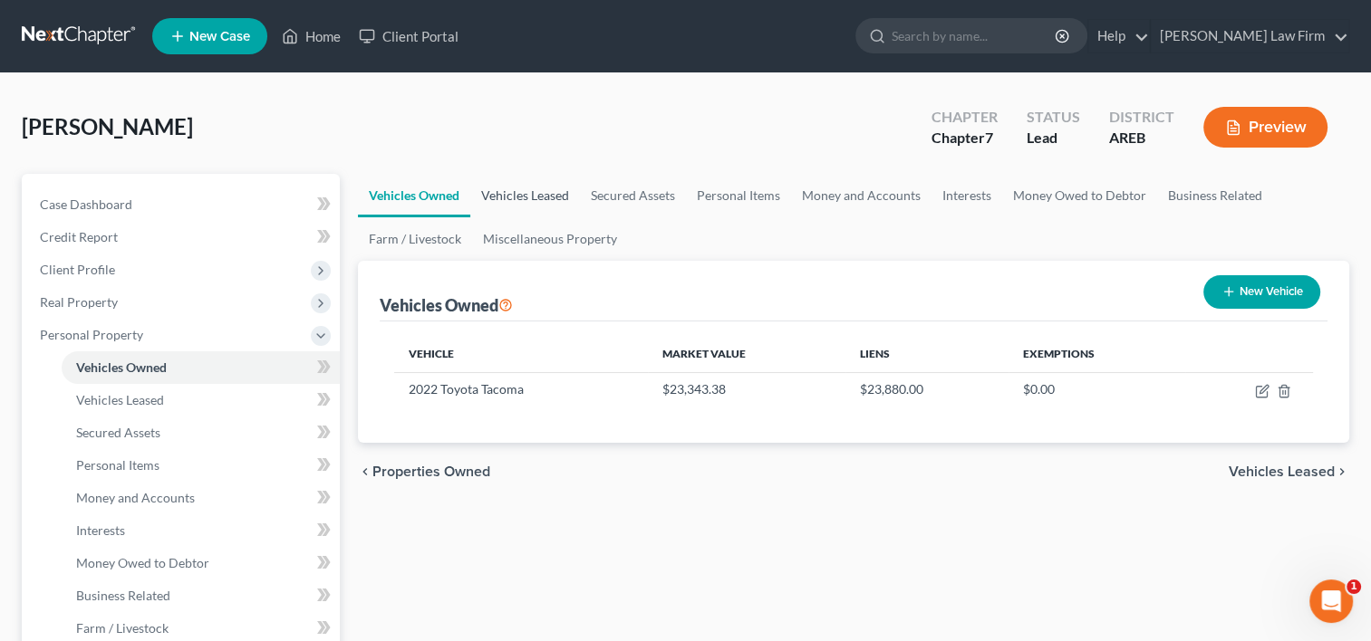
click at [536, 186] on link "Vehicles Leased" at bounding box center [525, 195] width 110 height 43
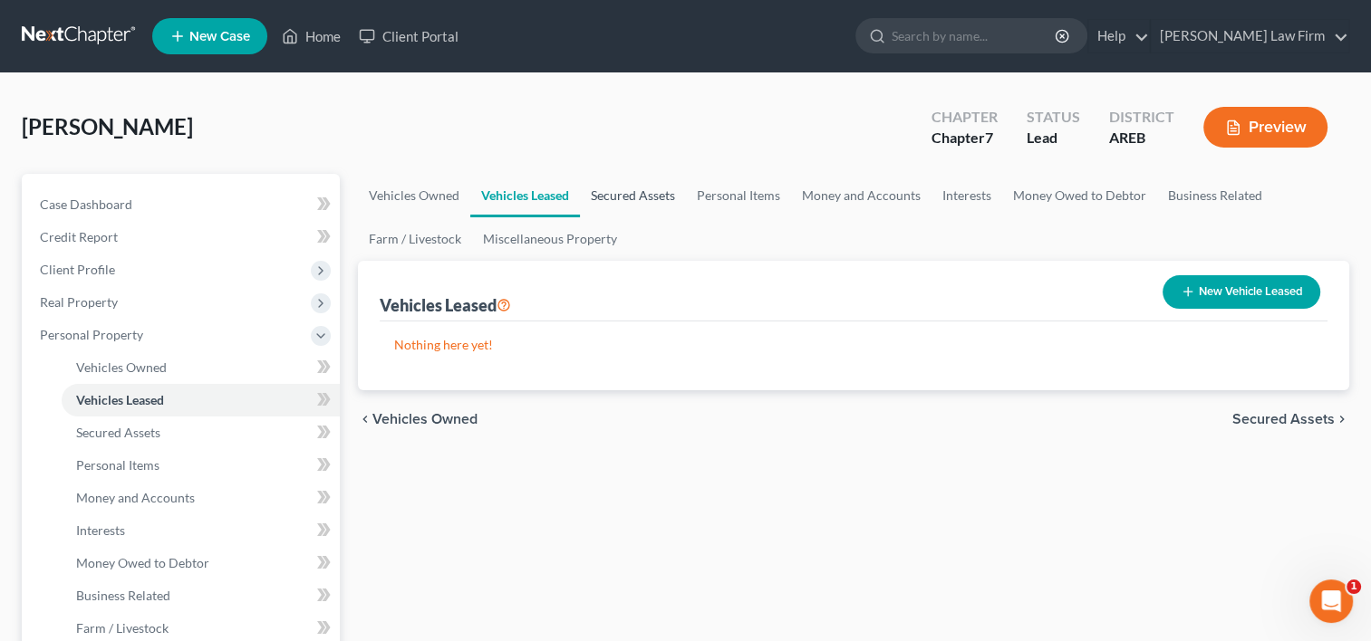
click at [624, 196] on link "Secured Assets" at bounding box center [633, 195] width 106 height 43
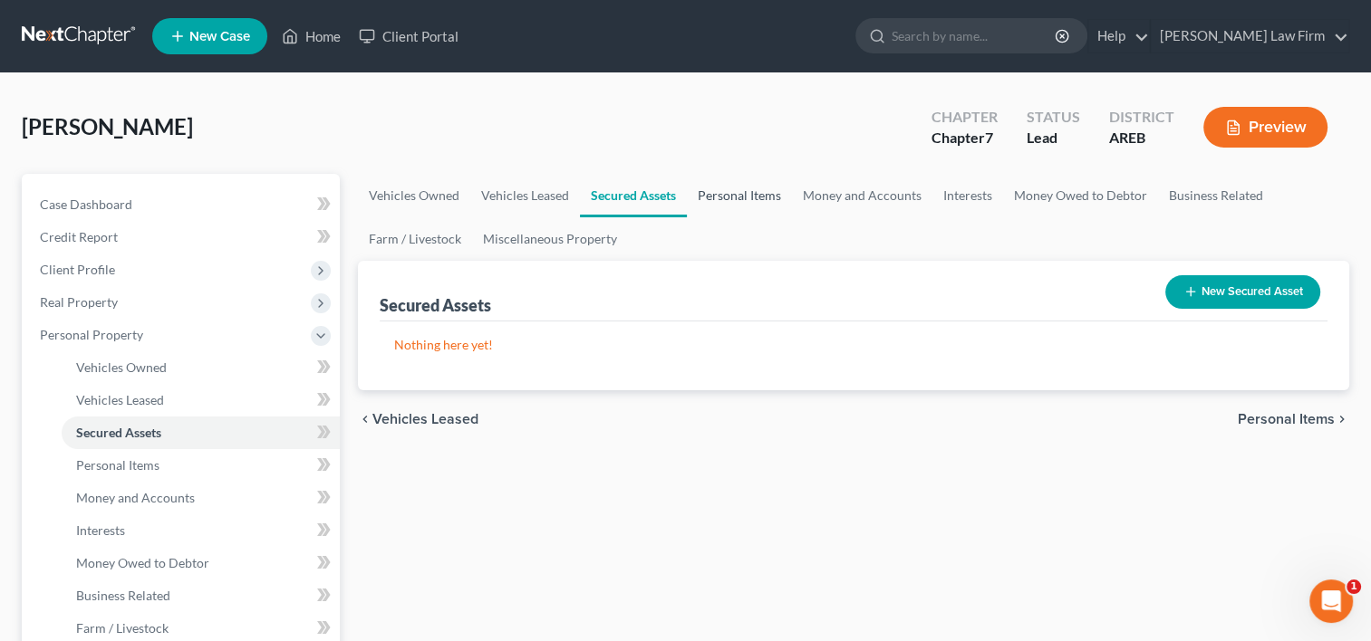
click at [723, 200] on link "Personal Items" at bounding box center [739, 195] width 105 height 43
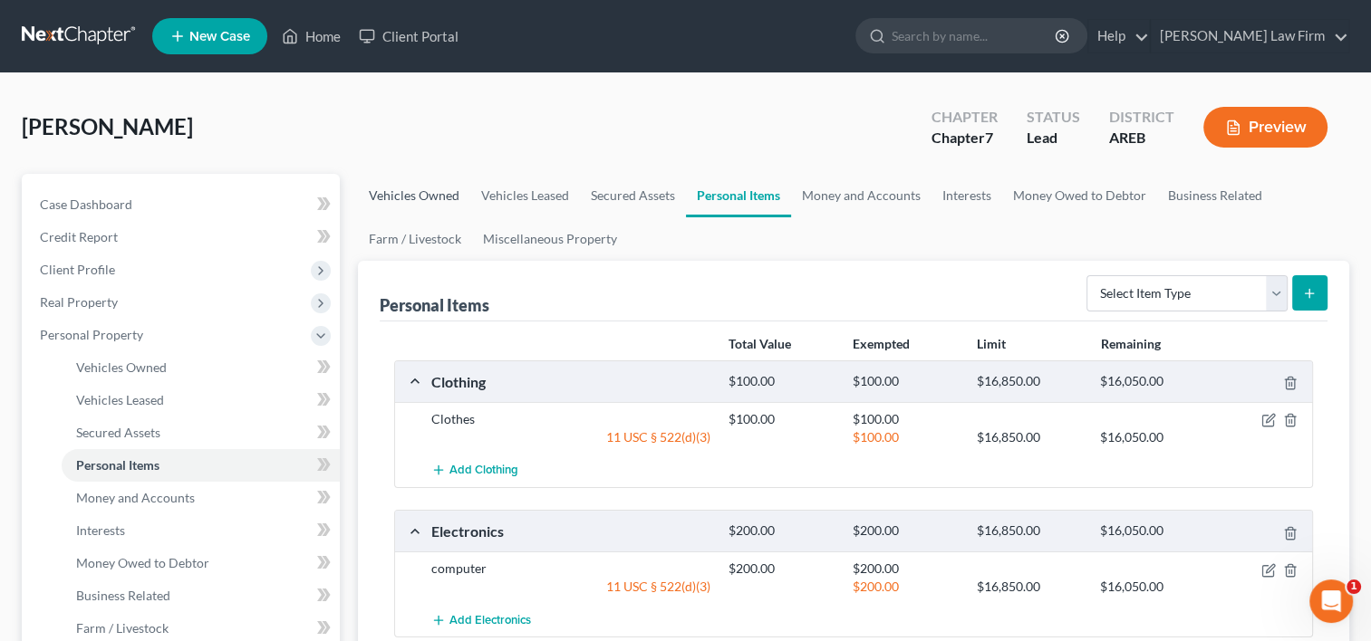
click at [390, 197] on link "Vehicles Owned" at bounding box center [414, 195] width 112 height 43
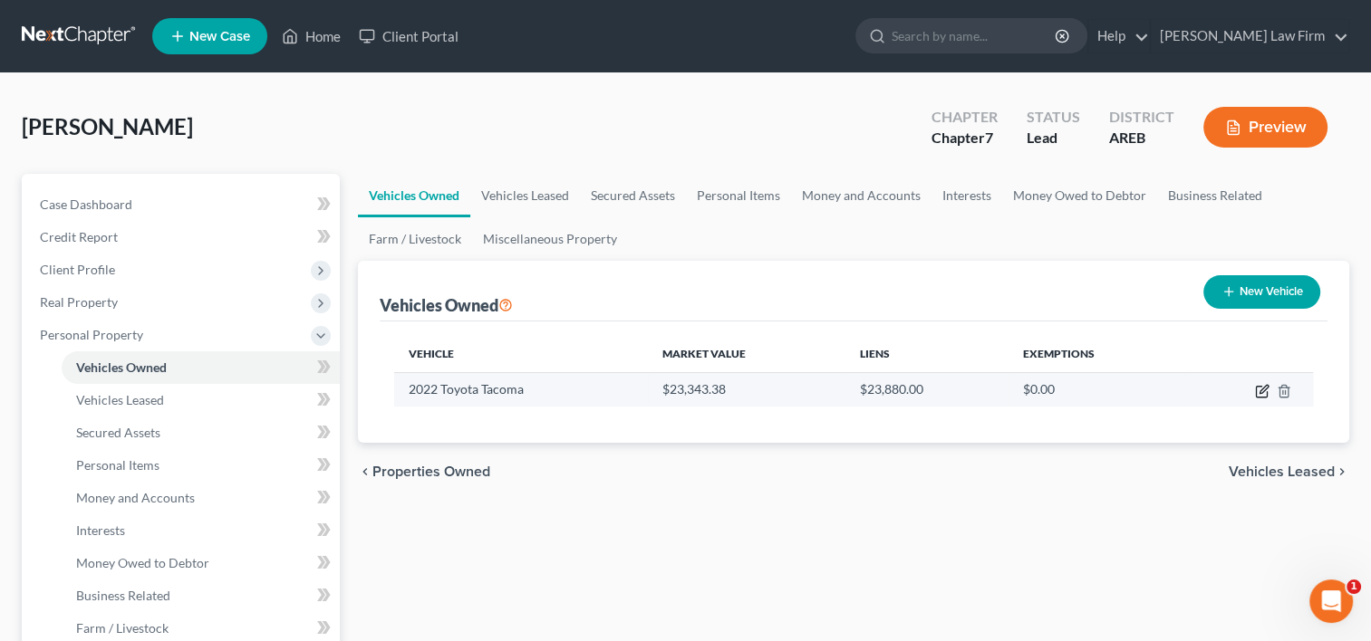
click at [1259, 391] on icon "button" at bounding box center [1263, 389] width 8 height 8
select select "0"
select select "4"
select select "1"
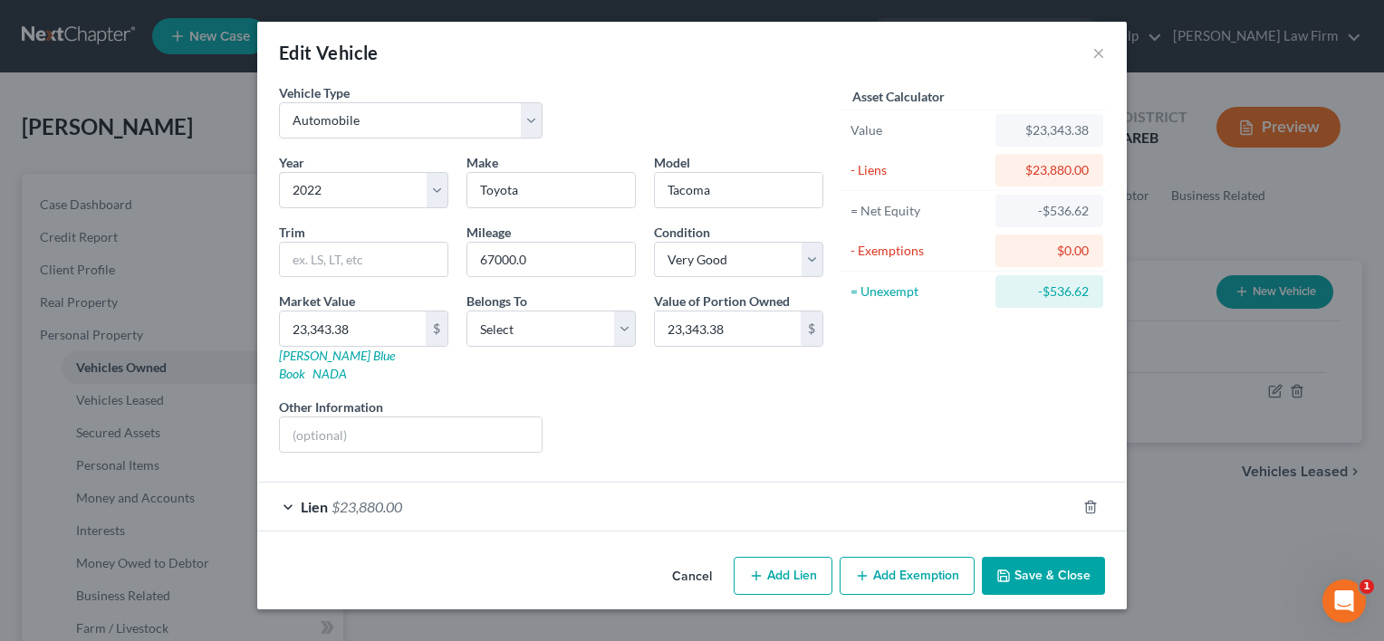
click at [911, 557] on button "Add Exemption" at bounding box center [907, 576] width 135 height 38
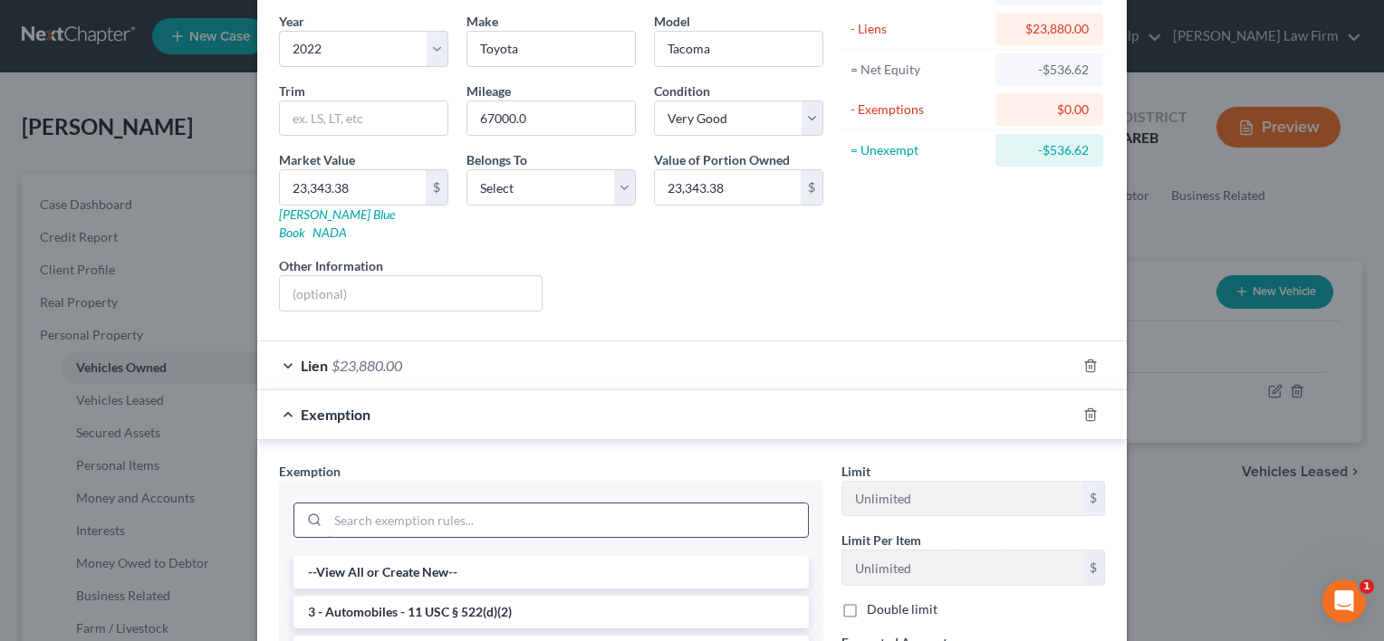
scroll to position [181, 0]
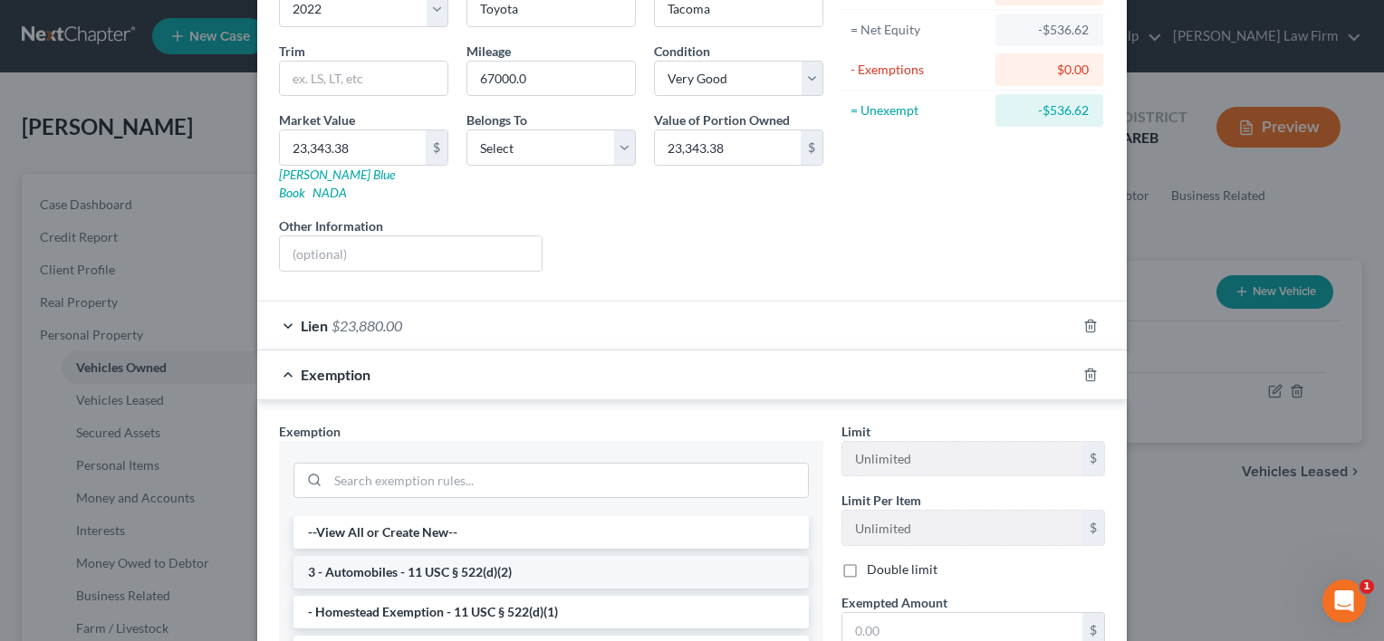
click at [363, 556] on li "3 - Automobiles - 11 USC § 522(d)(2)" at bounding box center [550, 572] width 515 height 33
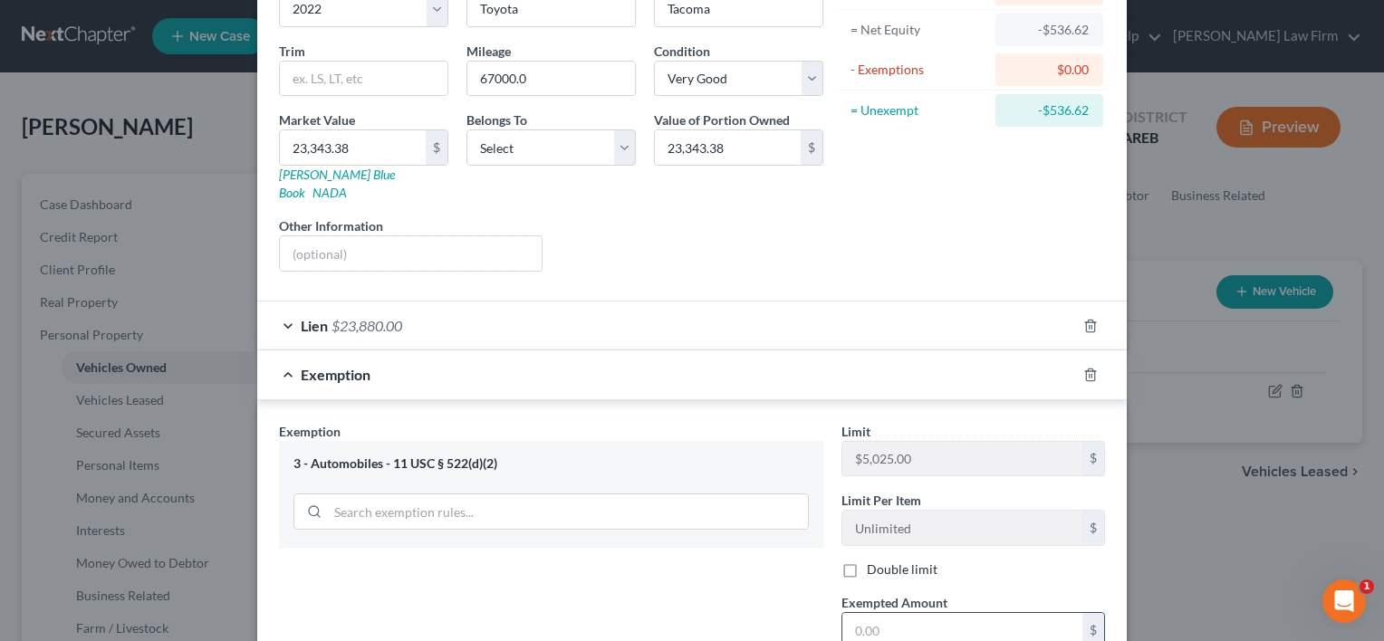
click at [859, 613] on input "text" at bounding box center [962, 630] width 240 height 34
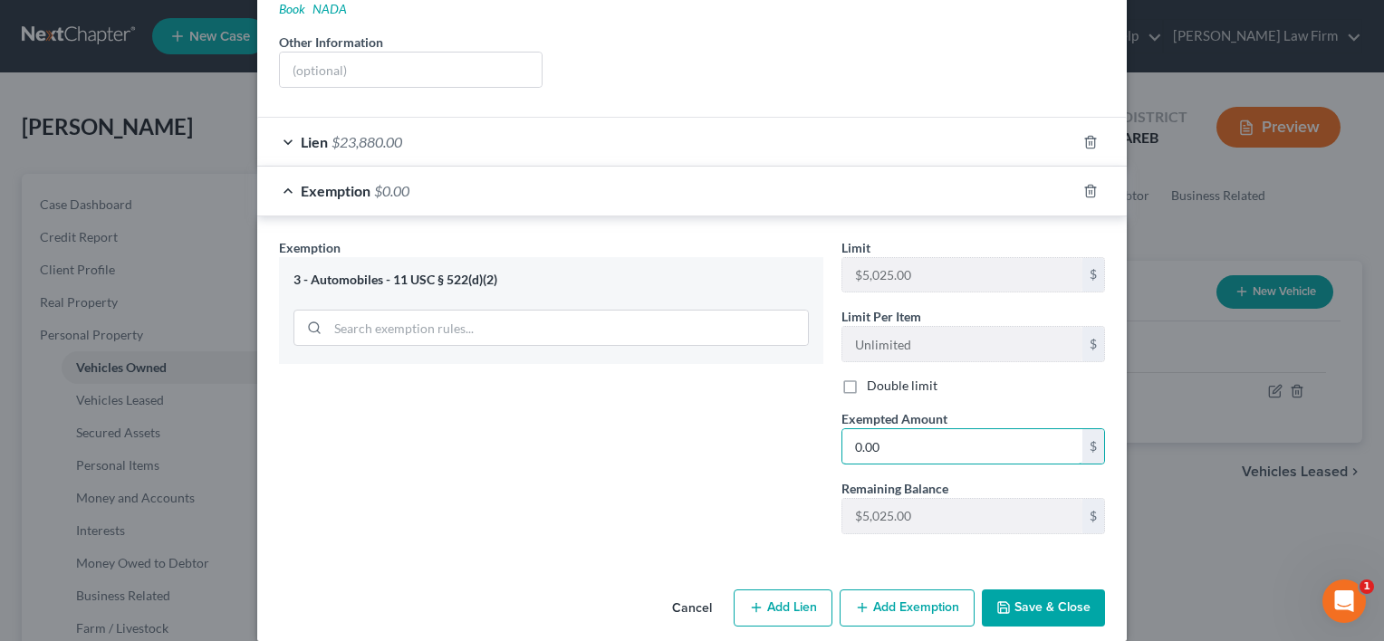
type input "0.00"
click at [1033, 598] on button "Save & Close" at bounding box center [1043, 609] width 123 height 38
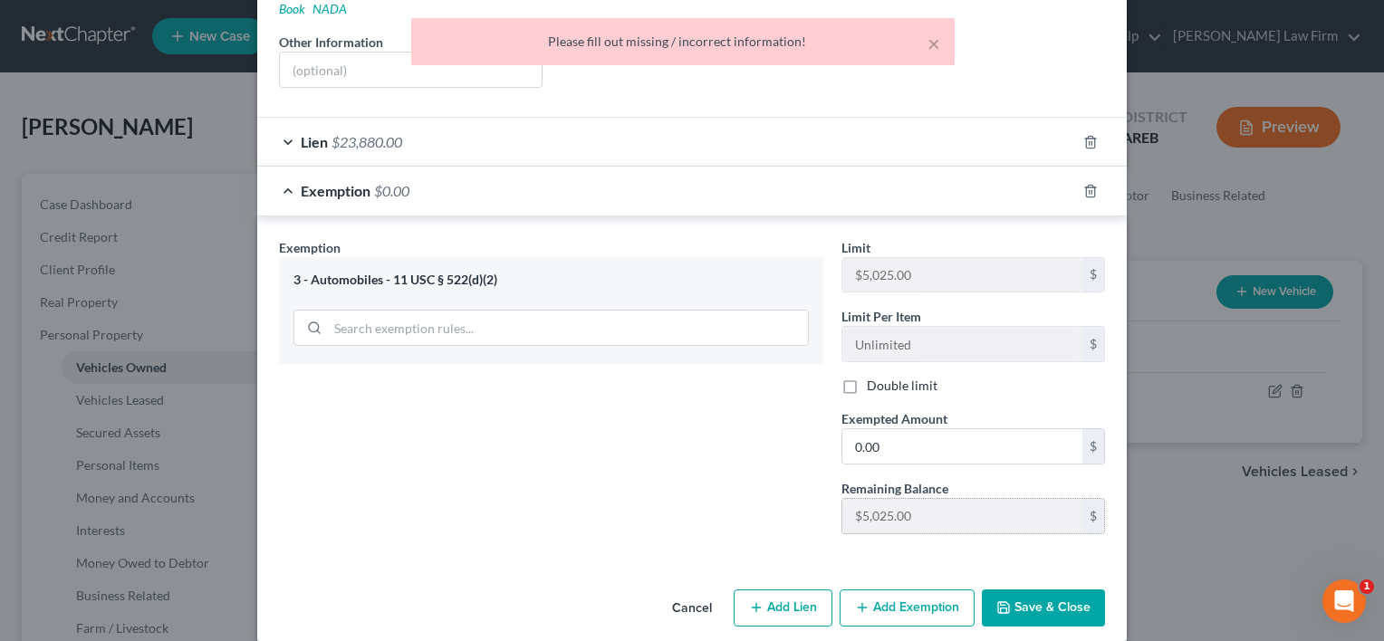
scroll to position [93, 0]
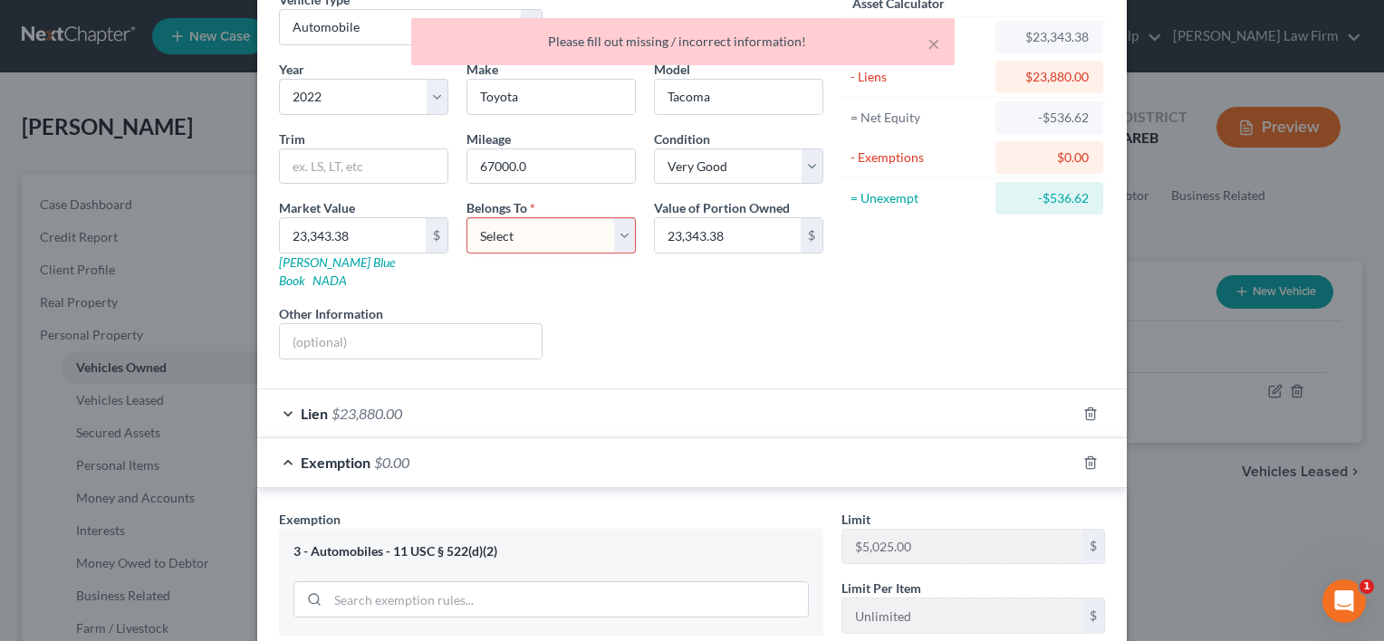
drag, startPoint x: 616, startPoint y: 233, endPoint x: 601, endPoint y: 254, distance: 25.4
click at [616, 233] on select "Select Debtor 1 Only Debtor 2 Only Debtor 1 And Debtor 2 Only At Least One Of T…" at bounding box center [551, 235] width 169 height 36
select select "0"
click at [467, 217] on select "Select Debtor 1 Only Debtor 2 Only Debtor 1 And Debtor 2 Only At Least One Of T…" at bounding box center [551, 235] width 169 height 36
click at [801, 322] on div "Liens Select" at bounding box center [693, 331] width 282 height 55
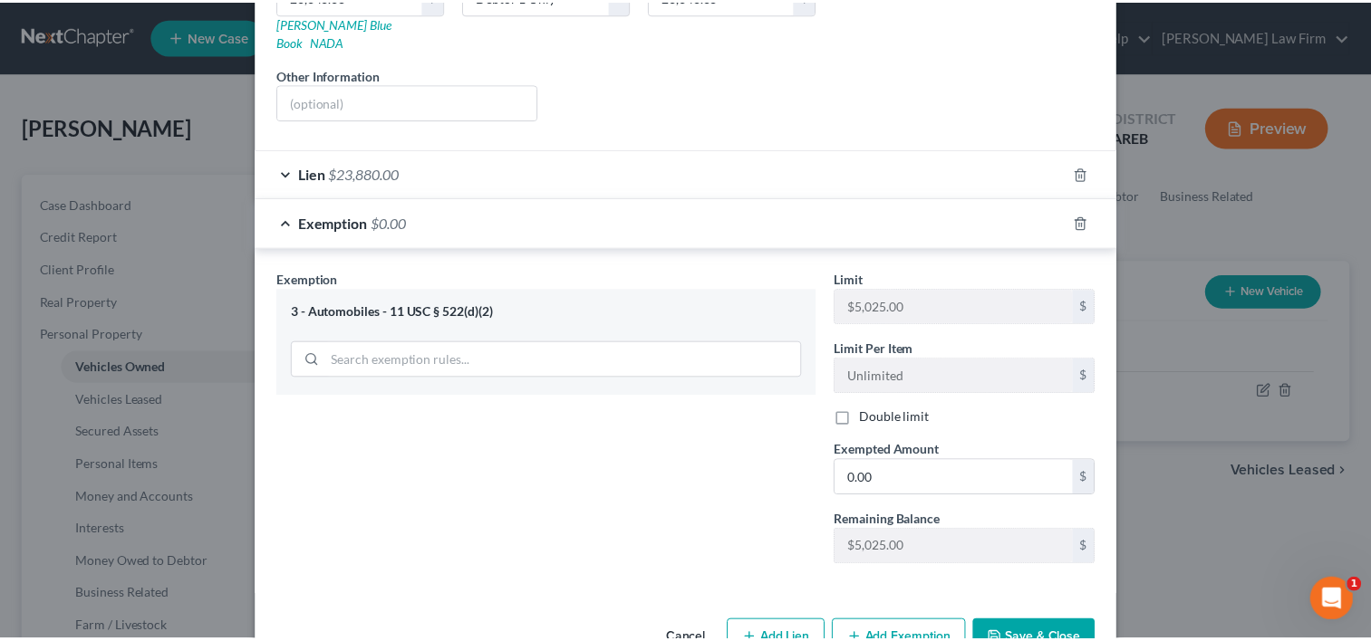
scroll to position [365, 0]
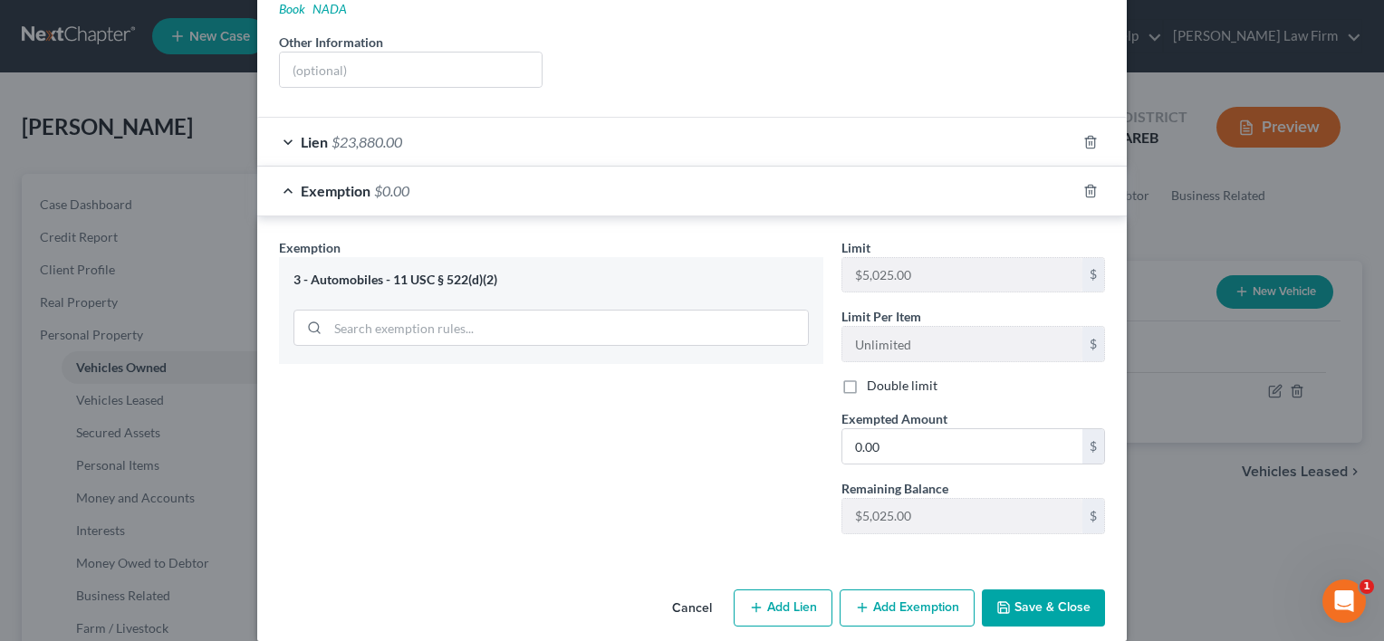
click at [1051, 590] on button "Save & Close" at bounding box center [1043, 609] width 123 height 38
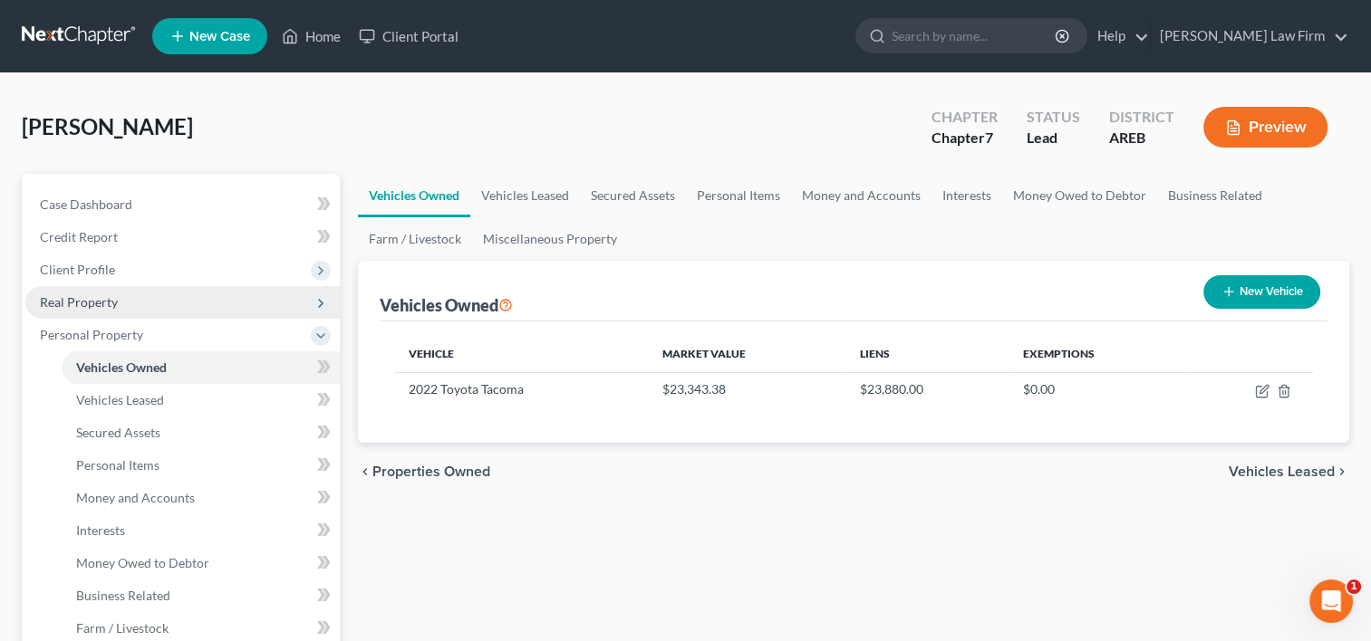
click at [85, 304] on span "Real Property" at bounding box center [79, 301] width 78 height 15
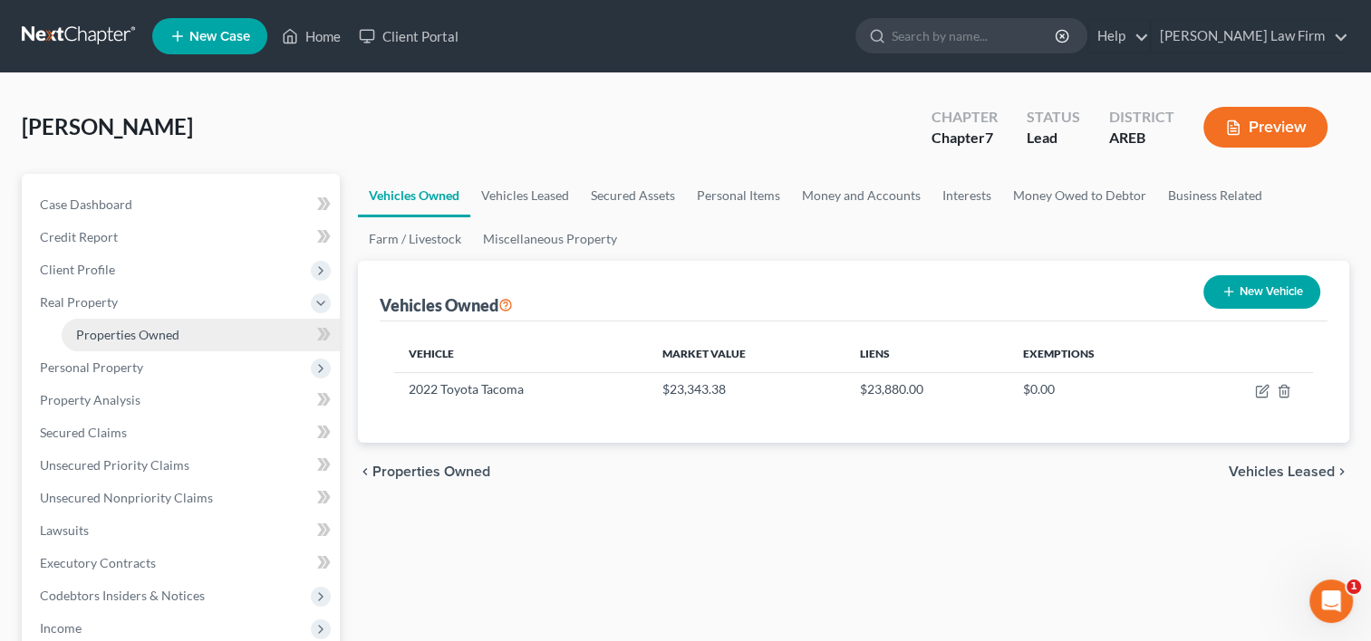
click at [100, 348] on link "Properties Owned" at bounding box center [201, 335] width 278 height 33
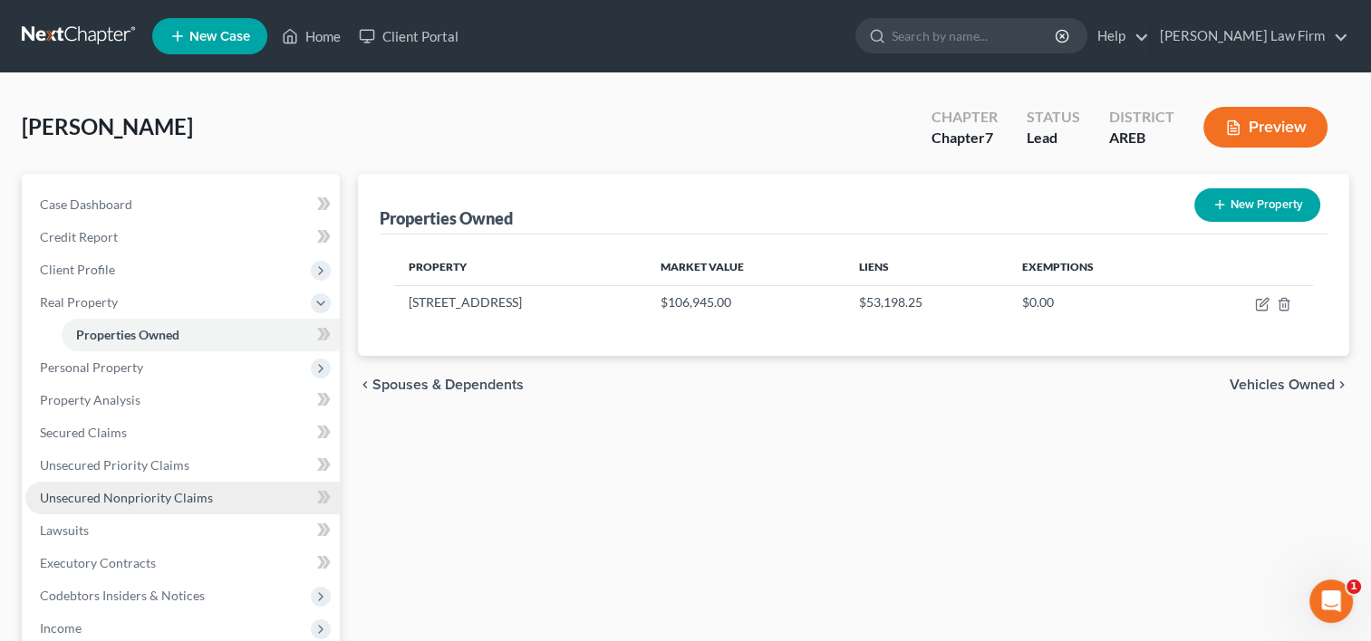
click at [91, 507] on link "Unsecured Nonpriority Claims" at bounding box center [182, 498] width 314 height 33
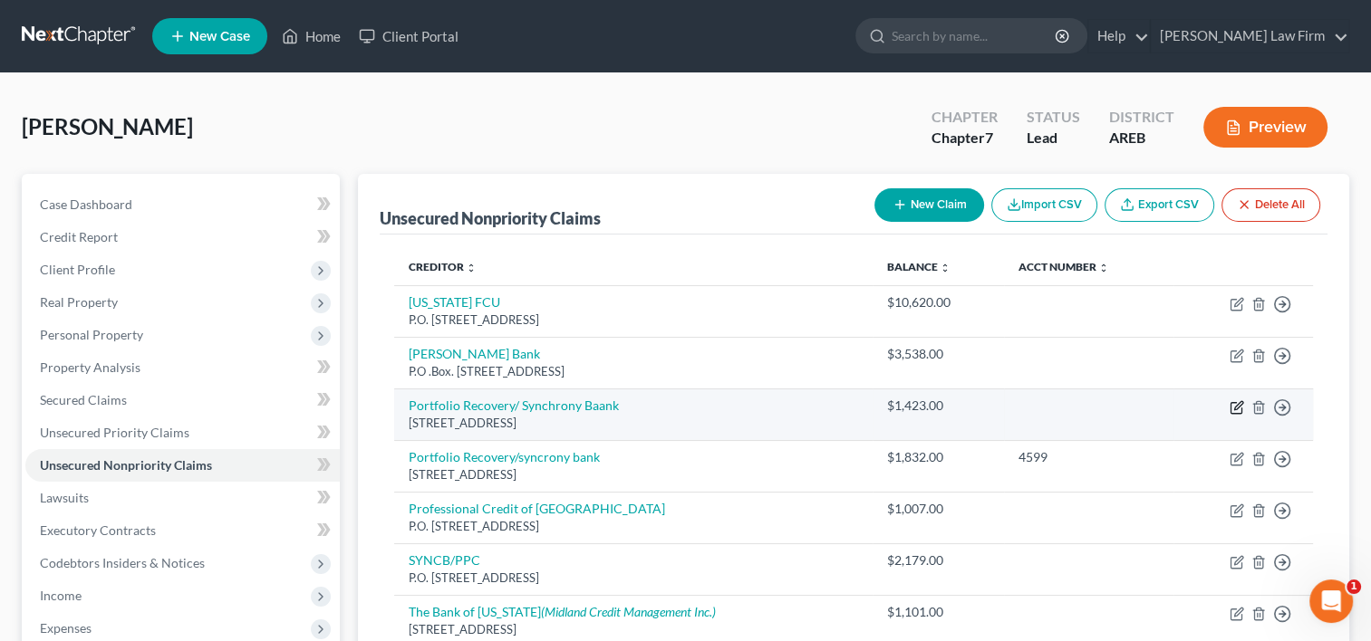
click at [1236, 406] on icon "button" at bounding box center [1238, 405] width 8 height 8
select select "48"
select select "2"
select select "0"
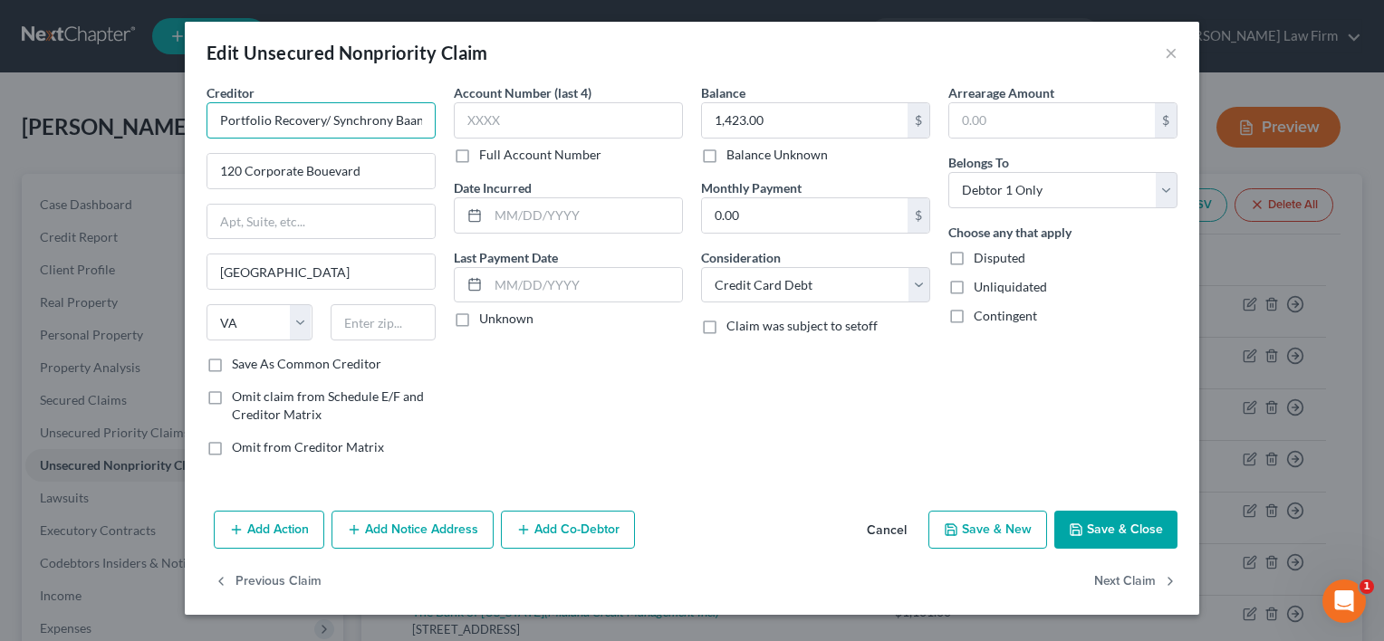
click at [404, 124] on input "Portfolio Recovery/ Synchrony Baank" at bounding box center [321, 120] width 229 height 36
type input "Portfolio Recovery/ Synchrony Bank"
click at [1090, 526] on button "Save & Close" at bounding box center [1115, 530] width 123 height 38
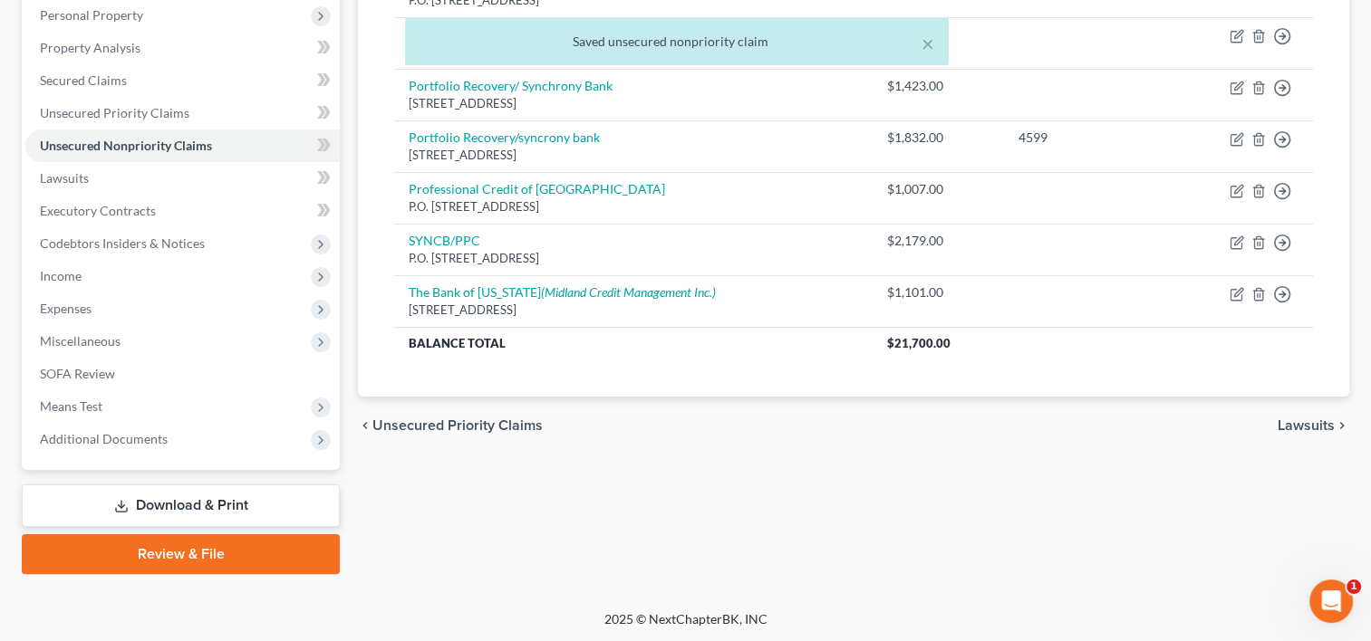
scroll to position [48, 0]
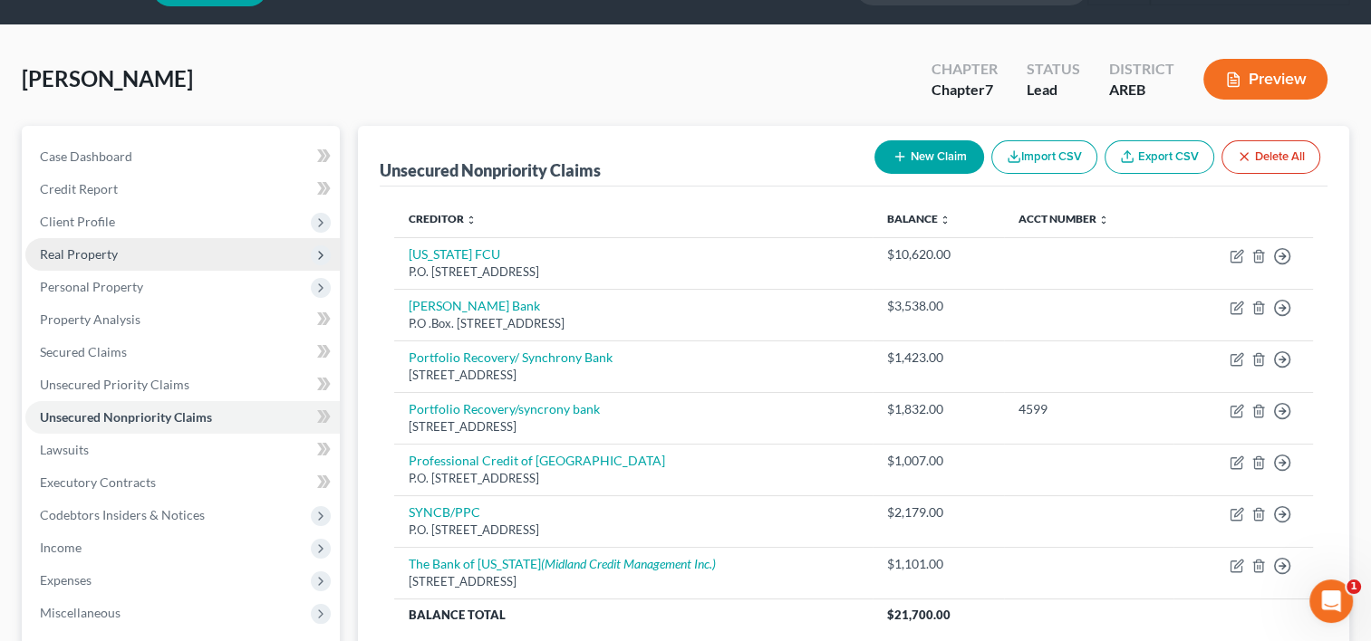
click at [91, 255] on span "Real Property" at bounding box center [79, 253] width 78 height 15
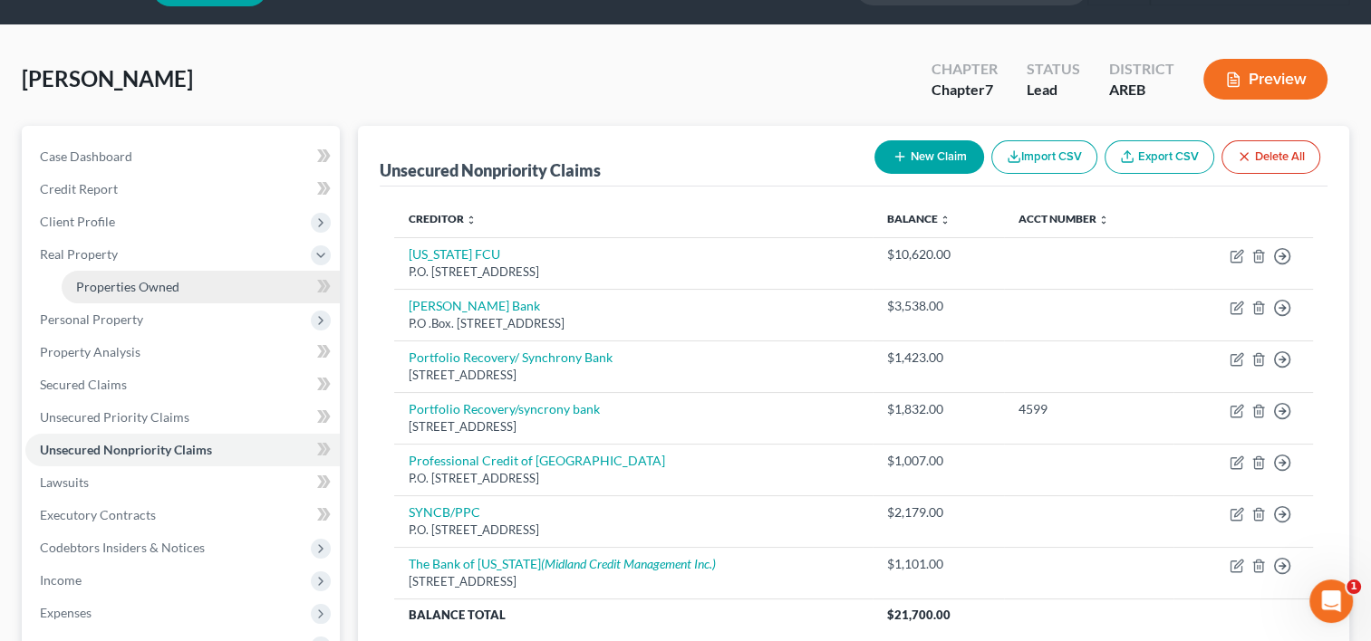
click at [108, 299] on link "Properties Owned" at bounding box center [201, 287] width 278 height 33
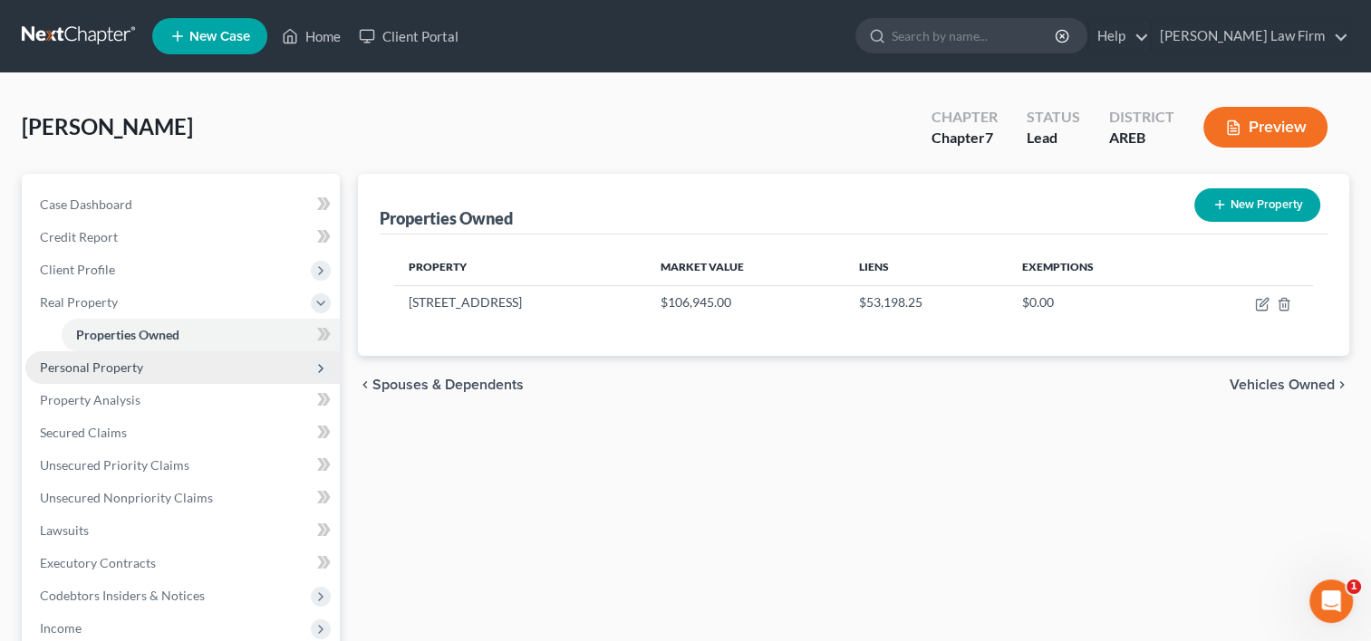
click at [101, 366] on span "Personal Property" at bounding box center [91, 367] width 103 height 15
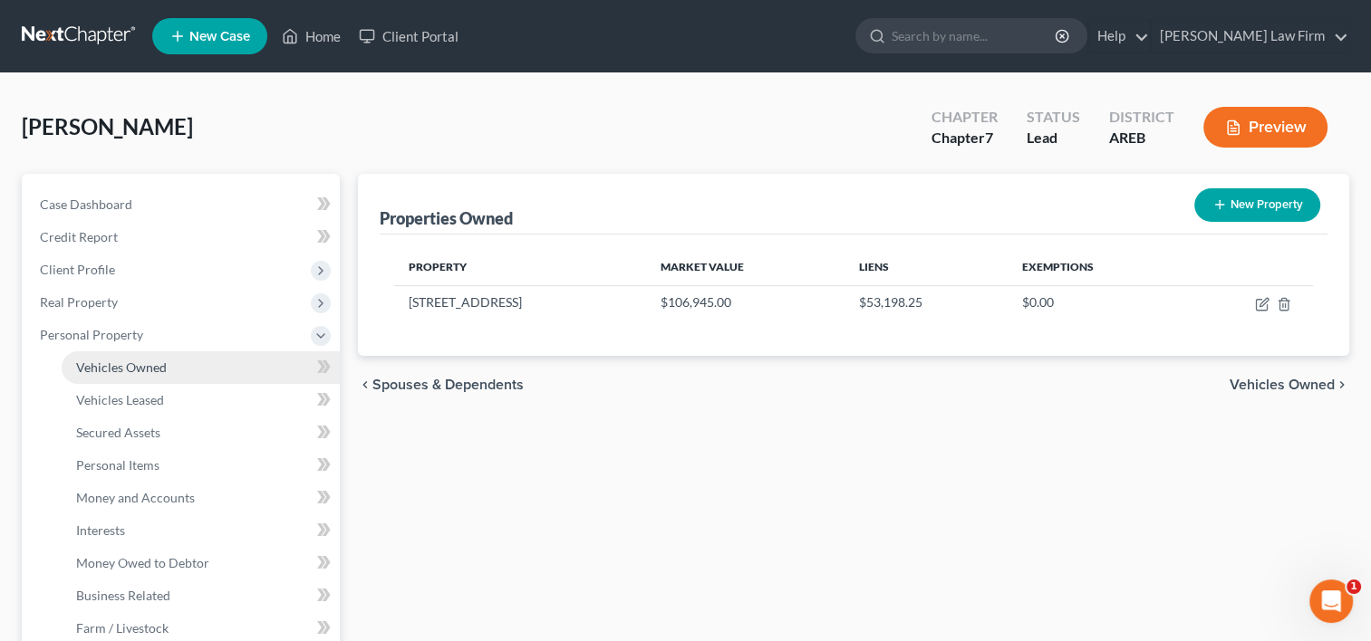
click at [105, 370] on span "Vehicles Owned" at bounding box center [121, 367] width 91 height 15
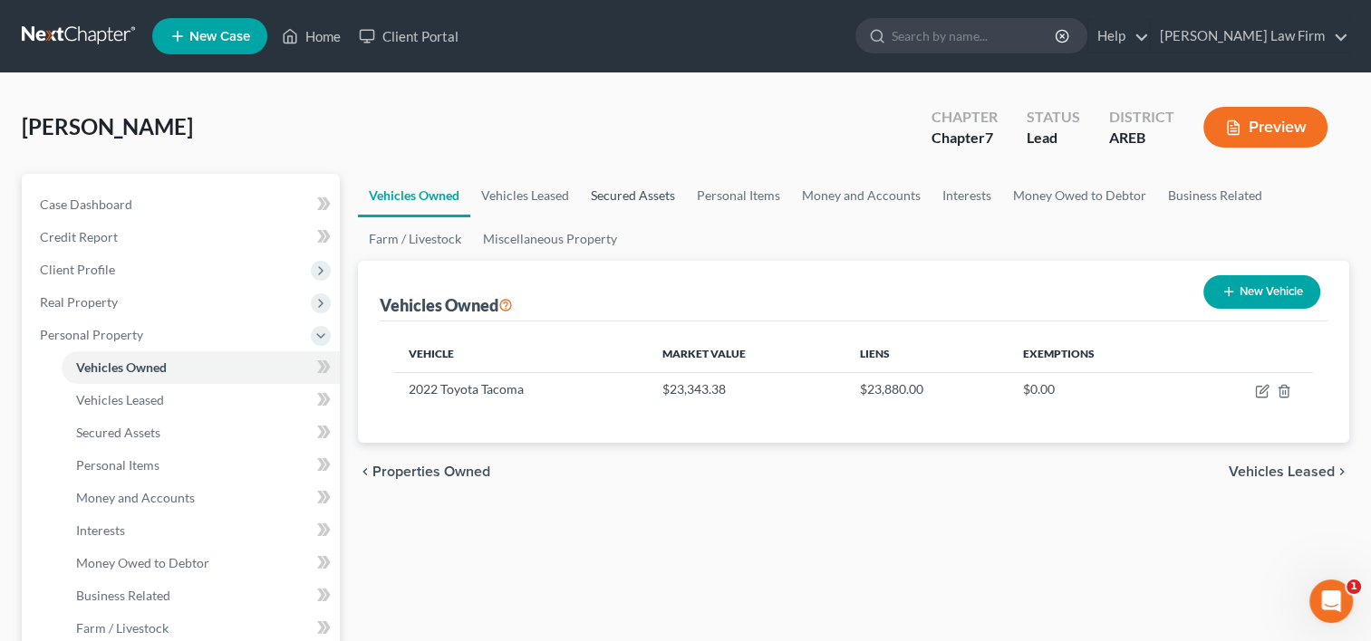
click at [637, 196] on link "Secured Assets" at bounding box center [633, 195] width 106 height 43
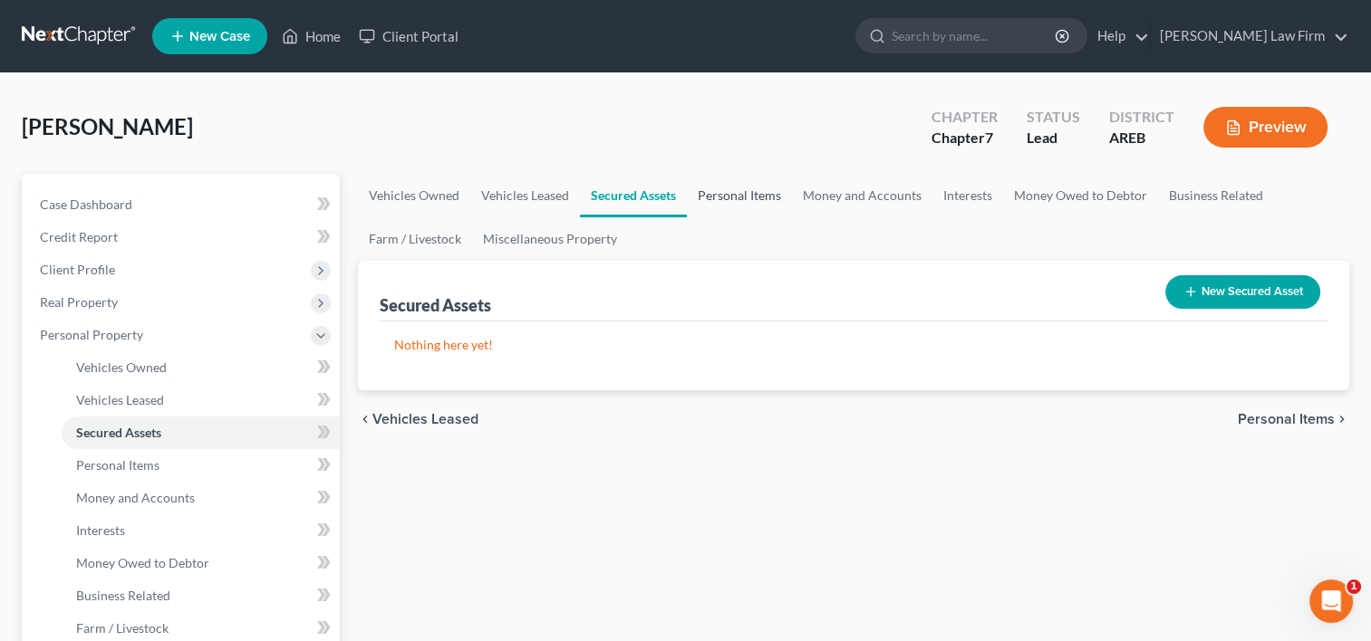
click at [754, 189] on link "Personal Items" at bounding box center [739, 195] width 105 height 43
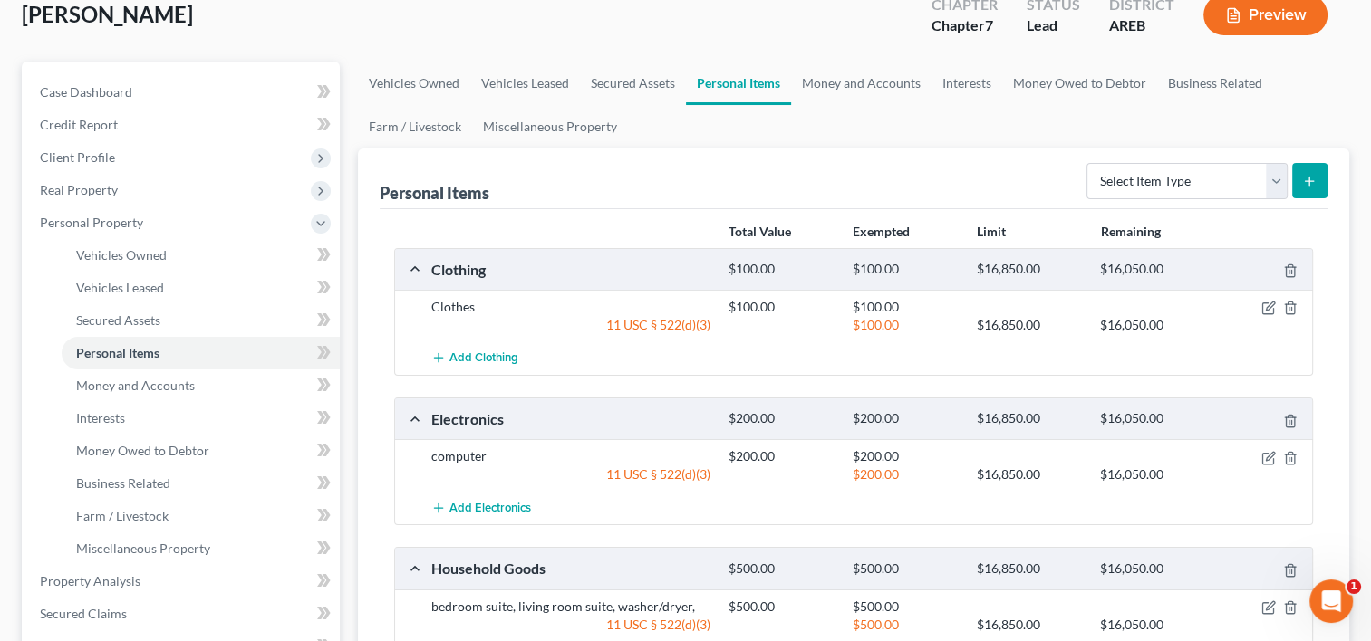
scroll to position [91, 0]
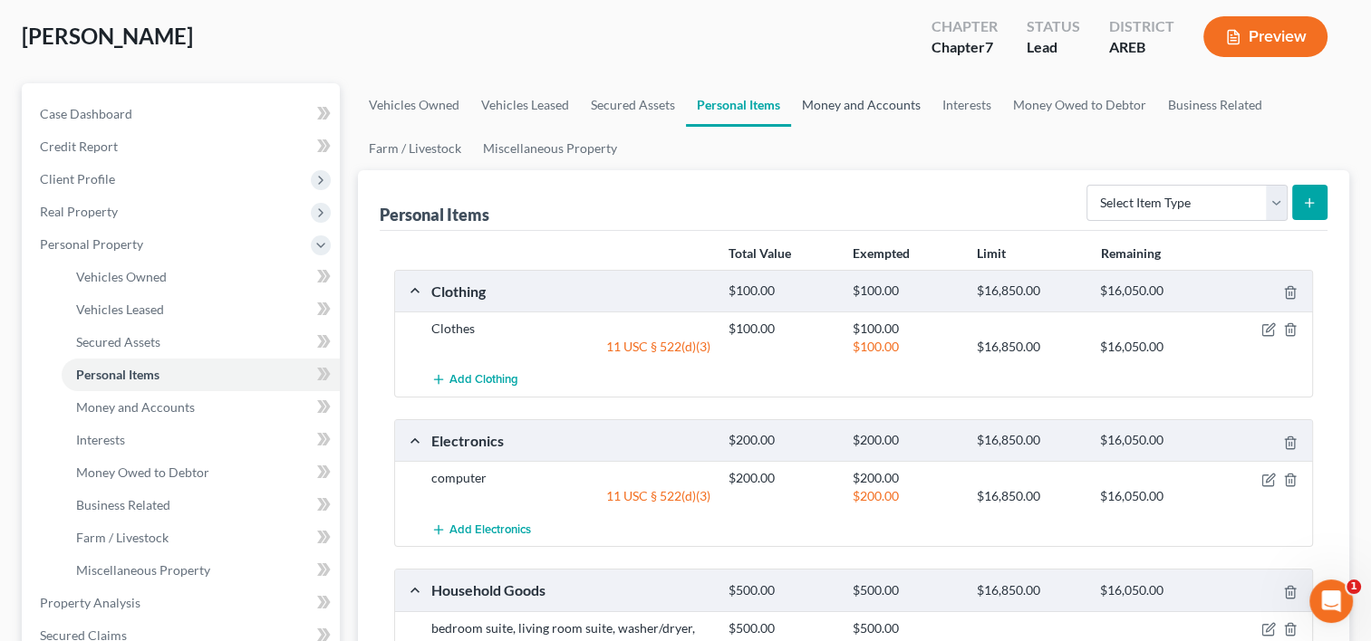
click at [844, 103] on link "Money and Accounts" at bounding box center [861, 104] width 140 height 43
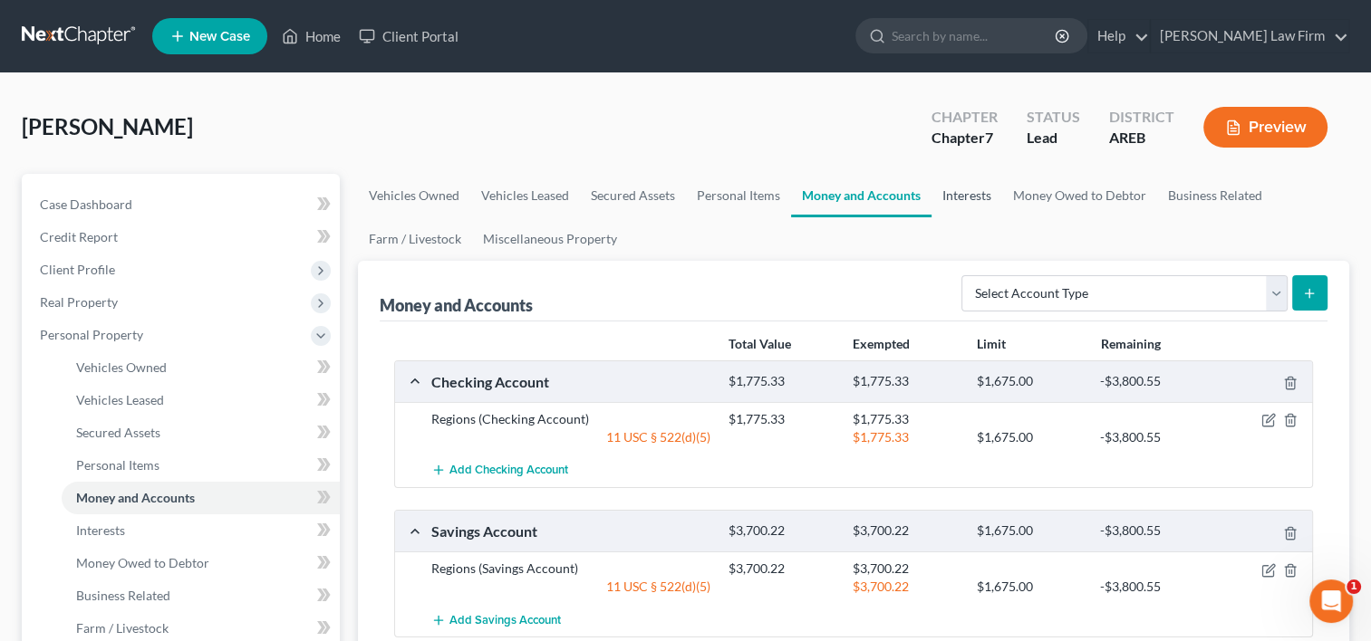
click at [965, 197] on link "Interests" at bounding box center [966, 195] width 71 height 43
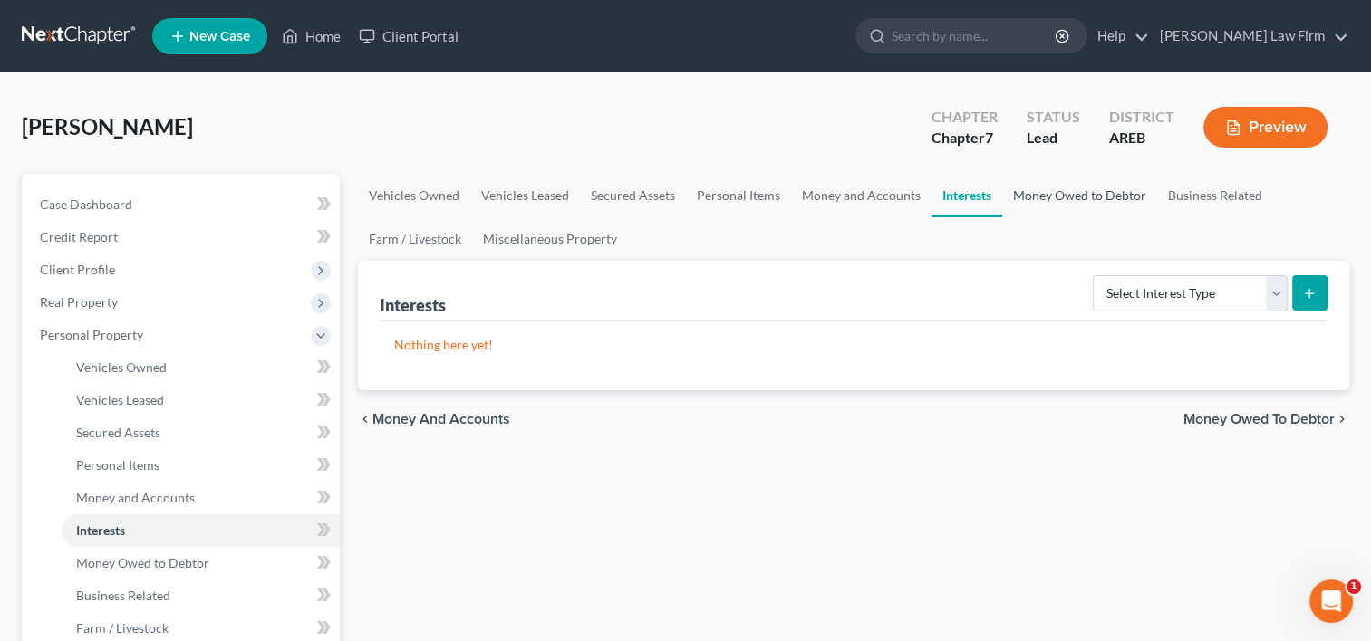
click at [1034, 197] on link "Money Owed to Debtor" at bounding box center [1079, 195] width 155 height 43
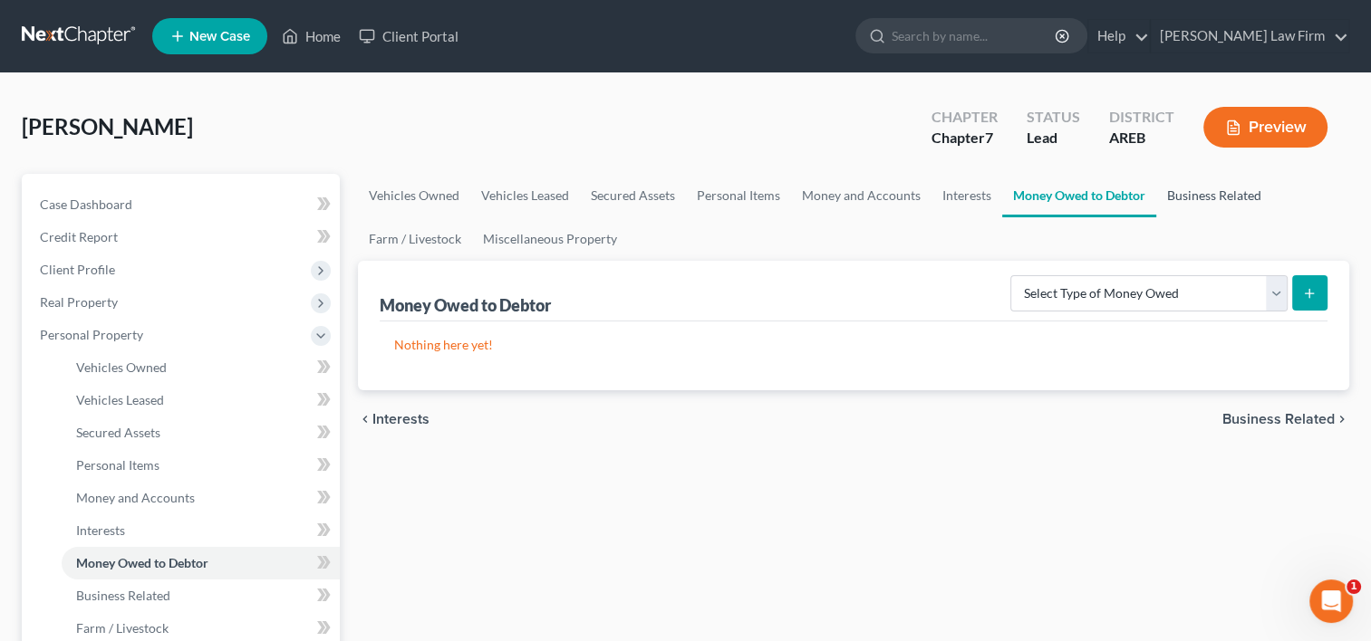
click at [1190, 190] on link "Business Related" at bounding box center [1214, 195] width 116 height 43
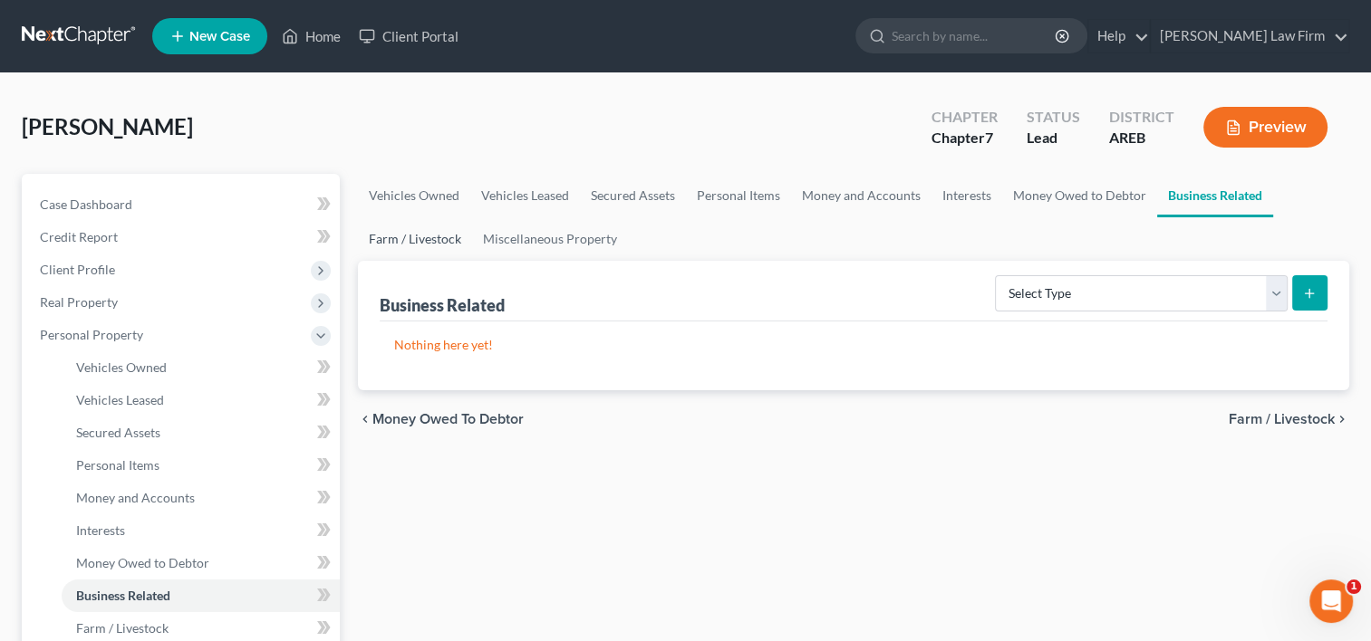
click at [400, 243] on link "Farm / Livestock" at bounding box center [415, 238] width 114 height 43
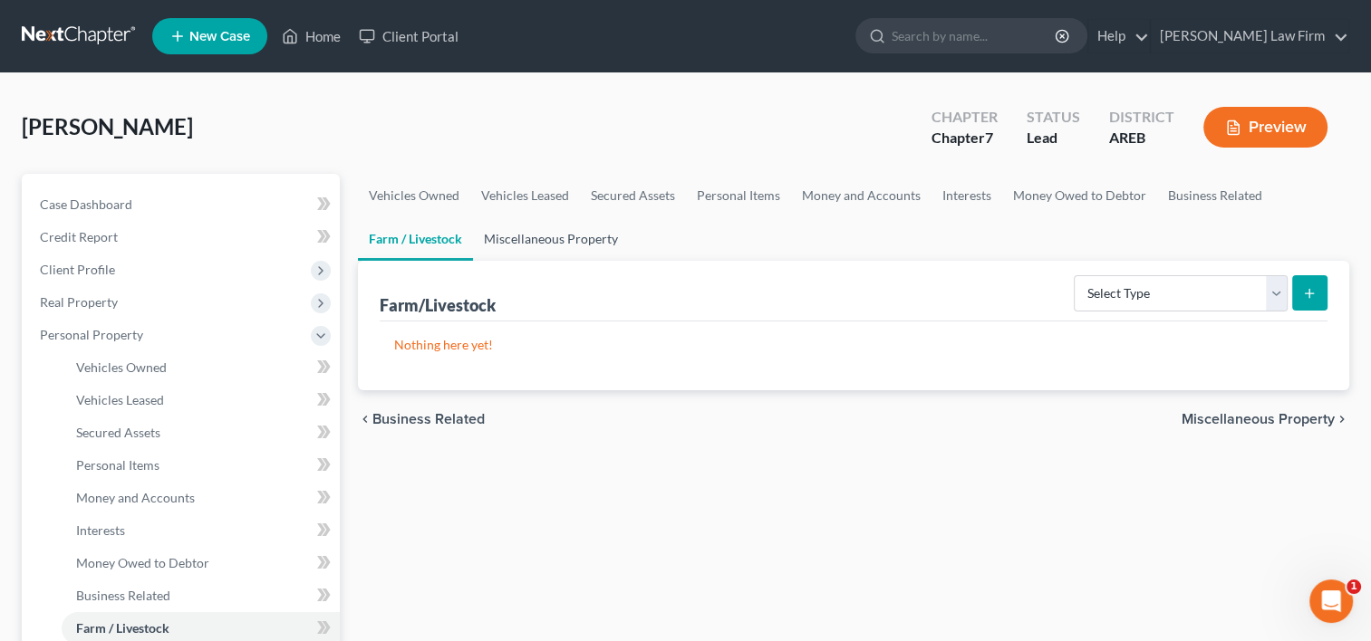
click at [536, 238] on link "Miscellaneous Property" at bounding box center [551, 238] width 156 height 43
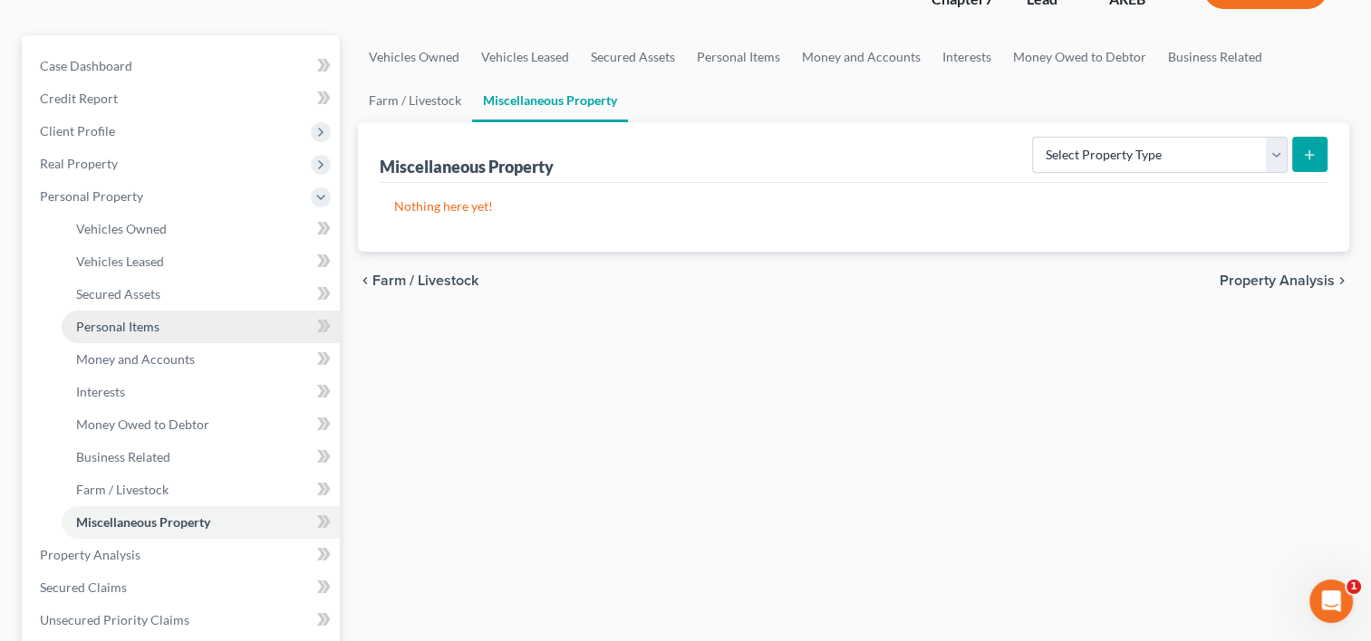
scroll to position [272, 0]
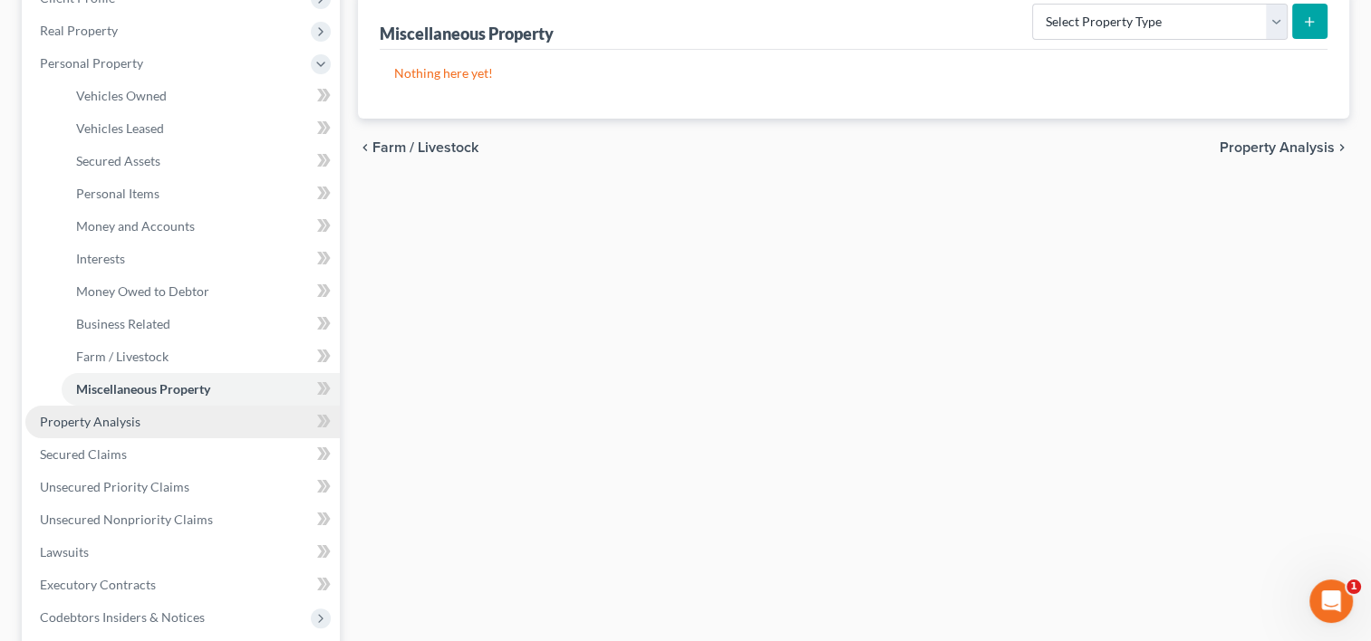
click at [140, 425] on link "Property Analysis" at bounding box center [182, 422] width 314 height 33
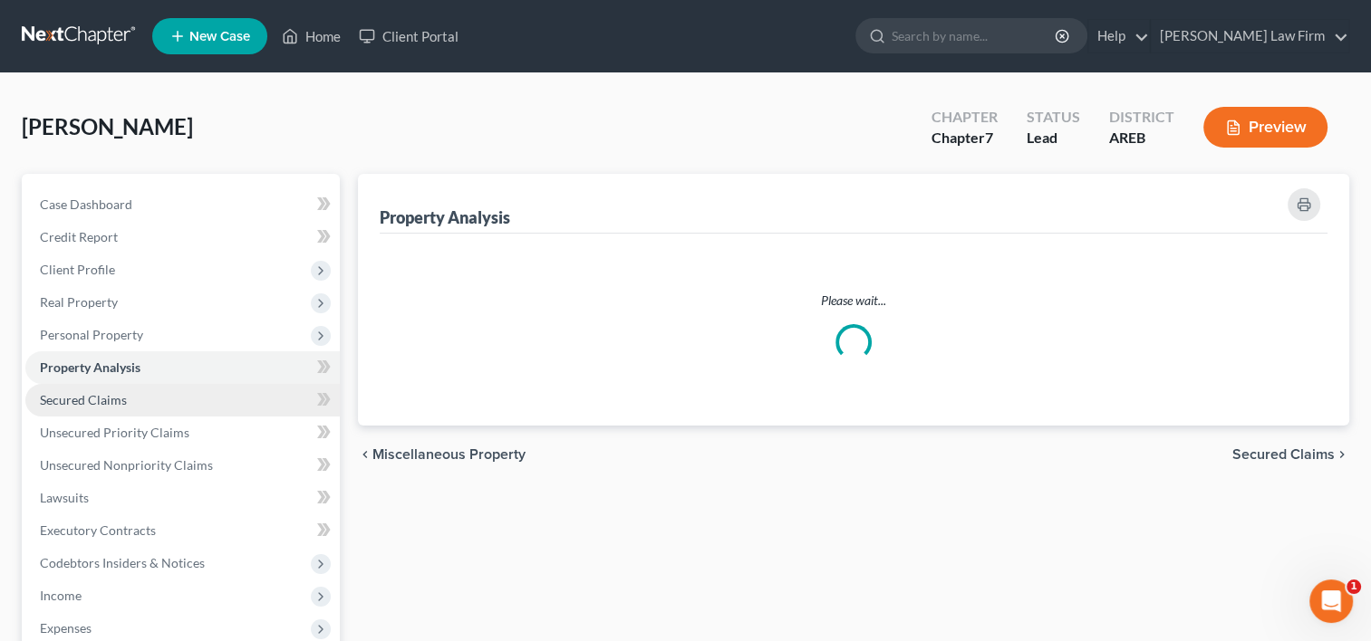
click at [120, 399] on span "Secured Claims" at bounding box center [83, 399] width 87 height 15
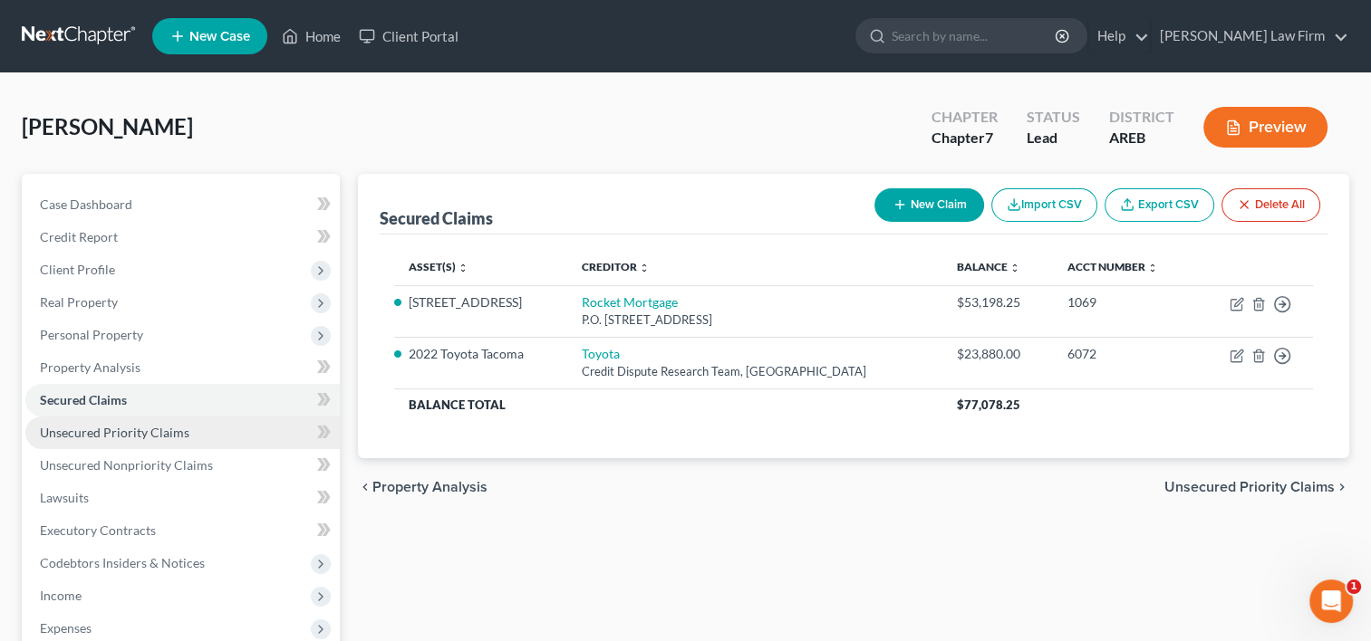
click at [64, 433] on span "Unsecured Priority Claims" at bounding box center [114, 432] width 149 height 15
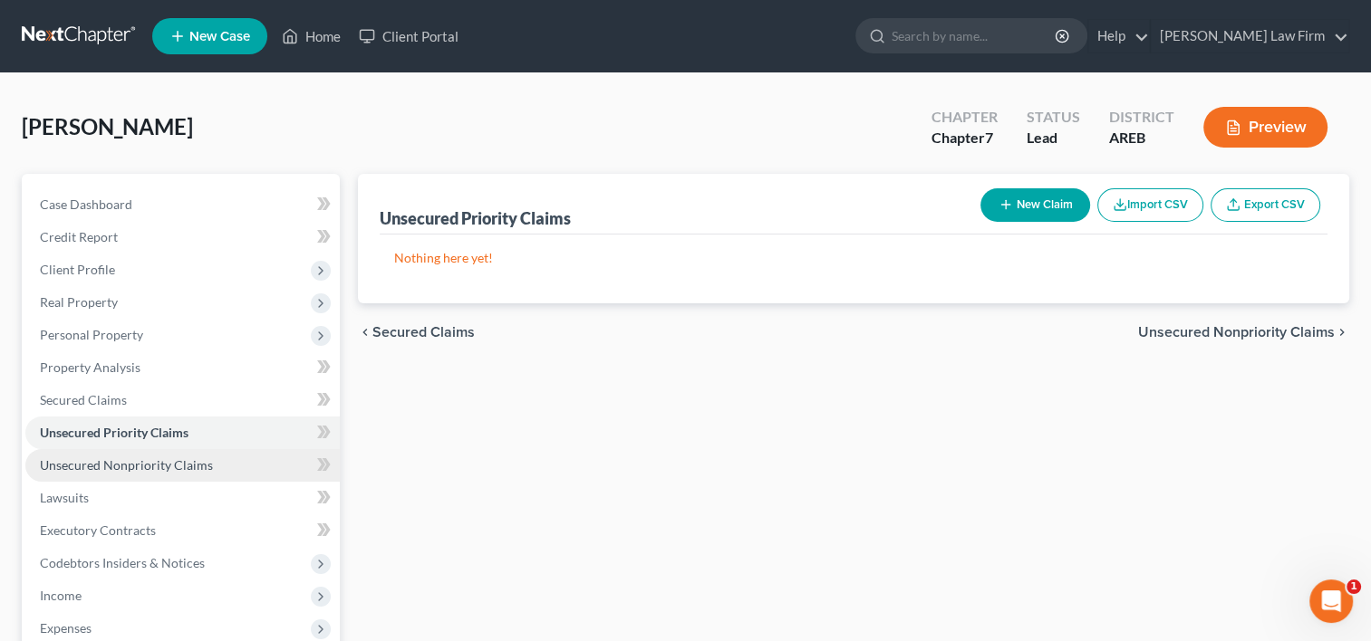
click at [64, 457] on span "Unsecured Nonpriority Claims" at bounding box center [126, 464] width 173 height 15
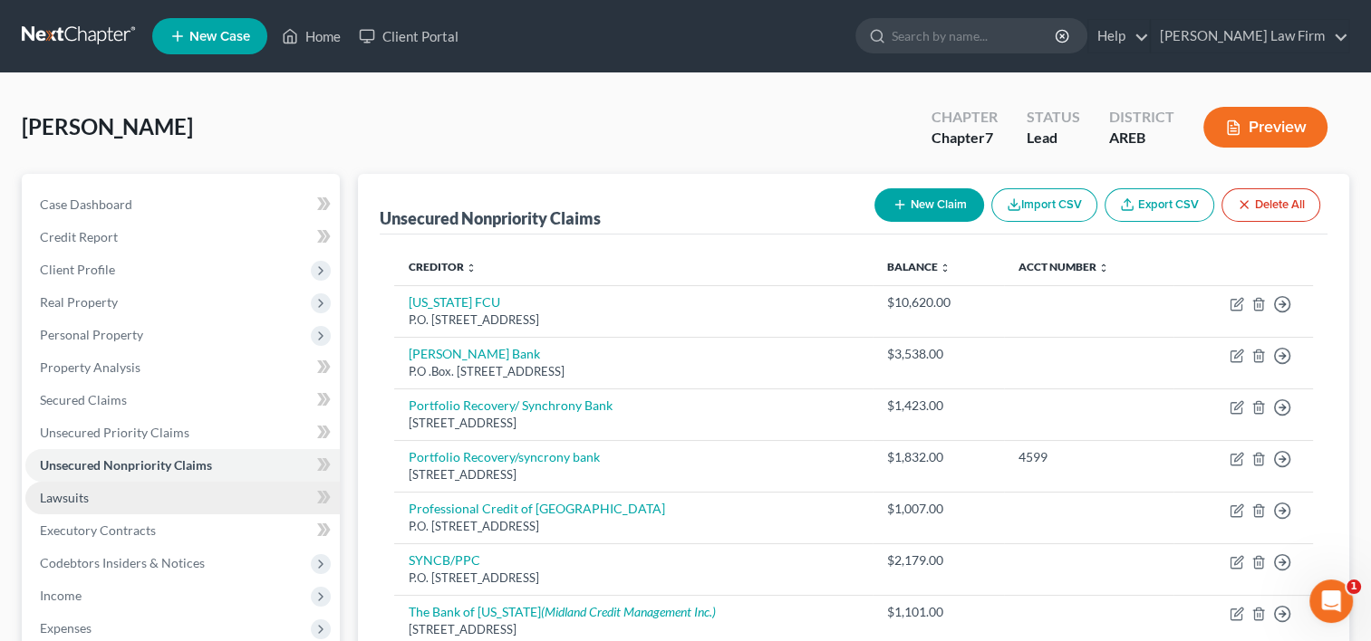
click at [65, 500] on span "Lawsuits" at bounding box center [64, 497] width 49 height 15
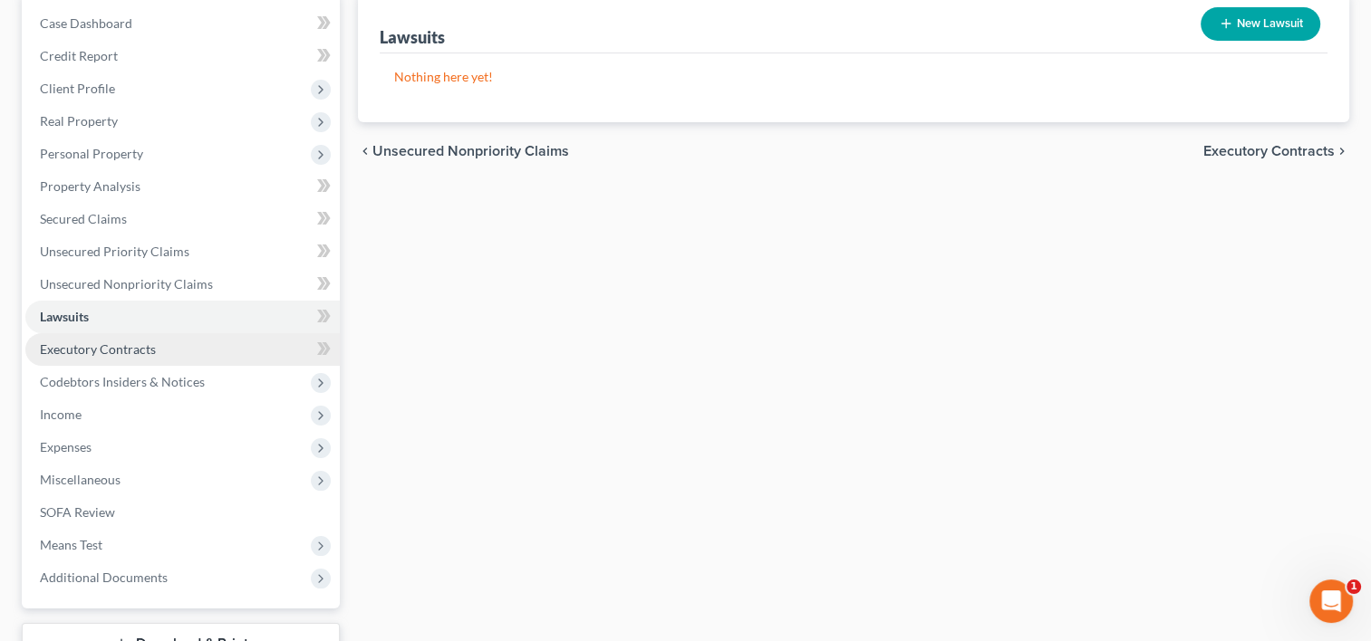
click at [112, 350] on span "Executory Contracts" at bounding box center [98, 349] width 116 height 15
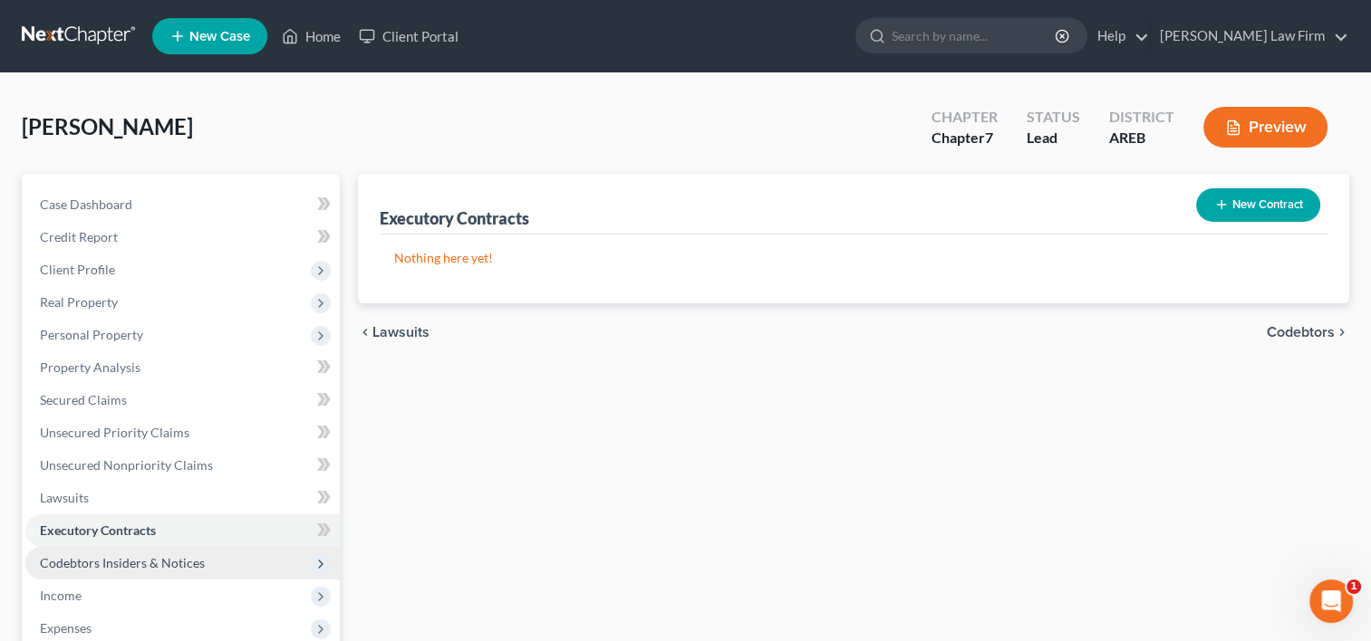
click at [101, 571] on span "Codebtors Insiders & Notices" at bounding box center [182, 563] width 314 height 33
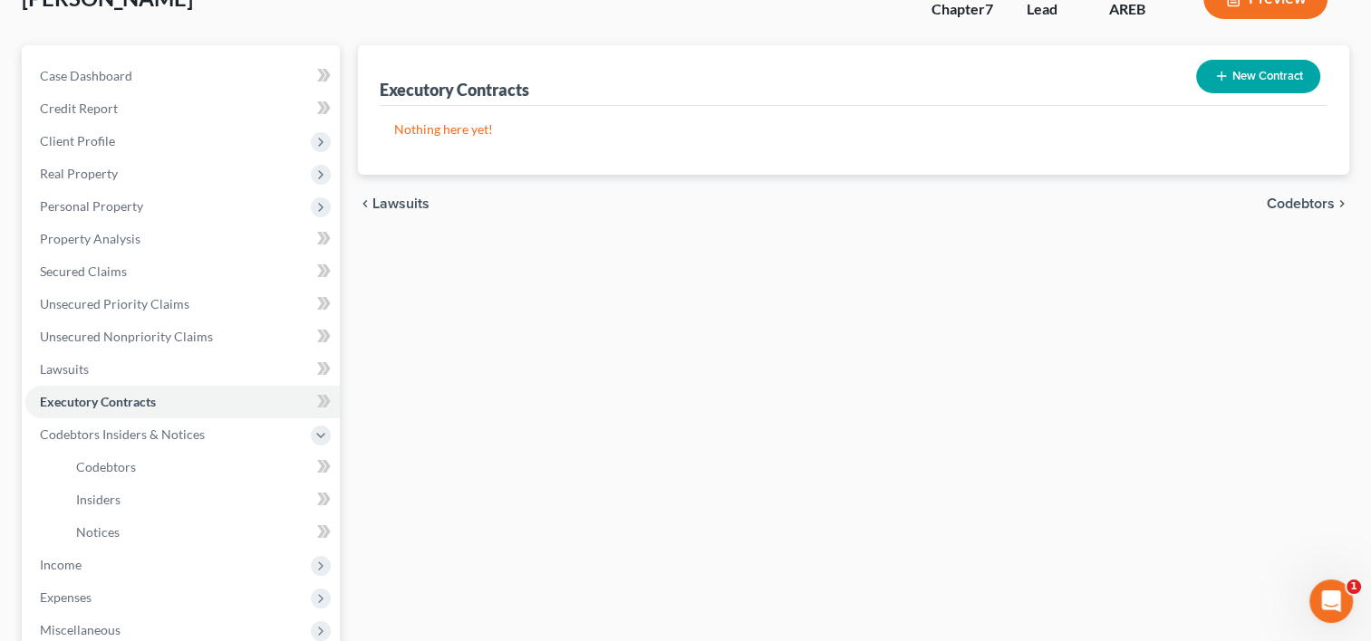
scroll to position [272, 0]
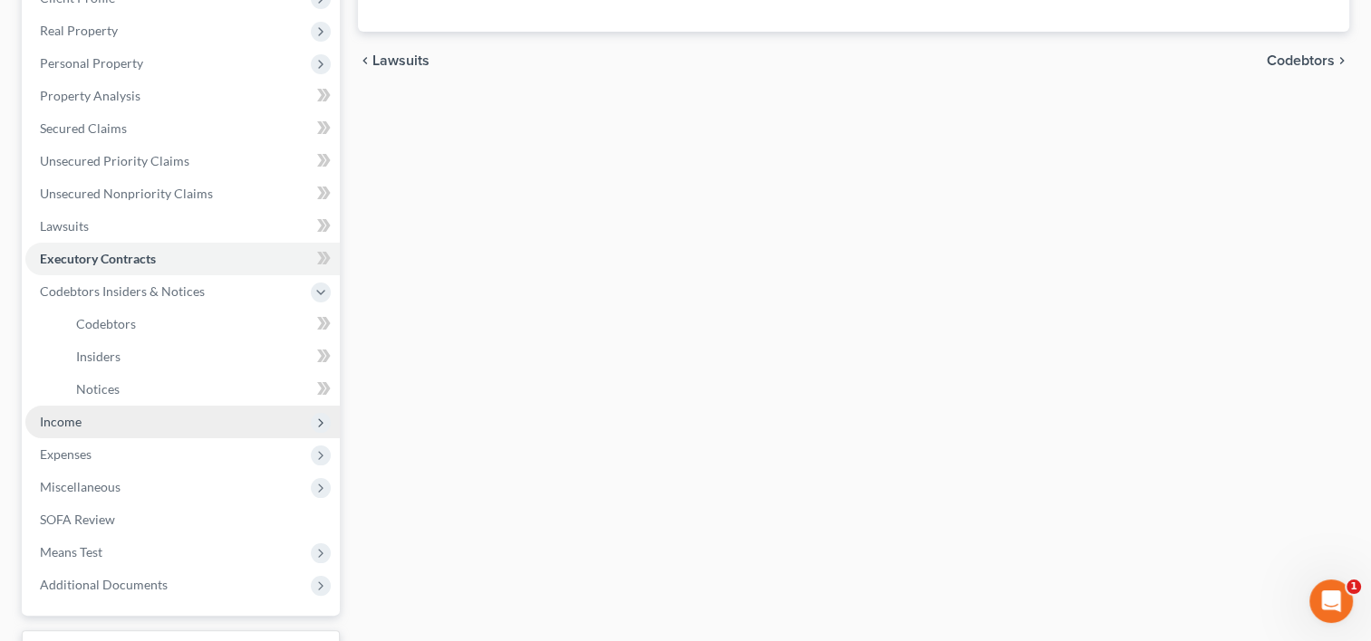
click at [64, 420] on span "Income" at bounding box center [61, 421] width 42 height 15
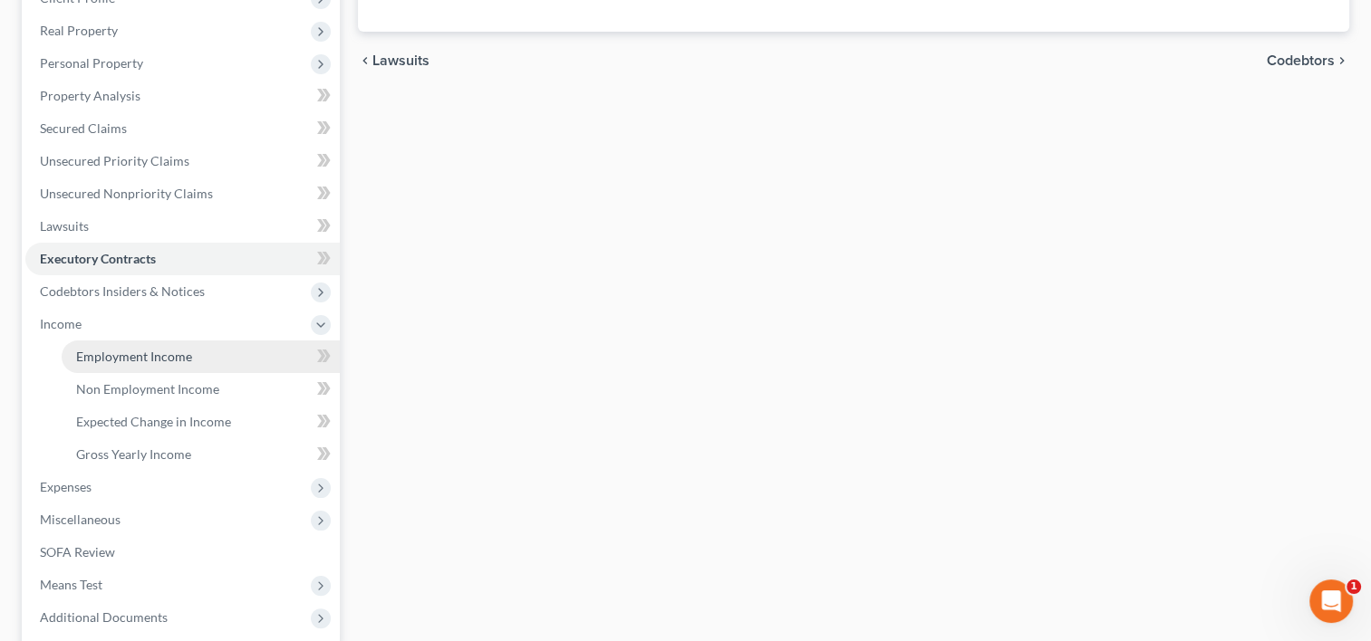
click at [106, 362] on span "Employment Income" at bounding box center [134, 356] width 116 height 15
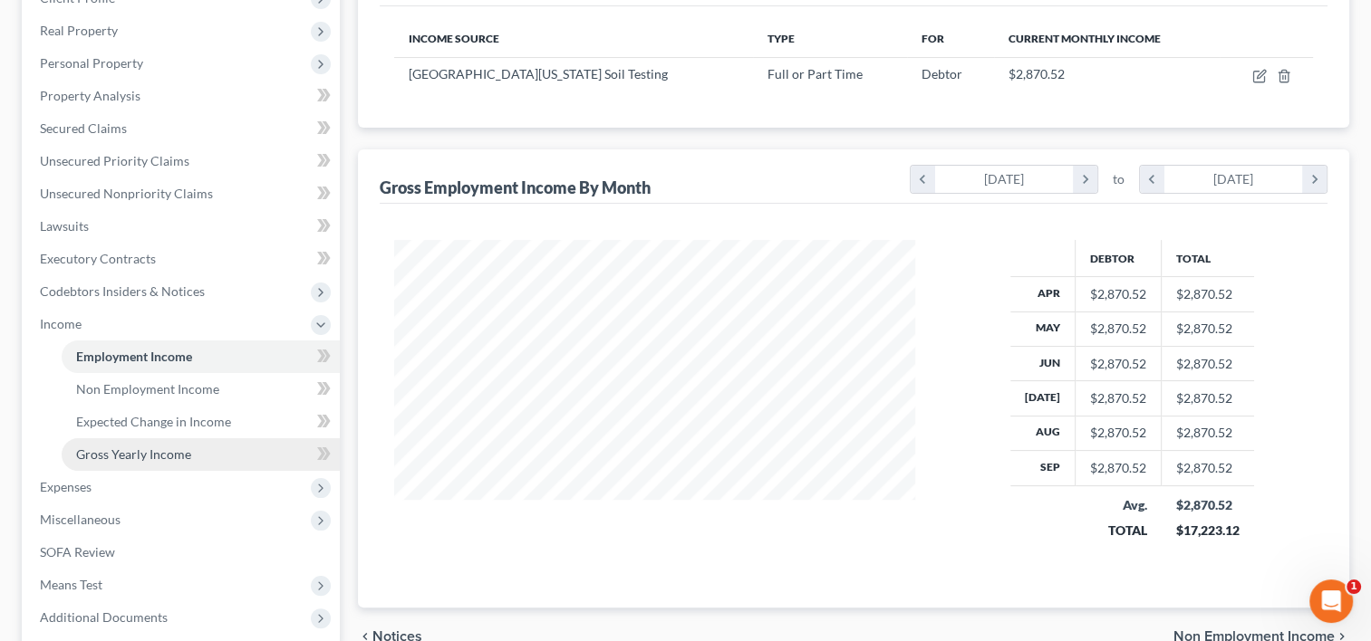
scroll to position [450, 0]
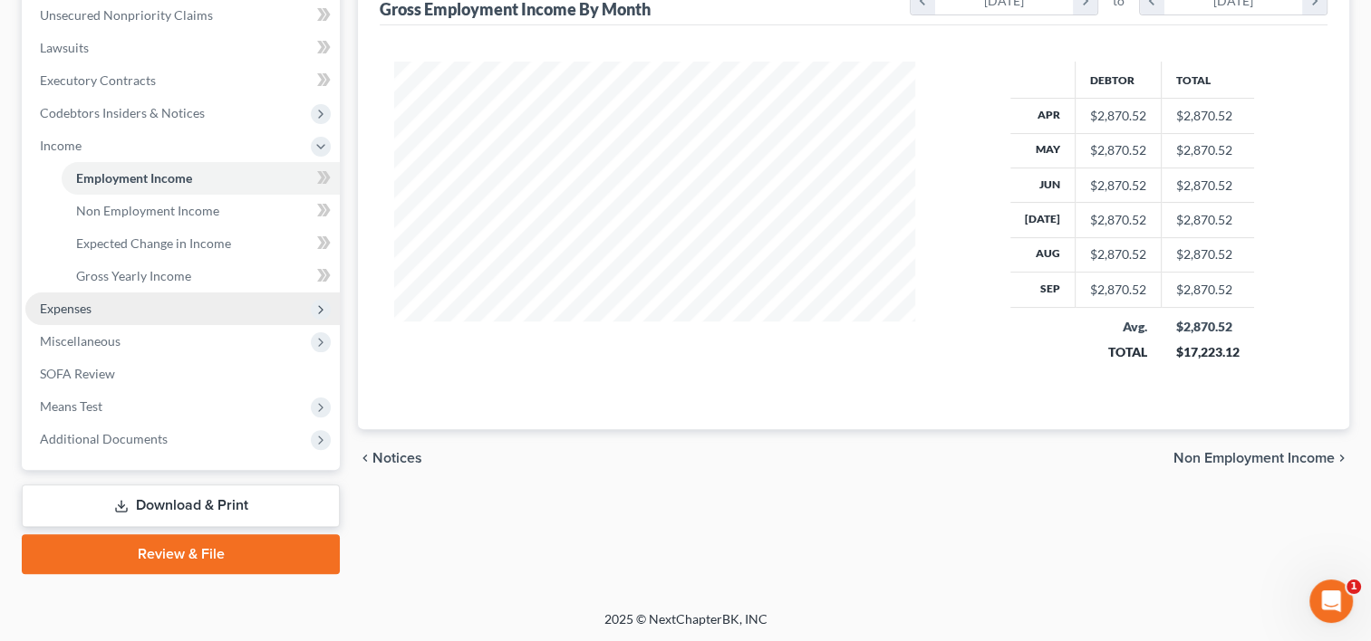
click at [123, 308] on span "Expenses" at bounding box center [182, 309] width 314 height 33
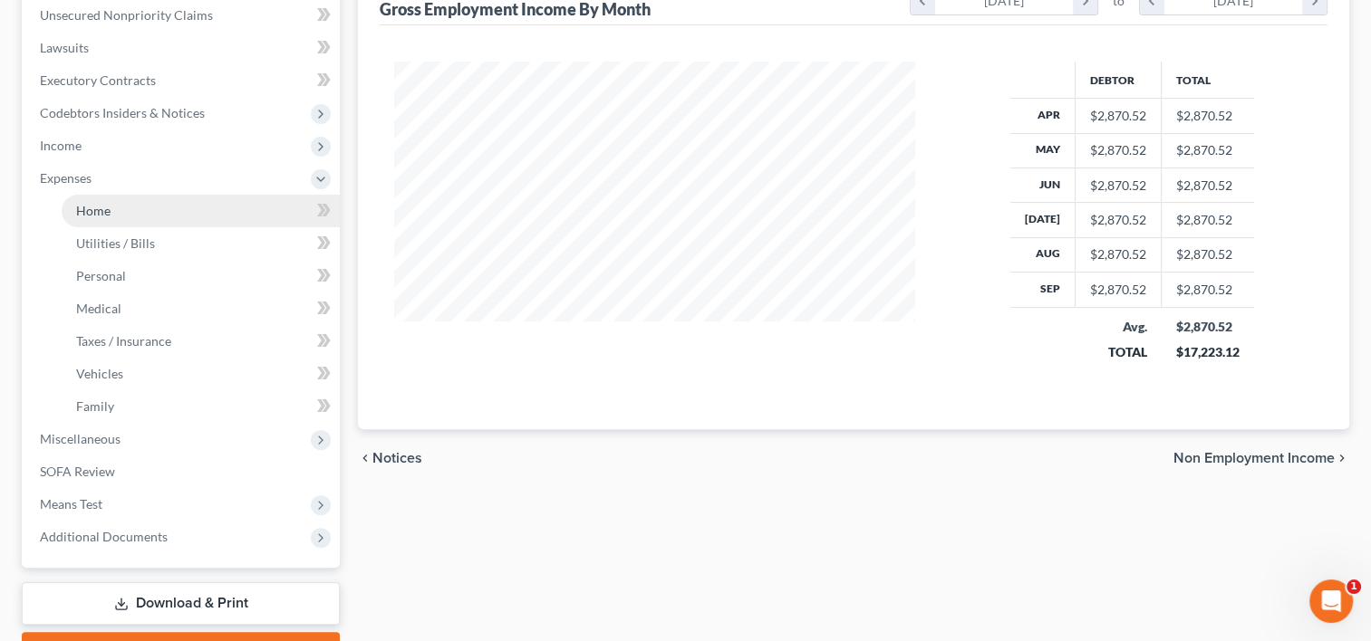
click at [137, 209] on link "Home" at bounding box center [201, 211] width 278 height 33
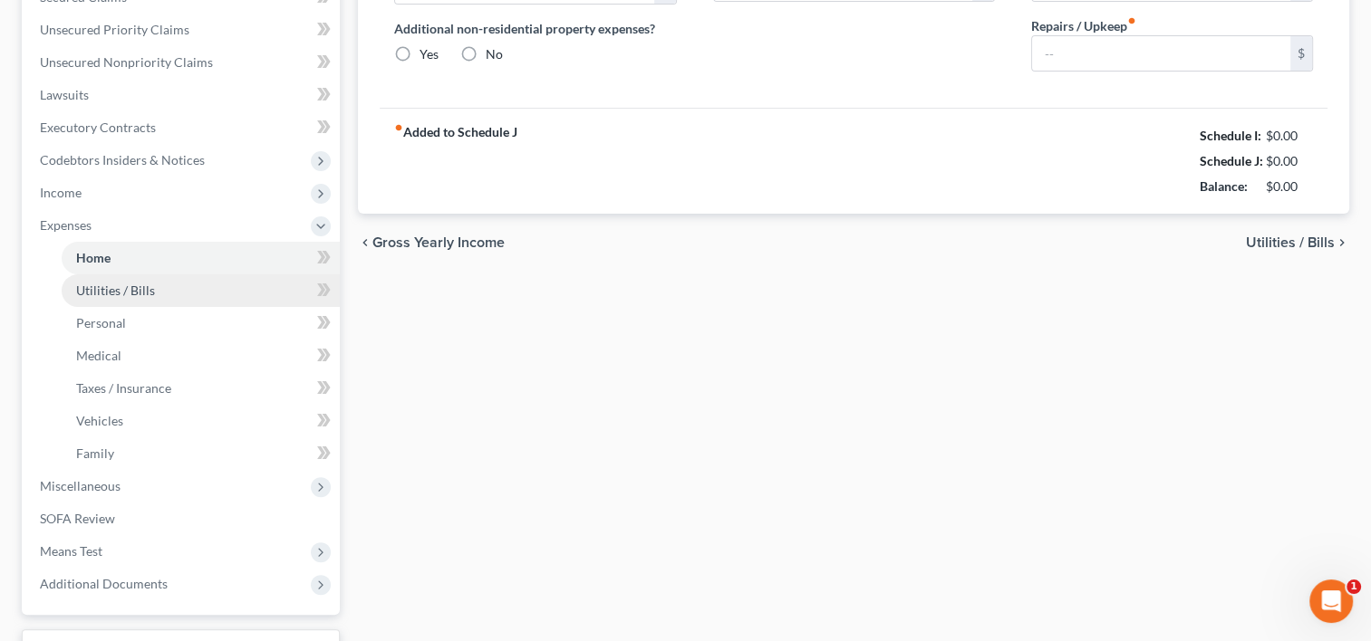
type input "0.00"
radio input "true"
type input "0.00"
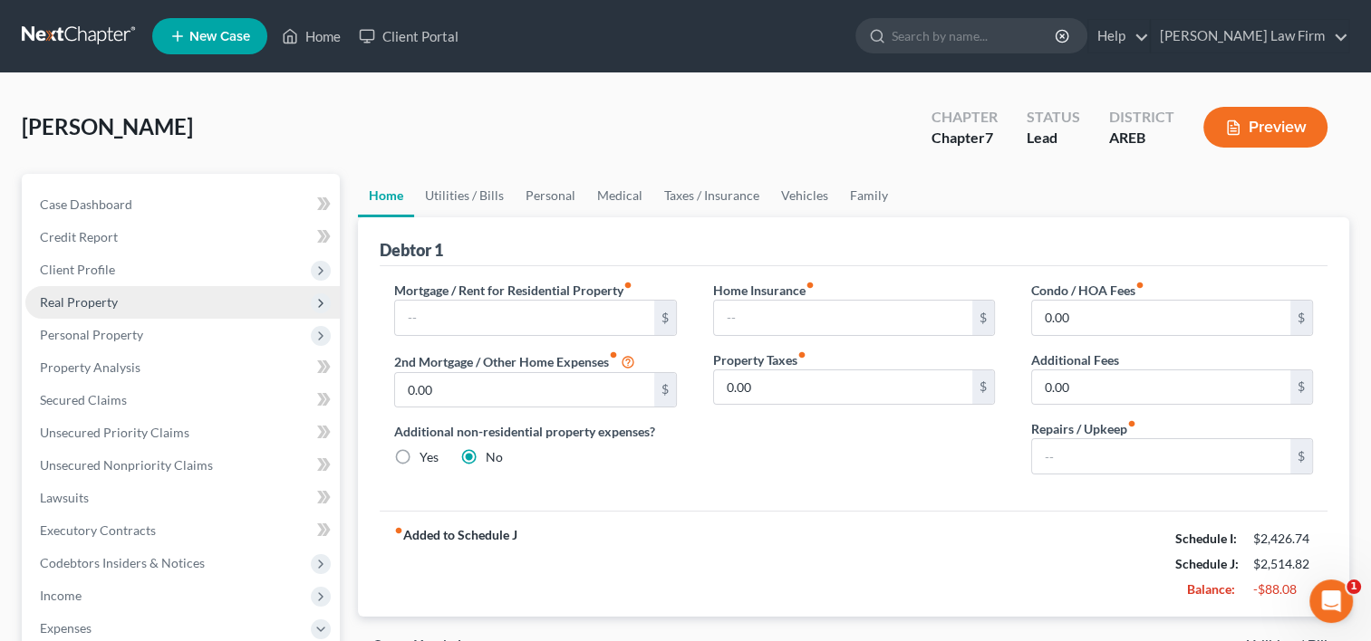
click at [91, 308] on span "Real Property" at bounding box center [79, 301] width 78 height 15
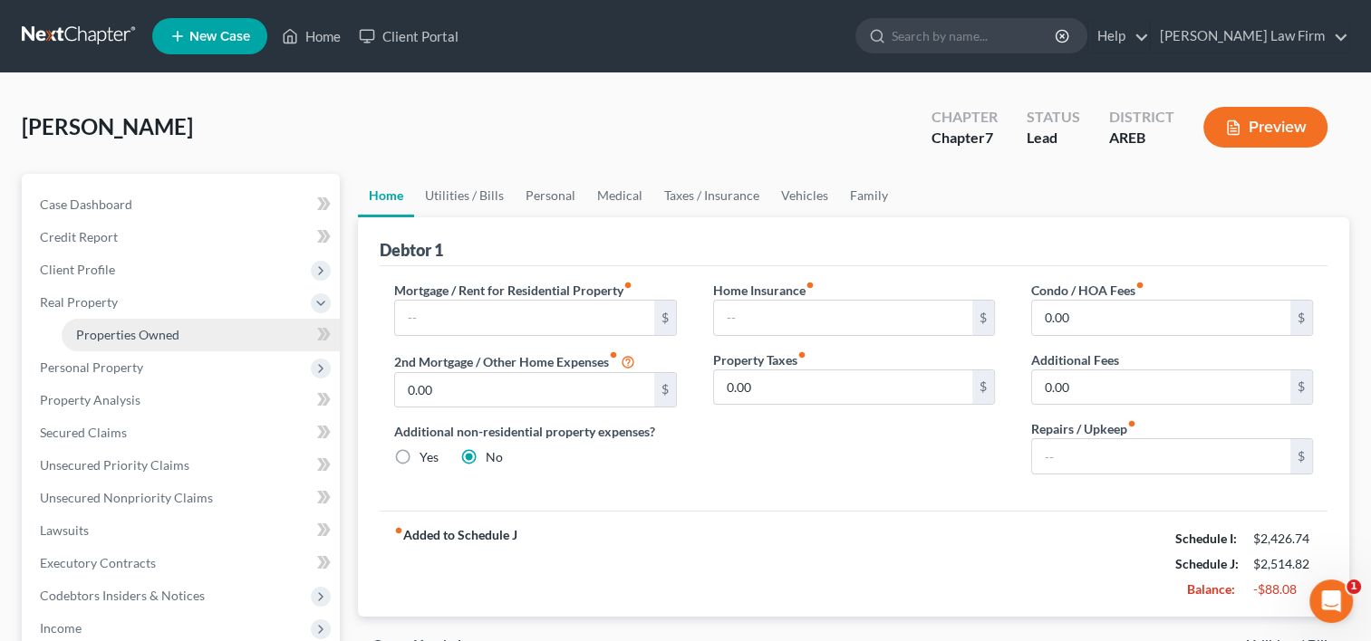
click at [105, 342] on link "Properties Owned" at bounding box center [201, 335] width 278 height 33
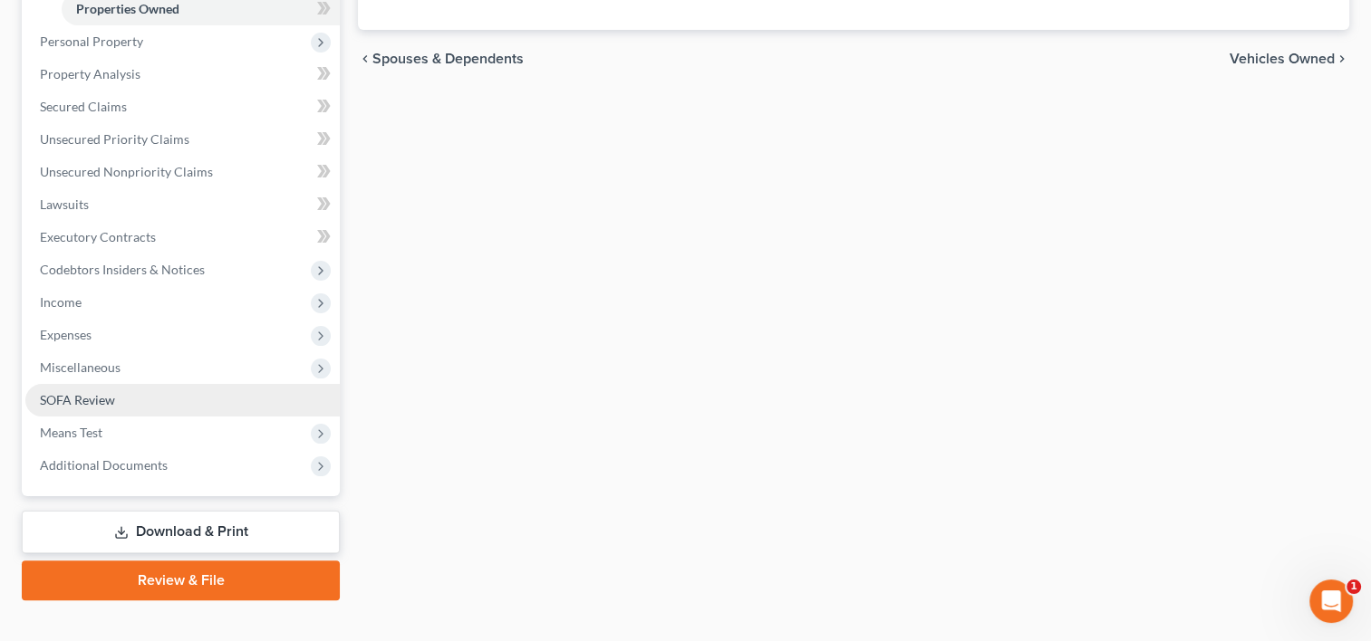
scroll to position [352, 0]
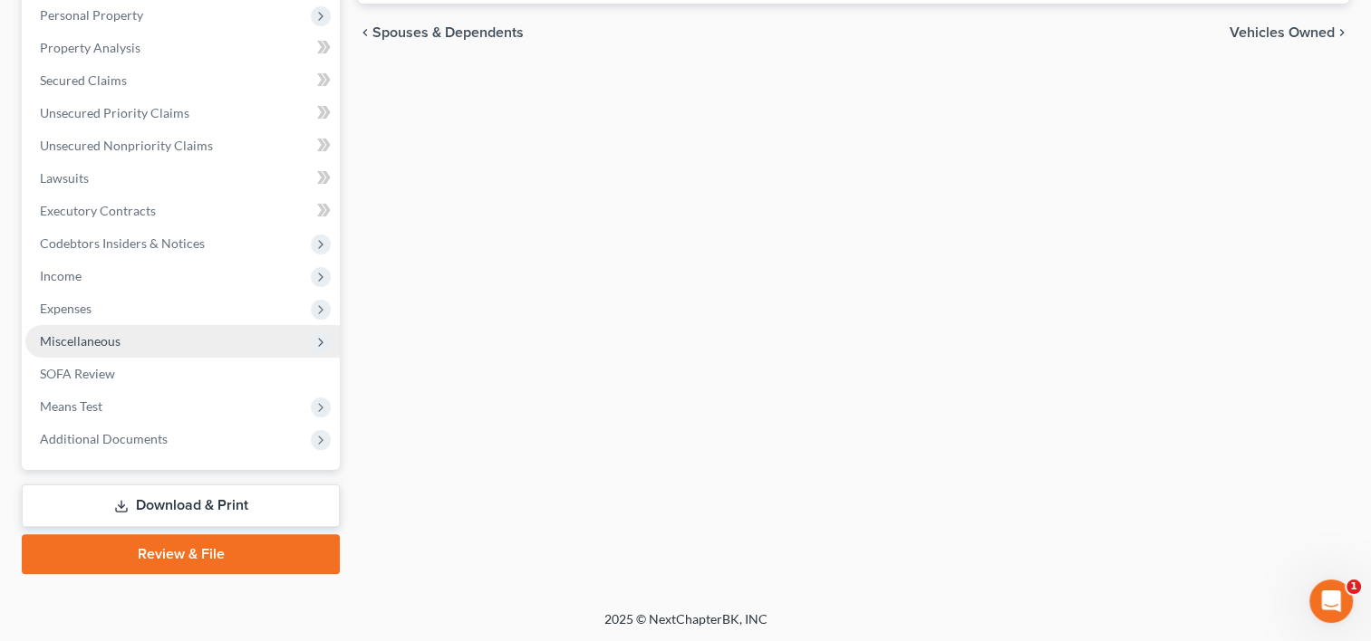
click at [71, 327] on span "Miscellaneous" at bounding box center [182, 341] width 314 height 33
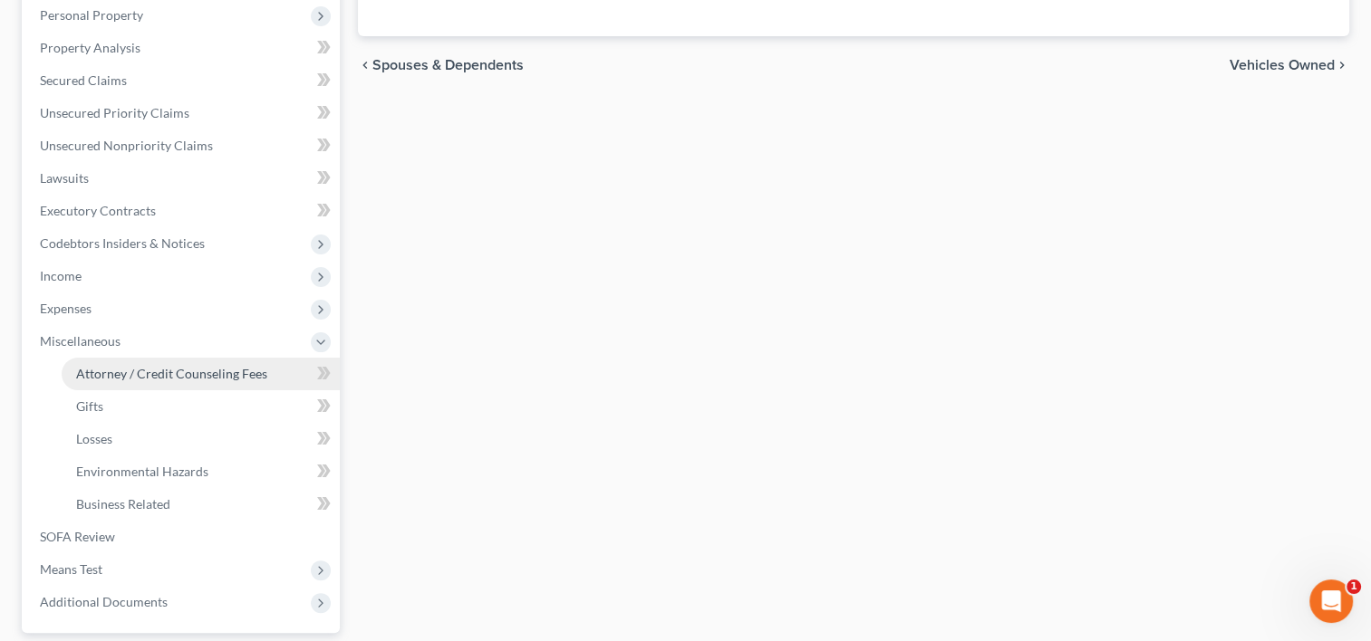
click at [88, 366] on span "Attorney / Credit Counseling Fees" at bounding box center [171, 373] width 191 height 15
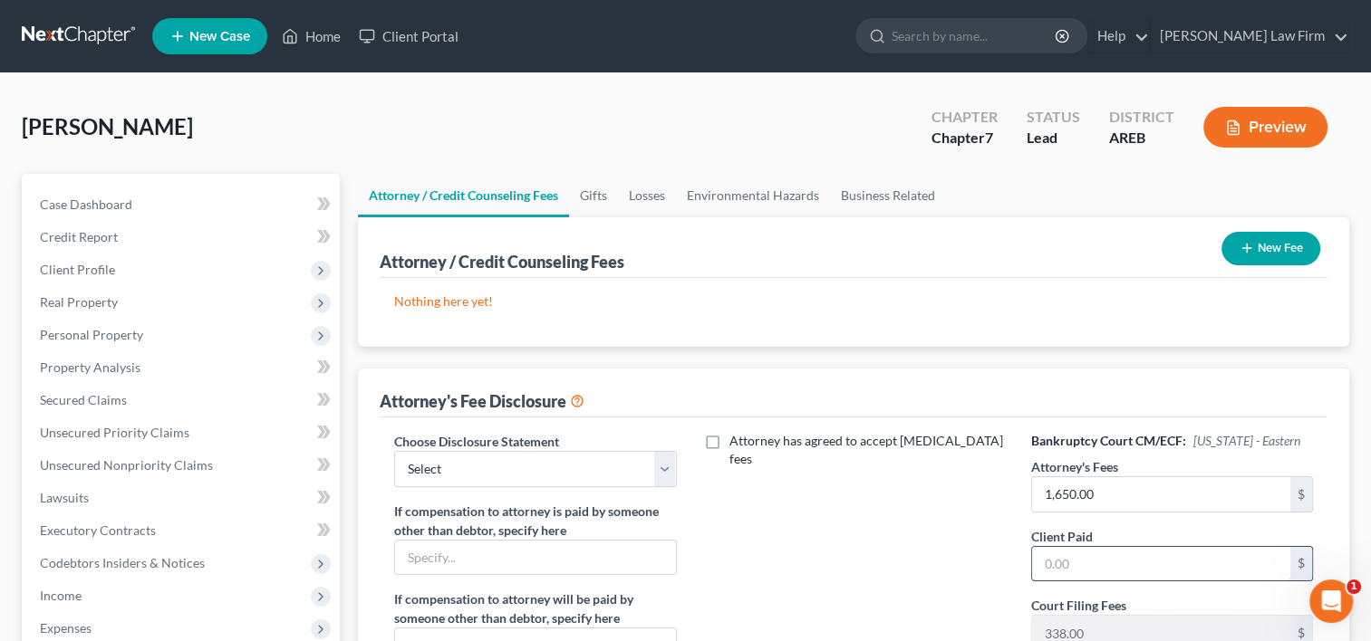
click at [1040, 558] on input "text" at bounding box center [1161, 564] width 258 height 34
type input "1,650.00"
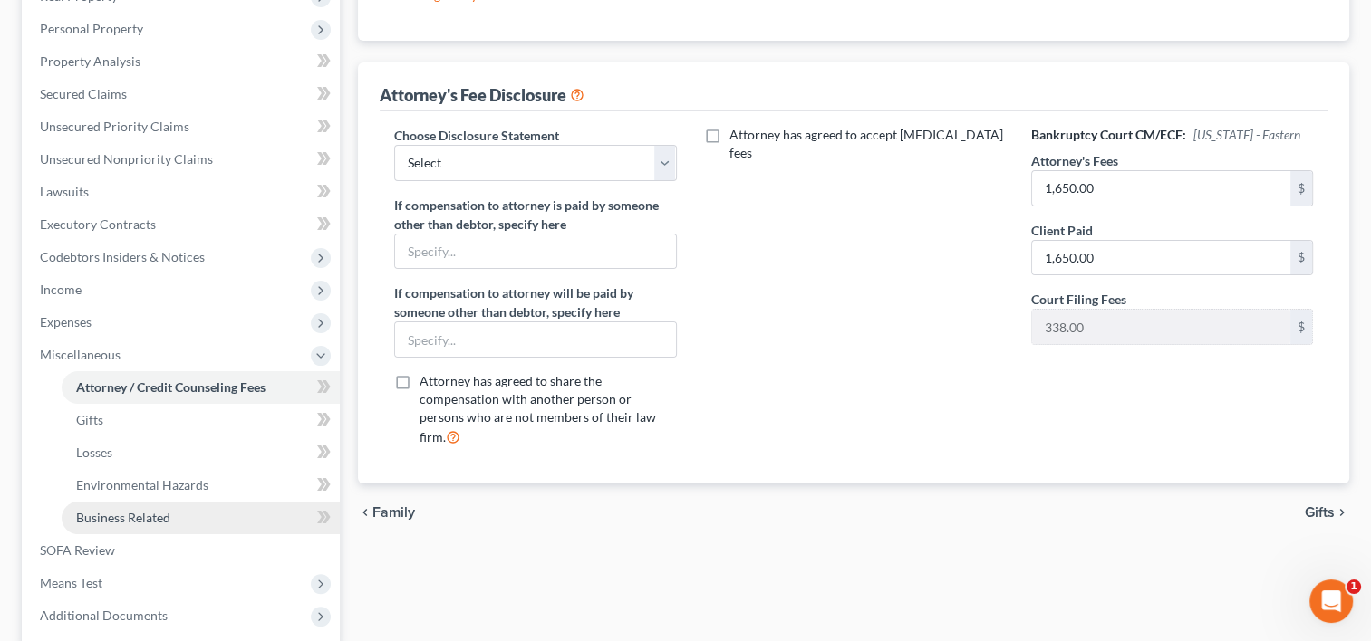
scroll to position [388, 0]
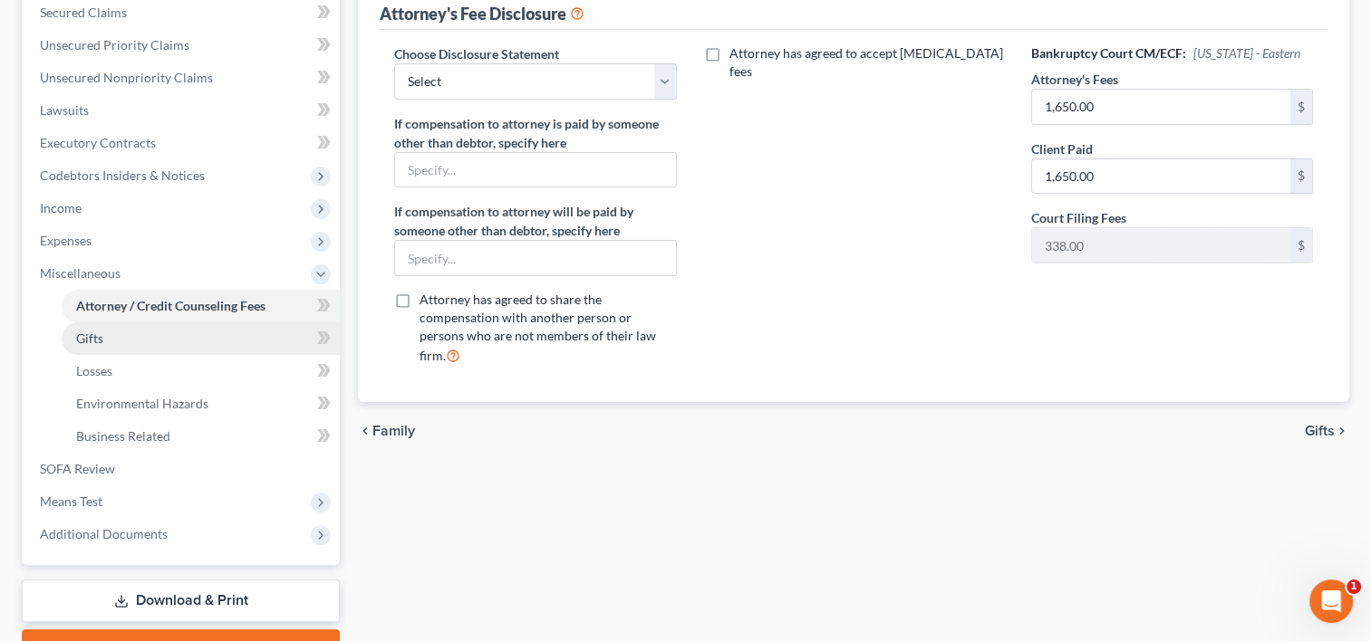
click at [112, 344] on link "Gifts" at bounding box center [201, 338] width 278 height 33
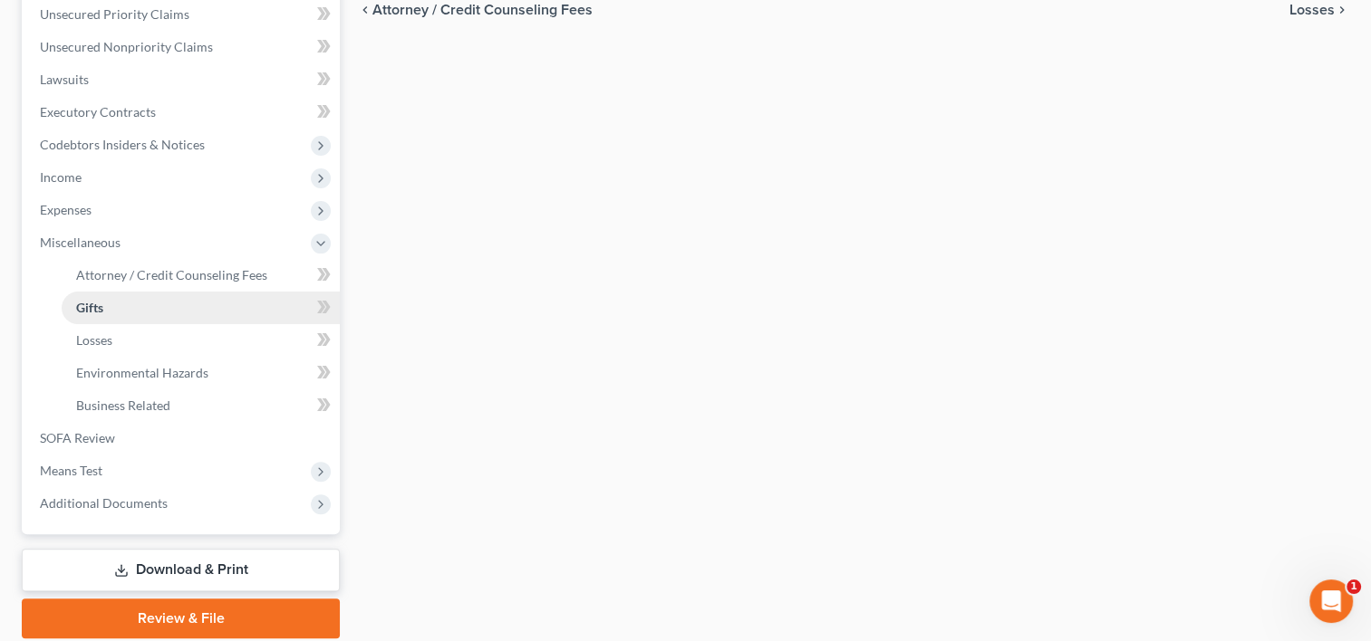
scroll to position [453, 0]
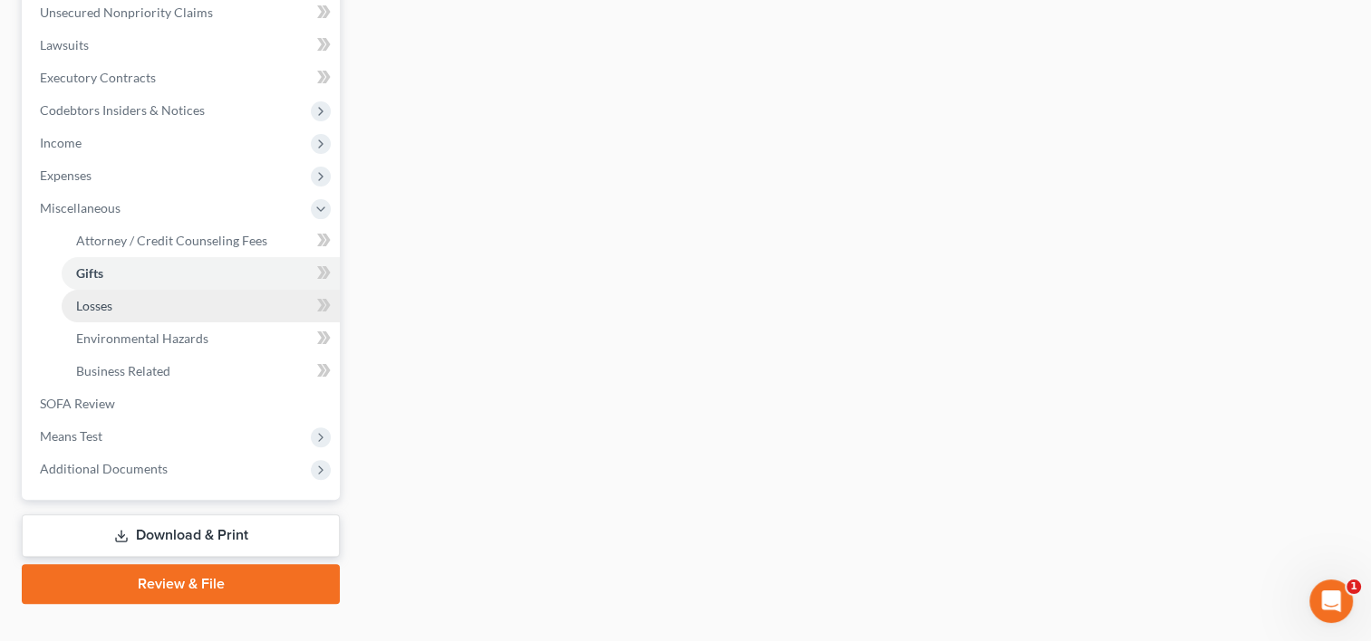
click at [114, 294] on link "Losses" at bounding box center [201, 306] width 278 height 33
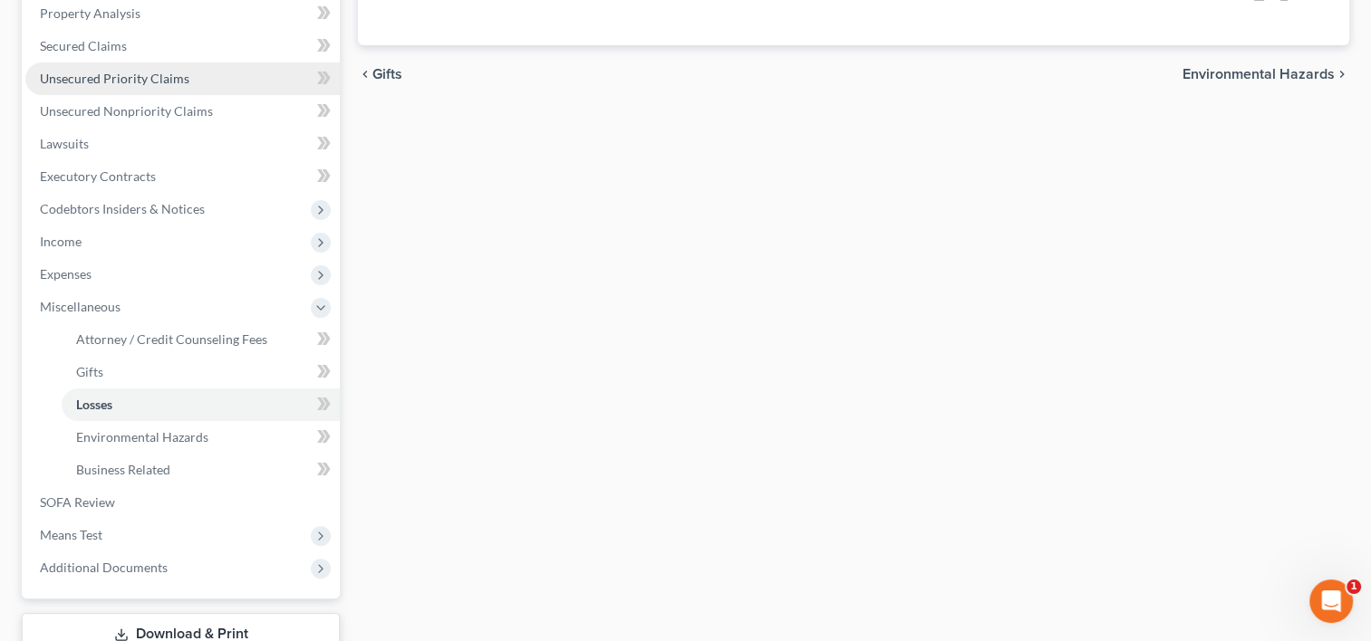
scroll to position [453, 0]
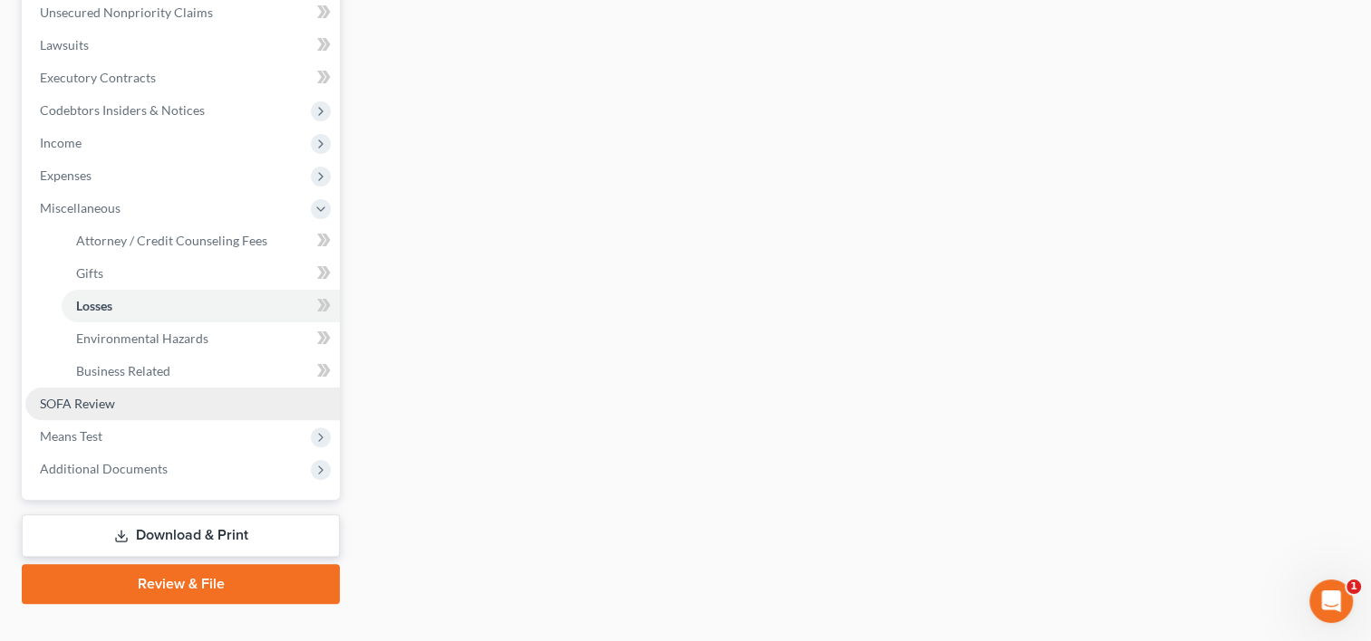
click at [116, 394] on link "SOFA Review" at bounding box center [182, 404] width 314 height 33
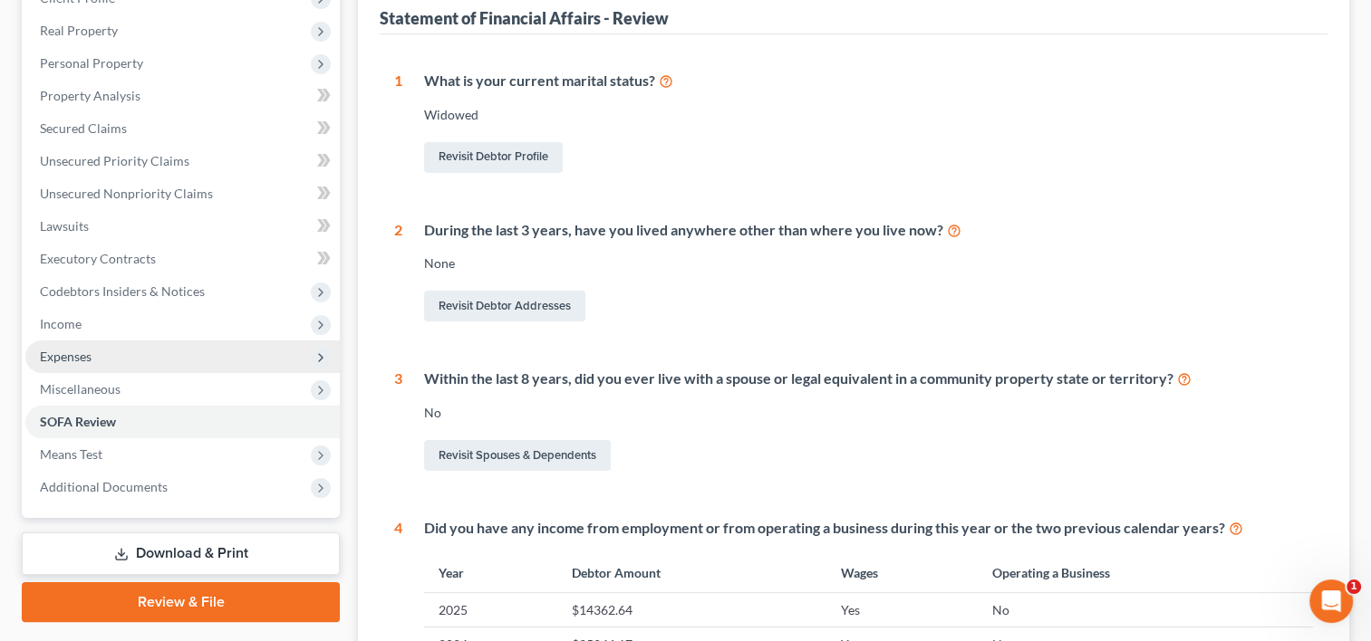
scroll to position [544, 0]
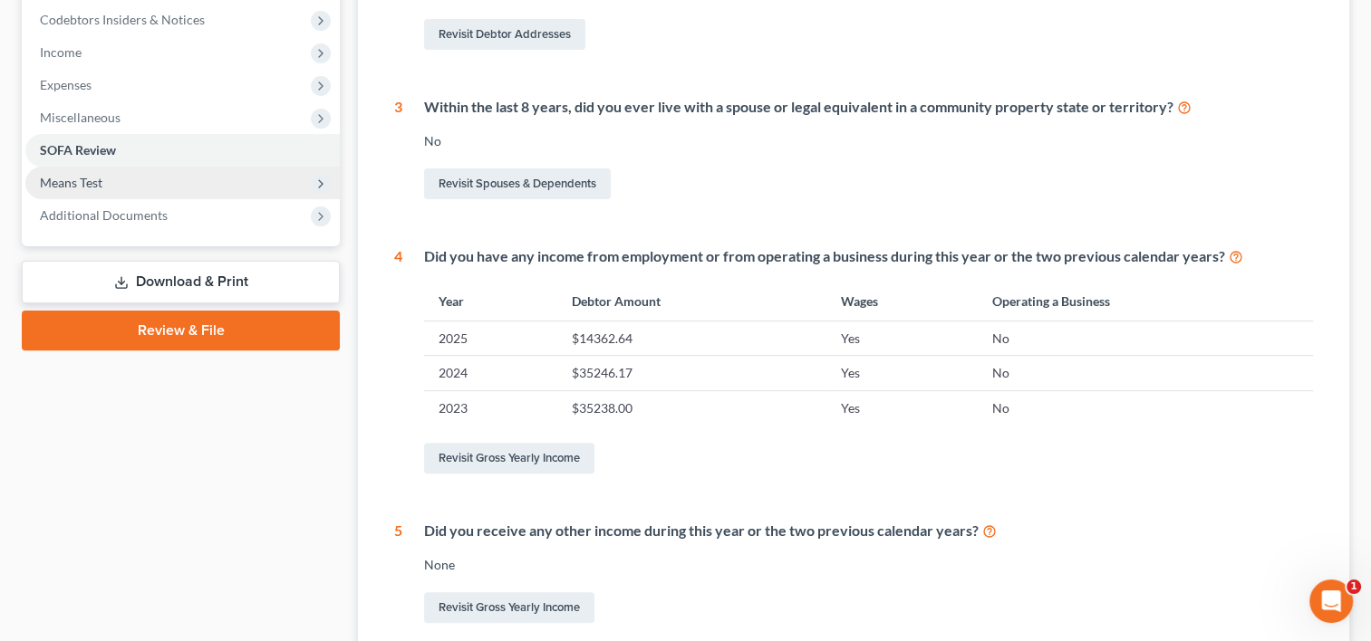
click at [101, 178] on span "Means Test" at bounding box center [71, 182] width 63 height 15
